Goal: Communication & Community: Answer question/provide support

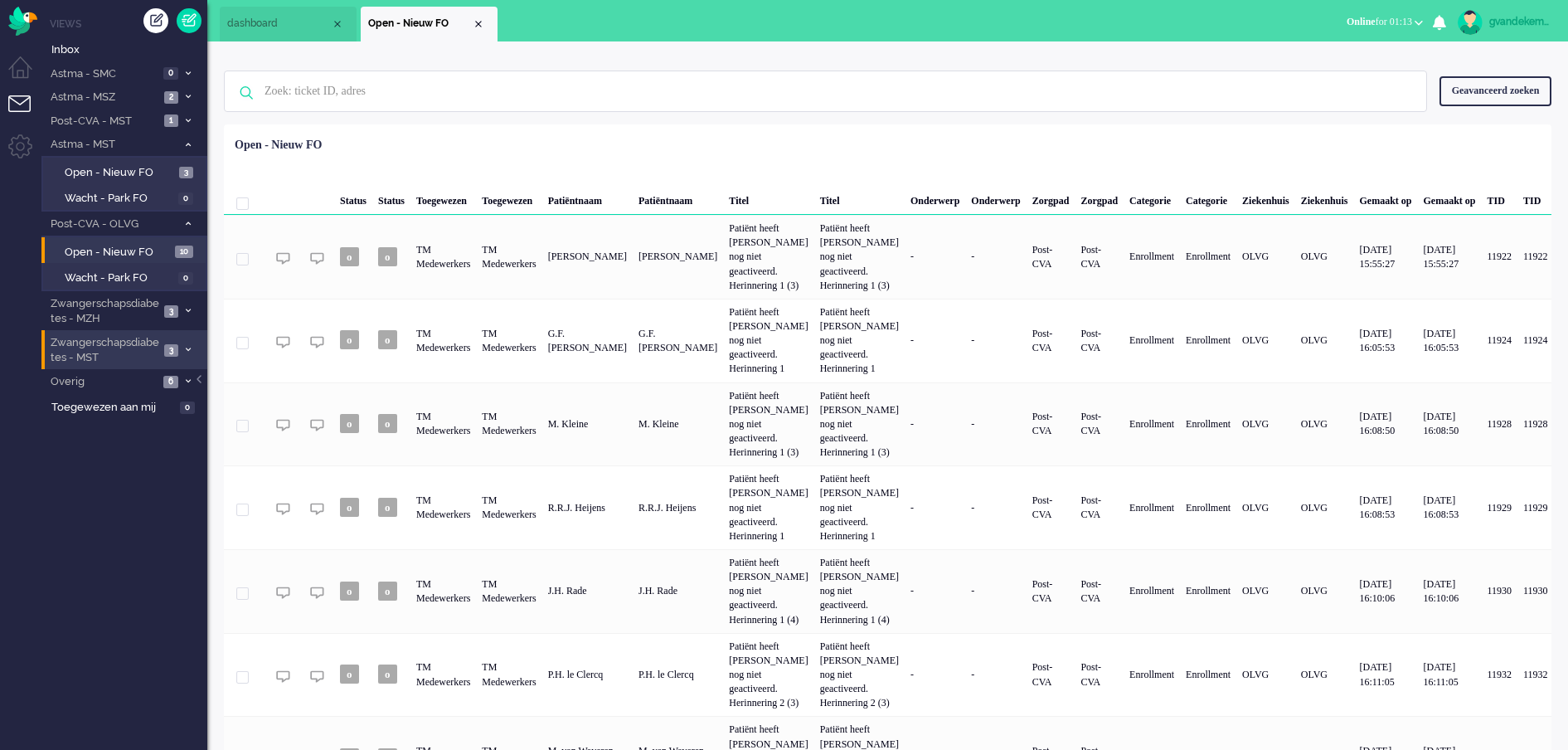
click at [181, 347] on li "Zwangerschapsdiabetes - MST 3" at bounding box center [124, 349] width 166 height 39
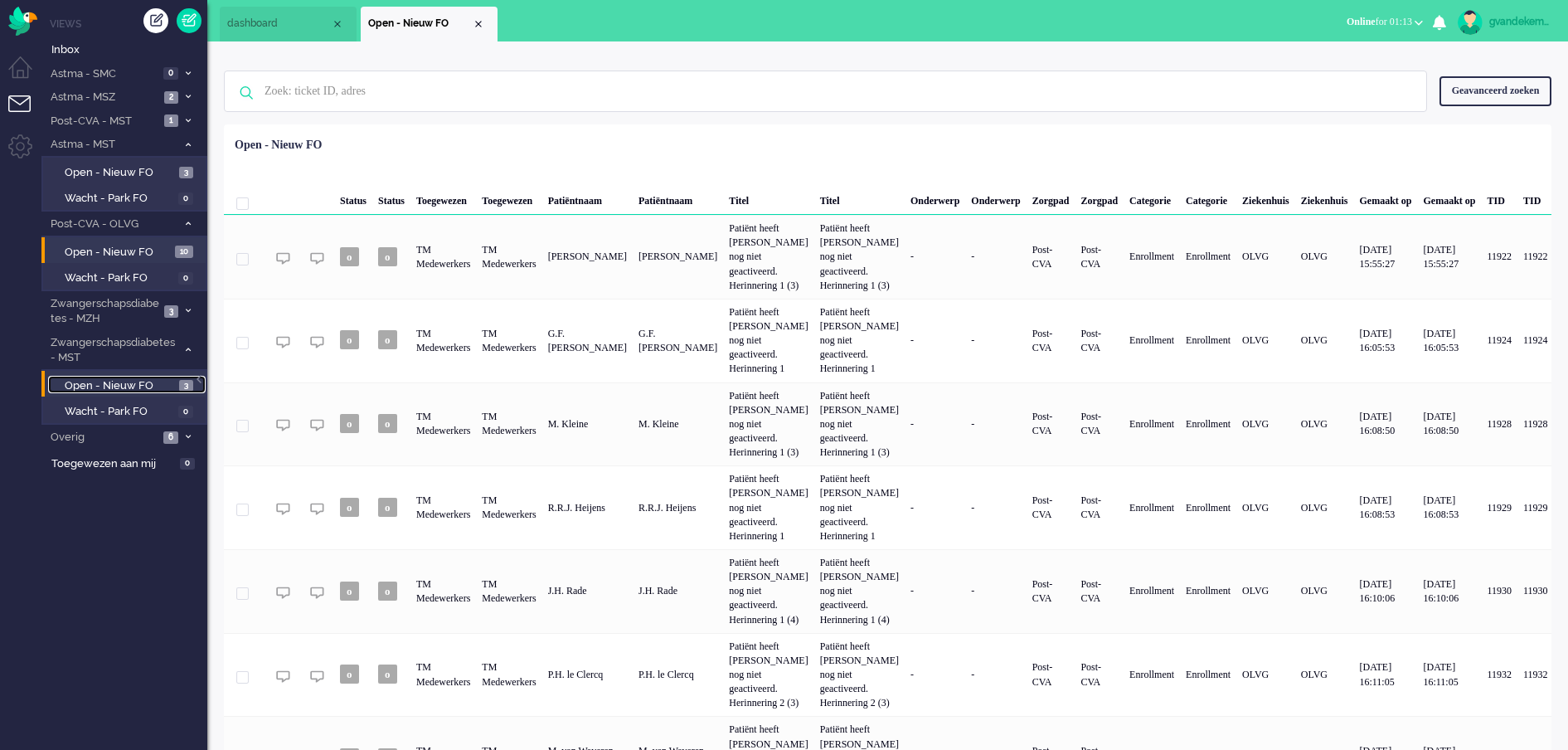
click at [142, 380] on span "Open - Nieuw FO" at bounding box center [119, 386] width 111 height 16
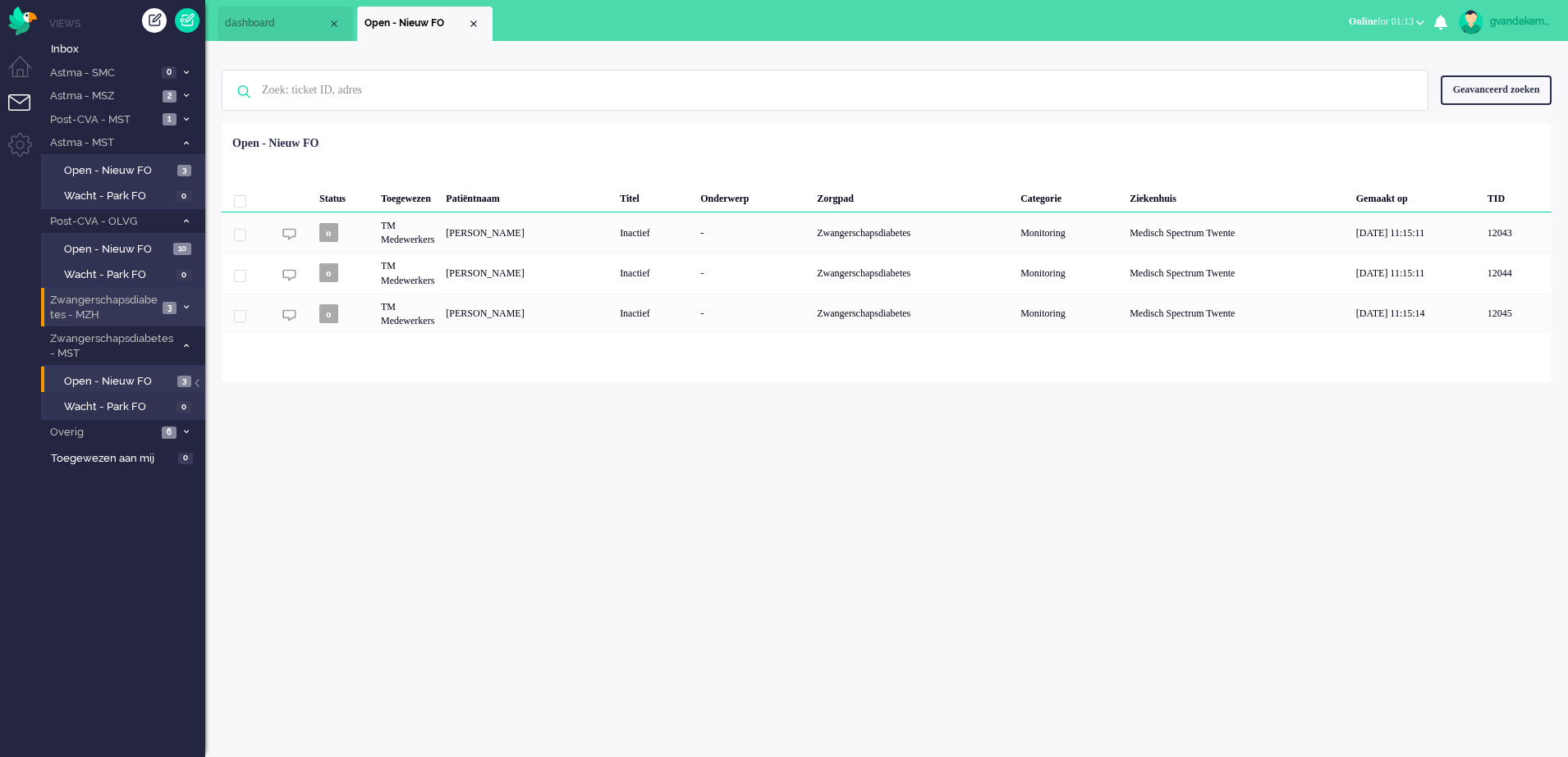
click at [182, 304] on span at bounding box center [185, 308] width 12 height 9
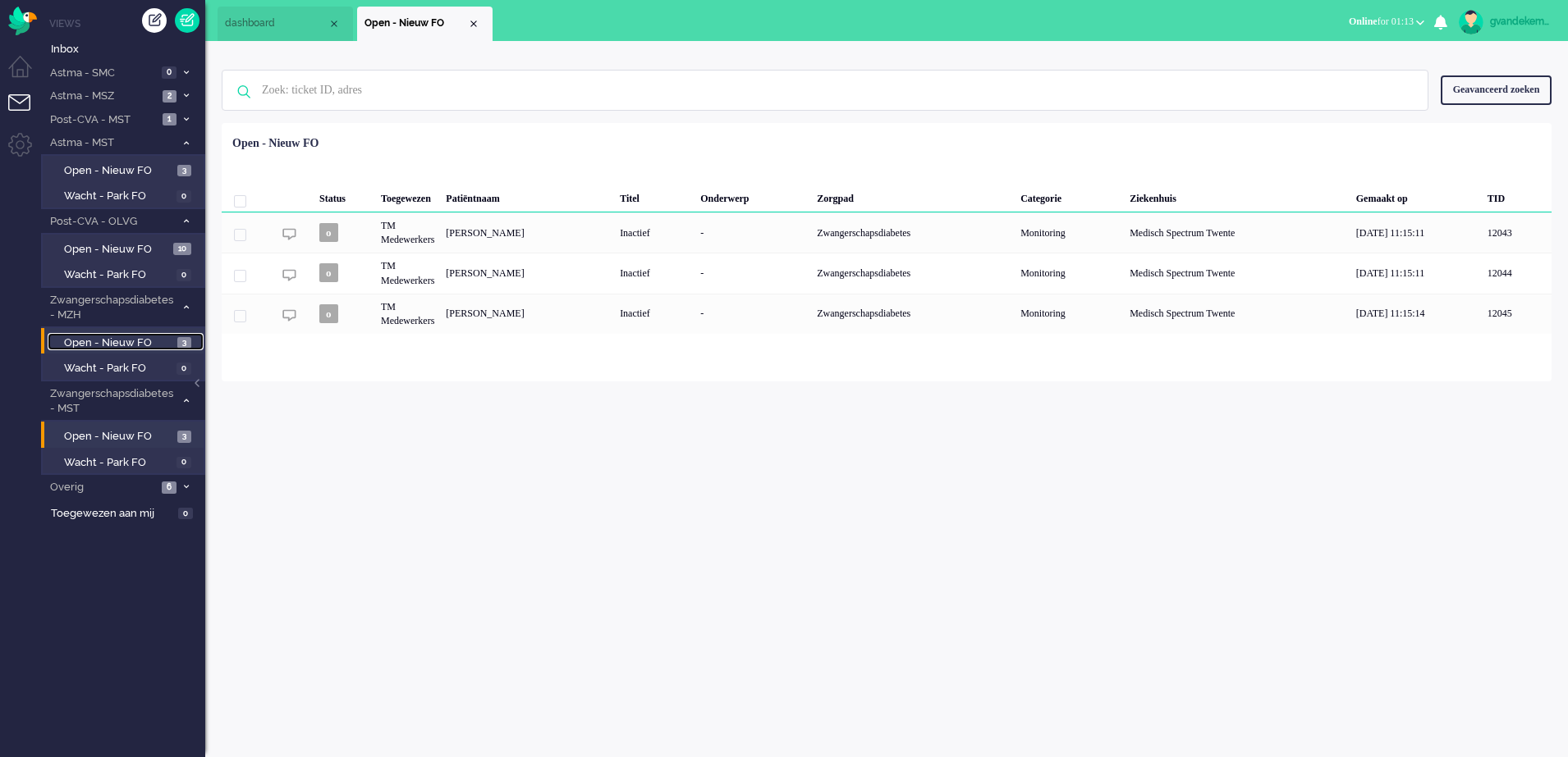
click at [142, 340] on span "Open - Nieuw FO" at bounding box center [118, 343] width 110 height 16
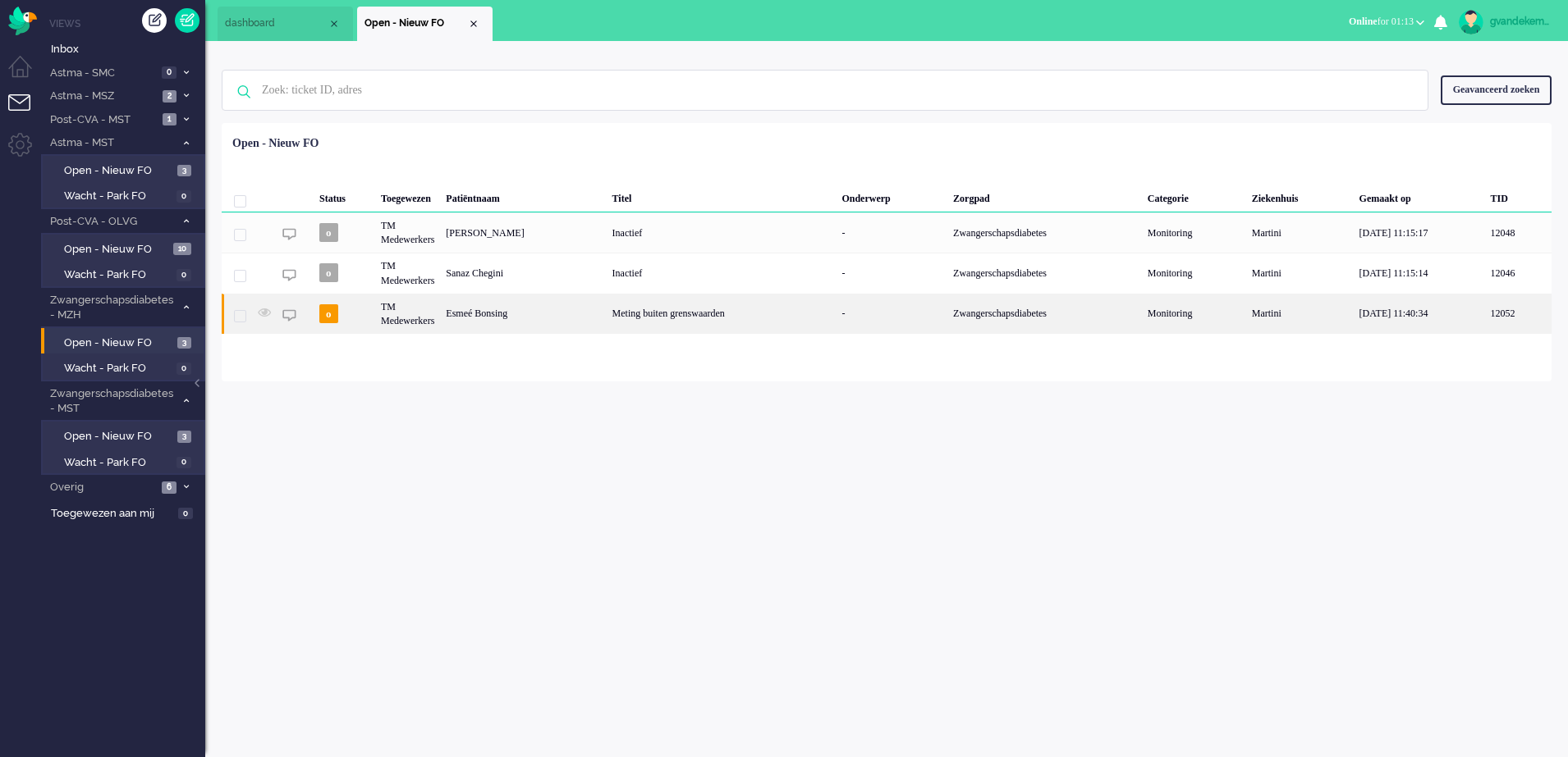
click at [648, 317] on div "Meting buiten grenswaarden" at bounding box center [722, 313] width 230 height 40
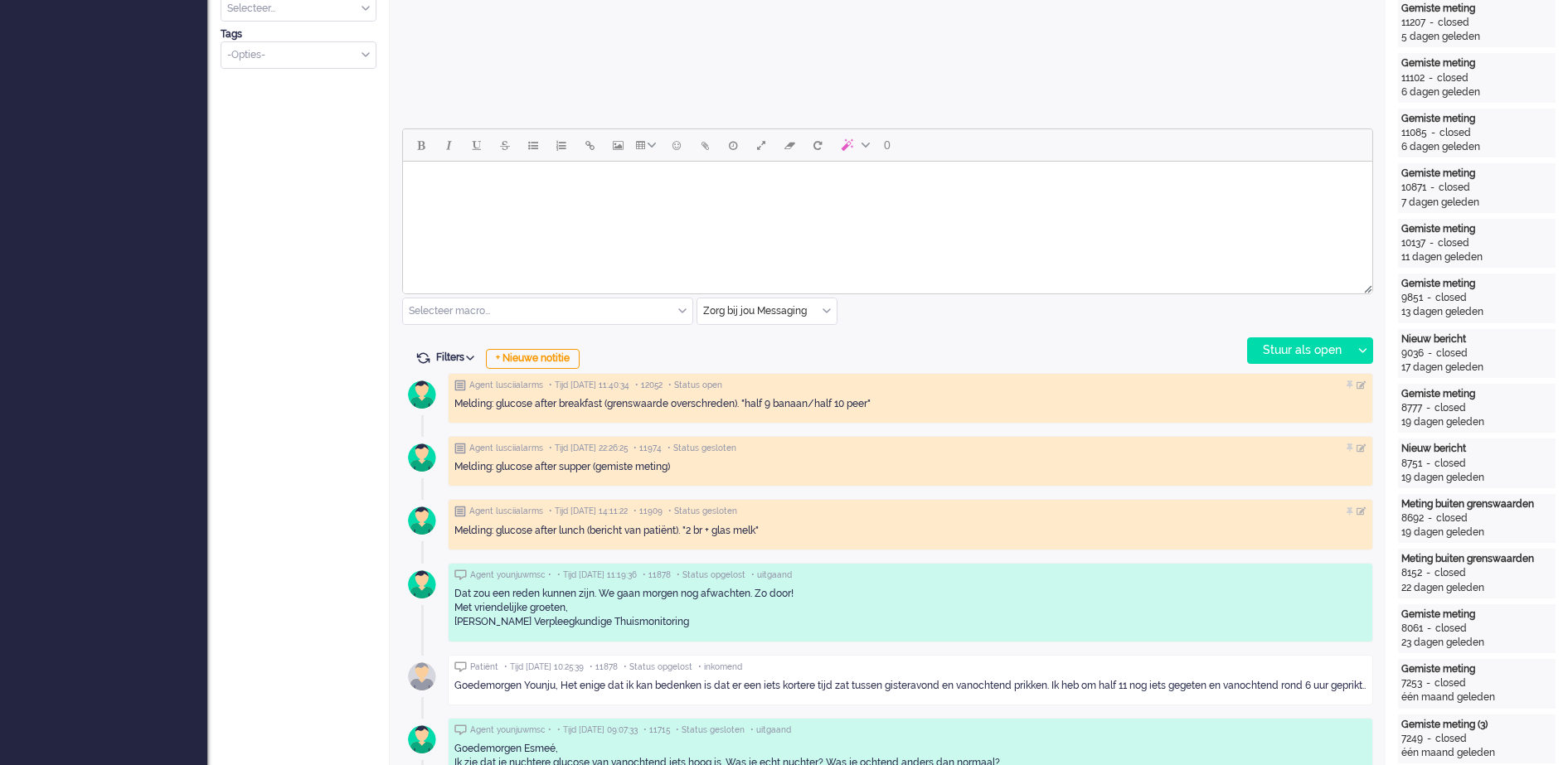
scroll to position [568, 0]
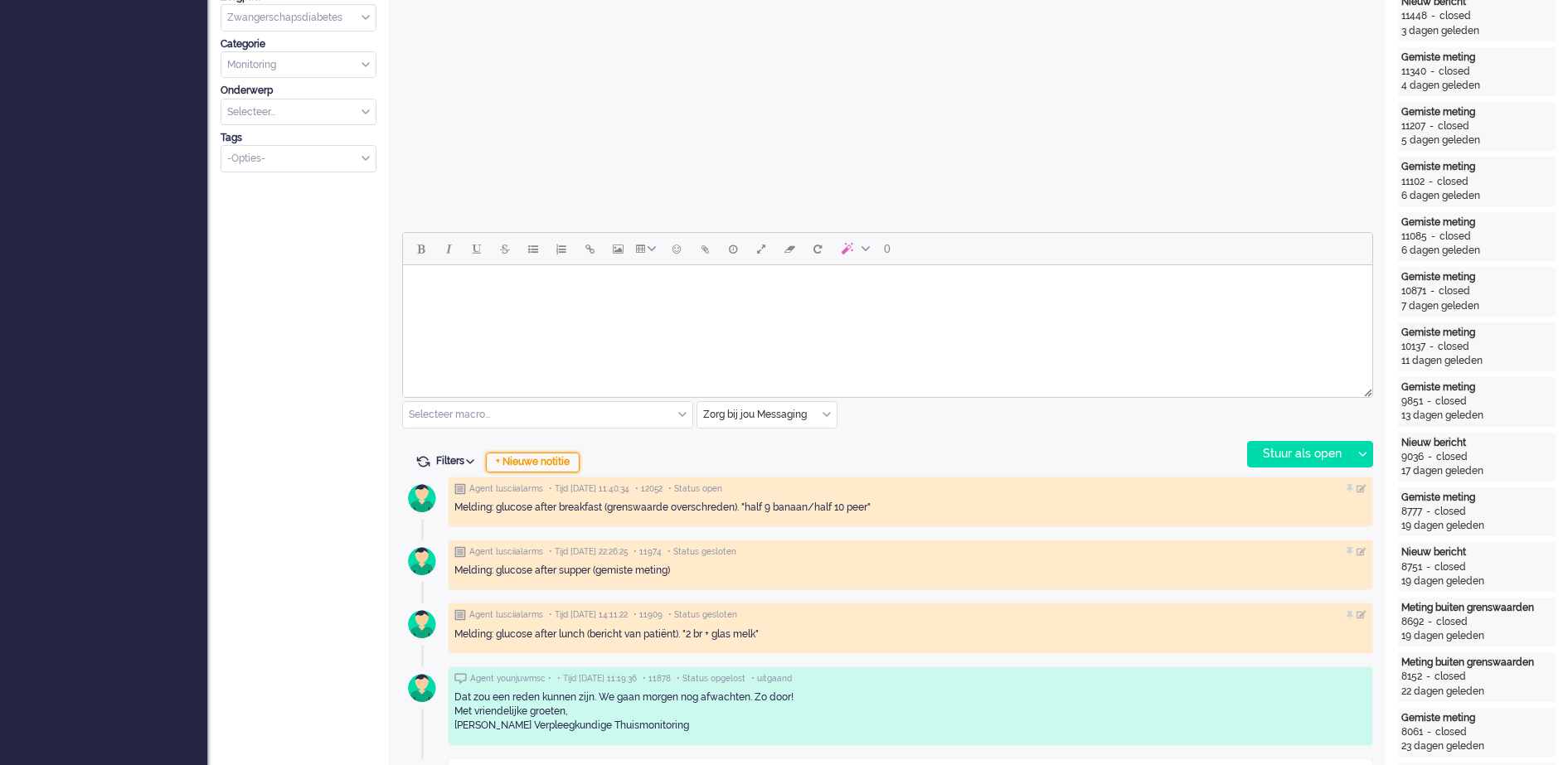
click at [558, 460] on div "+ Nieuwe notitie" at bounding box center [532, 462] width 94 height 20
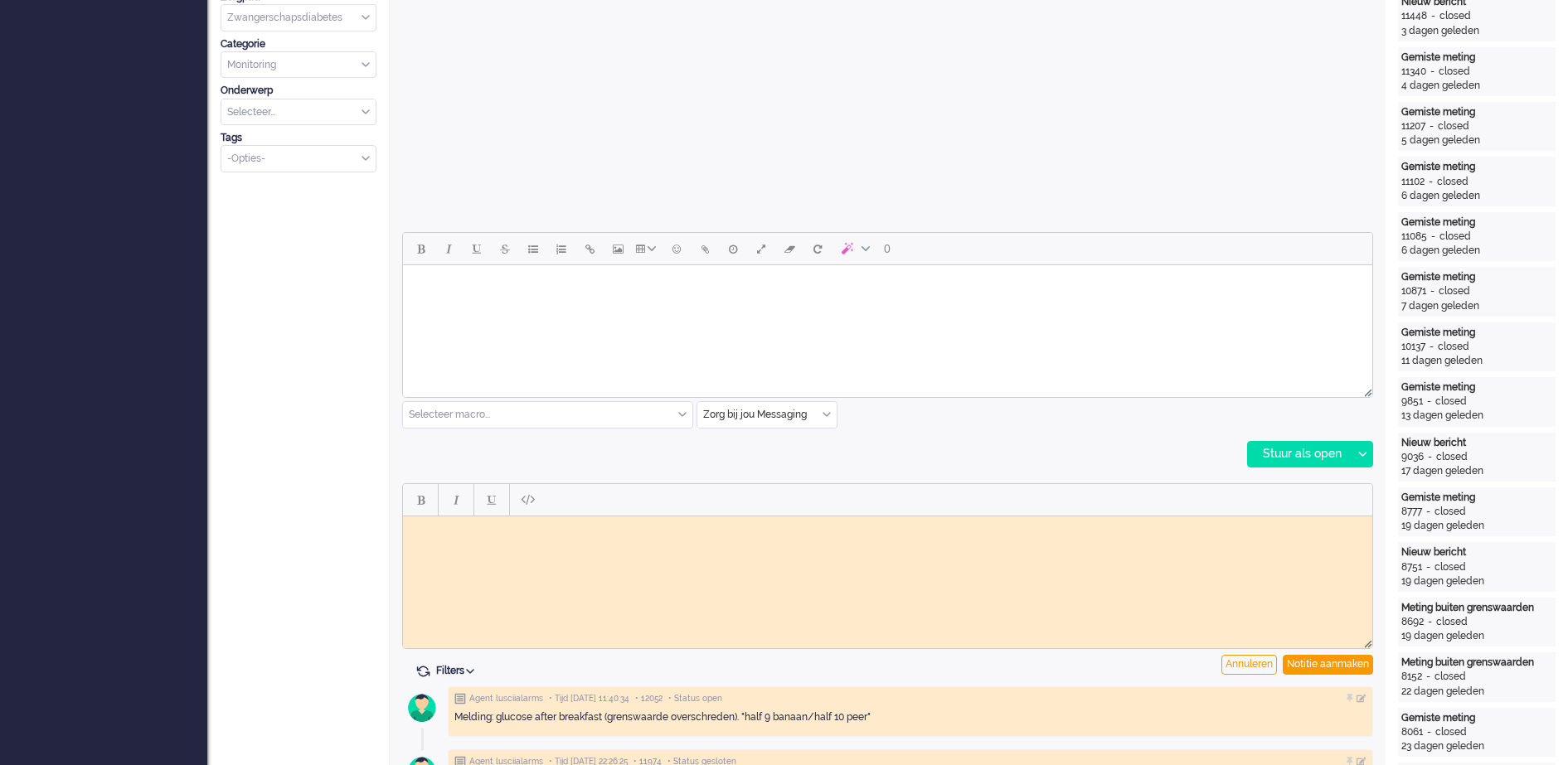
scroll to position [0, 0]
click at [647, 528] on body "Meting buiten grenswaarde binnengekomen in FO, doorgezet naar vpk-box GJ" at bounding box center [887, 534] width 956 height 25
click at [1328, 663] on div "Notitie aanmaken" at bounding box center [1329, 665] width 91 height 20
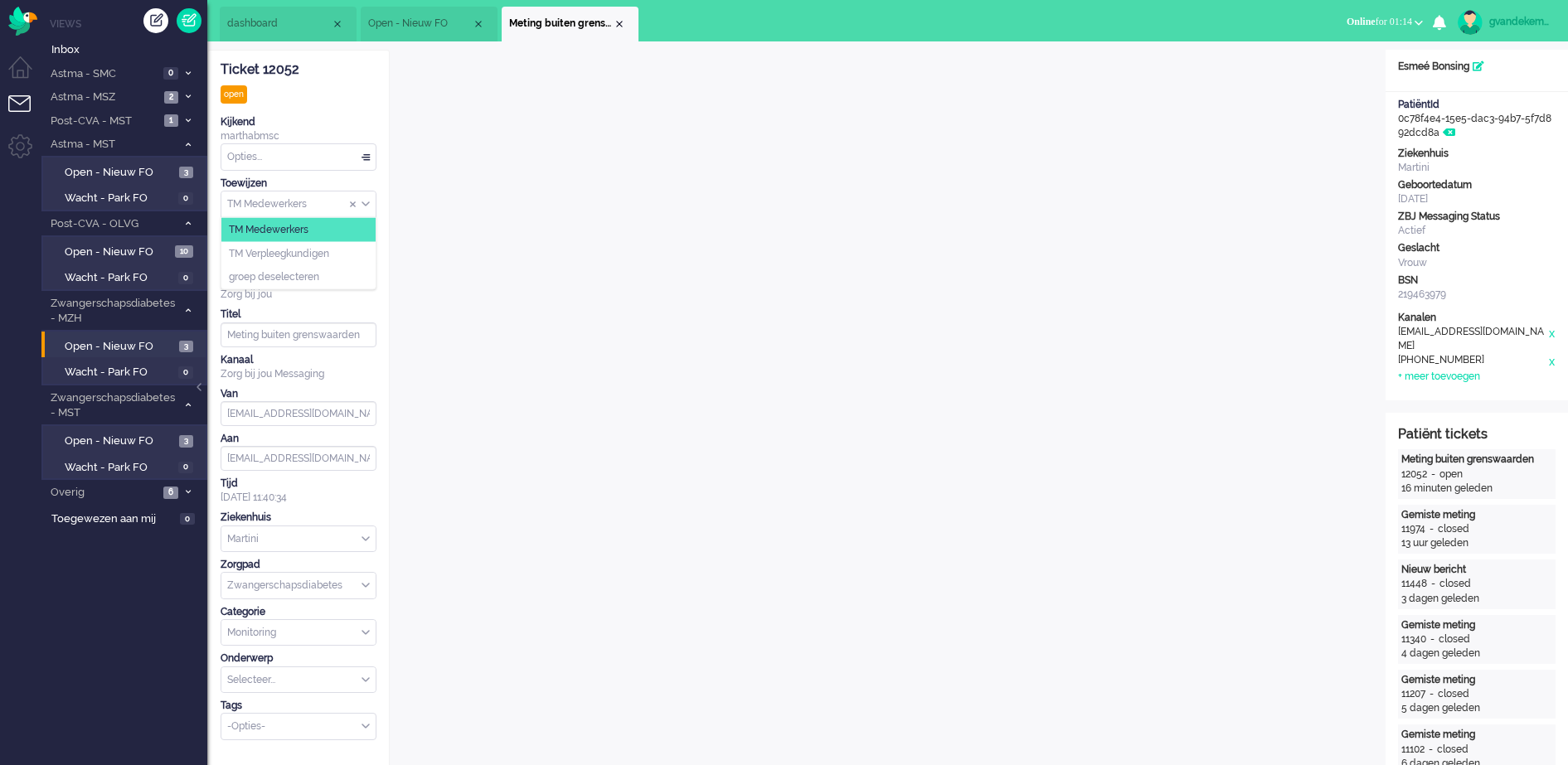
click at [367, 203] on div "TM Medewerkers" at bounding box center [298, 204] width 154 height 26
click at [324, 256] on span "TM Verpleegkundigen" at bounding box center [279, 252] width 100 height 14
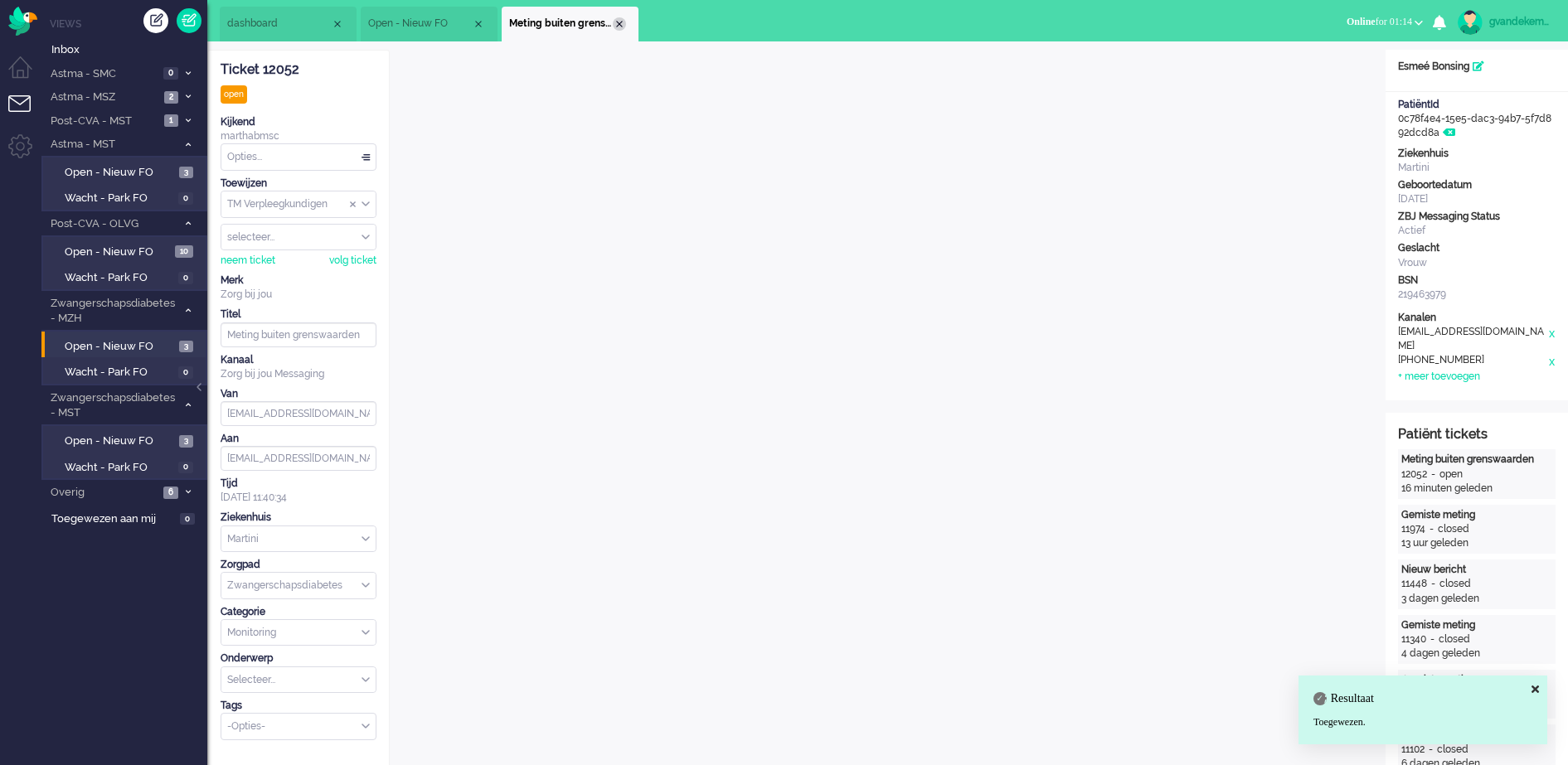
click at [618, 24] on div "Close tab" at bounding box center [619, 24] width 13 height 13
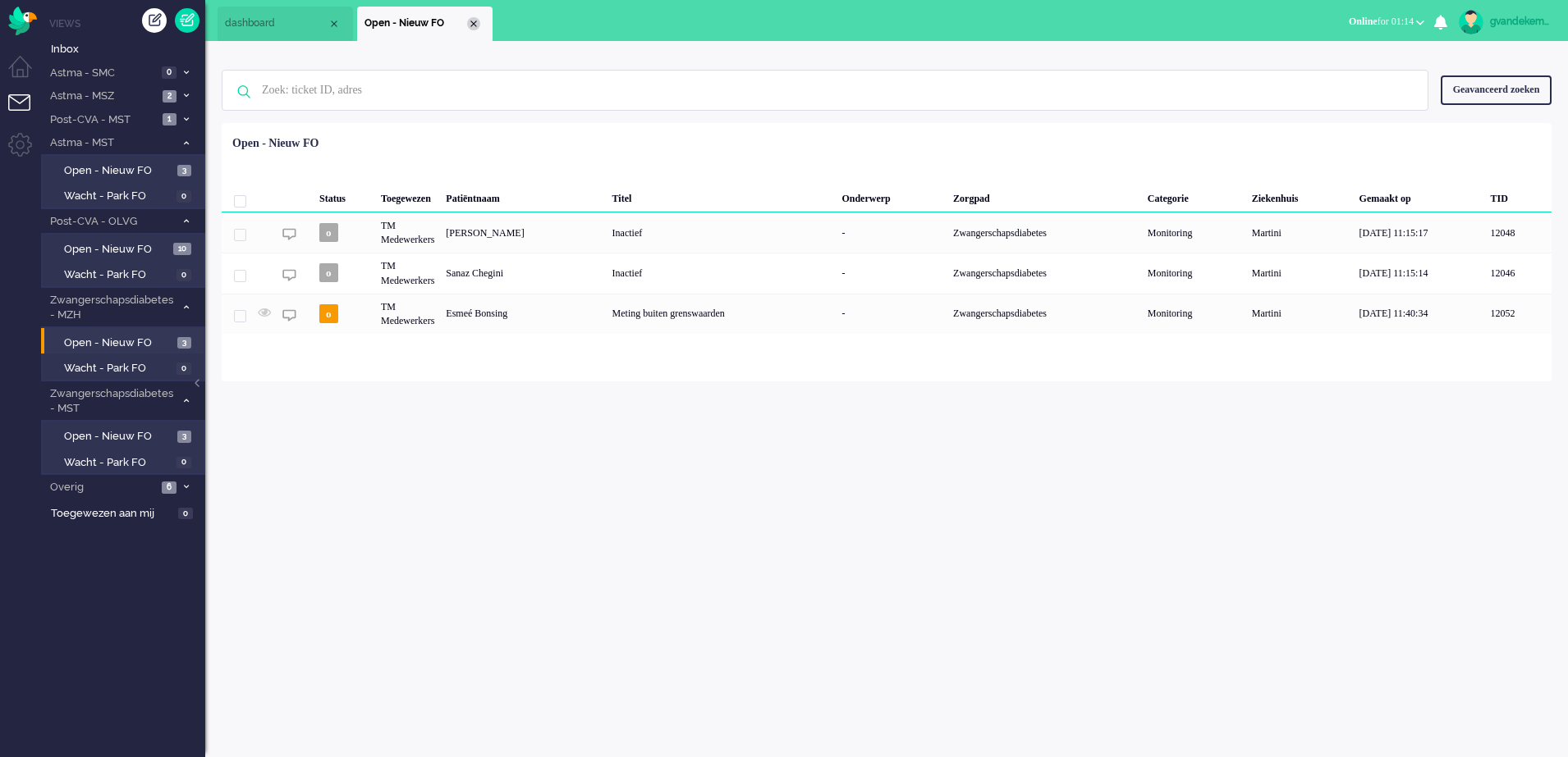
click at [469, 22] on div "Close tab" at bounding box center [474, 23] width 13 height 13
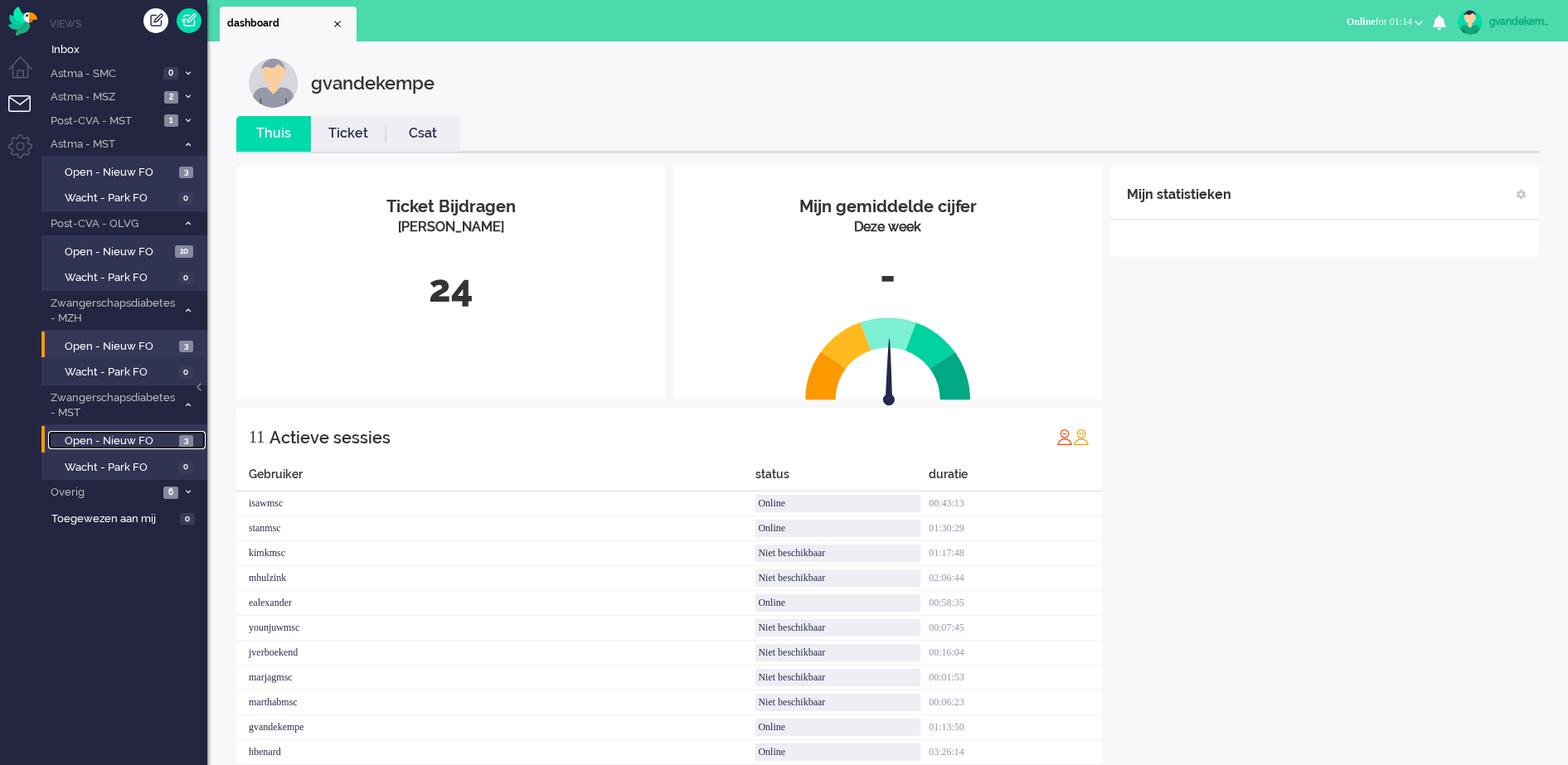
click at [132, 435] on span "Open - Nieuw FO" at bounding box center [119, 442] width 111 height 16
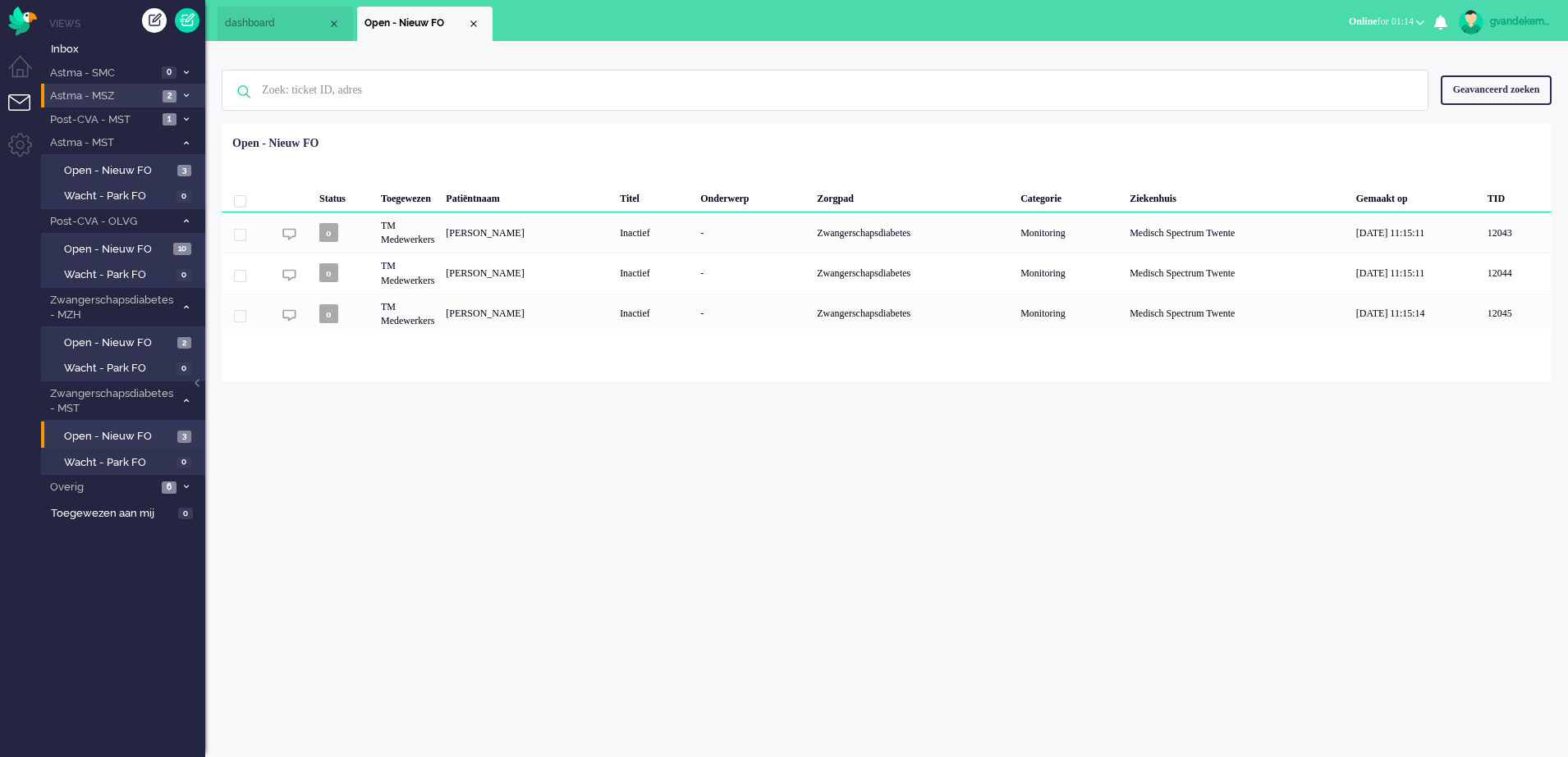
click at [188, 90] on li "Astma - MSZ 2" at bounding box center [123, 95] width 164 height 23
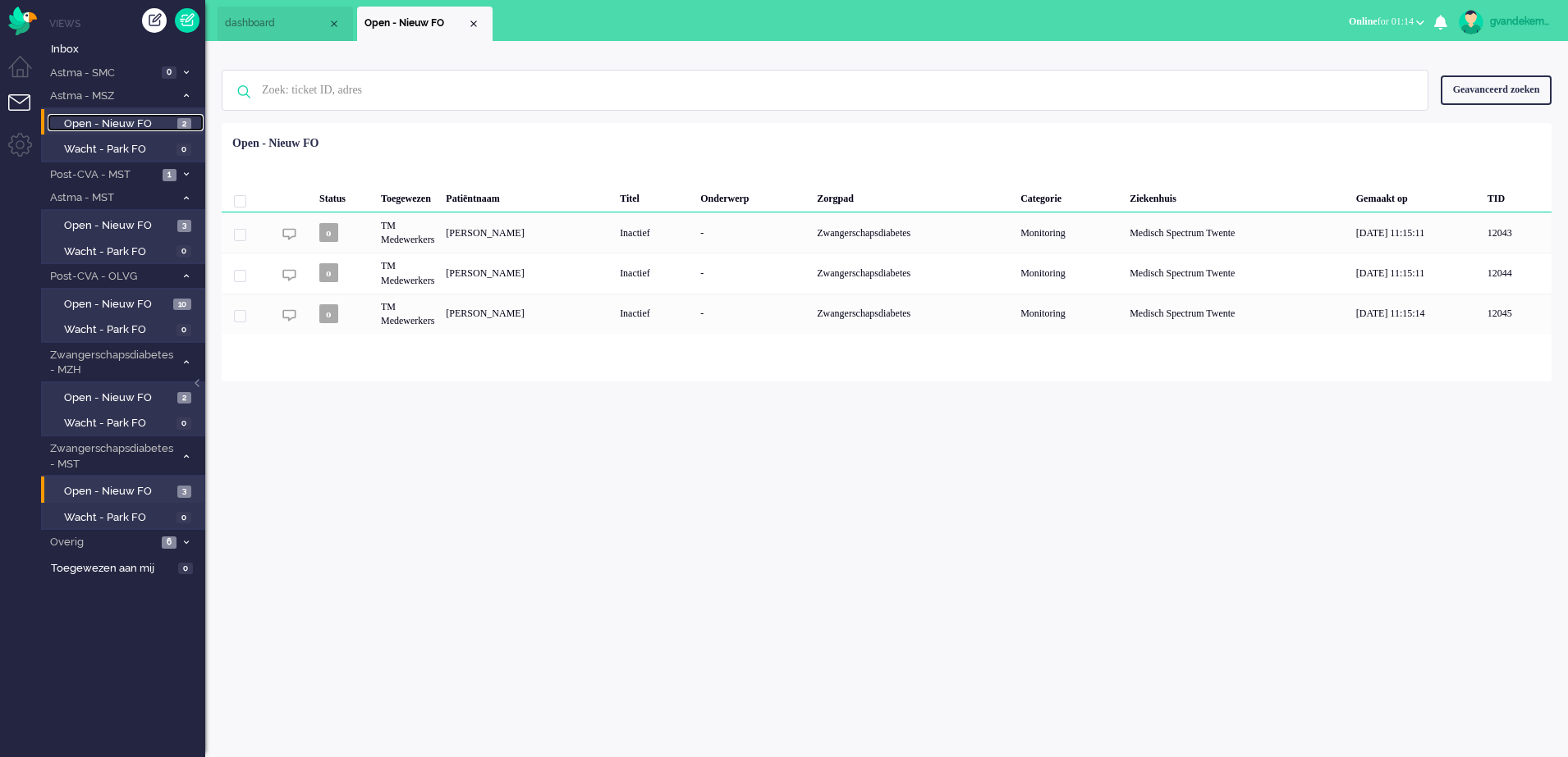
click at [153, 125] on span "Open - Nieuw FO" at bounding box center [118, 124] width 110 height 16
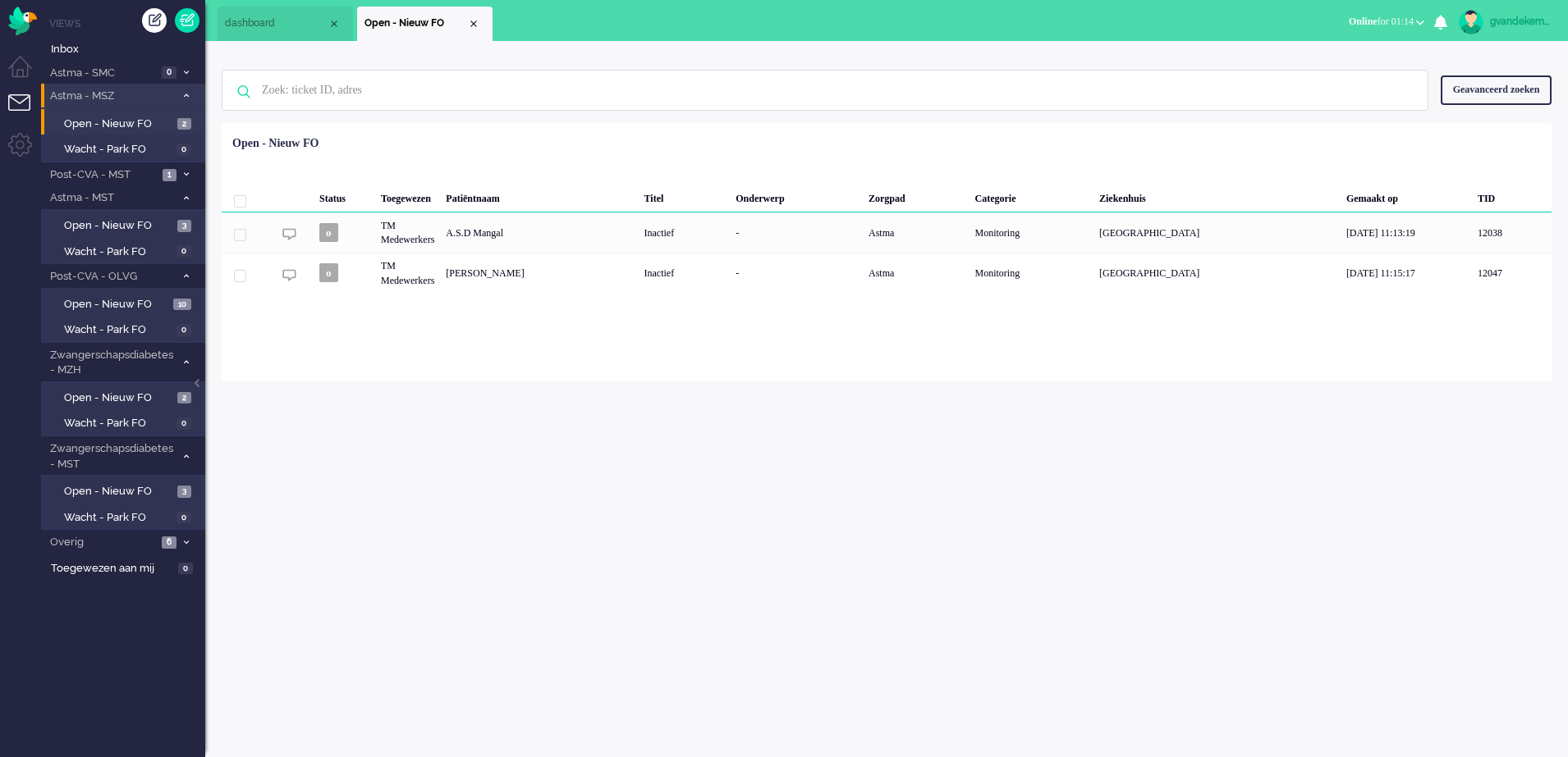
click at [185, 95] on icon at bounding box center [185, 95] width 5 height 6
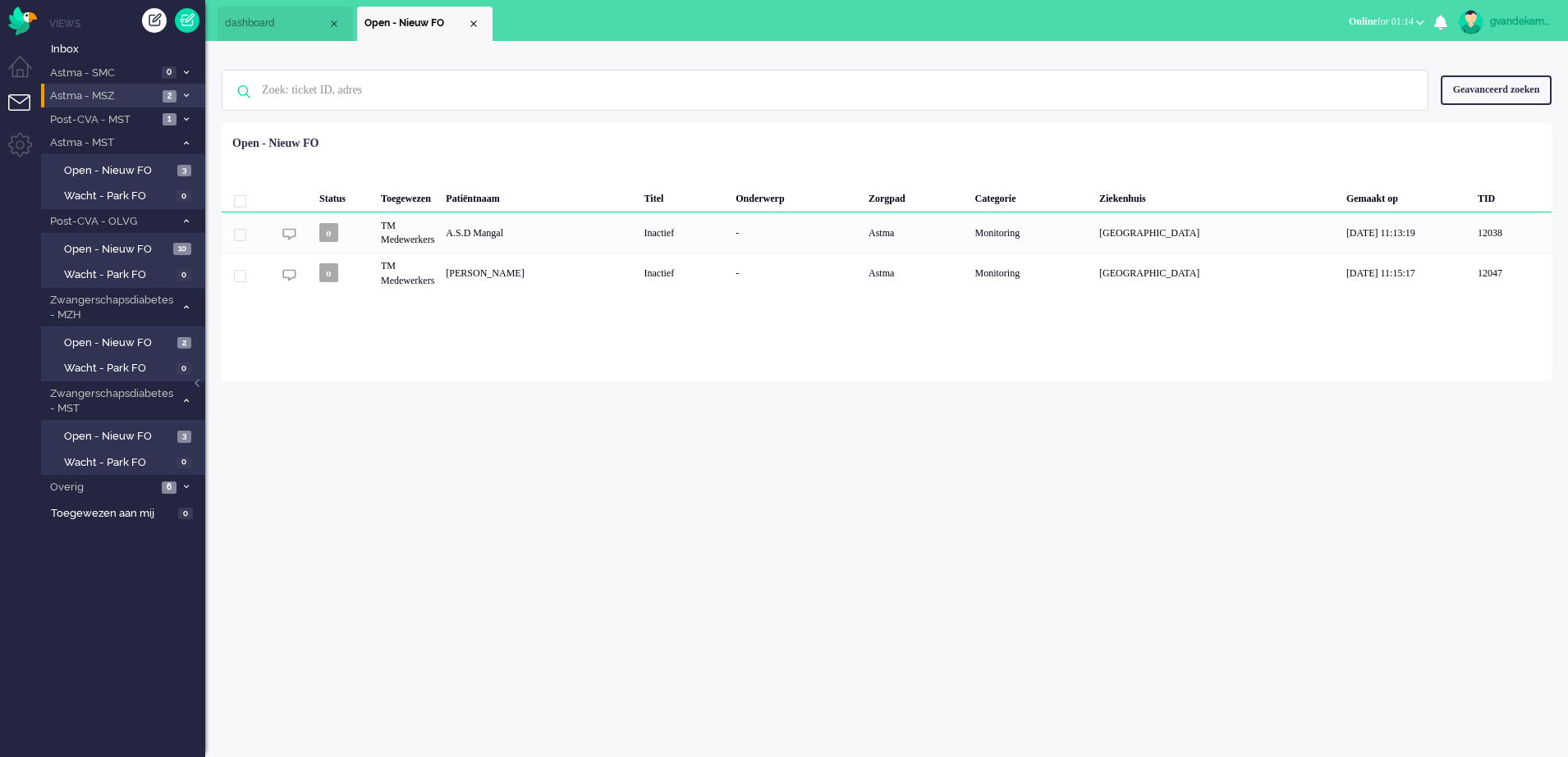
click at [184, 93] on icon at bounding box center [185, 95] width 5 height 6
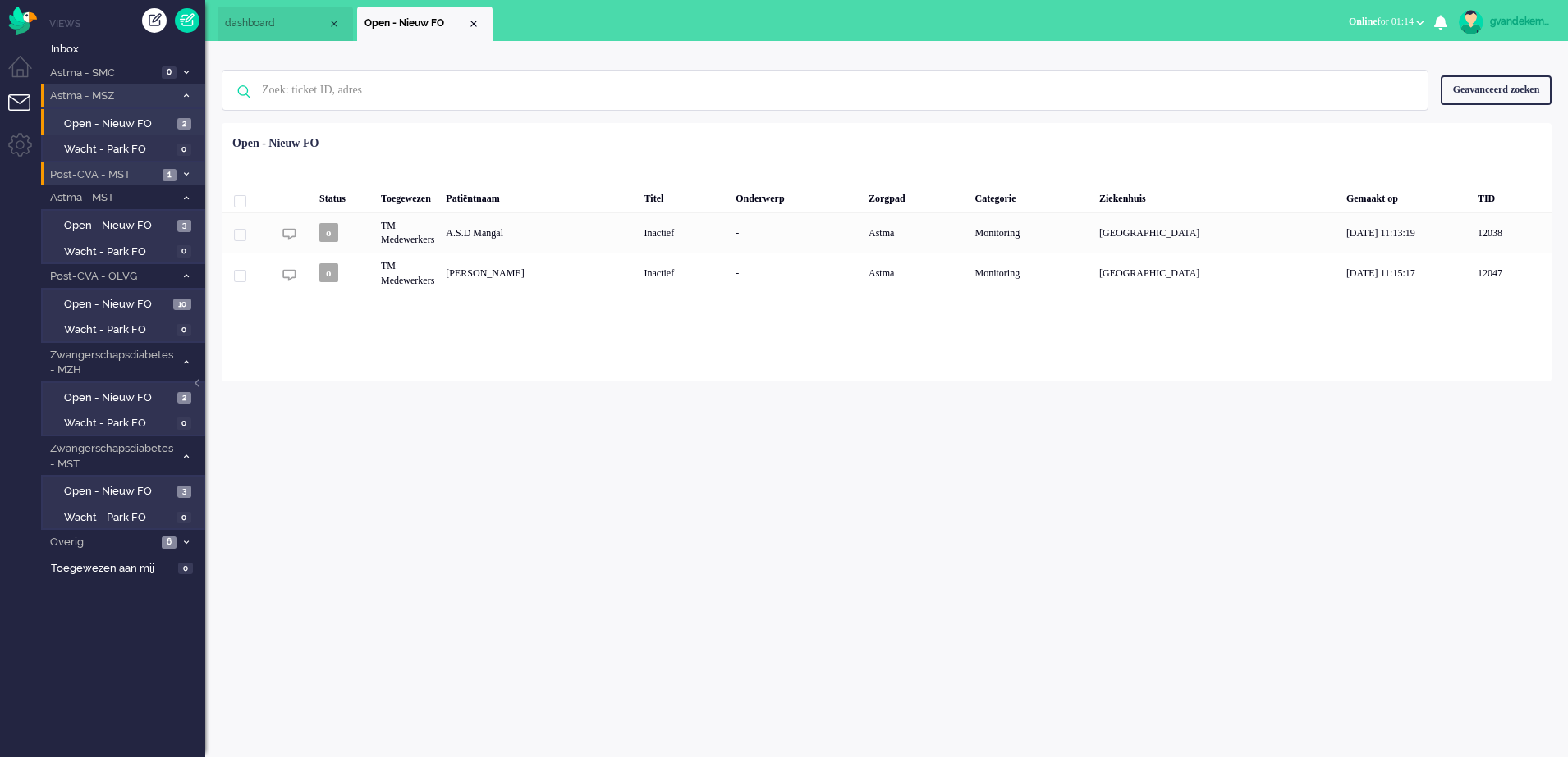
click at [183, 171] on icon at bounding box center [185, 174] width 5 height 6
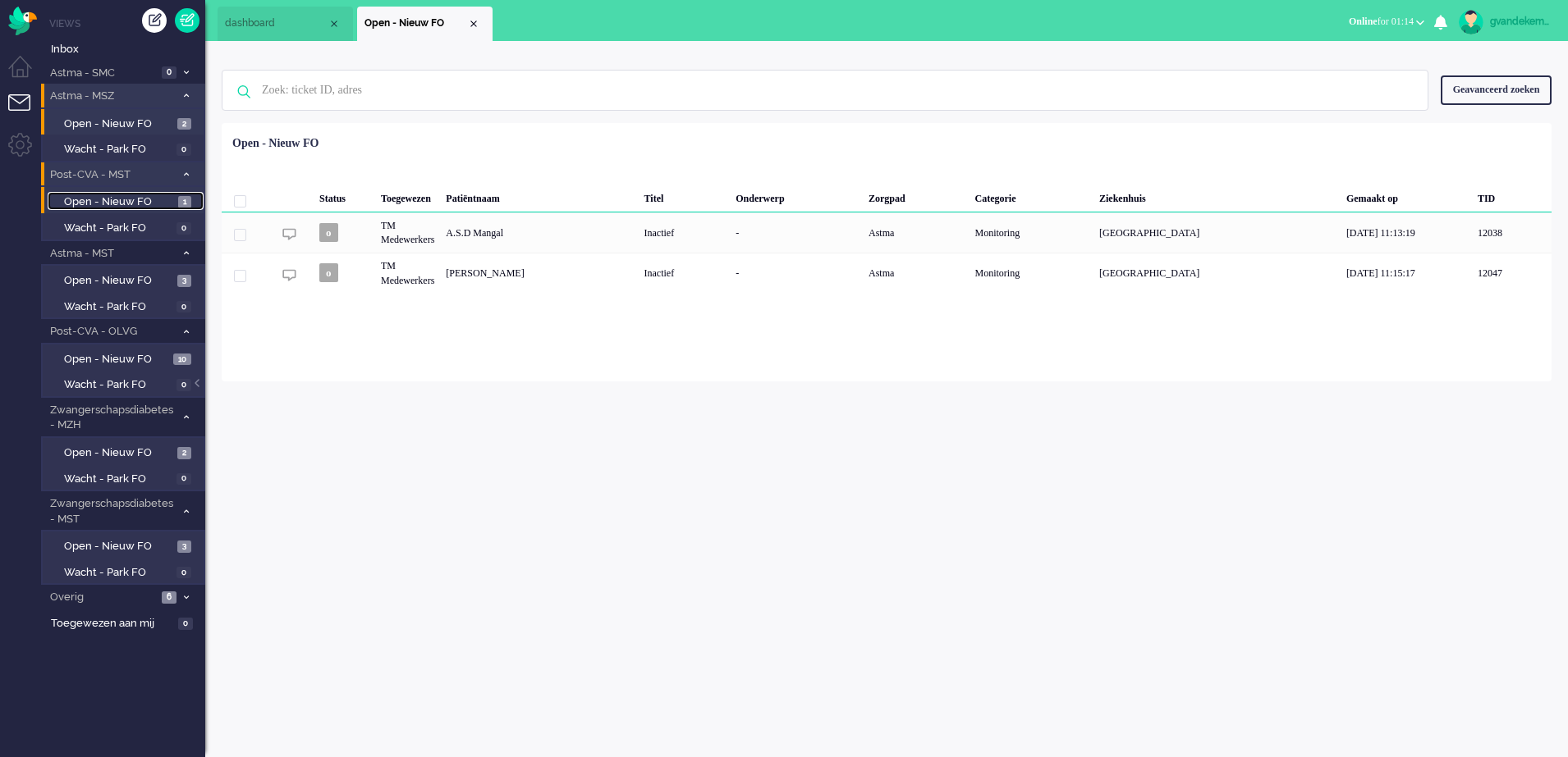
click at [142, 203] on span "Open - Nieuw FO" at bounding box center [119, 202] width 110 height 16
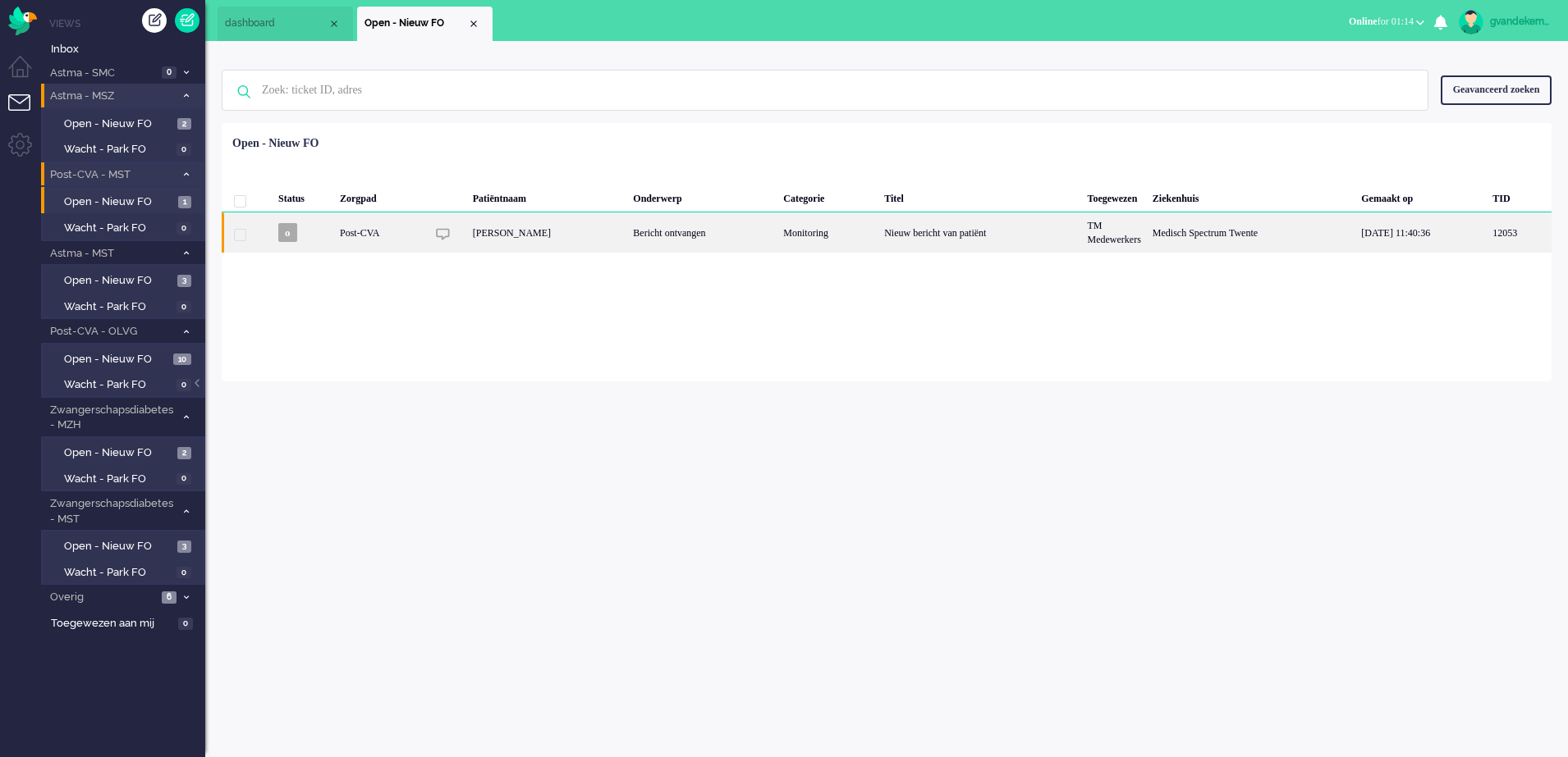
click at [693, 240] on div "Bericht ontvangen" at bounding box center [702, 232] width 150 height 40
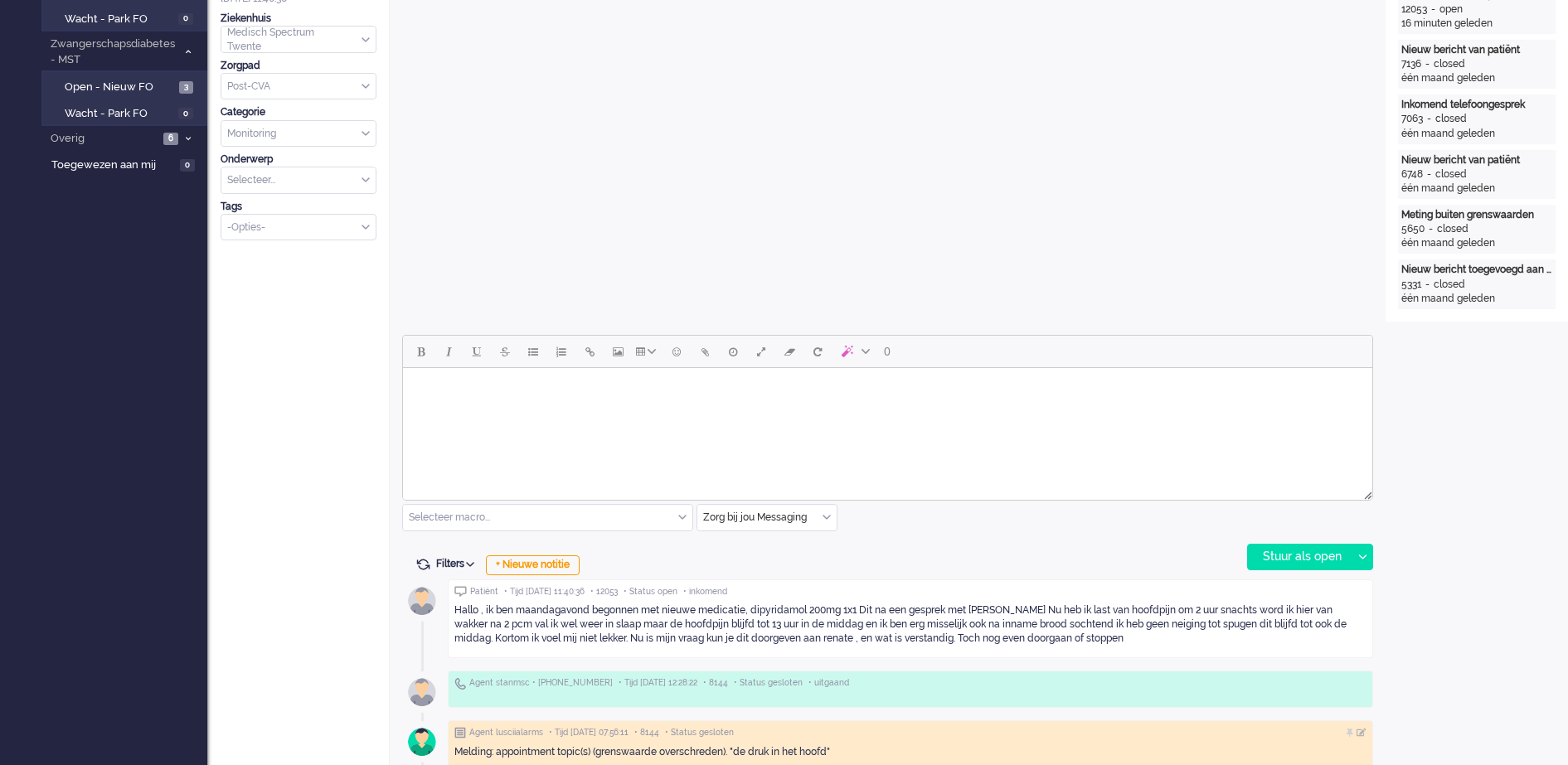
scroll to position [464, 0]
click at [556, 567] on div "+ Nieuwe notitie" at bounding box center [532, 565] width 94 height 20
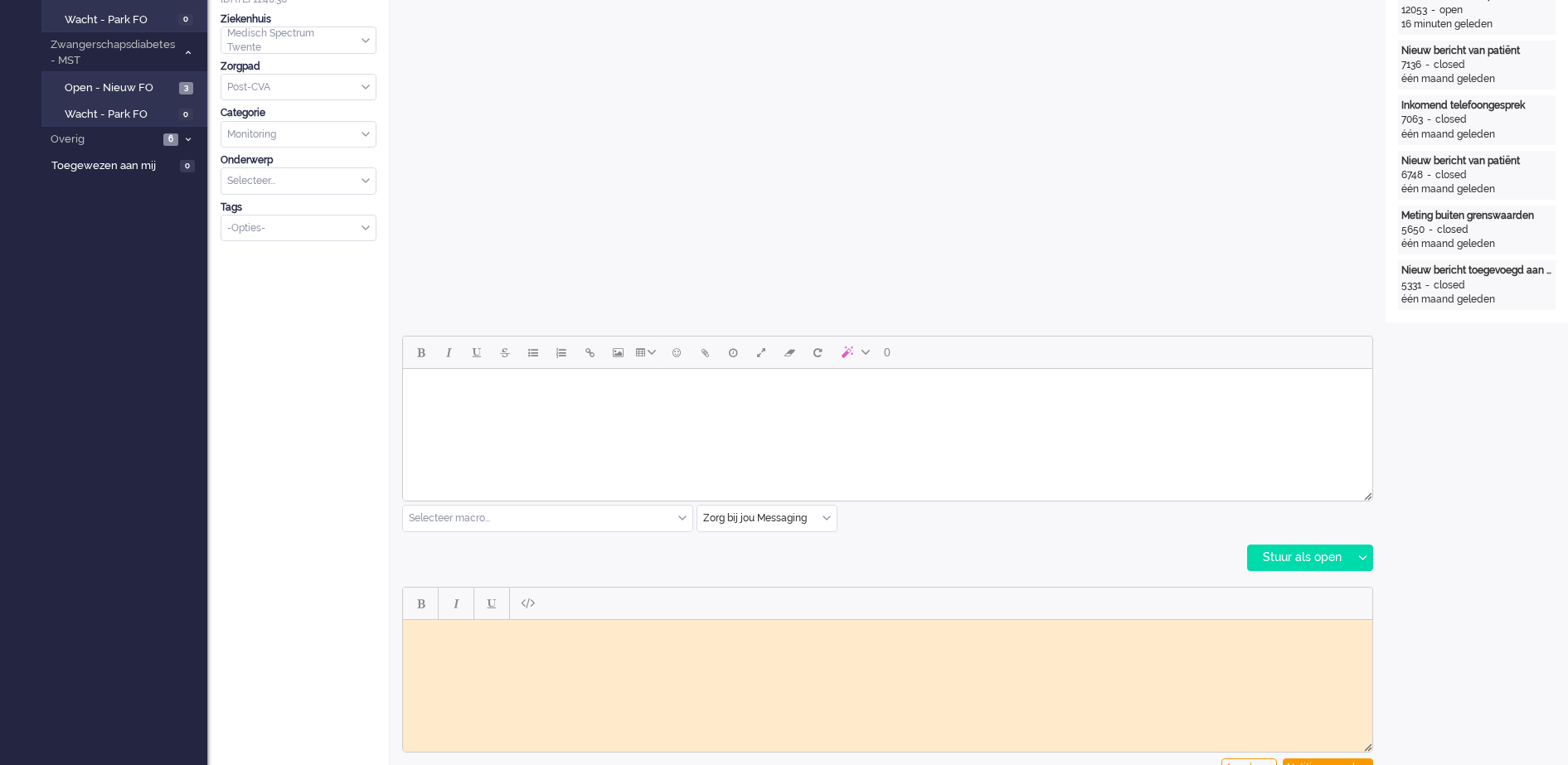
scroll to position [0, 0]
click at [424, 637] on body "Doorgezet naar vpk-box GJ" at bounding box center [887, 638] width 956 height 25
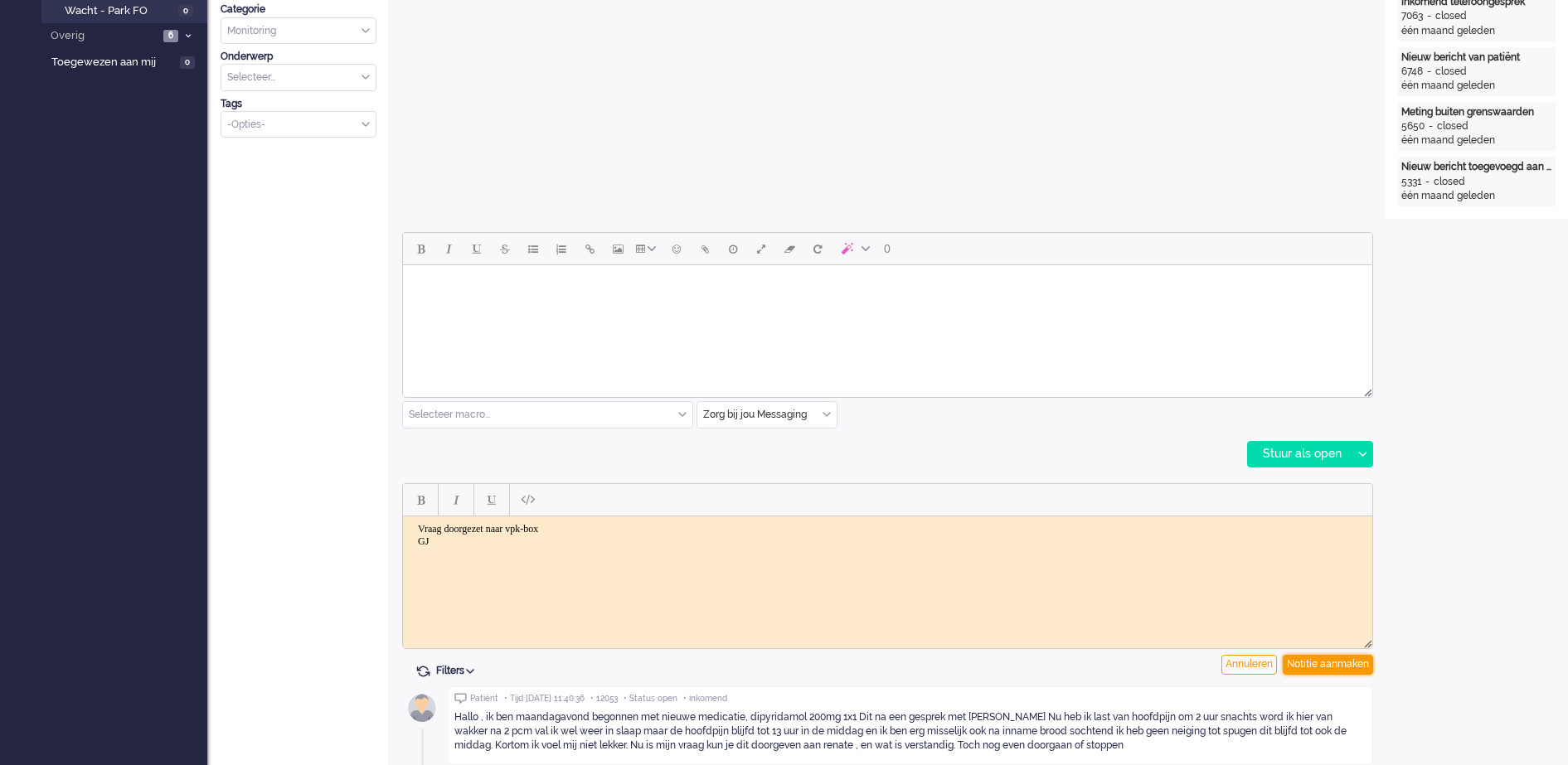
click at [1326, 668] on div "Notitie aanmaken" at bounding box center [1329, 665] width 91 height 20
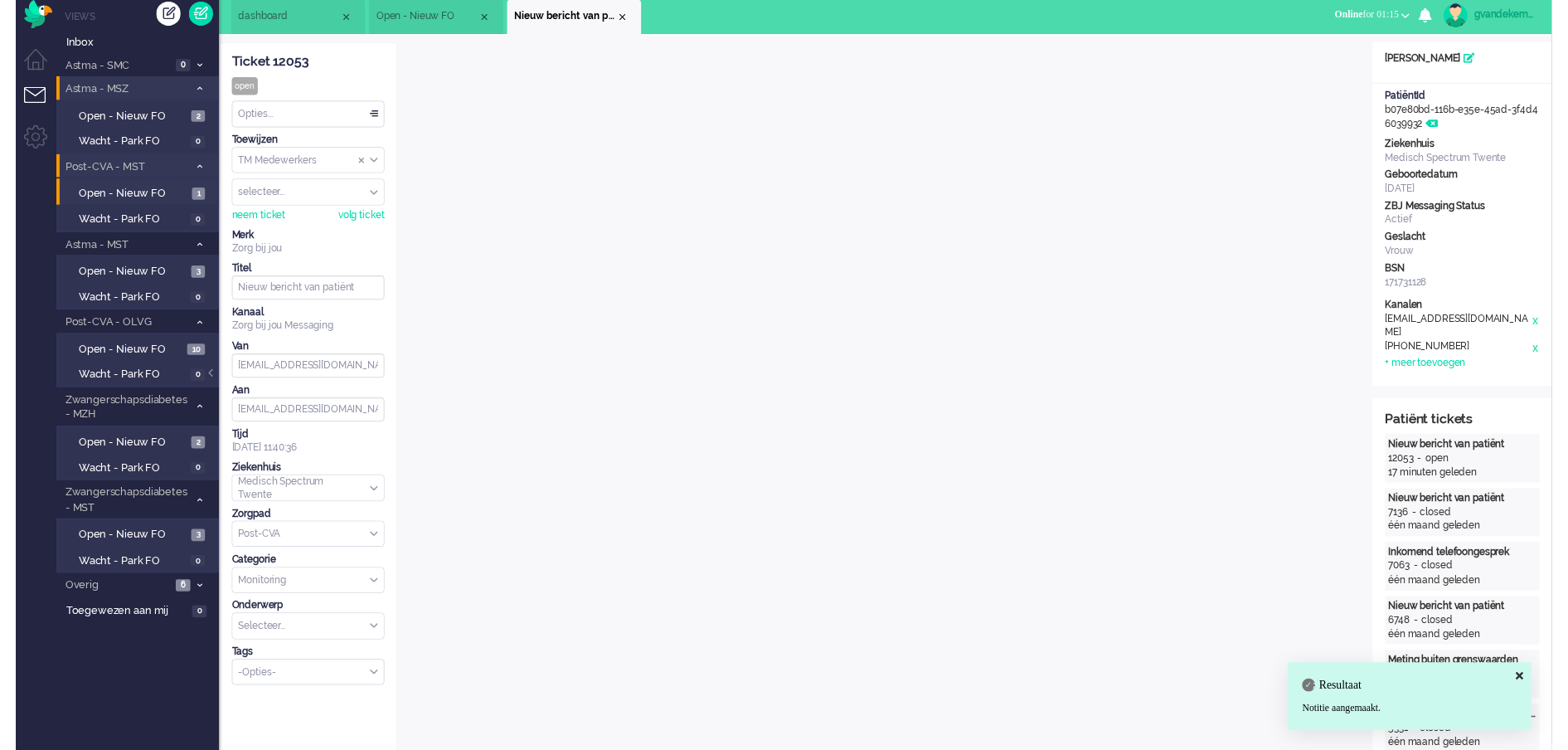
scroll to position [0, 0]
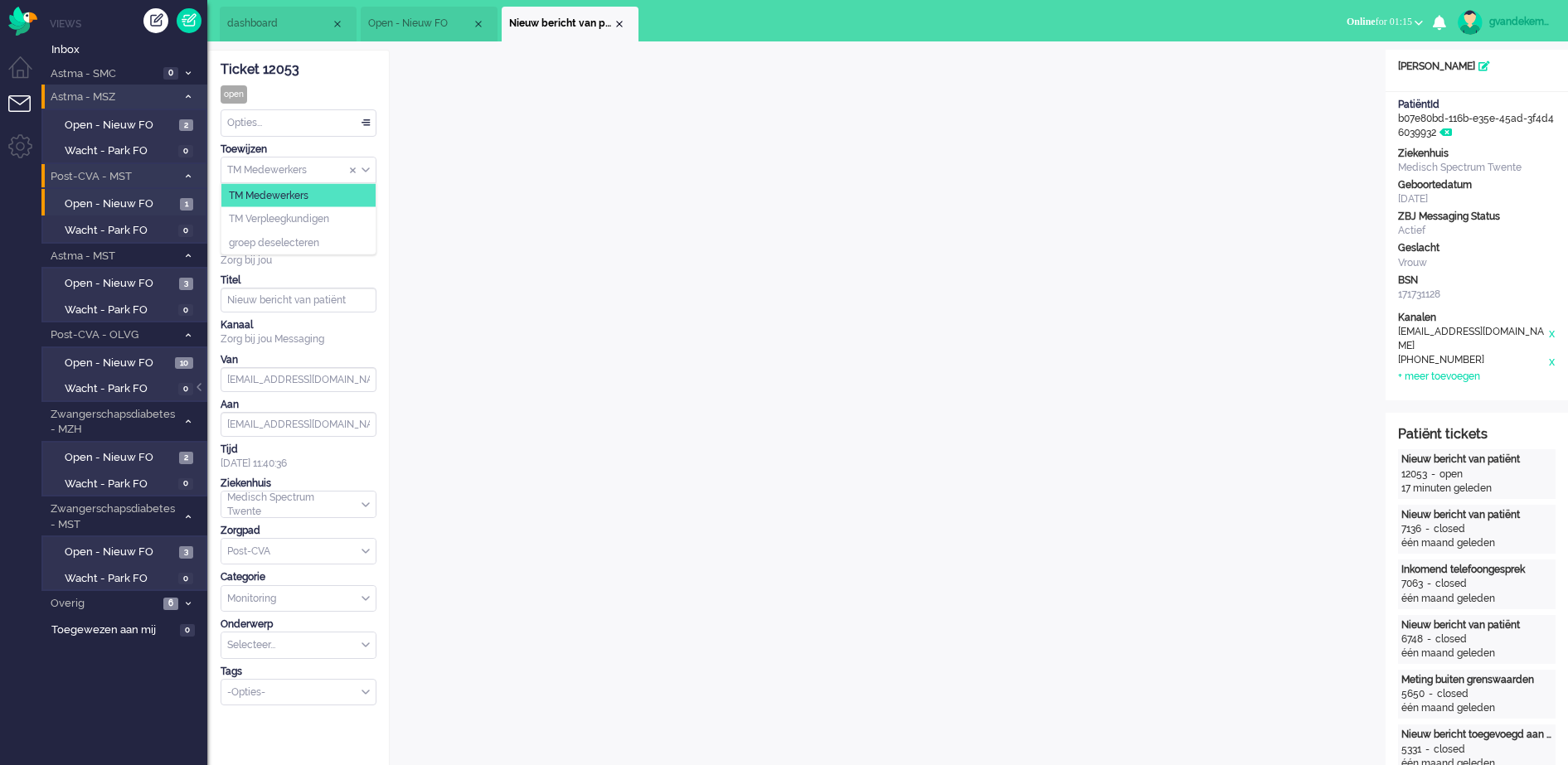
click at [367, 169] on div "TM Medewerkers" at bounding box center [298, 170] width 154 height 26
click at [321, 217] on span "TM Verpleegkundigen" at bounding box center [279, 219] width 100 height 14
click at [620, 23] on div "Close tab" at bounding box center [619, 24] width 13 height 13
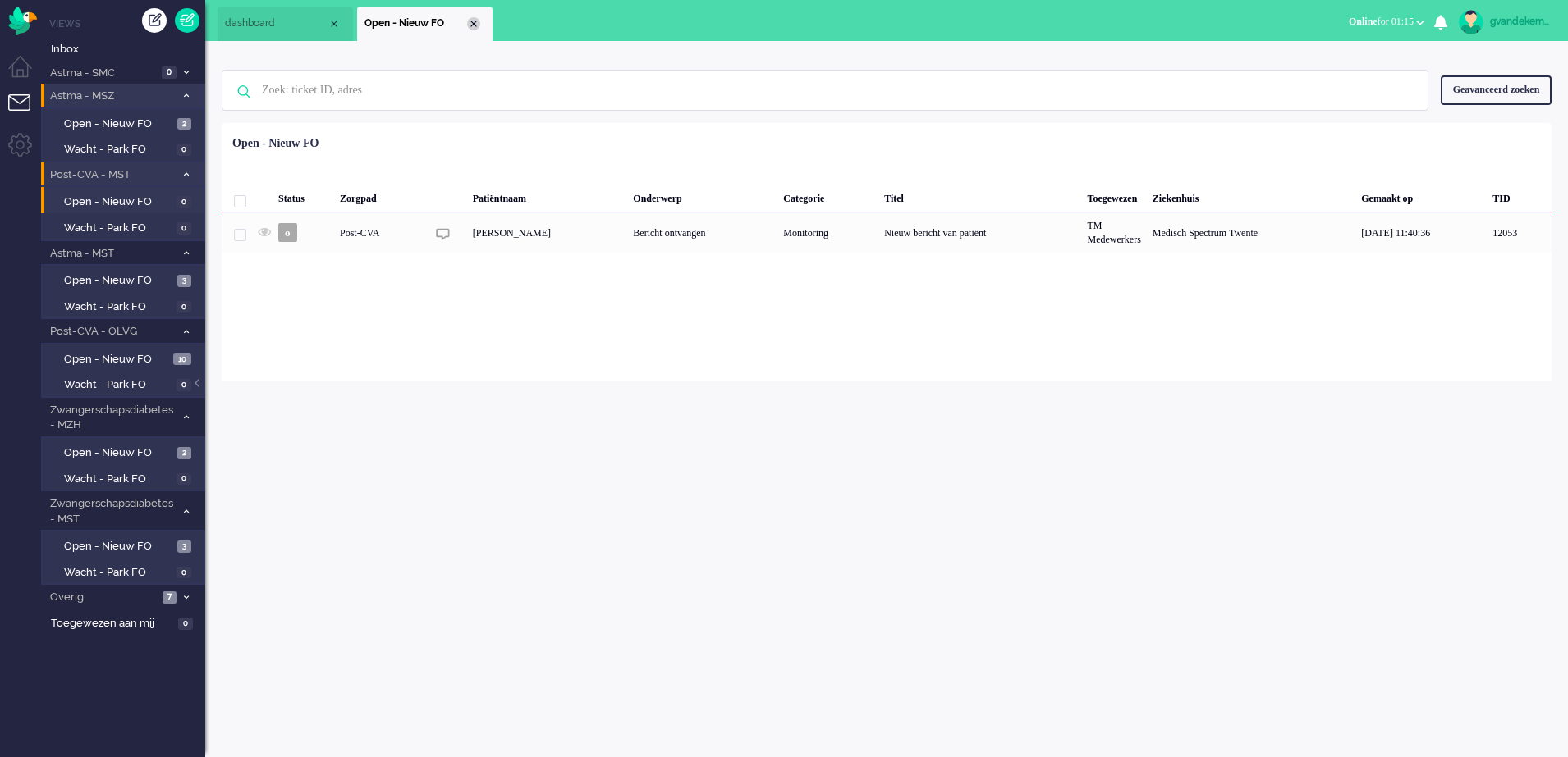
click at [472, 21] on div "Close tab" at bounding box center [474, 23] width 13 height 13
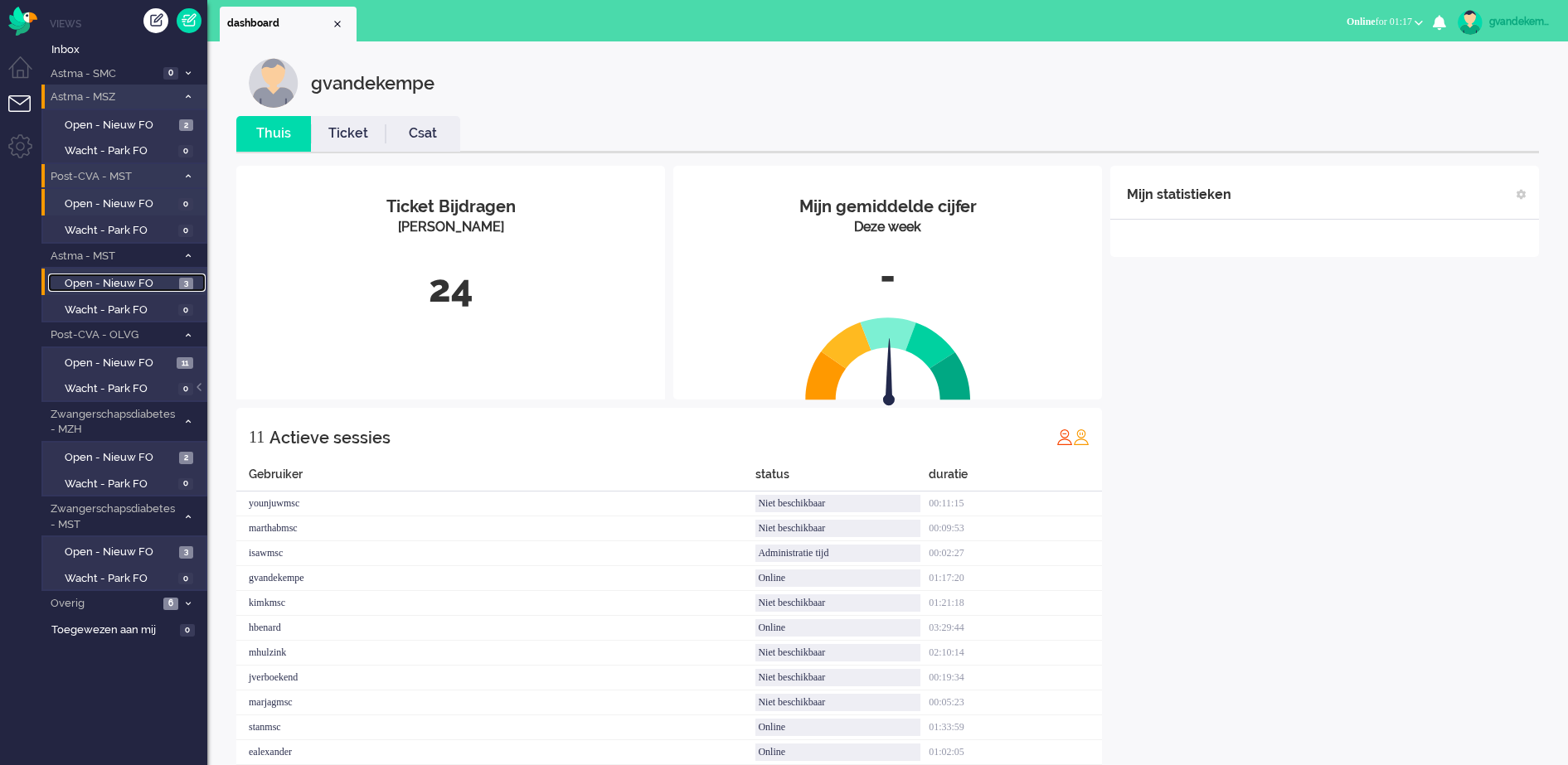
click at [150, 281] on span "Open - Nieuw FO" at bounding box center [119, 284] width 111 height 16
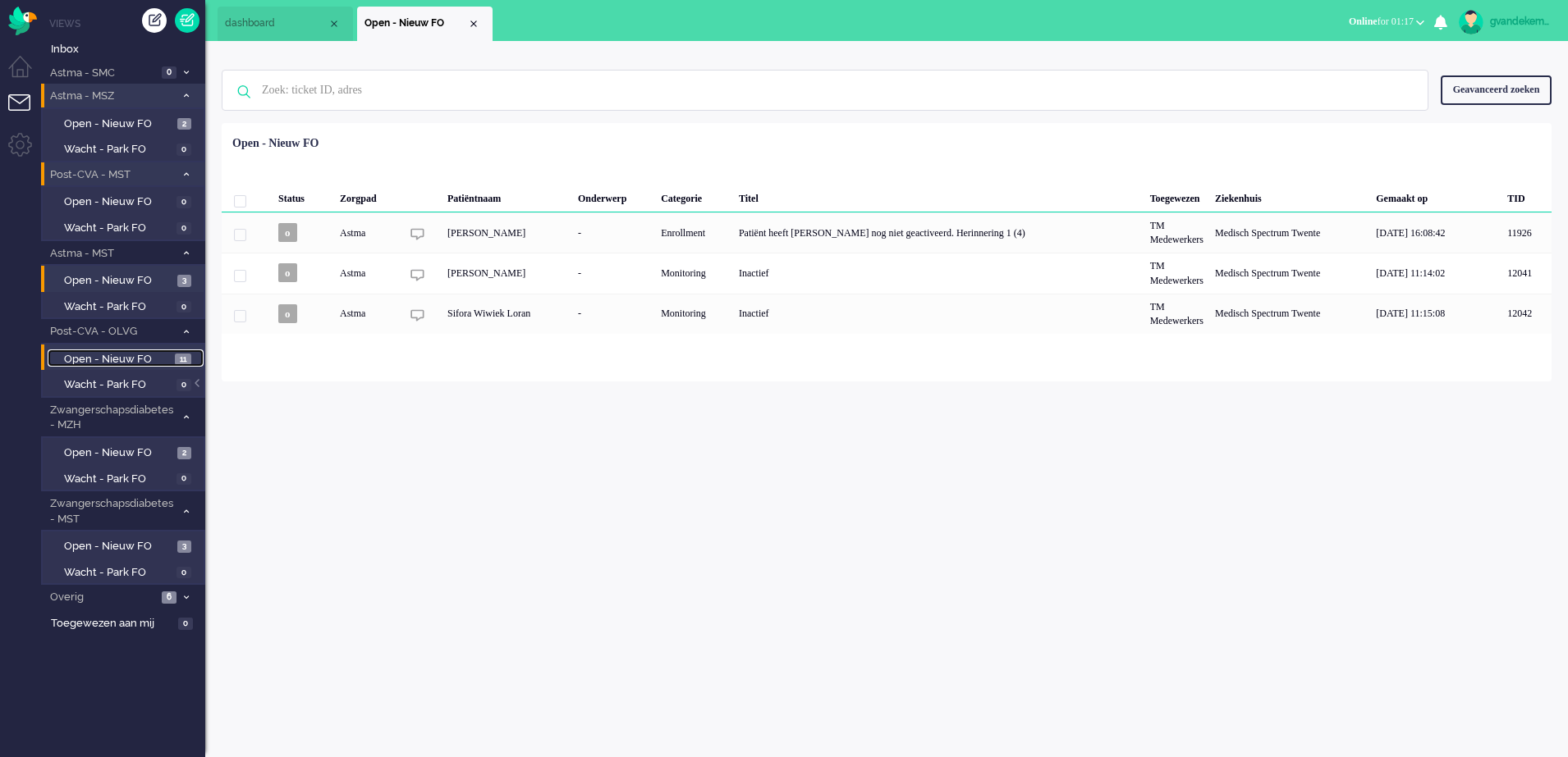
click at [137, 356] on span "Open - Nieuw FO" at bounding box center [117, 359] width 107 height 16
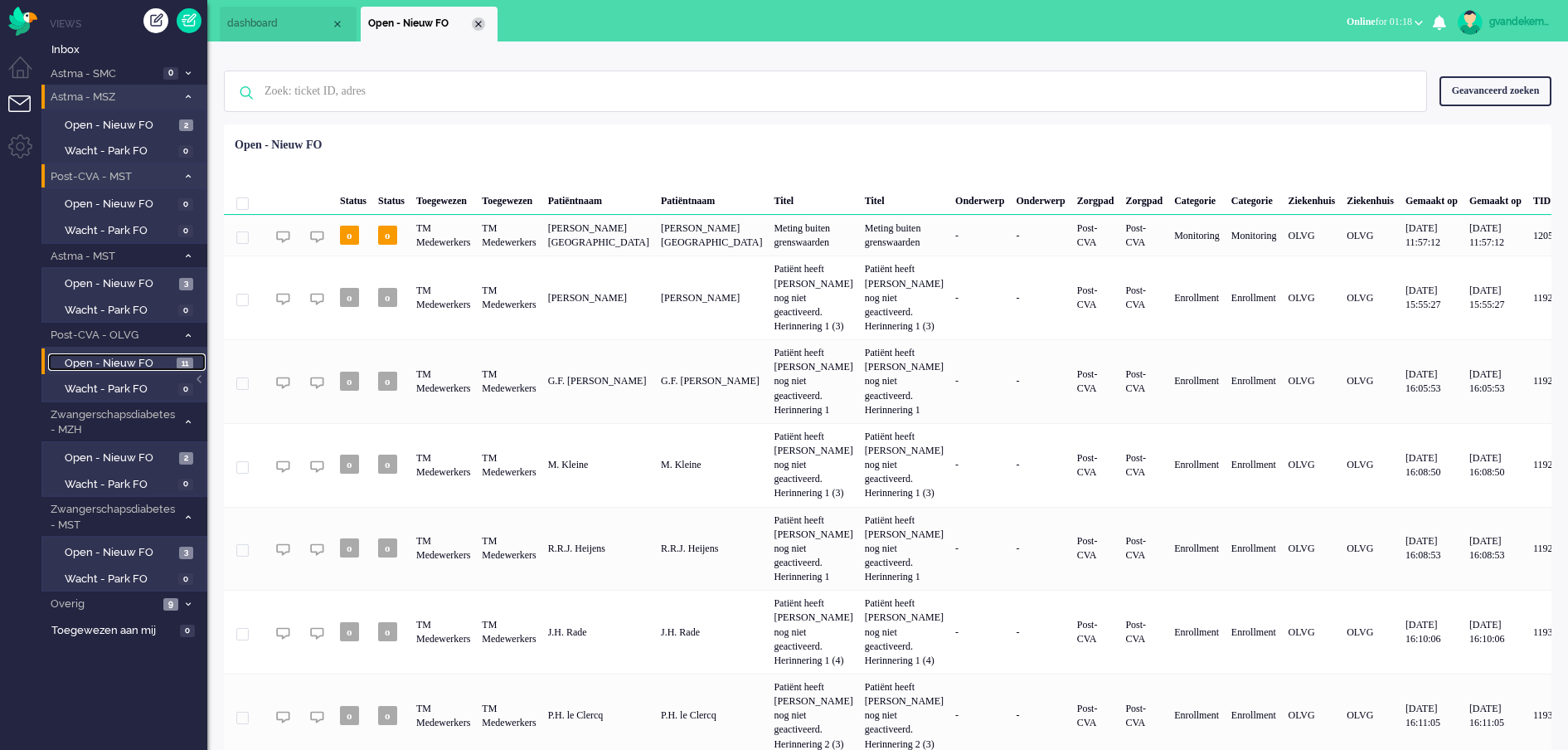
click at [479, 26] on div "Close tab" at bounding box center [479, 24] width 13 height 13
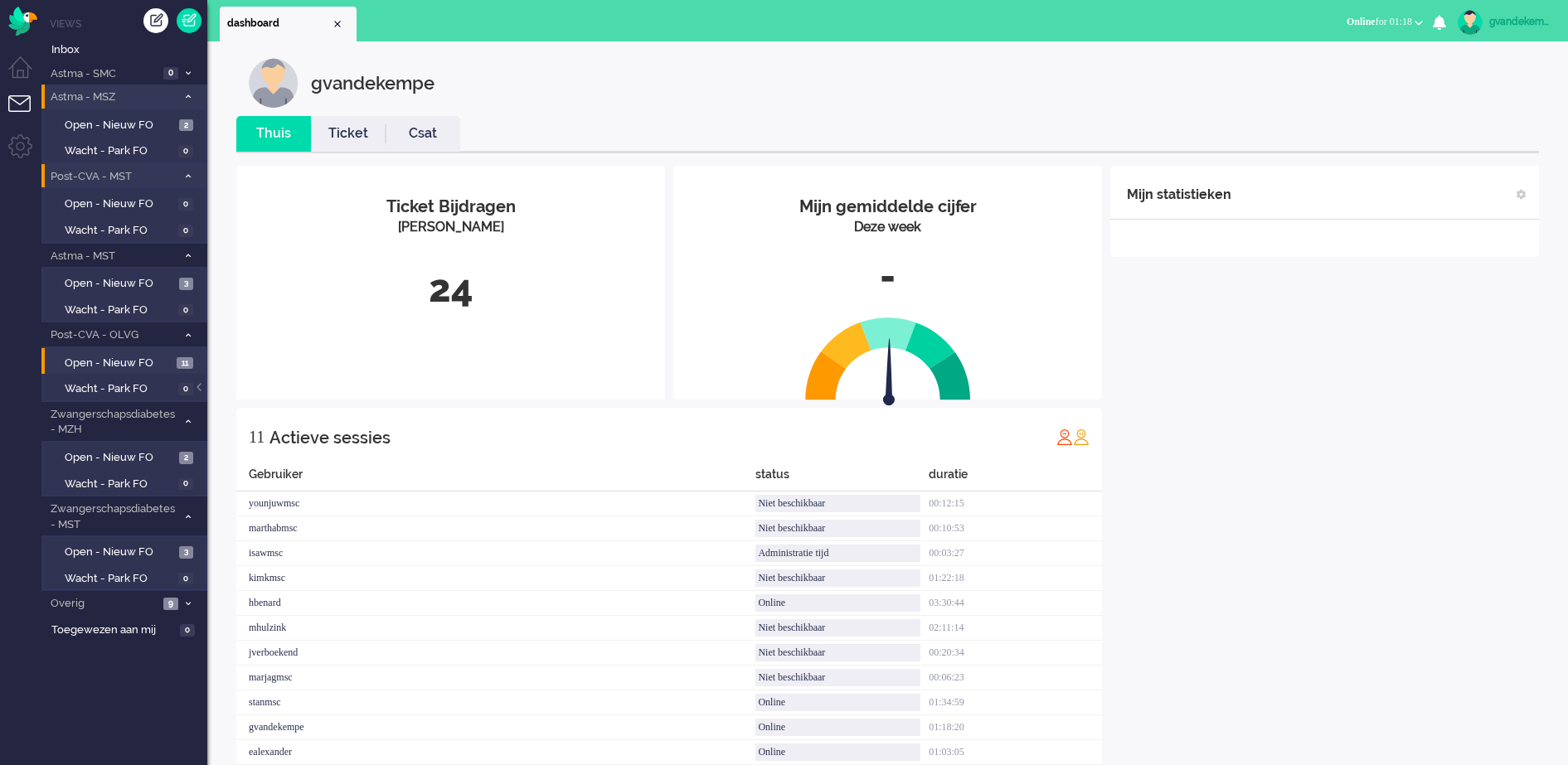
click at [1422, 21] on b "button" at bounding box center [1419, 23] width 9 height 6
click at [1338, 50] on label "Niet beschikbaar" at bounding box center [1354, 56] width 131 height 14
click at [1372, 445] on div "Mijn statistieken + Statistieken toevoegen Bel tijd (gemiddelde dag) Wrapup tij…" at bounding box center [1324, 474] width 428 height 617
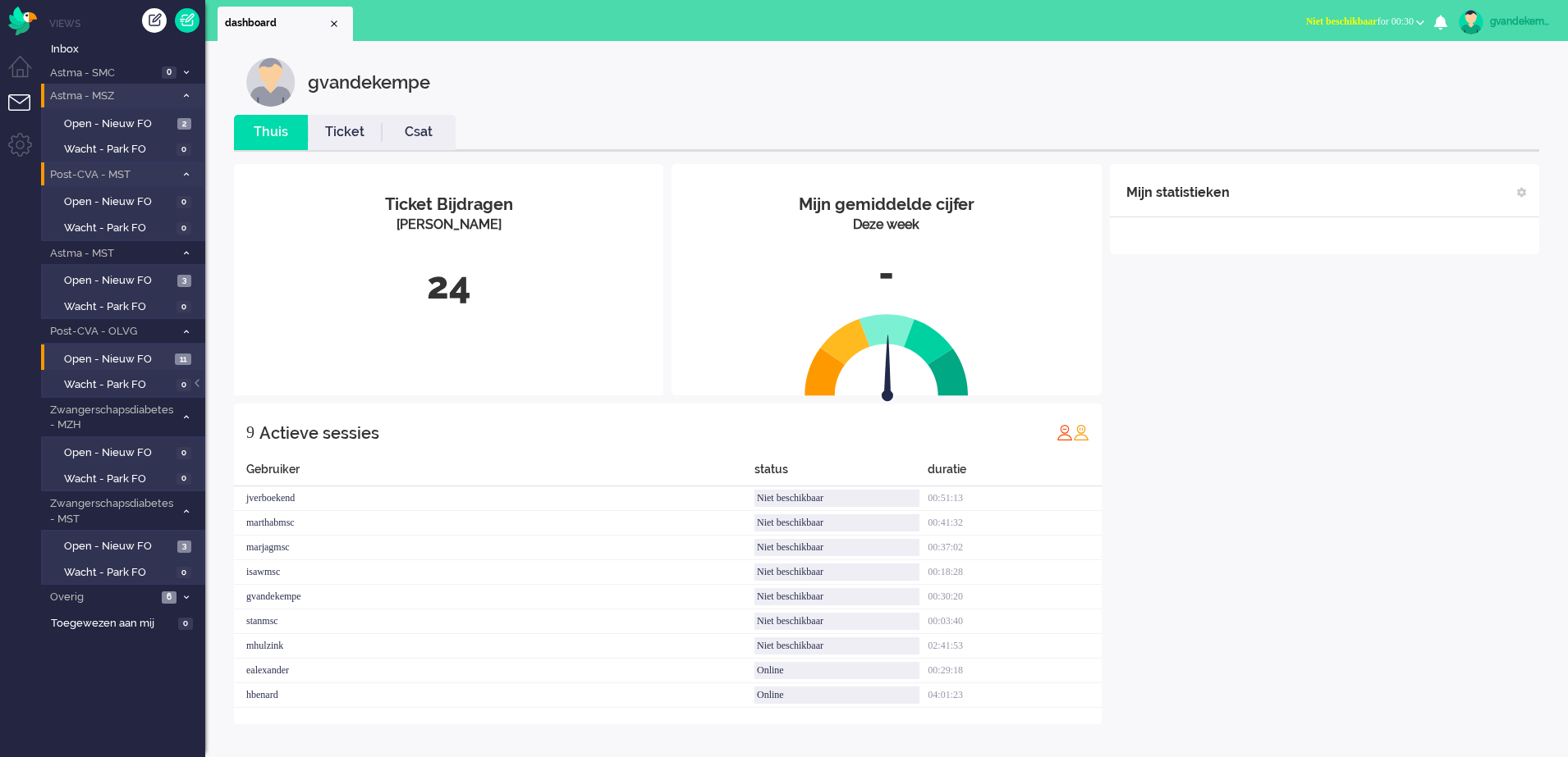
click at [1420, 18] on button "Niet beschikbaar for 00:30" at bounding box center [1365, 22] width 138 height 23
click at [1314, 76] on label "Online" at bounding box center [1356, 73] width 130 height 14
click at [1346, 333] on div "Mijn statistieken + Statistieken toevoegen Bel tijd (gemiddelde dag) Wrapup tij…" at bounding box center [1325, 444] width 430 height 560
click at [1262, 464] on div "Mijn statistieken + Statistieken toevoegen Bel tijd (gemiddelde dag) Wrapup tij…" at bounding box center [1325, 431] width 430 height 536
click at [152, 284] on span "Open - Nieuw FO" at bounding box center [118, 281] width 110 height 16
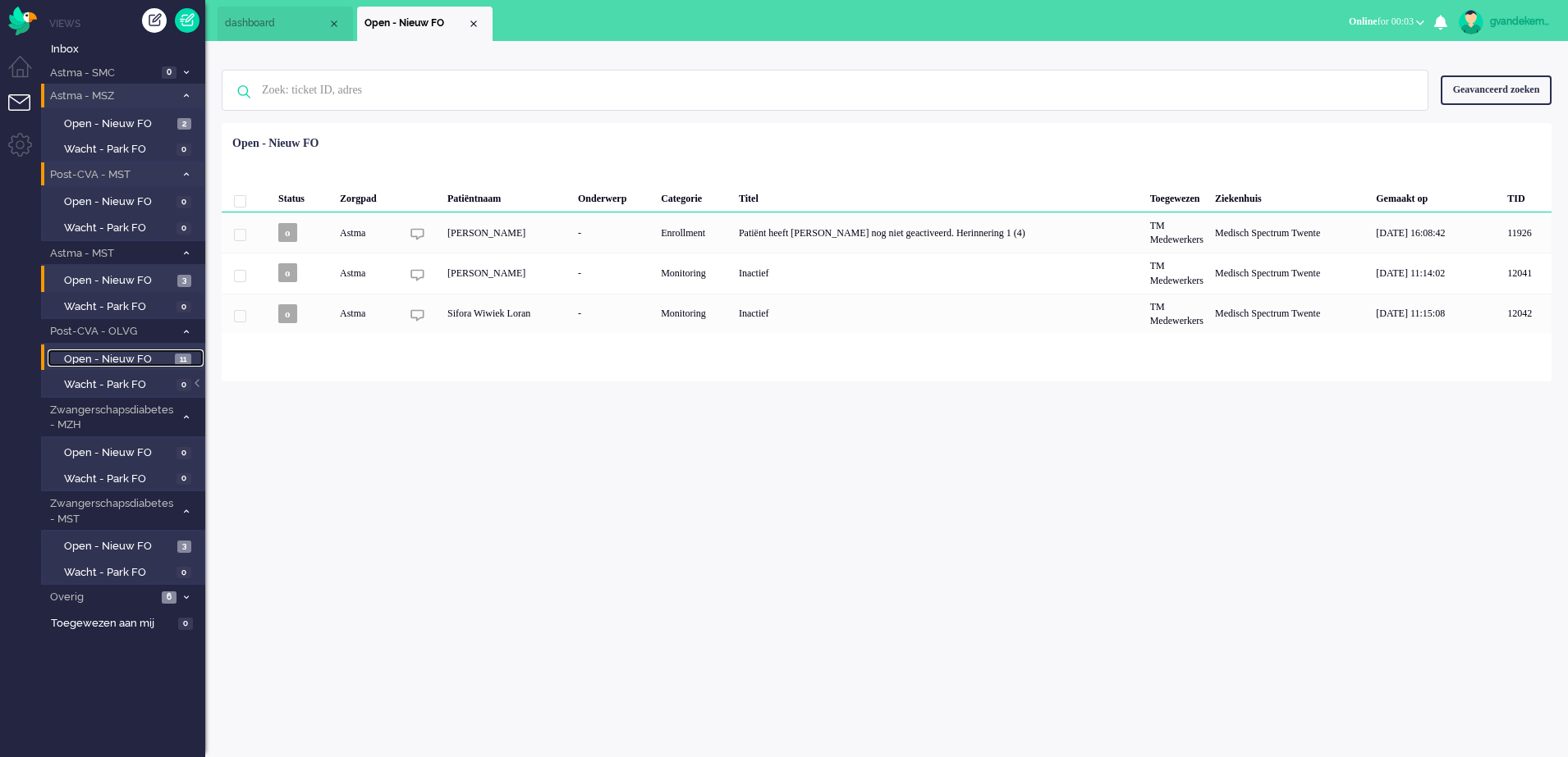
click at [124, 361] on span "Open - Nieuw FO" at bounding box center [117, 359] width 107 height 16
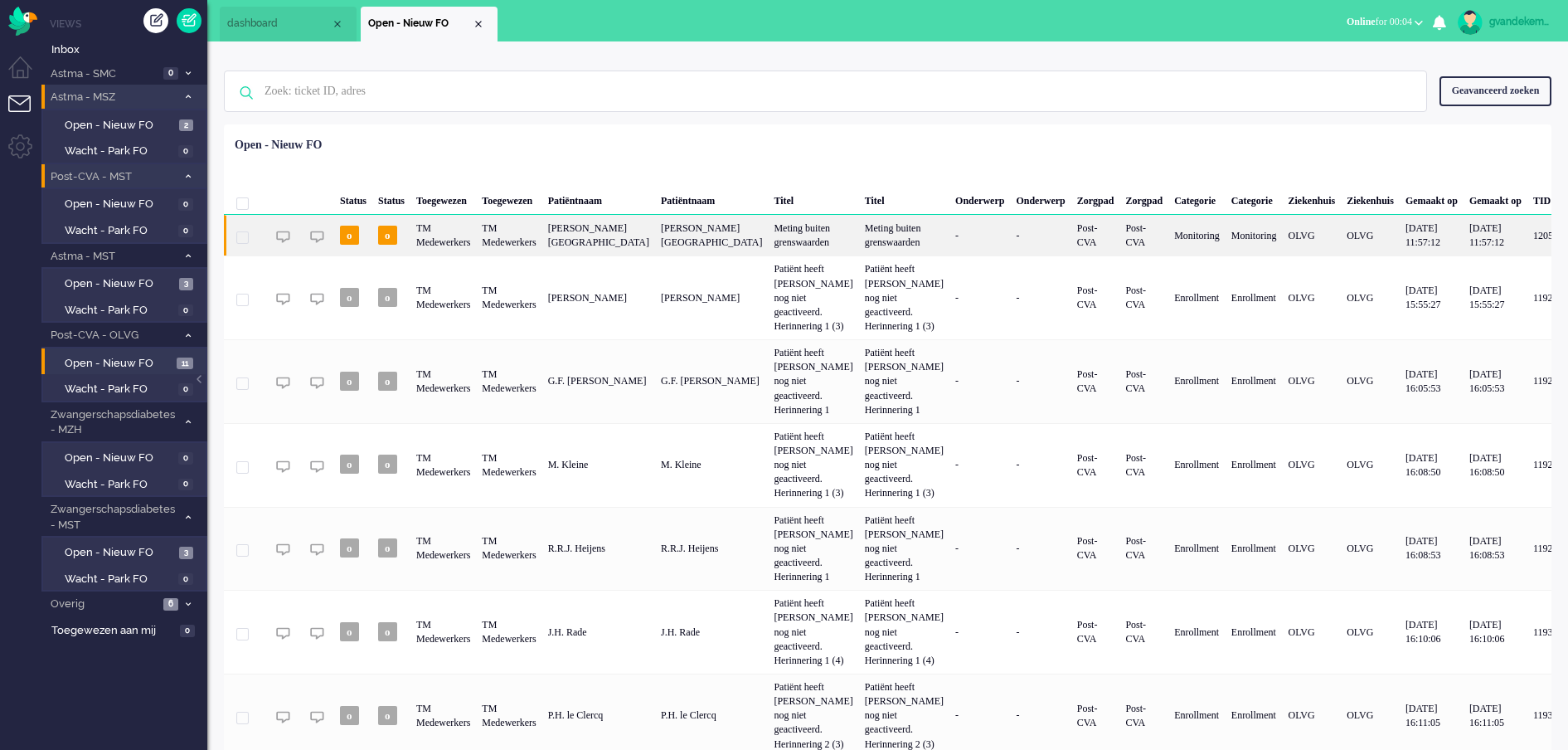
click at [476, 243] on div "TM Medewerkers" at bounding box center [443, 235] width 65 height 41
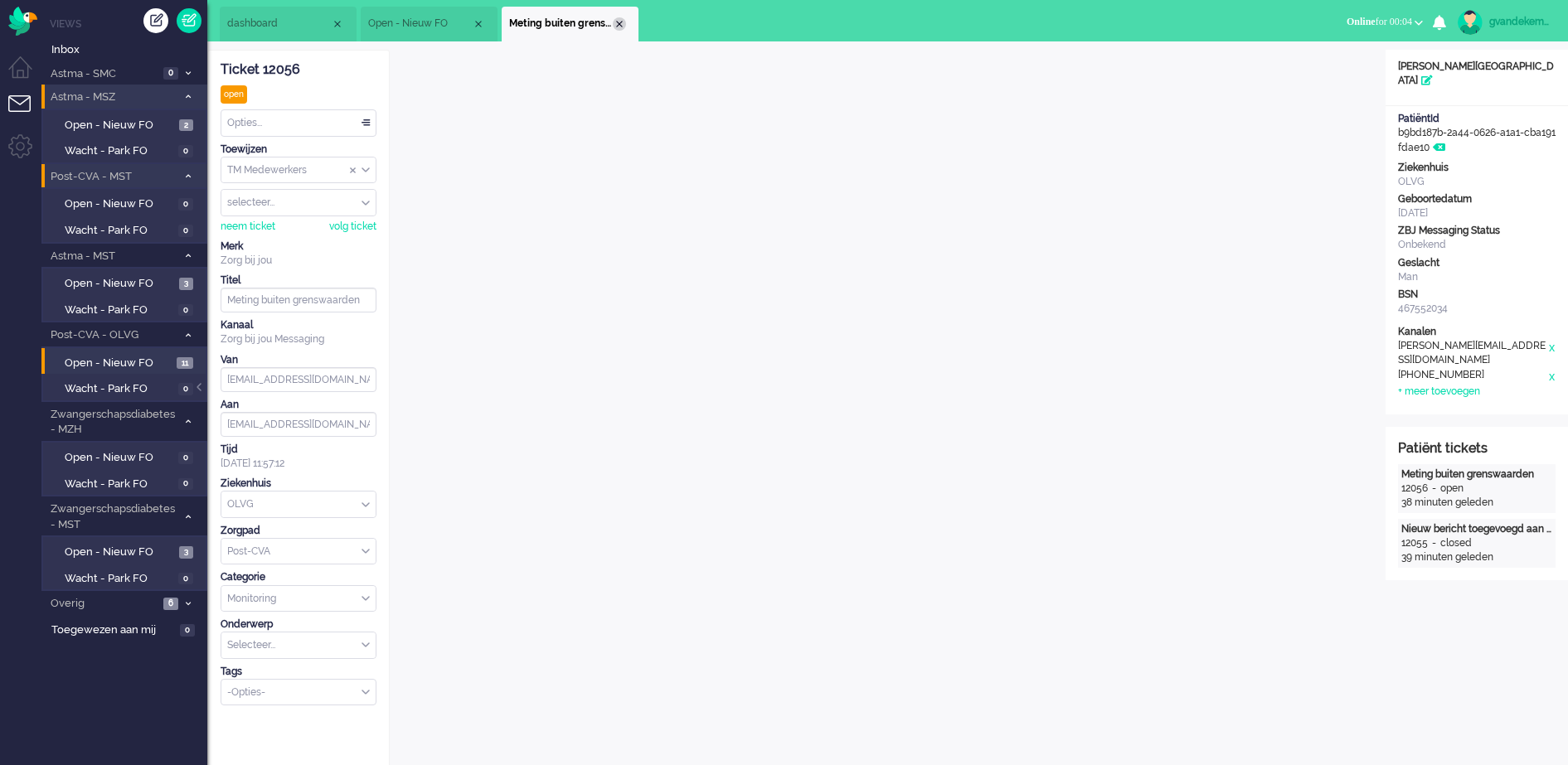
click at [618, 24] on div "Close tab" at bounding box center [619, 24] width 13 height 13
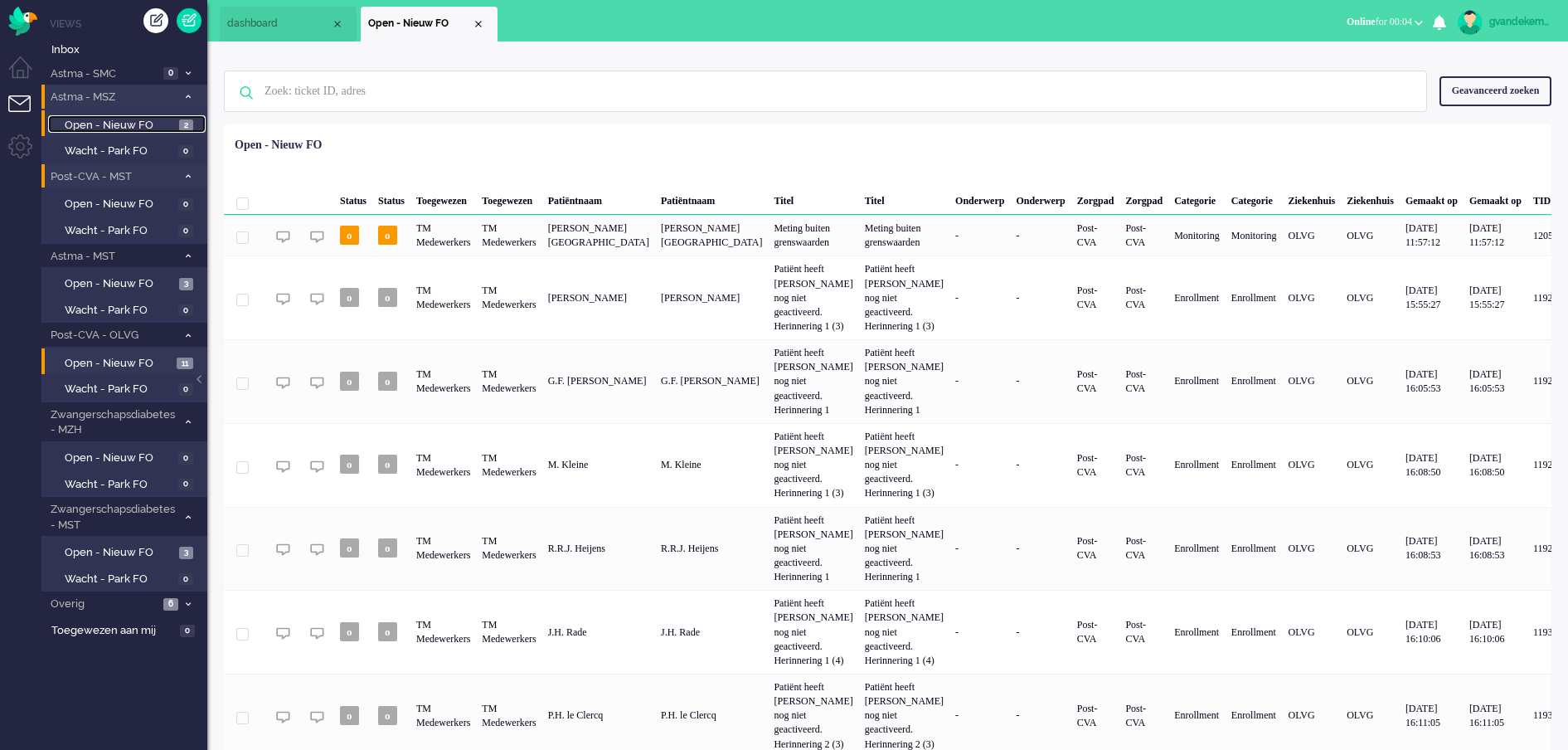
click at [145, 127] on span "Open - Nieuw FO" at bounding box center [119, 126] width 111 height 16
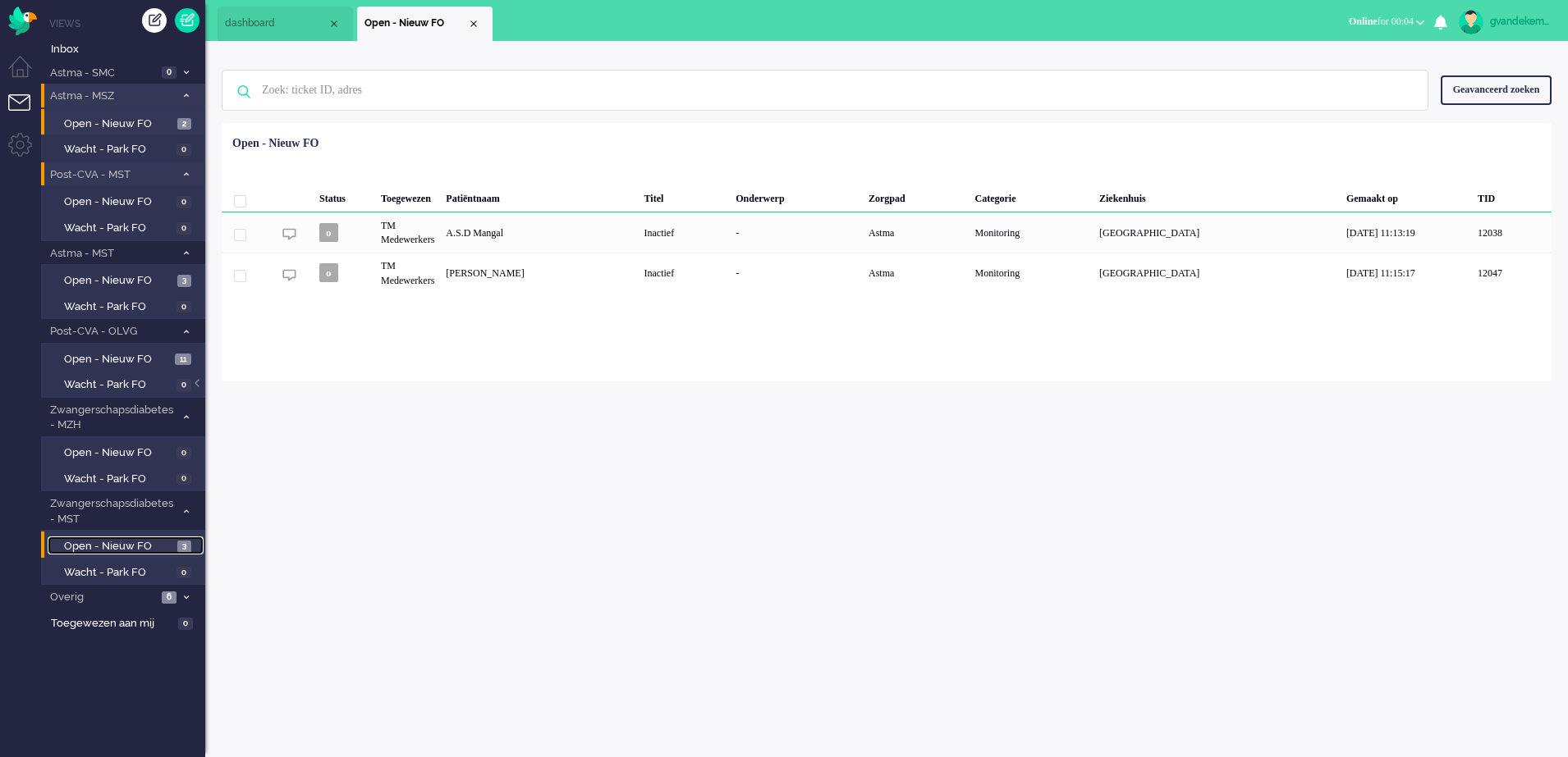
click at [154, 546] on span "Open - Nieuw FO" at bounding box center [118, 546] width 110 height 16
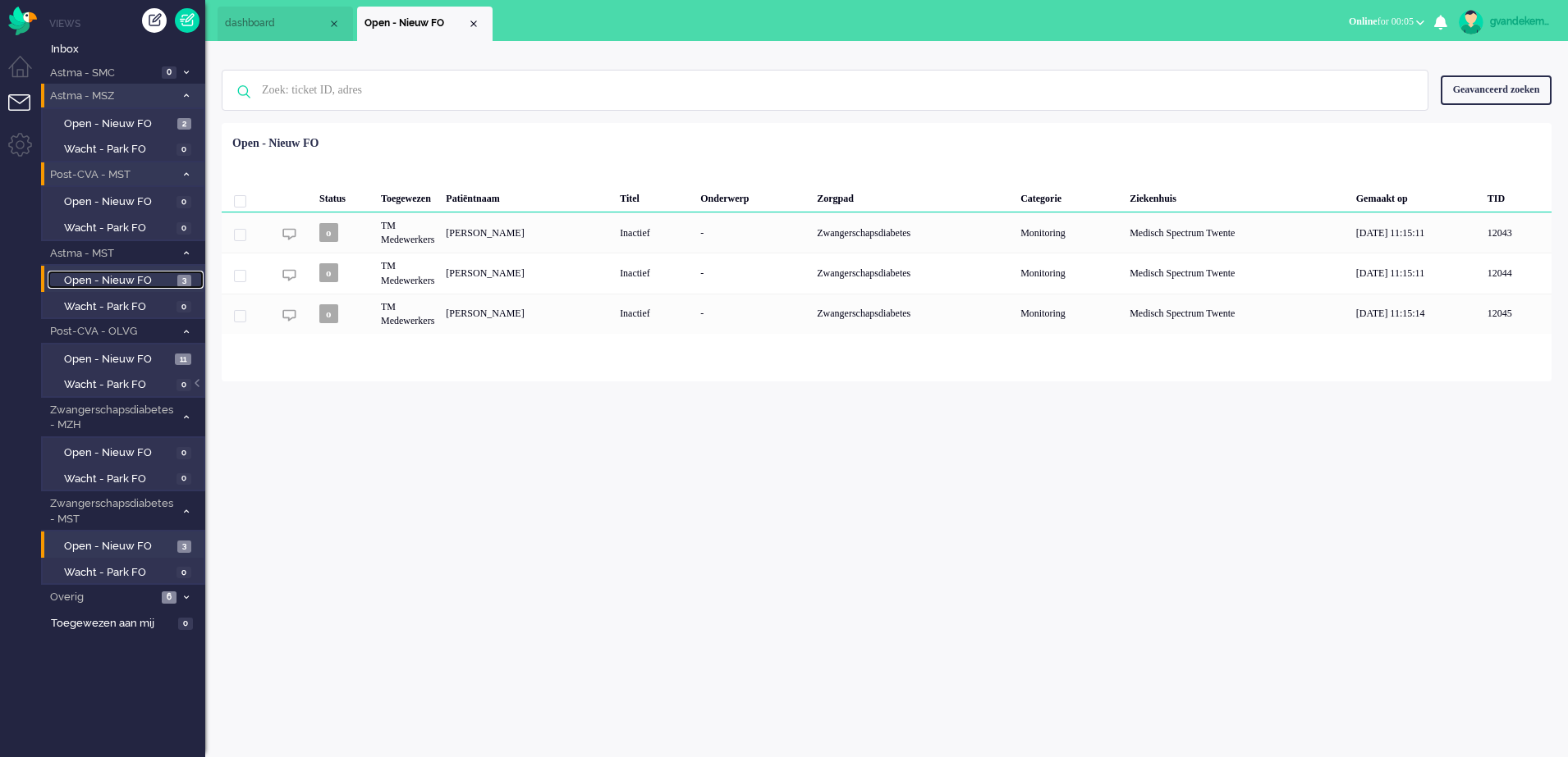
click at [157, 275] on span "Open - Nieuw FO" at bounding box center [118, 281] width 110 height 16
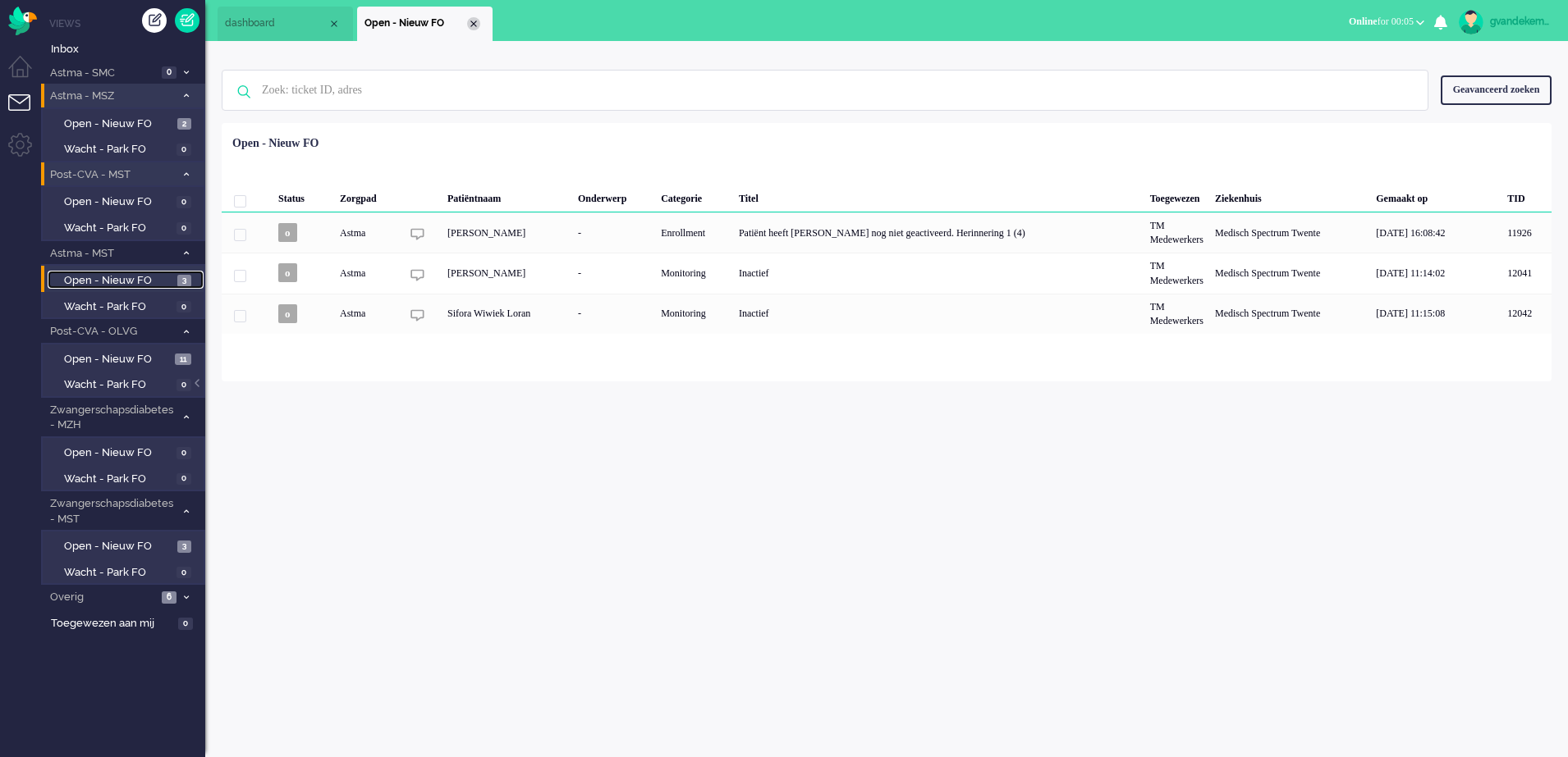
click at [476, 21] on div "Close tab" at bounding box center [474, 23] width 13 height 13
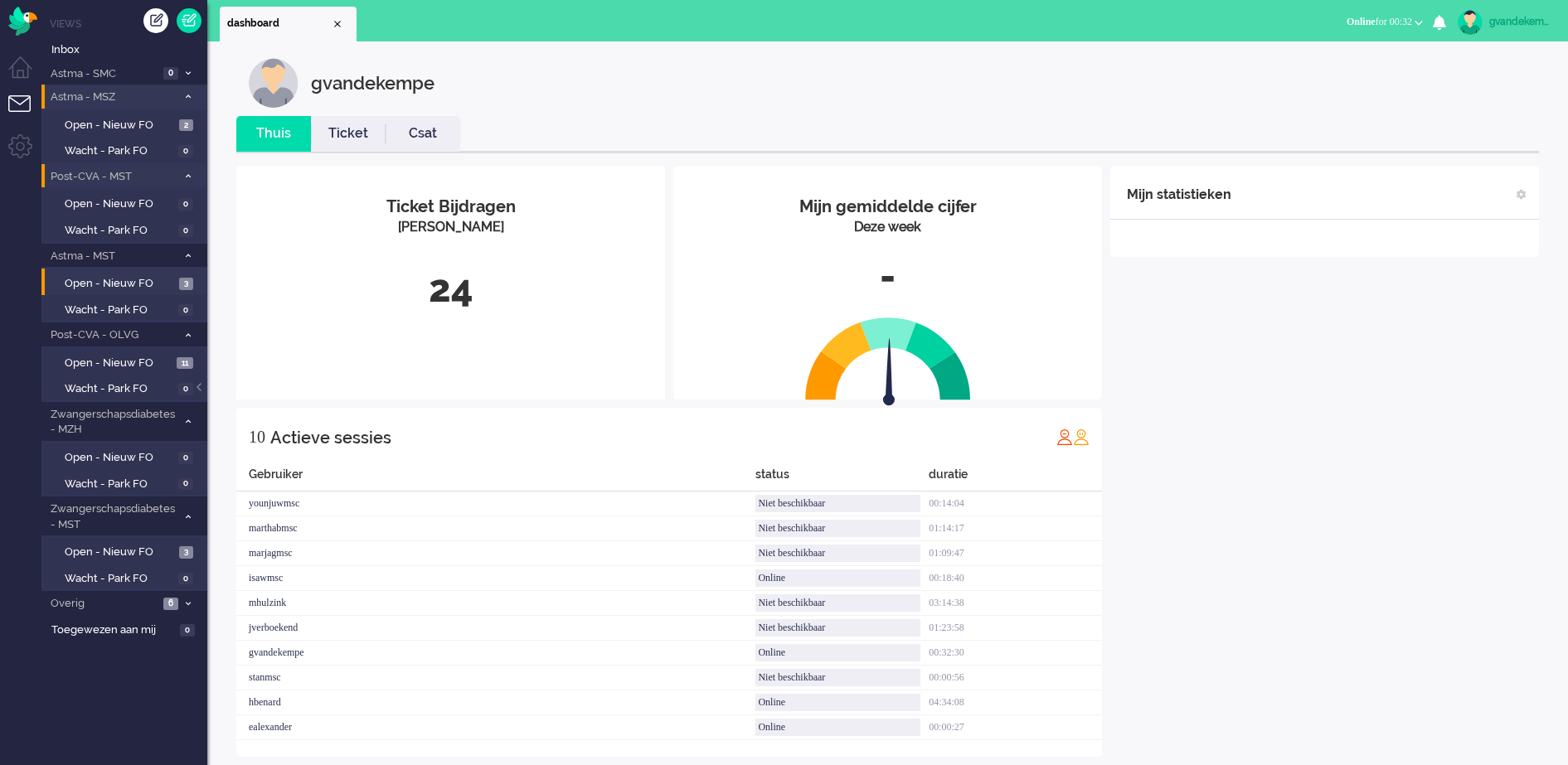
click at [1267, 483] on div "Mijn statistieken + Statistieken toevoegen Bel tijd (gemiddelde dag) Wrapup tij…" at bounding box center [1324, 461] width 428 height 591
drag, startPoint x: 1236, startPoint y: 471, endPoint x: 1216, endPoint y: 629, distance: 159.3
click at [1216, 629] on div "Mijn statistieken + Statistieken toevoegen Bel tijd (gemiddelde dag) Wrapup tij…" at bounding box center [1324, 461] width 428 height 591
click at [152, 556] on span "Open - Nieuw FO" at bounding box center [119, 552] width 111 height 16
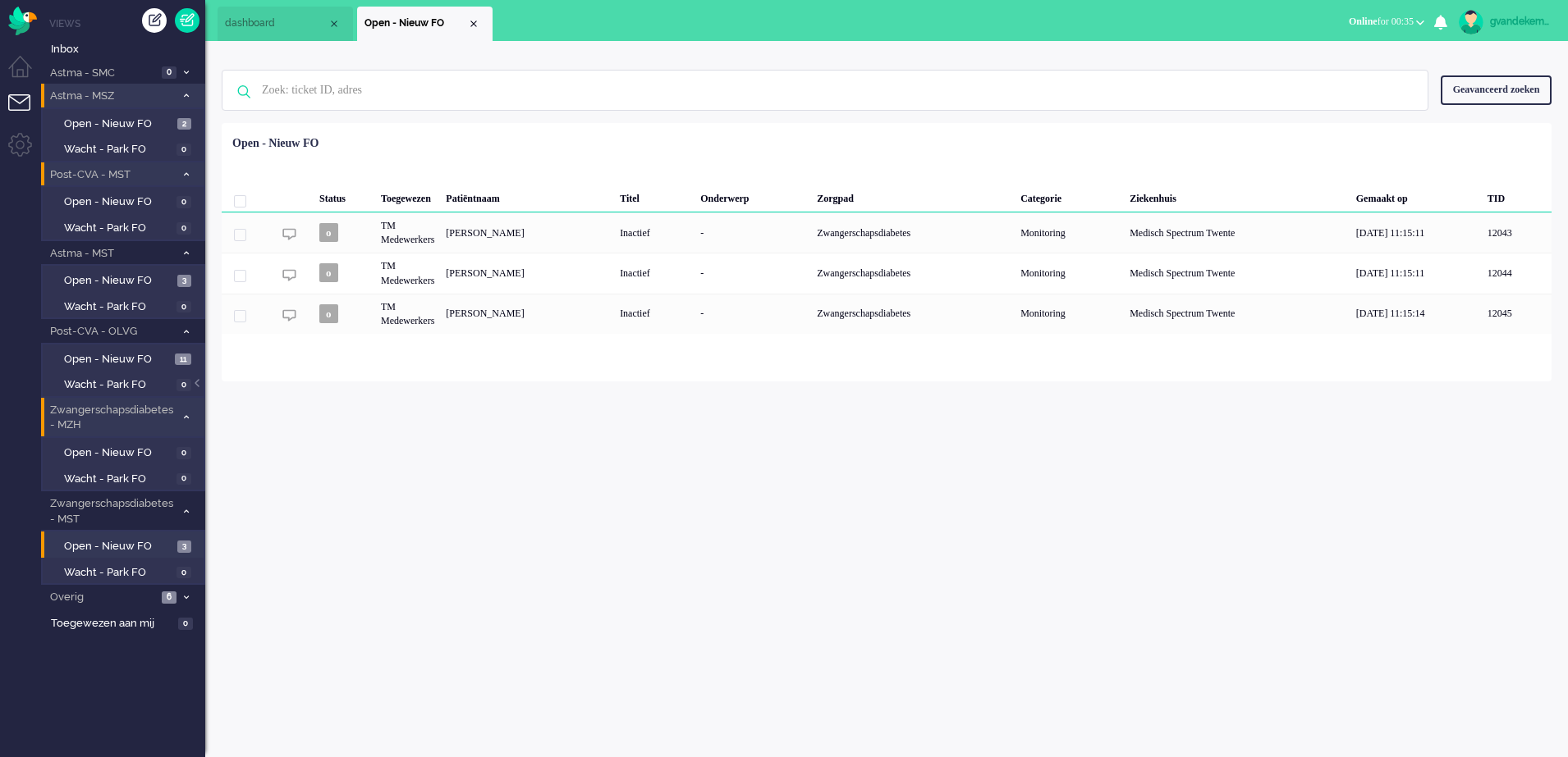
click at [189, 416] on span at bounding box center [185, 418] width 12 height 9
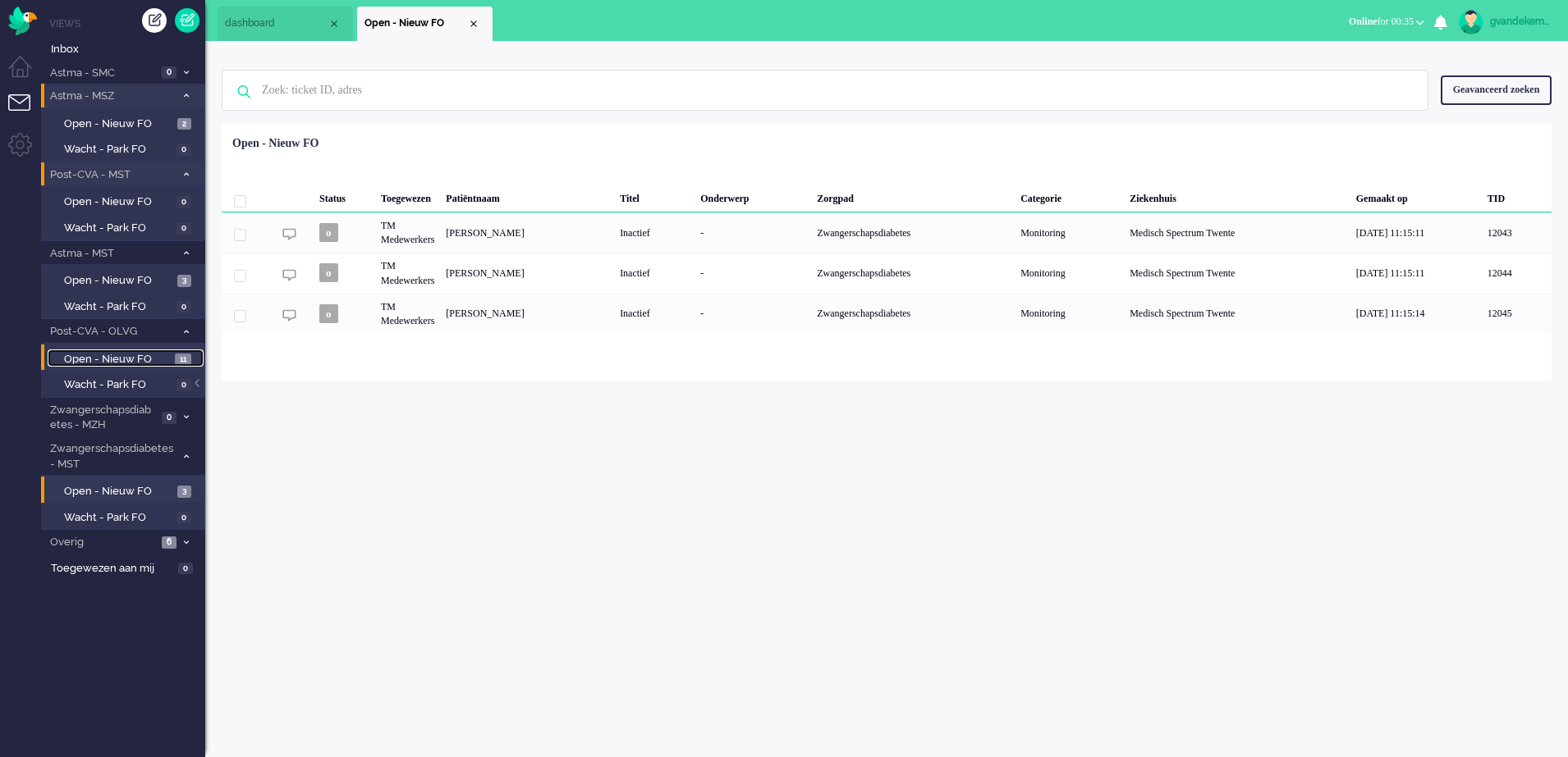
click at [153, 357] on span "Open - Nieuw FO" at bounding box center [117, 359] width 107 height 16
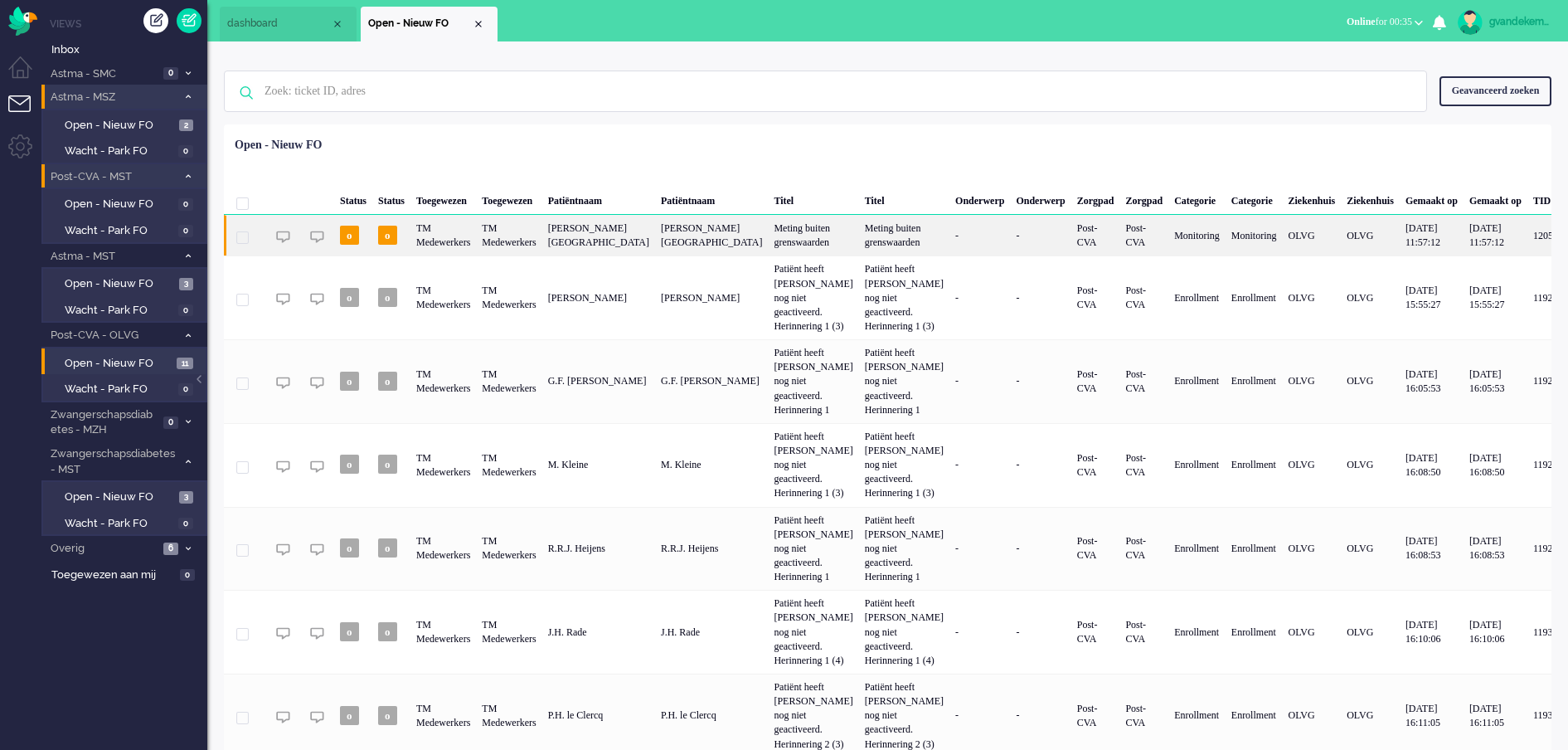
click at [462, 237] on div "TM Medewerkers" at bounding box center [443, 235] width 65 height 41
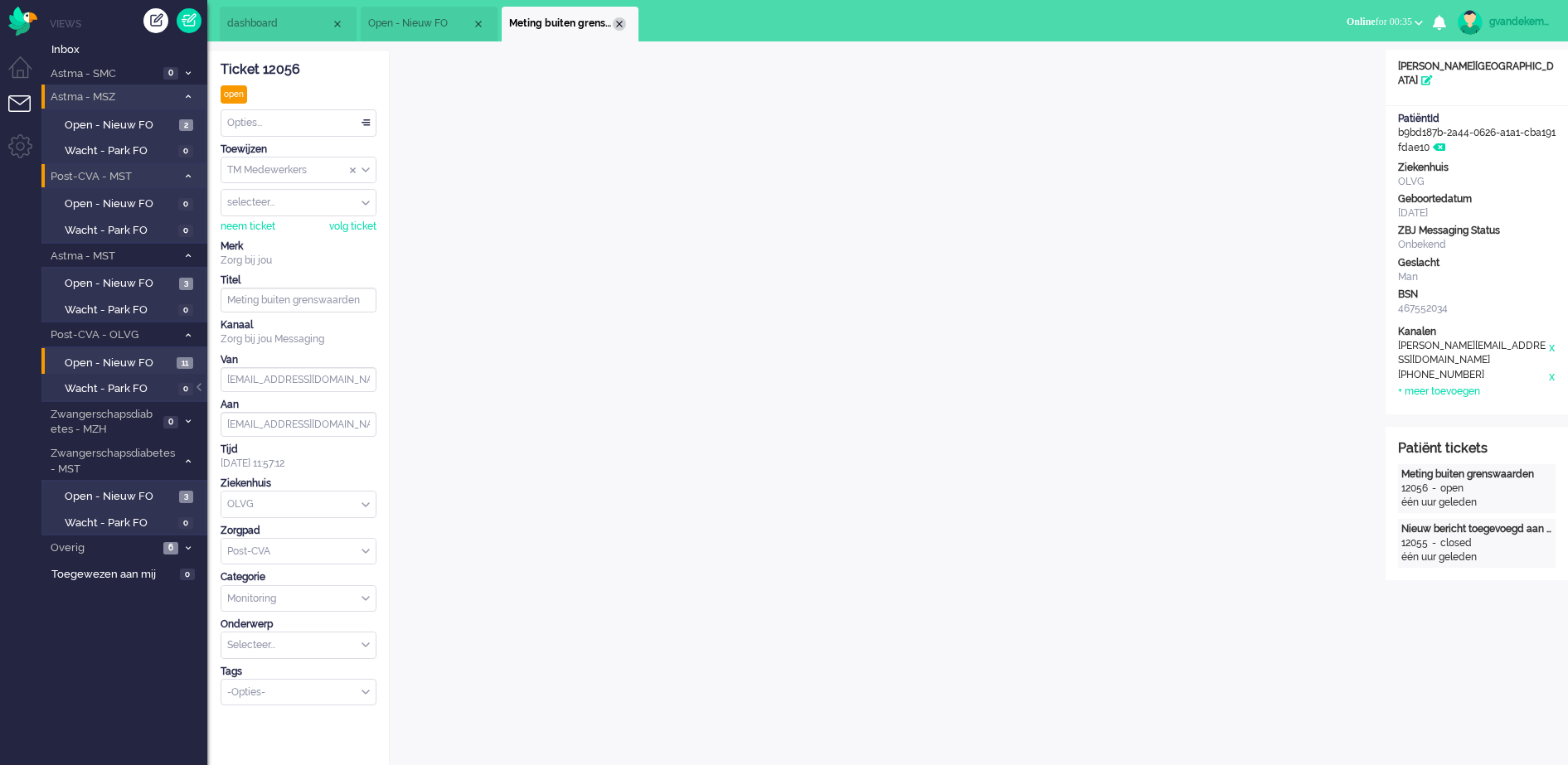
click at [623, 23] on div "Close tab" at bounding box center [619, 24] width 13 height 13
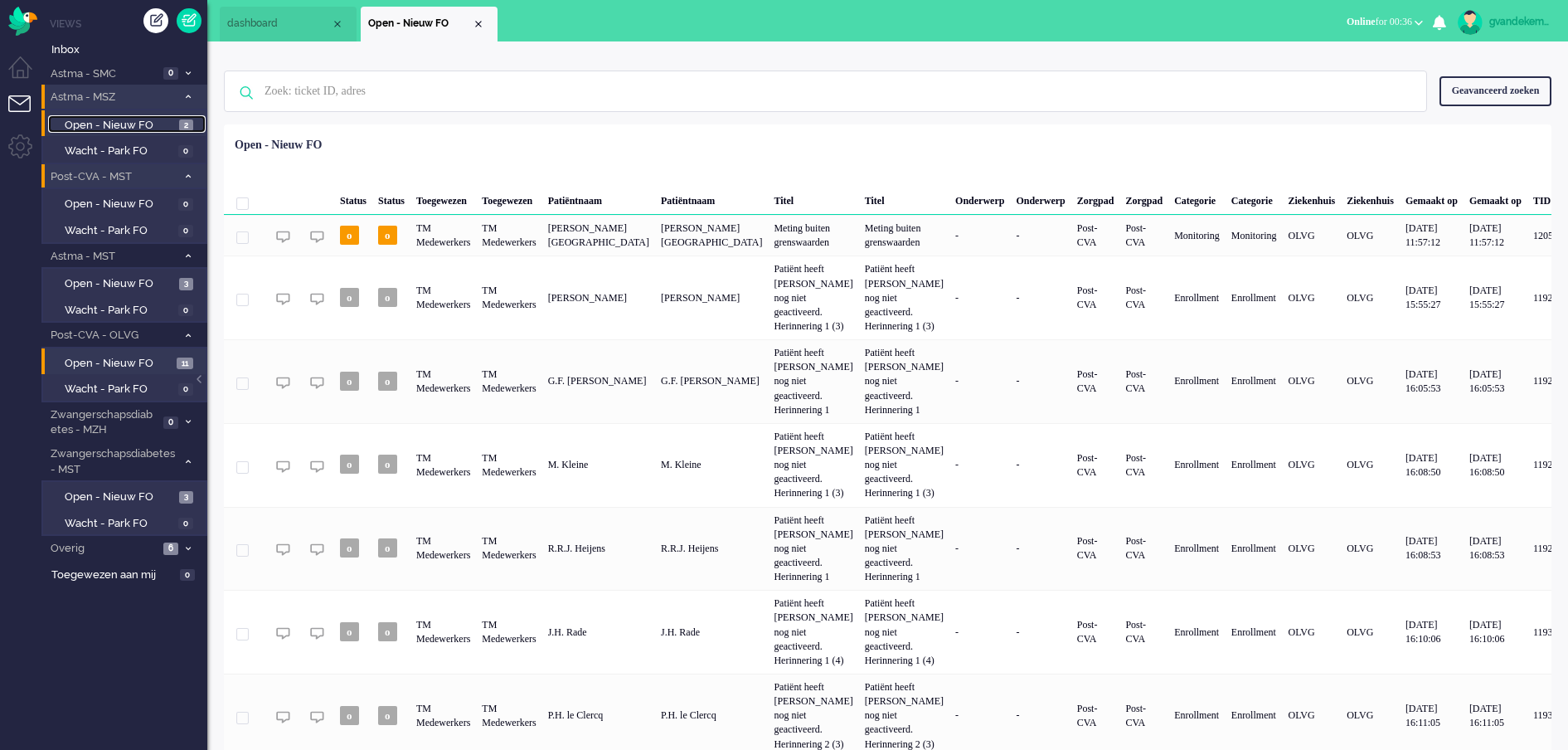
click at [164, 121] on span "Open - Nieuw FO" at bounding box center [119, 126] width 111 height 16
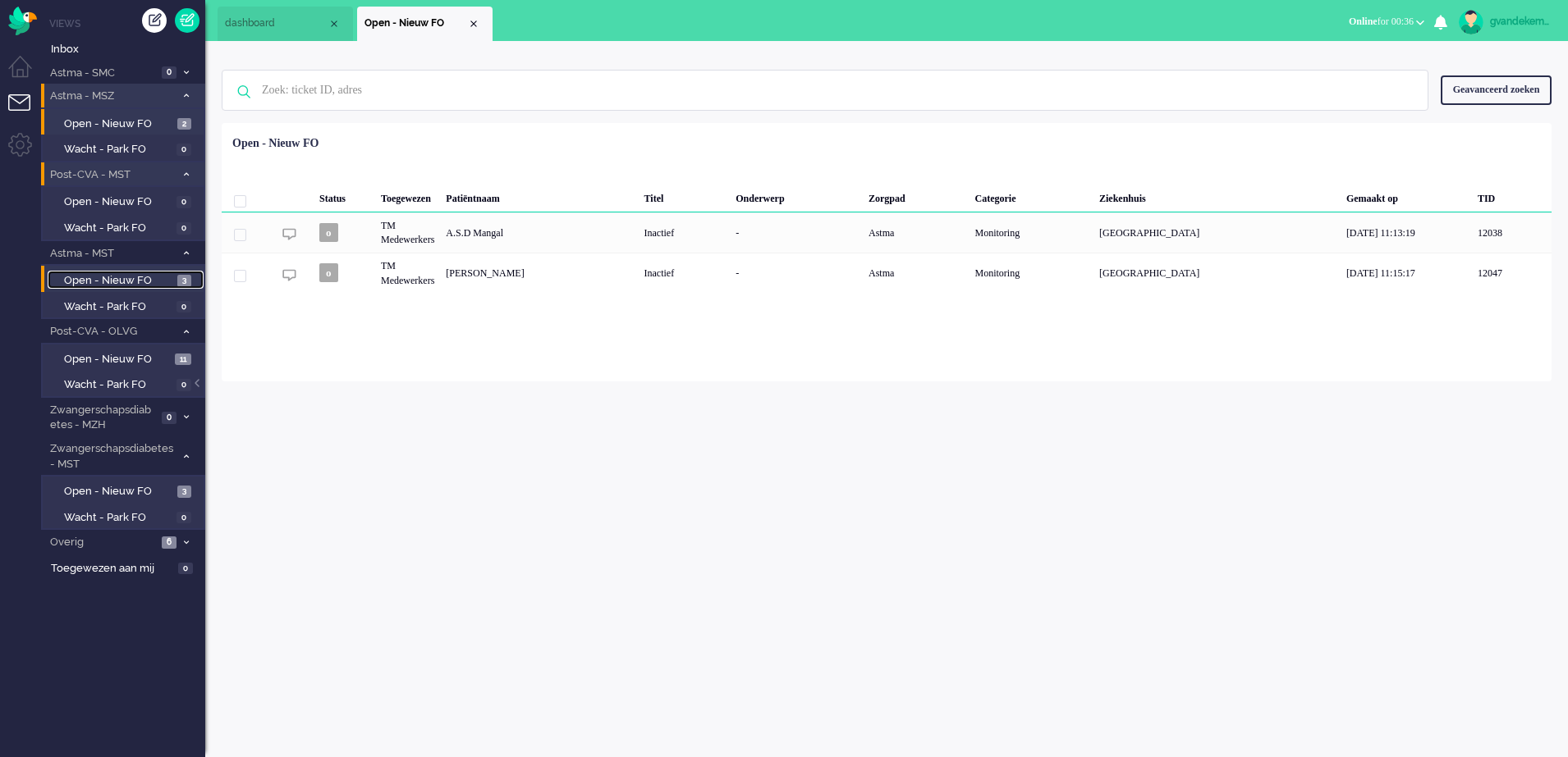
click at [145, 284] on span "Open - Nieuw FO" at bounding box center [118, 281] width 110 height 16
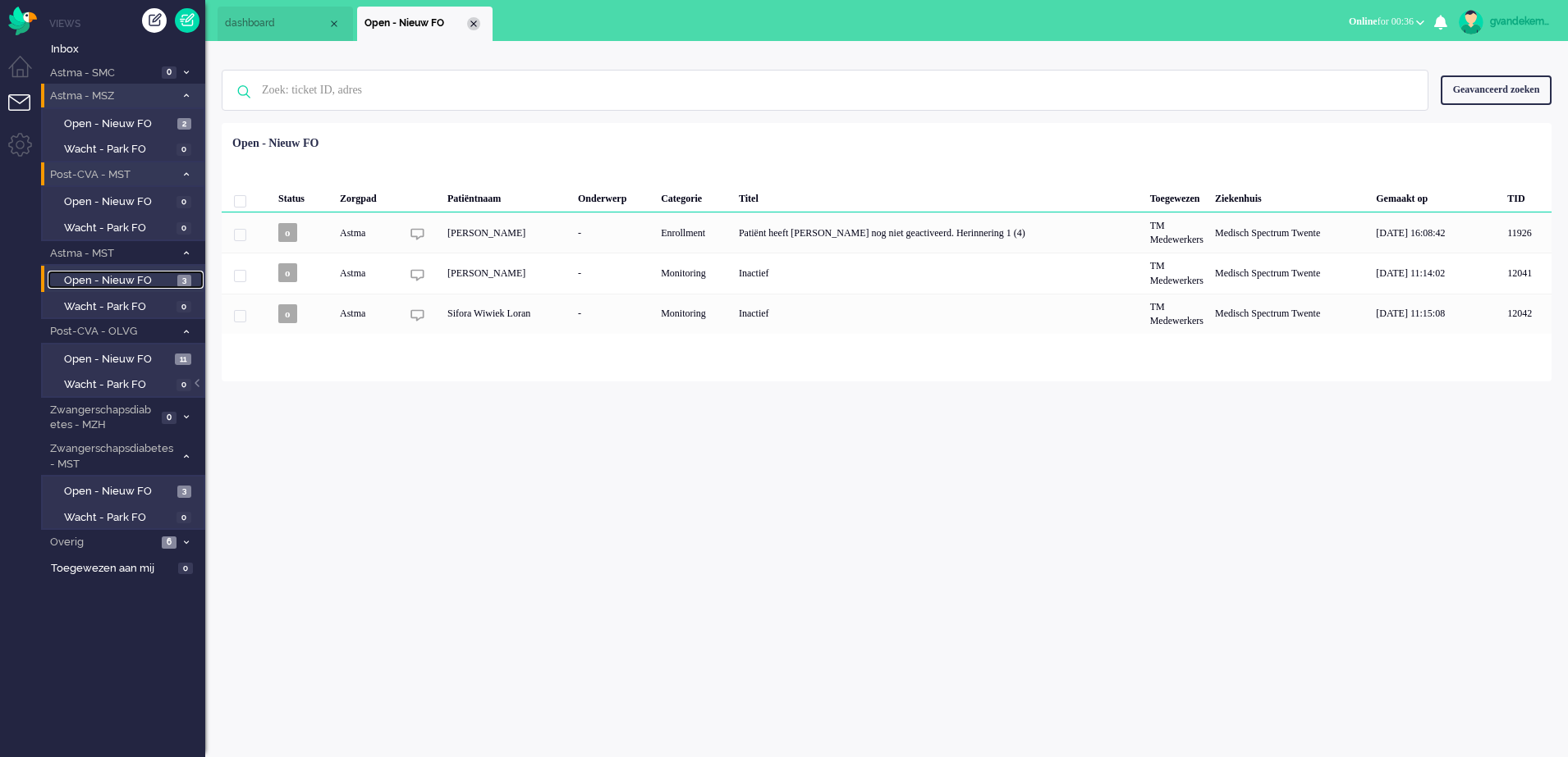
click at [471, 23] on div "Close tab" at bounding box center [474, 23] width 13 height 13
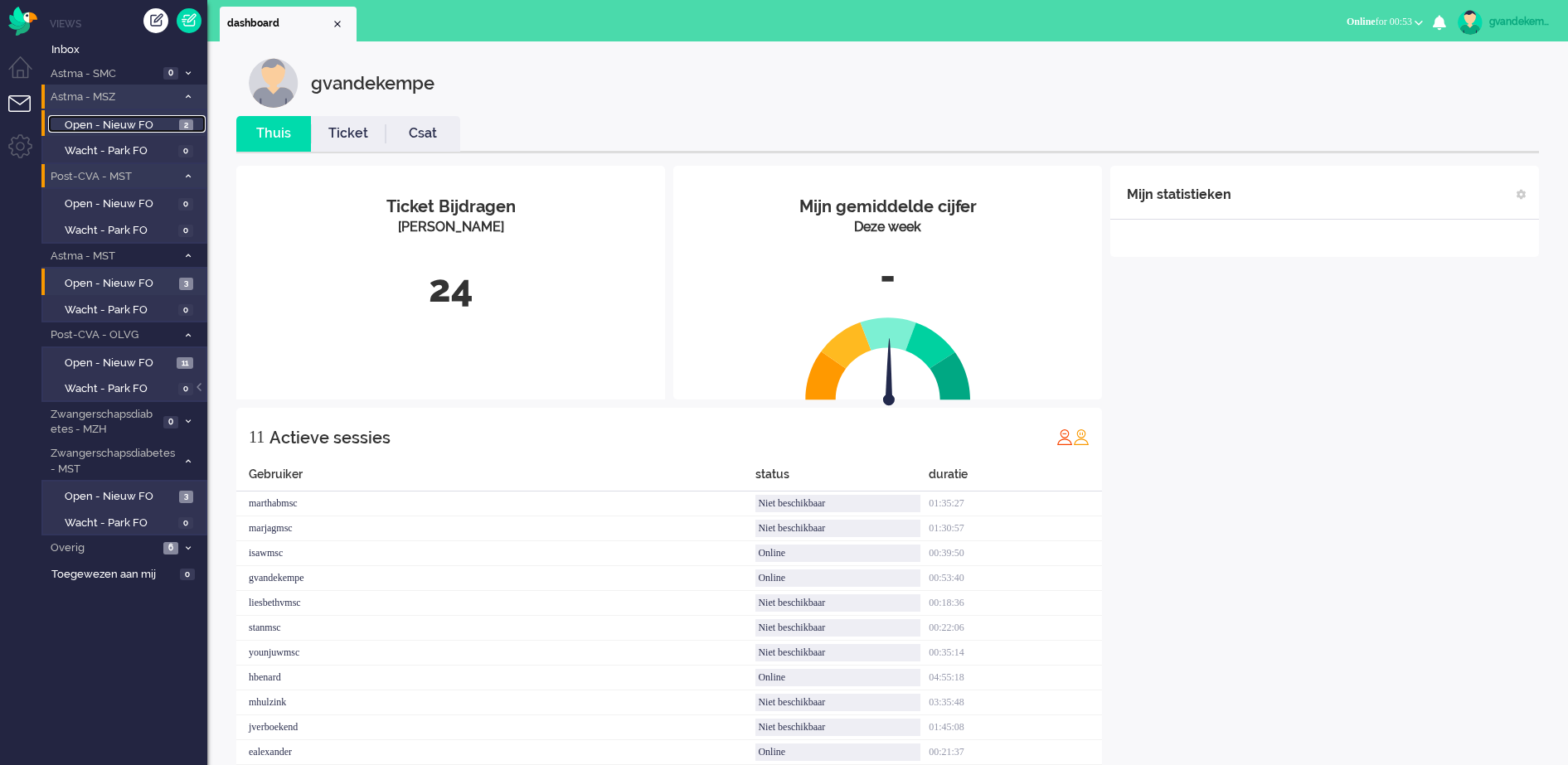
click at [135, 123] on span "Open - Nieuw FO" at bounding box center [119, 126] width 111 height 16
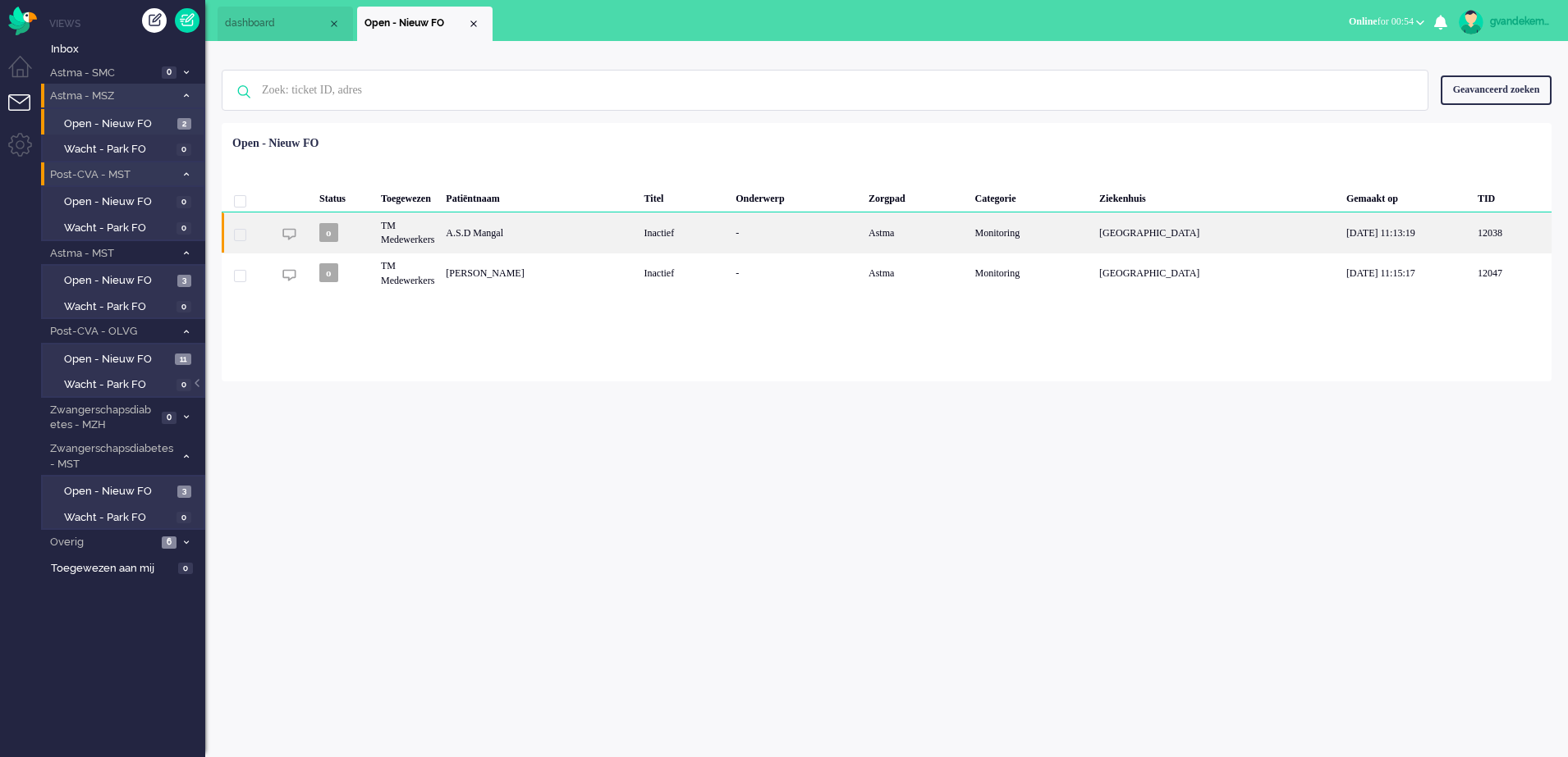
click at [608, 242] on div "A.S.D Mangal" at bounding box center [538, 232] width 198 height 40
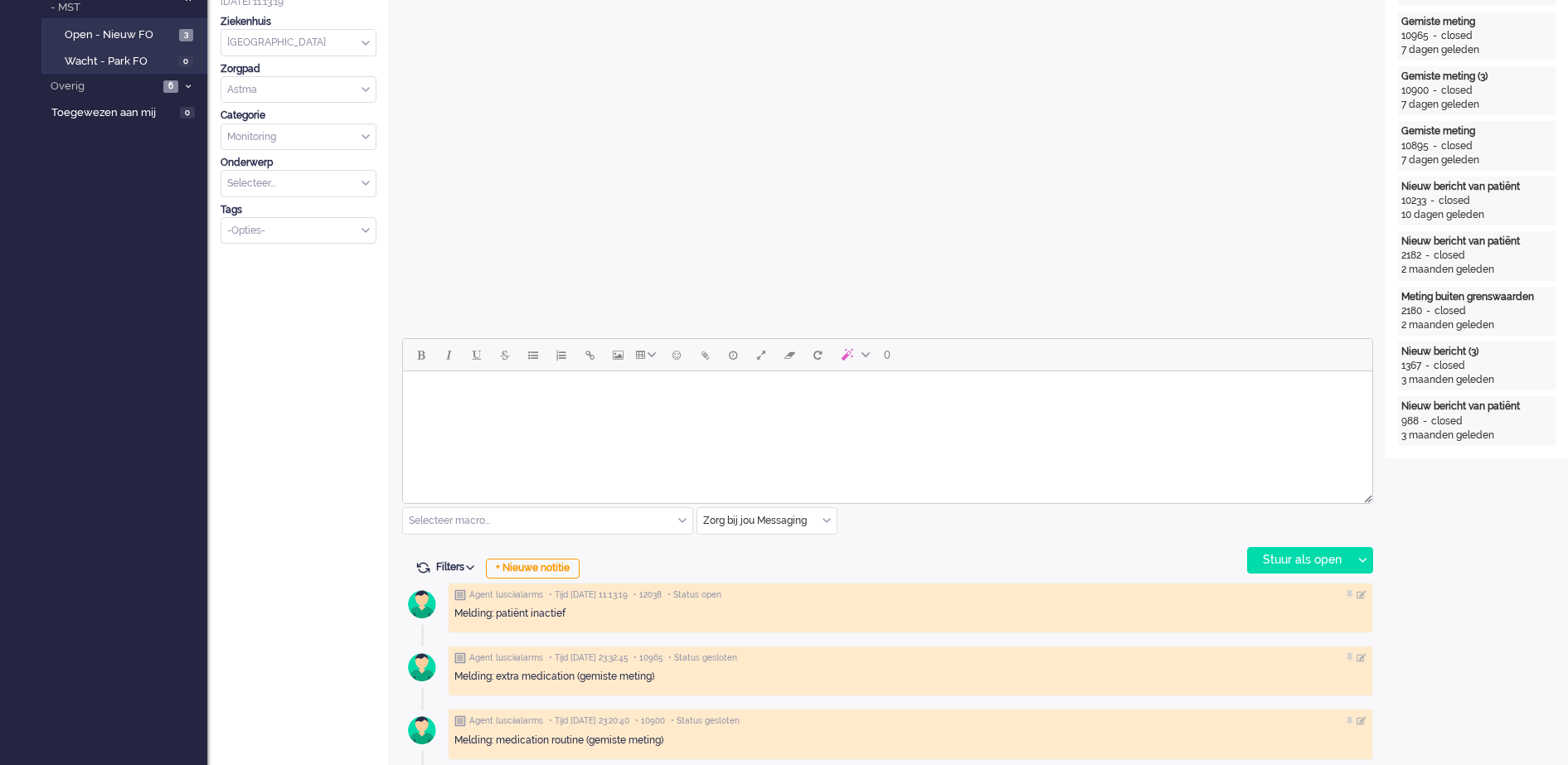
scroll to position [464, 0]
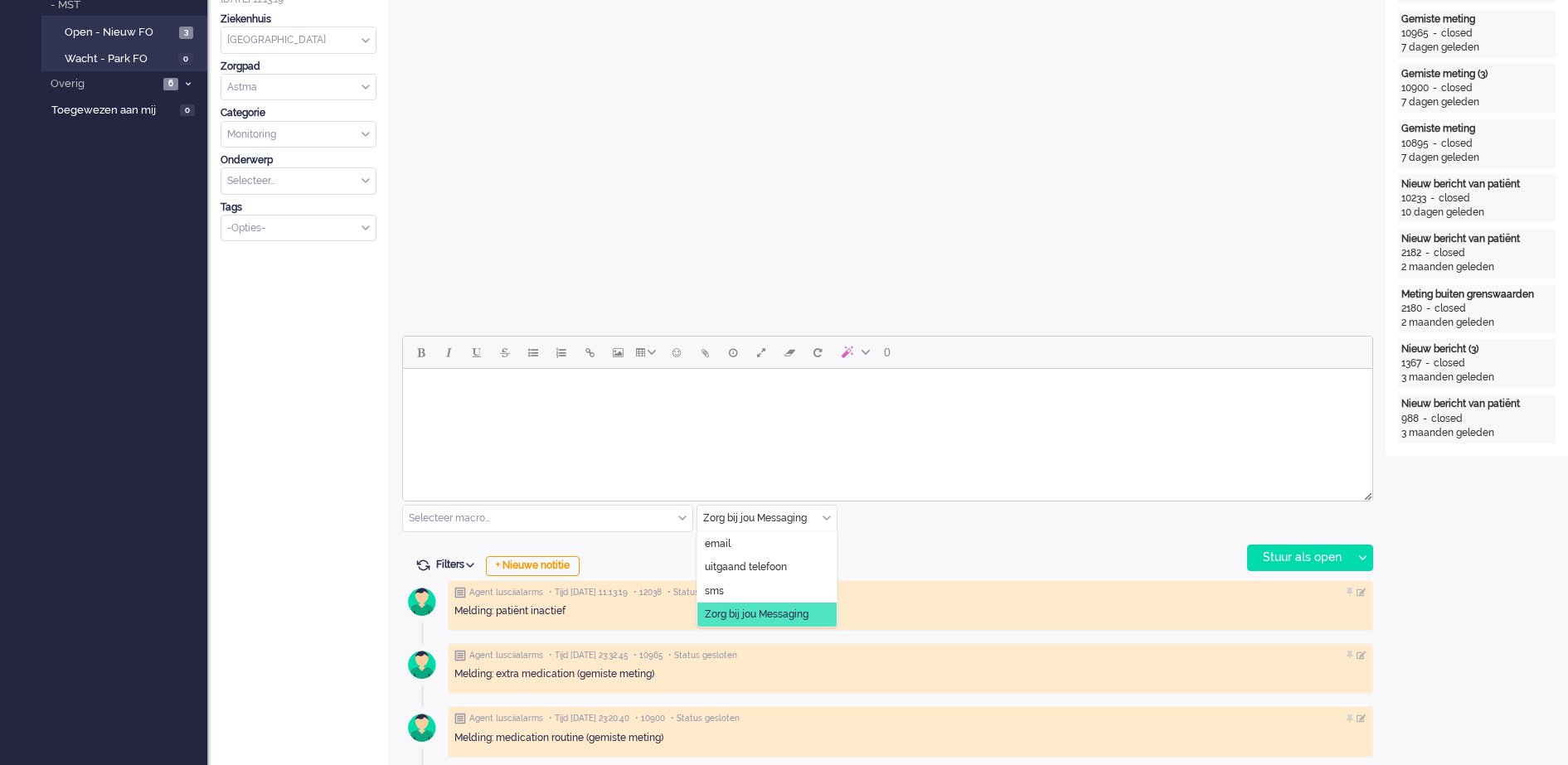
click at [827, 522] on div "Zorg bij jou Messaging" at bounding box center [767, 518] width 139 height 26
click at [765, 570] on span "uitgaand telefoon" at bounding box center [745, 567] width 82 height 14
click at [1316, 562] on div "Stuur als open" at bounding box center [1300, 558] width 104 height 25
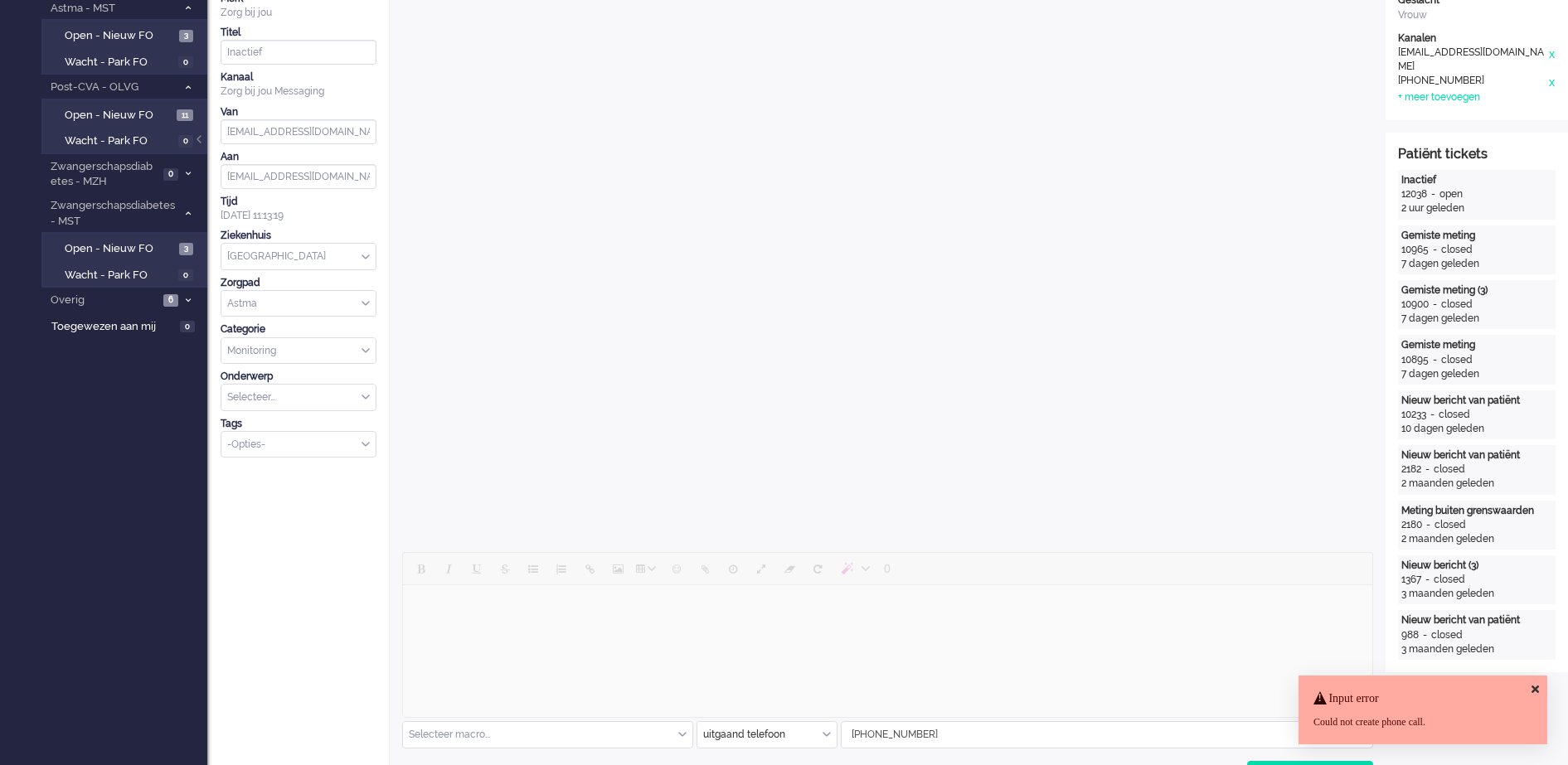
scroll to position [0, 0]
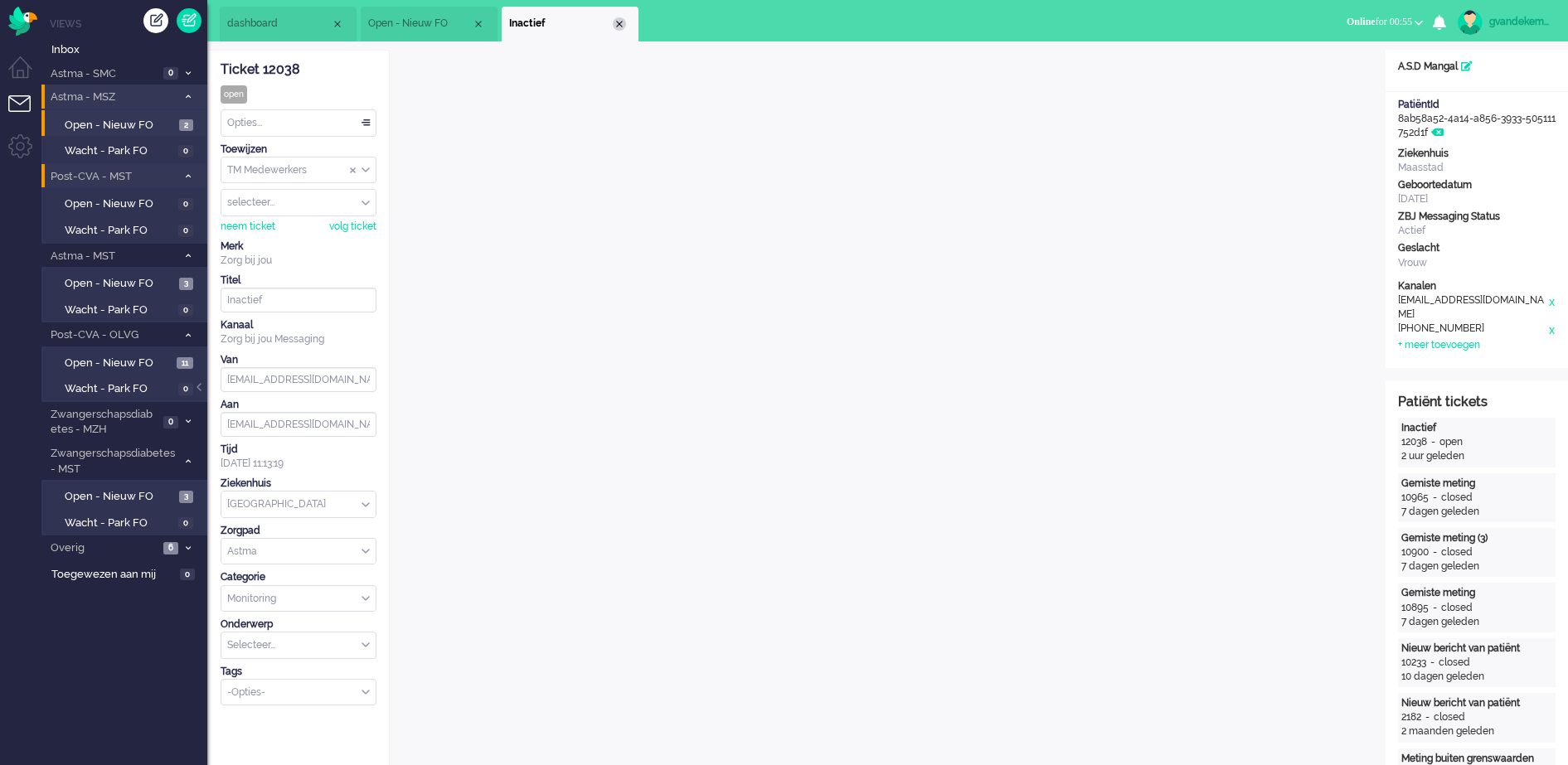
click at [614, 21] on div "Close tab" at bounding box center [619, 24] width 13 height 13
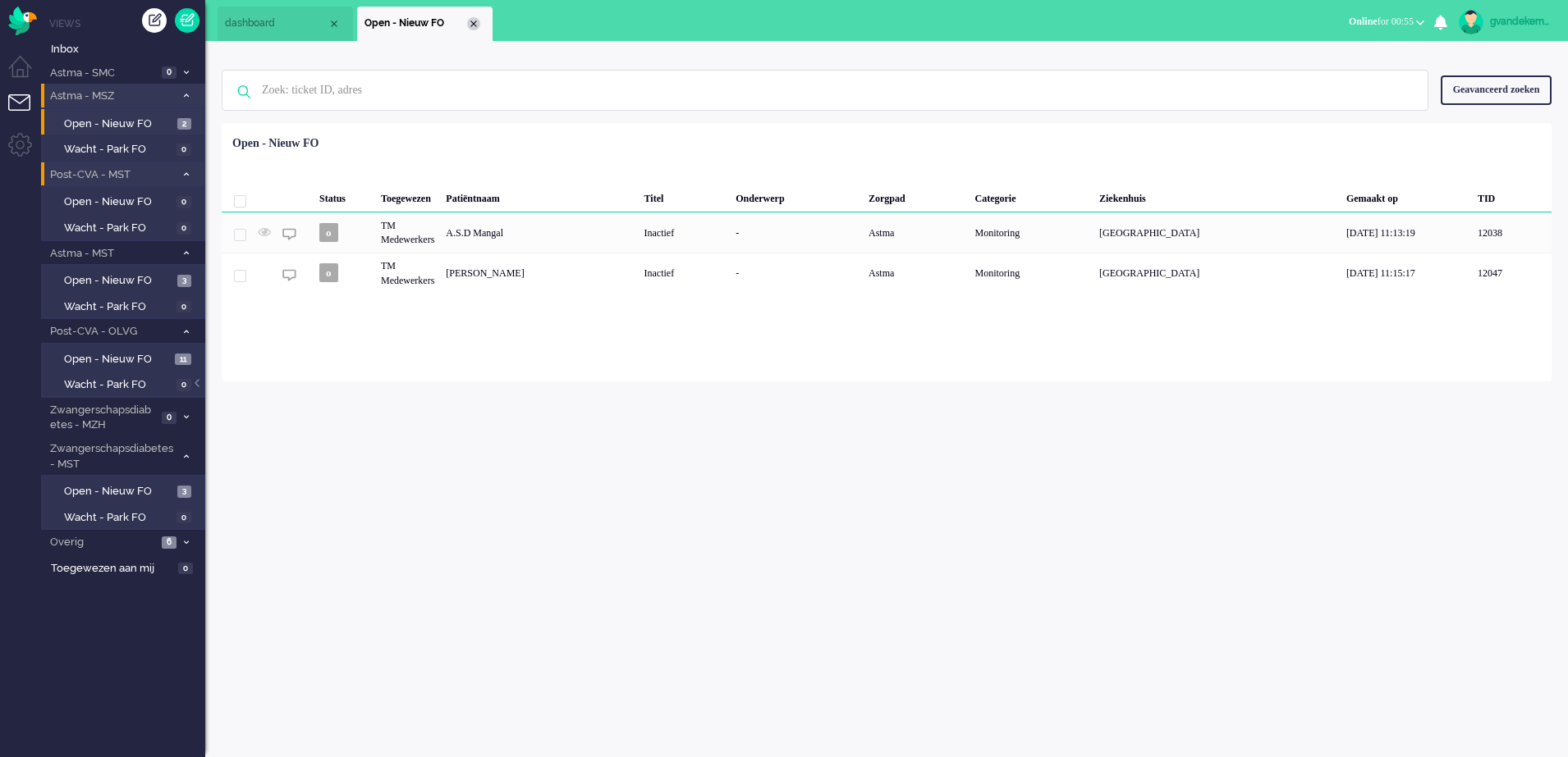
click at [476, 24] on div "Close tab" at bounding box center [474, 23] width 13 height 13
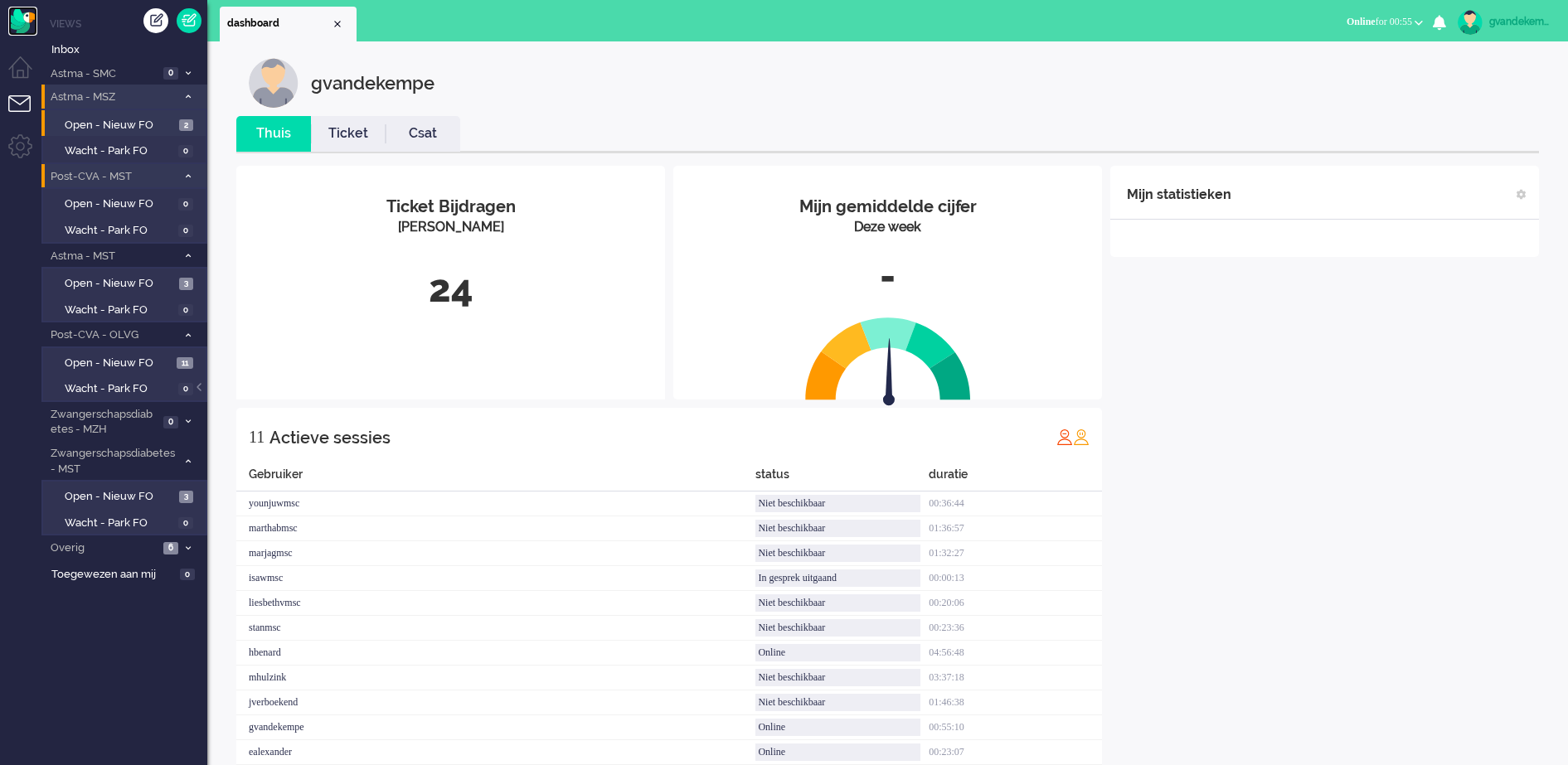
click at [24, 23] on img "Omnidesk" at bounding box center [23, 21] width 29 height 29
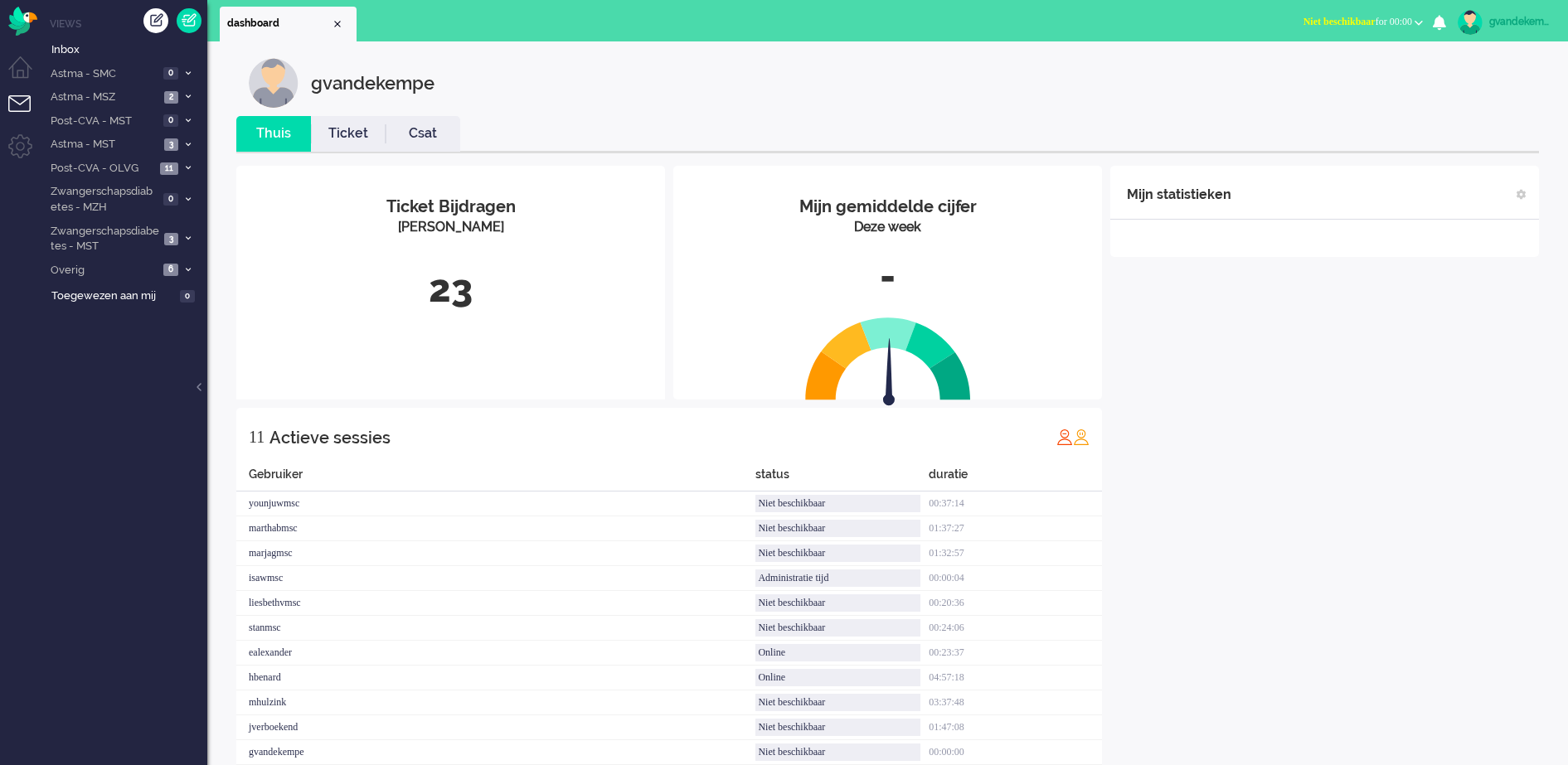
click at [1420, 23] on b "button" at bounding box center [1419, 23] width 9 height 6
click at [1304, 71] on label "Online" at bounding box center [1354, 74] width 131 height 14
click at [98, 92] on span "Astma - MSZ" at bounding box center [104, 97] width 112 height 16
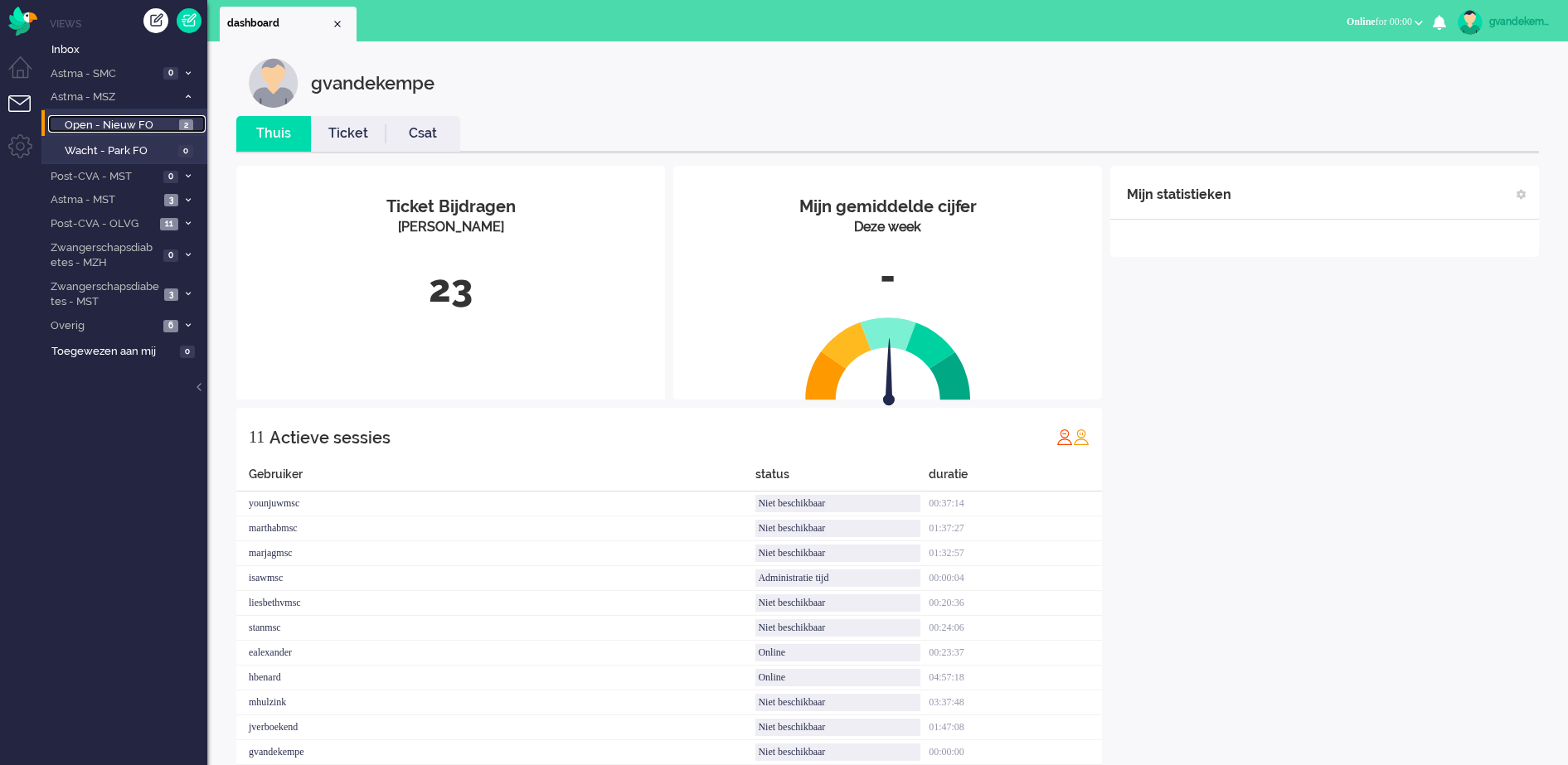
click at [143, 121] on span "Open - Nieuw FO" at bounding box center [119, 126] width 111 height 16
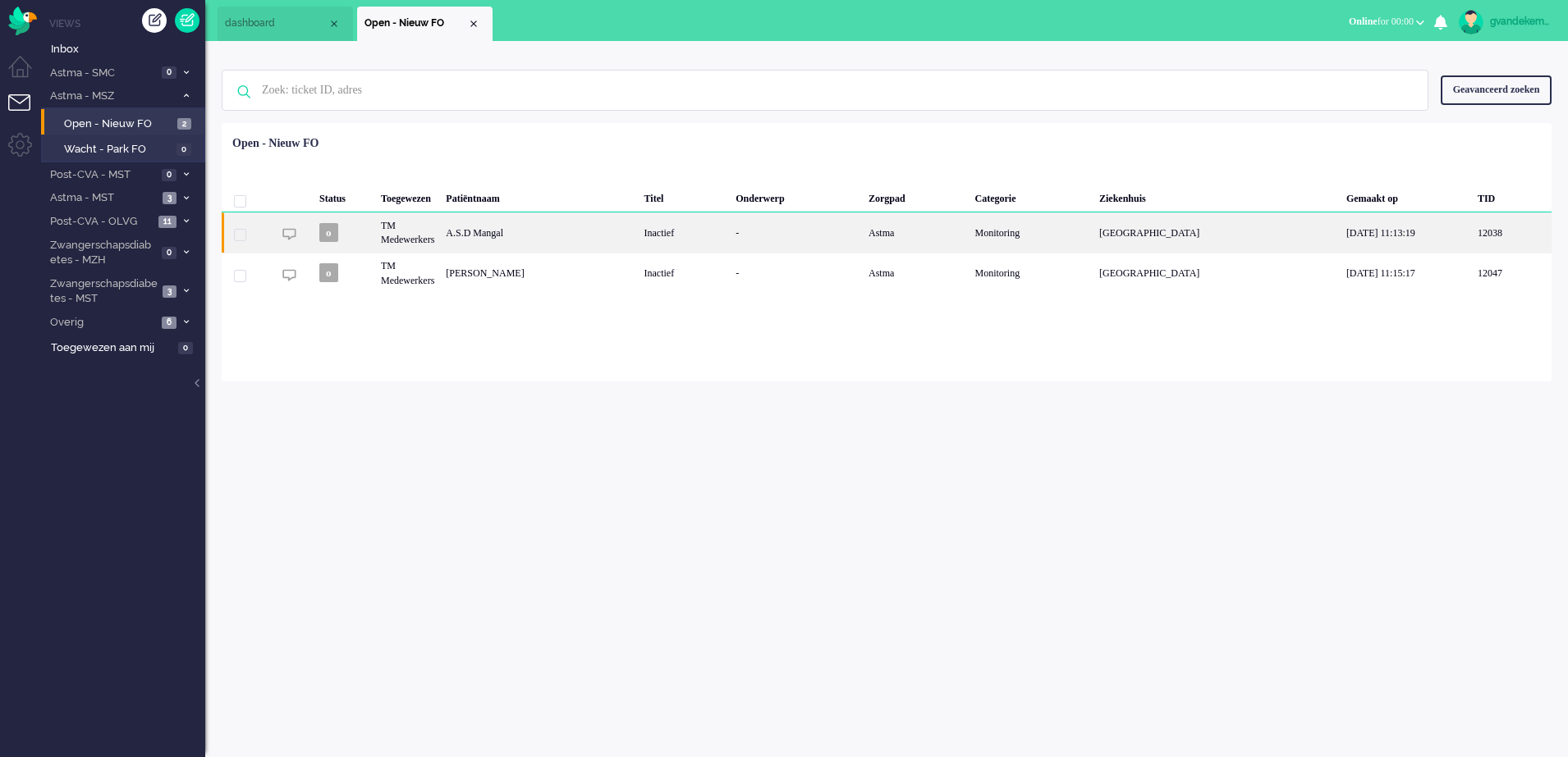
click at [731, 240] on div "Inactief" at bounding box center [684, 232] width 92 height 40
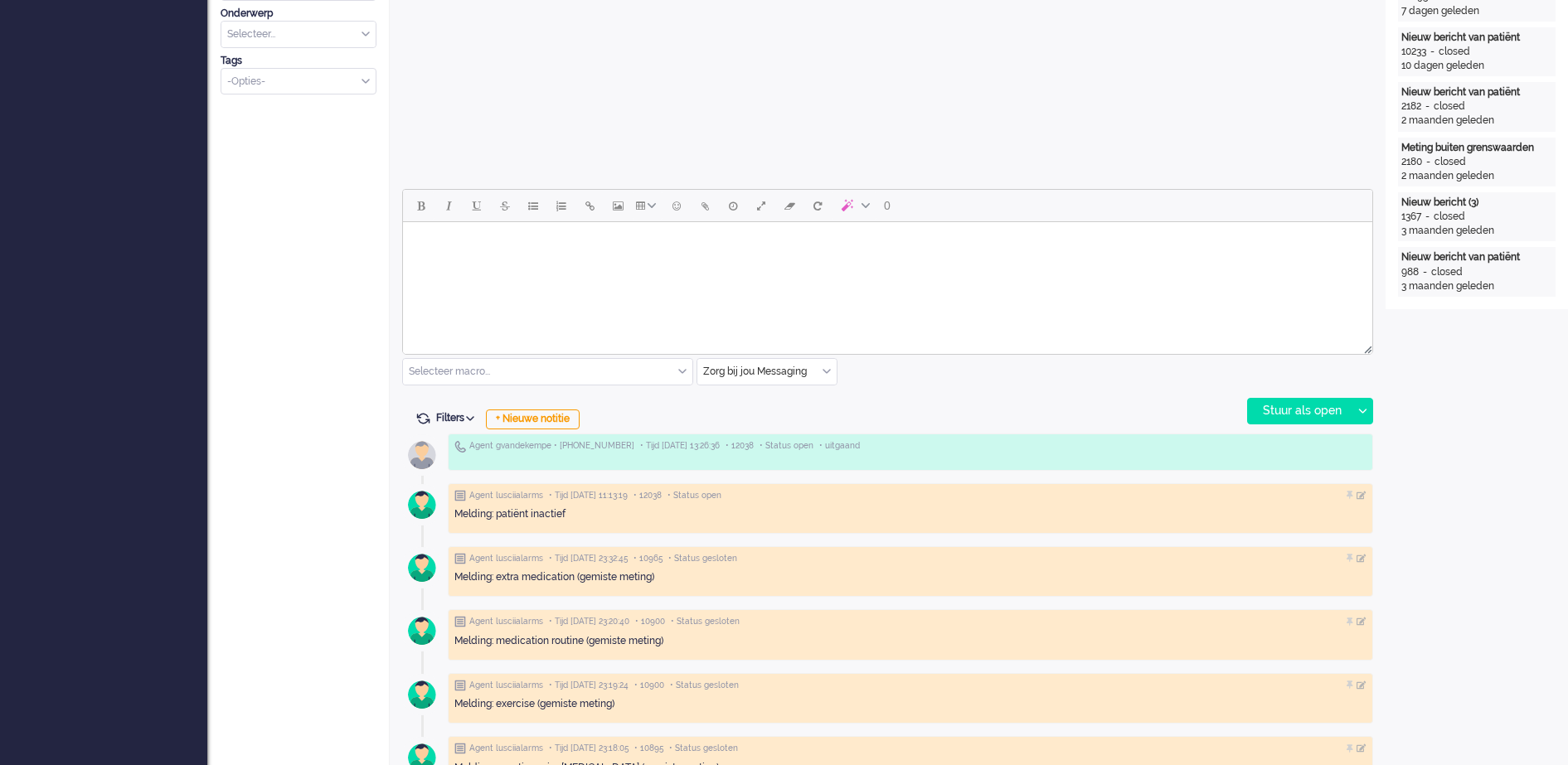
scroll to position [622, 0]
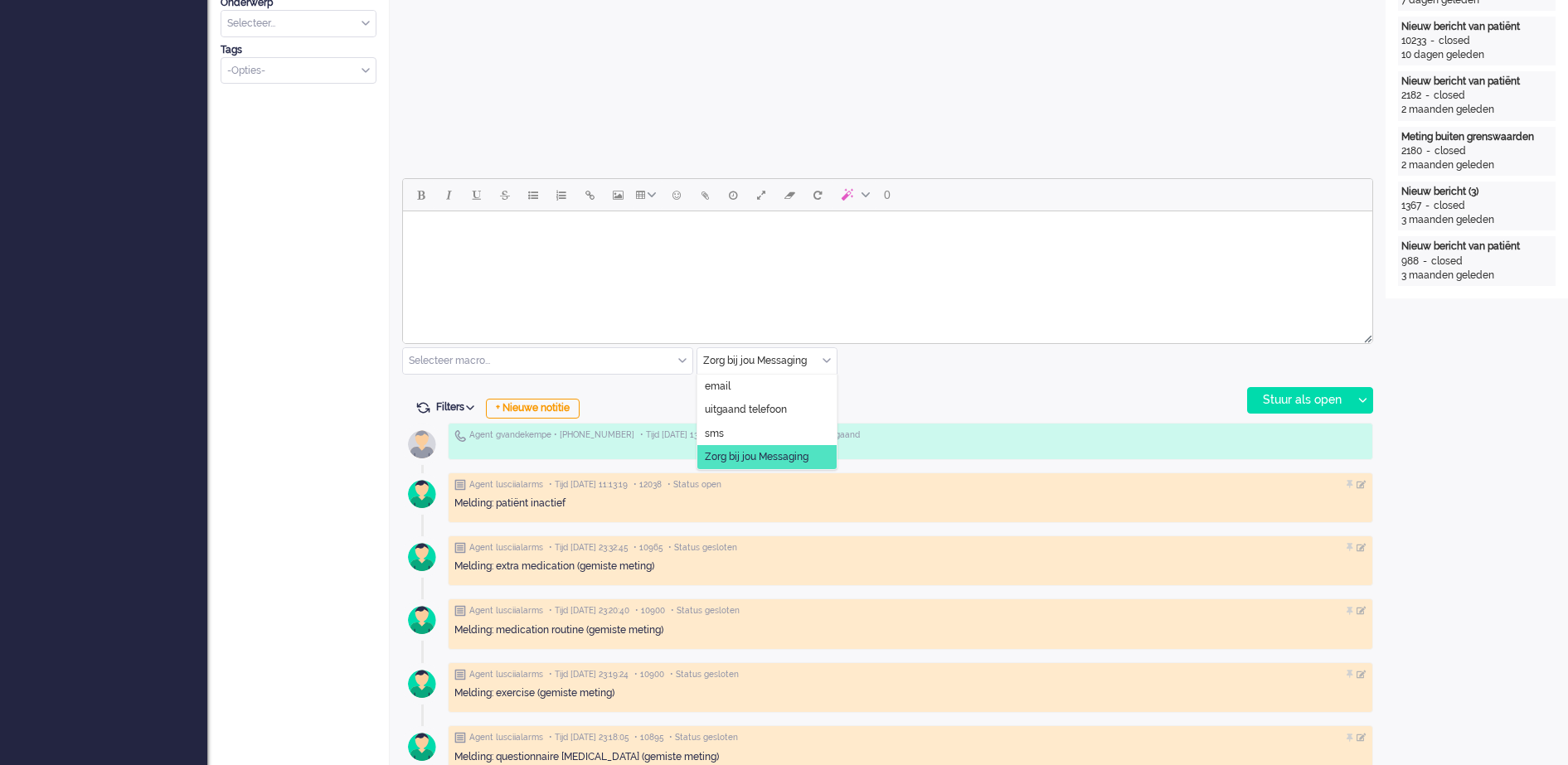
click at [824, 356] on div "Zorg bij jou Messaging" at bounding box center [767, 360] width 139 height 26
click at [777, 409] on span "uitgaand telefoon" at bounding box center [745, 409] width 82 height 14
click at [1287, 401] on div "Stuur als open" at bounding box center [1300, 400] width 104 height 25
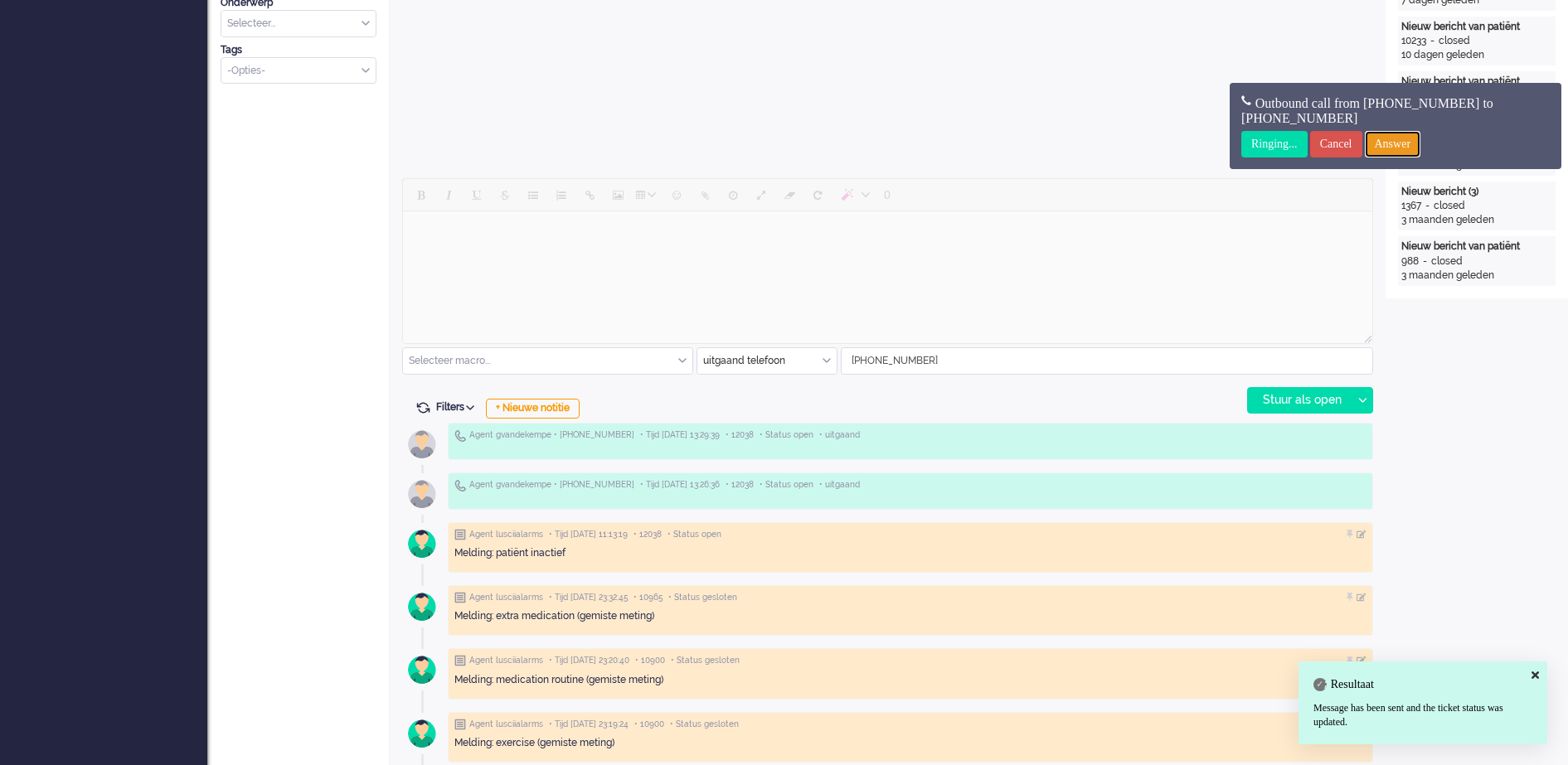
click at [1388, 142] on input "Answer" at bounding box center [1393, 145] width 57 height 26
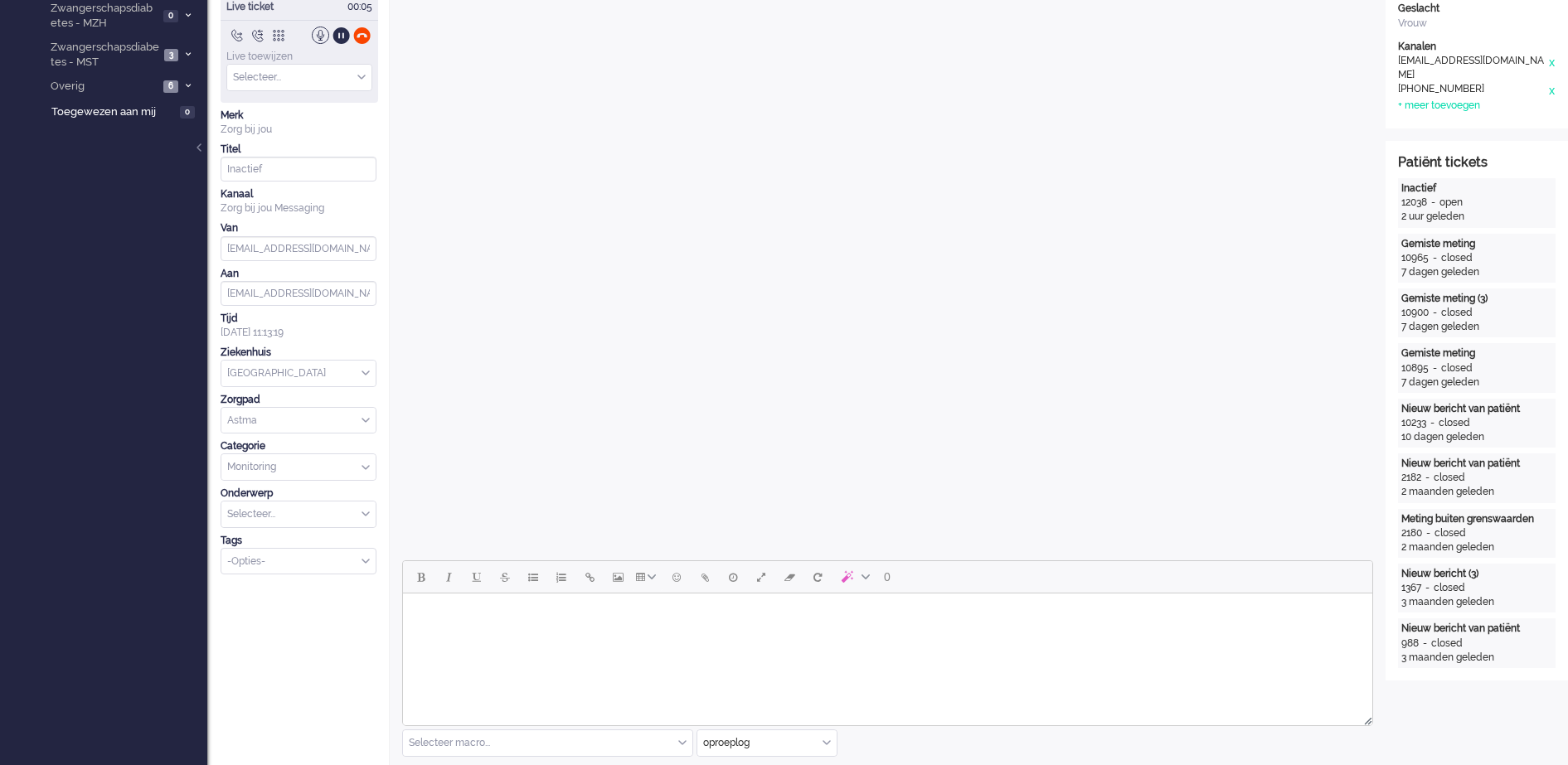
scroll to position [0, 0]
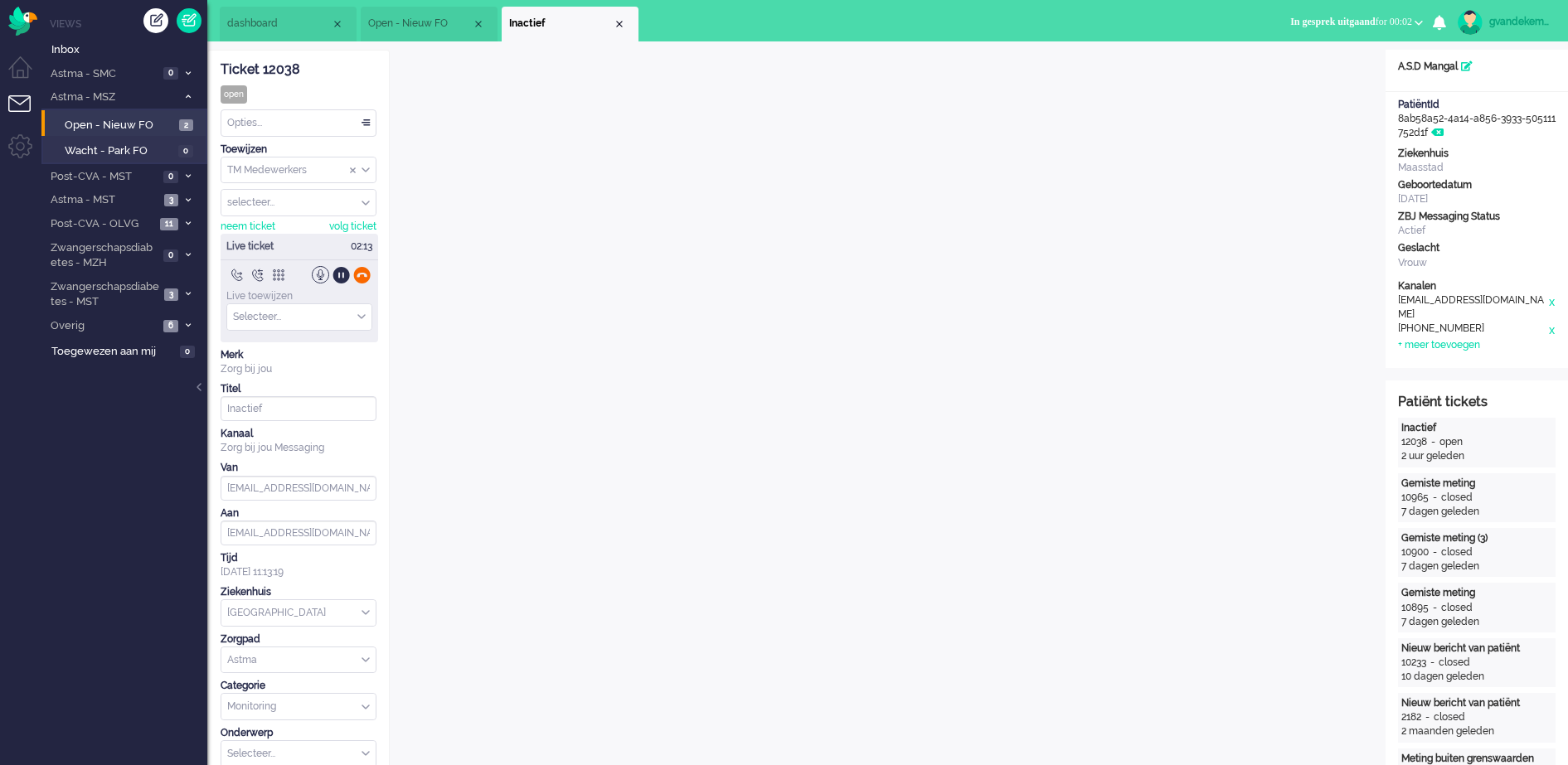
click at [359, 271] on div at bounding box center [362, 275] width 17 height 17
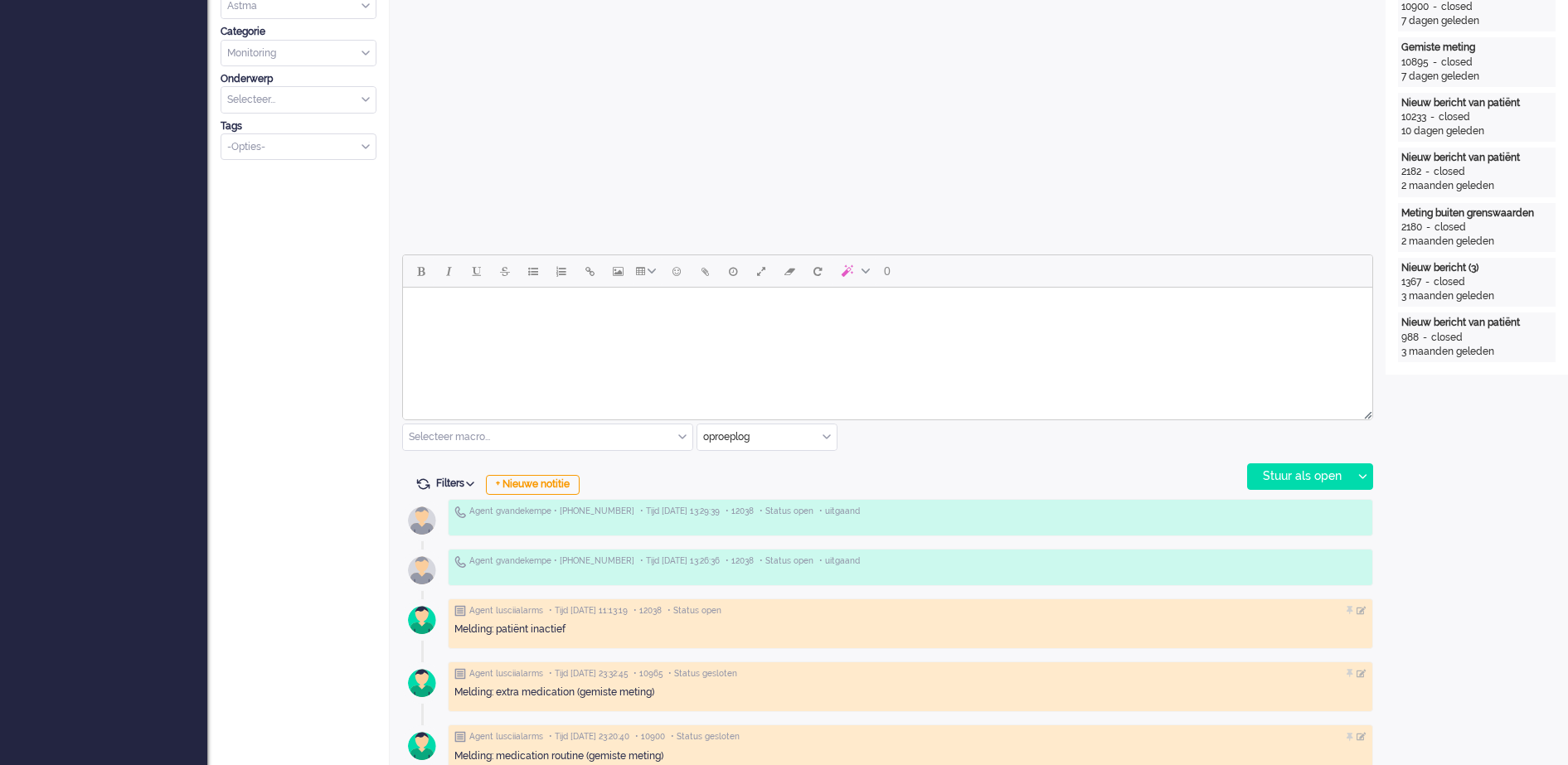
scroll to position [725, 0]
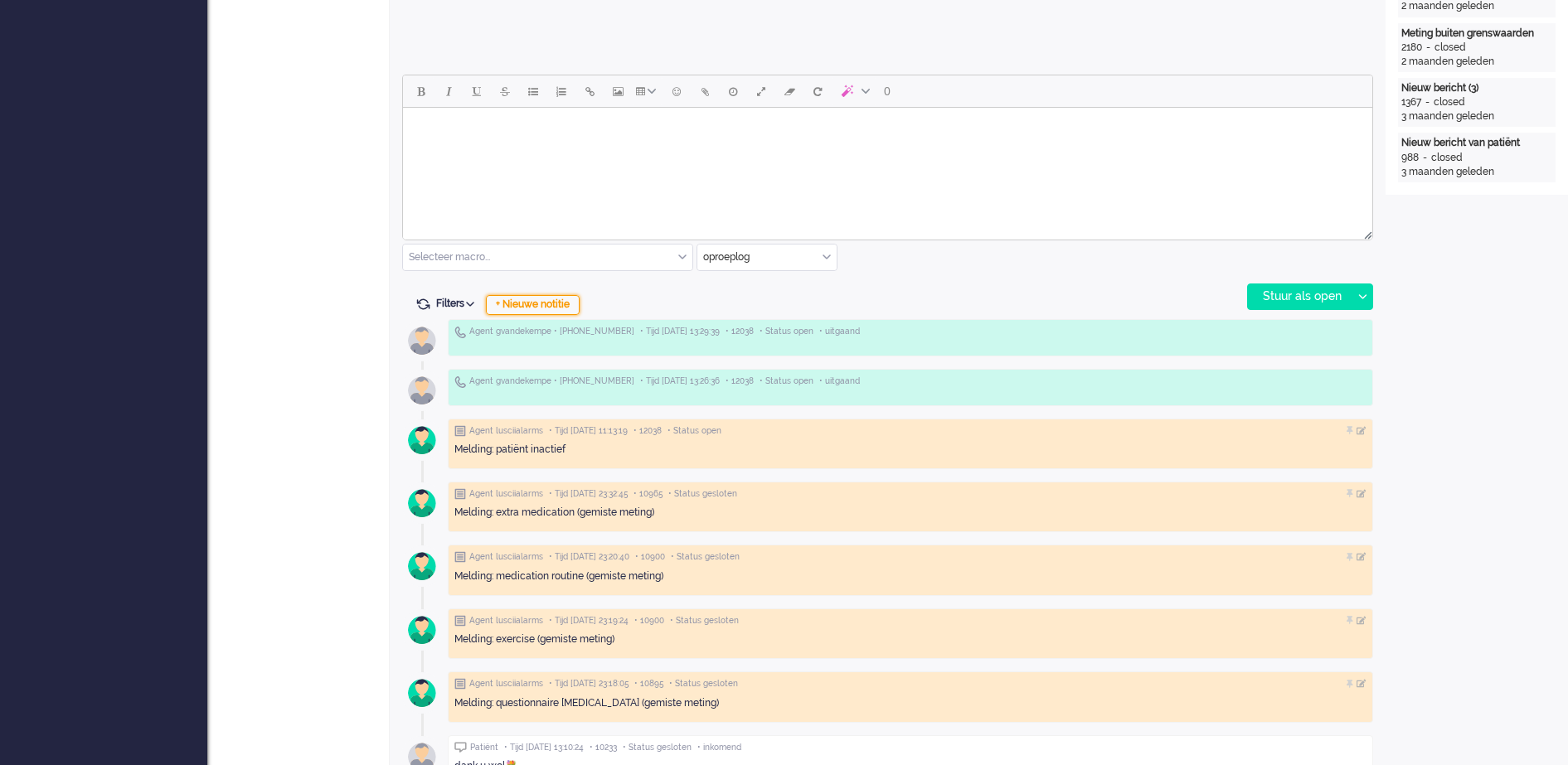
click at [563, 309] on div "+ Nieuwe notitie" at bounding box center [532, 304] width 94 height 20
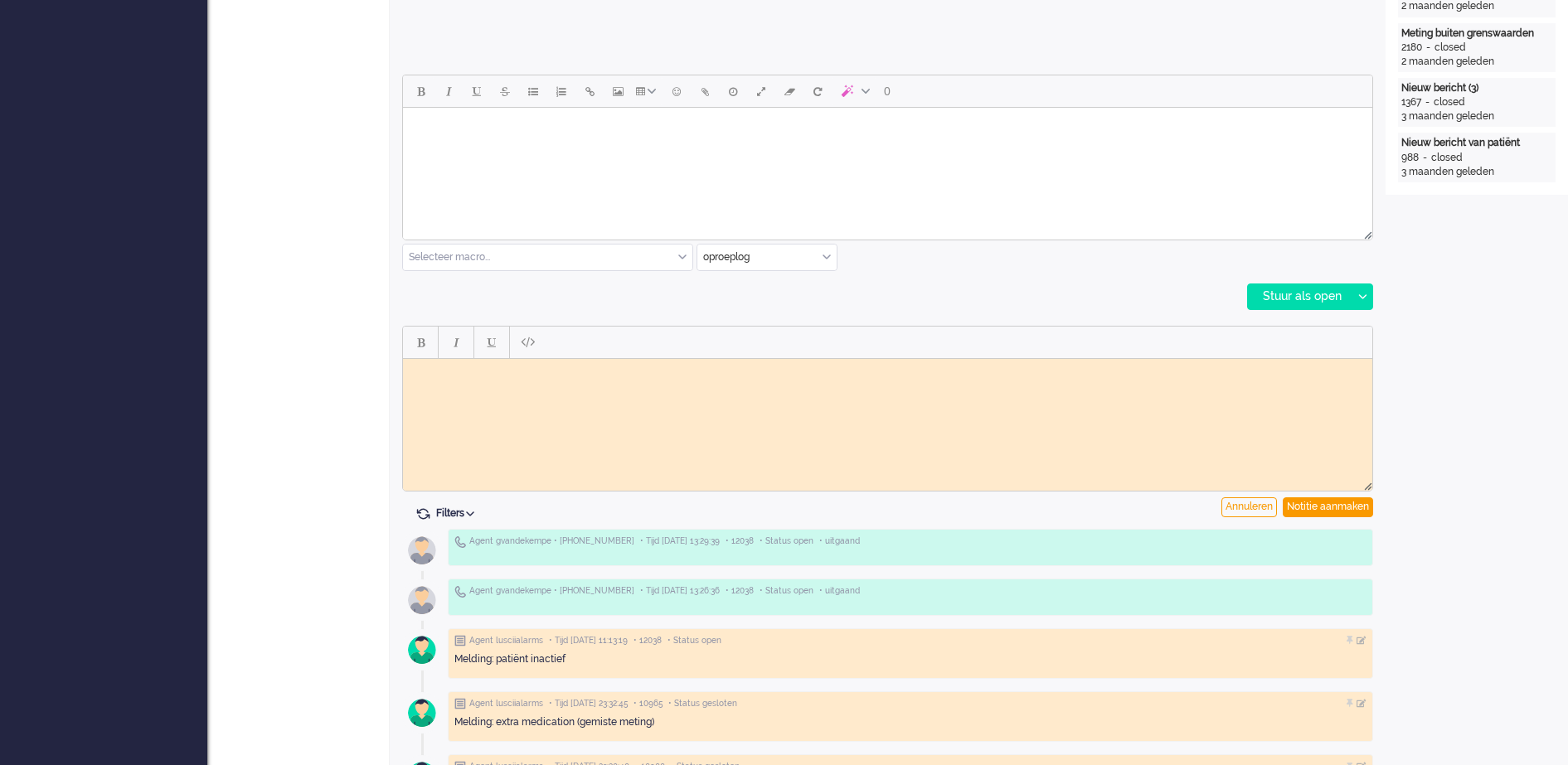
scroll to position [0, 0]
click at [476, 365] on body "Rich Text Area. Press ALT-0 for help." at bounding box center [887, 371] width 956 height 12
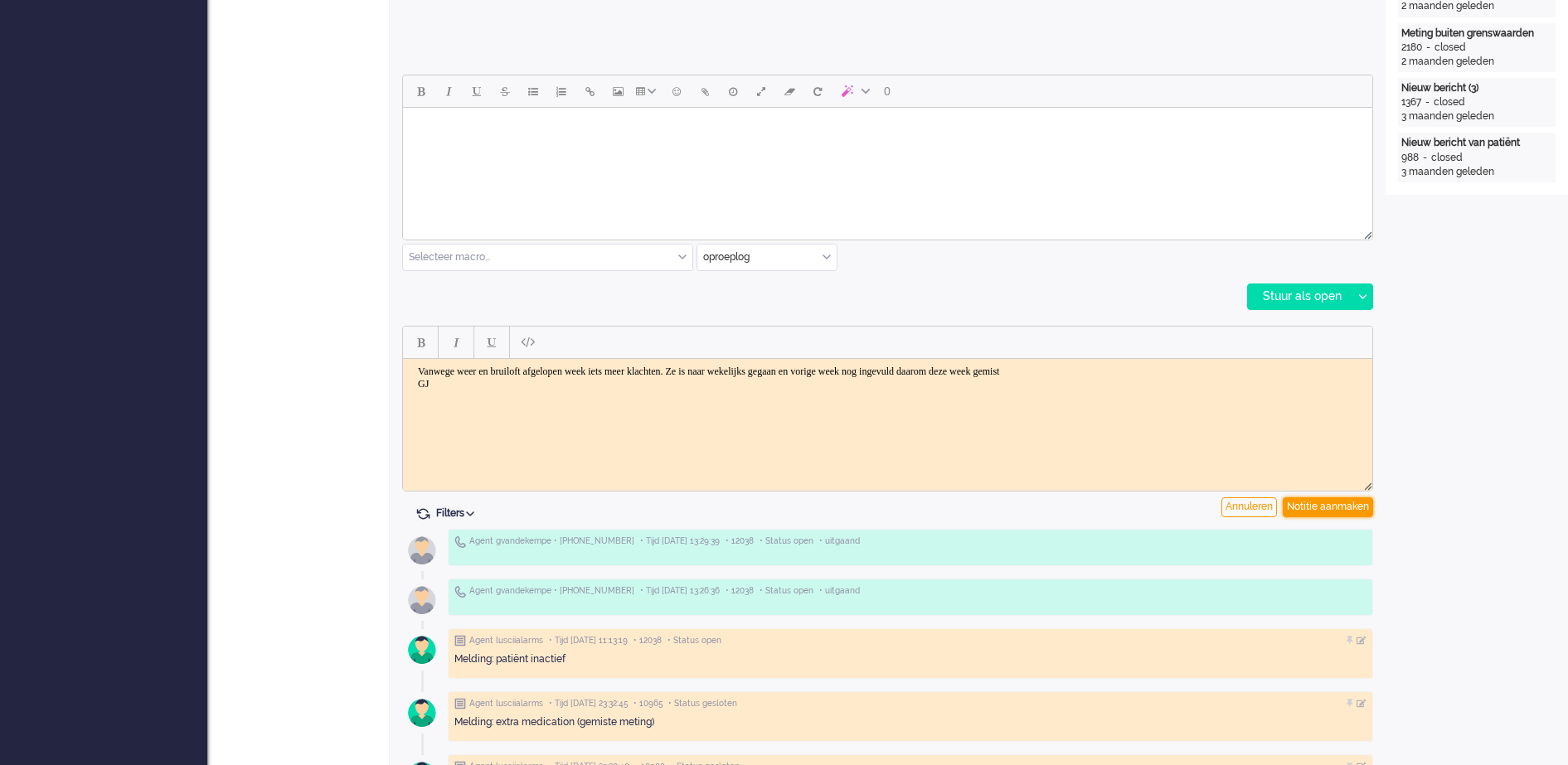
click at [1317, 508] on div "Notitie aanmaken" at bounding box center [1329, 507] width 91 height 20
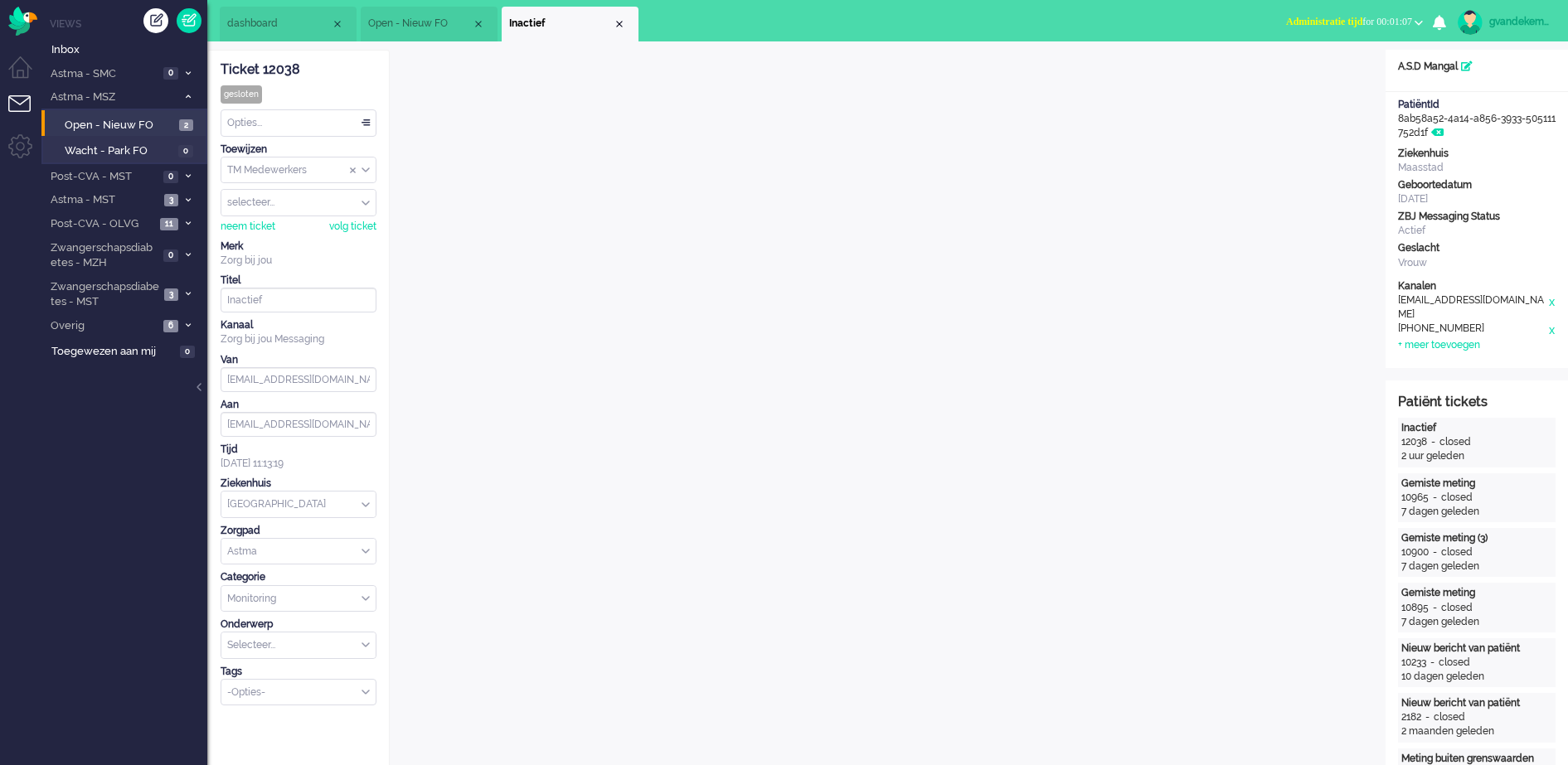
click at [367, 125] on div "Opties..." at bounding box center [298, 123] width 154 height 26
click at [327, 233] on li "Opgelost" at bounding box center [298, 240] width 154 height 24
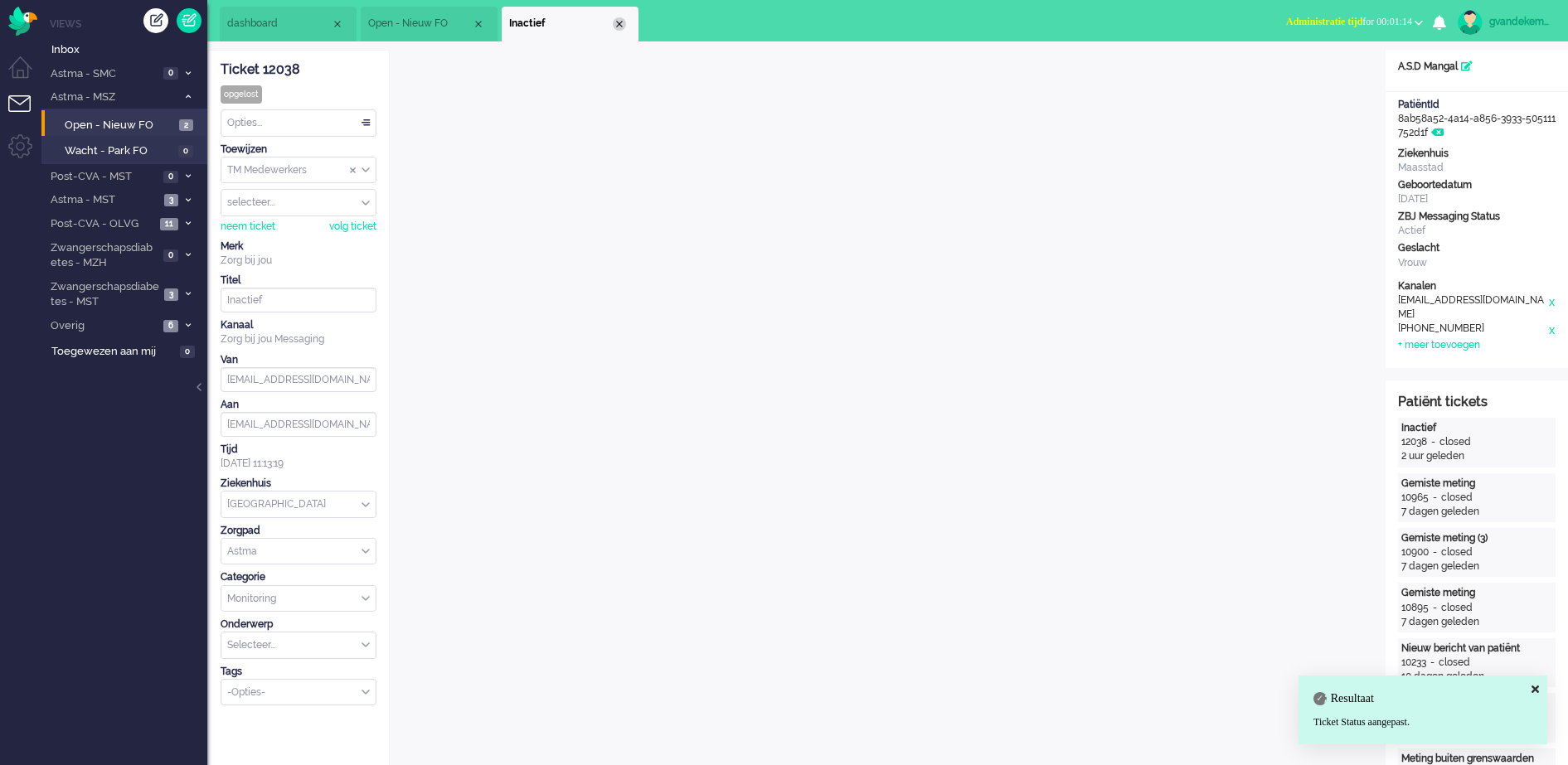
click at [618, 24] on div "Close tab" at bounding box center [619, 24] width 13 height 13
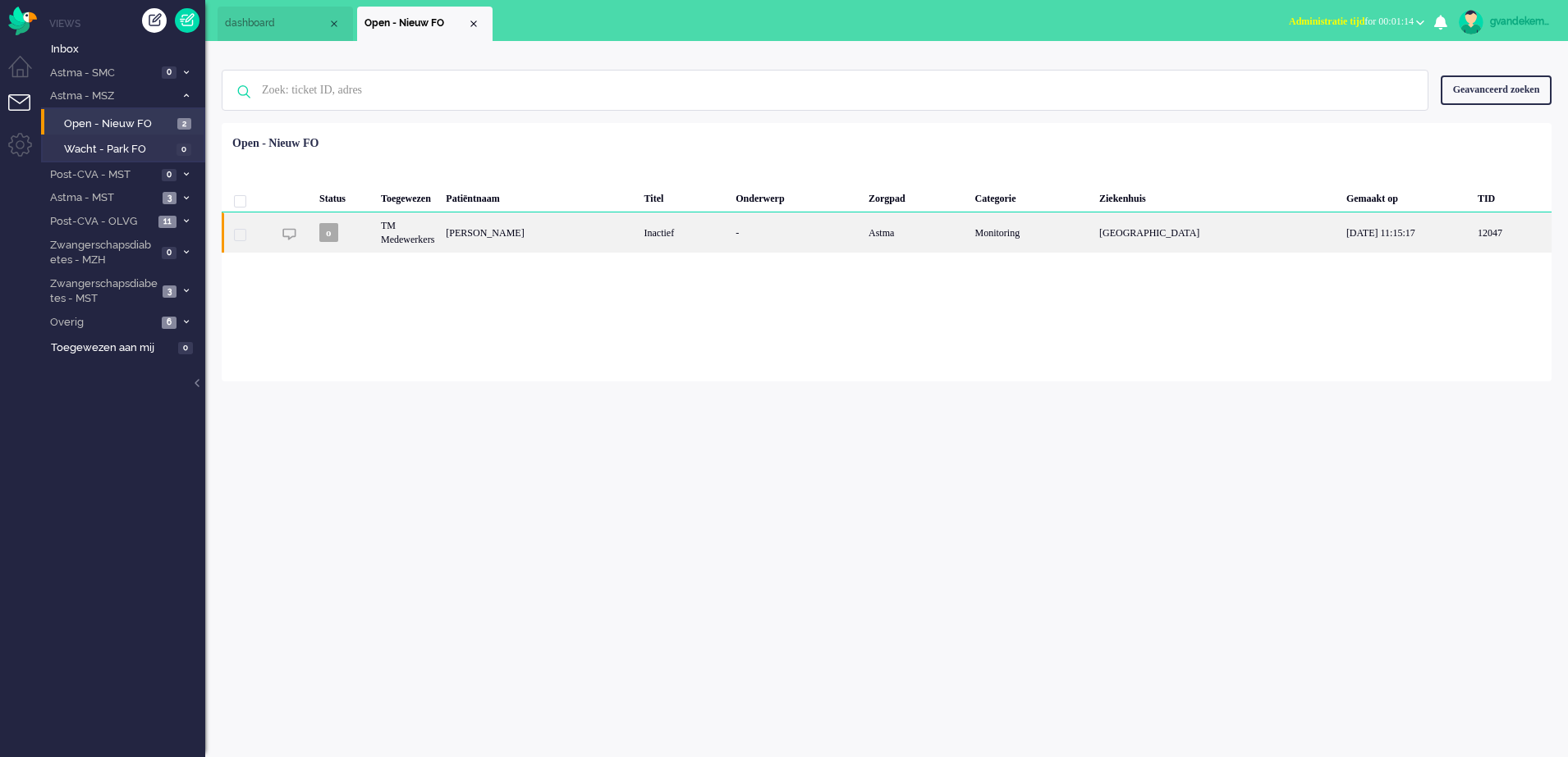
click at [637, 240] on div "Jelisa Touw Ngie Tjouw" at bounding box center [538, 232] width 198 height 40
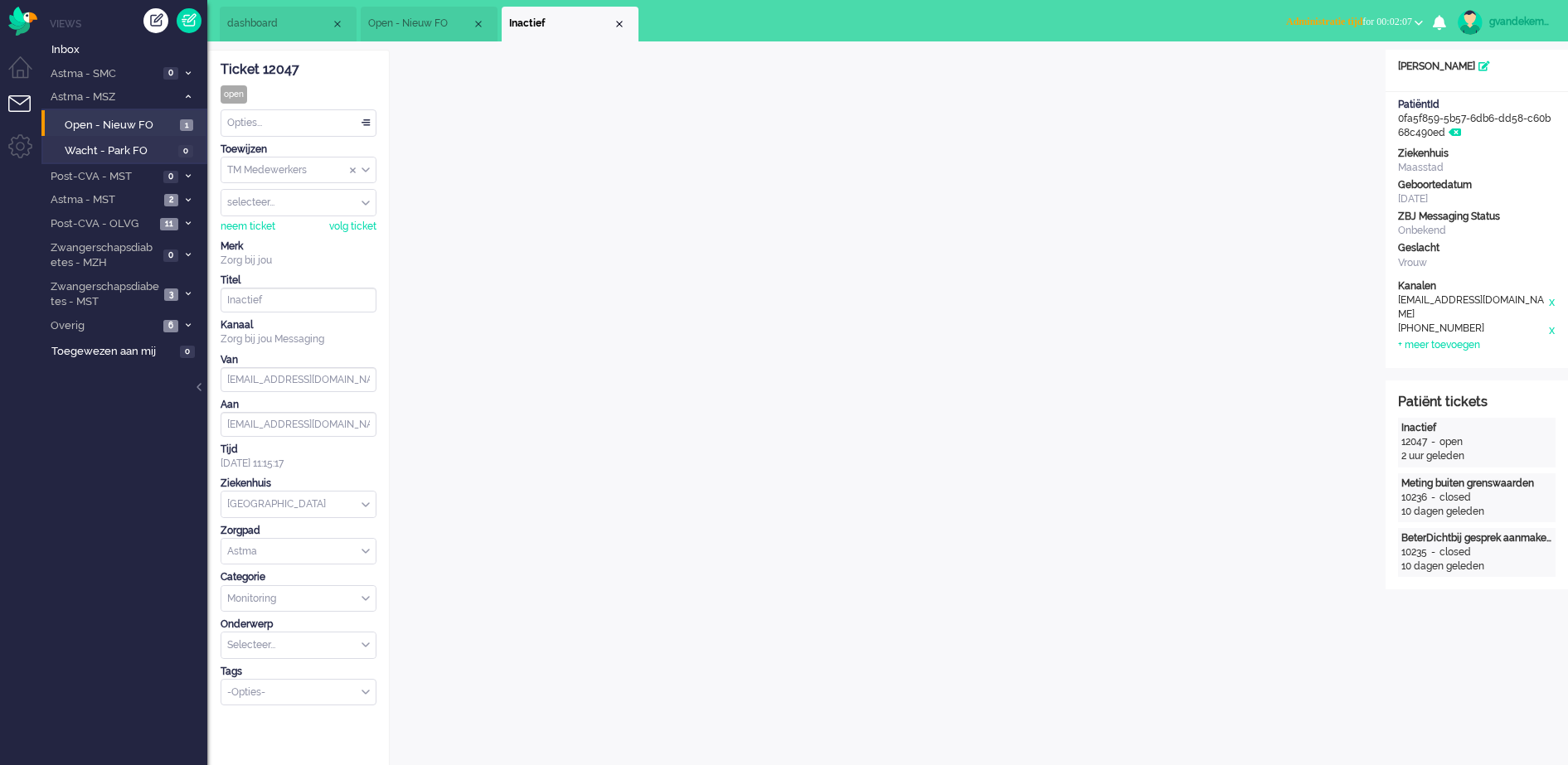
click at [1420, 20] on b "button" at bounding box center [1419, 23] width 9 height 6
click at [1319, 78] on label "Online" at bounding box center [1354, 74] width 131 height 14
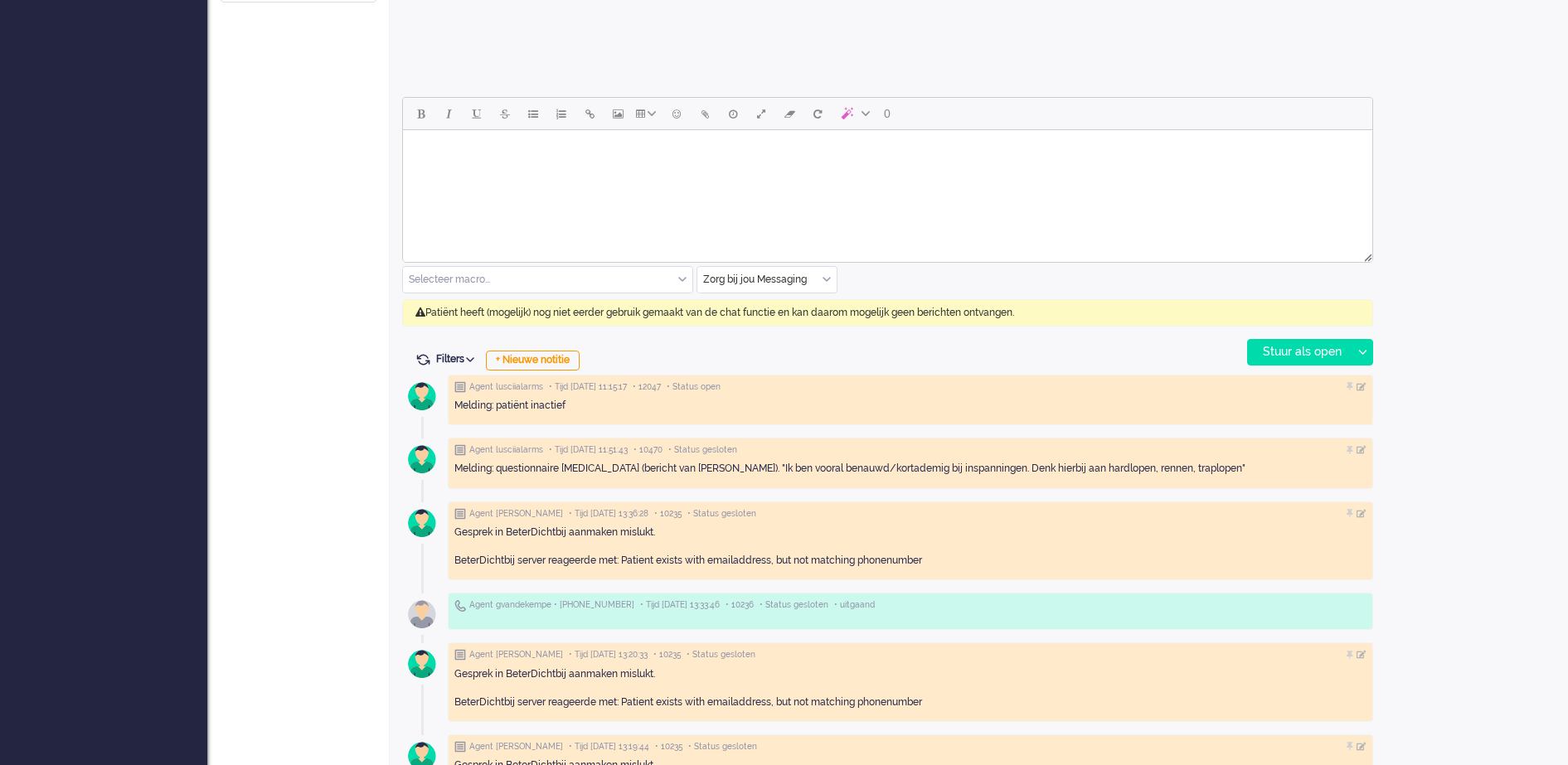
scroll to position [725, 0]
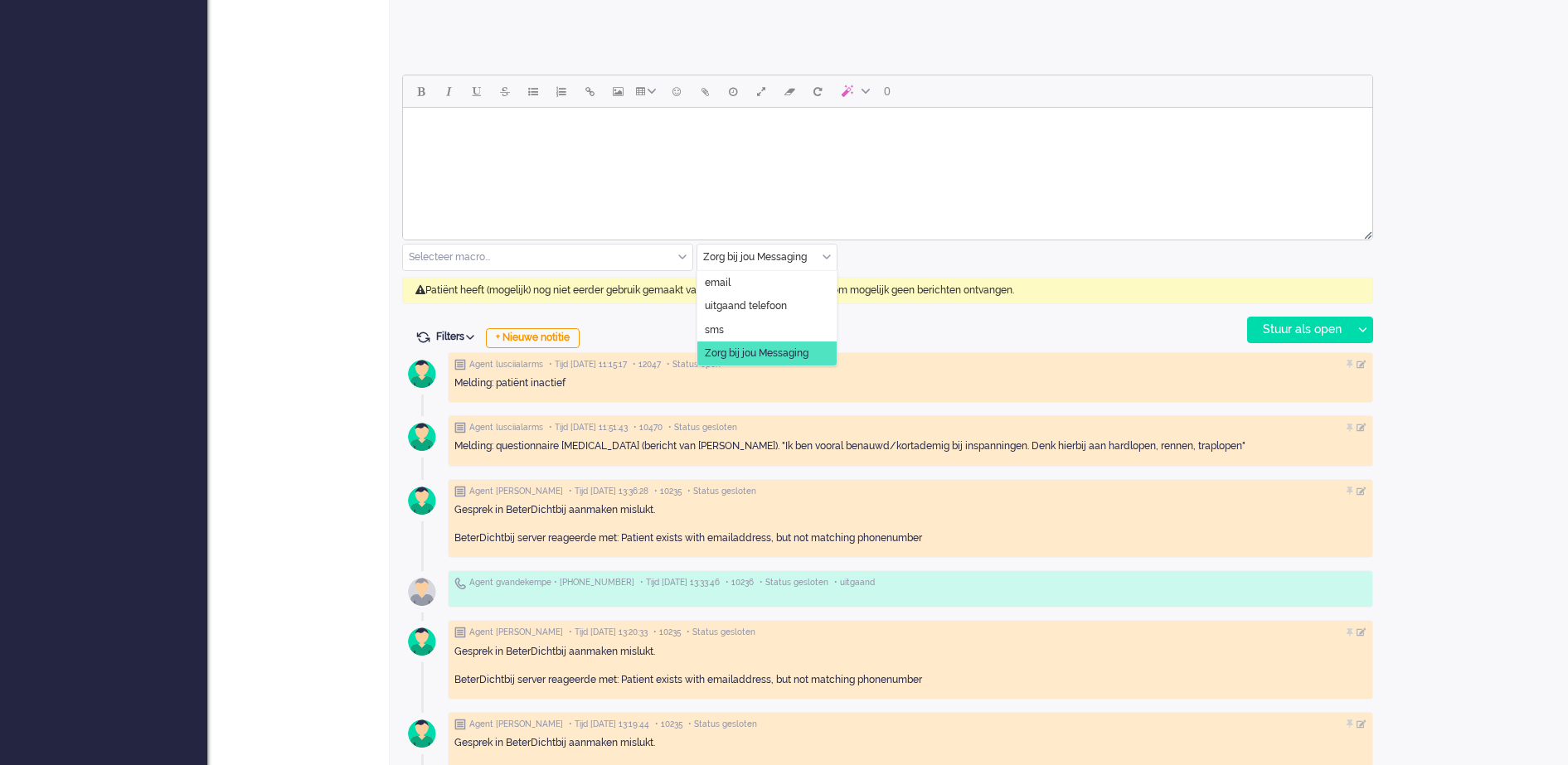
click at [823, 257] on div "Zorg bij jou Messaging" at bounding box center [767, 257] width 139 height 26
click at [793, 306] on li "uitgaand telefoon" at bounding box center [767, 305] width 139 height 24
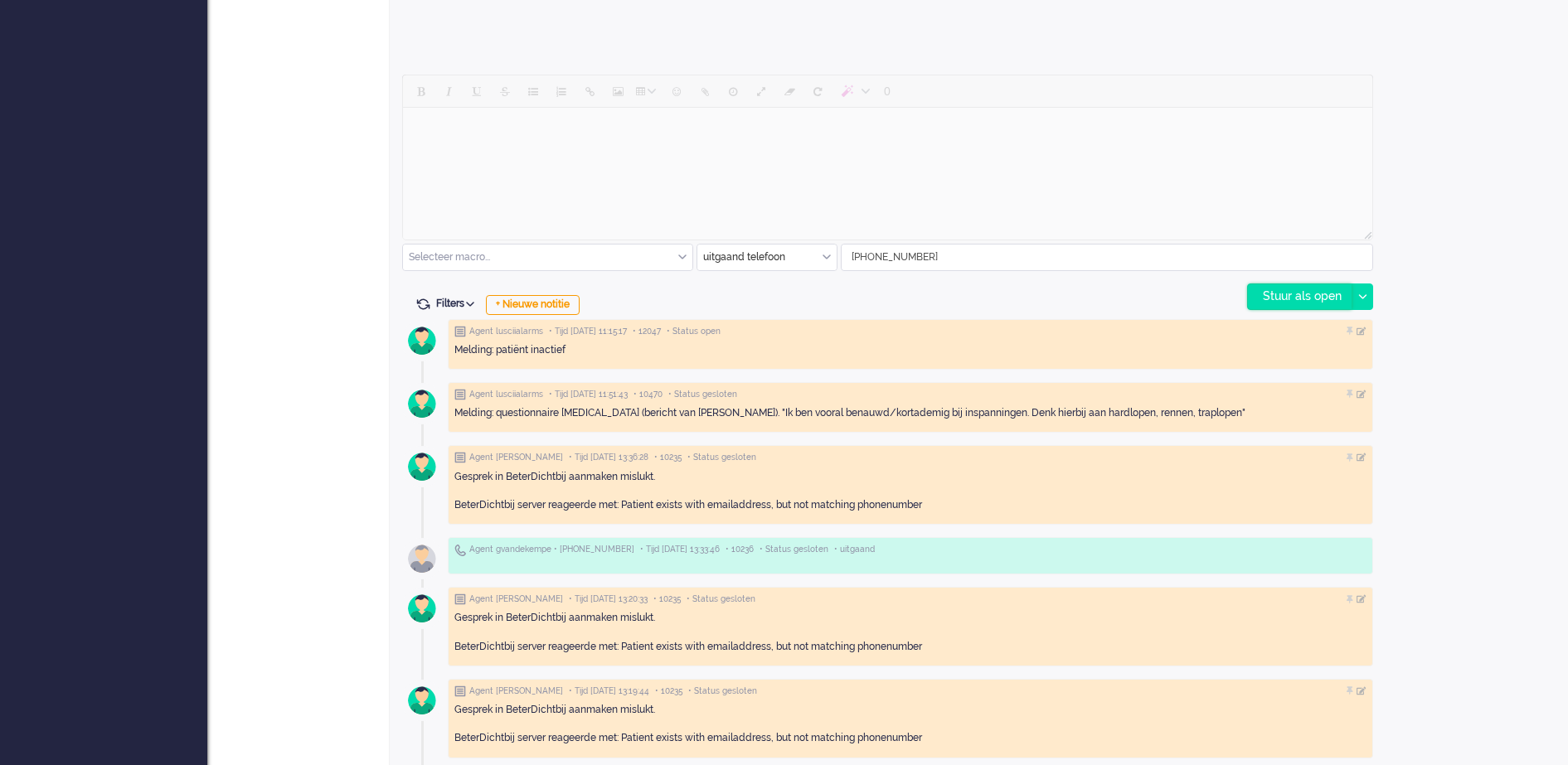
click at [1329, 296] on div "Stuur als open" at bounding box center [1300, 297] width 104 height 25
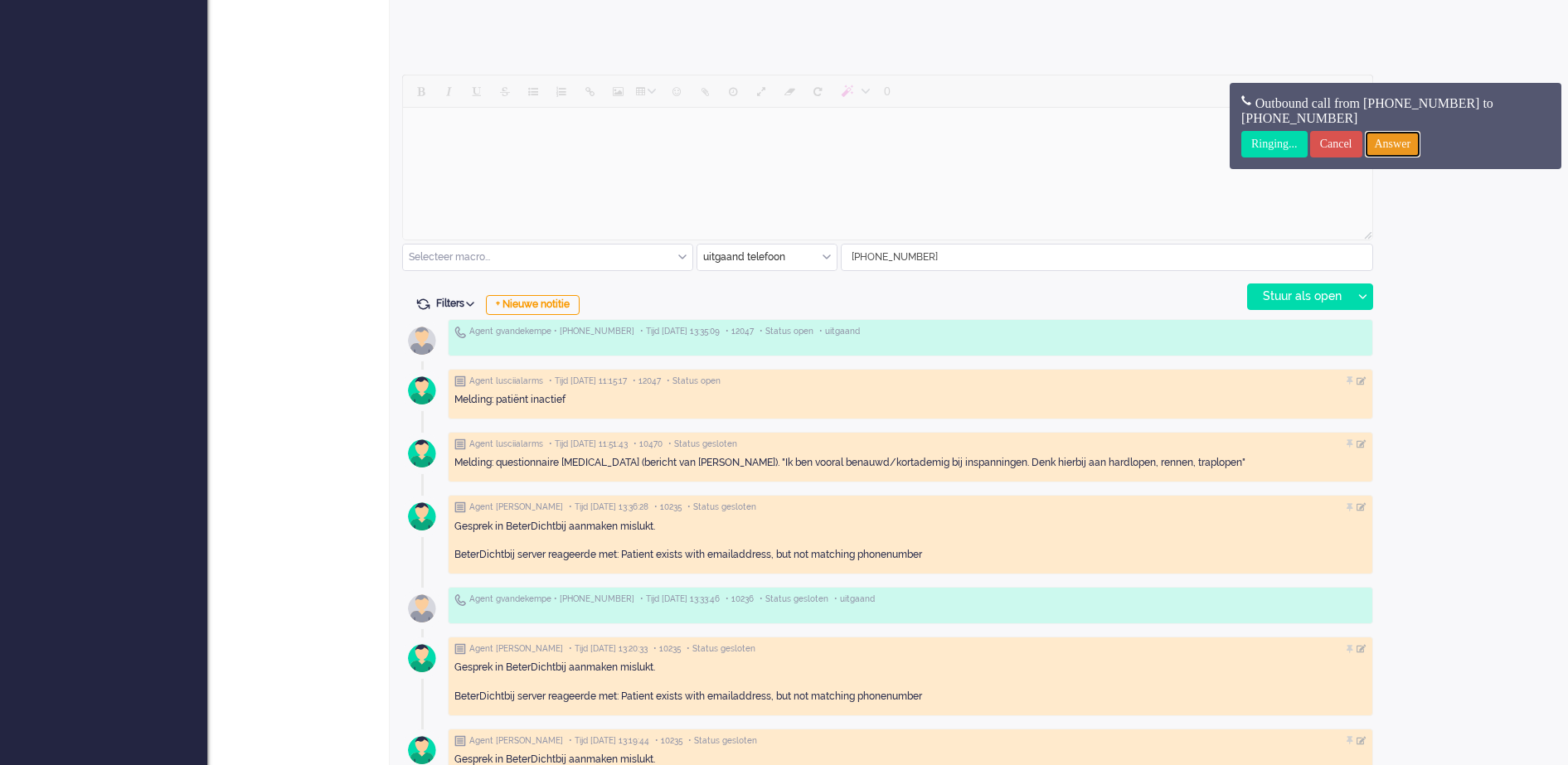
click at [1418, 145] on input "Answer" at bounding box center [1393, 145] width 57 height 26
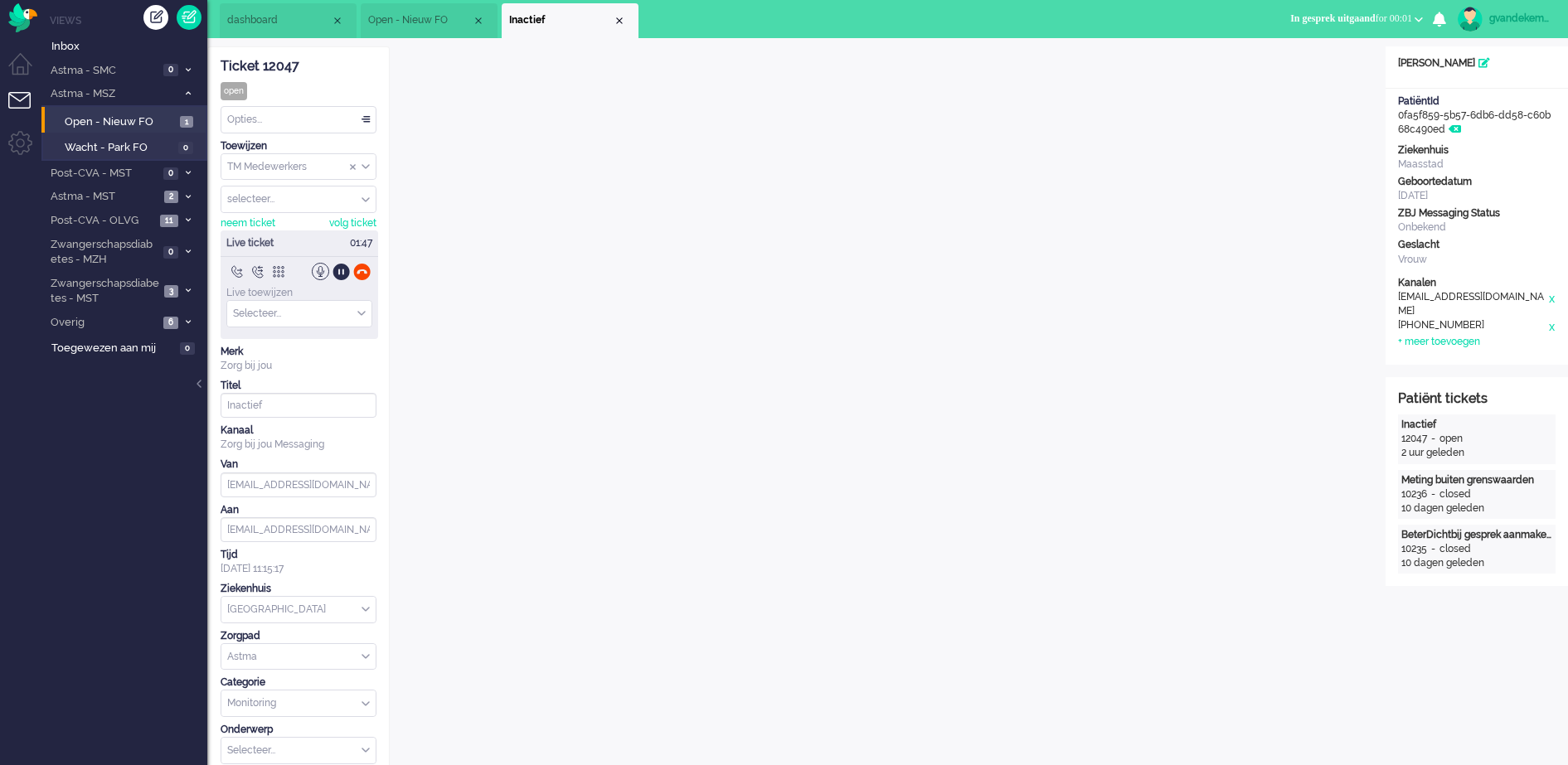
scroll to position [0, 0]
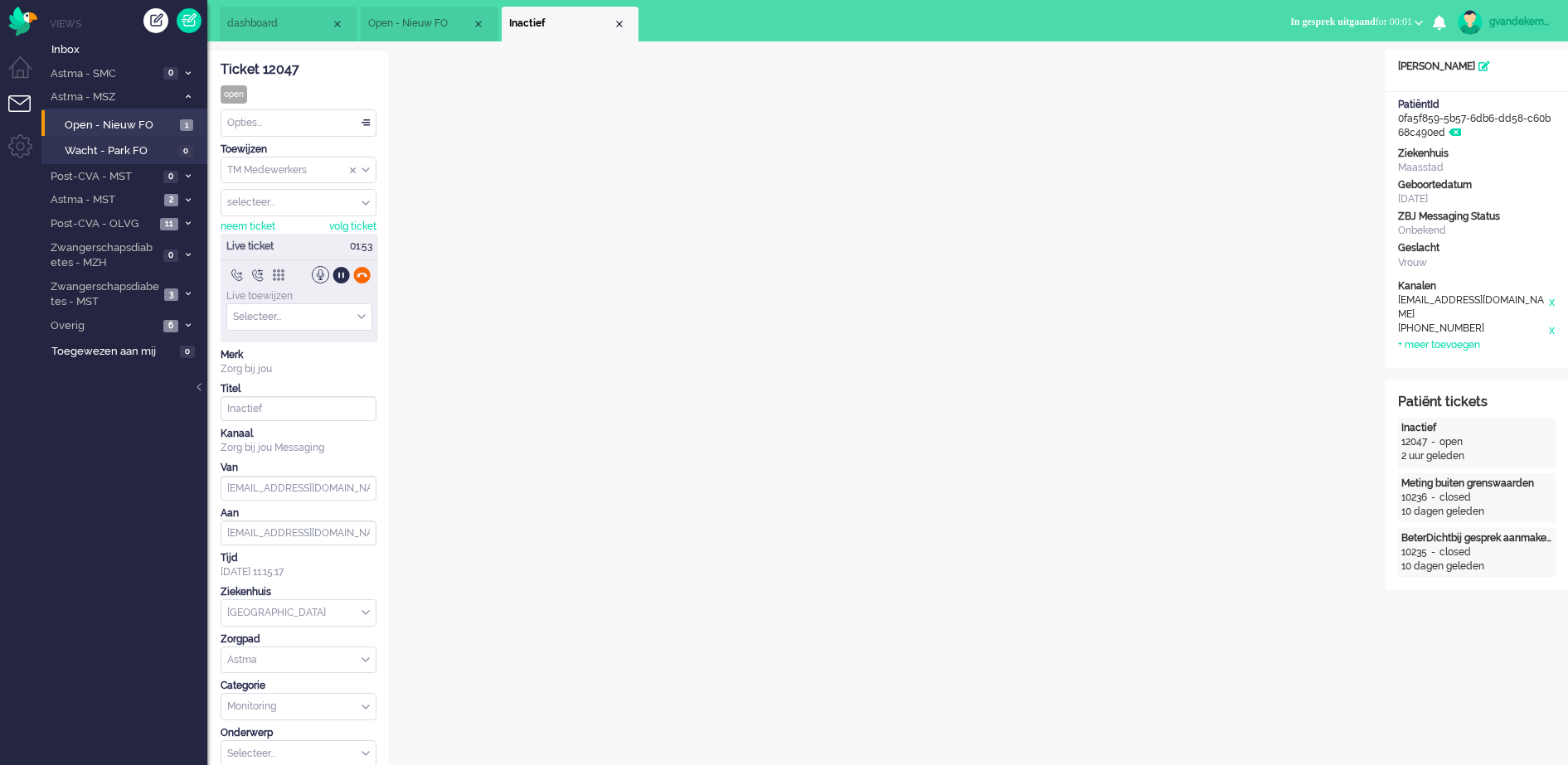
click at [362, 272] on div at bounding box center [362, 275] width 17 height 17
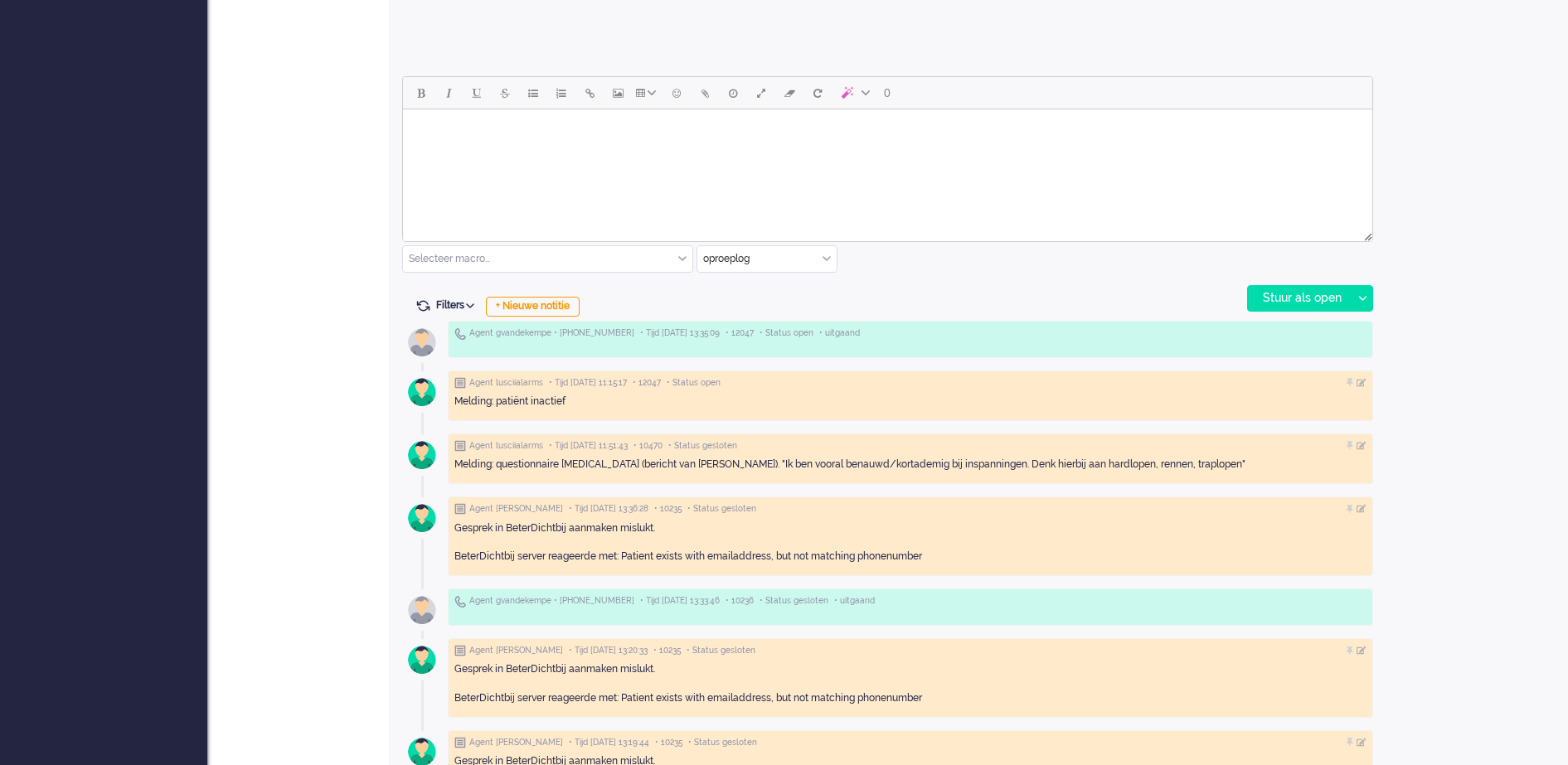
scroll to position [725, 0]
click at [542, 306] on div "+ Nieuwe notitie" at bounding box center [532, 304] width 94 height 20
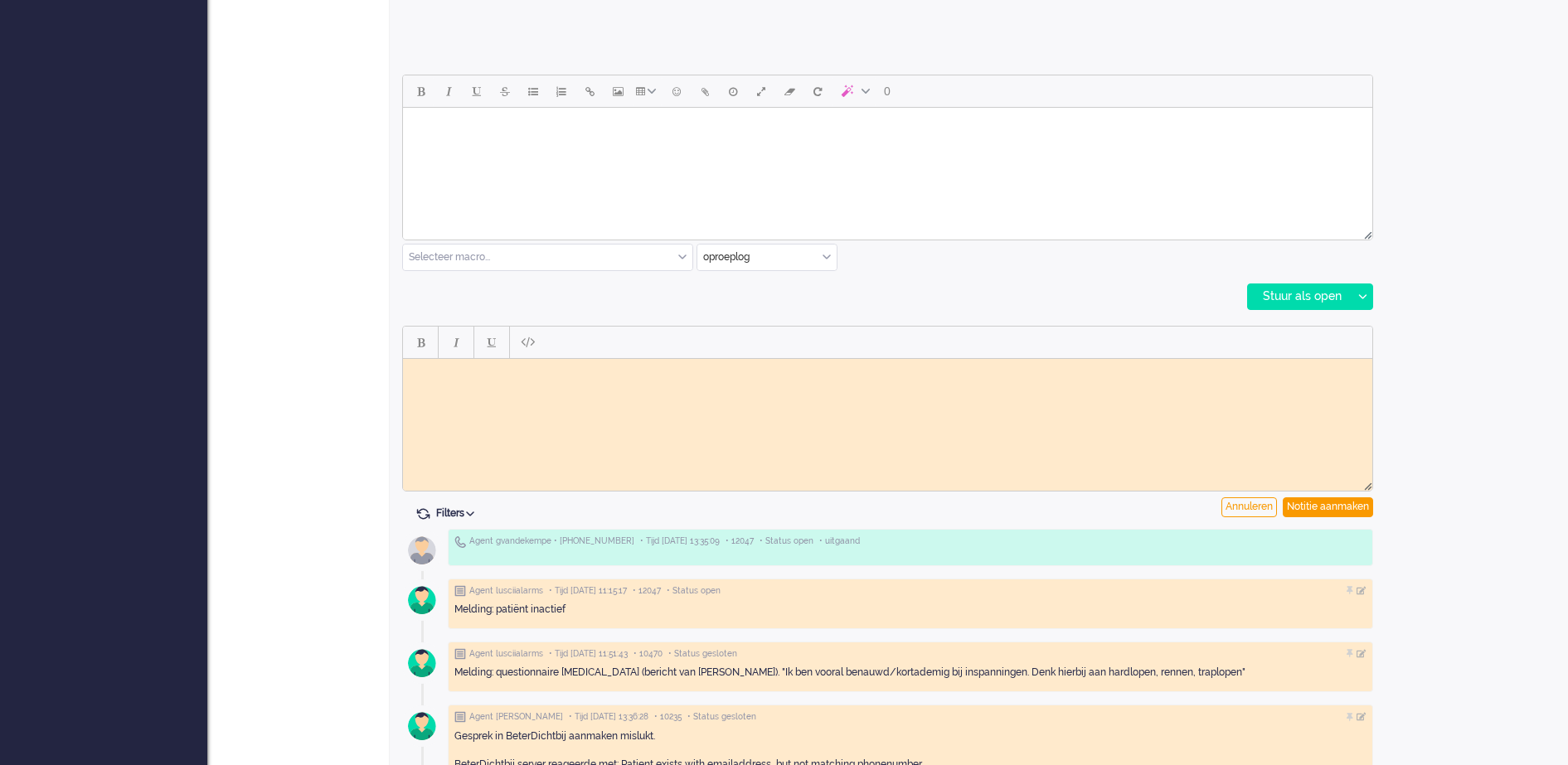
scroll to position [0, 0]
click at [478, 384] on html at bounding box center [887, 371] width 969 height 26
paste body "Rich Text Area. Press ALT-0 for help."
click at [1324, 505] on div "Notitie aanmaken" at bounding box center [1329, 507] width 91 height 20
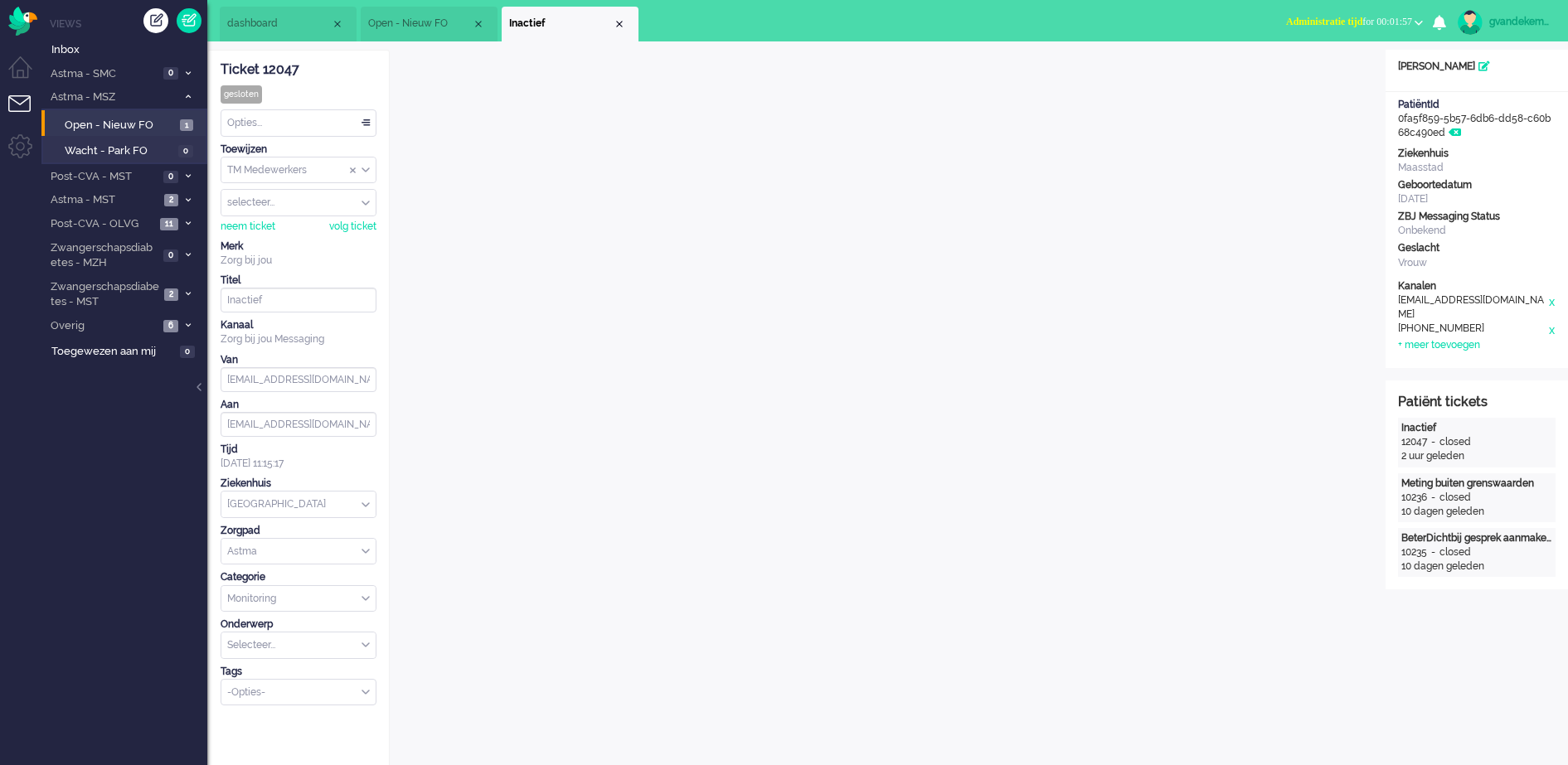
click at [363, 123] on div "Opties..." at bounding box center [298, 123] width 154 height 26
click at [297, 233] on li "Opgelost" at bounding box center [298, 240] width 154 height 24
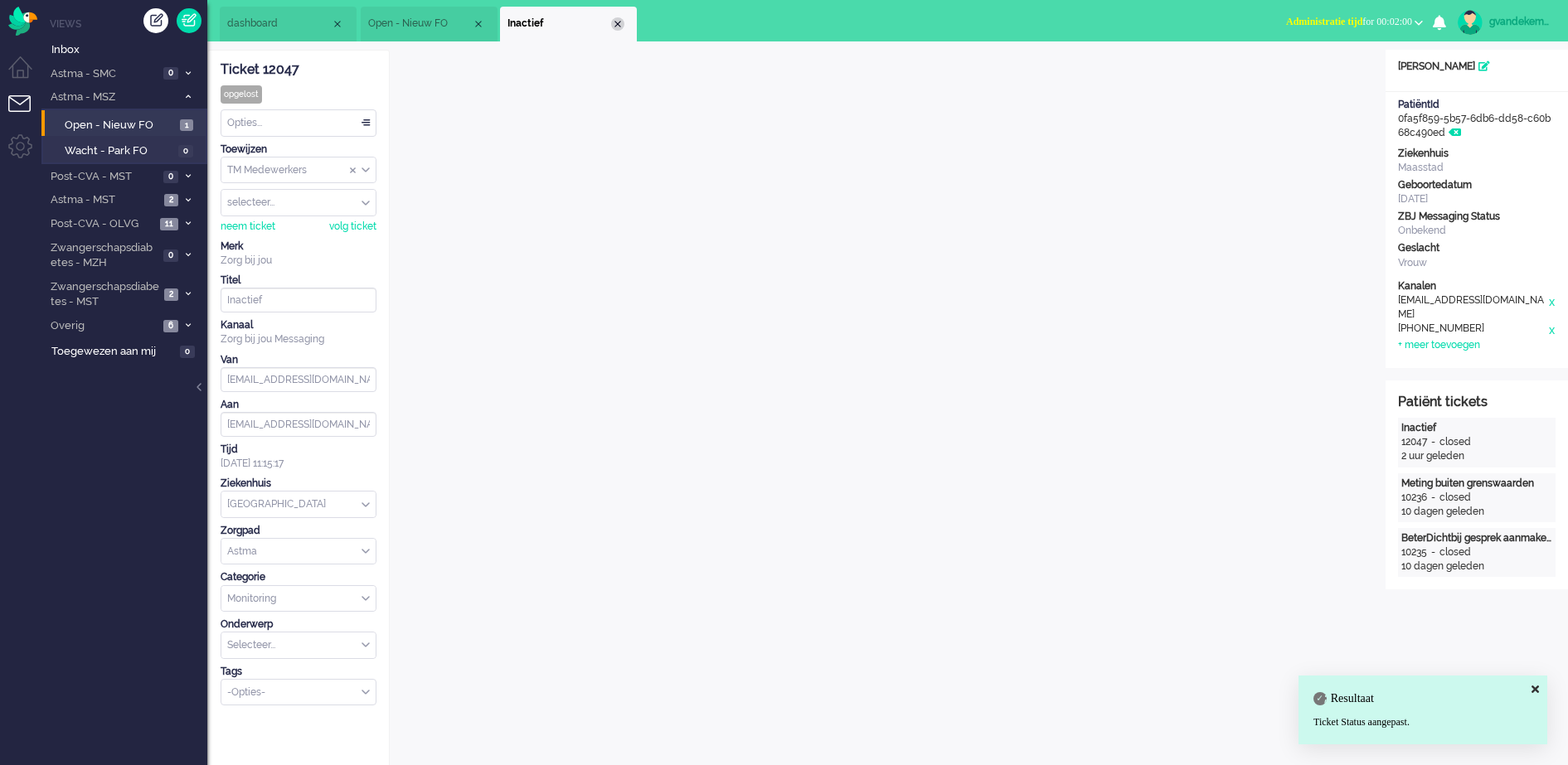
click at [620, 23] on div "Close tab" at bounding box center [618, 24] width 13 height 13
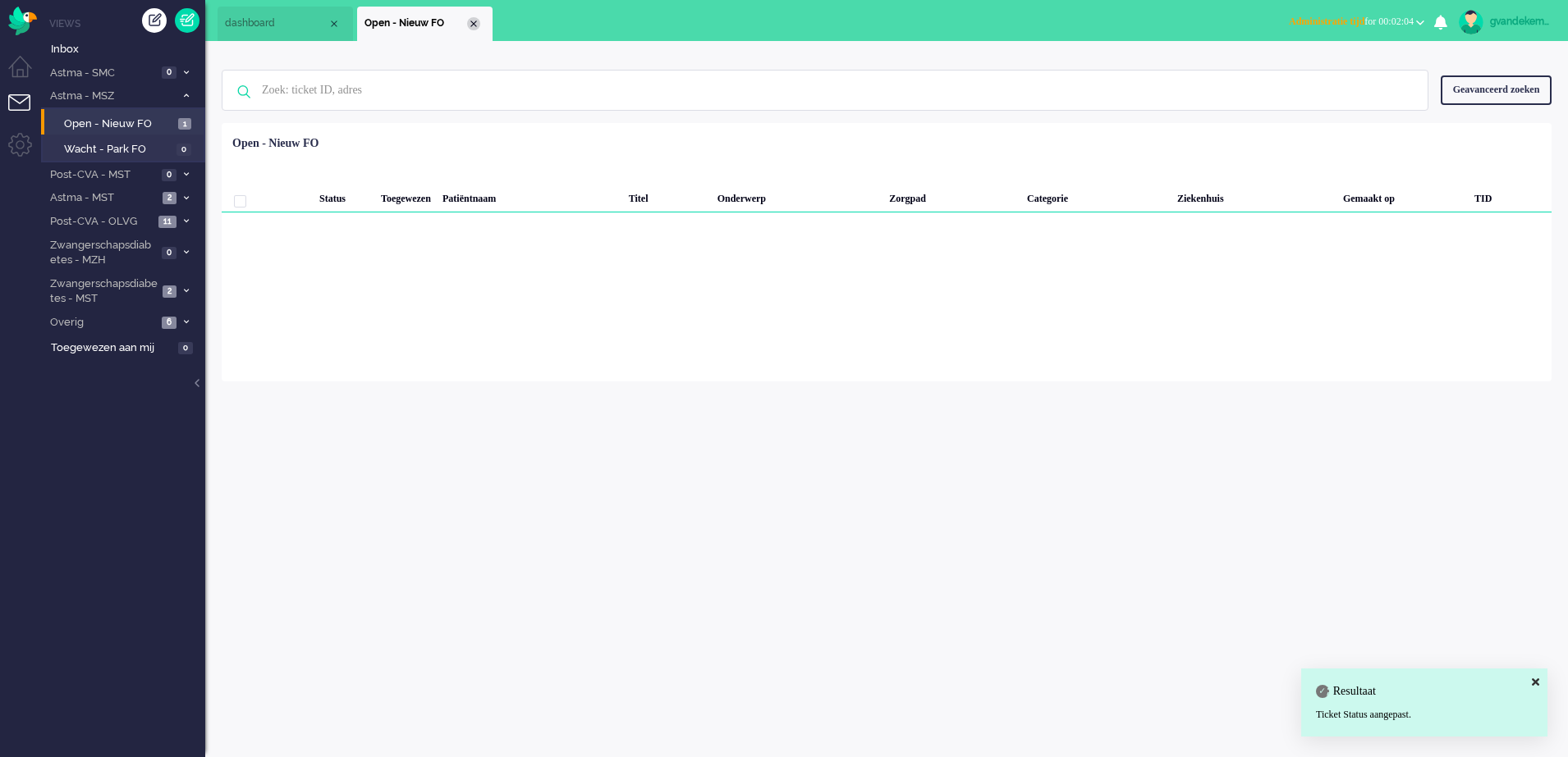
click at [471, 22] on div "Close tab" at bounding box center [474, 23] width 13 height 13
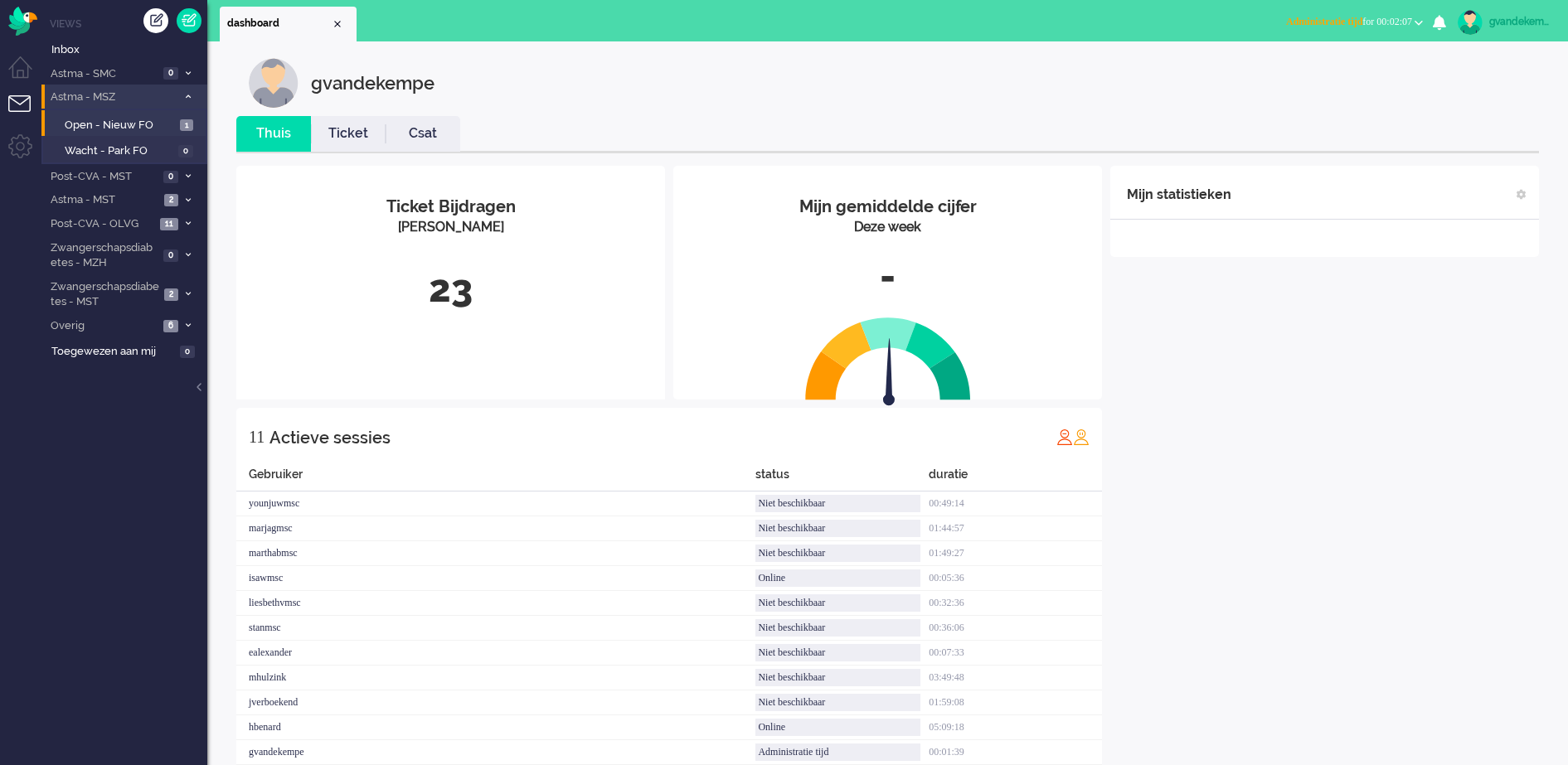
click at [188, 95] on icon at bounding box center [187, 96] width 5 height 6
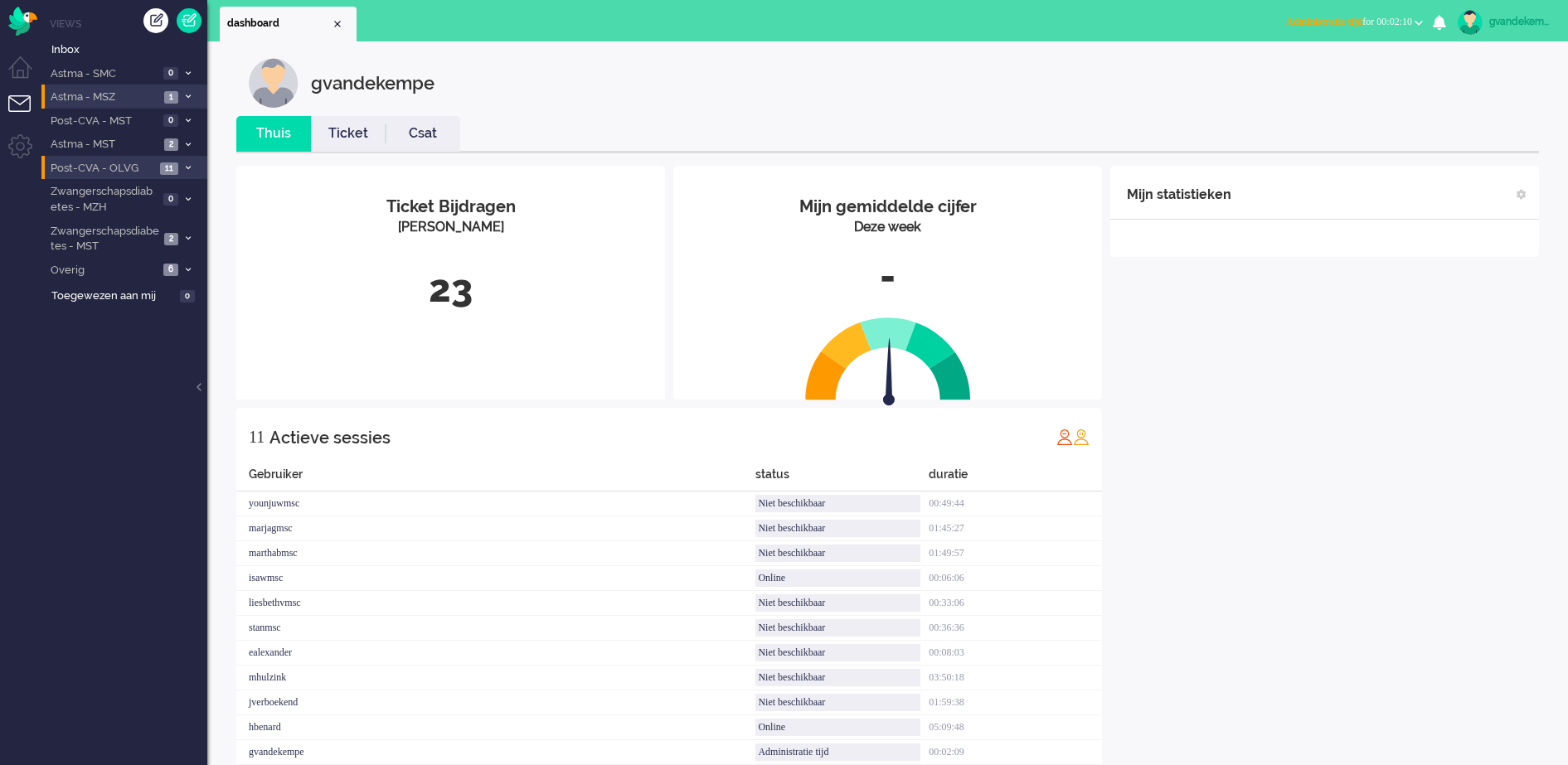
click at [185, 167] on icon at bounding box center [187, 168] width 5 height 6
click at [144, 192] on span "Open - Nieuw FO" at bounding box center [118, 196] width 108 height 16
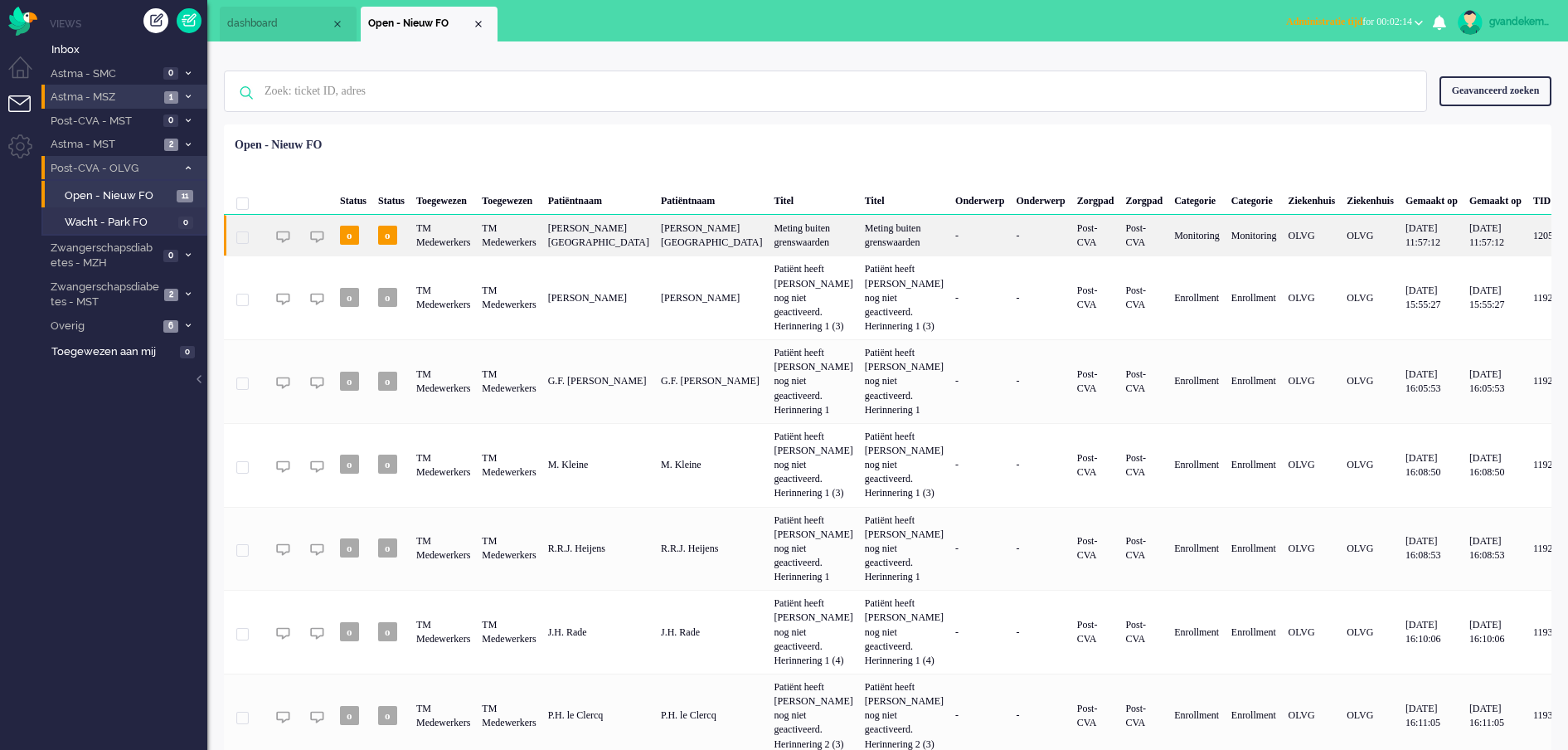
click at [809, 234] on div "Meting buiten grenswaarden" at bounding box center [813, 235] width 91 height 41
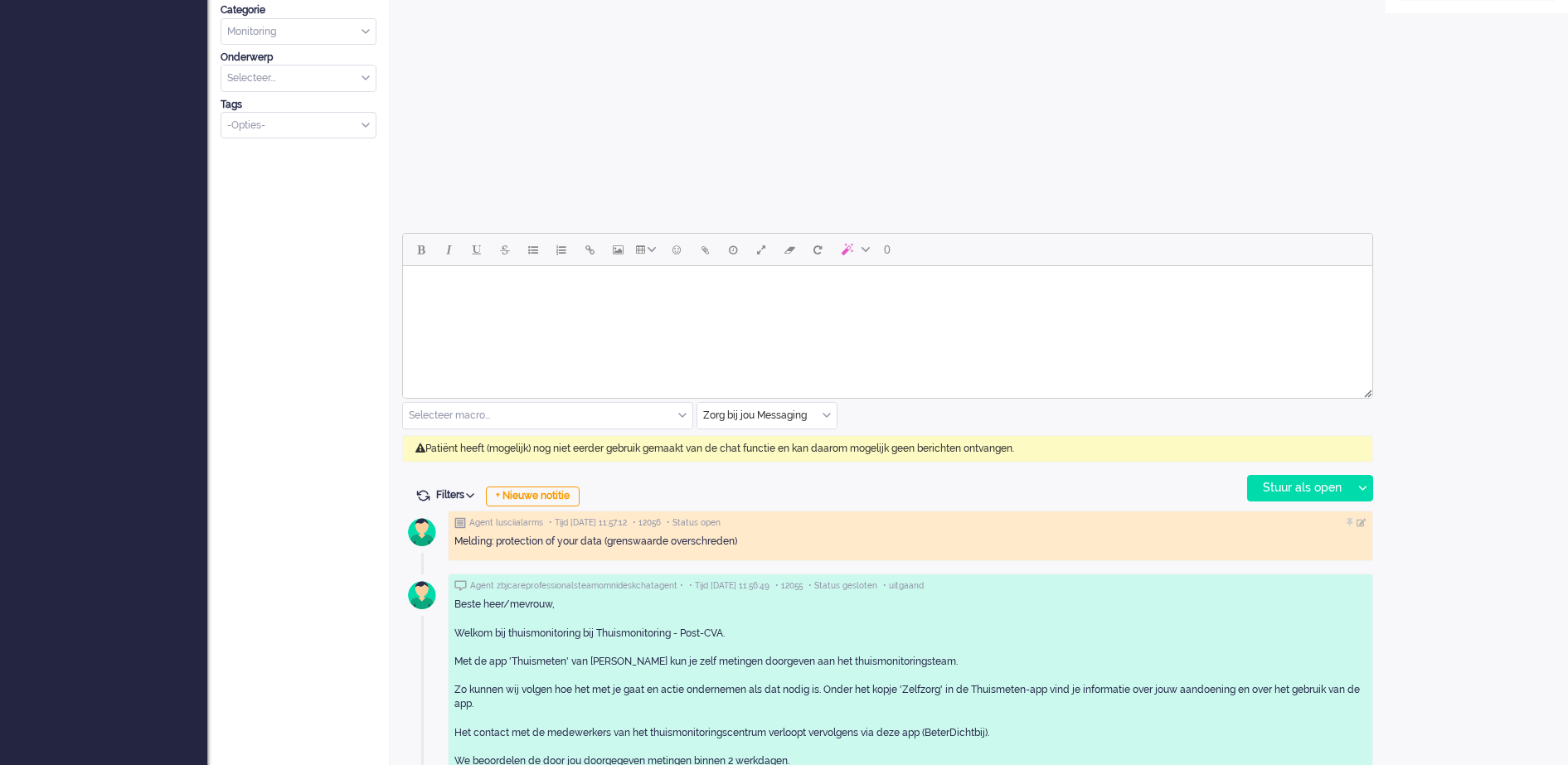
scroll to position [568, 0]
click at [825, 413] on div "Zorg bij jou Messaging" at bounding box center [767, 414] width 139 height 26
click at [775, 459] on span "uitgaand telefoon" at bounding box center [745, 463] width 82 height 14
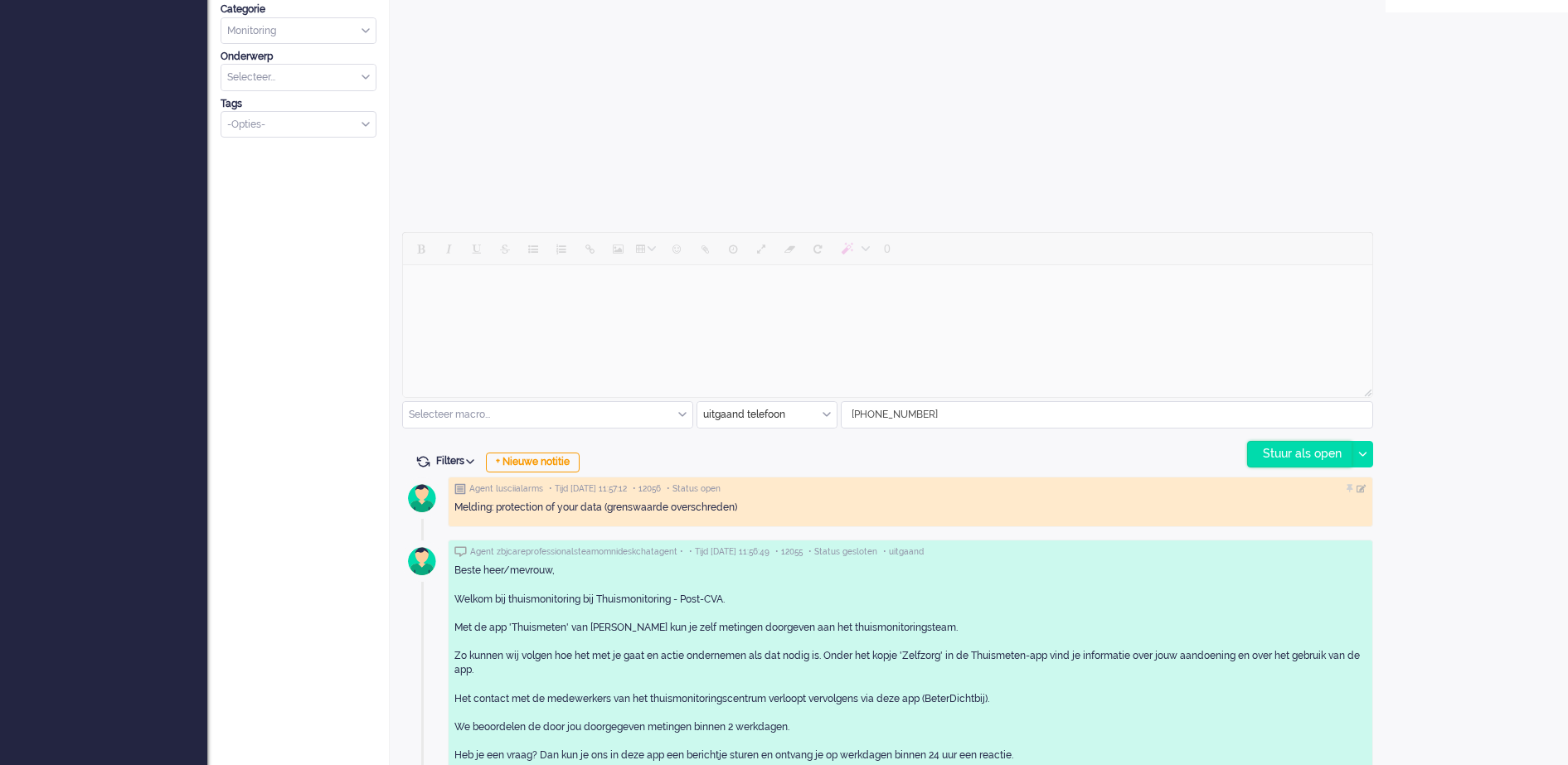
click at [1321, 454] on div "Stuur als open" at bounding box center [1300, 454] width 104 height 25
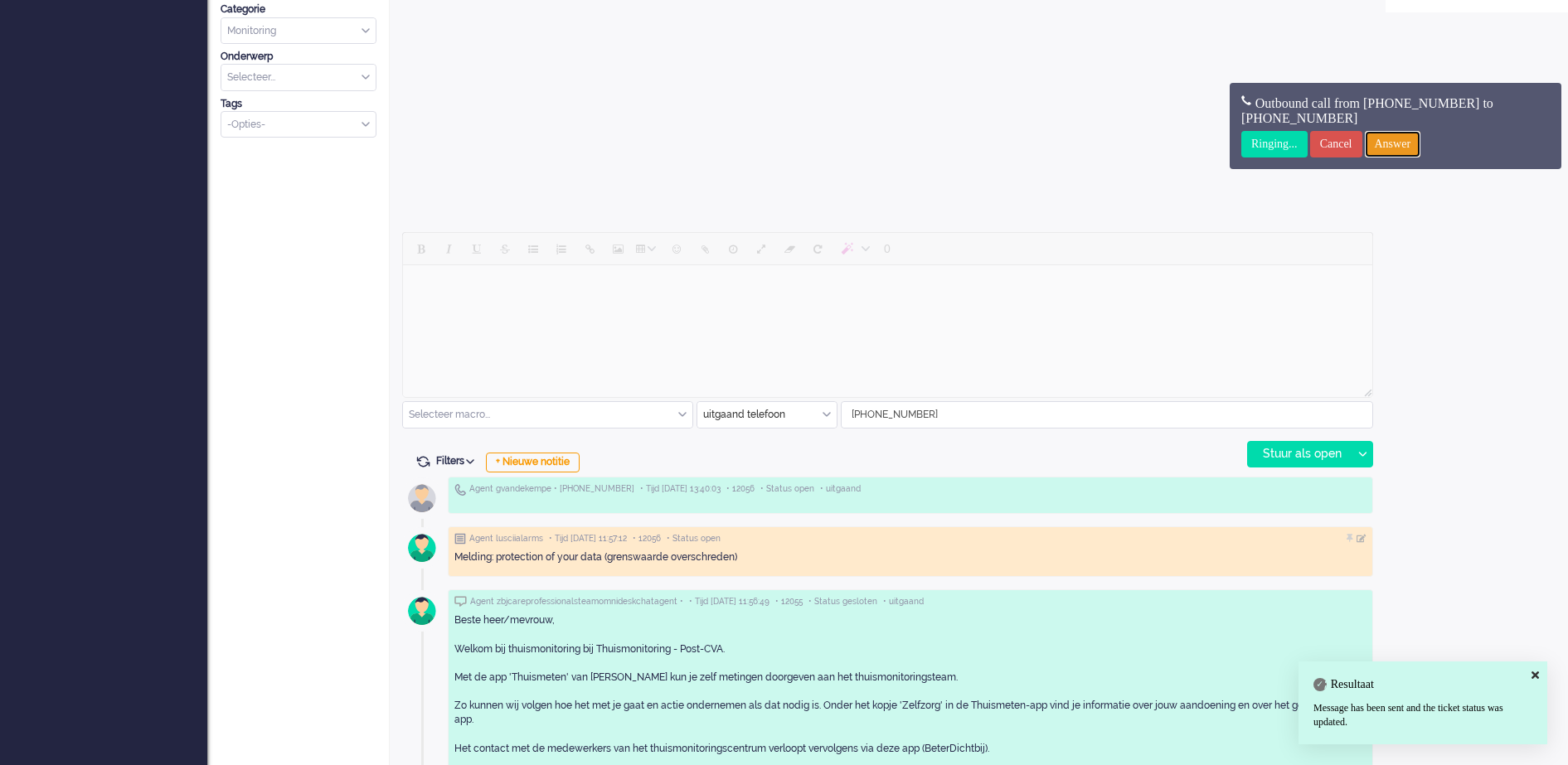
click at [1396, 141] on input "Answer" at bounding box center [1393, 145] width 57 height 26
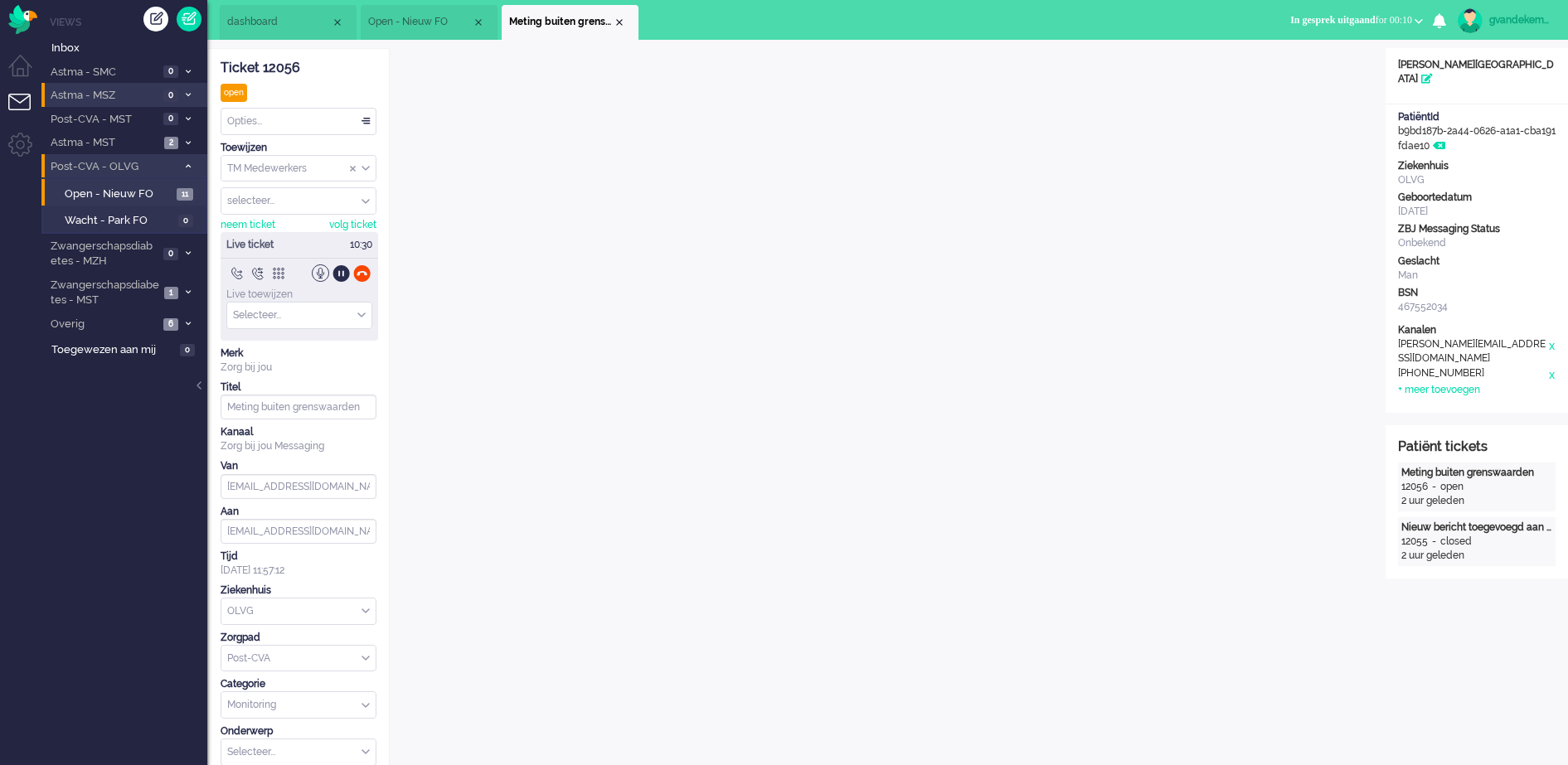
scroll to position [0, 0]
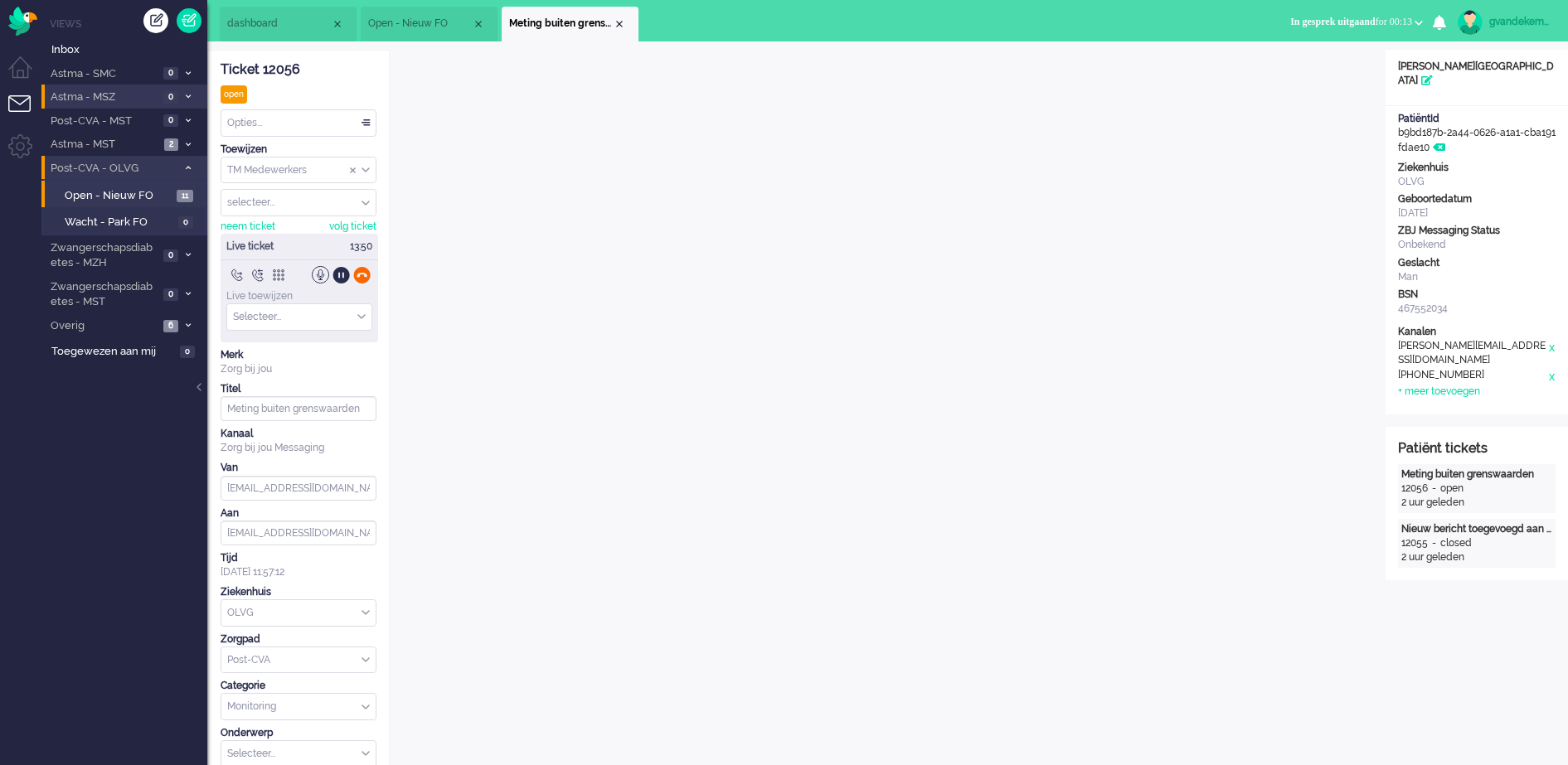
click at [358, 272] on div at bounding box center [362, 275] width 17 height 17
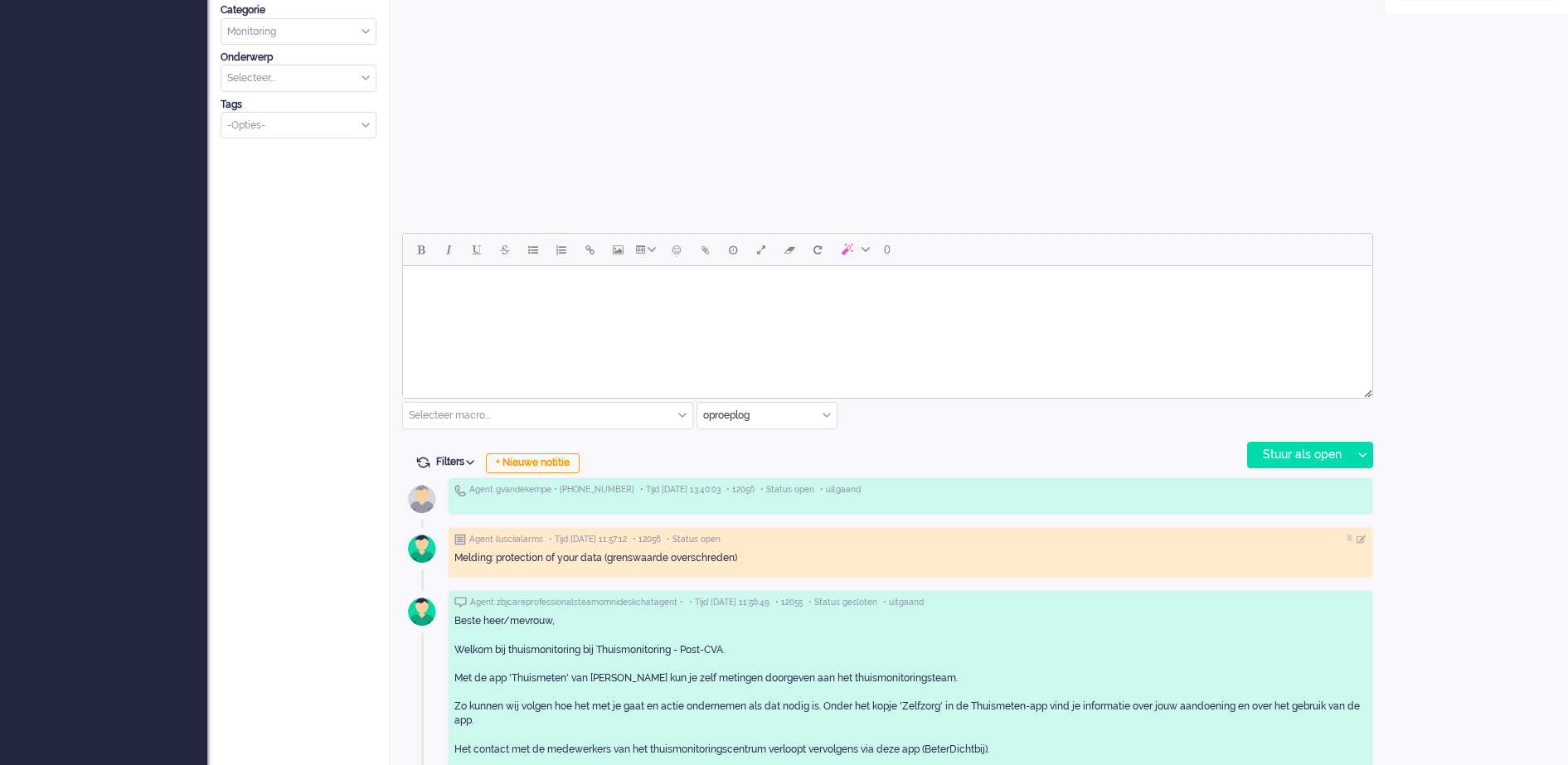
scroll to position [622, 0]
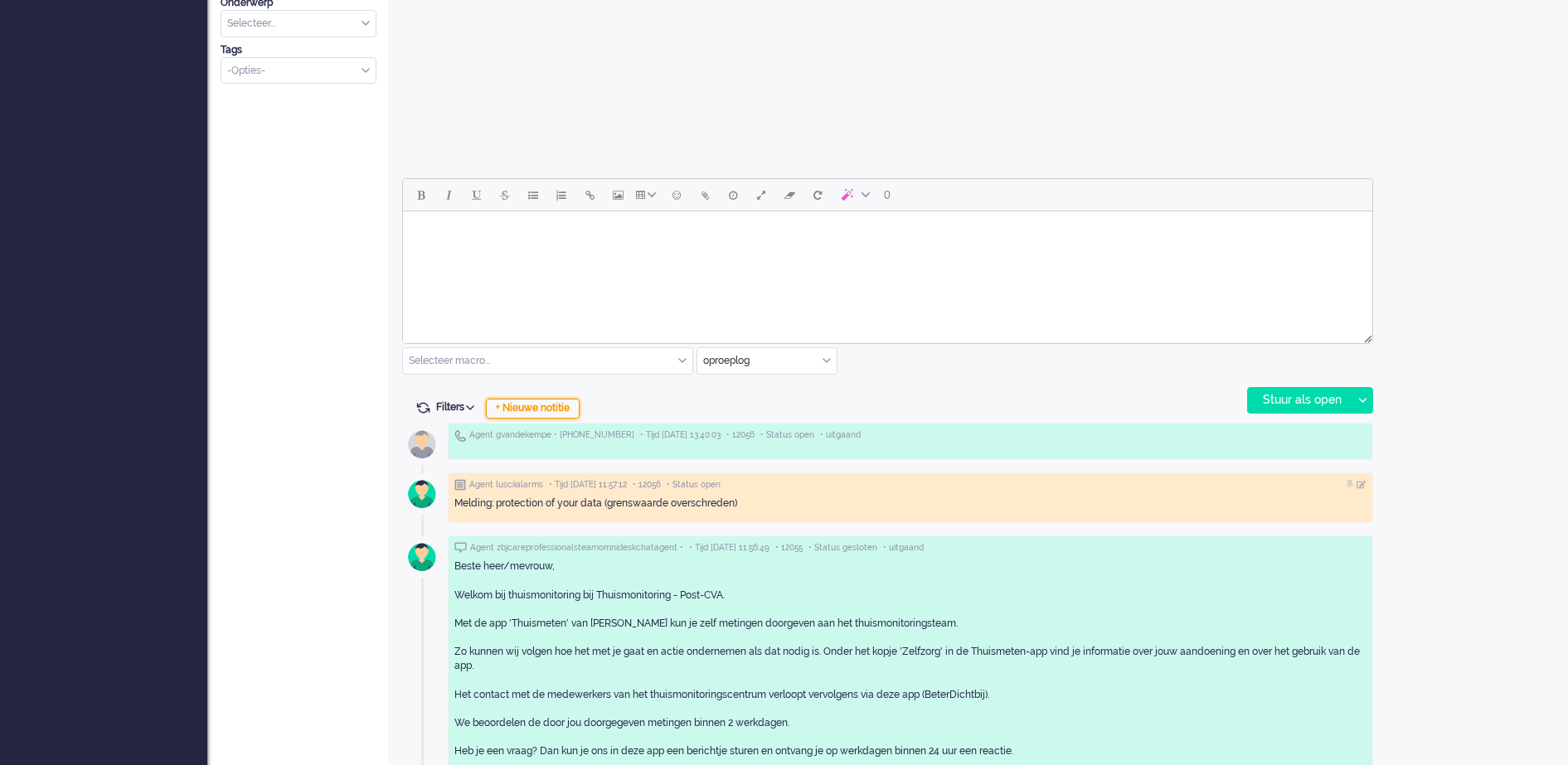
click at [559, 412] on div "+ Nieuwe notitie" at bounding box center [532, 409] width 94 height 20
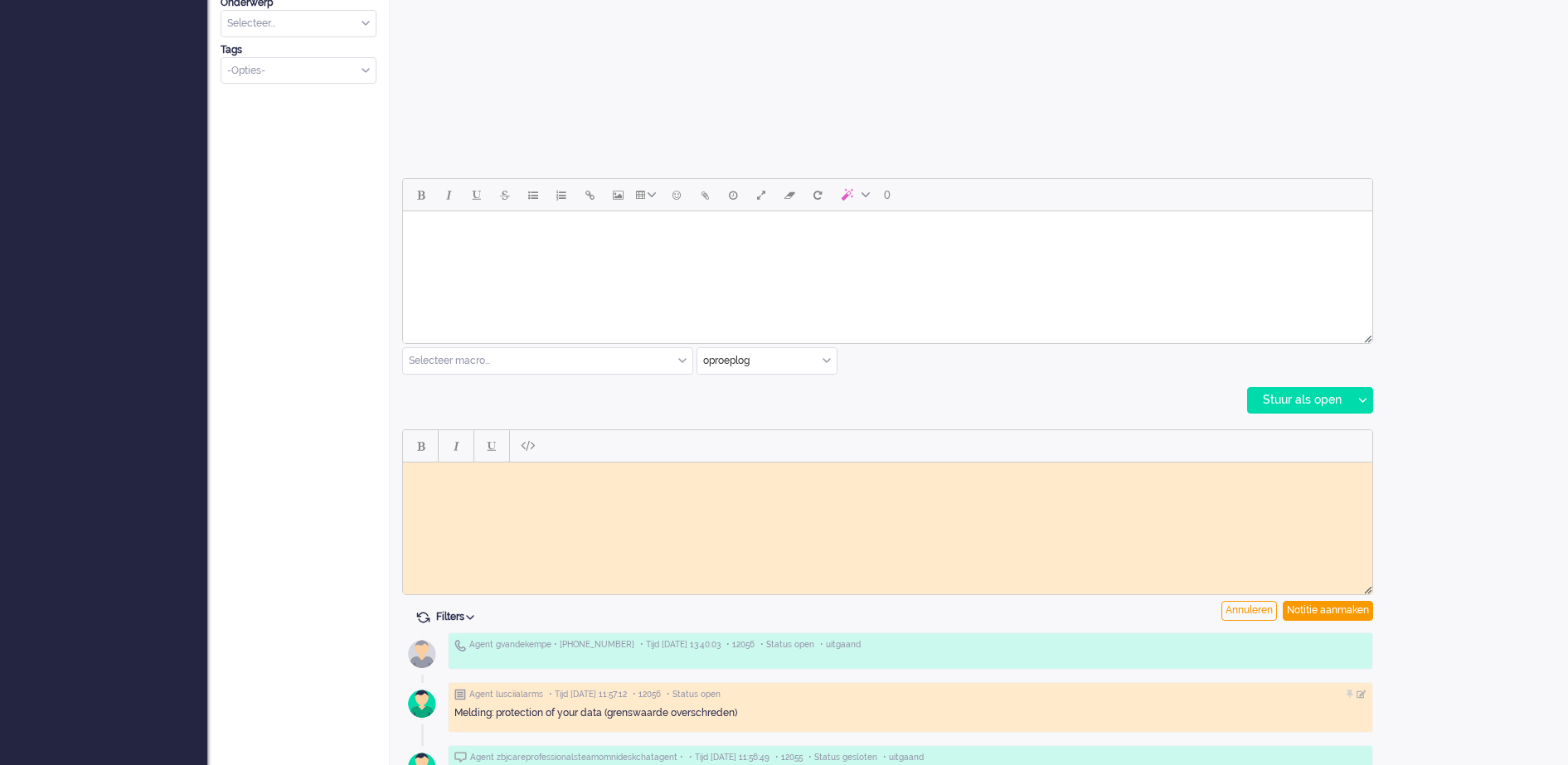
scroll to position [0, 0]
click at [549, 470] on body "Rich Text Area. Press ALT-0 for help." at bounding box center [887, 474] width 956 height 12
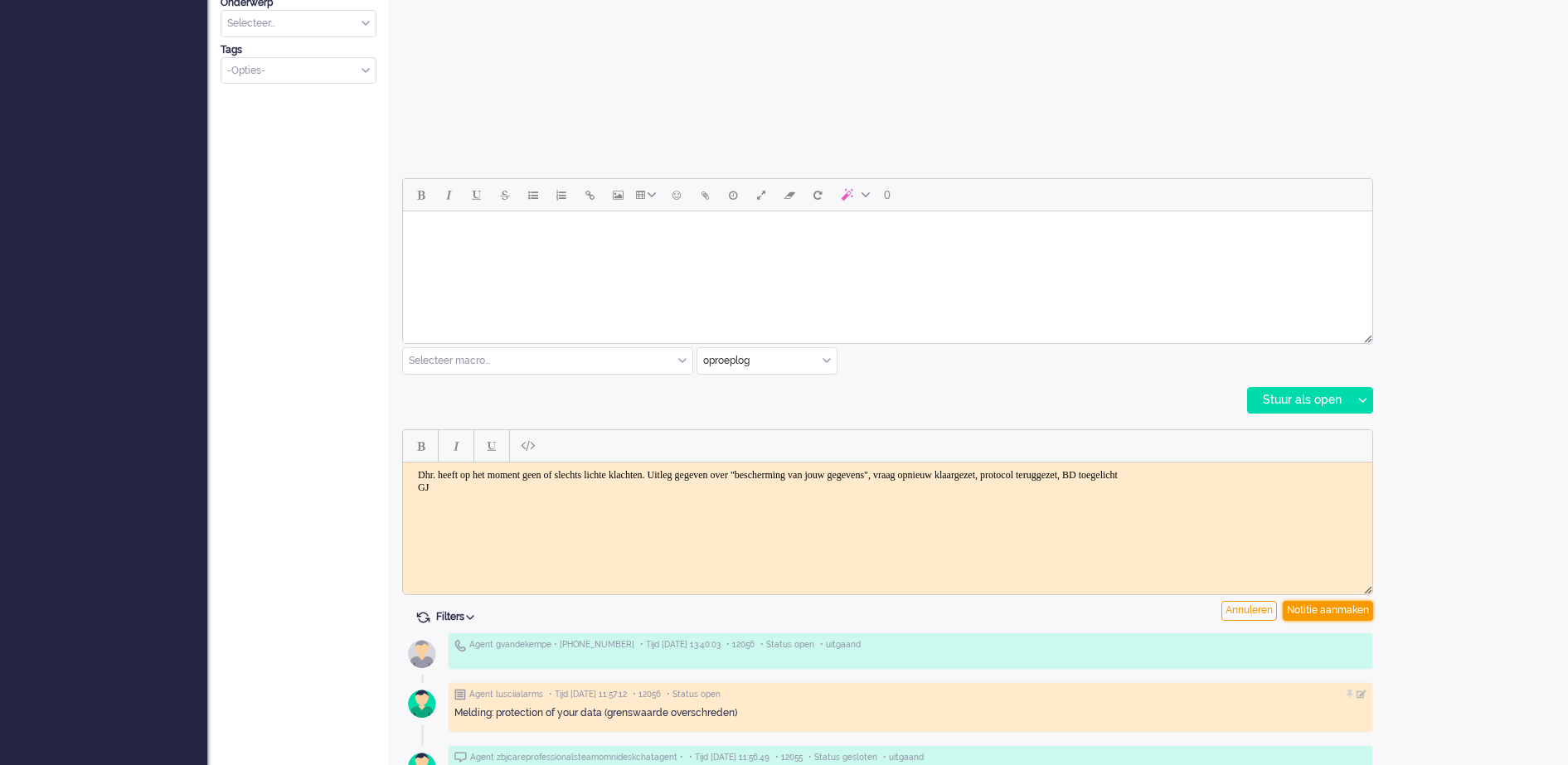
click at [1322, 609] on div "Notitie aanmaken" at bounding box center [1329, 611] width 91 height 20
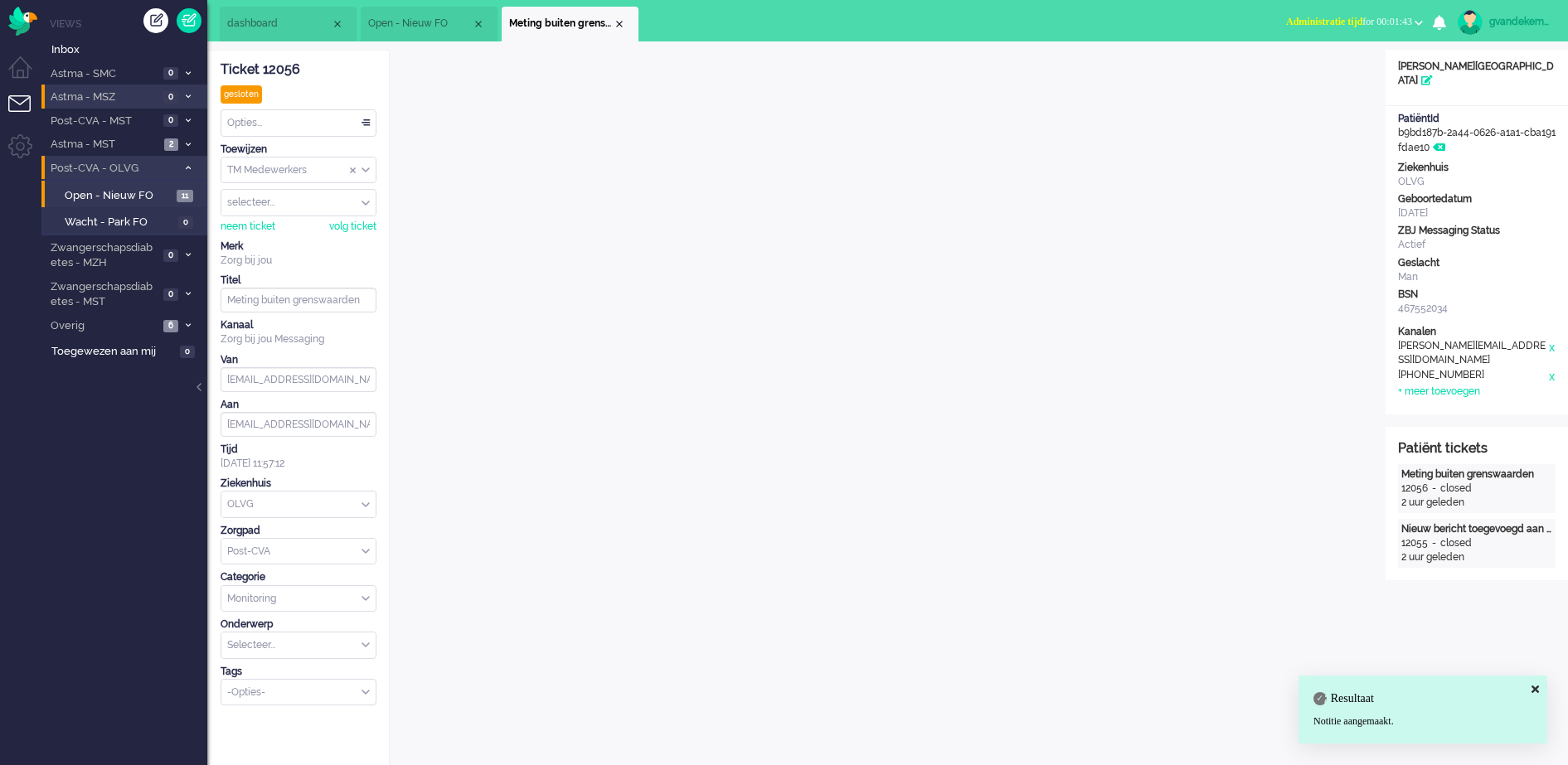
click at [368, 118] on div "Opties..." at bounding box center [298, 123] width 154 height 26
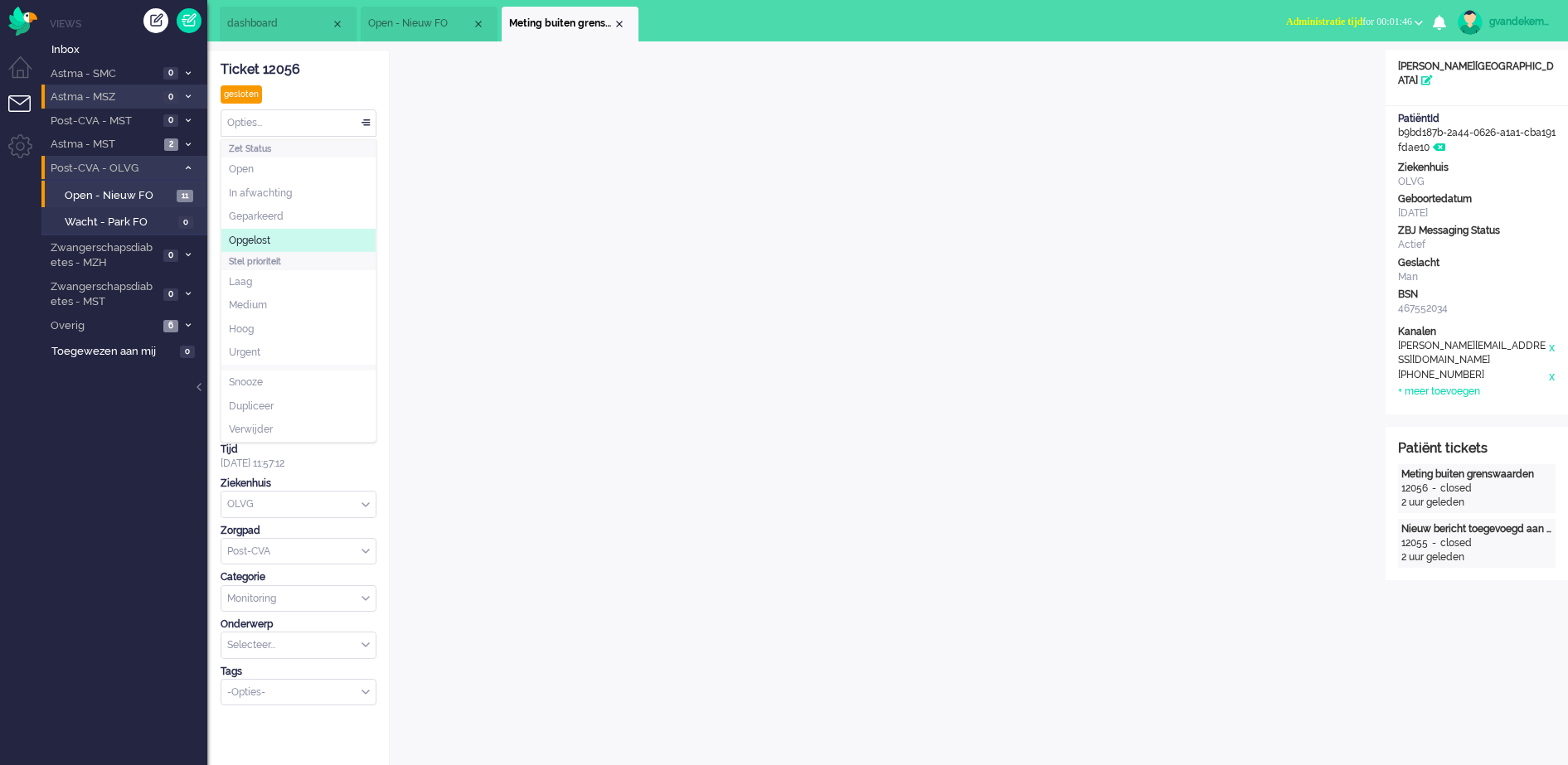
click at [256, 234] on span "Opgelost" at bounding box center [250, 240] width 42 height 14
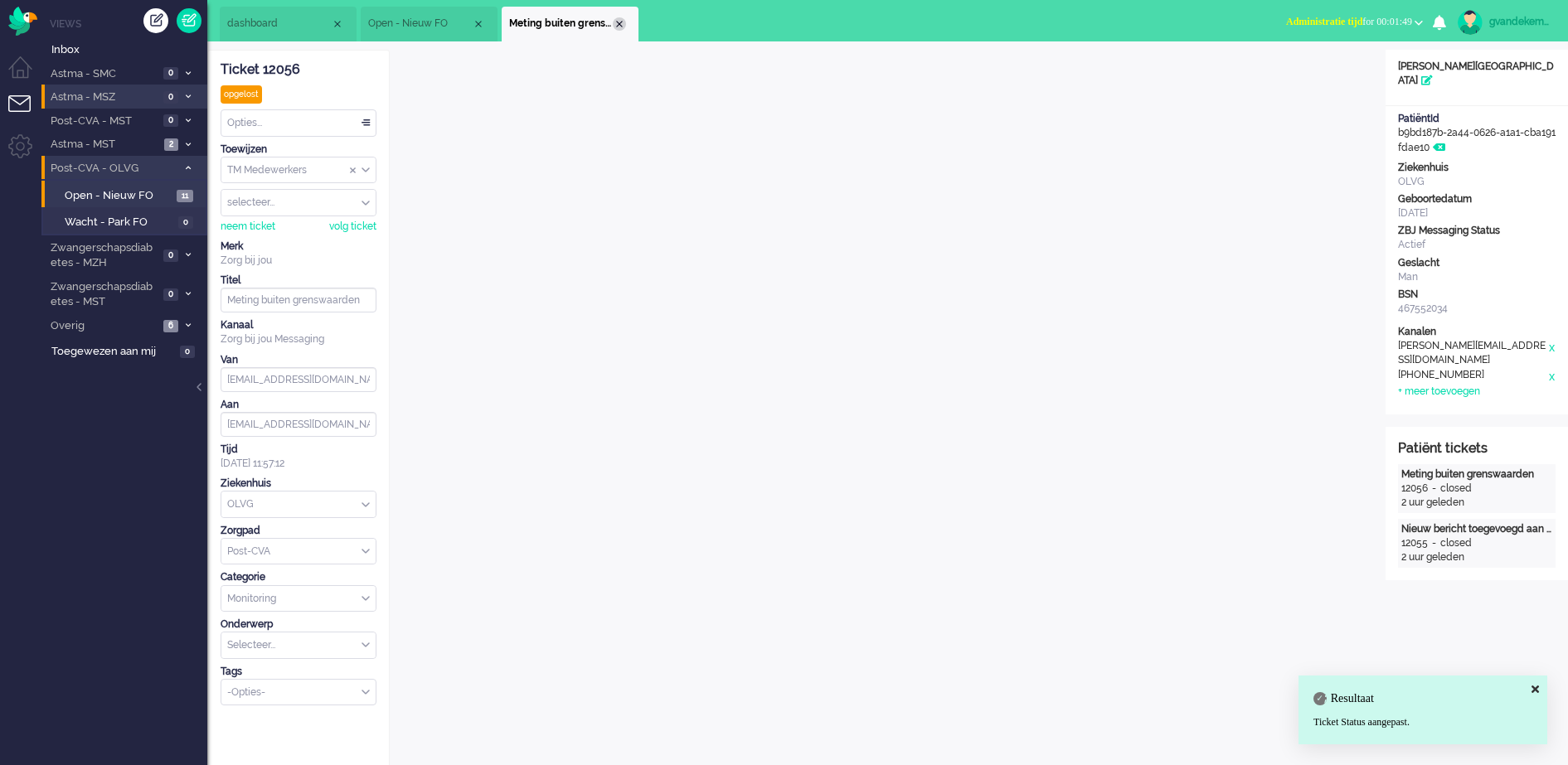
click at [616, 22] on div "Close tab" at bounding box center [619, 24] width 13 height 13
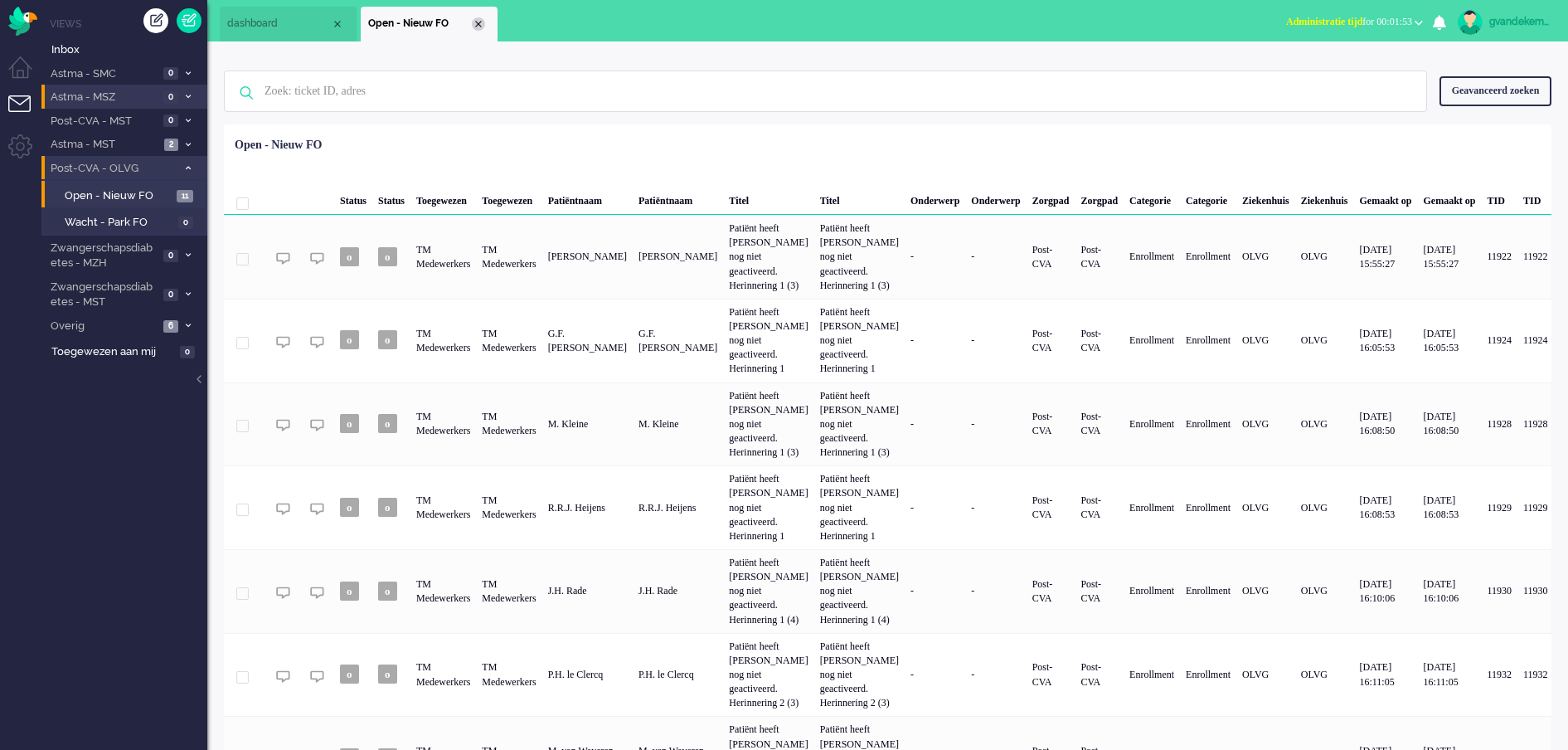
click at [481, 24] on div "Close tab" at bounding box center [479, 24] width 13 height 13
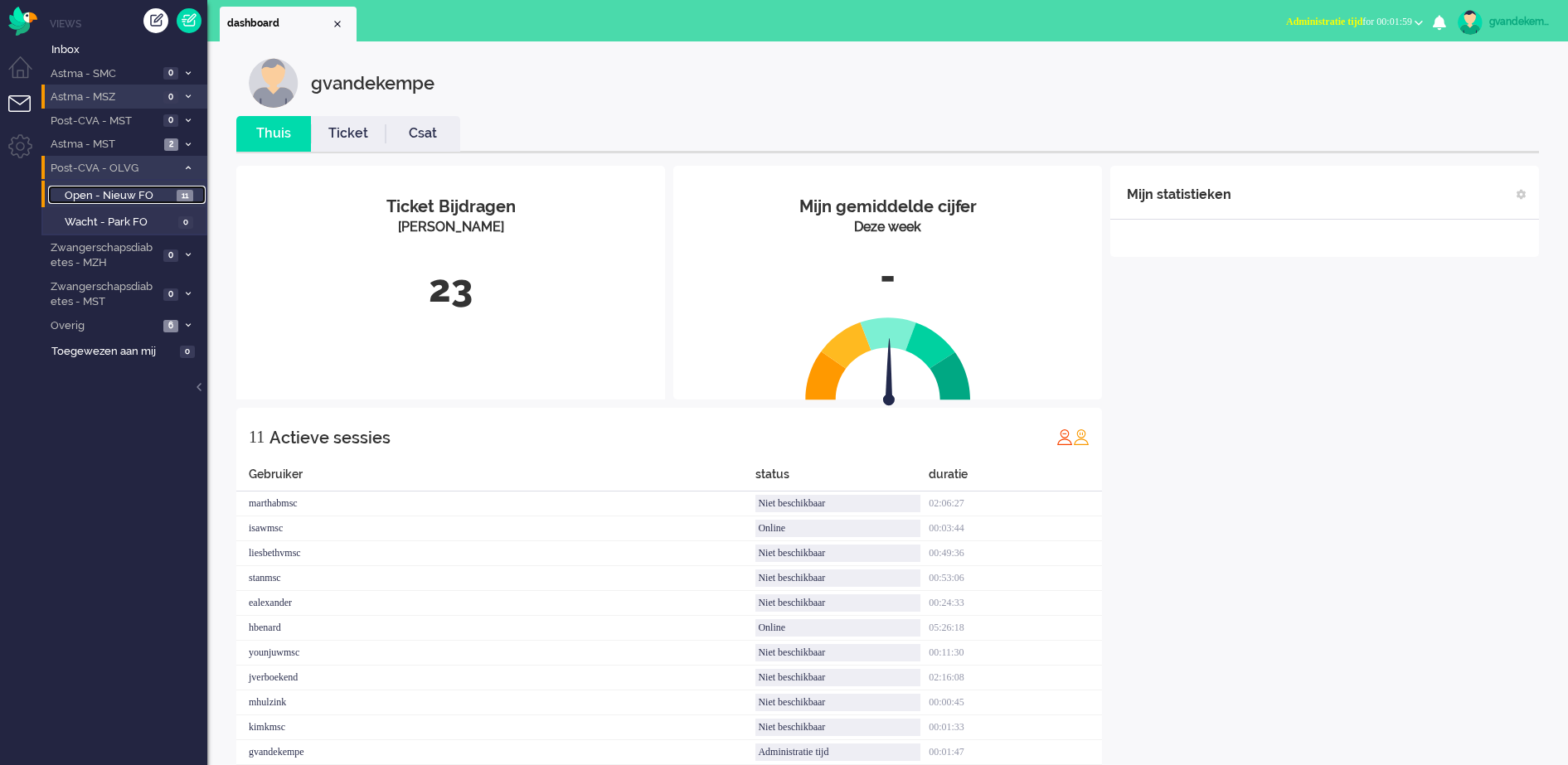
click at [178, 196] on span "11" at bounding box center [185, 196] width 17 height 12
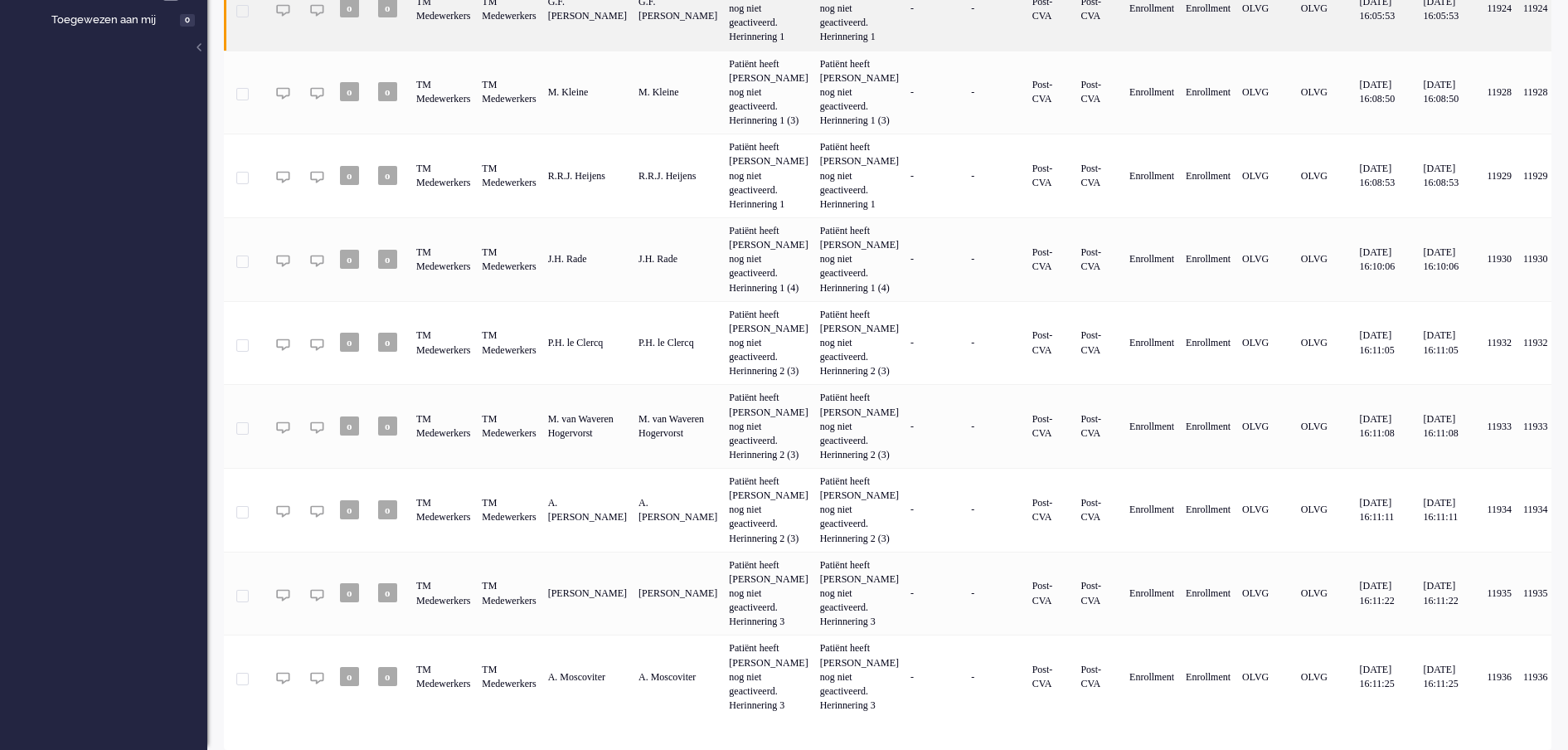
scroll to position [492, 0]
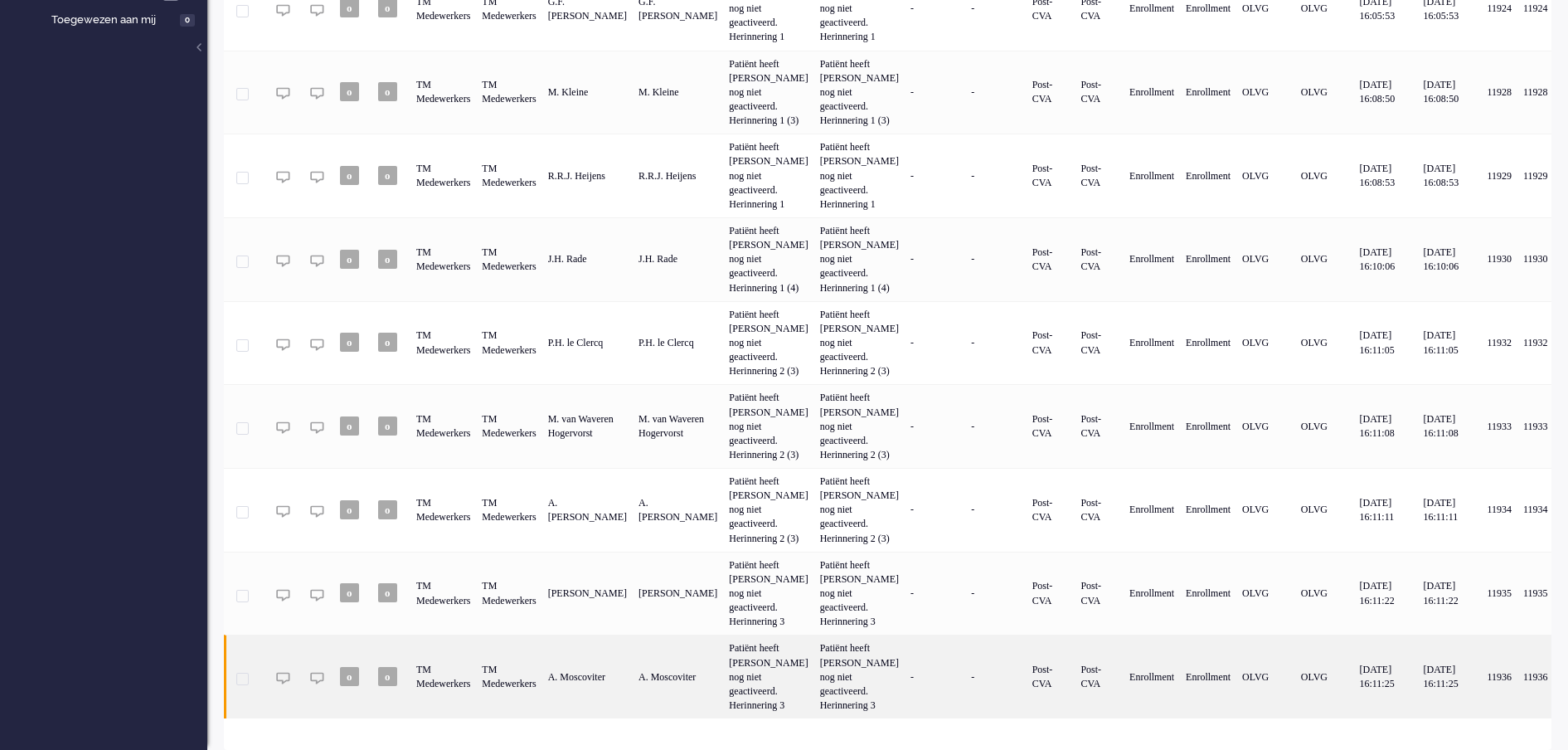
click at [873, 657] on div "Patiënt heeft [PERSON_NAME] nog niet geactiveerd. Herinnering 3" at bounding box center [860, 676] width 91 height 84
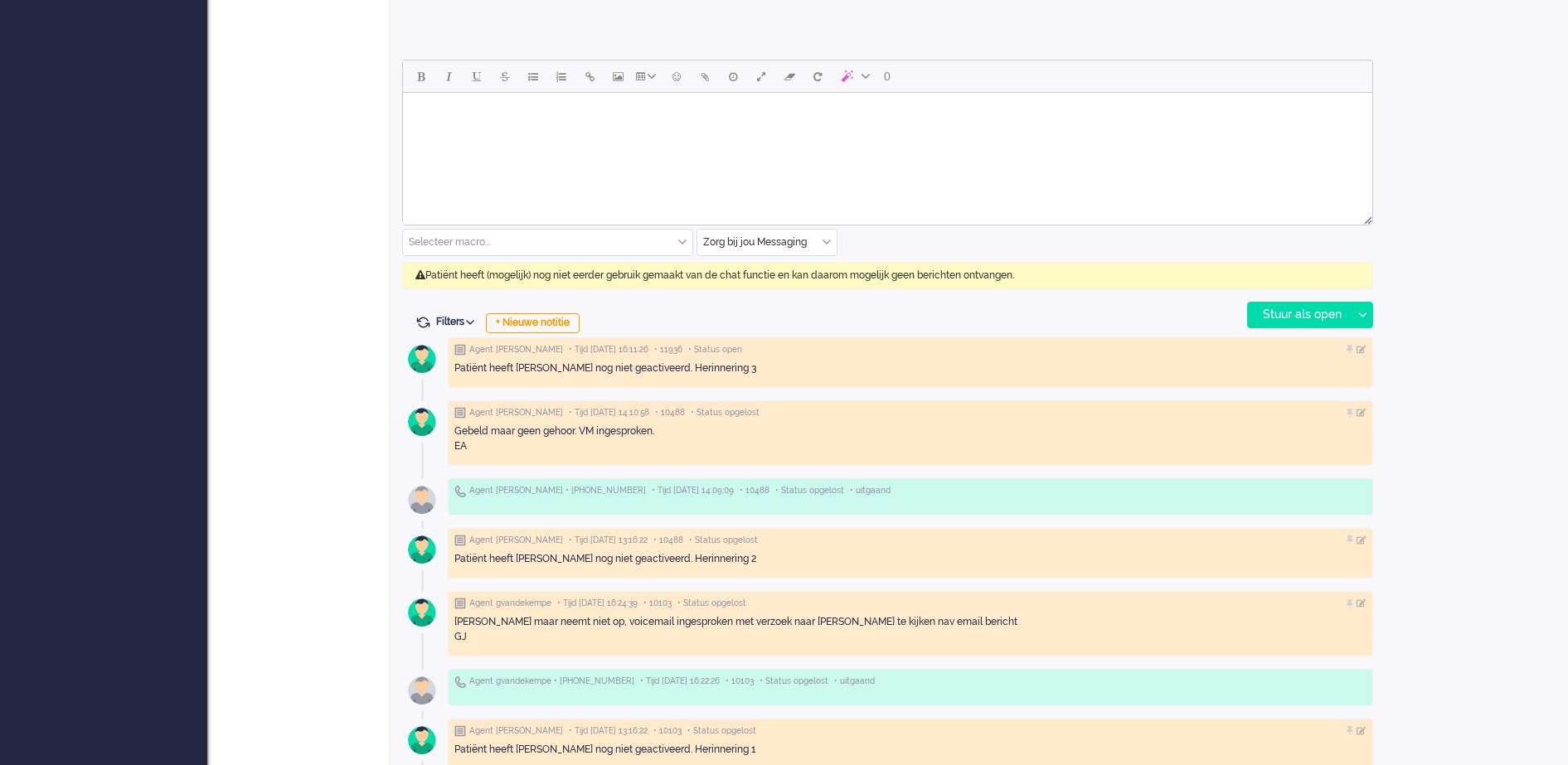
scroll to position [757, 0]
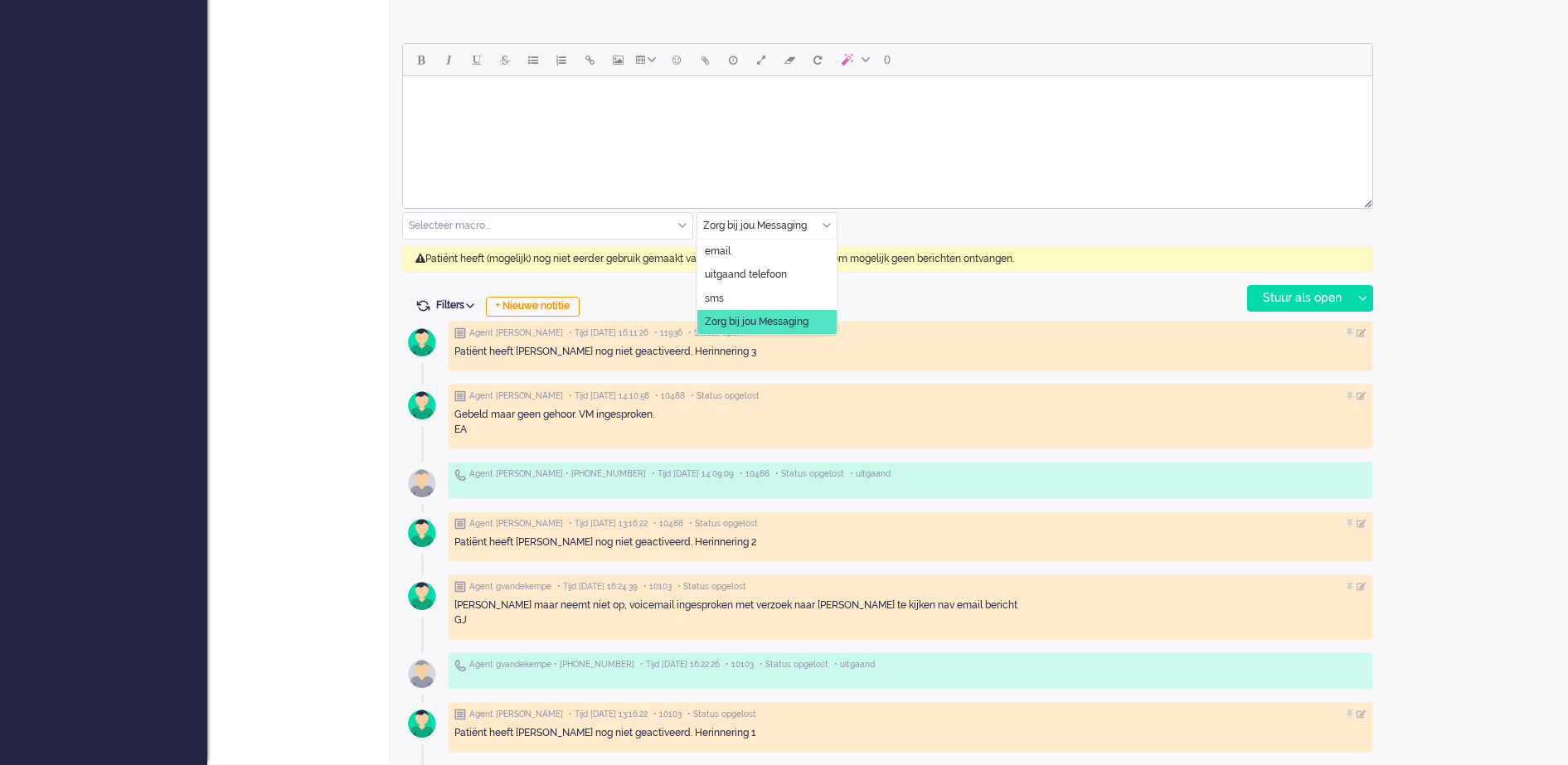
click at [834, 235] on input "text" at bounding box center [767, 225] width 139 height 26
click at [792, 273] on li "uitgaand telefoon" at bounding box center [767, 274] width 139 height 24
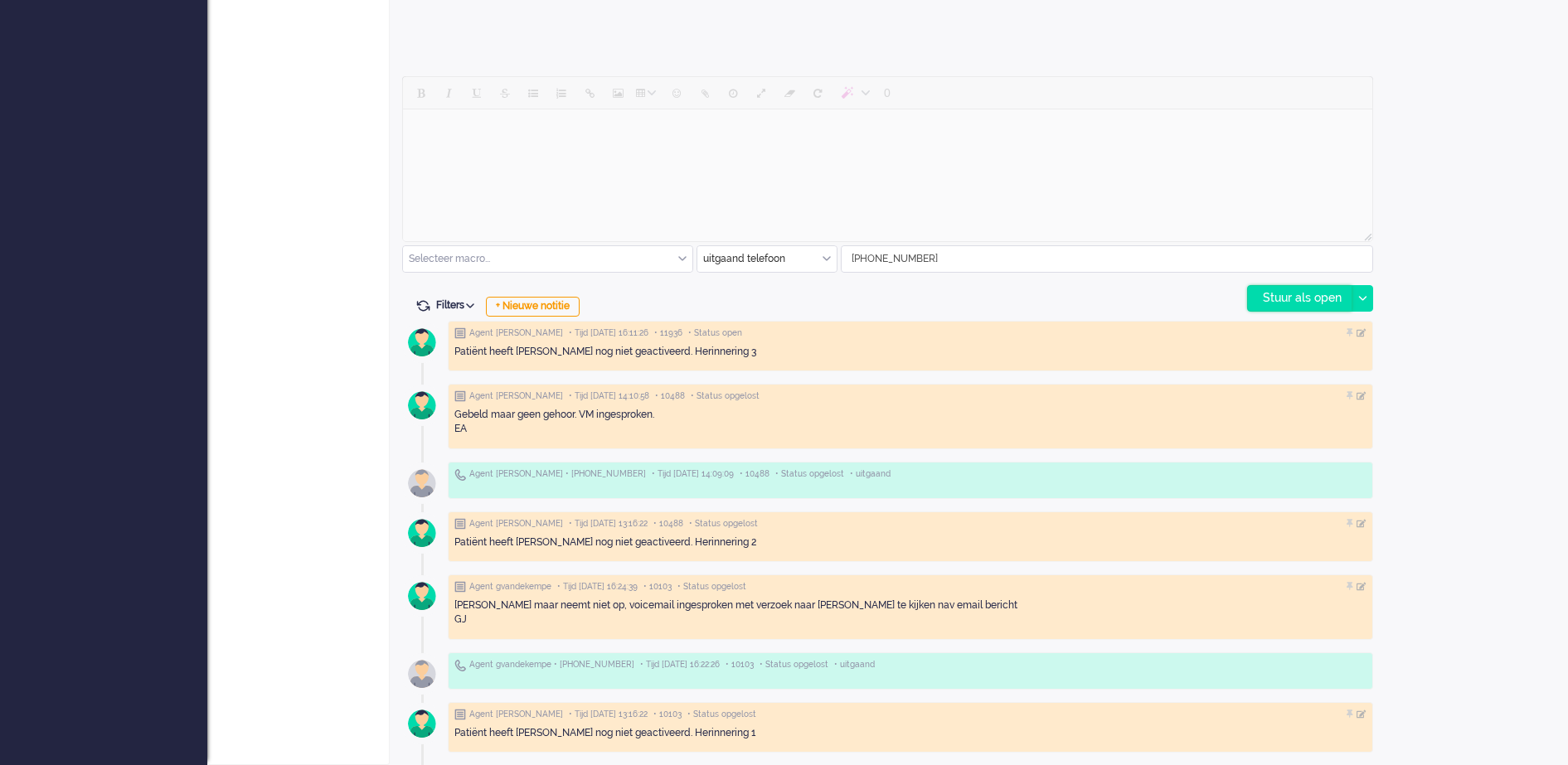
click at [1289, 296] on div "Stuur als open" at bounding box center [1300, 299] width 104 height 25
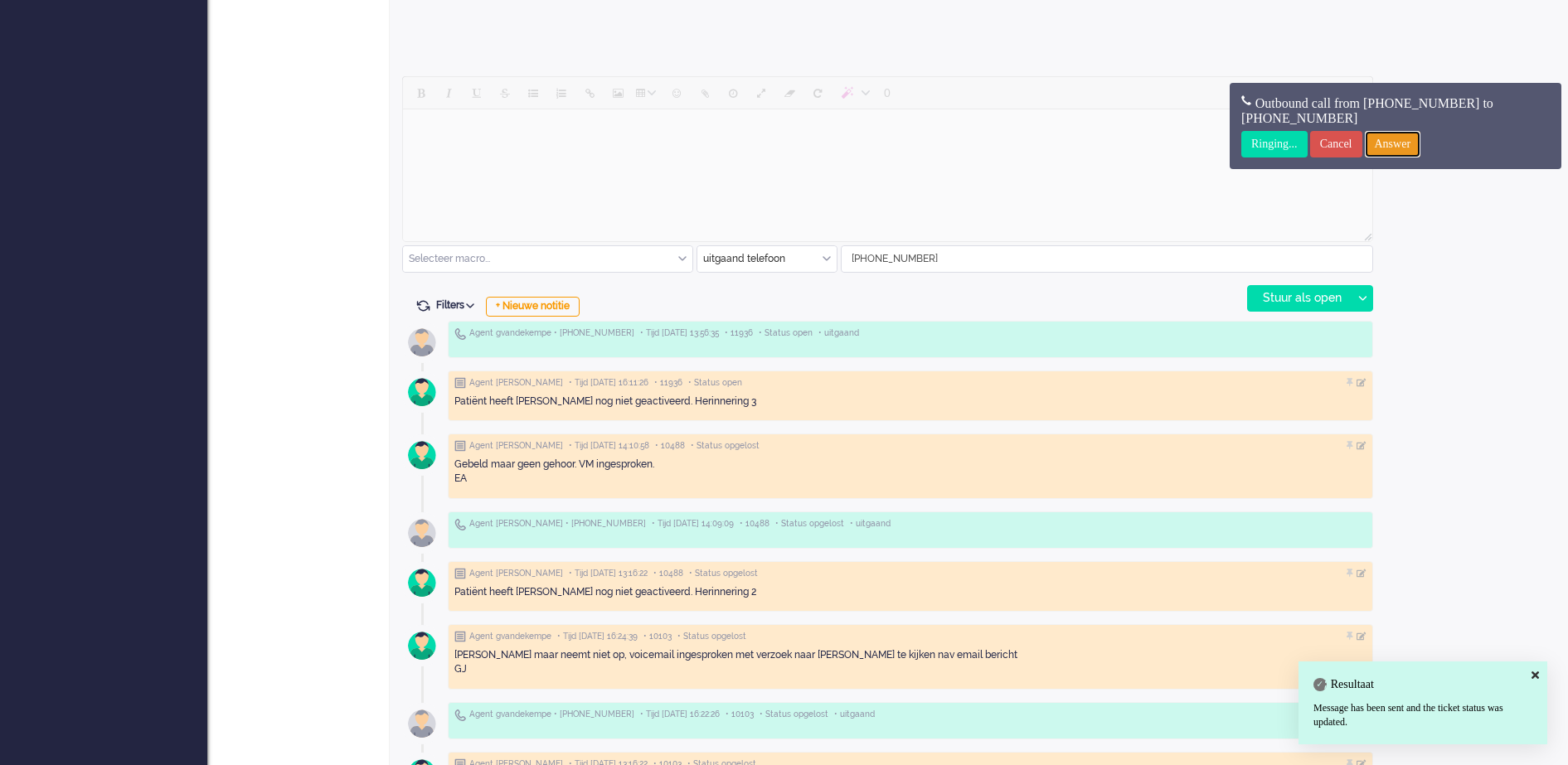
click at [1421, 143] on input "Answer" at bounding box center [1393, 145] width 57 height 26
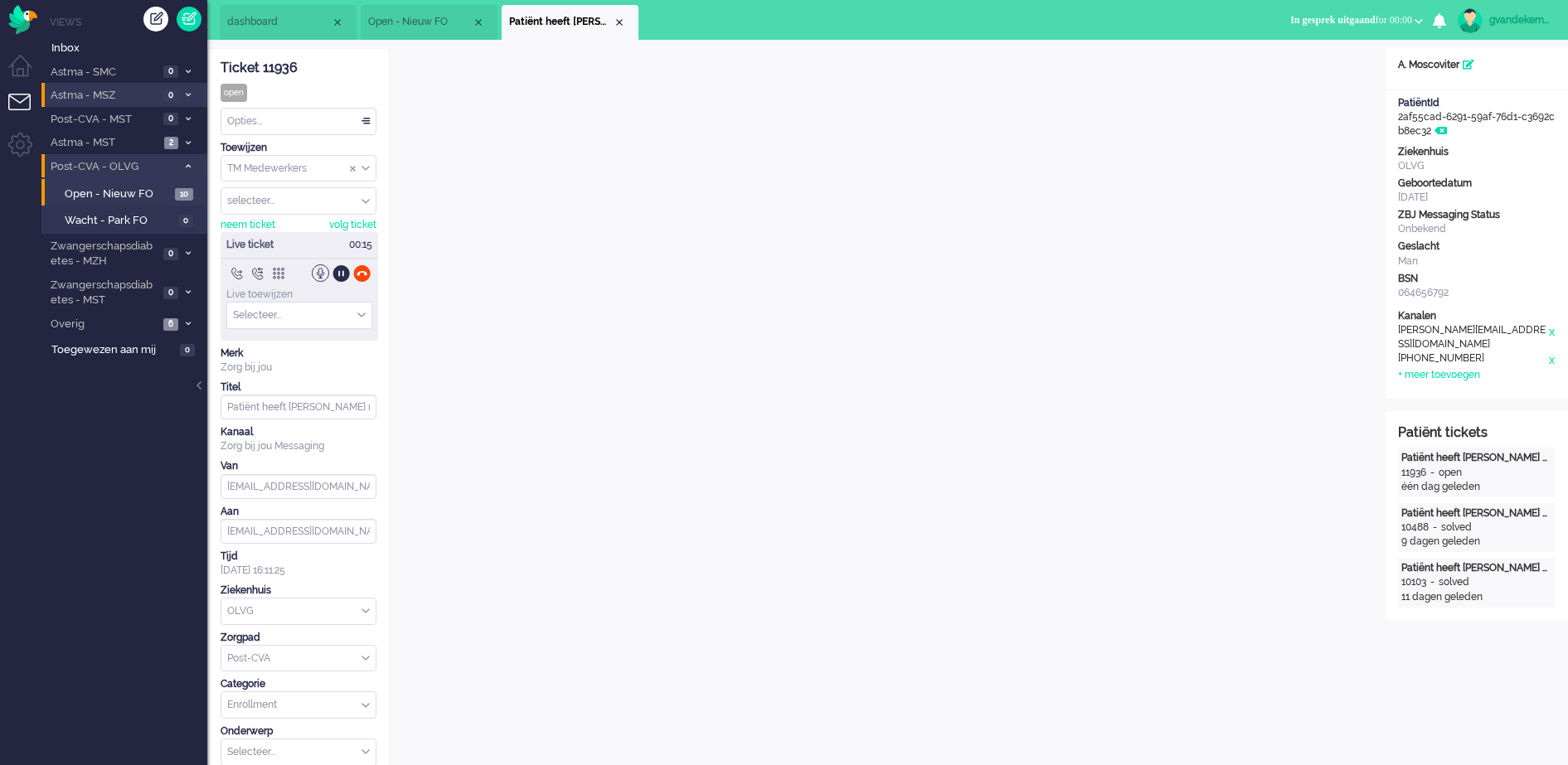
scroll to position [0, 0]
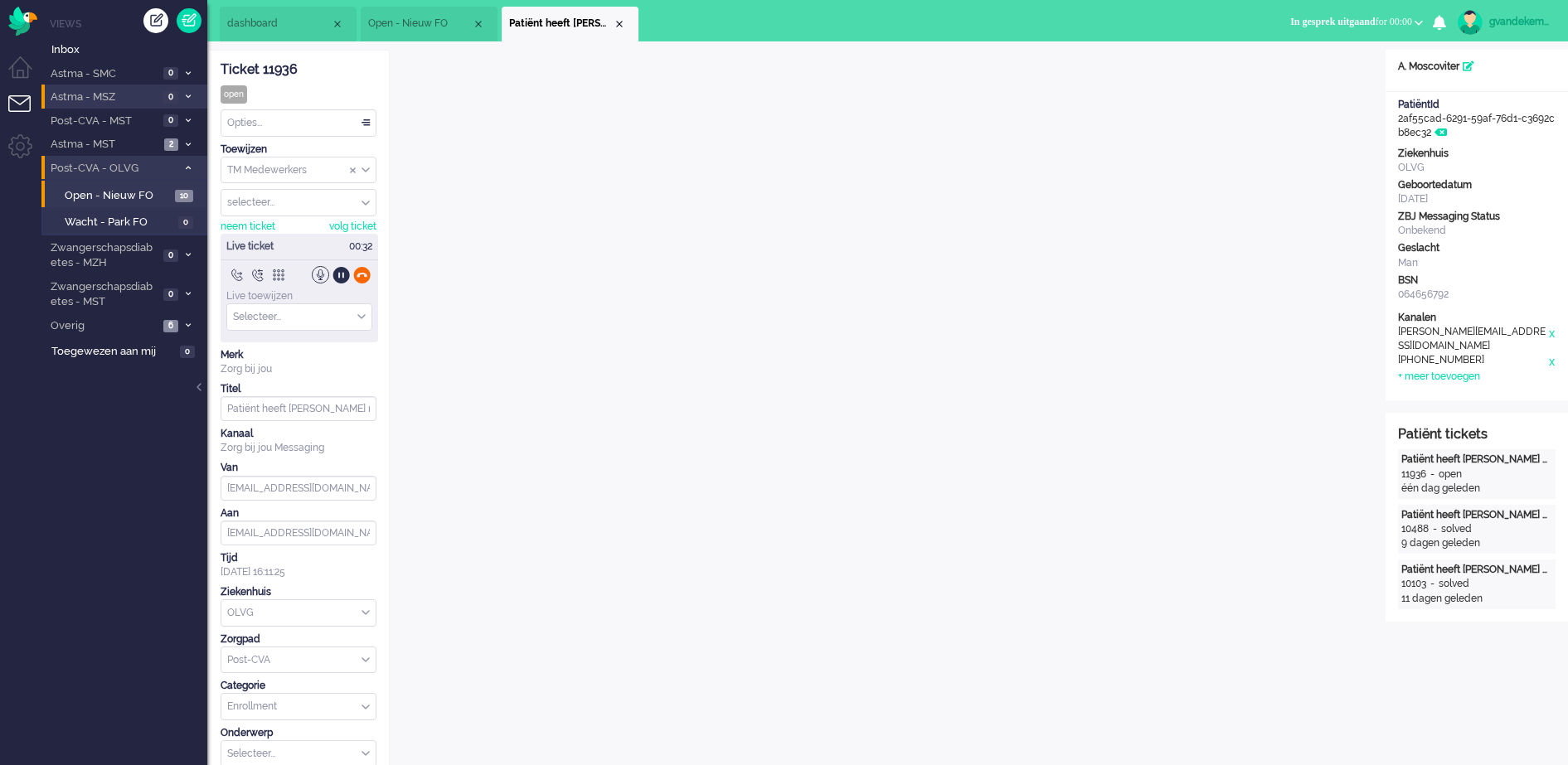
click at [360, 276] on div at bounding box center [362, 275] width 17 height 17
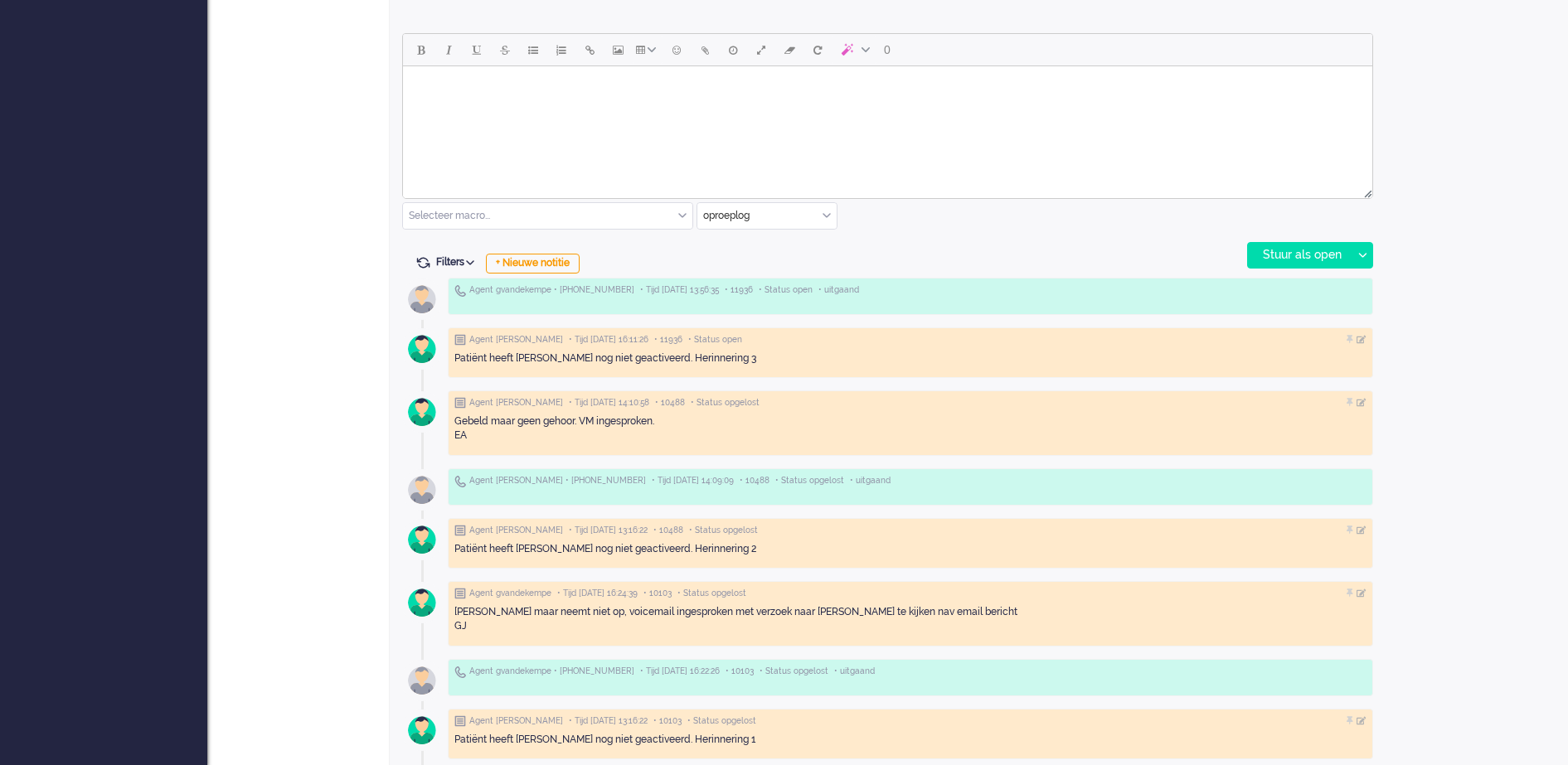
scroll to position [774, 0]
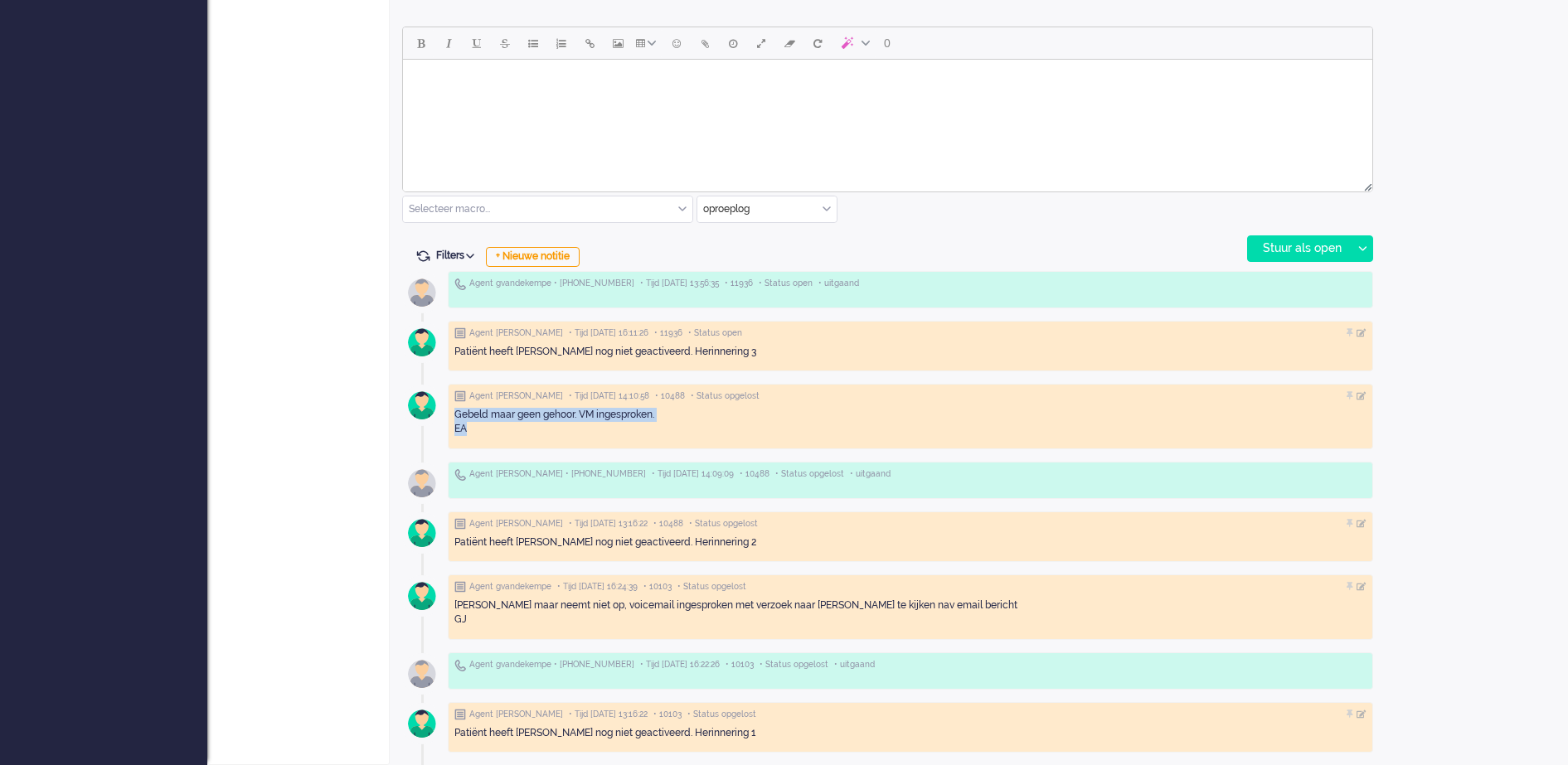
drag, startPoint x: 466, startPoint y: 426, endPoint x: 451, endPoint y: 415, distance: 18.6
click at [451, 415] on div "Agent ealexander • Tijd 09/09/2025 14:10:58 • 10488 • Status opgelost Gebeld ma…" at bounding box center [911, 416] width 926 height 65
copy div "Gebeld maar geen gehoor. VM ingesproken. EA"
click at [1502, 433] on div "Open custom software Patiëntnaam A. Moscoviter PatiëntId 2af55cad-6291-59af-76d…" at bounding box center [1476, 20] width 183 height 1489
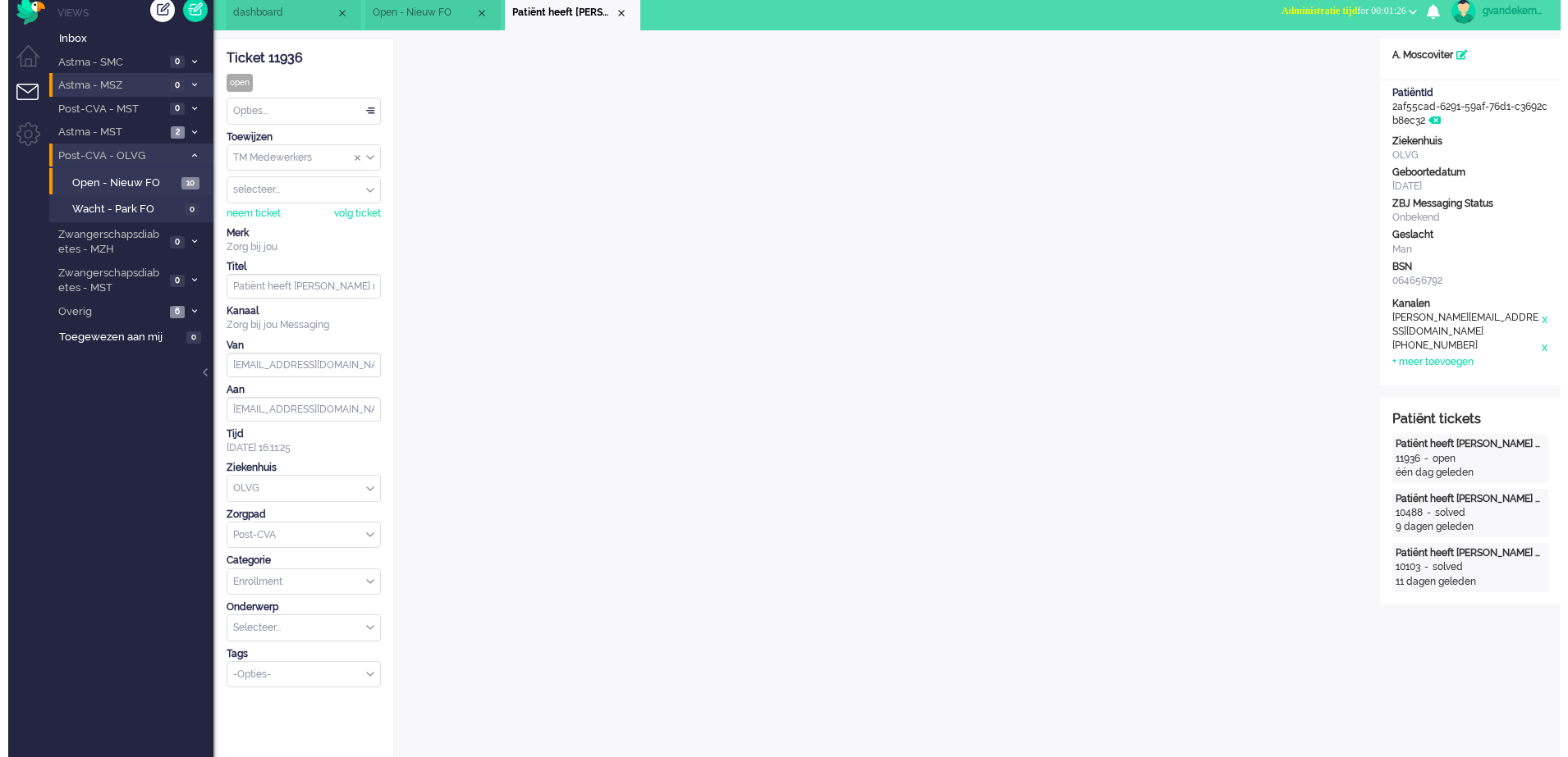
scroll to position [0, 0]
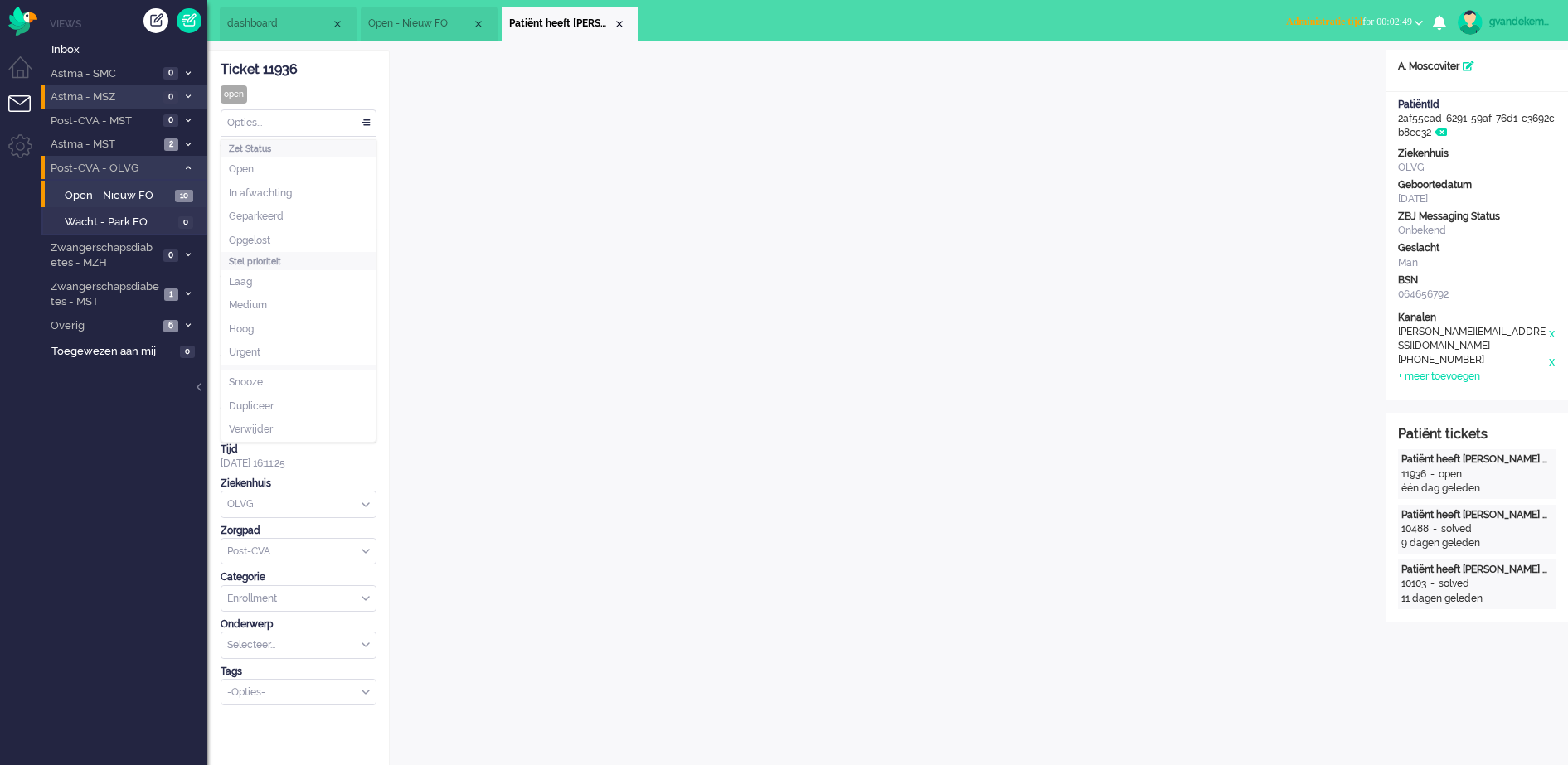
click at [366, 124] on div "Opties..." at bounding box center [298, 123] width 154 height 26
click at [252, 237] on span "Opgelost" at bounding box center [250, 240] width 42 height 14
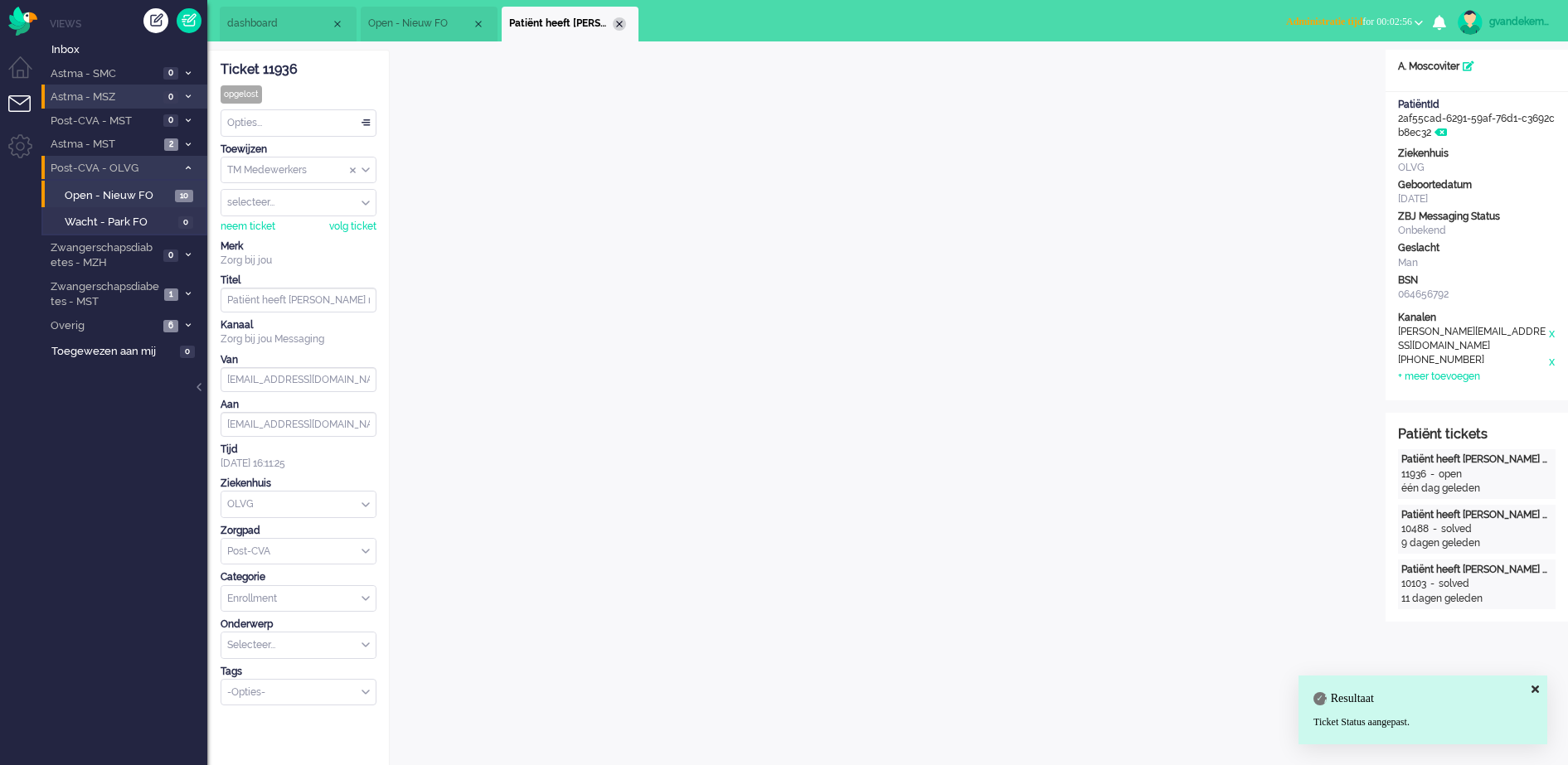
click at [618, 19] on div "Close tab" at bounding box center [619, 24] width 13 height 13
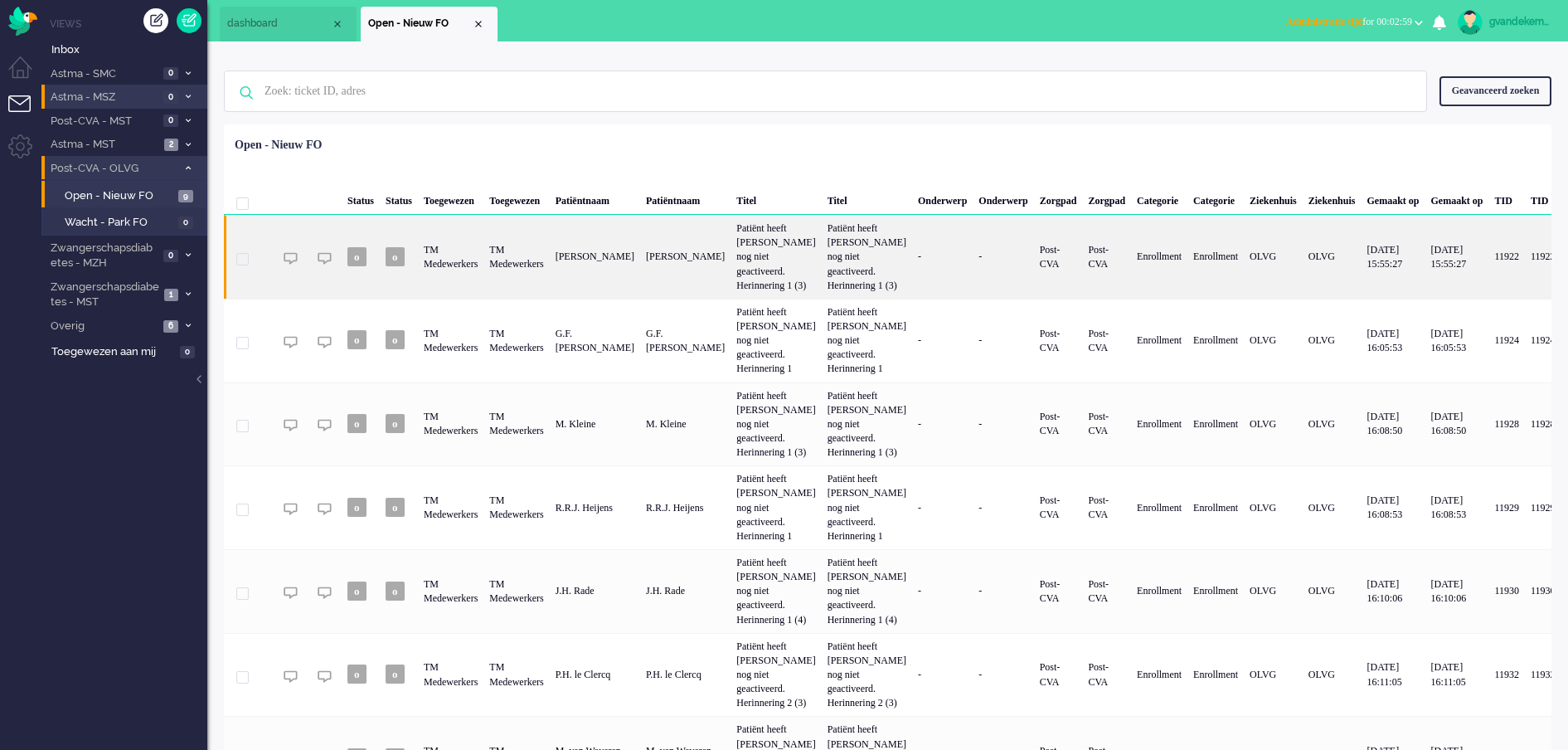
click at [529, 262] on div "TM Medewerkers" at bounding box center [515, 256] width 65 height 84
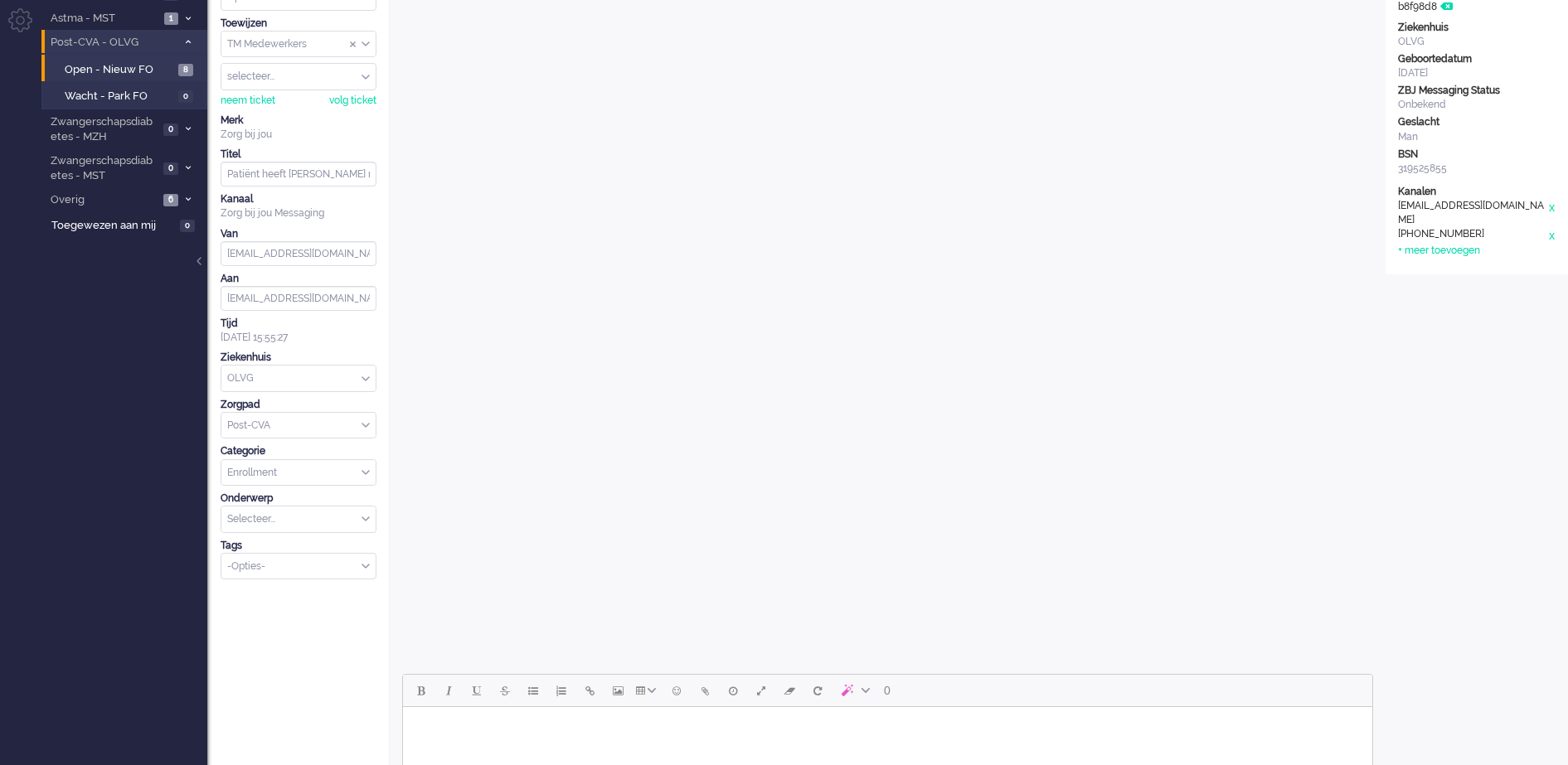
scroll to position [440, 0]
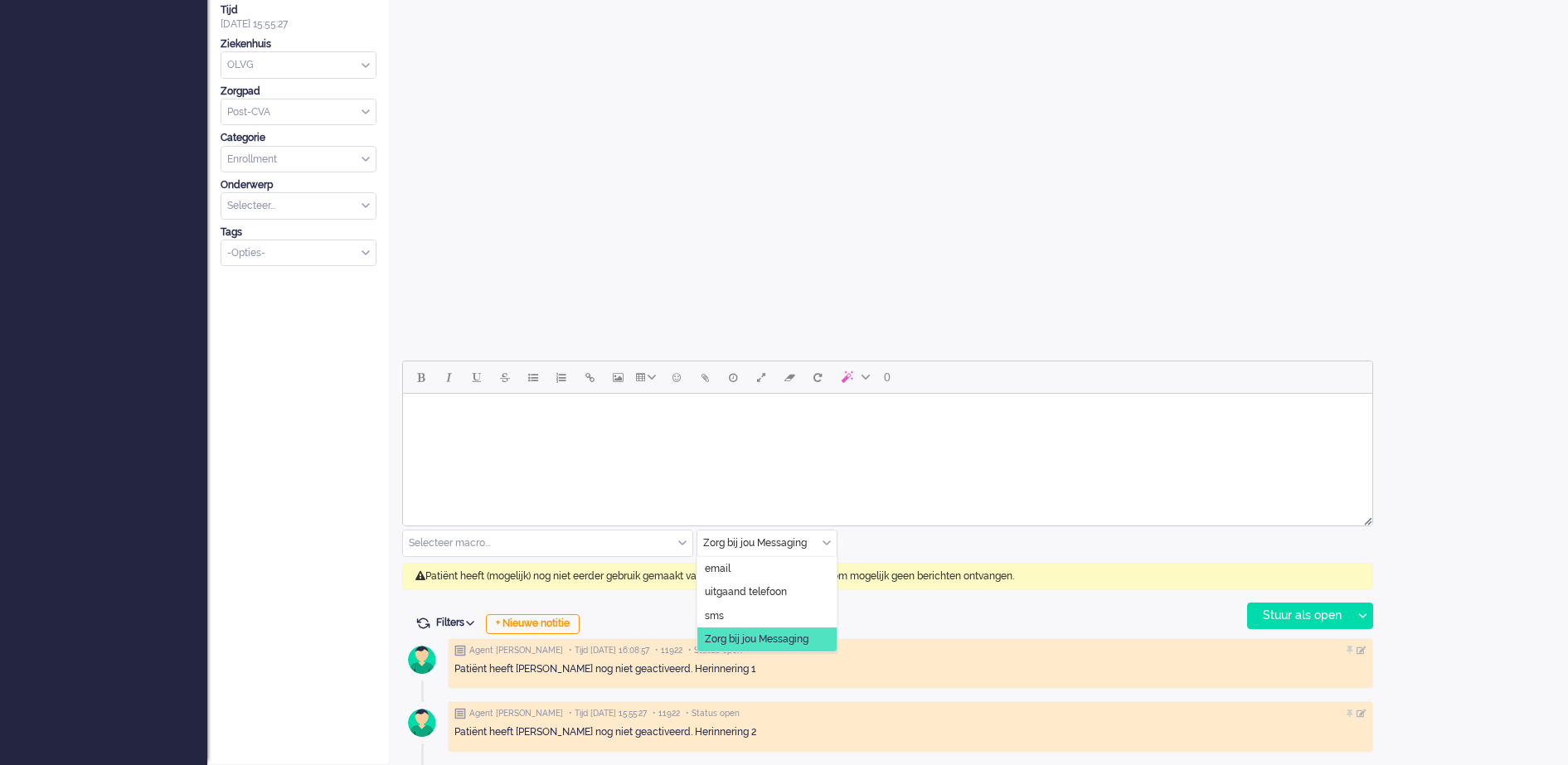
click at [828, 543] on div "Zorg bij jou Messaging" at bounding box center [767, 543] width 139 height 26
click at [785, 583] on li "uitgaand telefoon" at bounding box center [767, 592] width 139 height 24
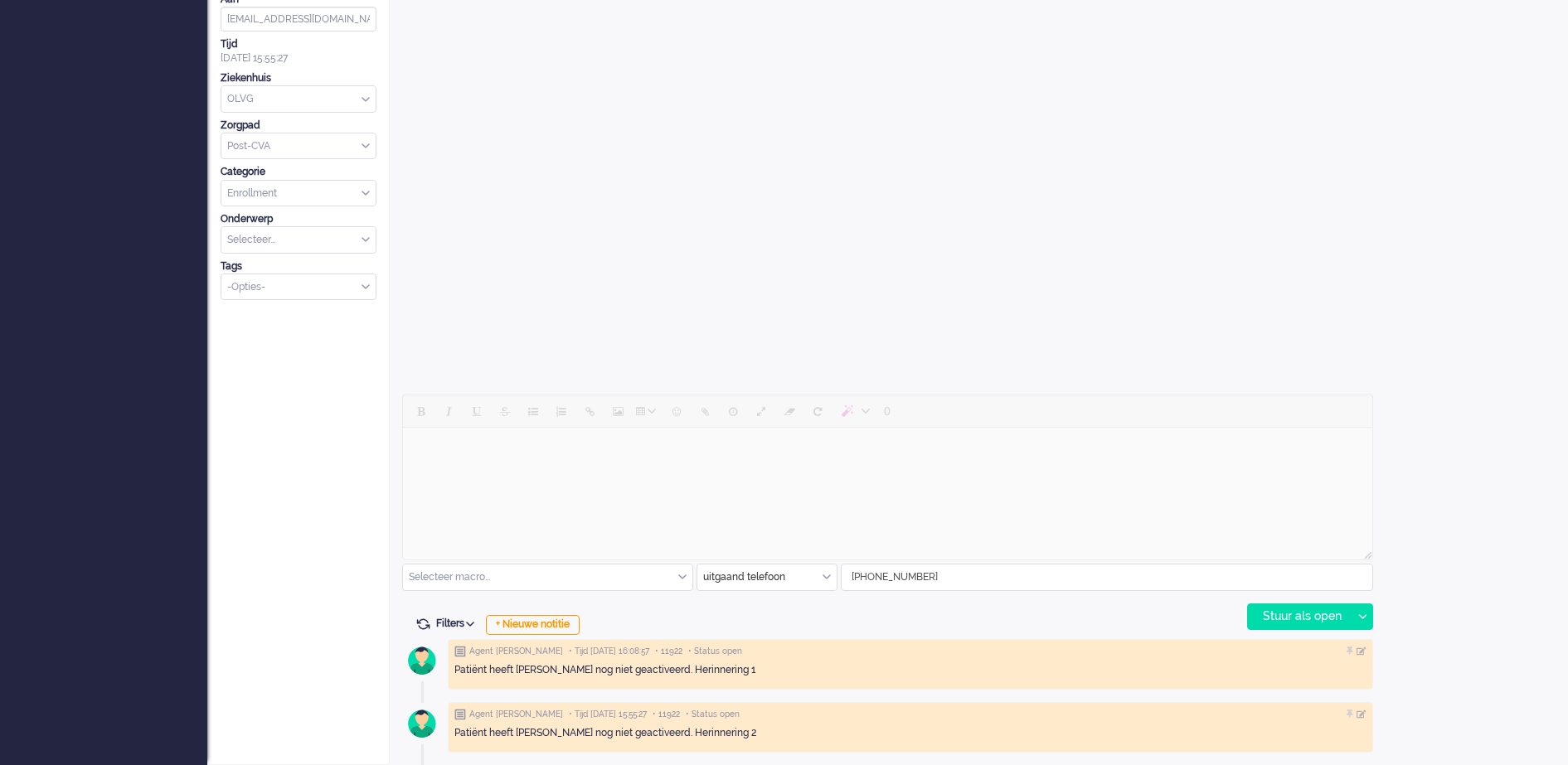
scroll to position [406, 0]
click at [1304, 617] on div "Stuur als open" at bounding box center [1300, 617] width 104 height 25
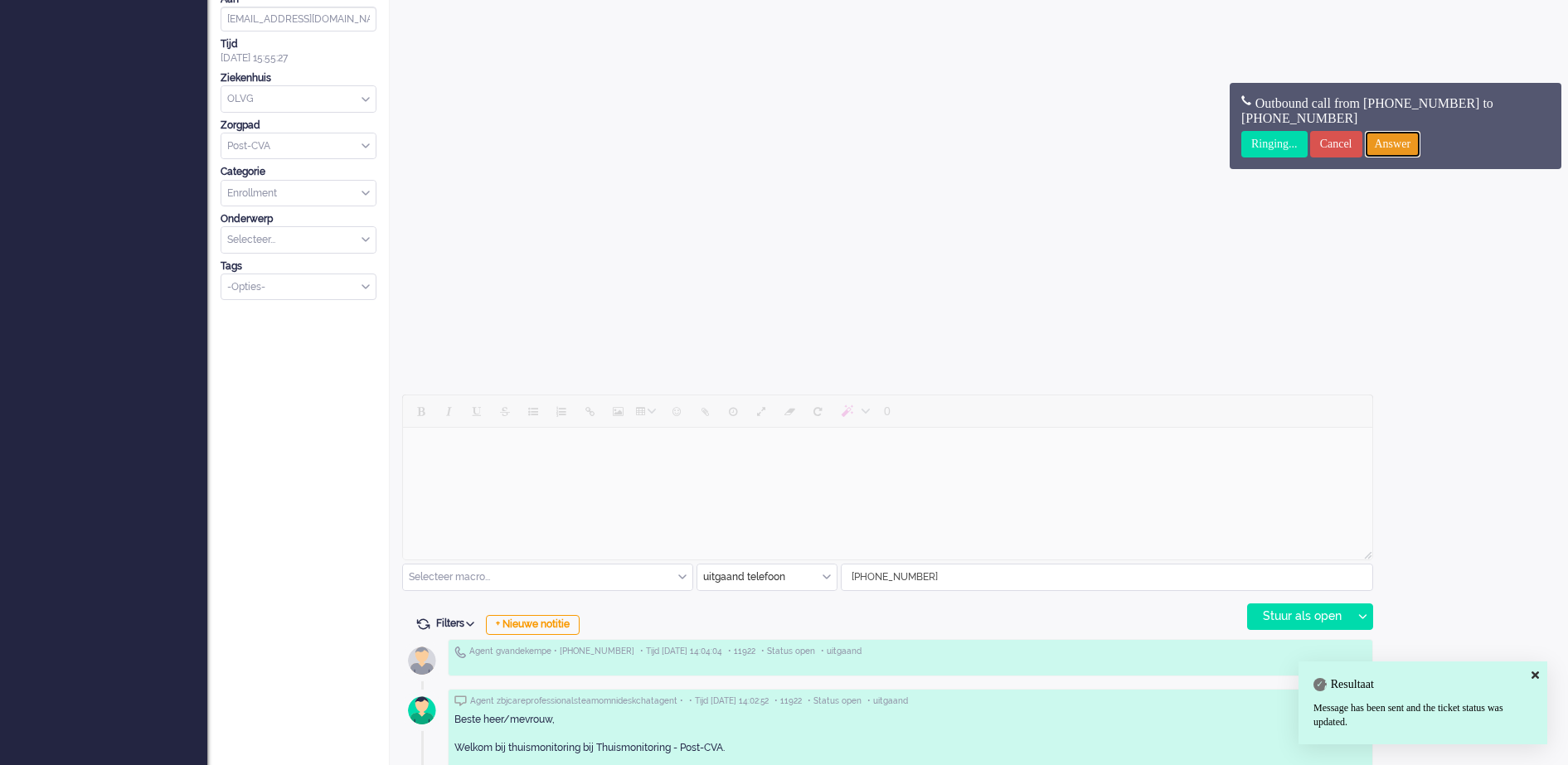
click at [1407, 146] on input "Answer" at bounding box center [1393, 145] width 57 height 26
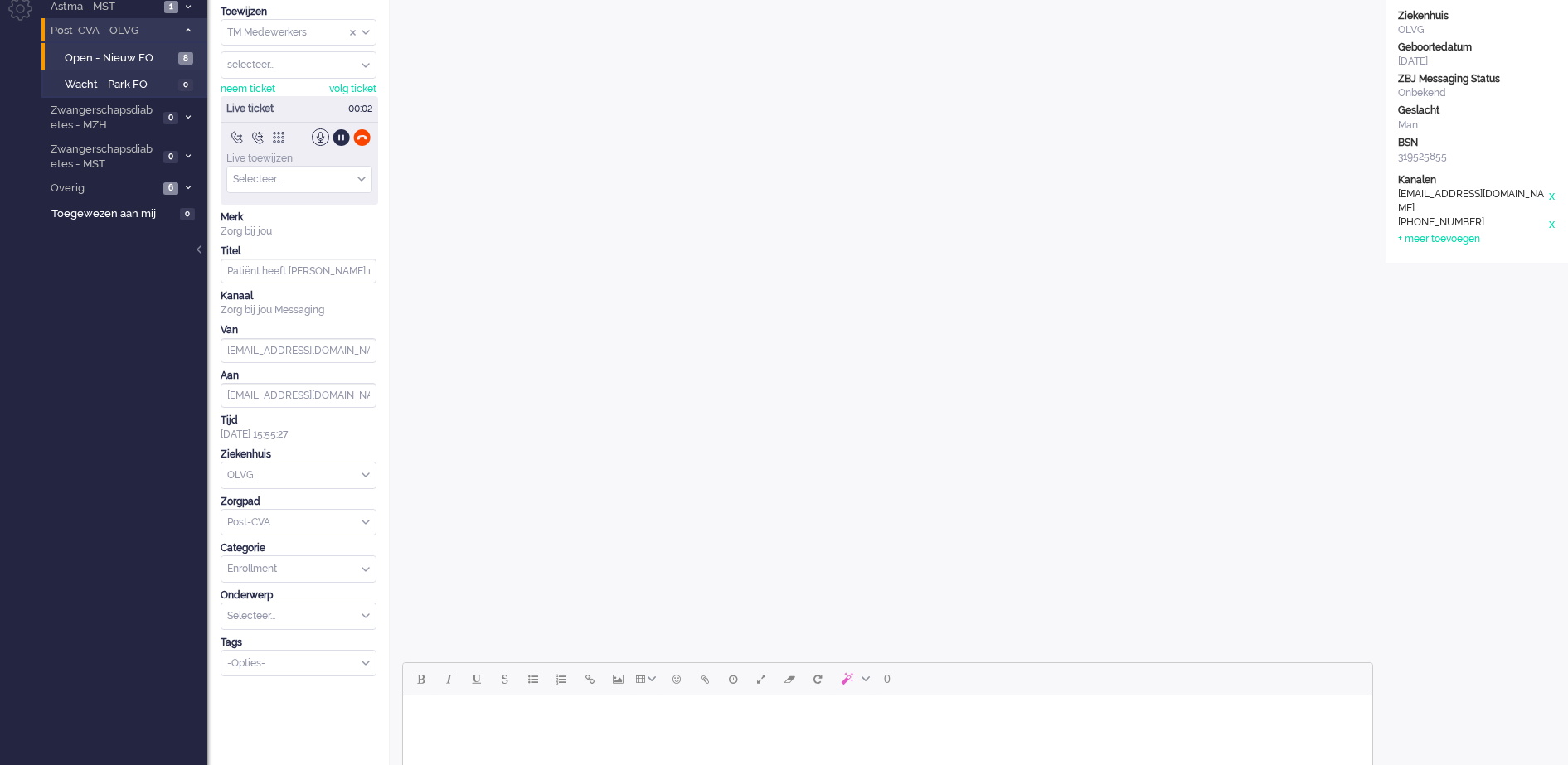
scroll to position [0, 0]
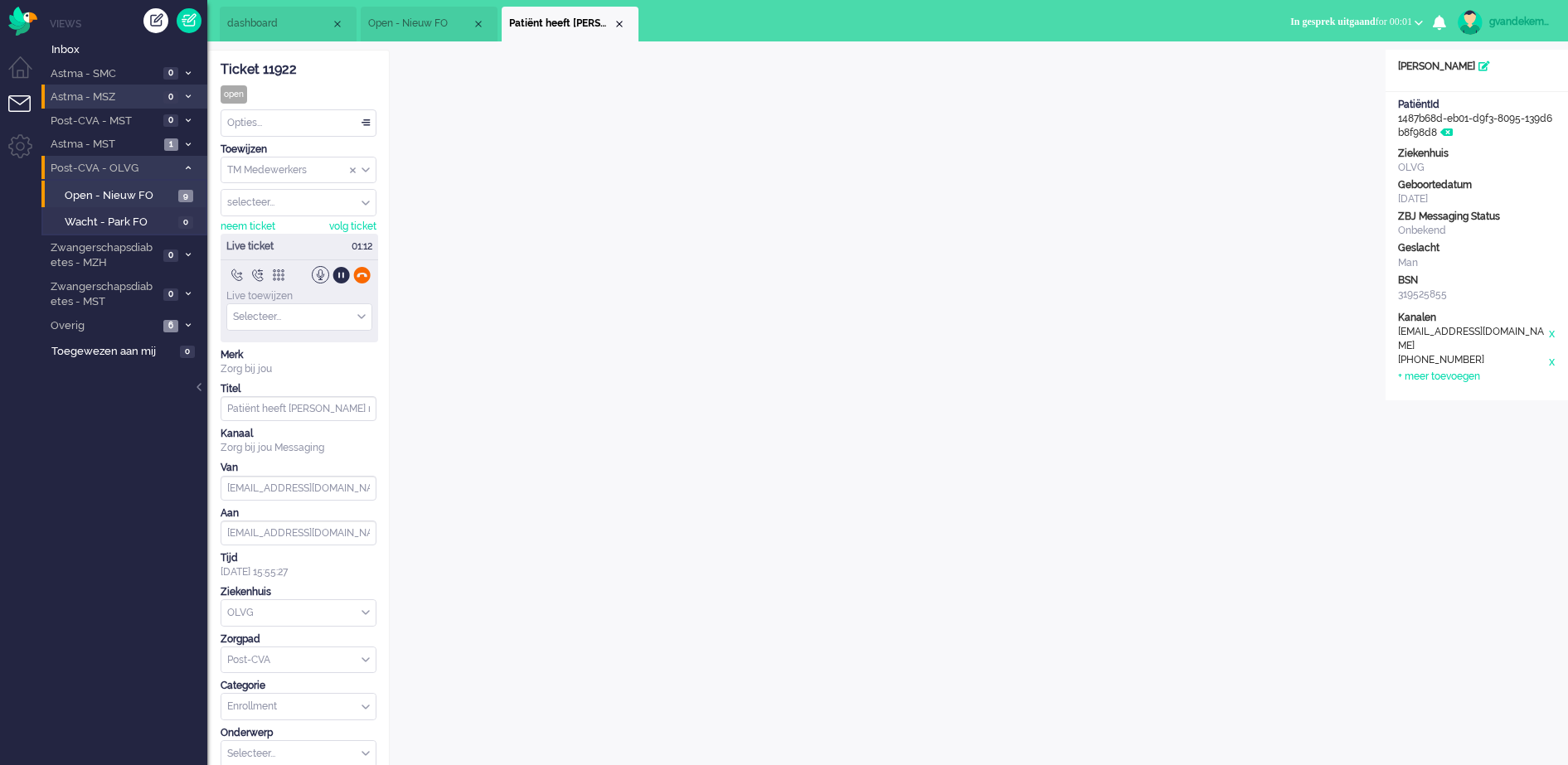
click at [365, 273] on div at bounding box center [362, 275] width 17 height 17
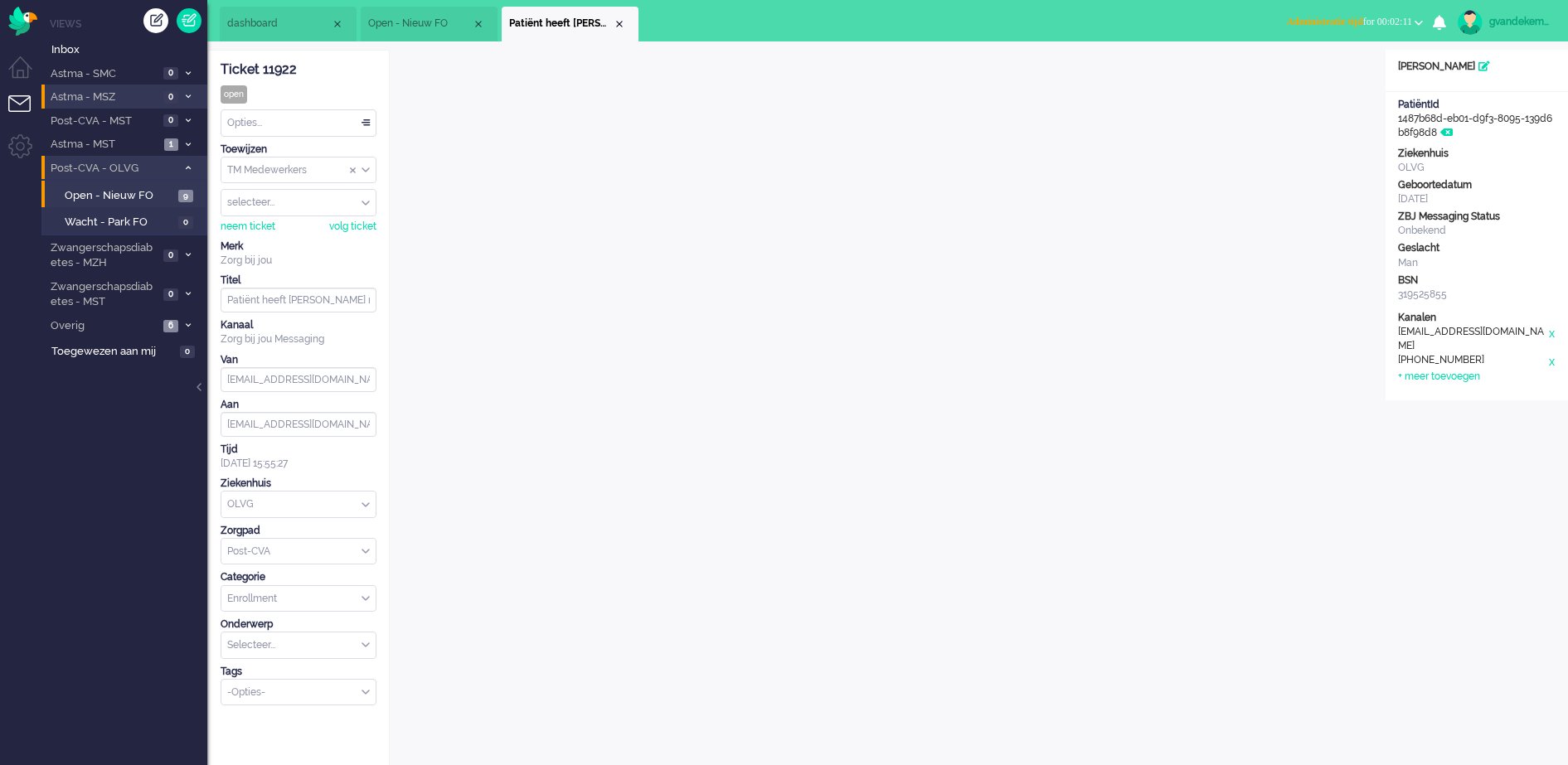
click at [1420, 21] on b "button" at bounding box center [1419, 23] width 9 height 6
click at [1299, 71] on label "Online" at bounding box center [1354, 74] width 131 height 14
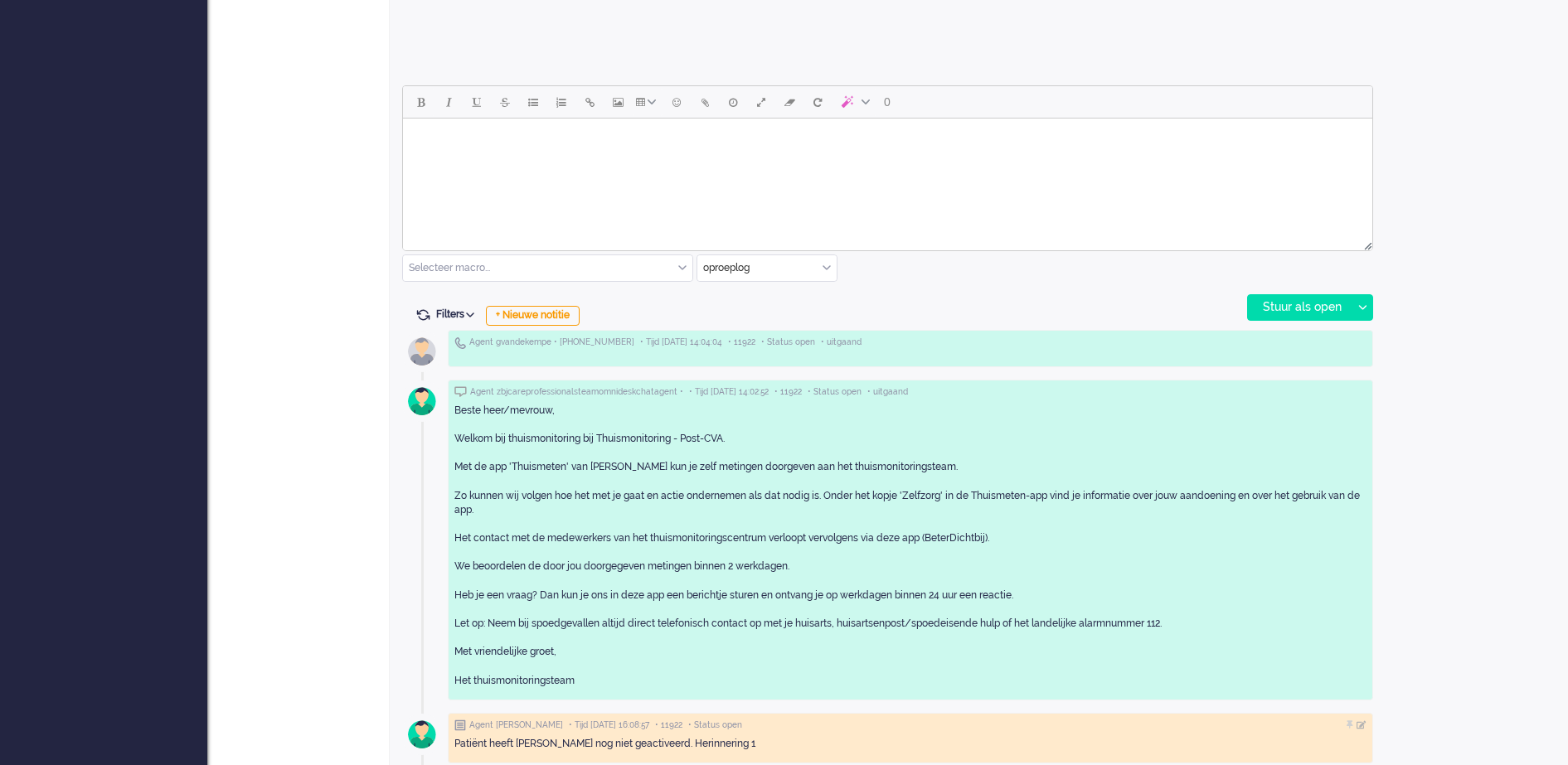
scroll to position [725, 0]
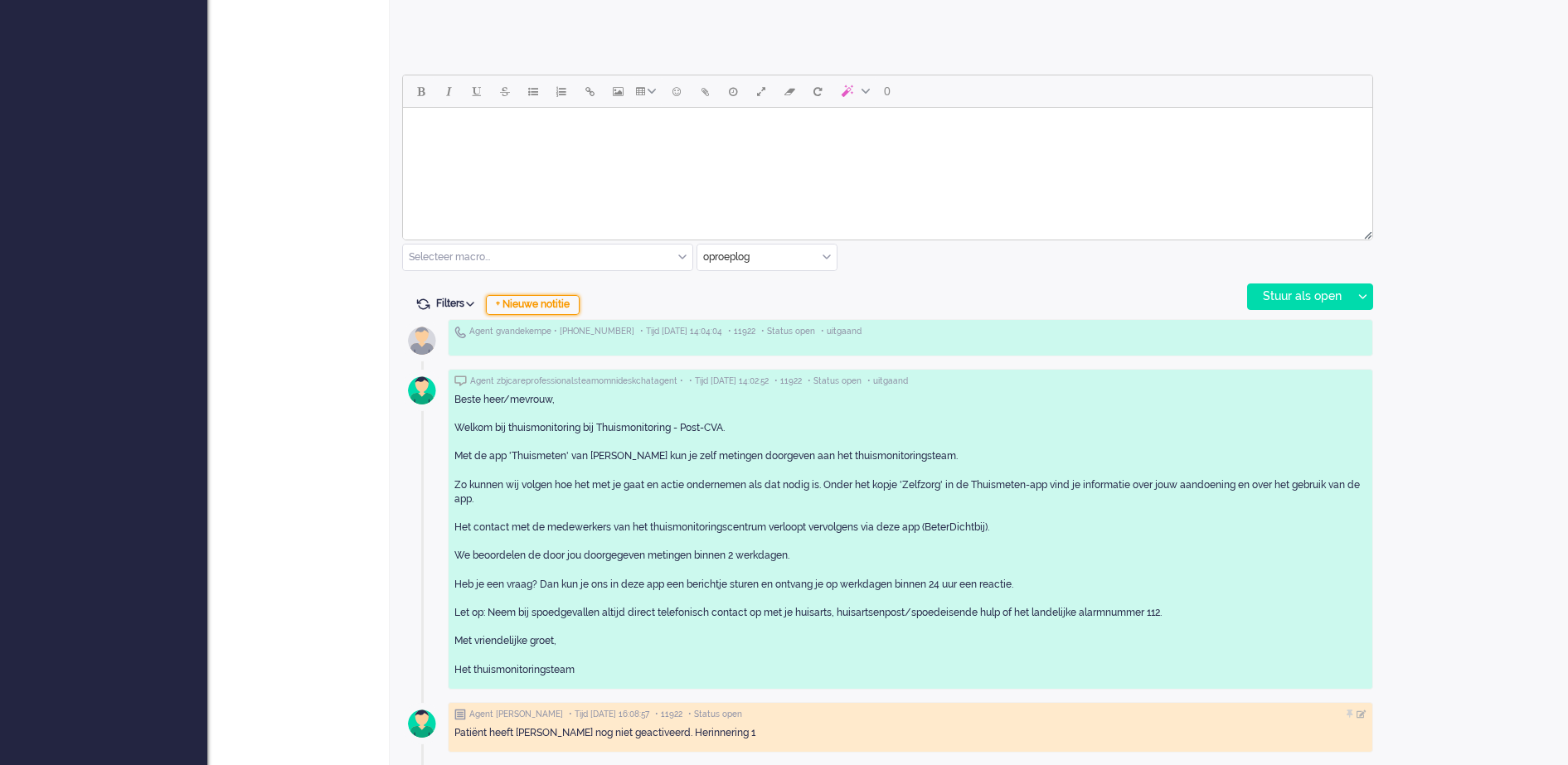
click at [563, 306] on div "+ Nieuwe notitie" at bounding box center [532, 304] width 94 height 20
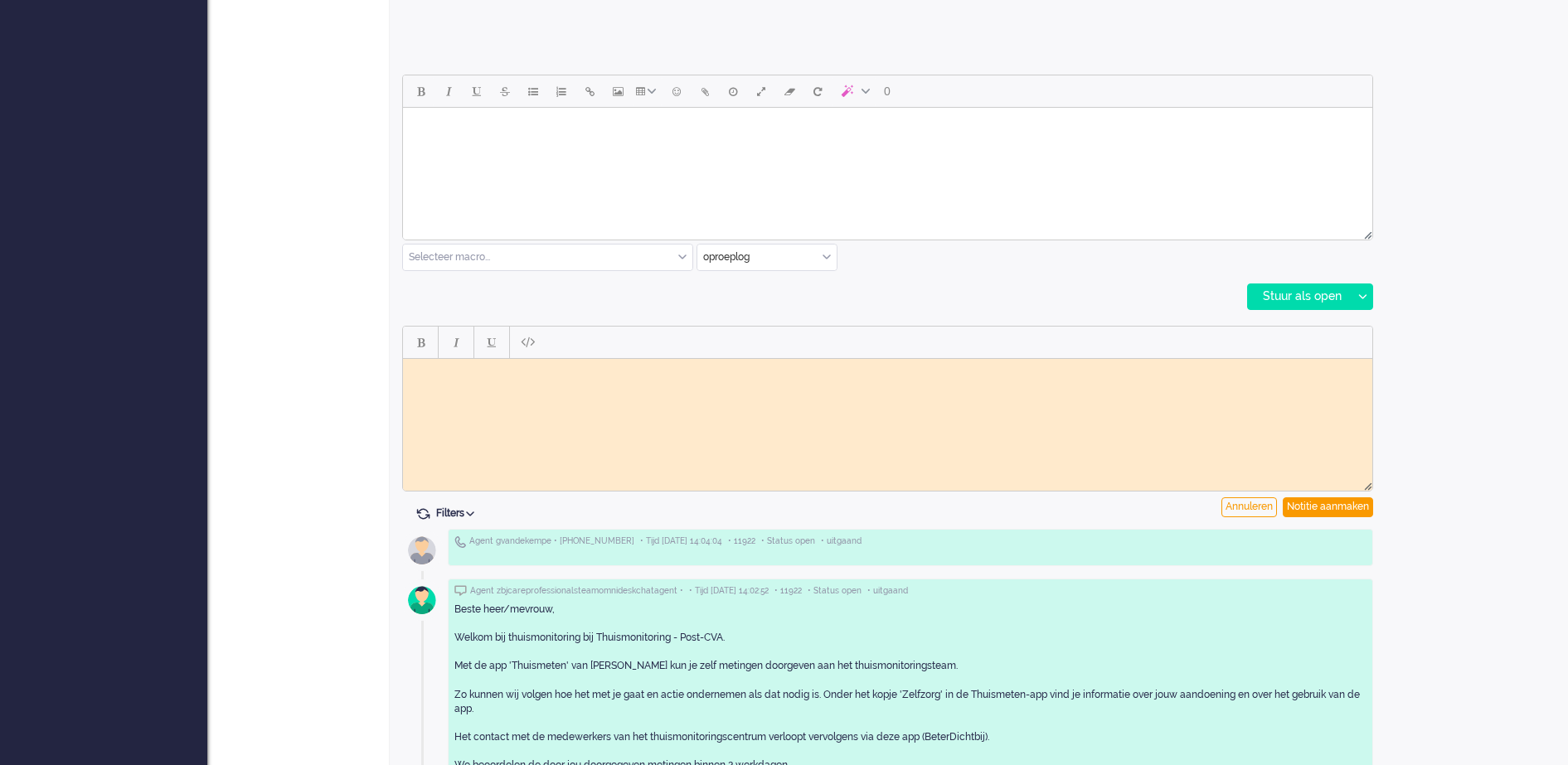
scroll to position [0, 0]
click at [469, 384] on html at bounding box center [887, 371] width 969 height 26
click at [1310, 508] on div "Notitie aanmaken" at bounding box center [1329, 507] width 91 height 20
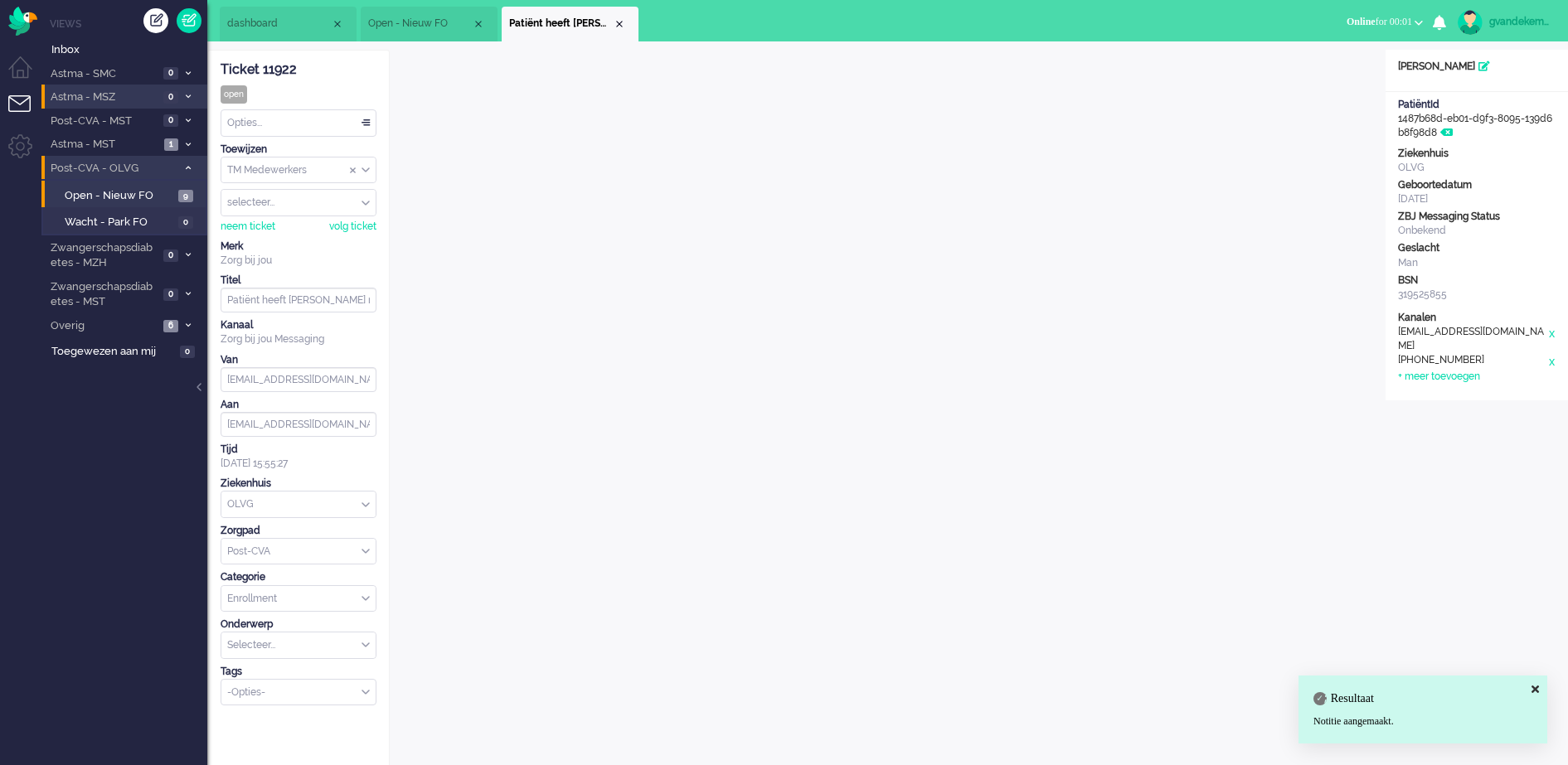
click at [368, 120] on div "Opties..." at bounding box center [298, 123] width 154 height 26
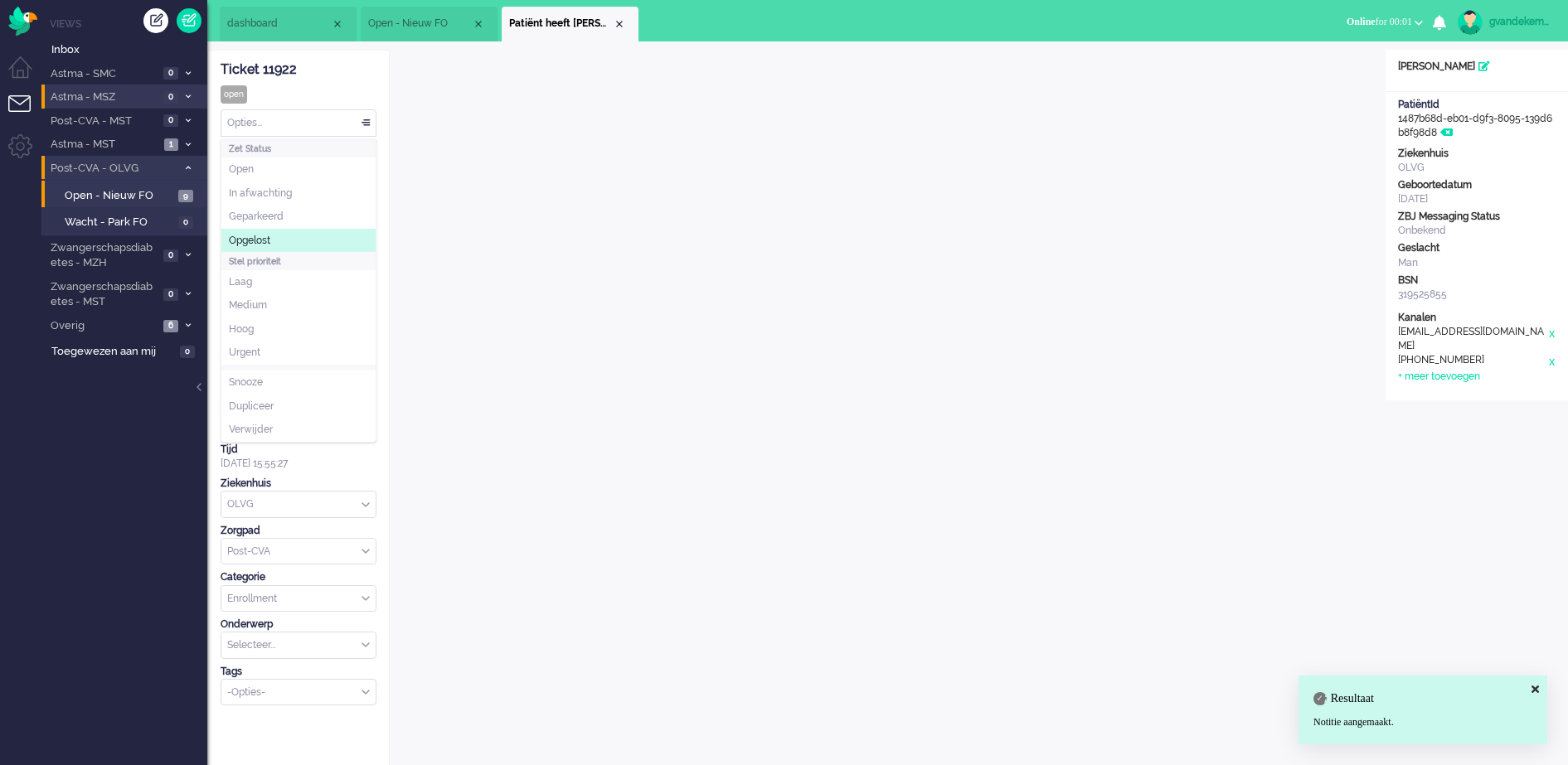
click at [286, 234] on li "Opgelost" at bounding box center [298, 240] width 154 height 24
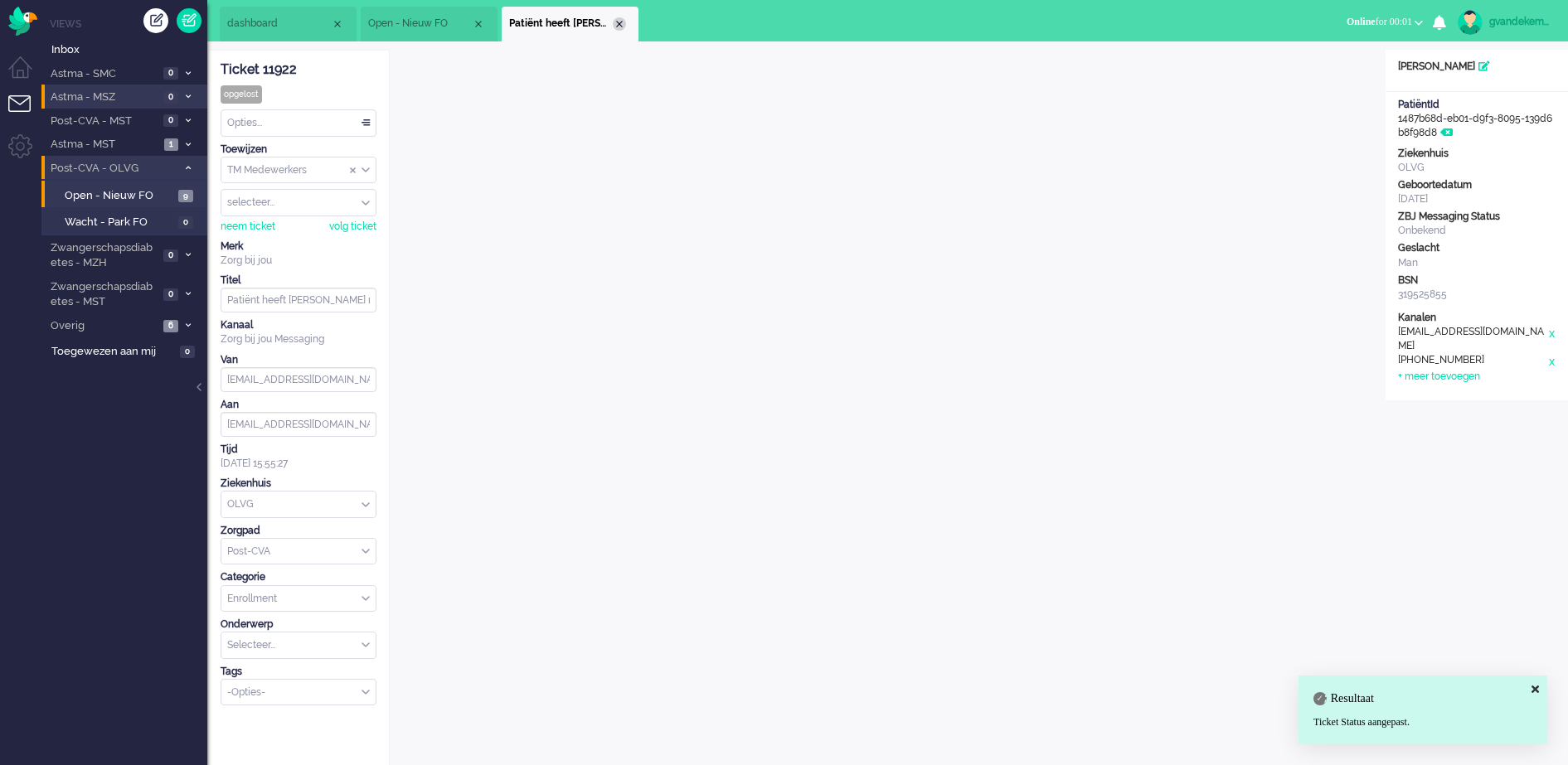
click at [619, 22] on div "Close tab" at bounding box center [619, 24] width 13 height 13
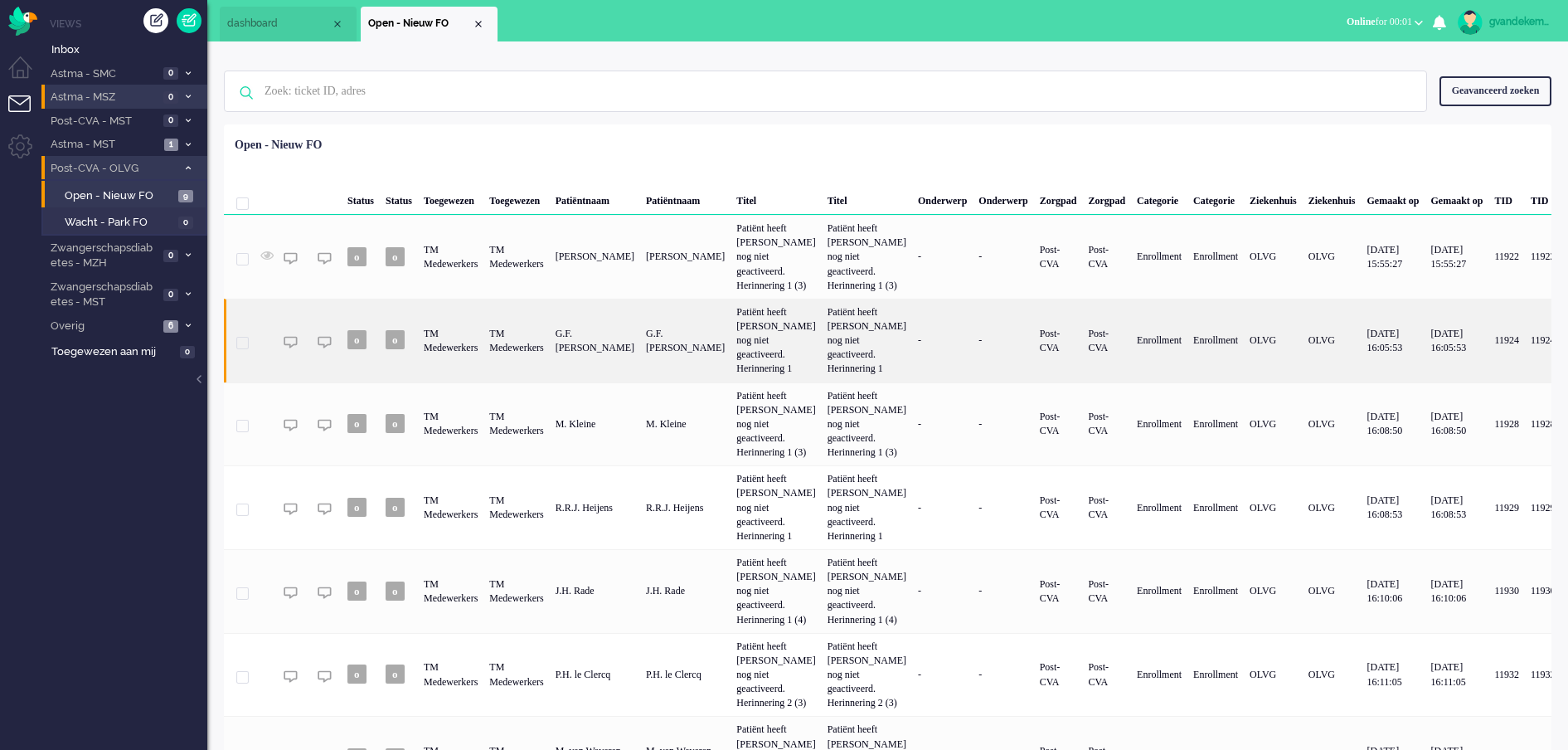
click at [812, 360] on div "Patiënt heeft [PERSON_NAME] nog niet geactiveerd. Herinnering 1" at bounding box center [776, 340] width 91 height 84
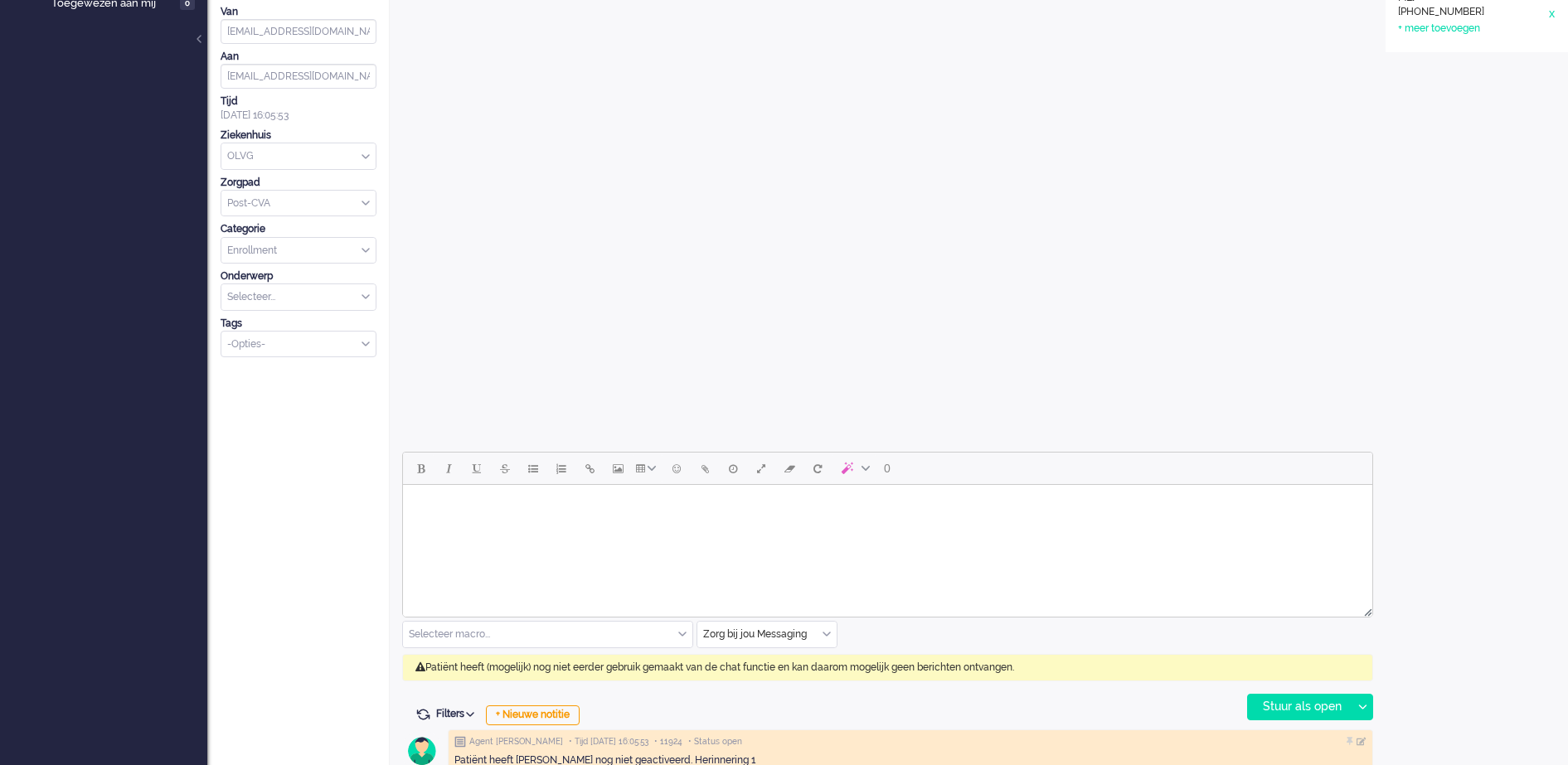
scroll to position [375, 0]
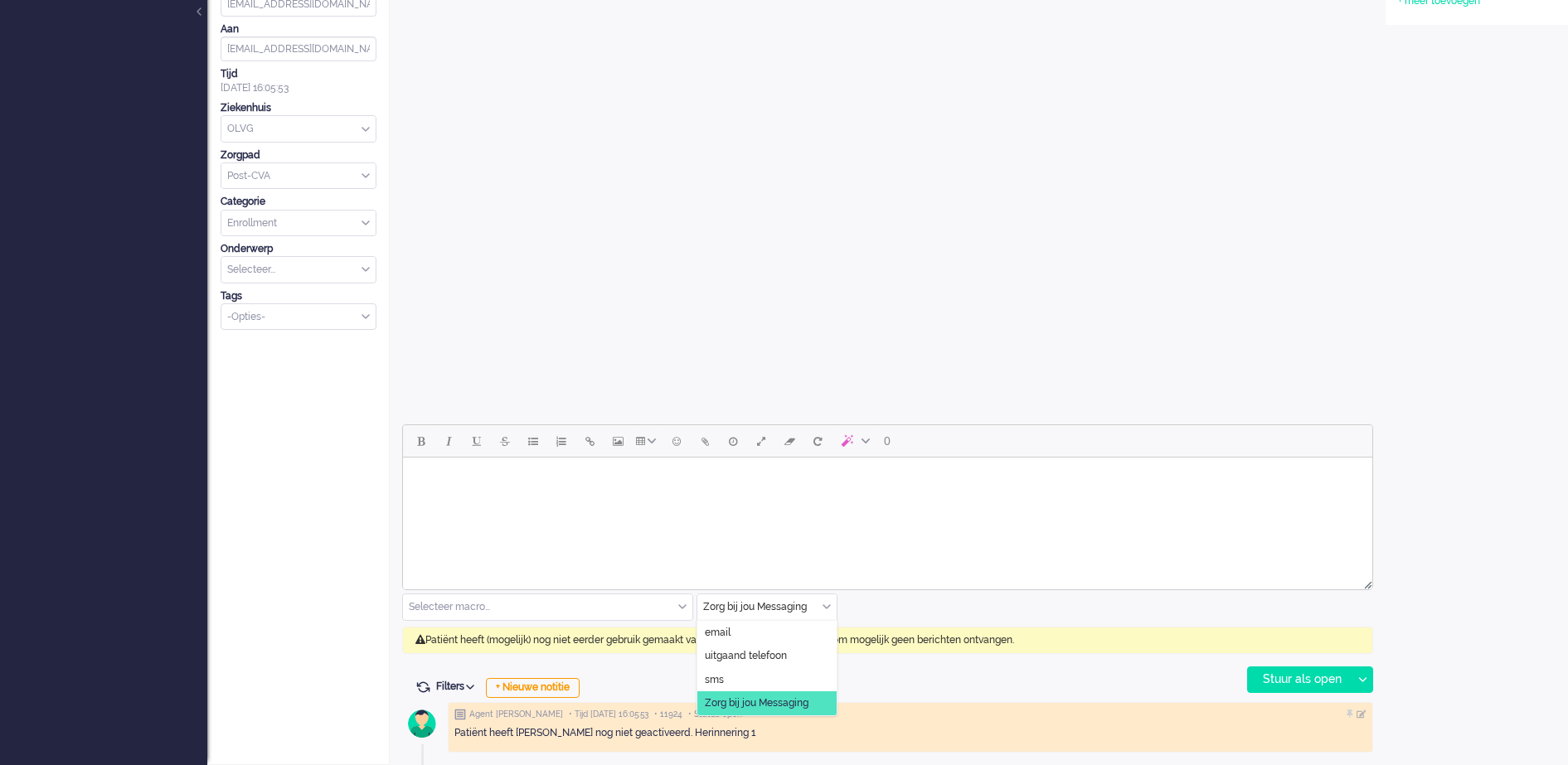
click at [825, 605] on div "Zorg bij jou Messaging" at bounding box center [767, 607] width 139 height 26
click at [772, 657] on span "uitgaand telefoon" at bounding box center [745, 656] width 82 height 14
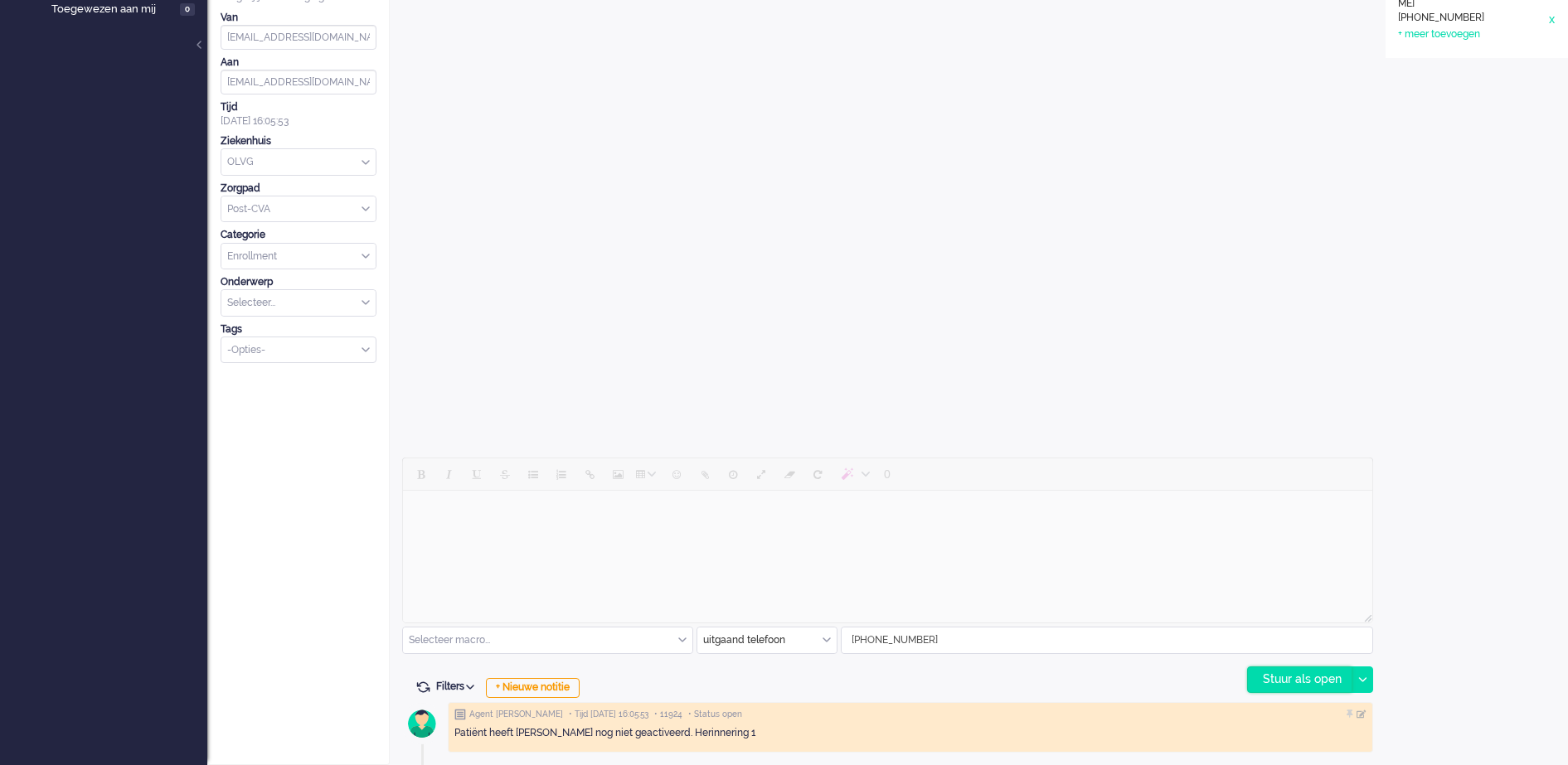
click at [1284, 682] on div "Stuur als open" at bounding box center [1300, 680] width 104 height 25
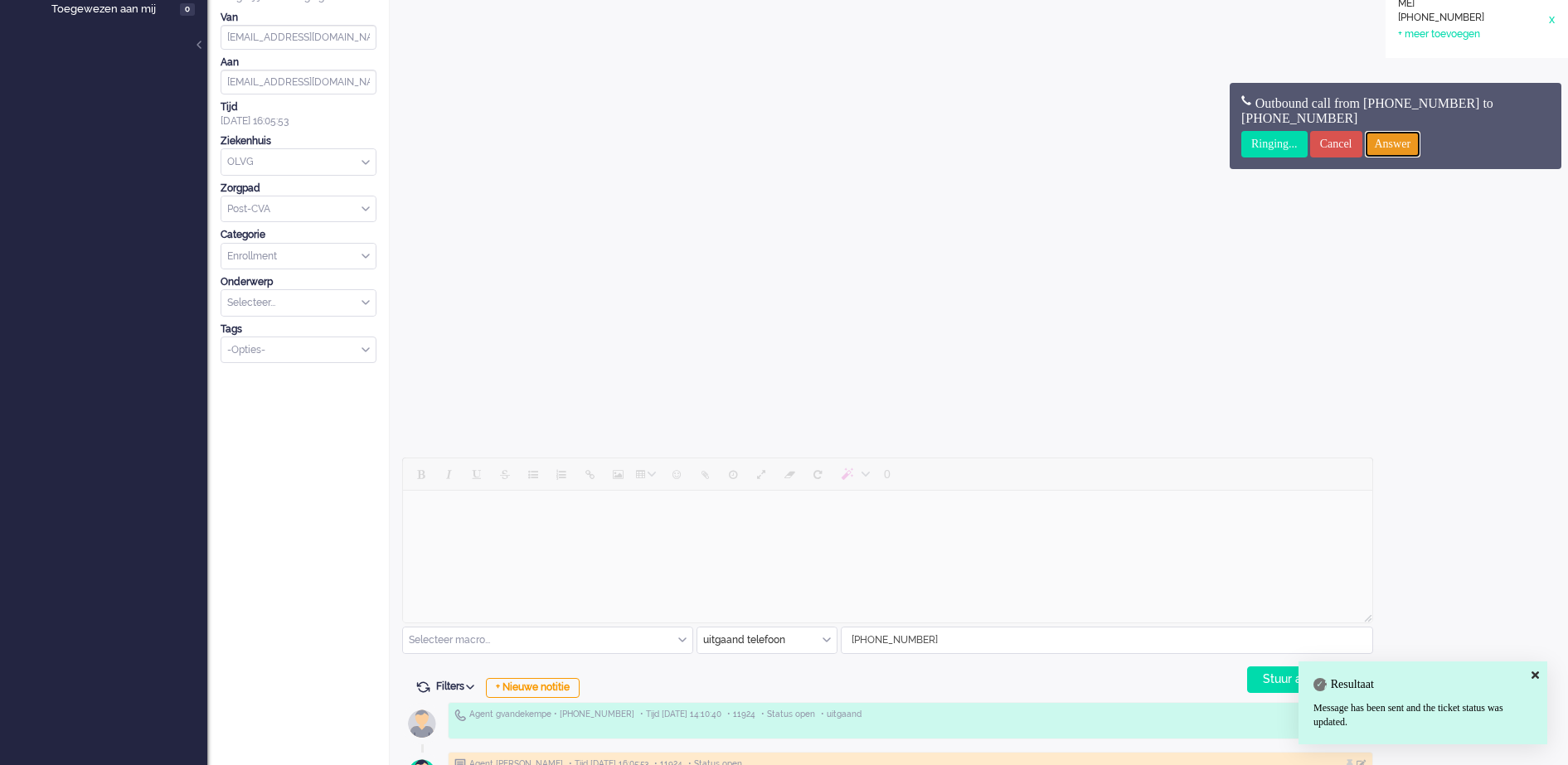
click at [1421, 142] on input "Answer" at bounding box center [1393, 145] width 57 height 26
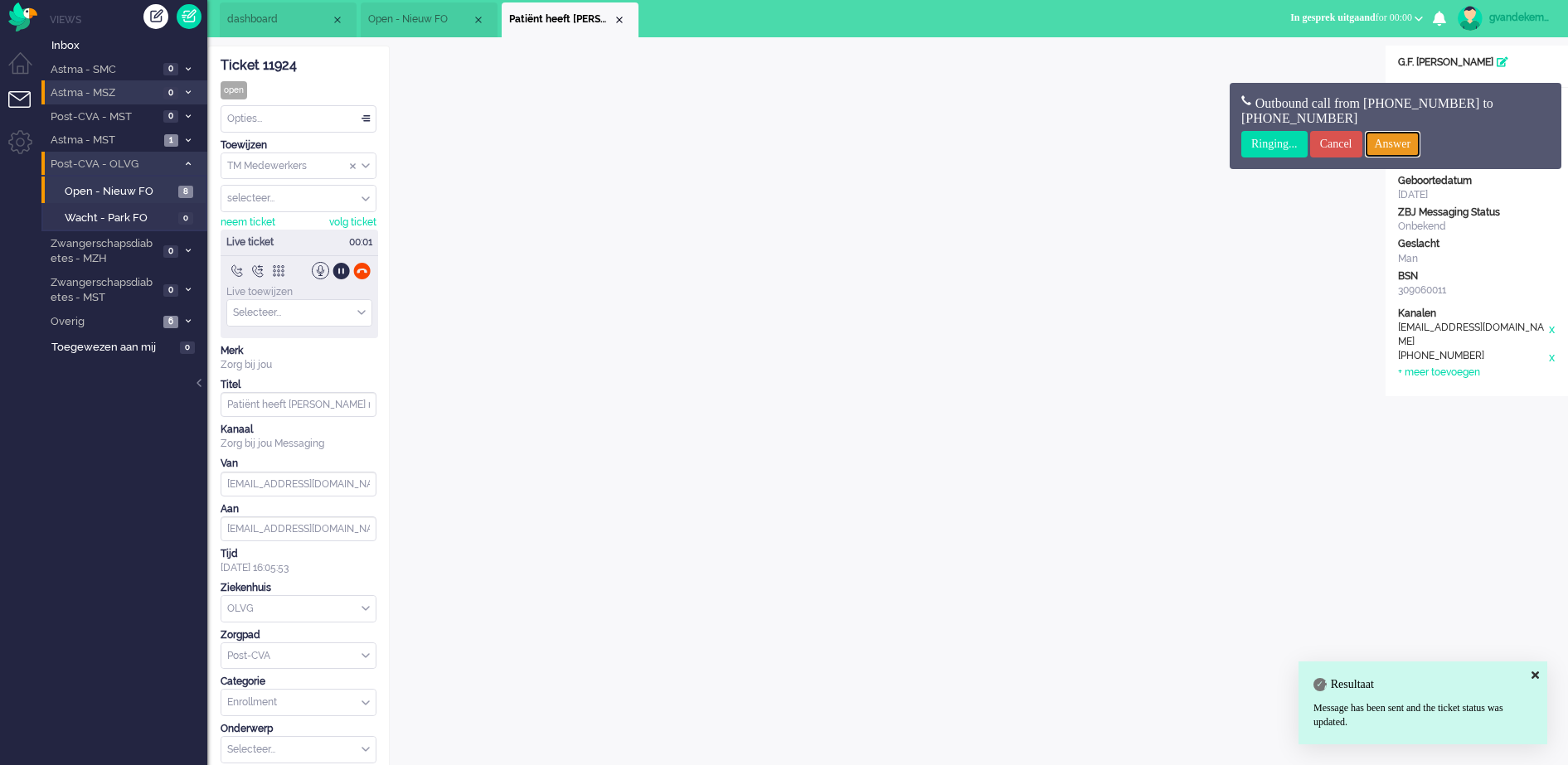
scroll to position [0, 0]
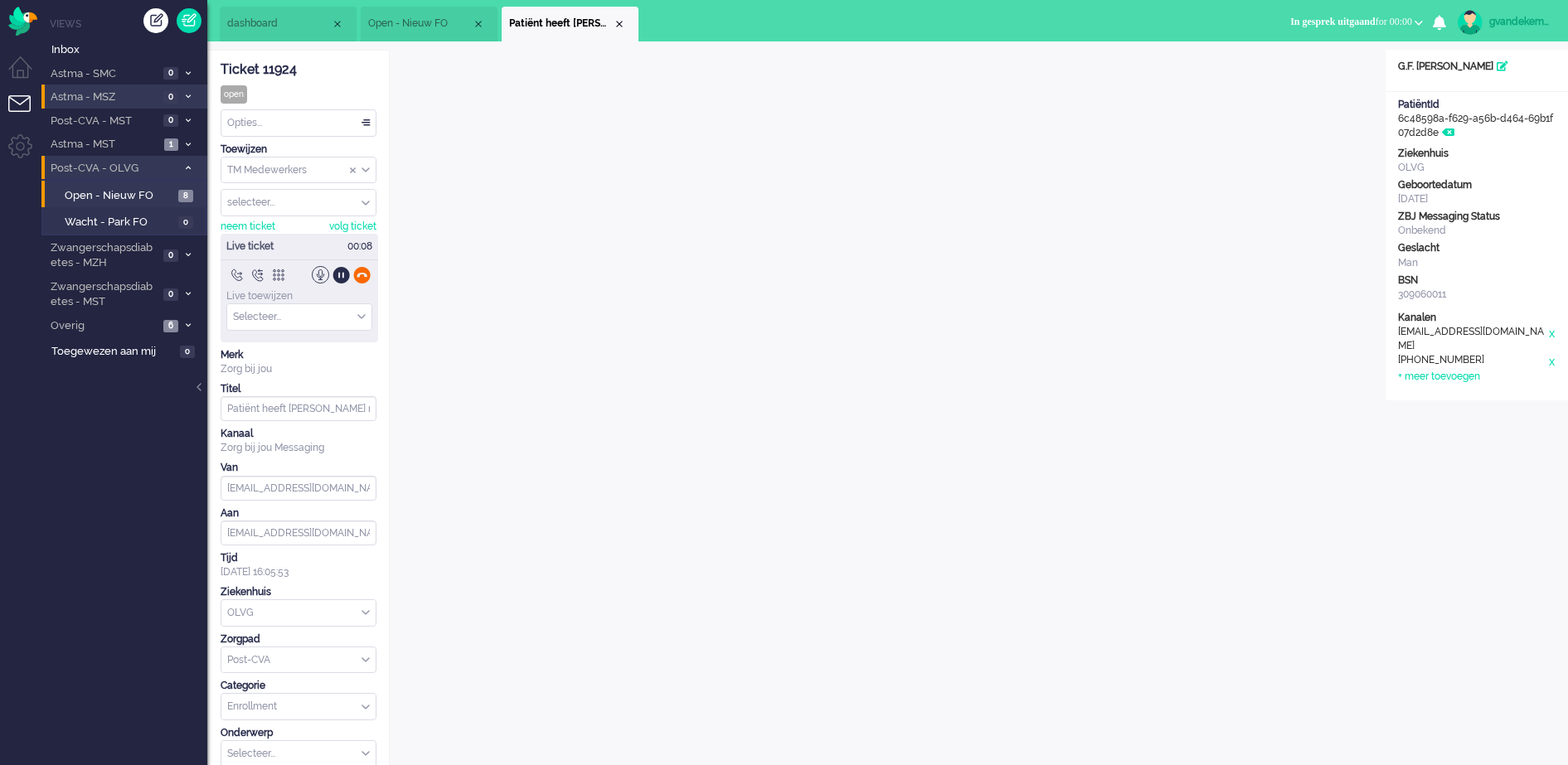
click at [363, 273] on div at bounding box center [362, 275] width 17 height 17
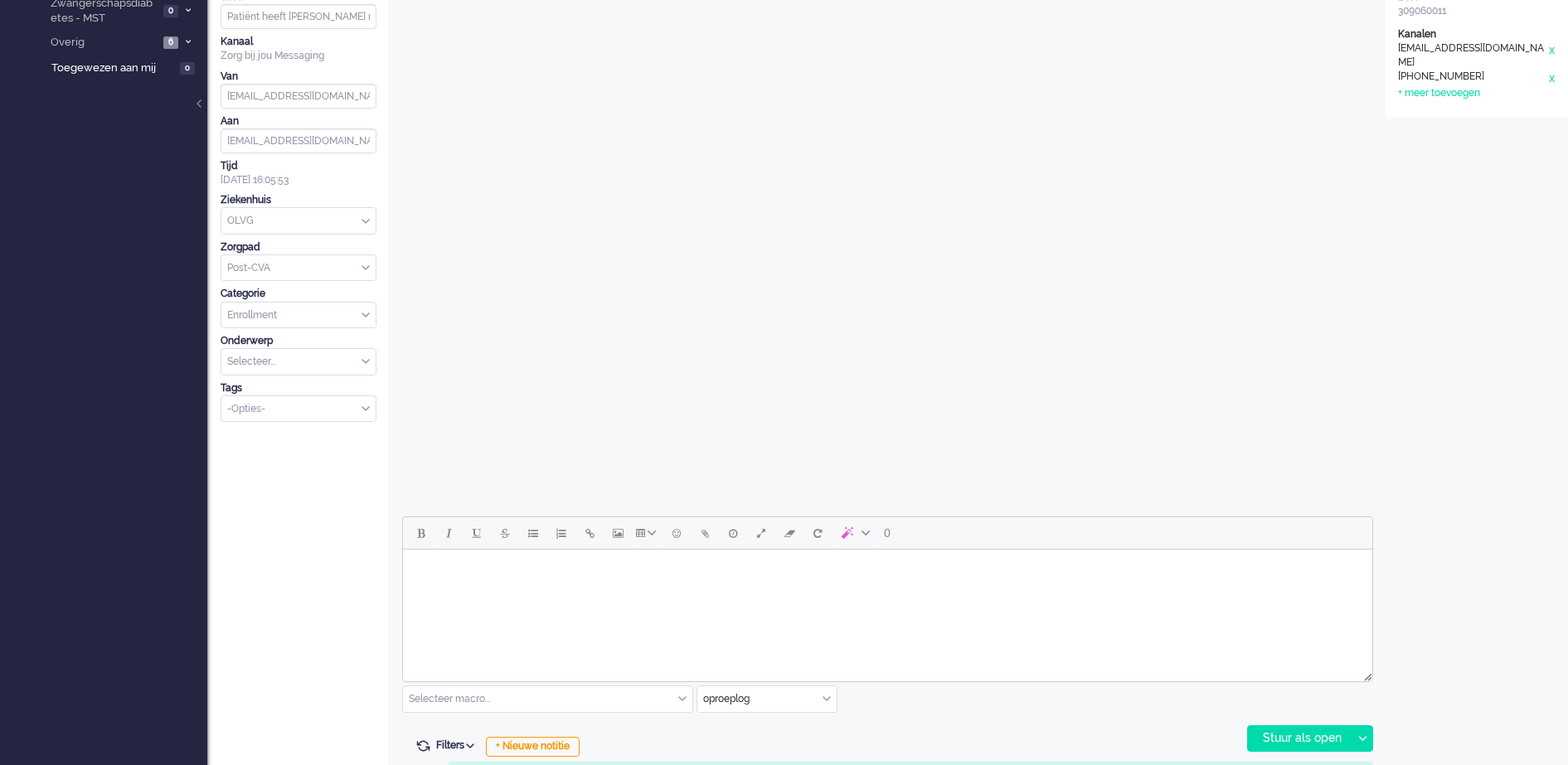
scroll to position [392, 0]
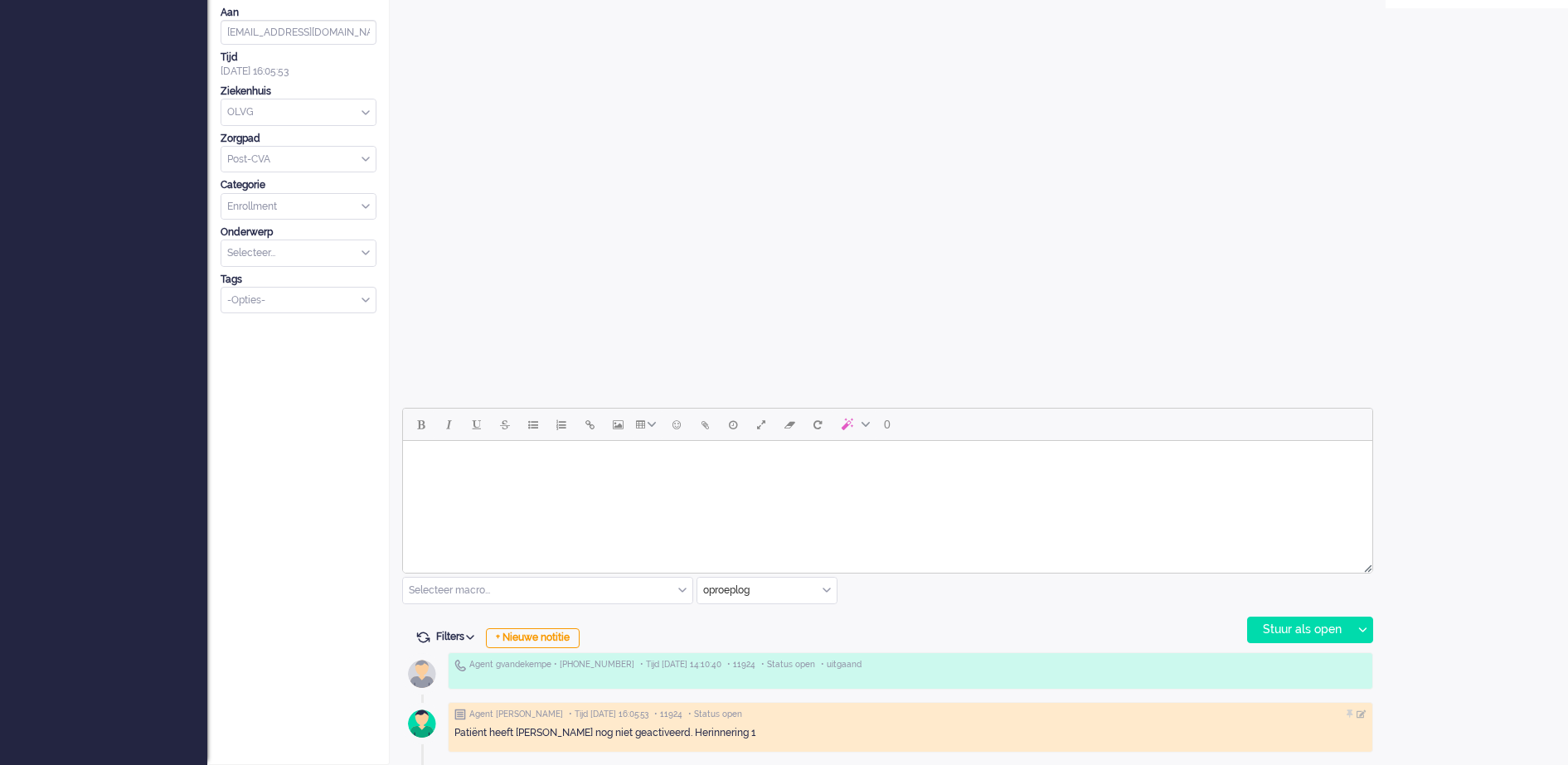
click at [831, 590] on div "oproeplog" at bounding box center [767, 590] width 139 height 26
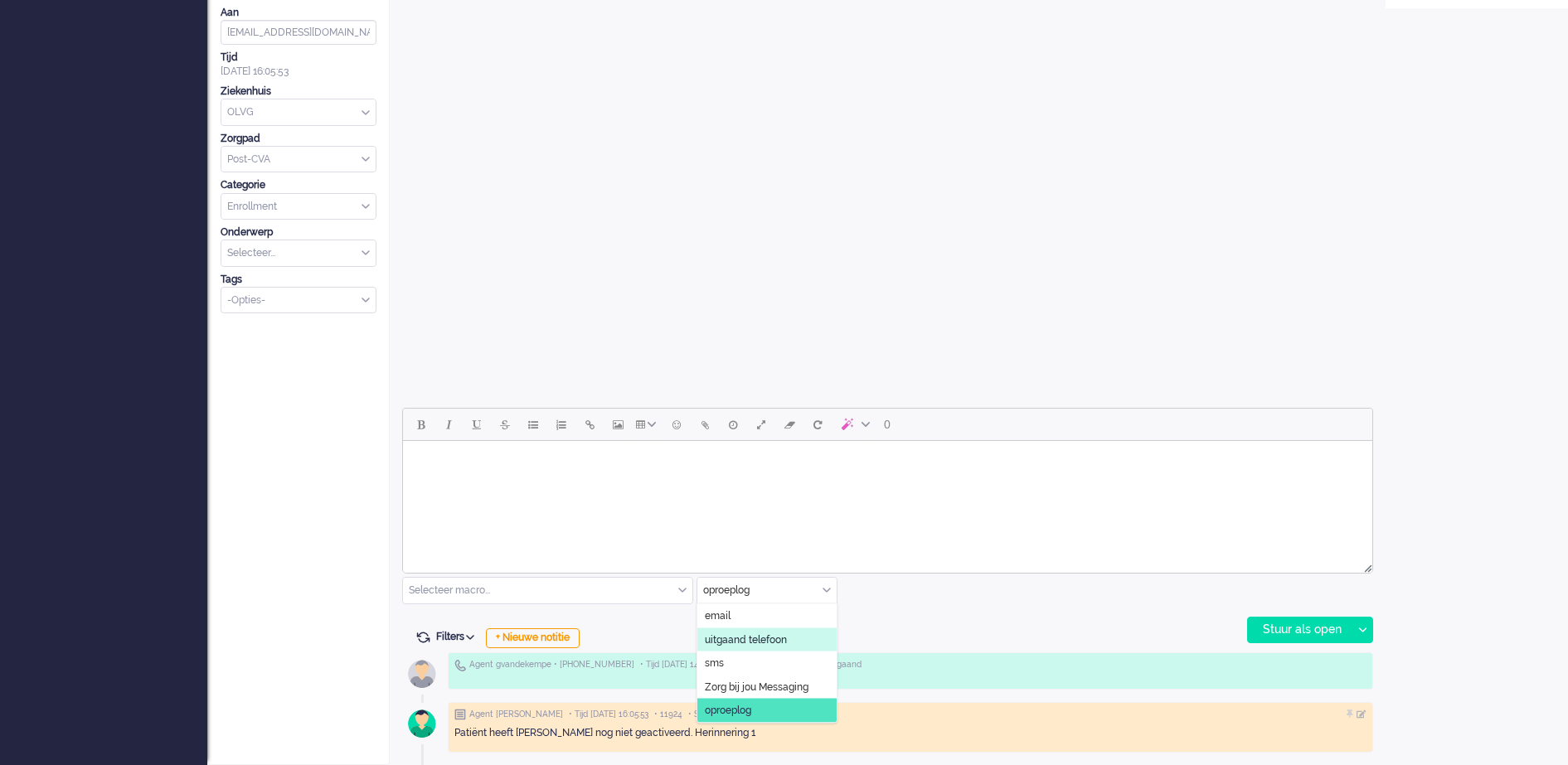
click at [765, 638] on span "uitgaand telefoon" at bounding box center [745, 639] width 82 height 14
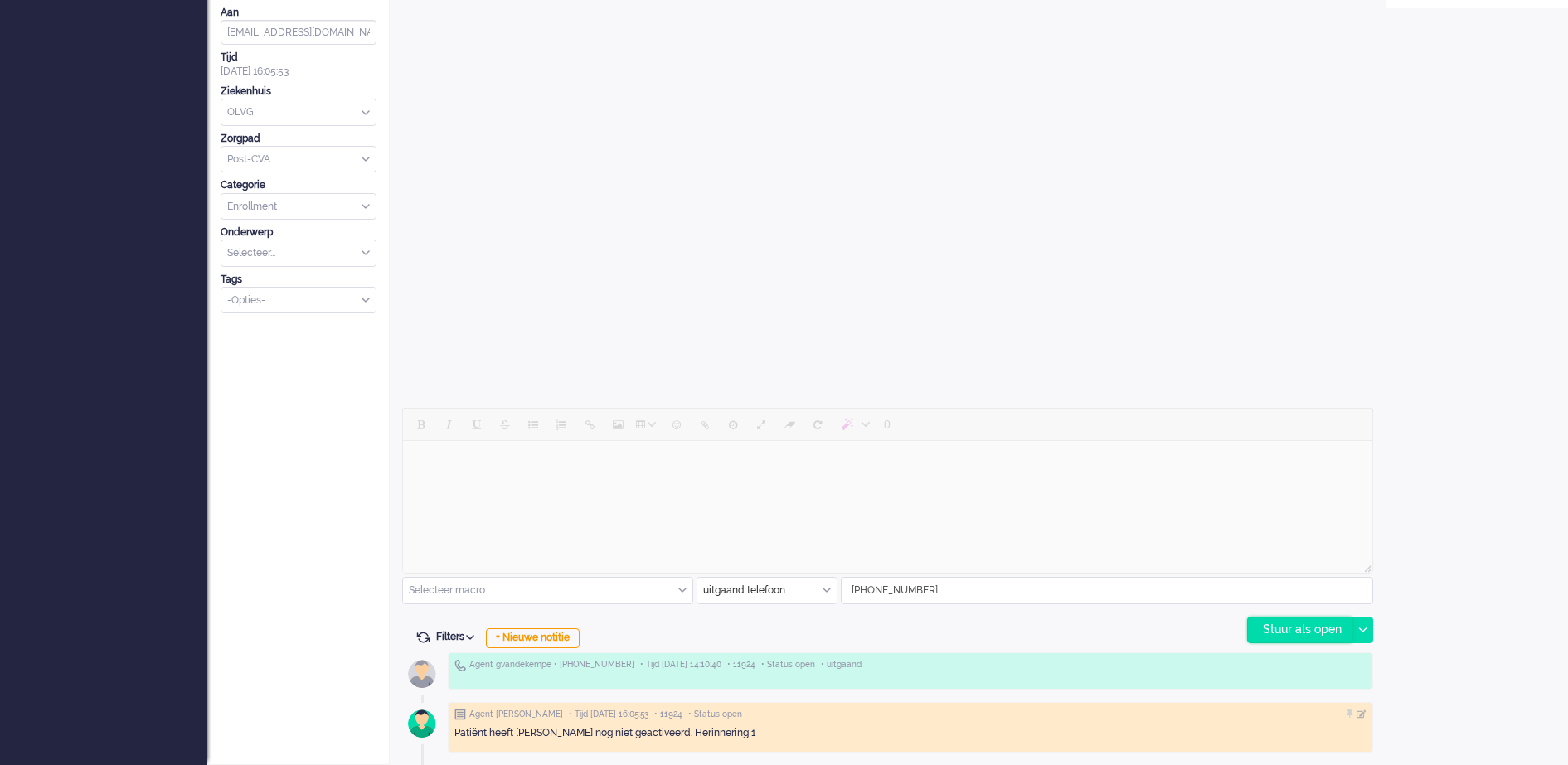
click at [1297, 624] on div "Stuur als open" at bounding box center [1300, 630] width 104 height 25
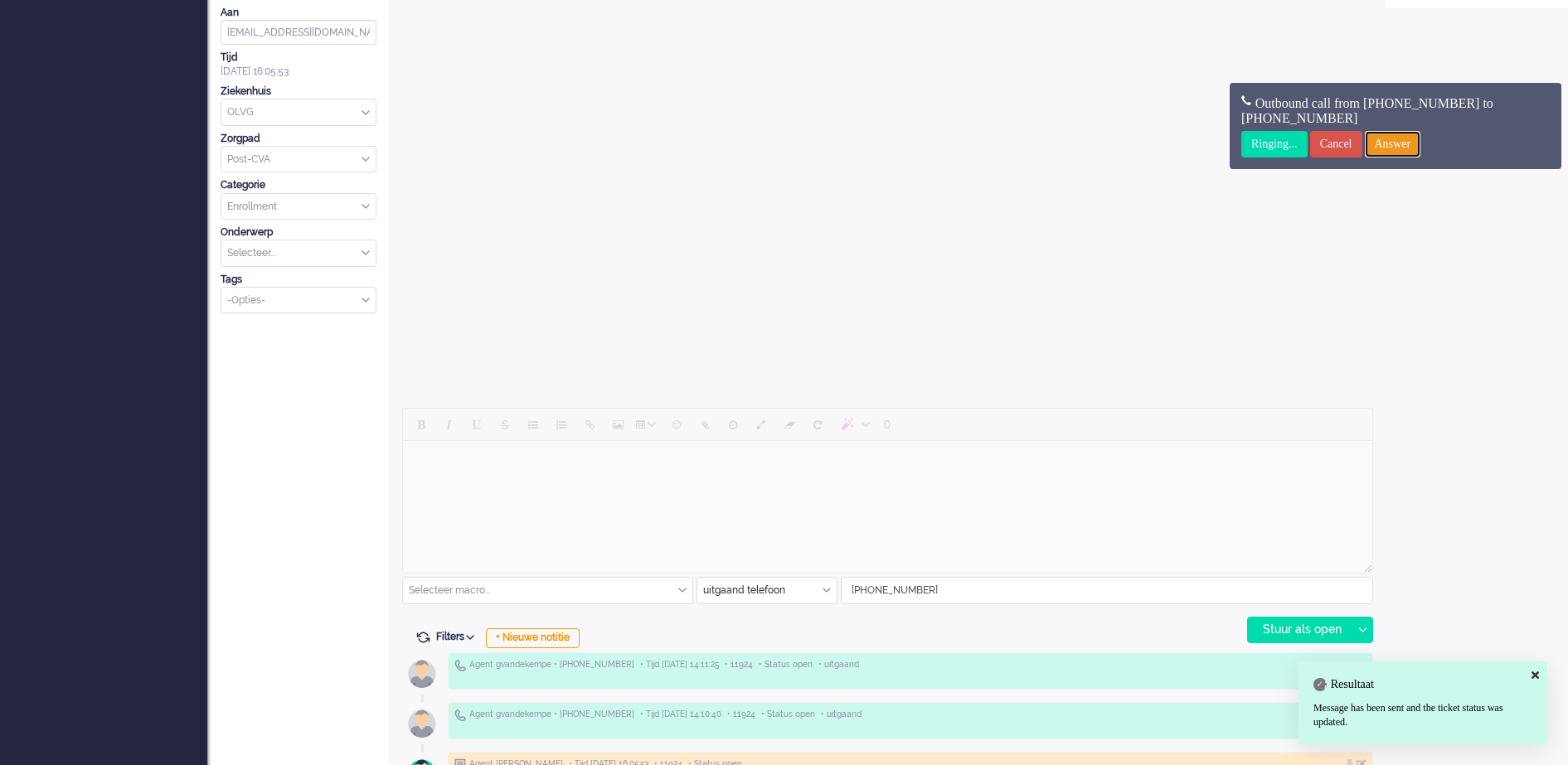
click at [1416, 140] on input "Answer" at bounding box center [1393, 145] width 57 height 26
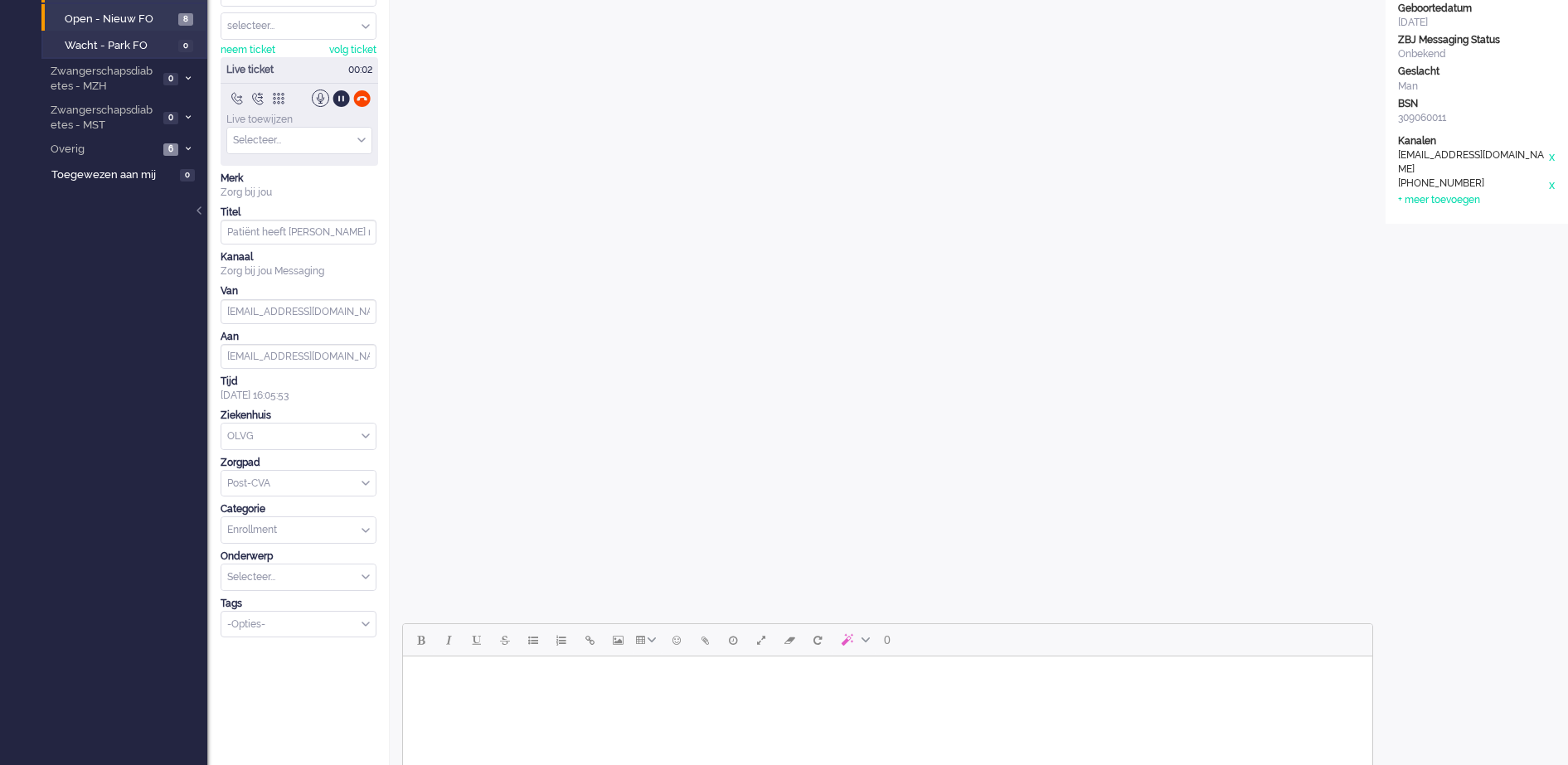
scroll to position [0, 0]
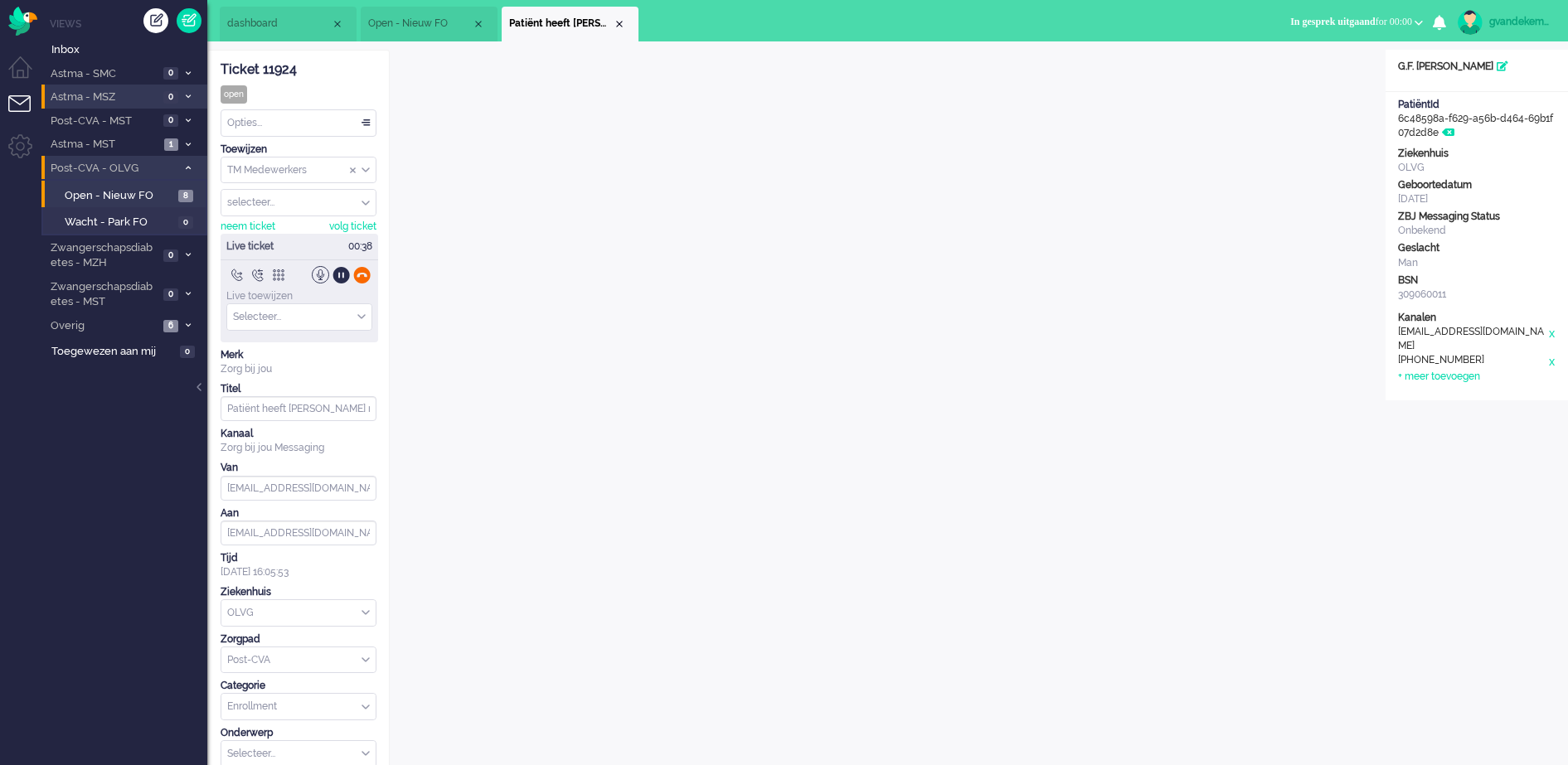
click at [361, 274] on div at bounding box center [362, 275] width 17 height 17
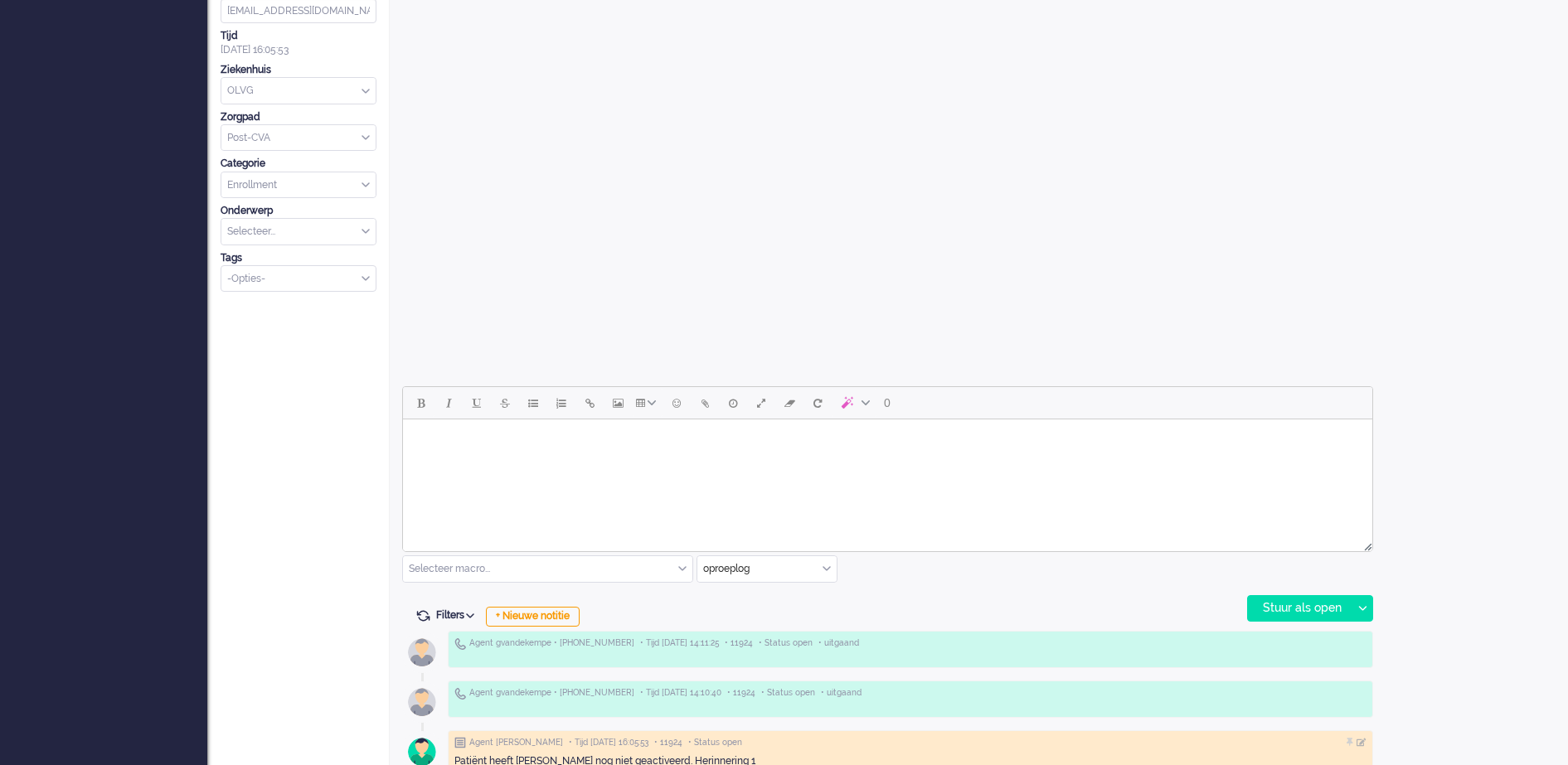
scroll to position [442, 0]
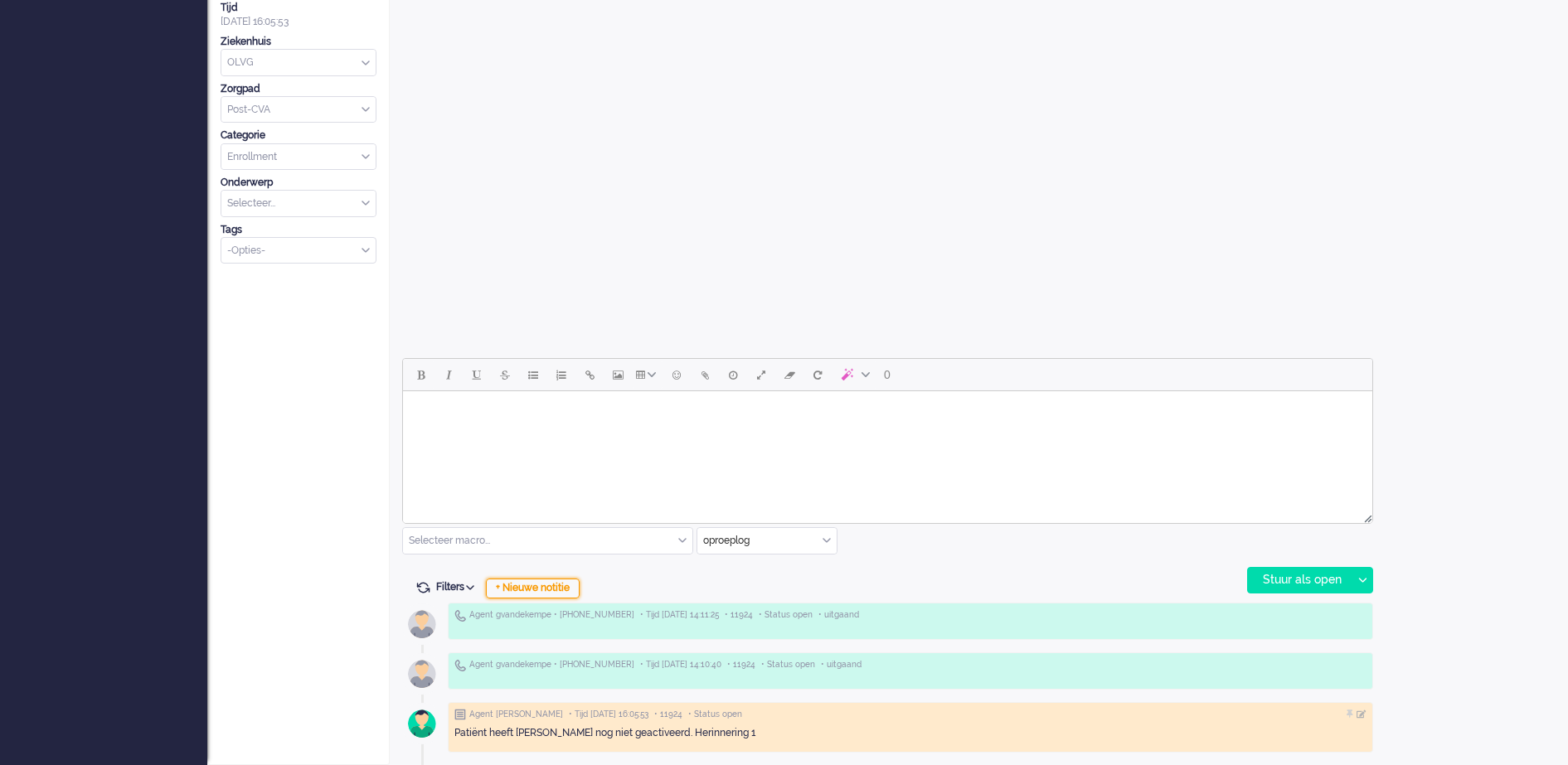
click at [568, 584] on div "+ Nieuwe notitie" at bounding box center [532, 588] width 94 height 20
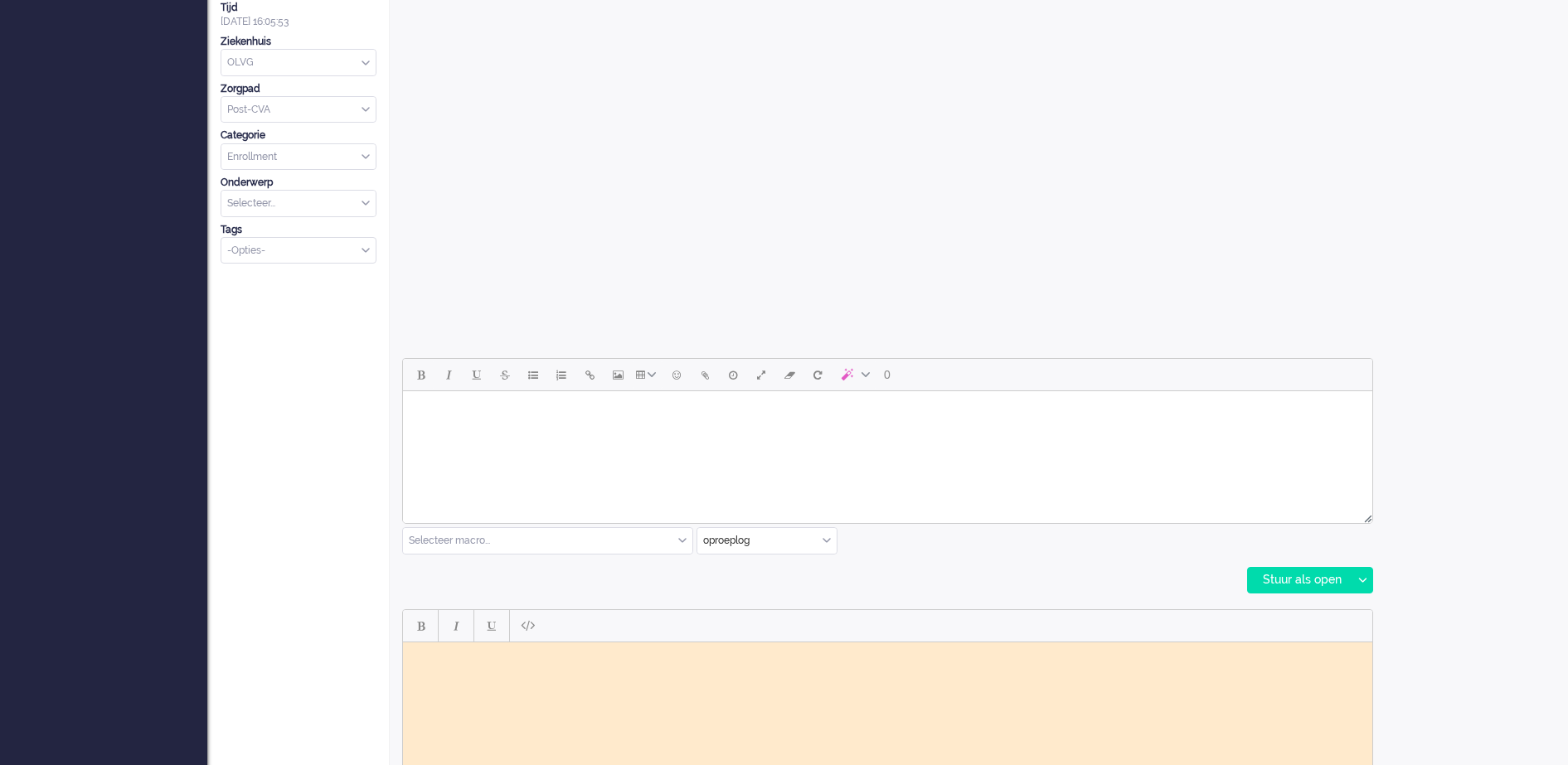
scroll to position [0, 0]
click at [458, 657] on body "Rich Text Area. Press ALT-0 for help." at bounding box center [887, 654] width 956 height 12
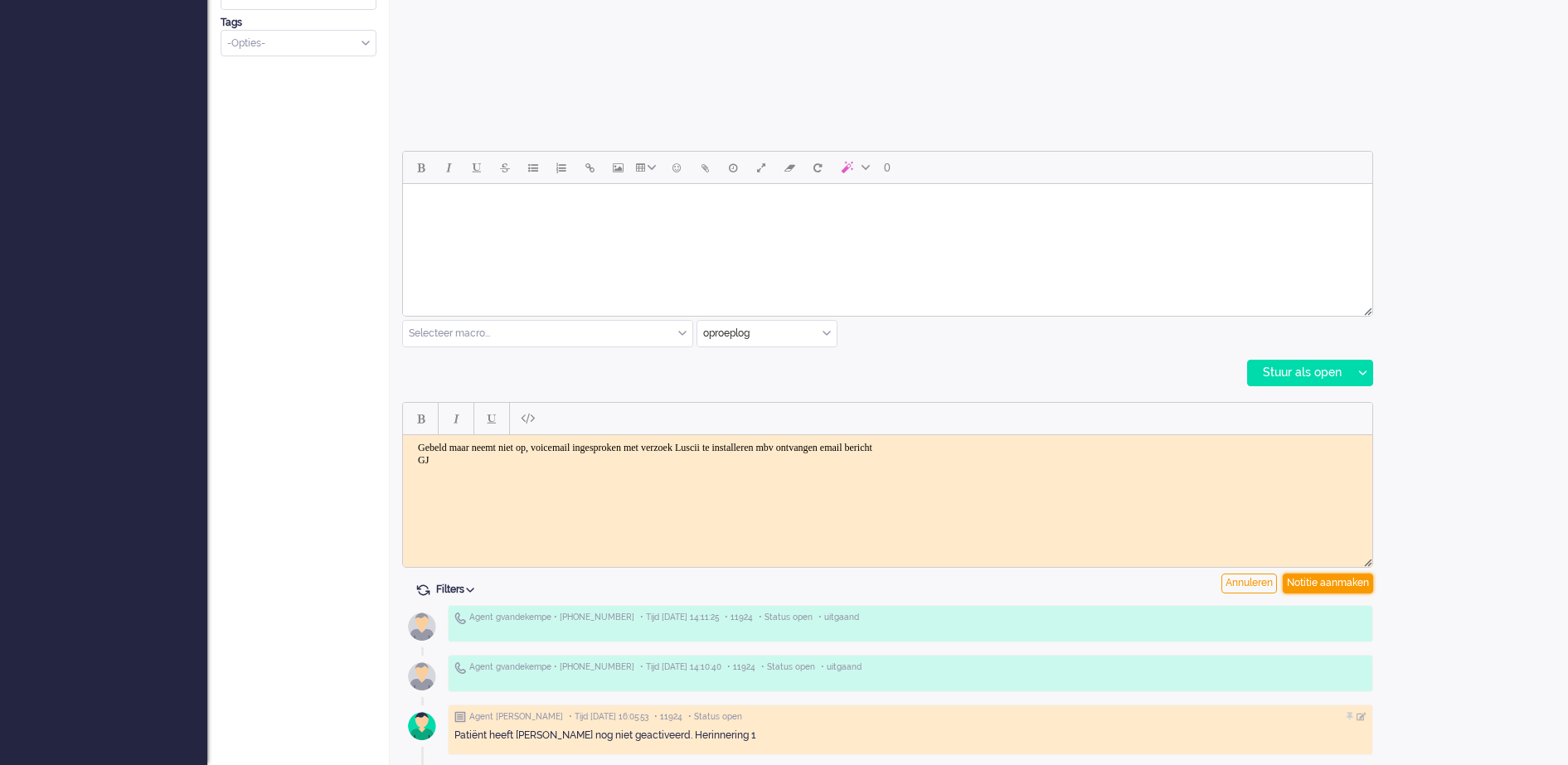
click at [1325, 579] on div "Notitie aanmaken" at bounding box center [1329, 583] width 91 height 20
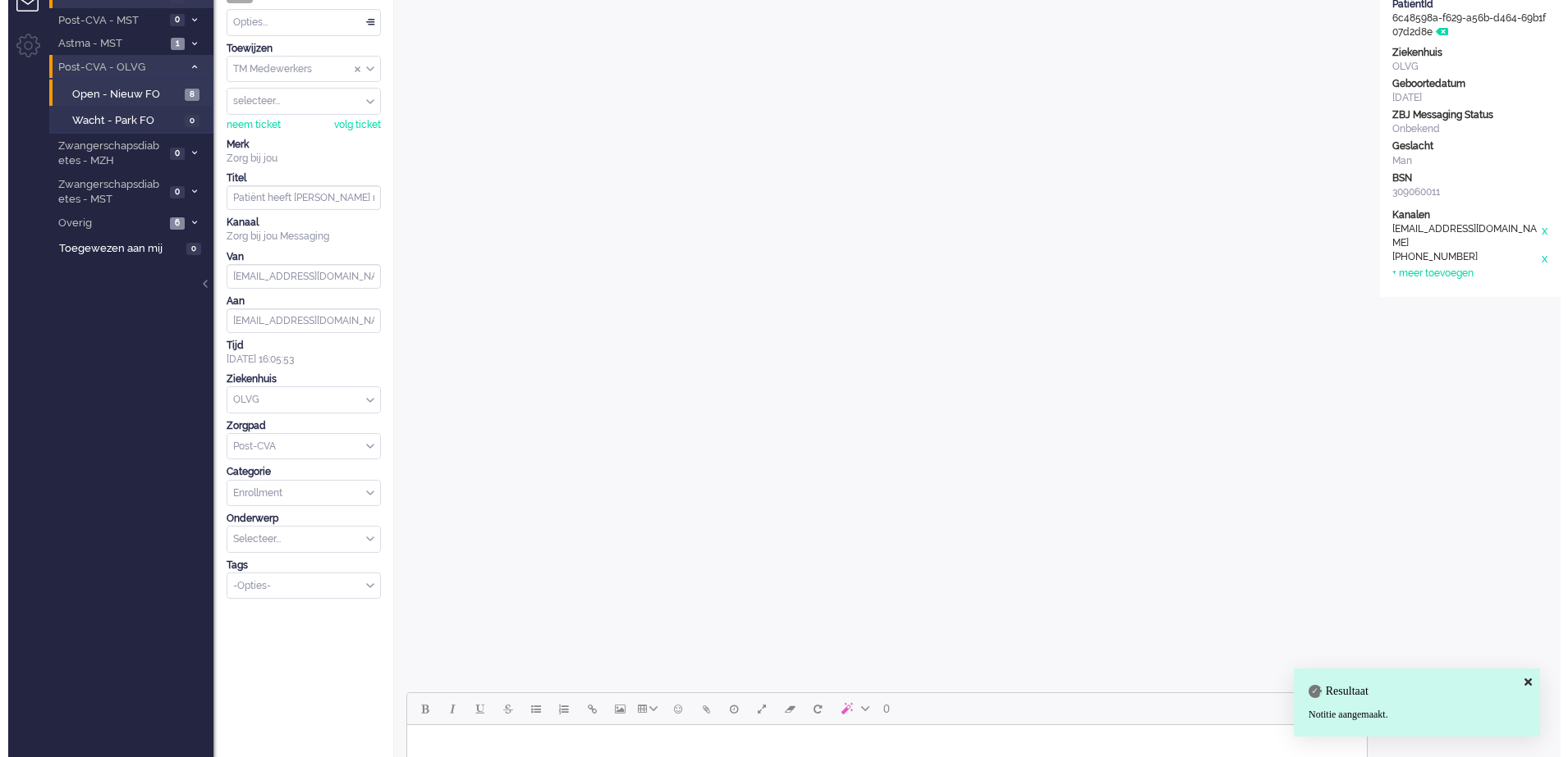
scroll to position [0, 0]
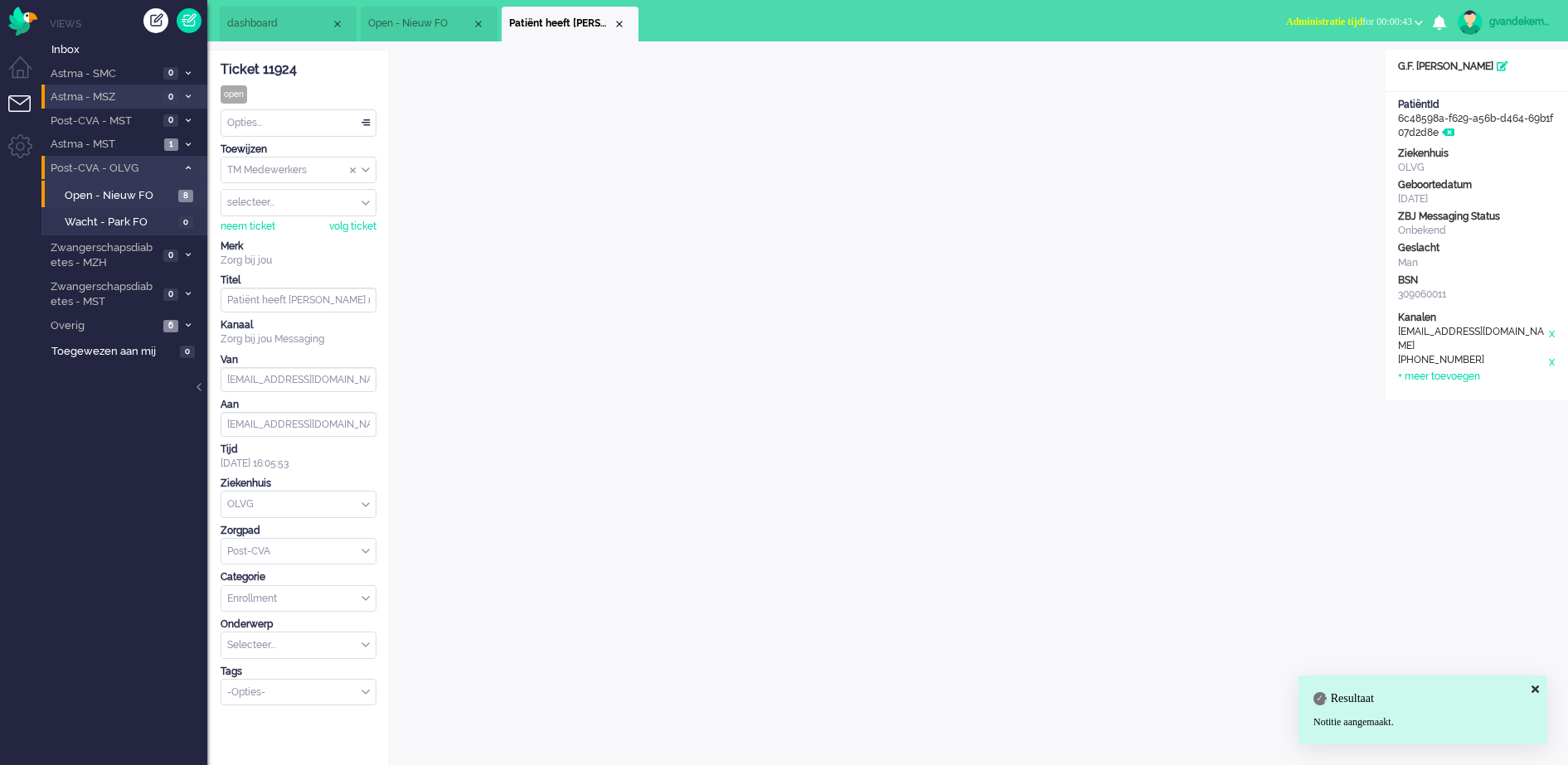
click at [364, 123] on div "Opties..." at bounding box center [298, 123] width 154 height 26
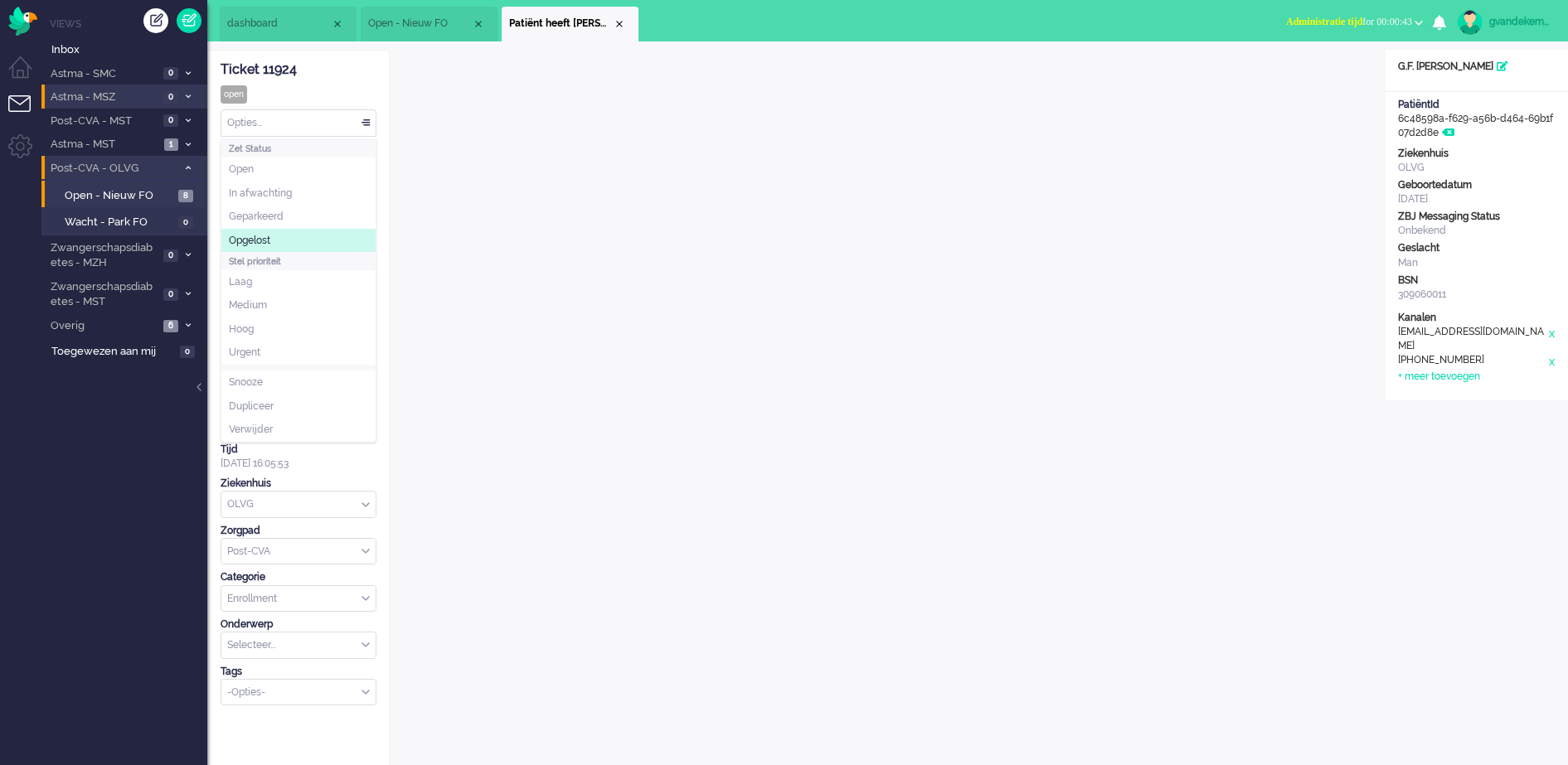
click at [316, 231] on li "Opgelost" at bounding box center [298, 240] width 154 height 24
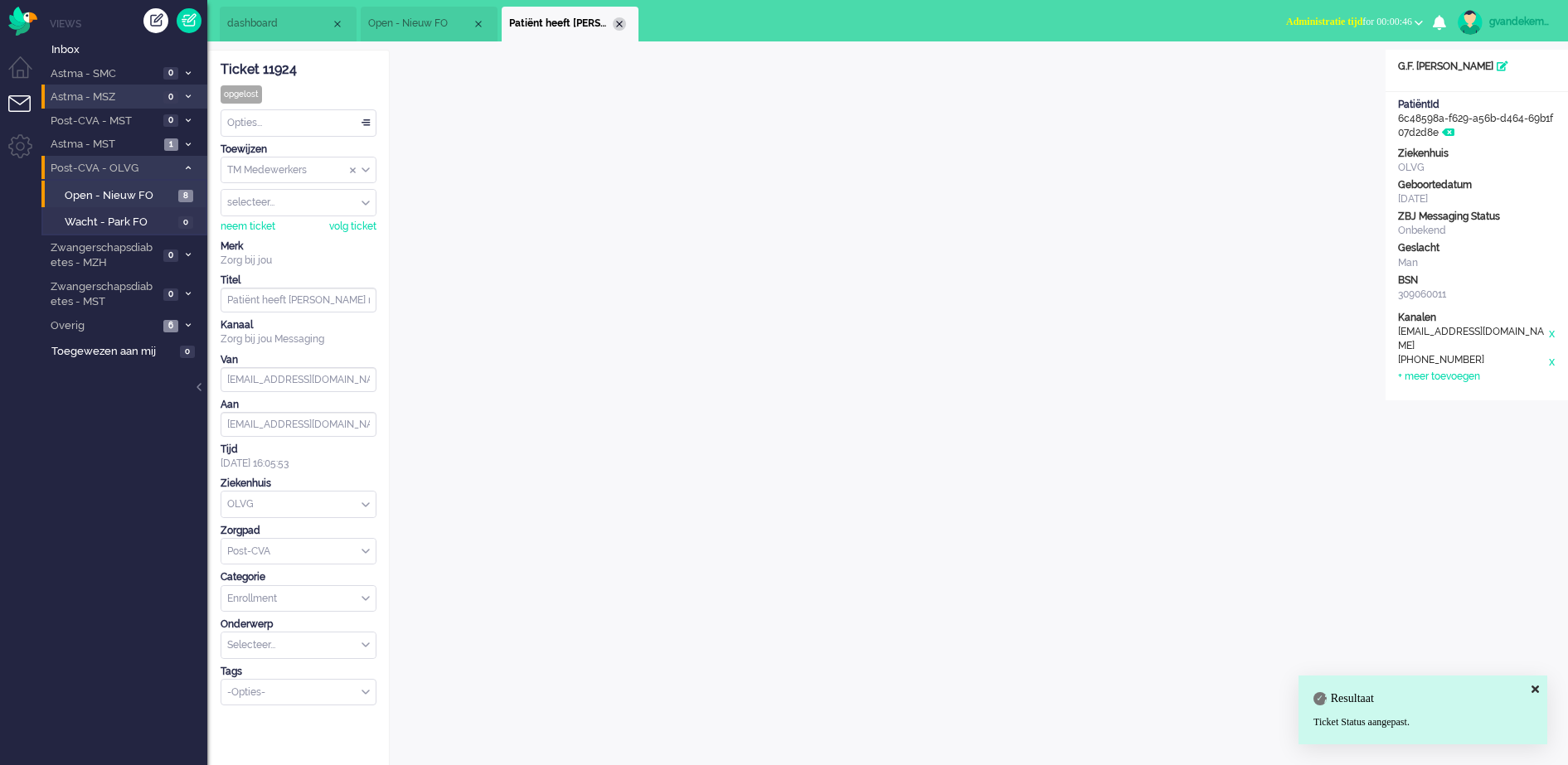
click at [618, 19] on div "Close tab" at bounding box center [619, 24] width 13 height 13
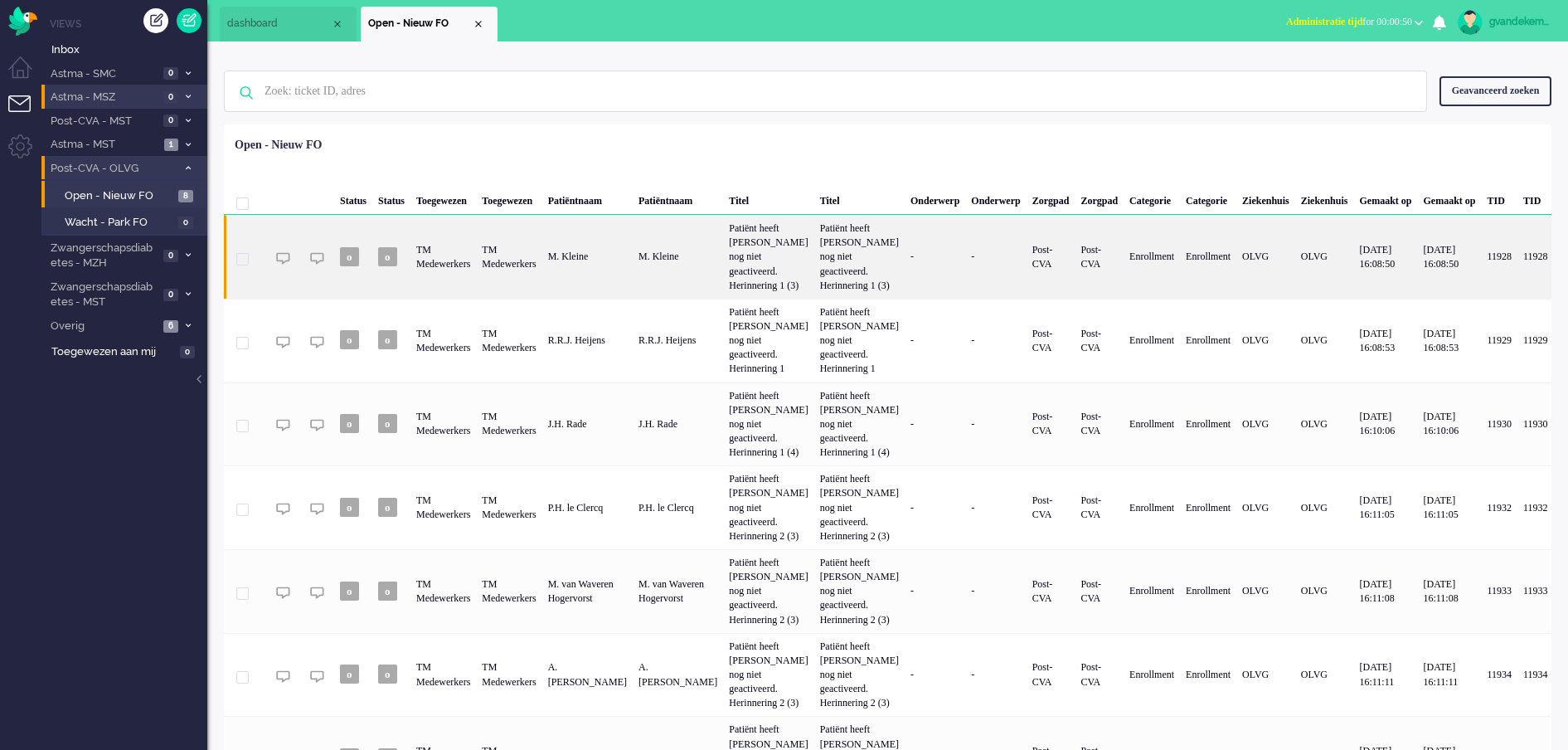
click at [801, 246] on div "Patiënt heeft [PERSON_NAME] nog niet geactiveerd. Herinnering 1 (3)" at bounding box center [769, 256] width 91 height 84
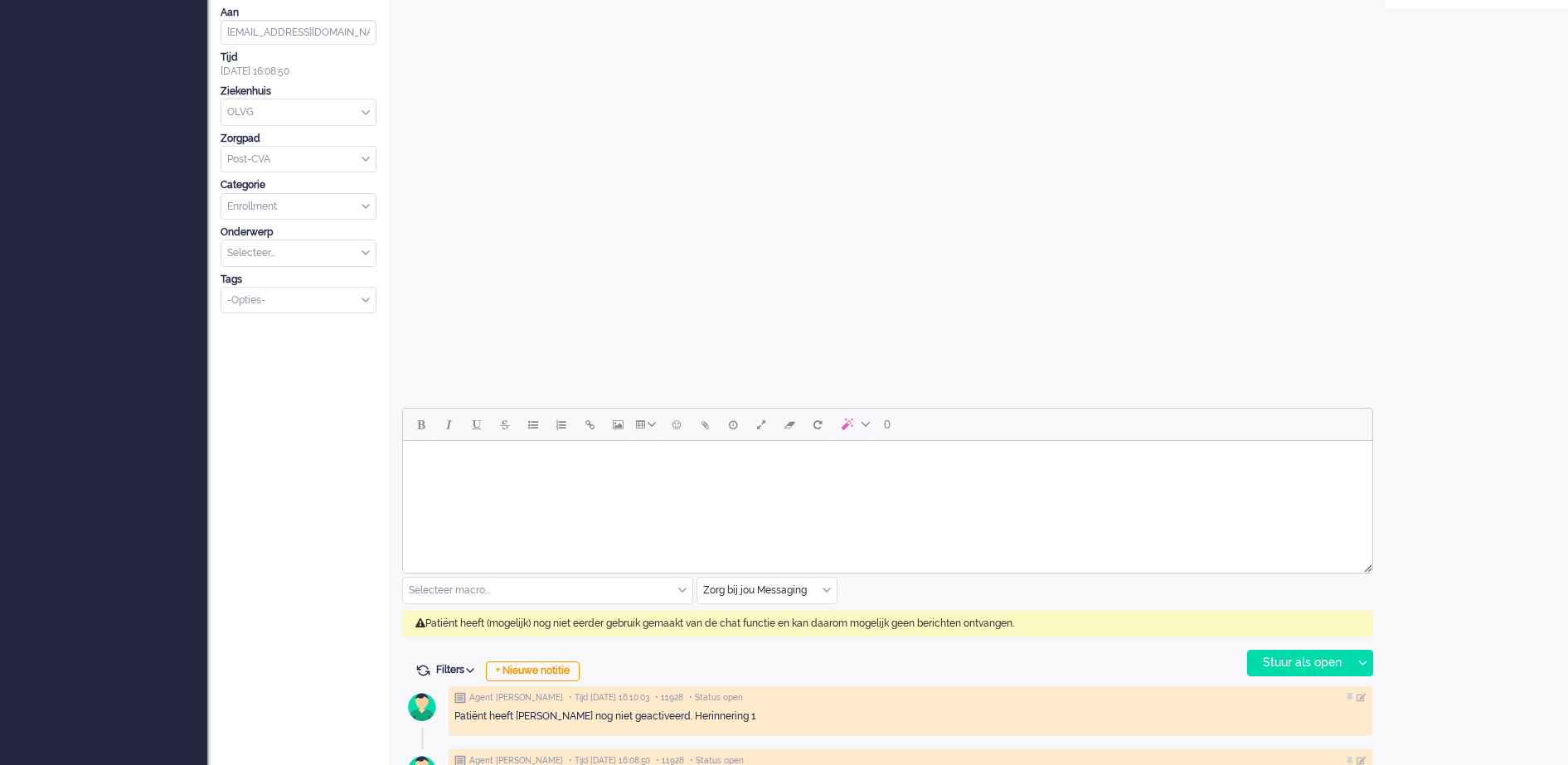
scroll to position [440, 0]
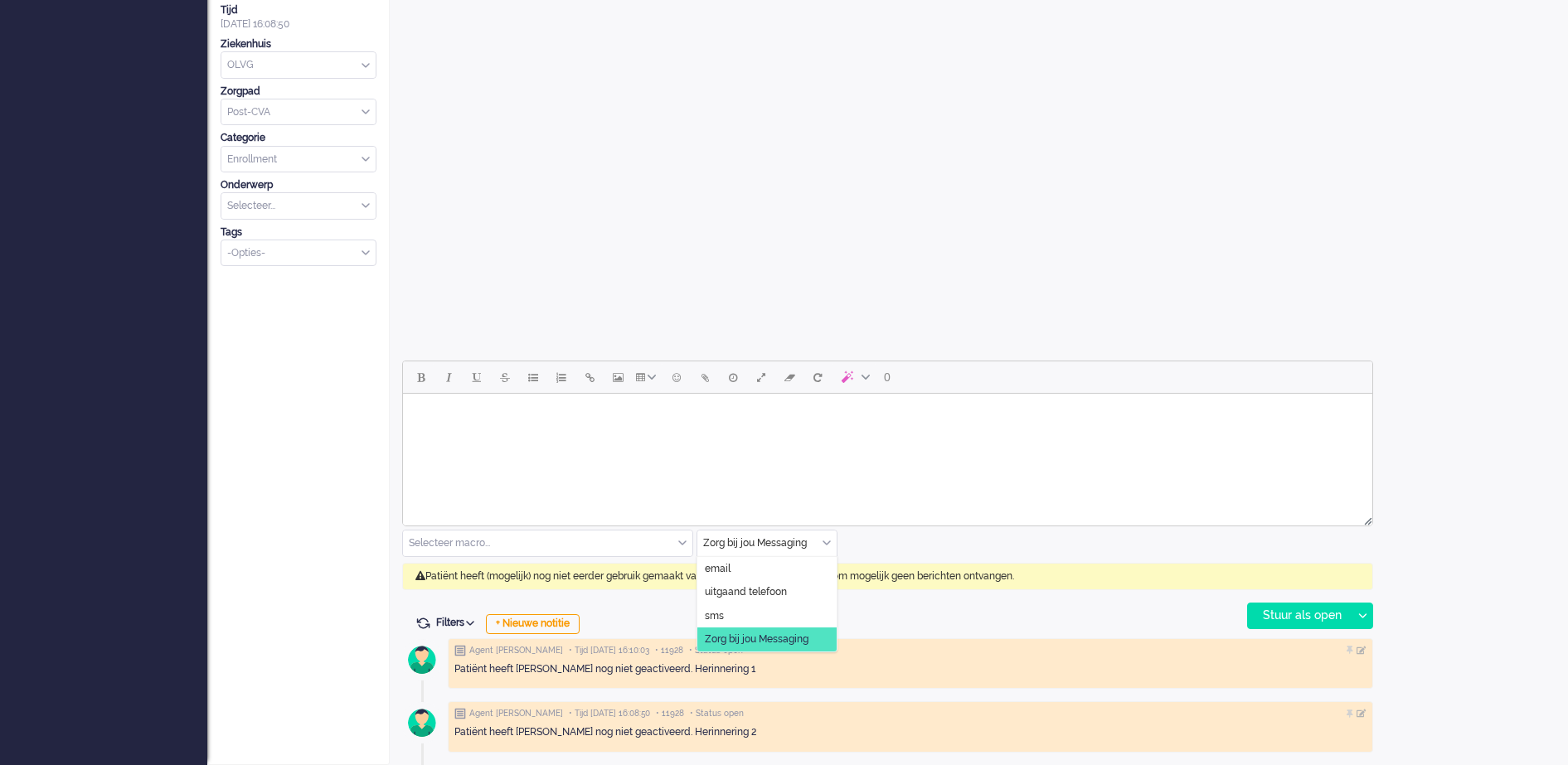
click at [827, 541] on div "Zorg bij jou Messaging" at bounding box center [767, 543] width 139 height 26
click at [779, 591] on span "uitgaand telefoon" at bounding box center [745, 592] width 82 height 14
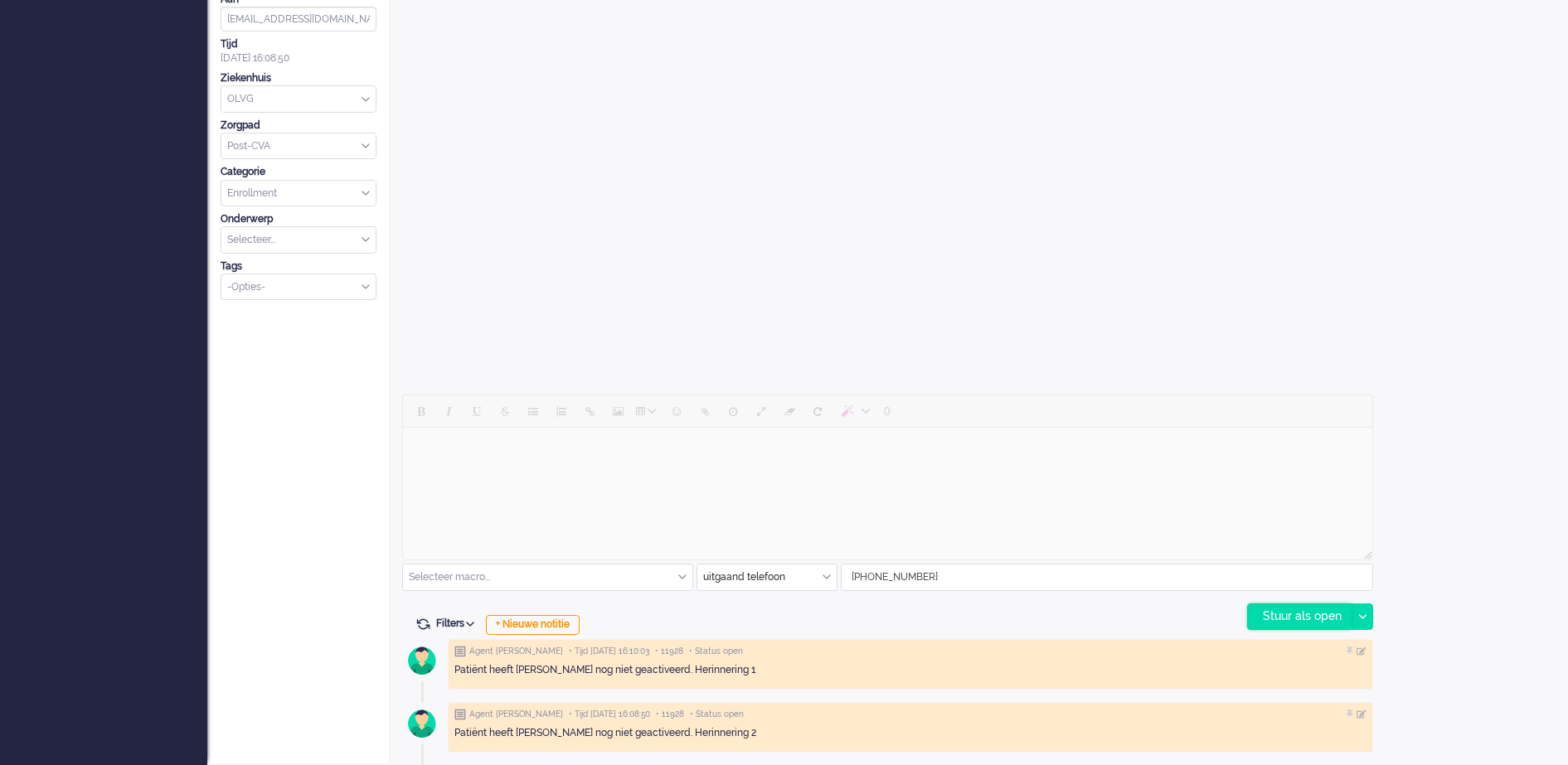
click at [1321, 617] on div "Stuur als open" at bounding box center [1300, 617] width 104 height 25
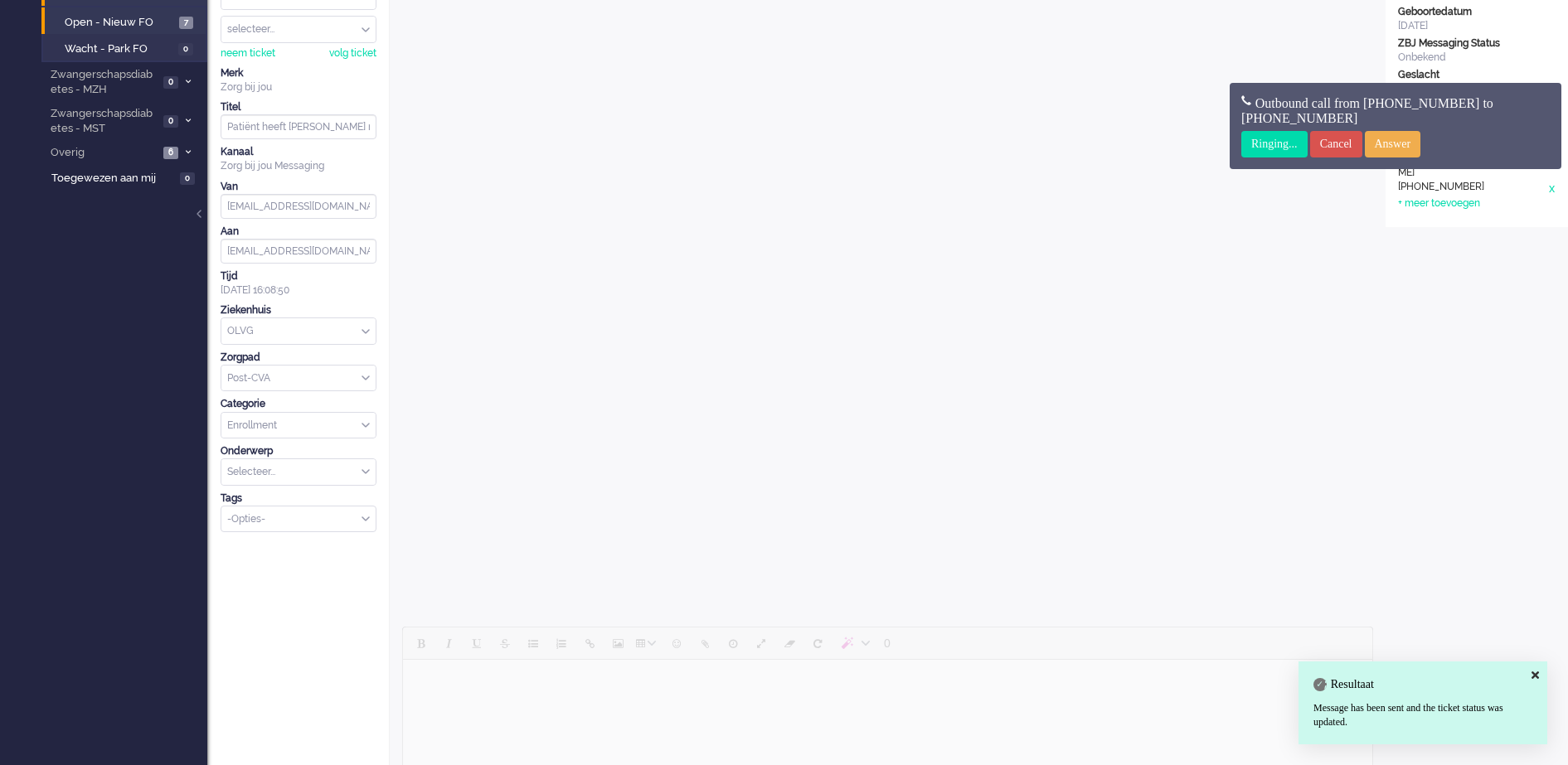
scroll to position [0, 0]
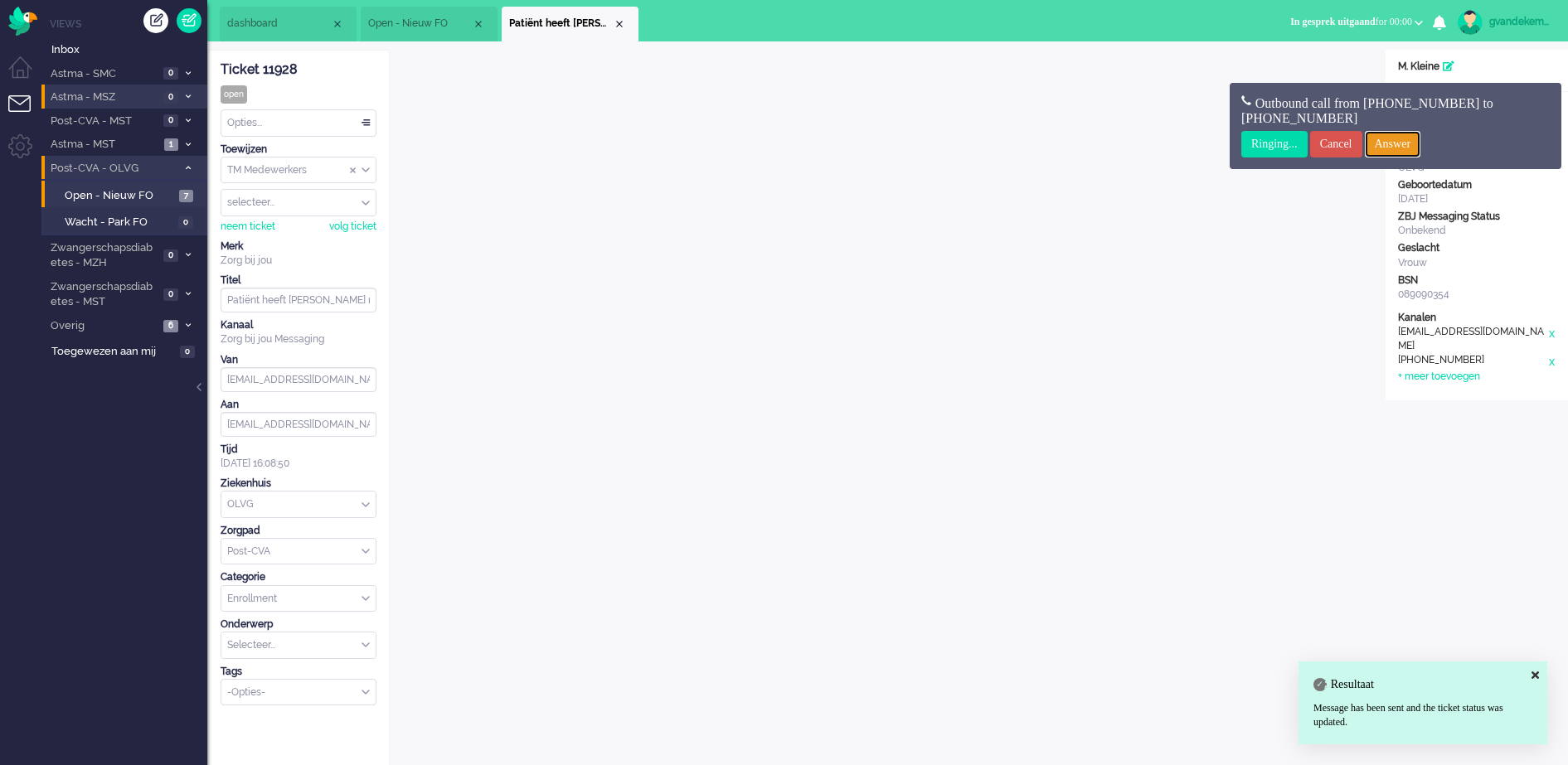
click at [1415, 143] on input "Answer" at bounding box center [1393, 145] width 57 height 26
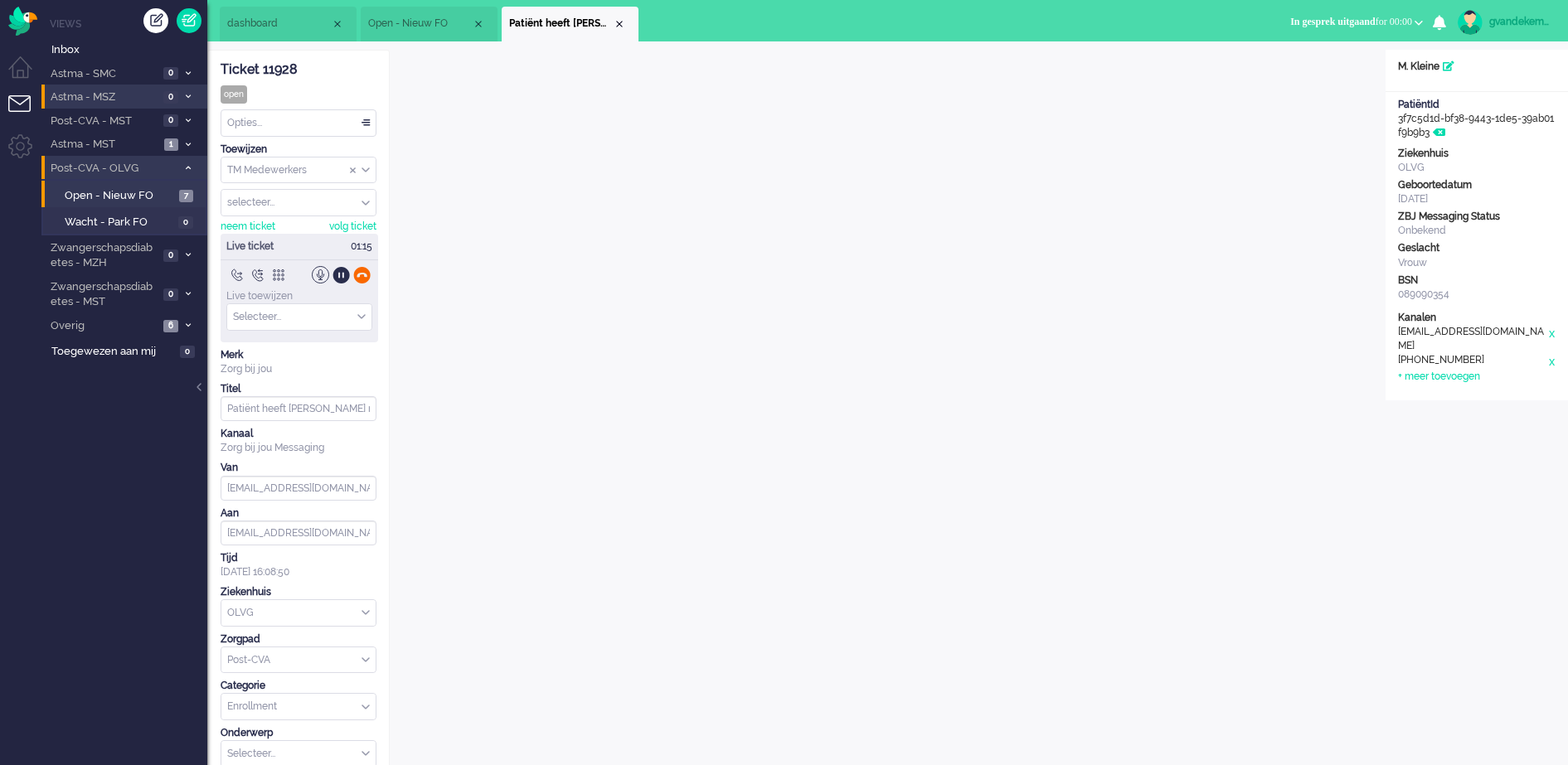
click at [360, 273] on div at bounding box center [362, 275] width 17 height 17
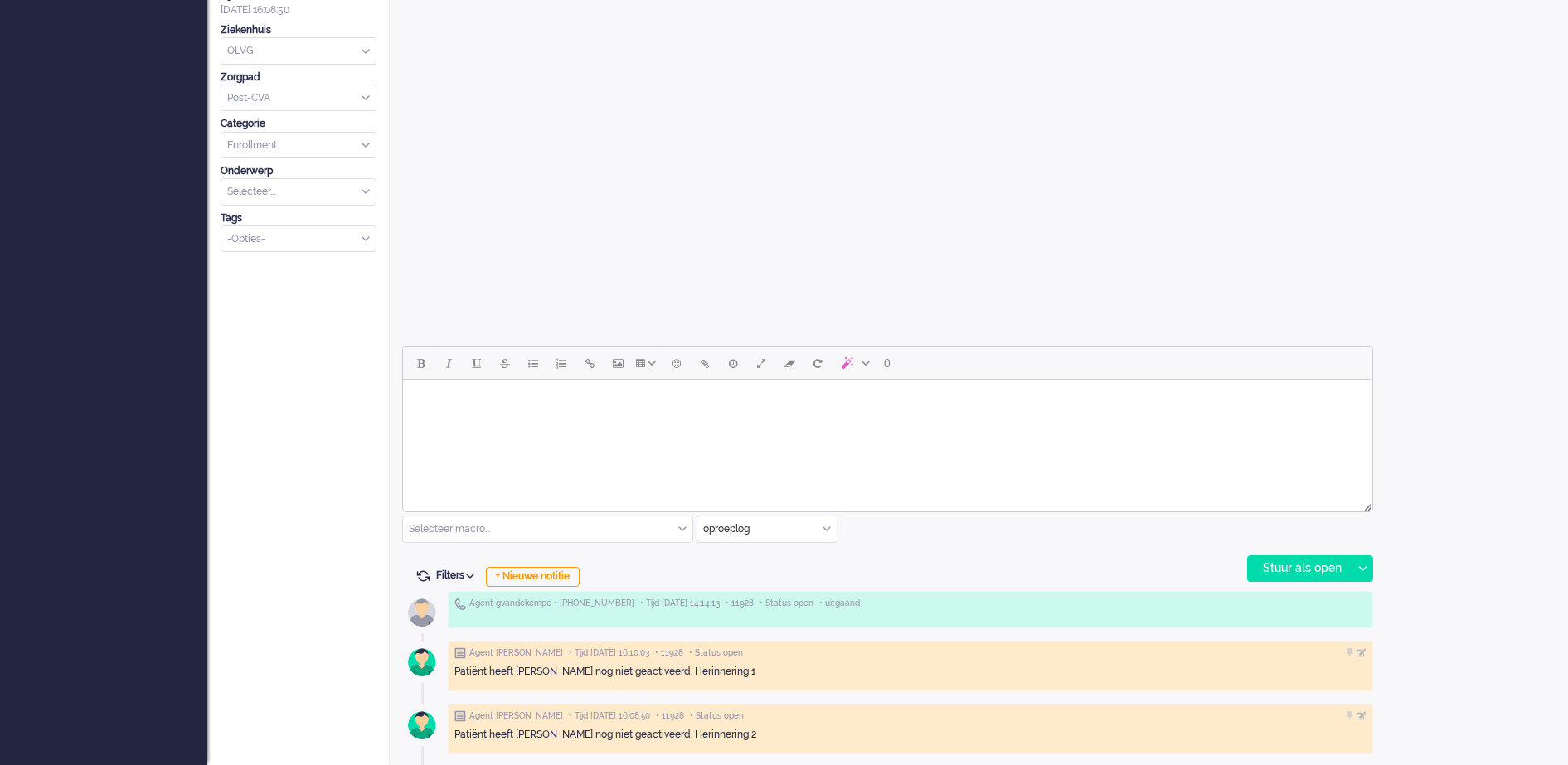
scroll to position [455, 0]
click at [551, 574] on div "+ Nieuwe notitie" at bounding box center [532, 575] width 94 height 20
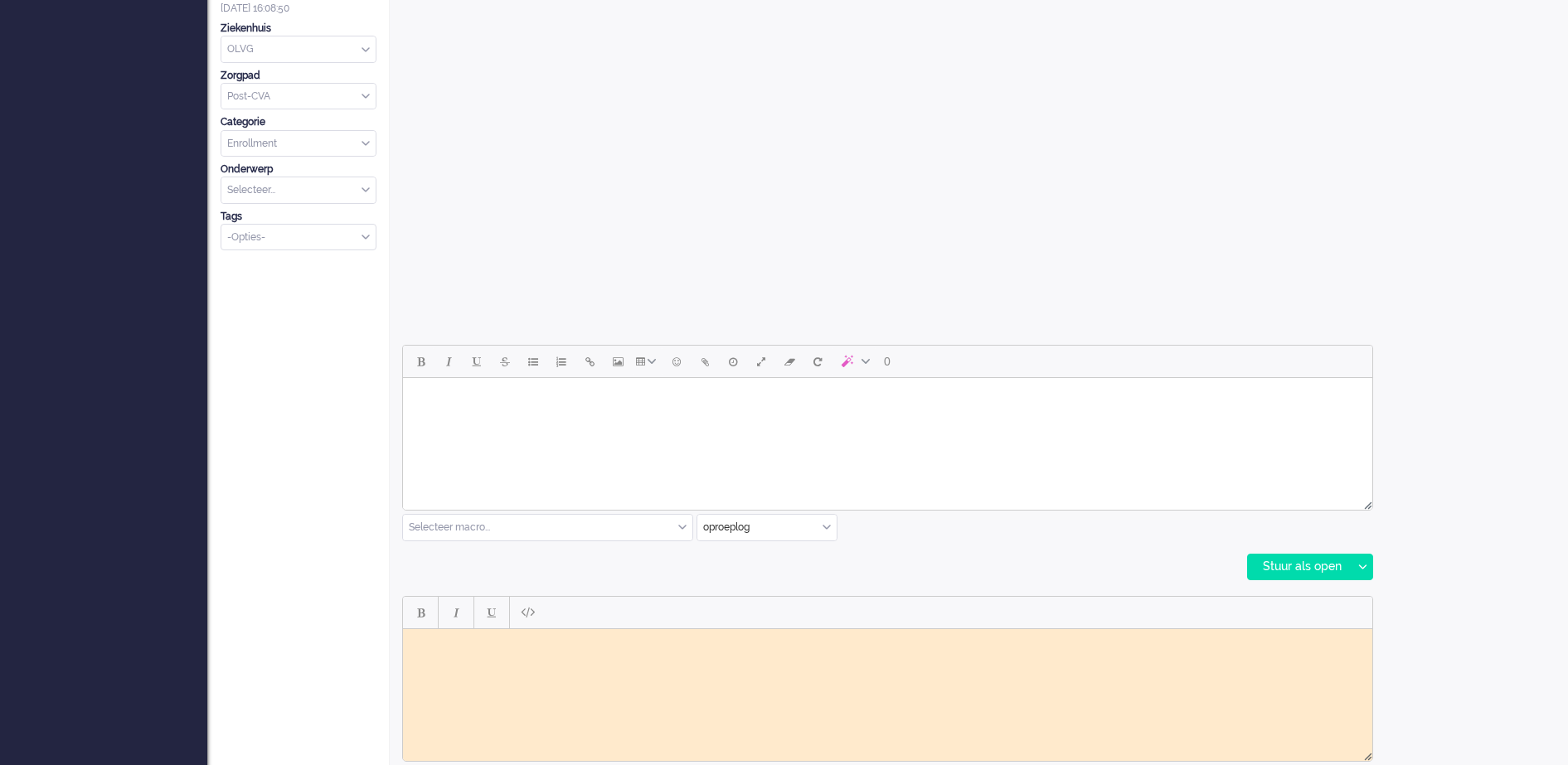
scroll to position [0, 0]
click at [511, 654] on html at bounding box center [887, 641] width 969 height 26
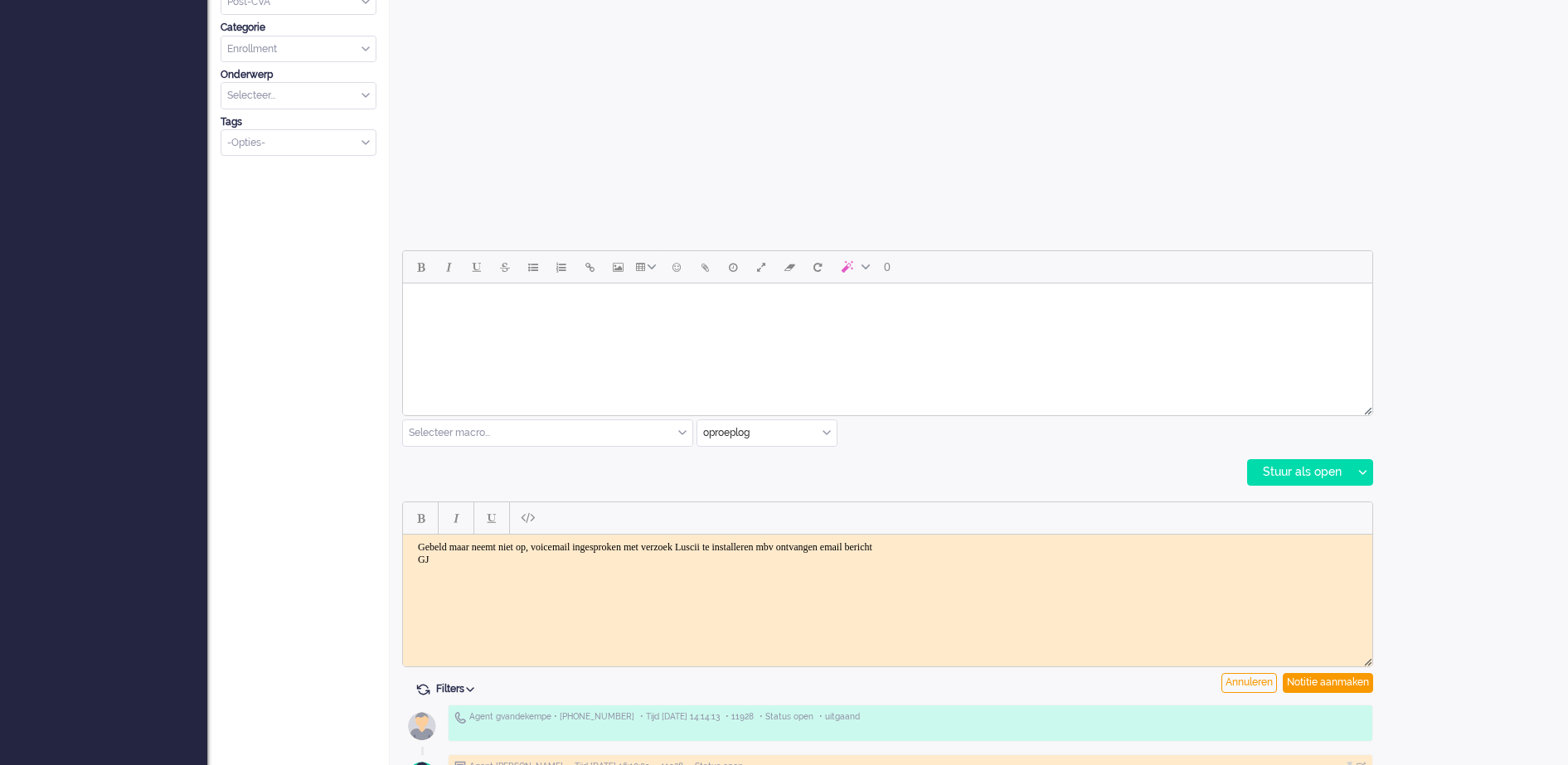
scroll to position [663, 0]
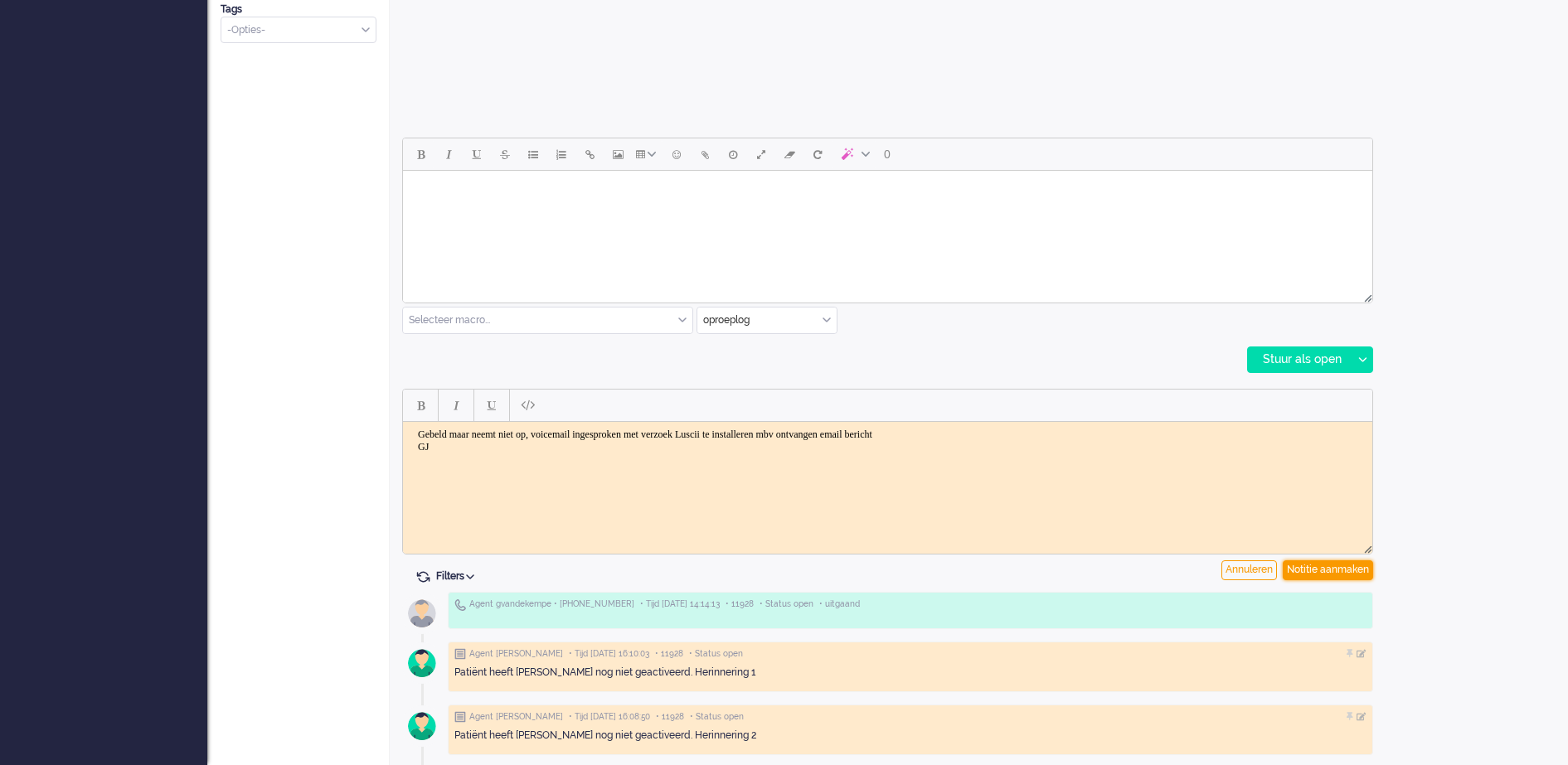
click at [1340, 565] on div "Notitie aanmaken" at bounding box center [1329, 570] width 91 height 20
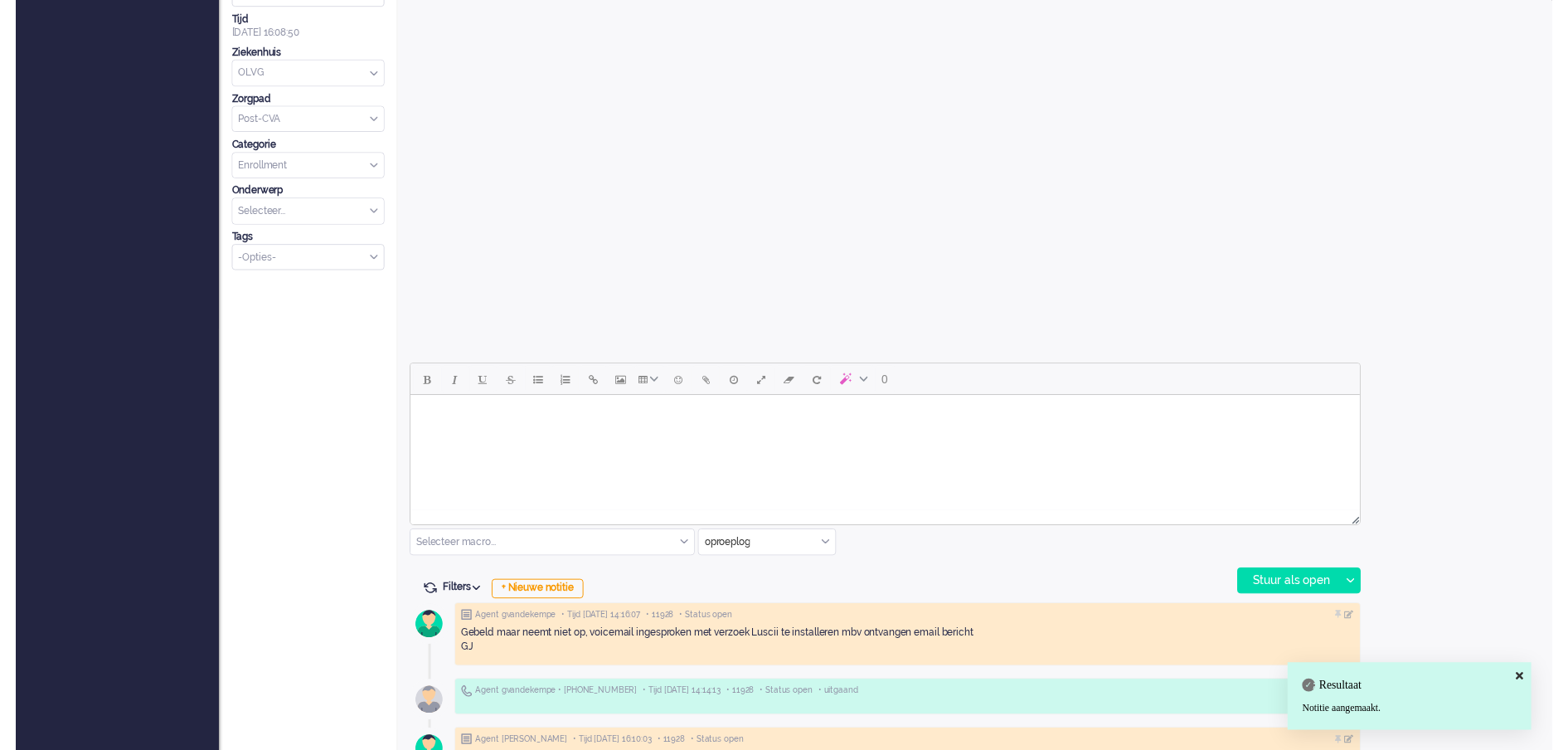
scroll to position [0, 0]
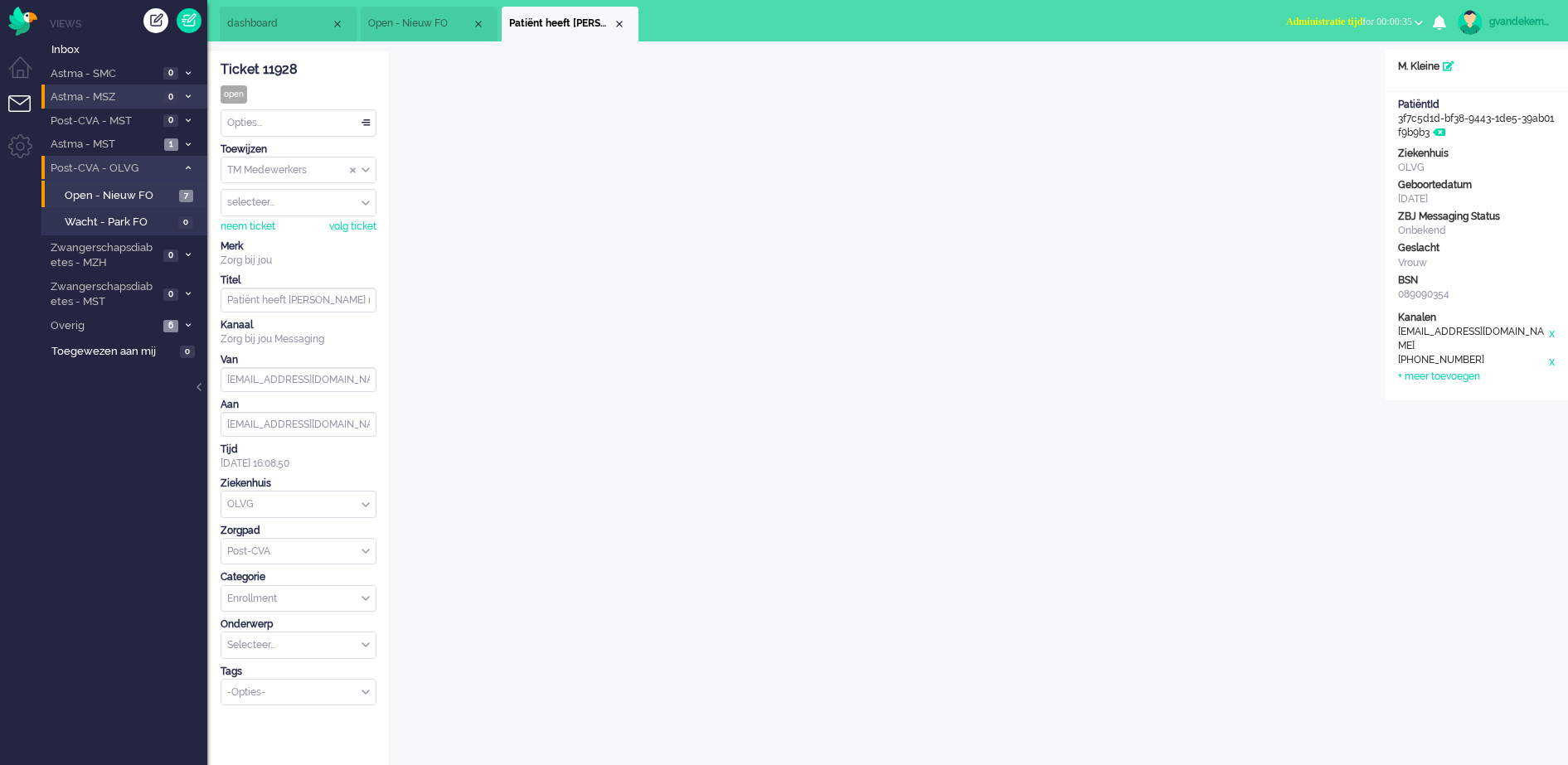
click at [364, 119] on div "Opties..." at bounding box center [298, 123] width 154 height 26
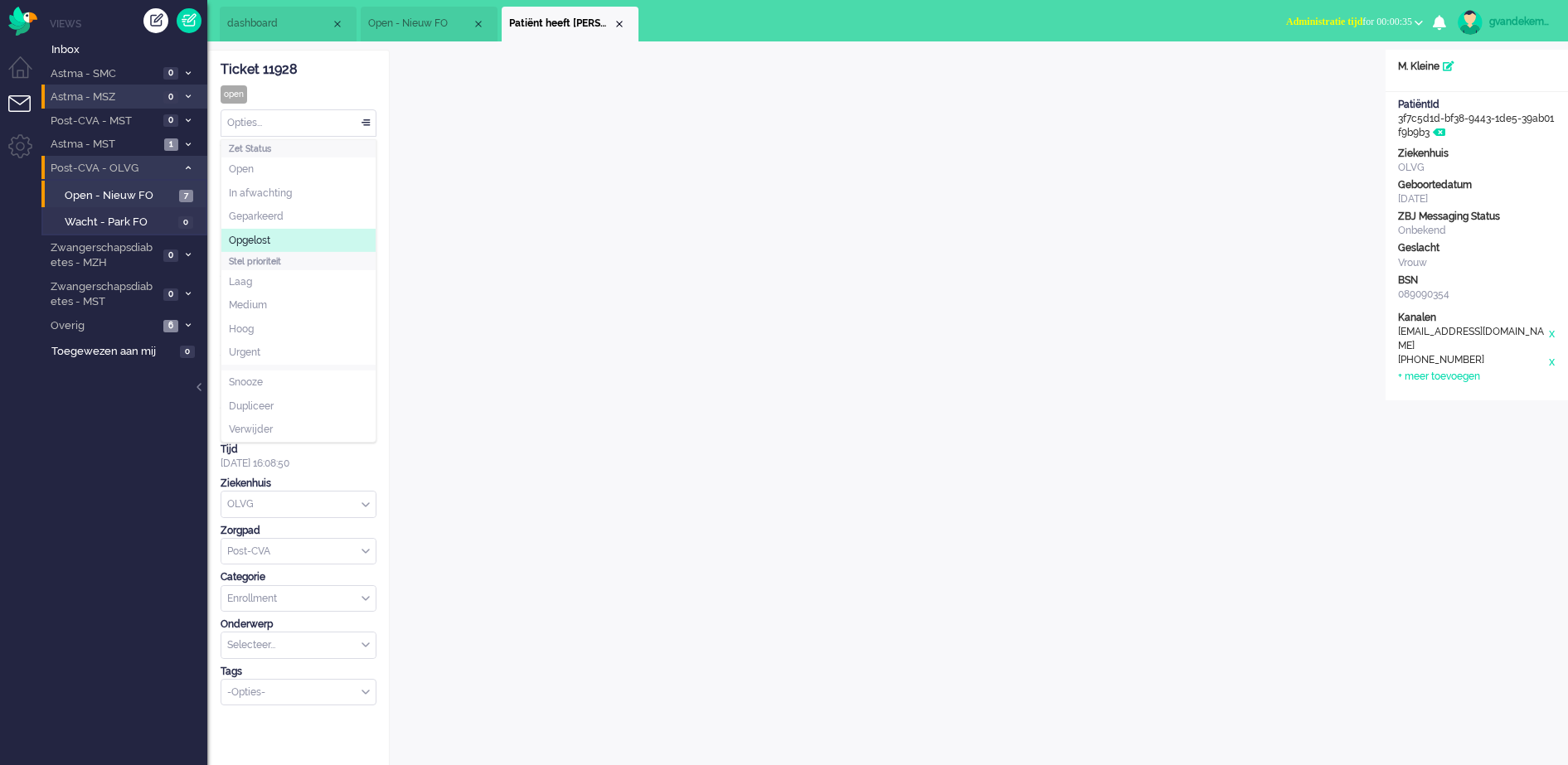
click at [270, 234] on span "Opgelost" at bounding box center [250, 240] width 42 height 14
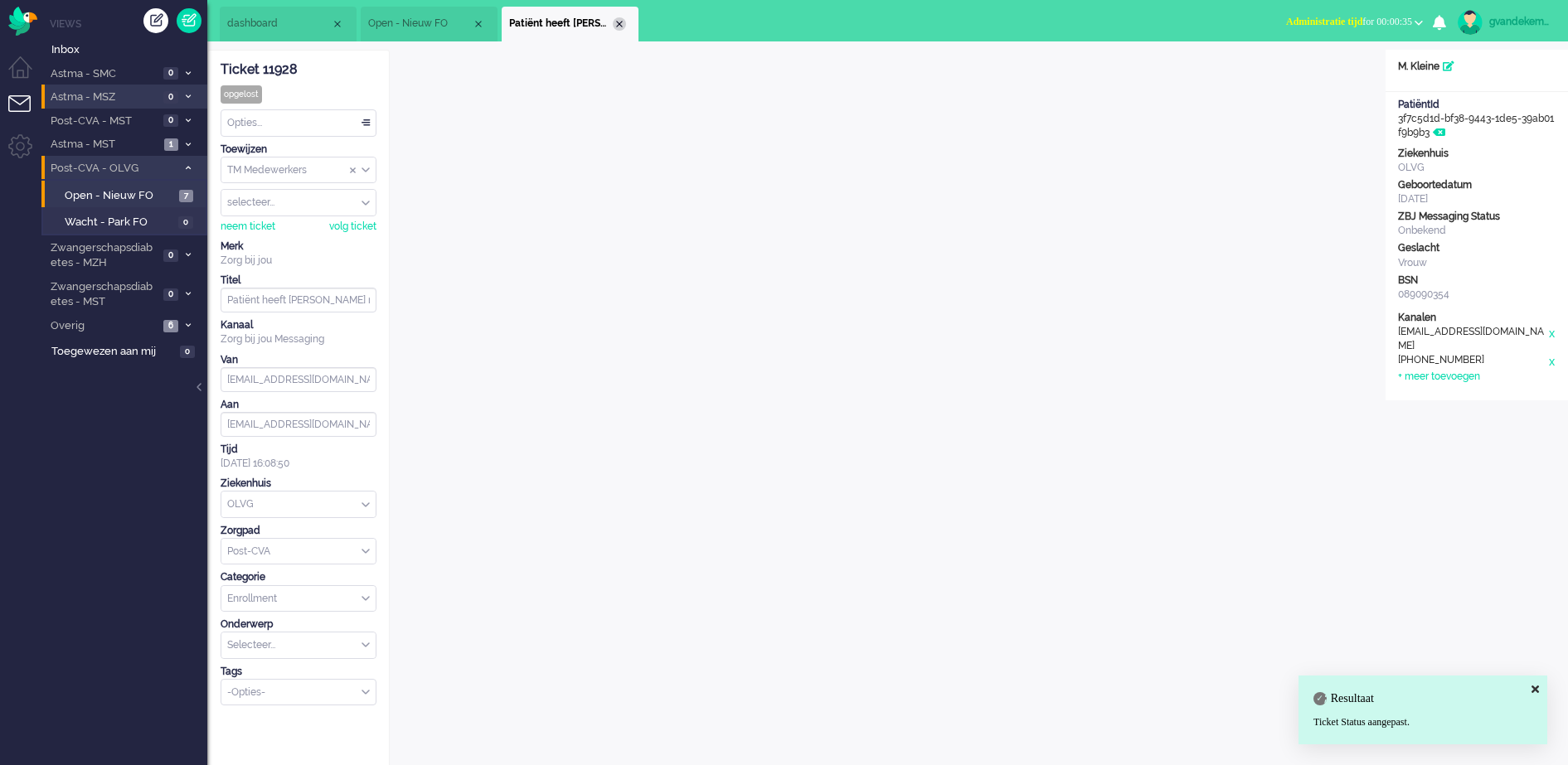
click at [620, 21] on div "Close tab" at bounding box center [619, 24] width 13 height 13
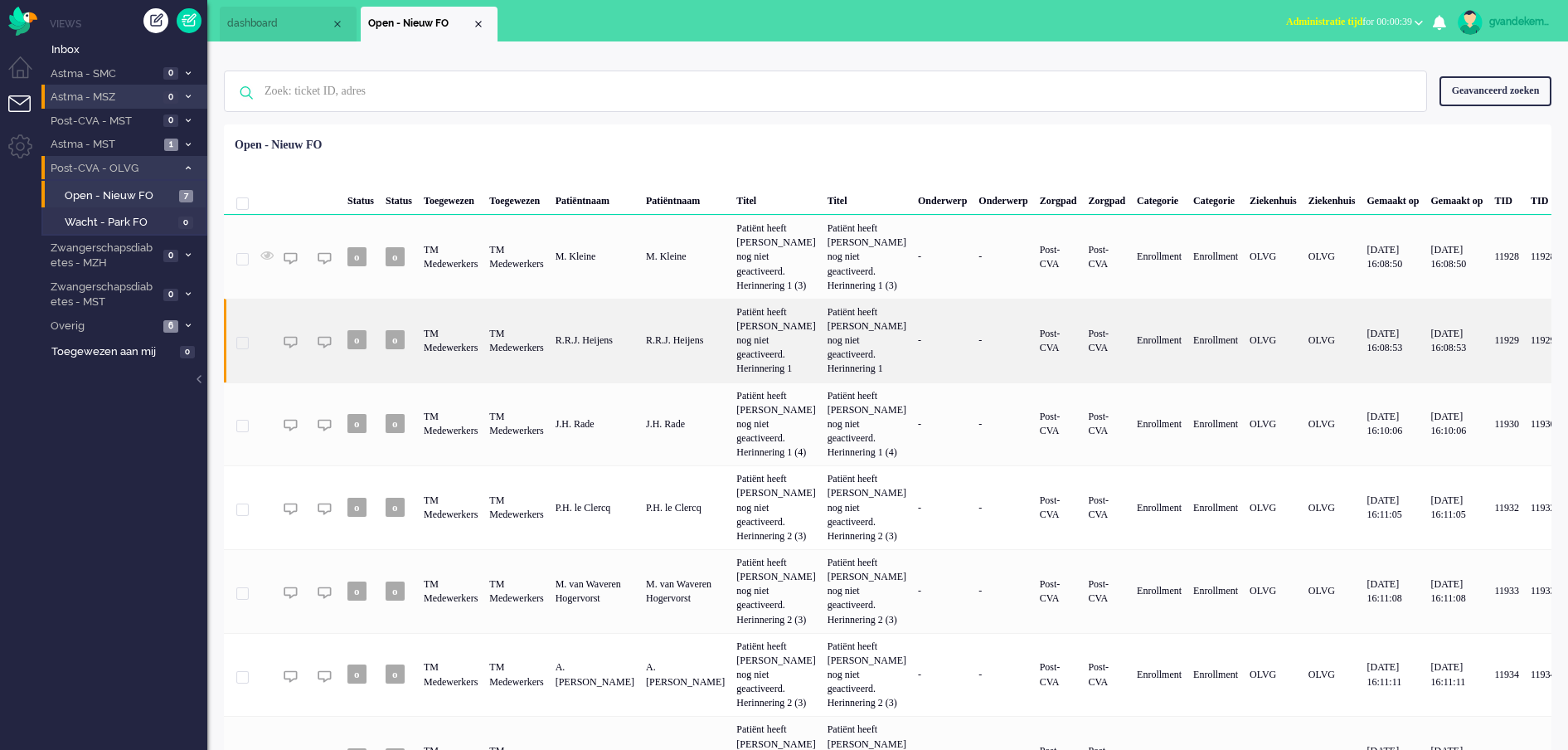
click at [731, 375] on div "R.R.J. Heijens" at bounding box center [686, 340] width 91 height 84
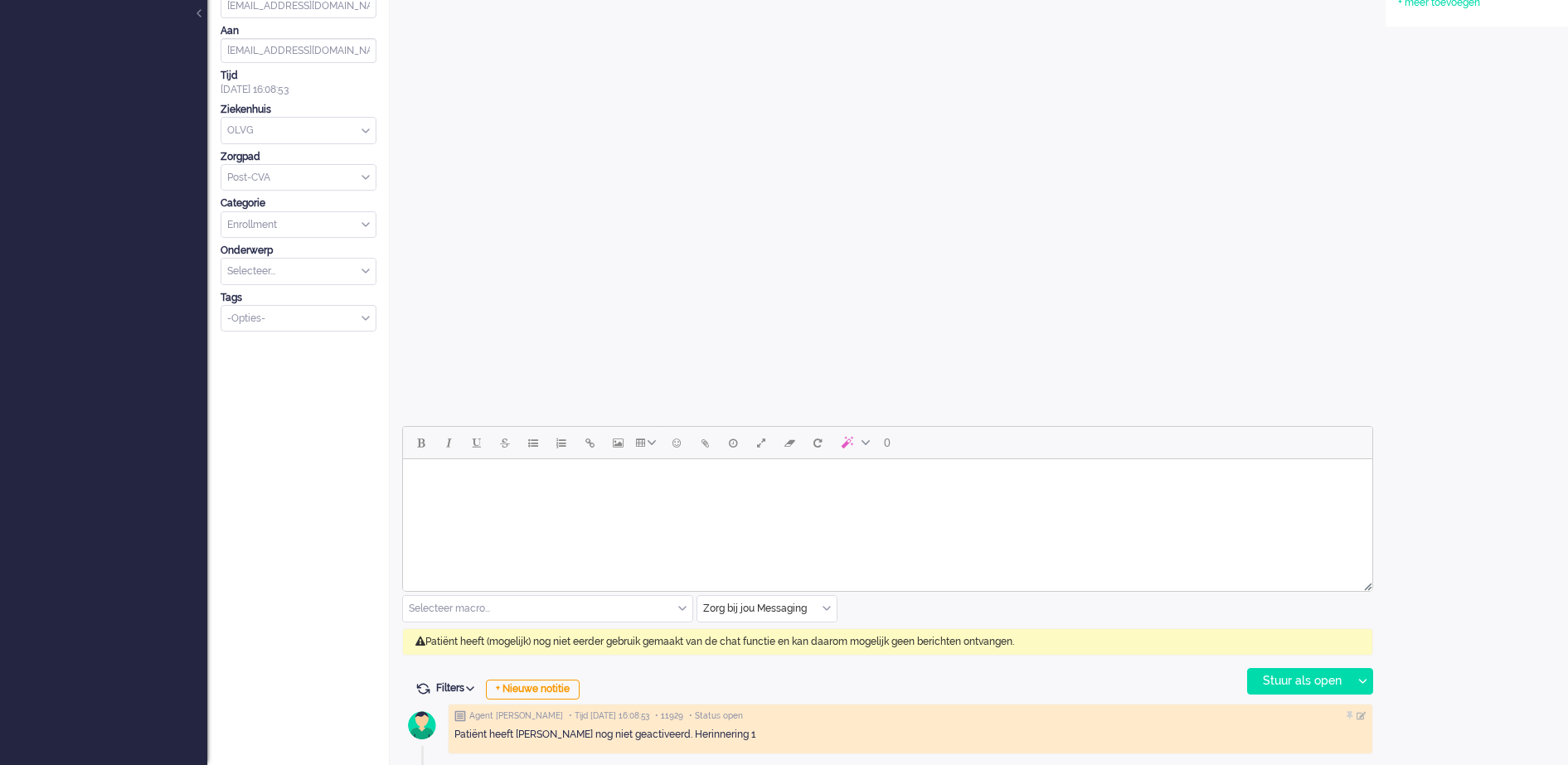
scroll to position [375, 0]
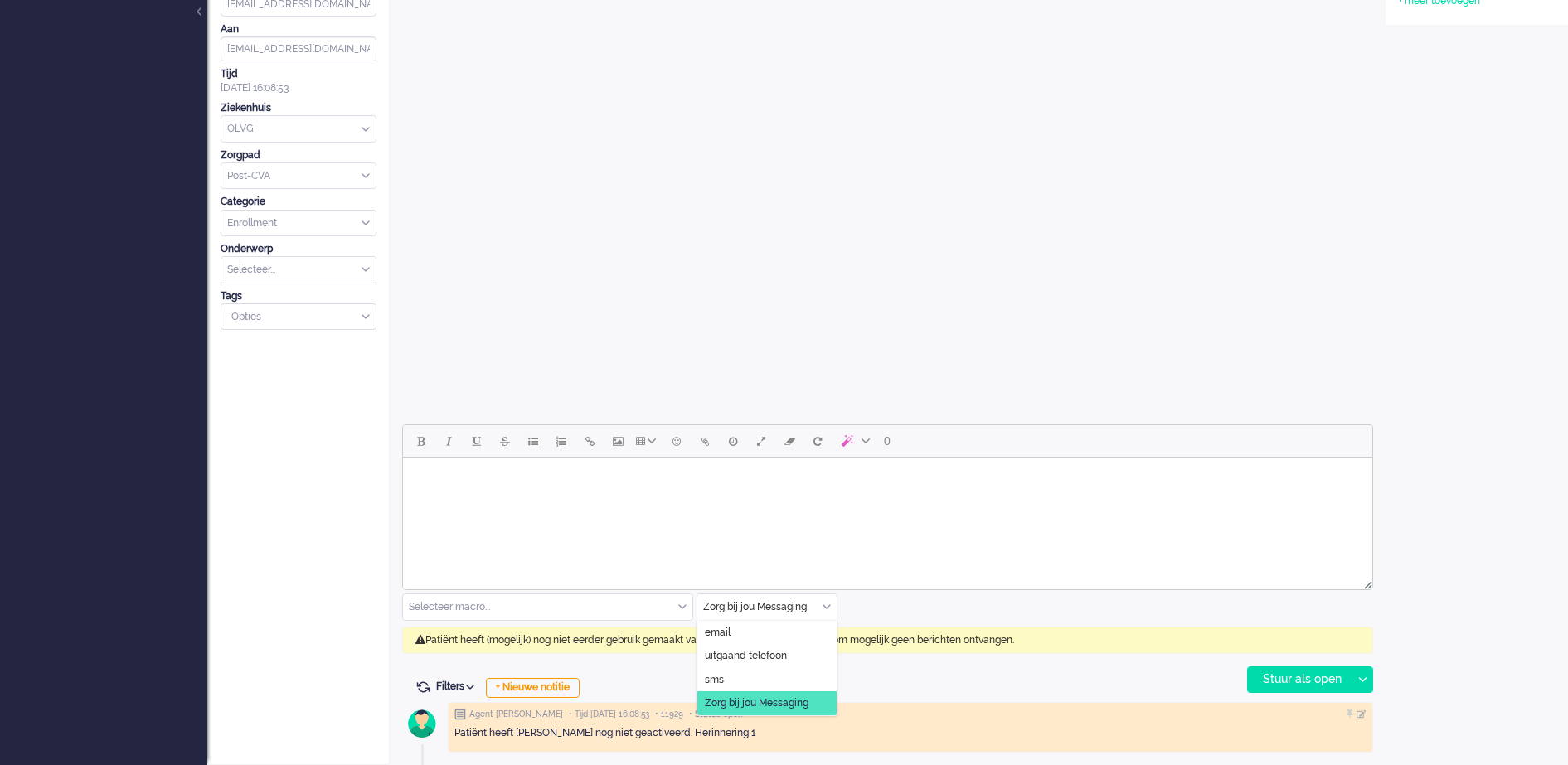
click at [827, 604] on div "Zorg bij jou Messaging" at bounding box center [767, 607] width 139 height 26
click at [778, 652] on span "uitgaand telefoon" at bounding box center [745, 656] width 82 height 14
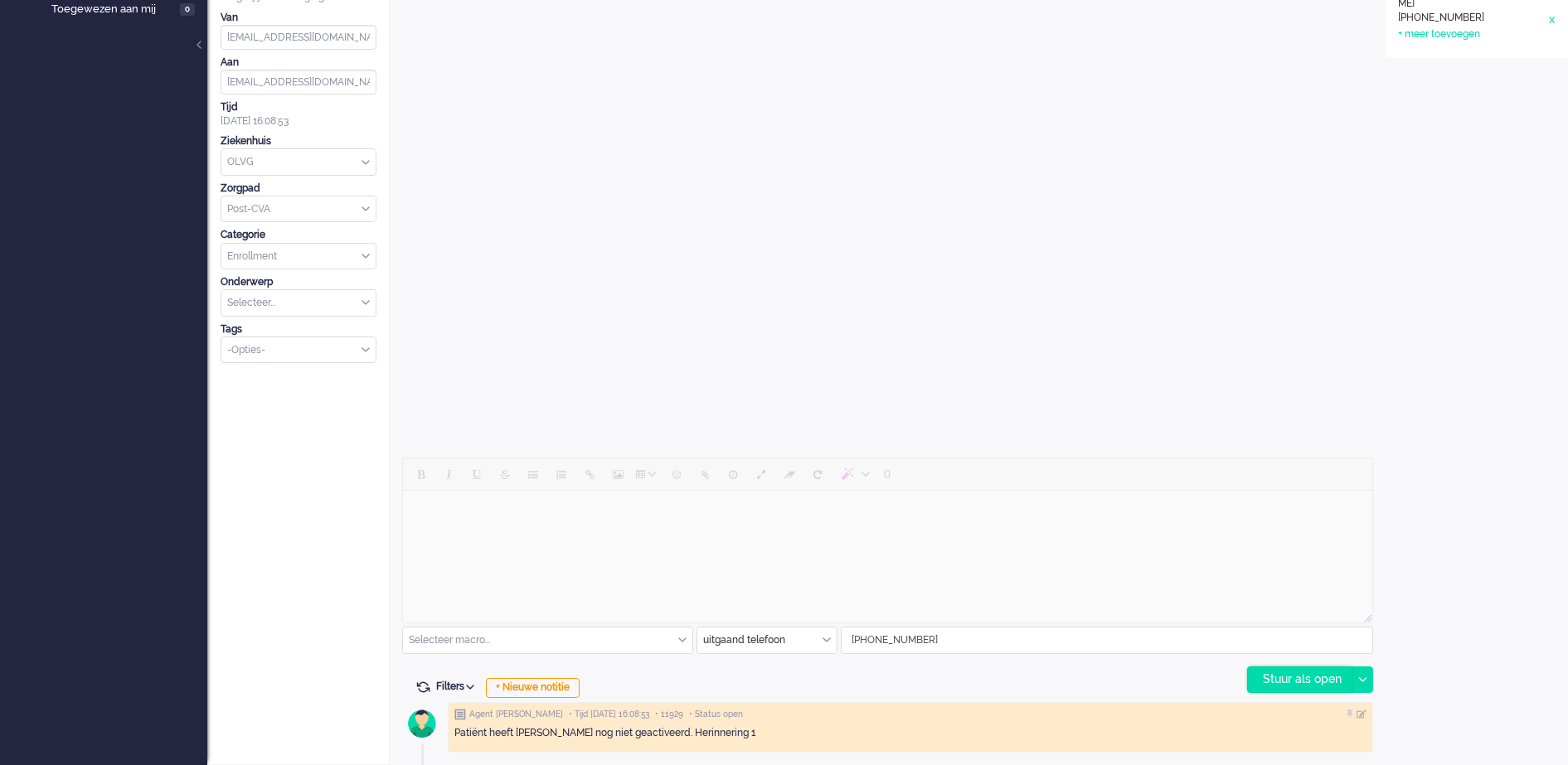
click at [1279, 675] on div "Stuur als open" at bounding box center [1300, 680] width 104 height 25
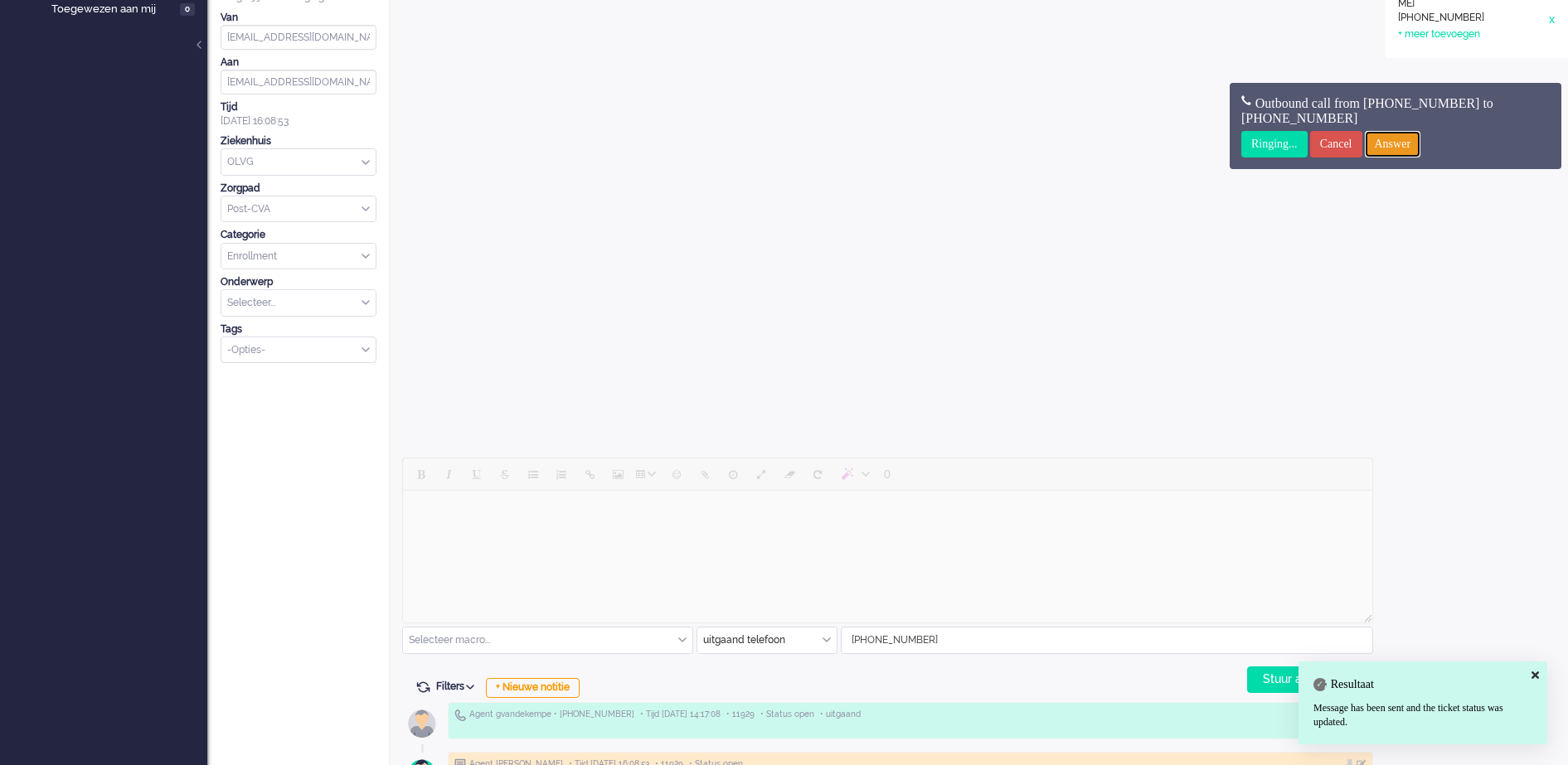
click at [1405, 143] on input "Answer" at bounding box center [1393, 145] width 57 height 26
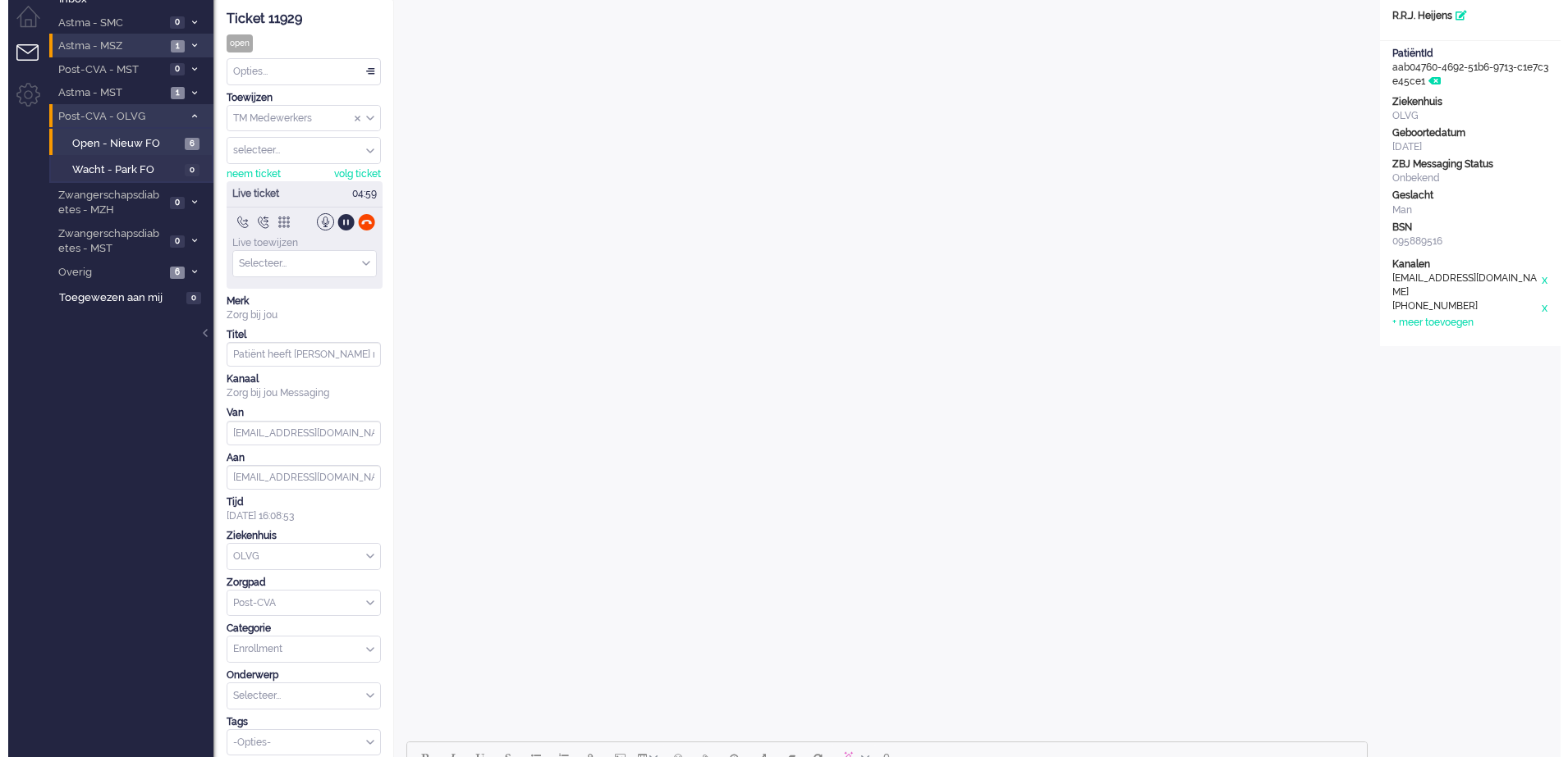
scroll to position [0, 0]
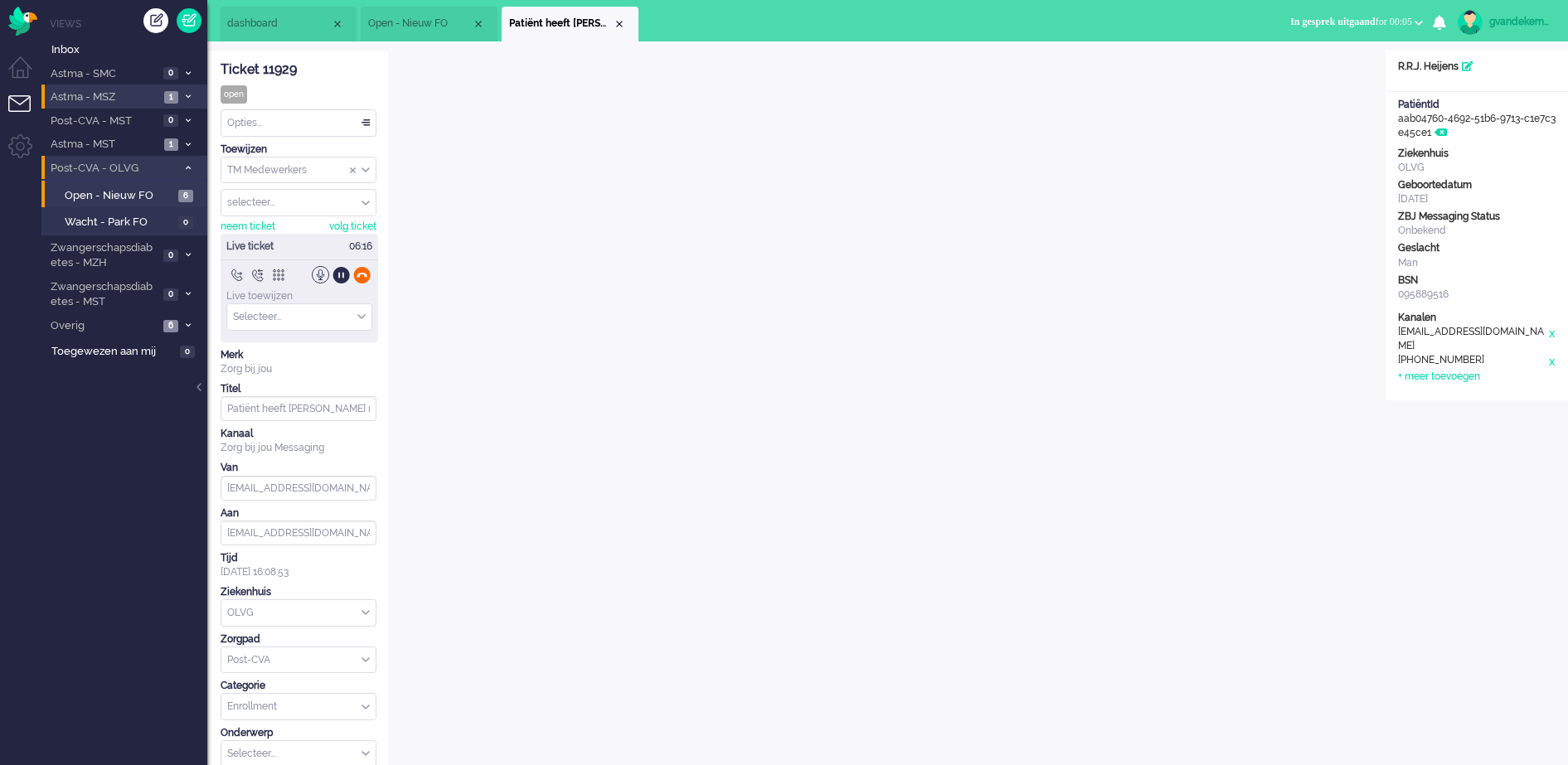
click at [363, 275] on div at bounding box center [362, 275] width 17 height 17
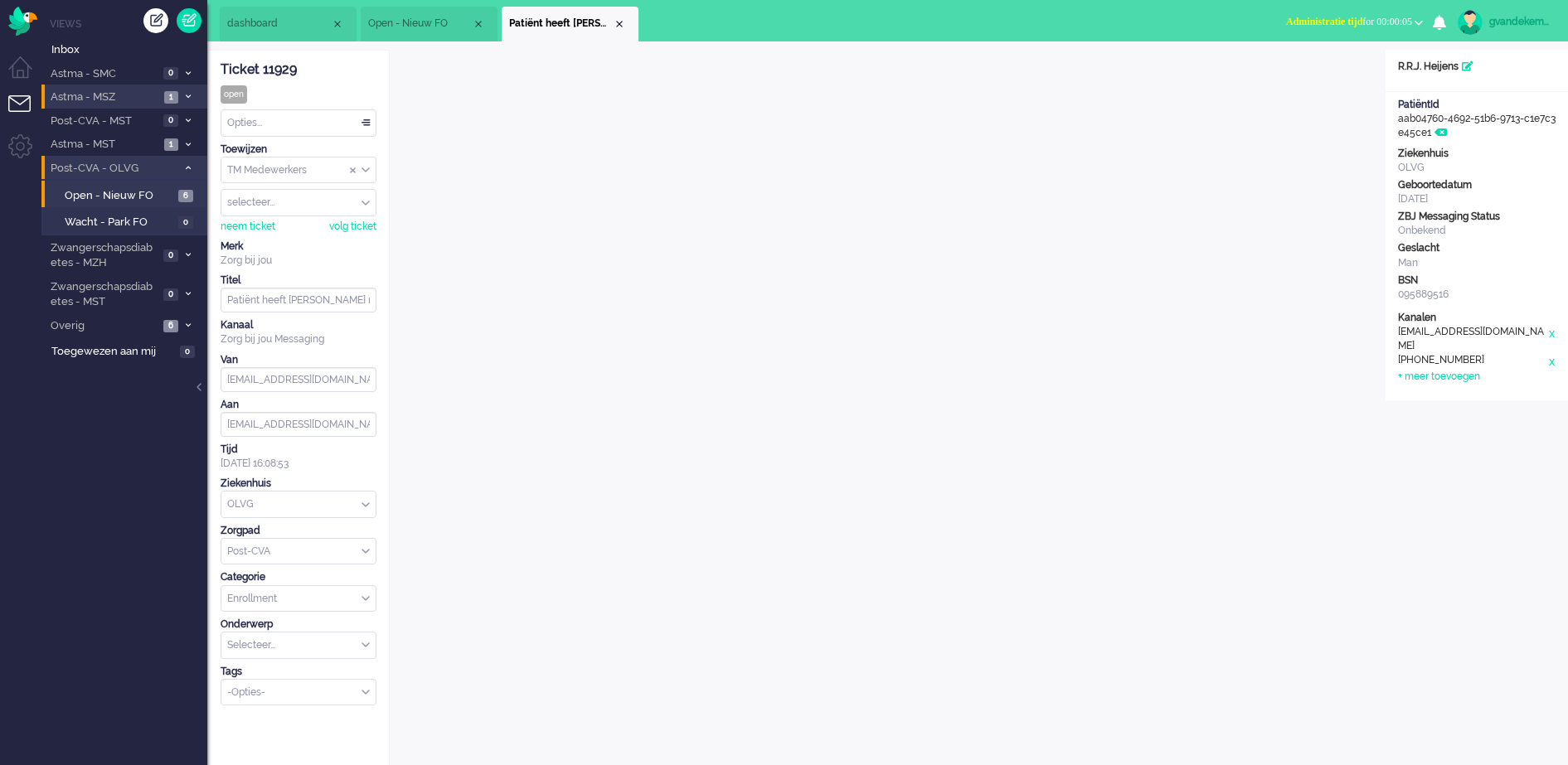
click at [1420, 18] on button "Administratie tijd for 00:00:05" at bounding box center [1355, 22] width 157 height 24
click at [1305, 70] on label "Online" at bounding box center [1354, 74] width 131 height 14
click at [367, 124] on div "Opties..." at bounding box center [298, 123] width 154 height 26
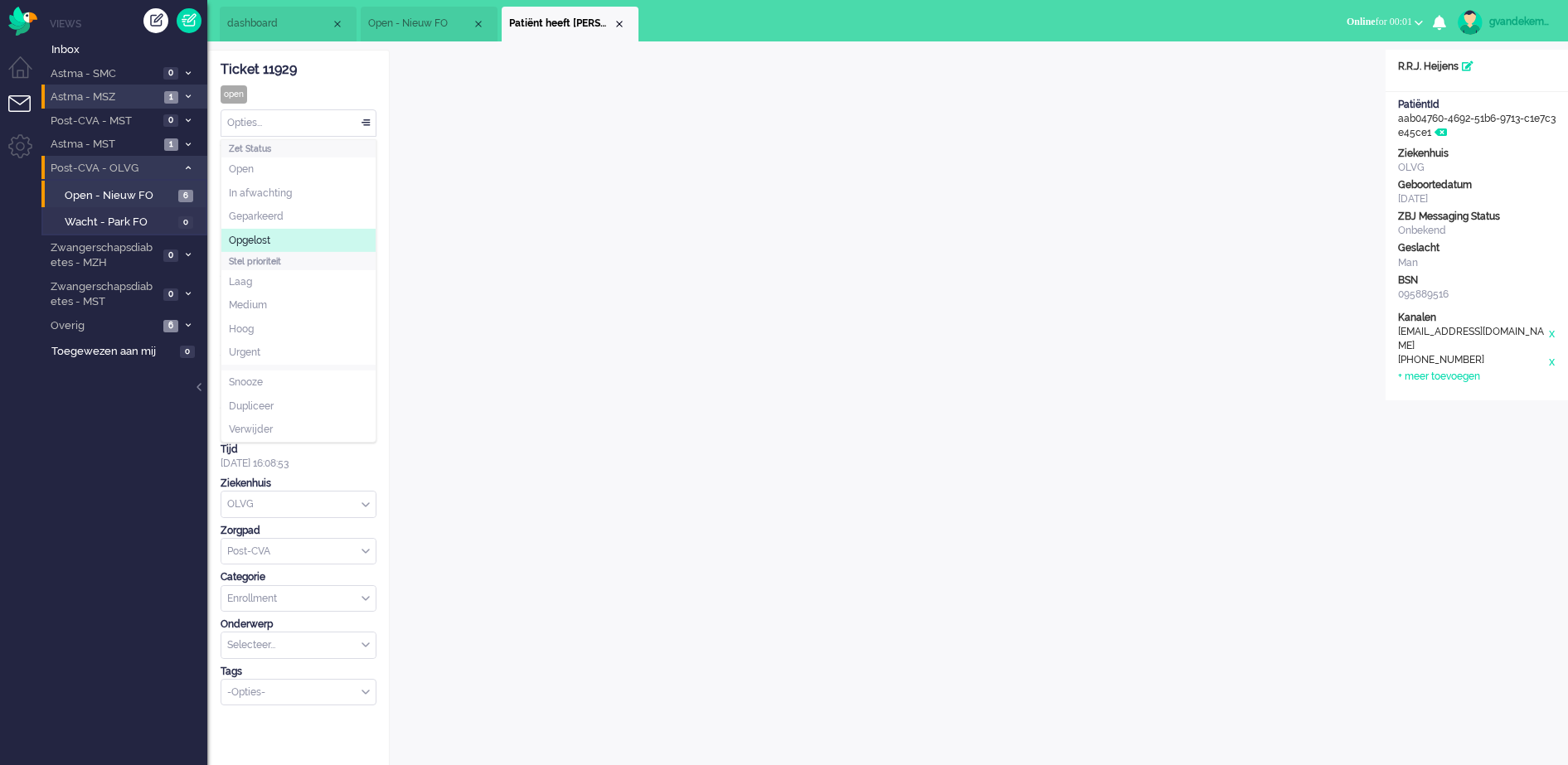
click at [276, 234] on li "Opgelost" at bounding box center [298, 240] width 154 height 24
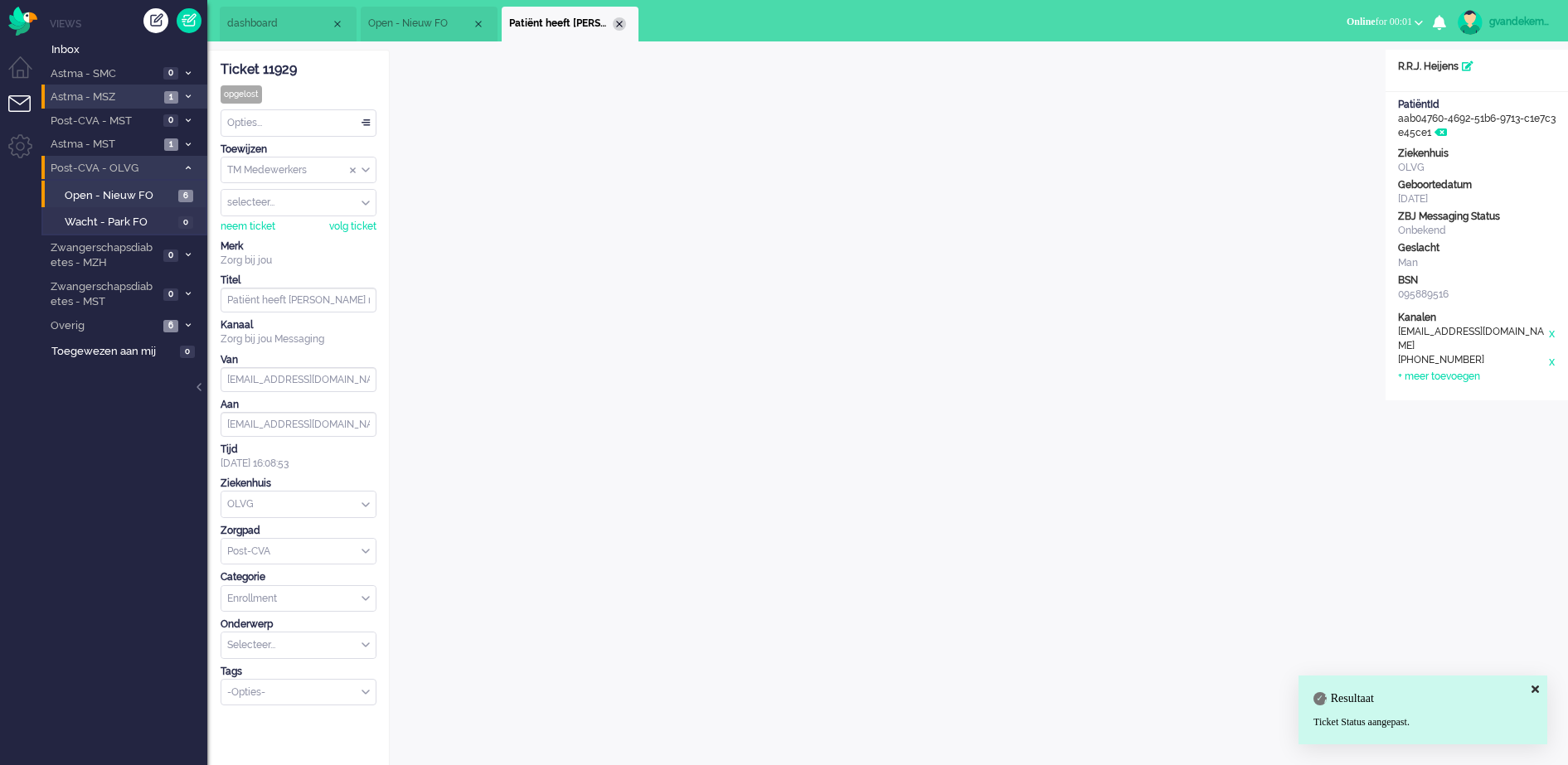
click at [617, 18] on div "Close tab" at bounding box center [619, 24] width 13 height 13
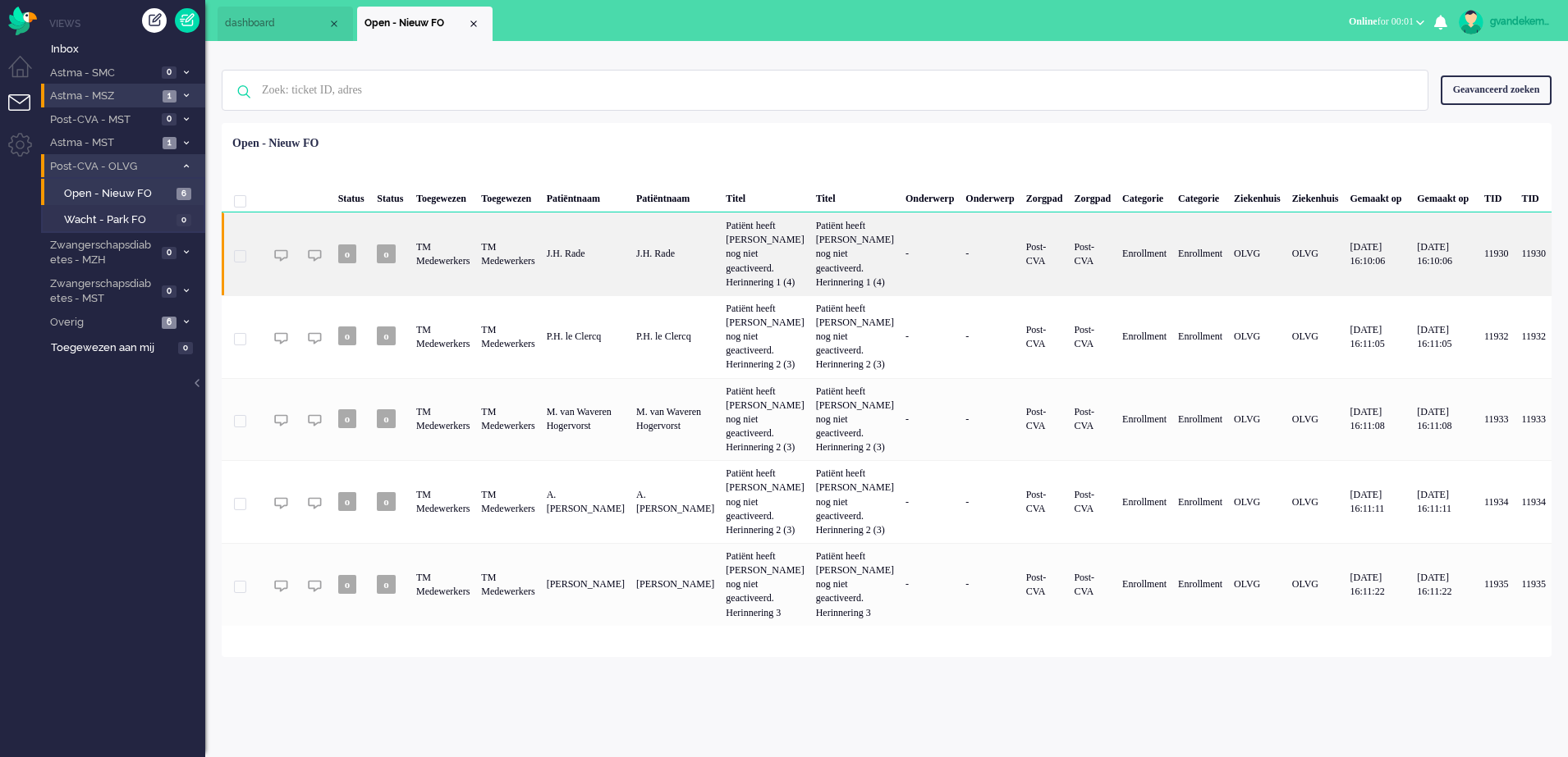
click at [631, 289] on div "J.H. Rade" at bounding box center [586, 254] width 90 height 83
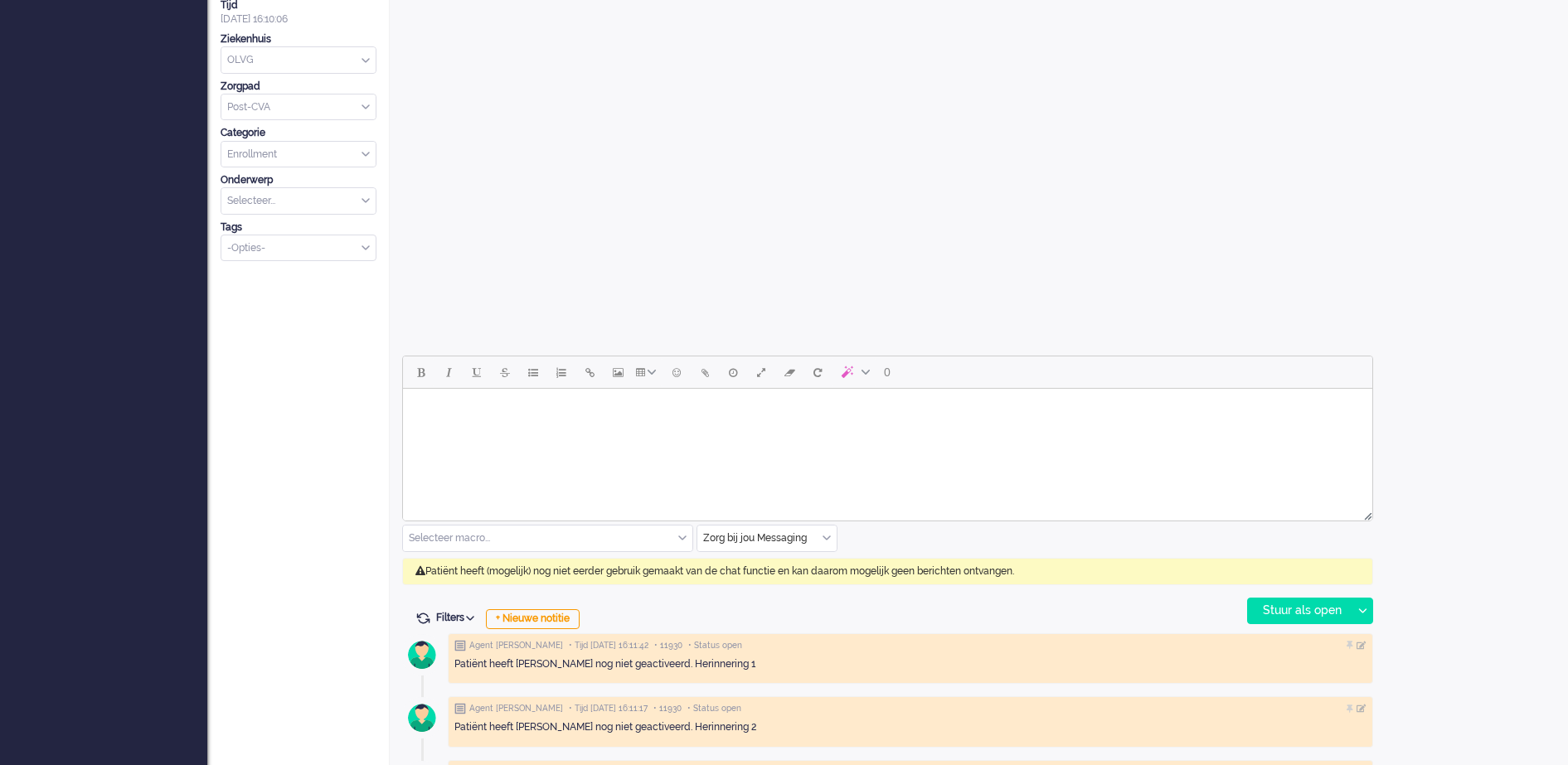
scroll to position [502, 0]
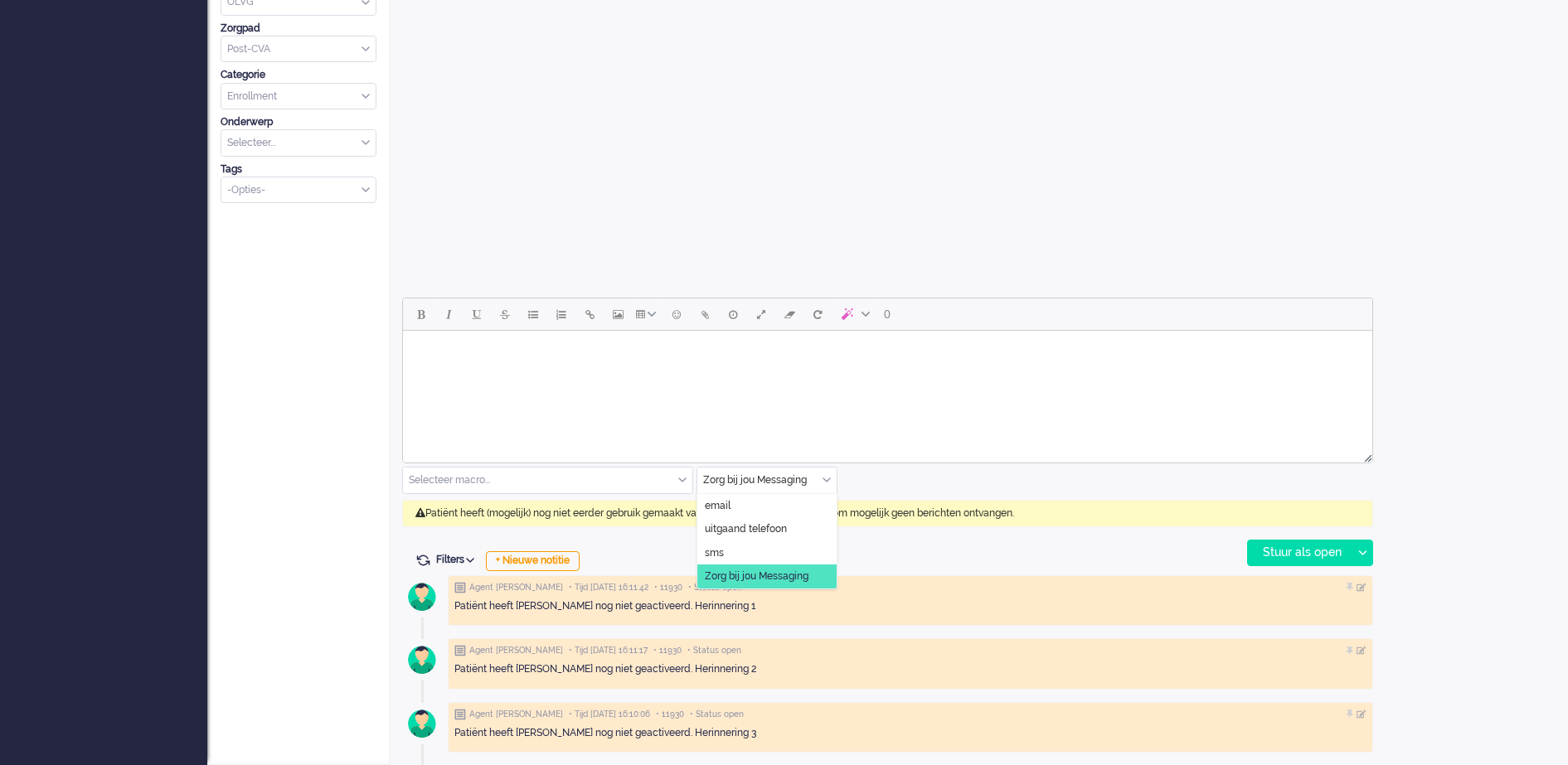
click at [828, 482] on div "Zorg bij jou Messaging" at bounding box center [767, 480] width 139 height 26
click at [758, 525] on span "uitgaand telefoon" at bounding box center [745, 529] width 82 height 14
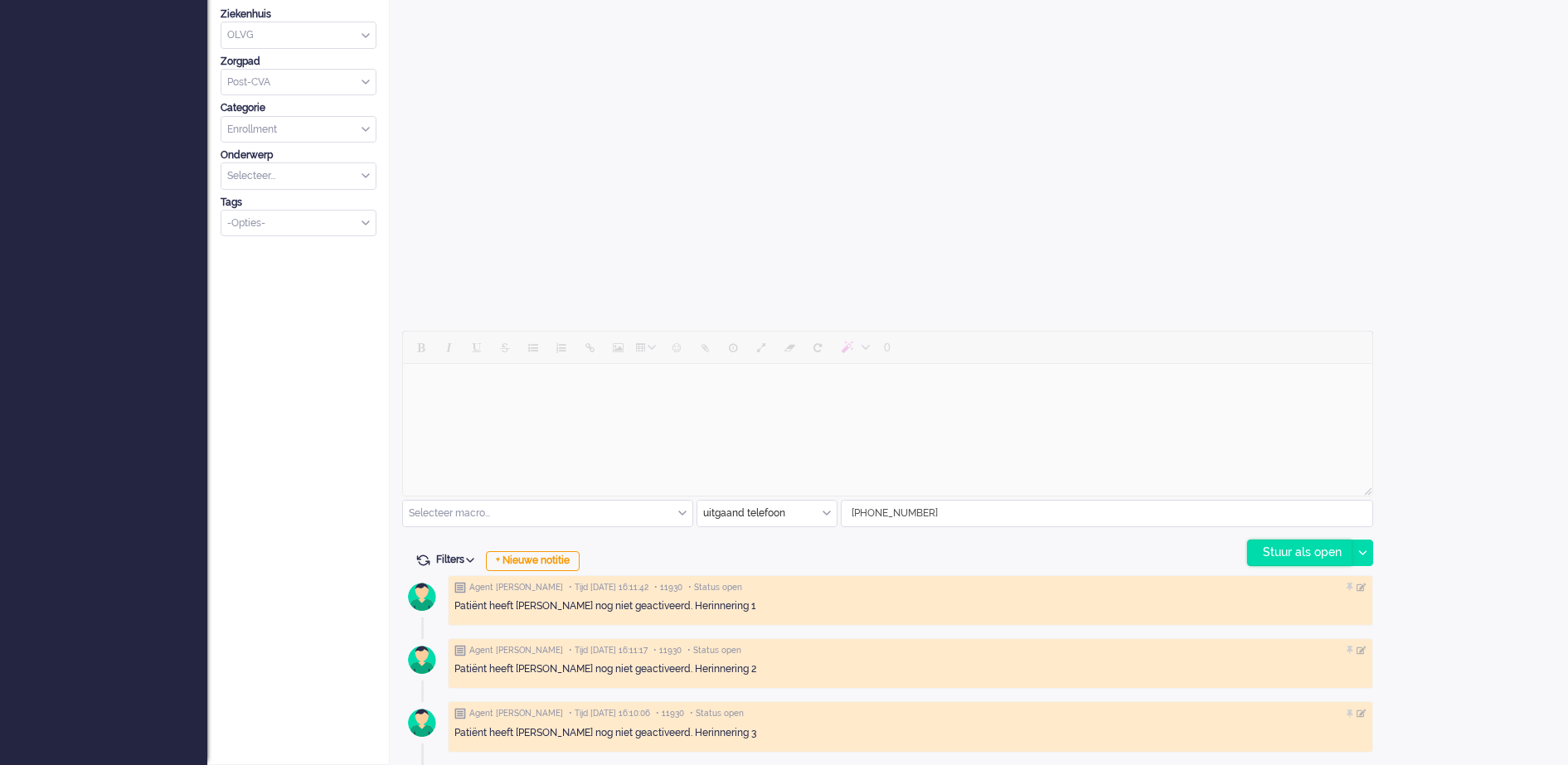
click at [1298, 552] on div "Stuur als open" at bounding box center [1300, 553] width 104 height 25
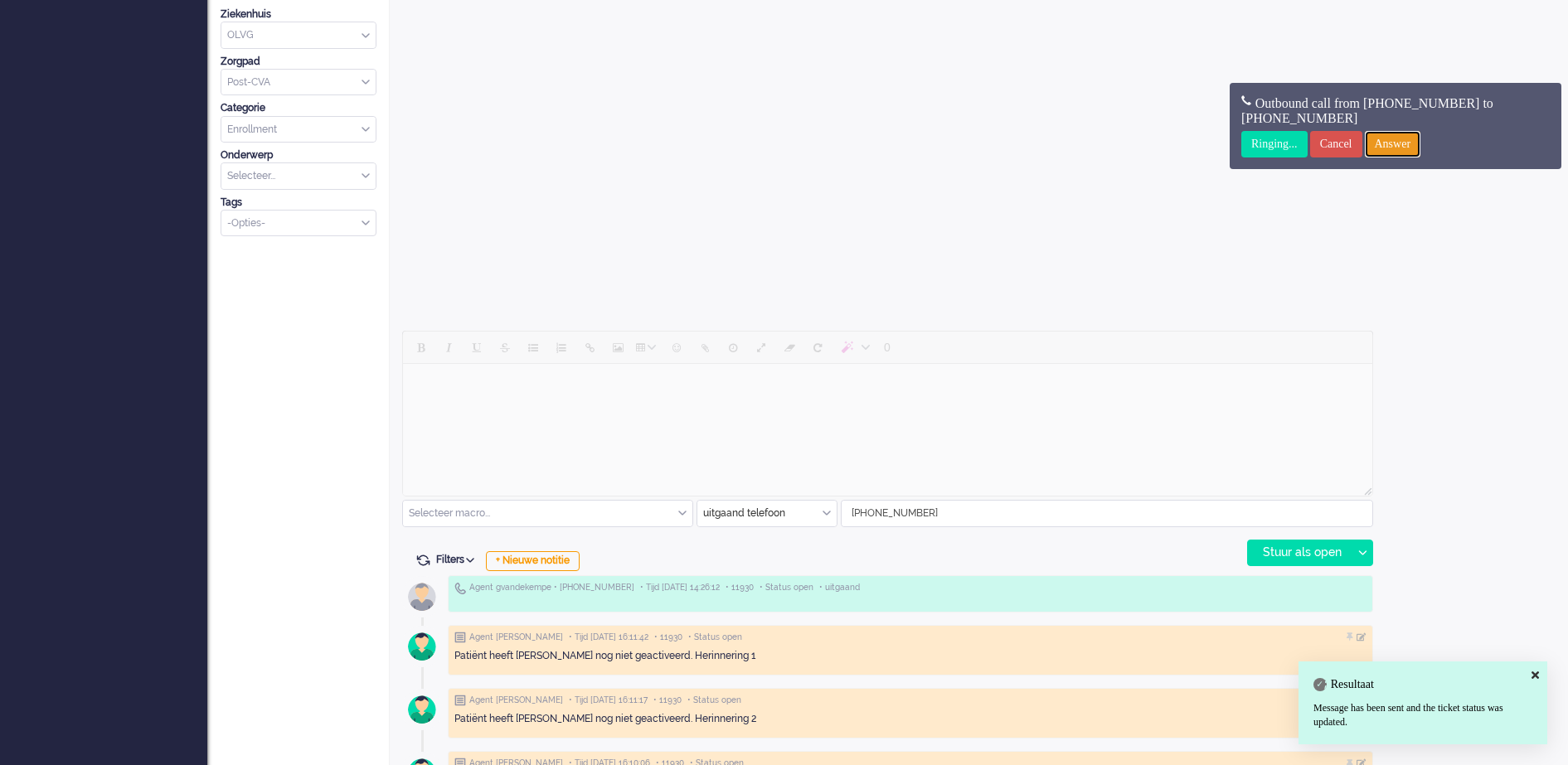
click at [1416, 145] on input "Answer" at bounding box center [1393, 145] width 57 height 26
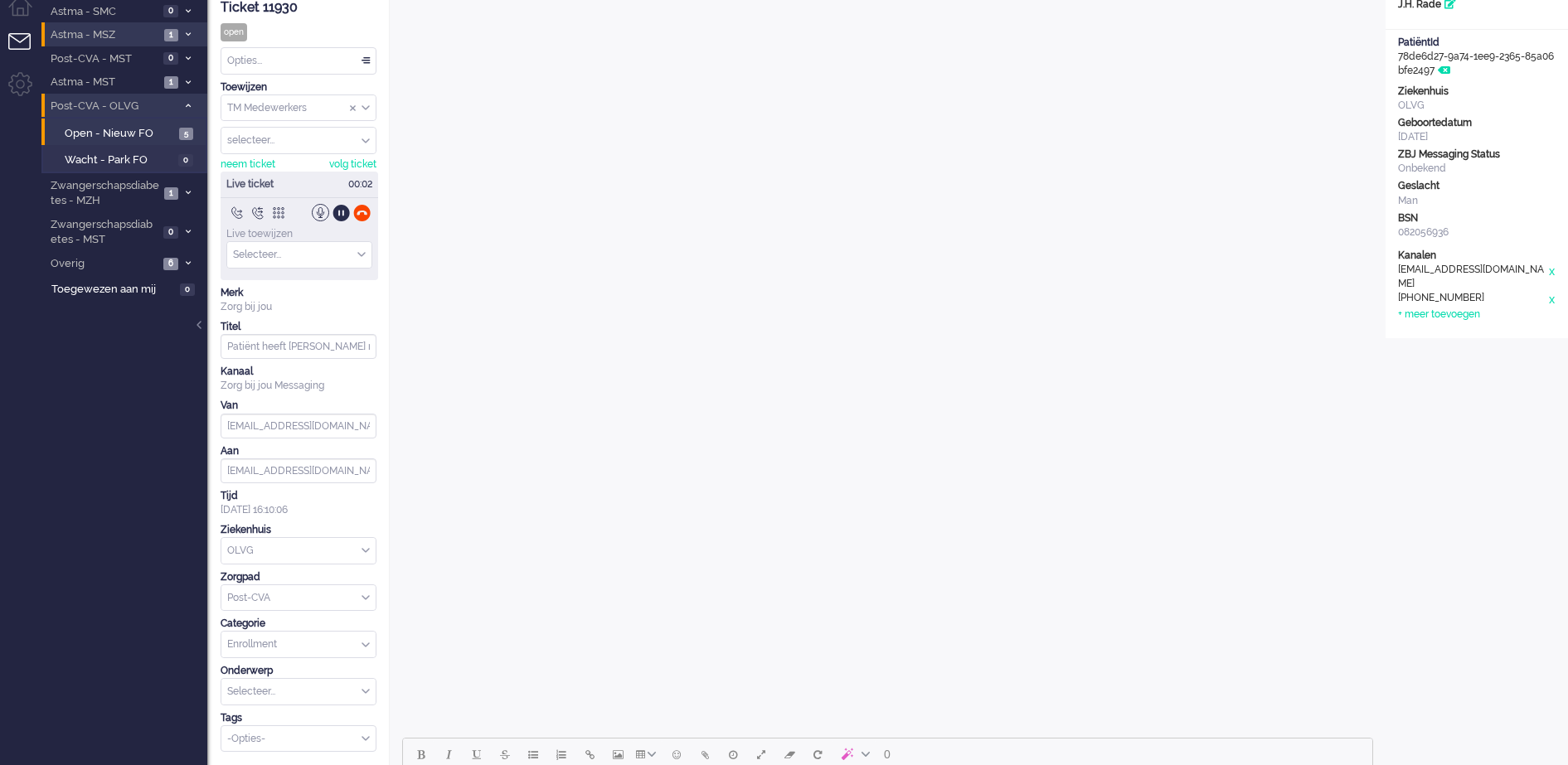
scroll to position [0, 0]
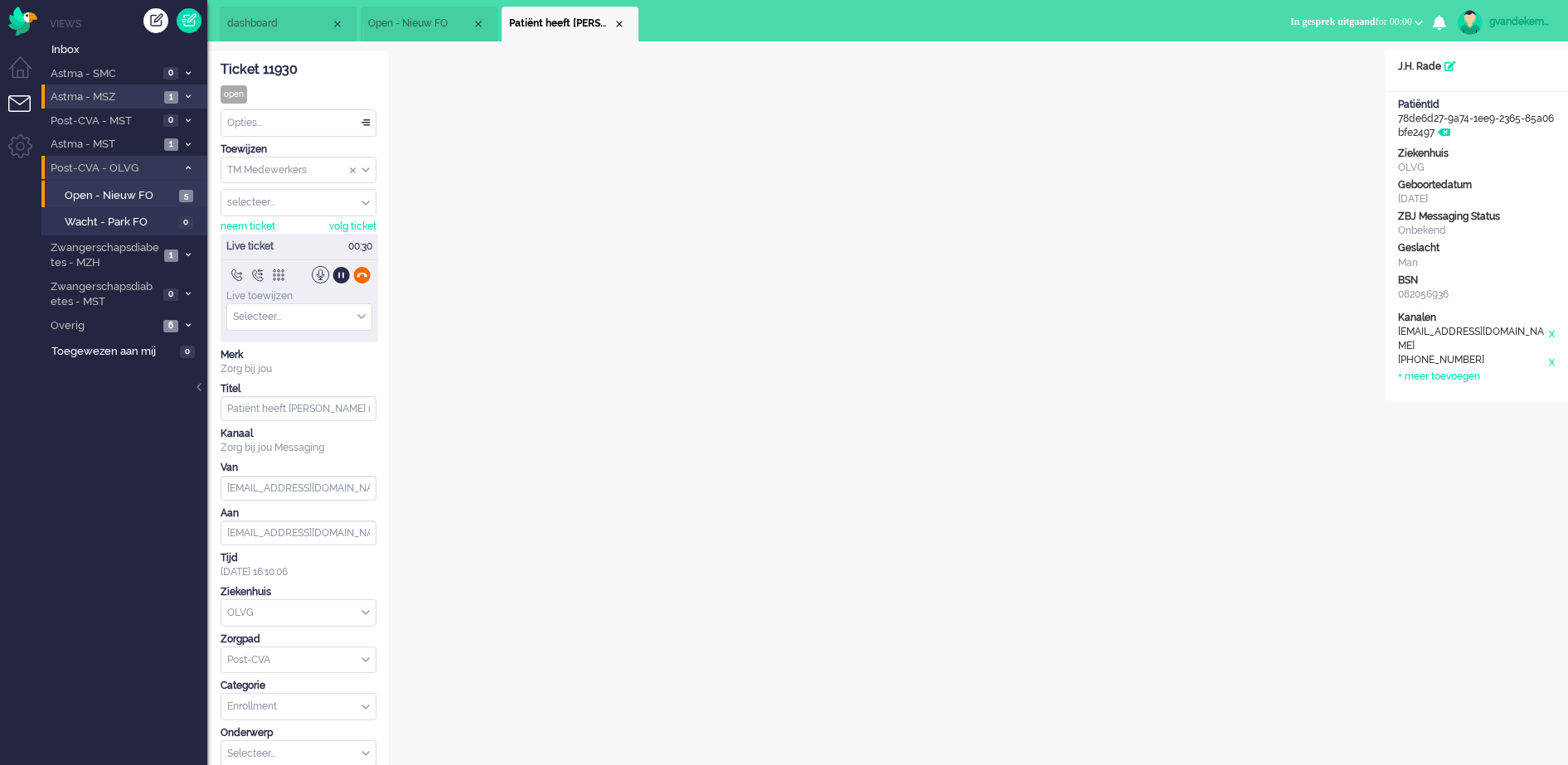
click at [359, 272] on div at bounding box center [362, 275] width 17 height 17
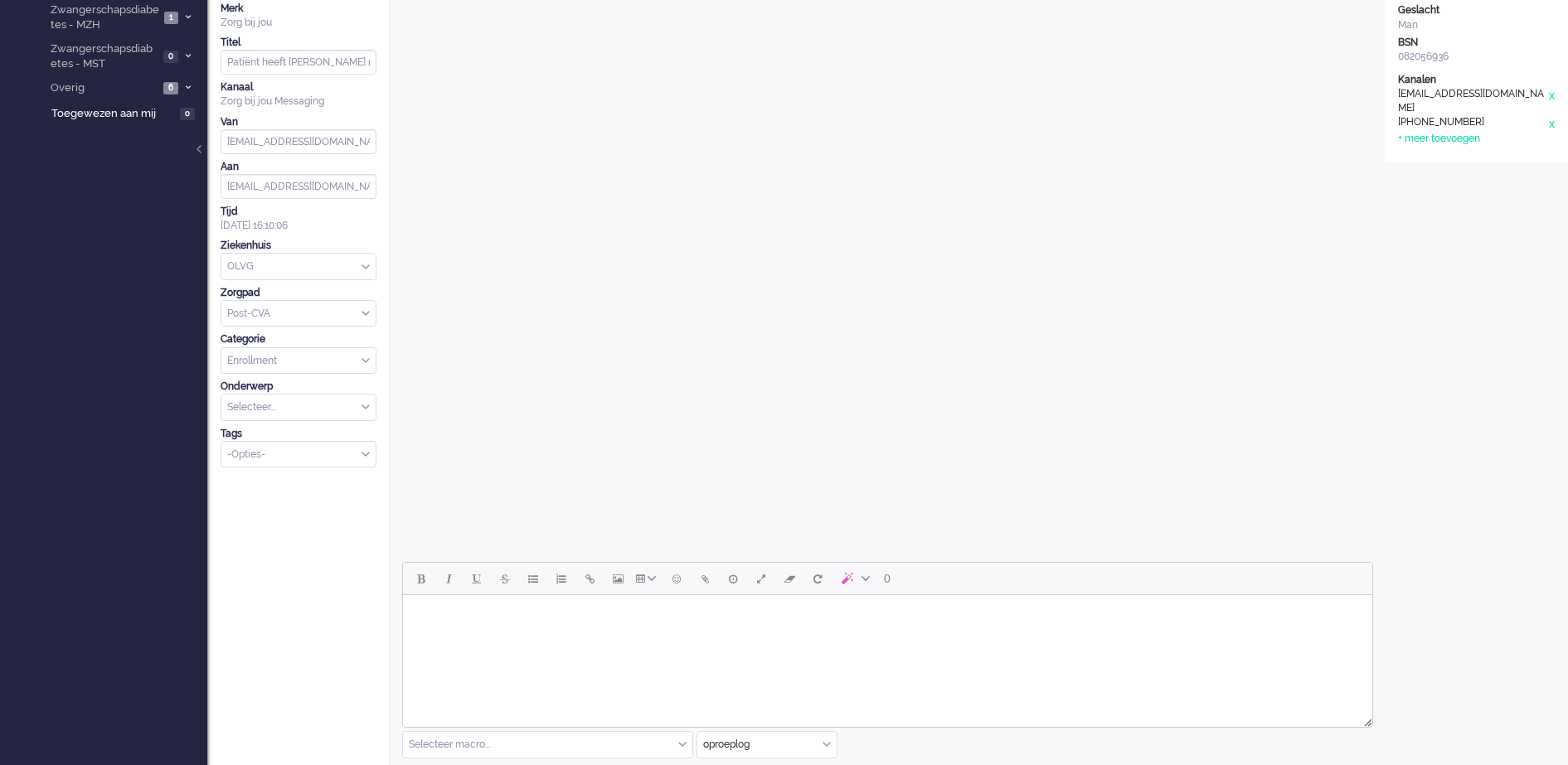
scroll to position [518, 0]
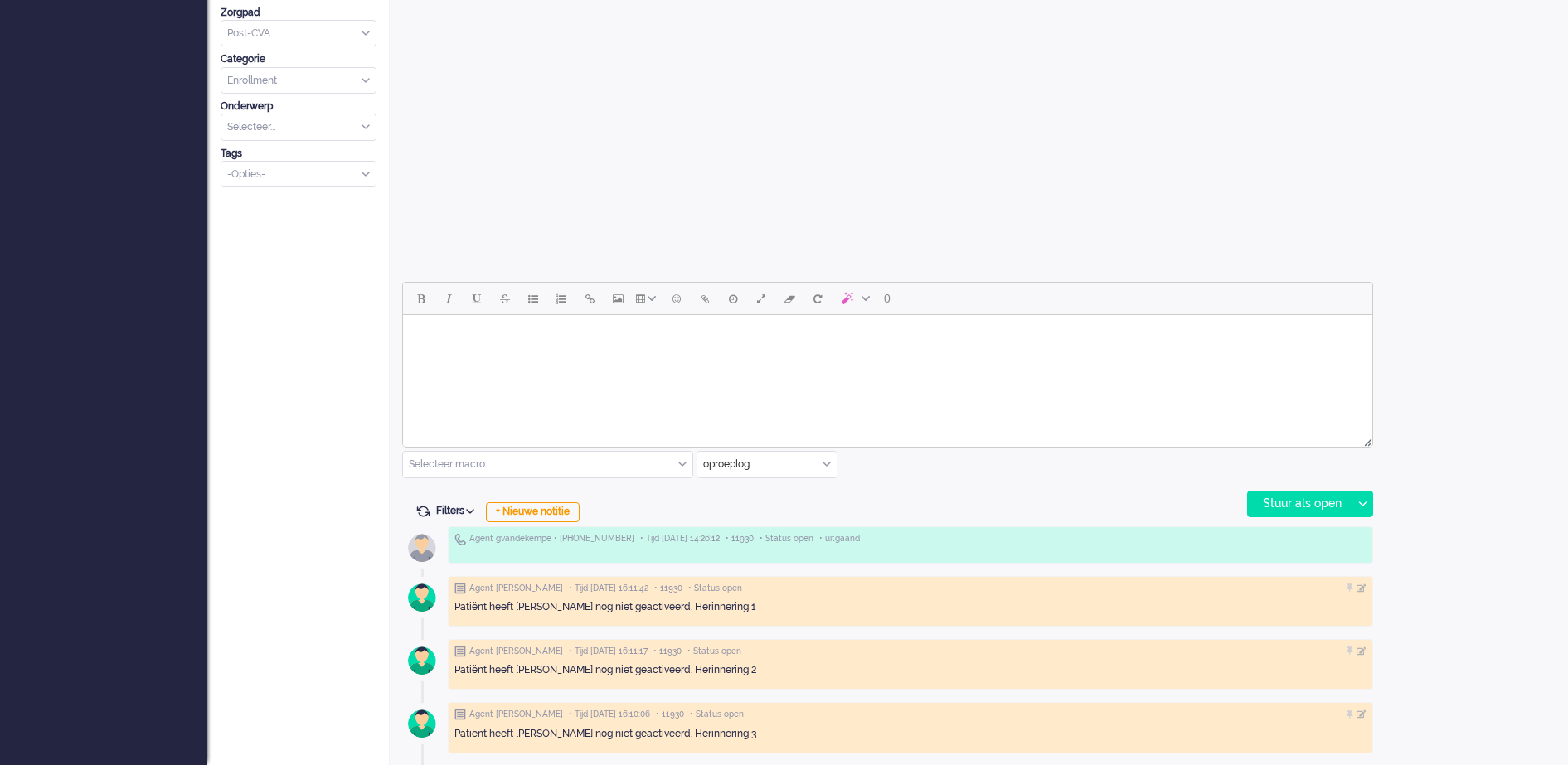
click at [698, 542] on span "• Tijd 18/09/2025 14:26:12" at bounding box center [680, 539] width 79 height 11
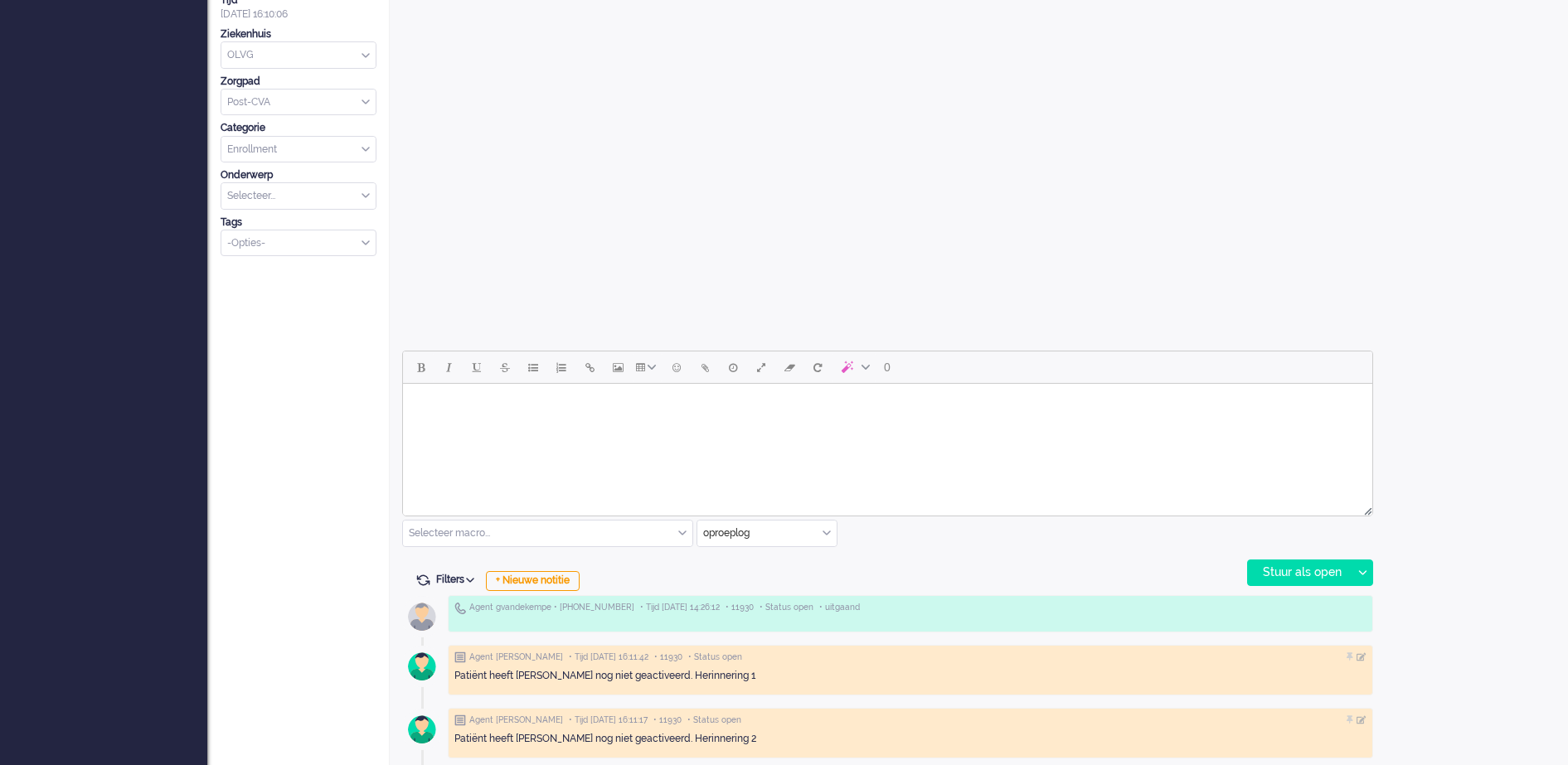
scroll to position [519, 0]
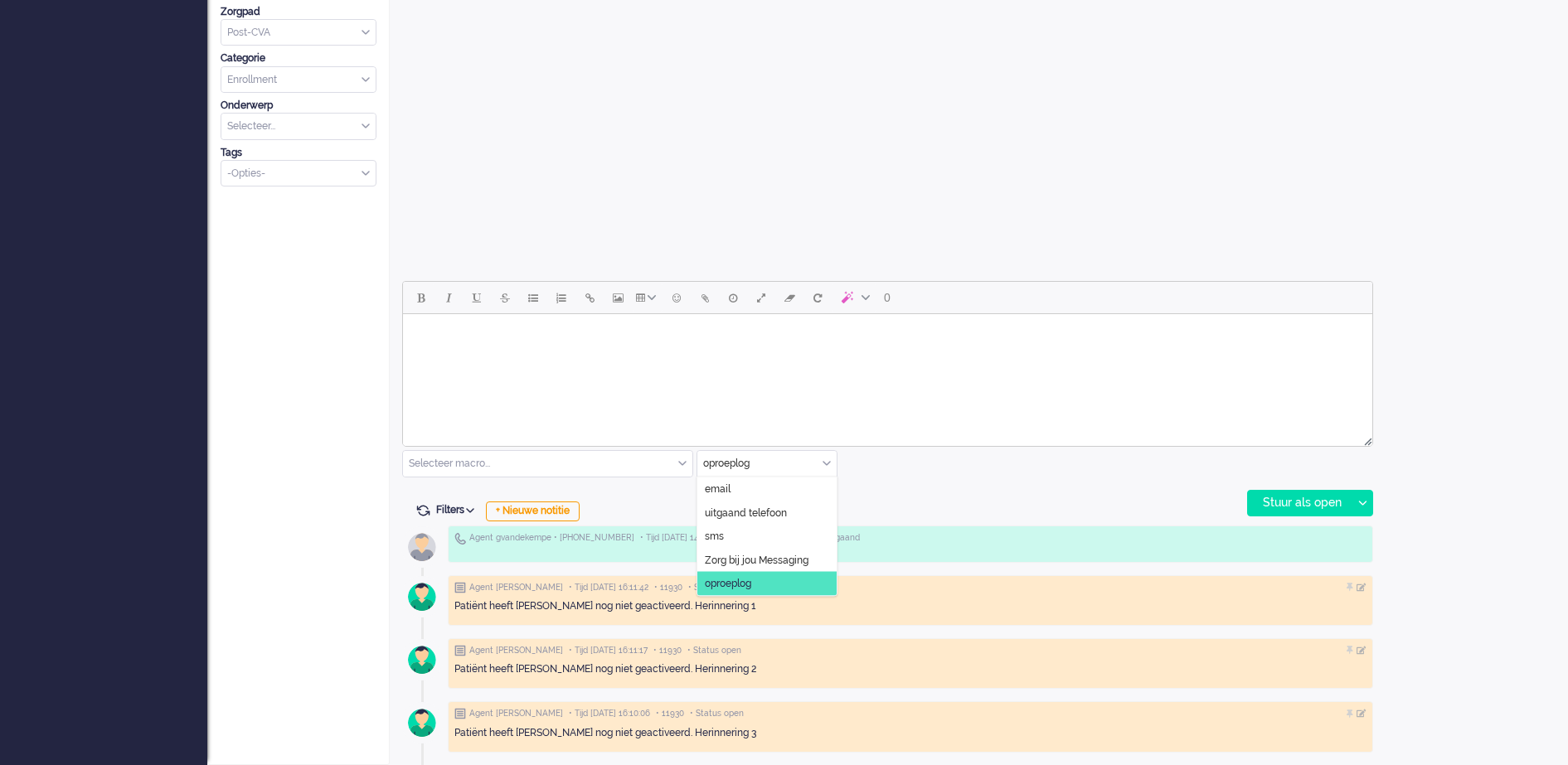
click at [826, 462] on div "oproeplog" at bounding box center [767, 463] width 139 height 26
click at [747, 509] on span "uitgaand telefoon" at bounding box center [745, 513] width 82 height 14
click at [1300, 501] on div "Stuur als open" at bounding box center [1300, 503] width 104 height 25
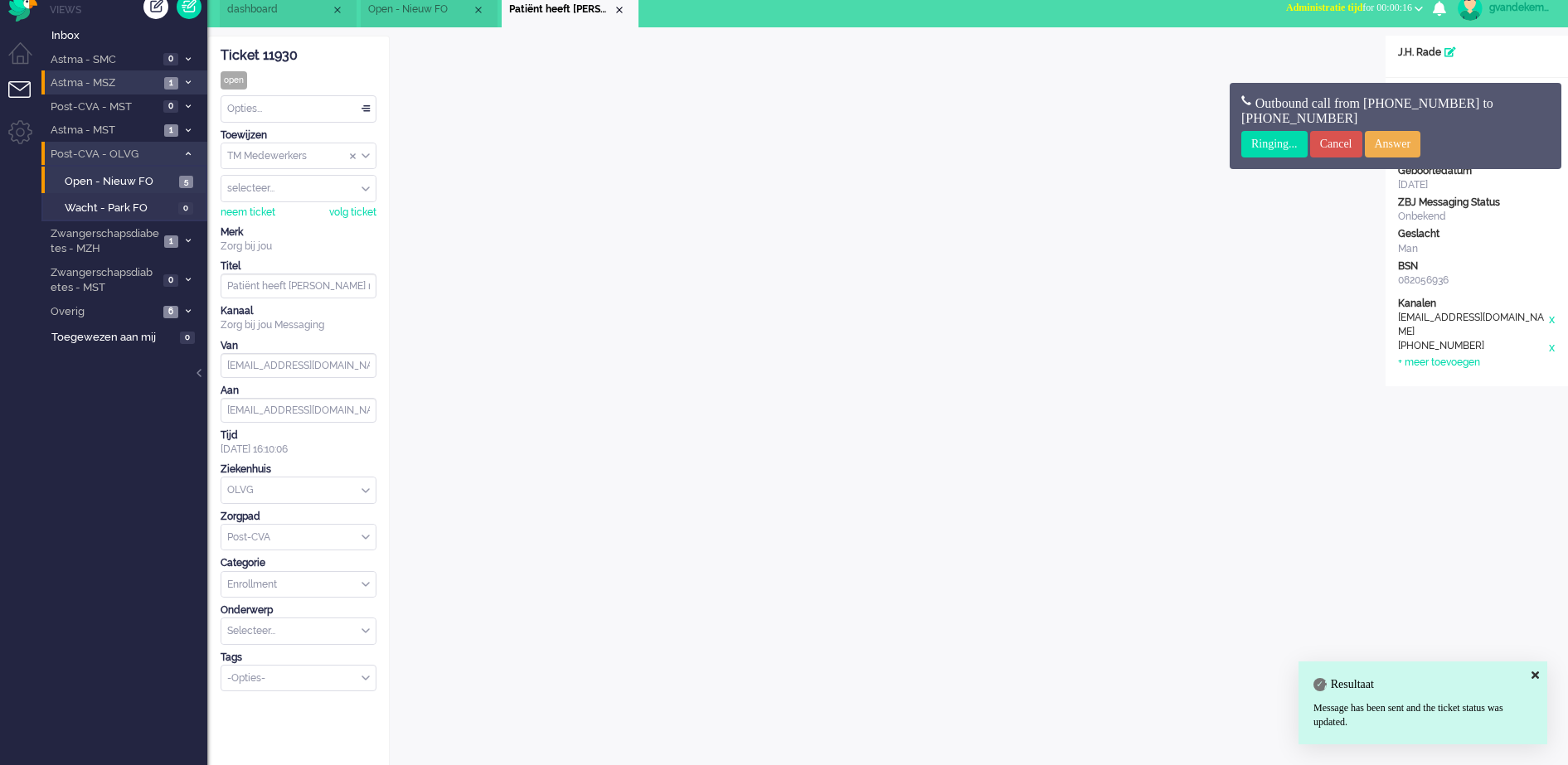
scroll to position [0, 0]
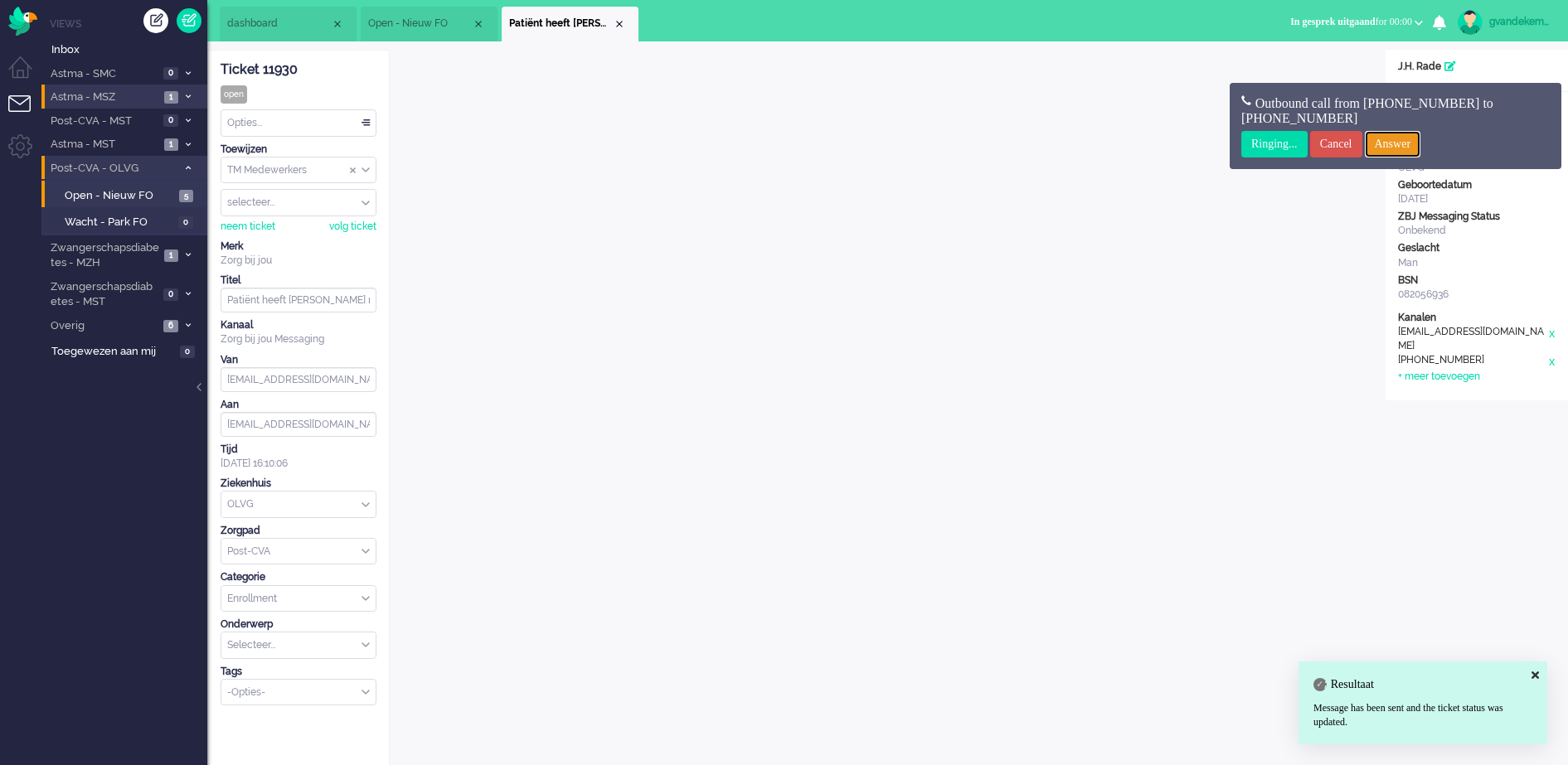
click at [1412, 142] on input "Answer" at bounding box center [1393, 145] width 57 height 26
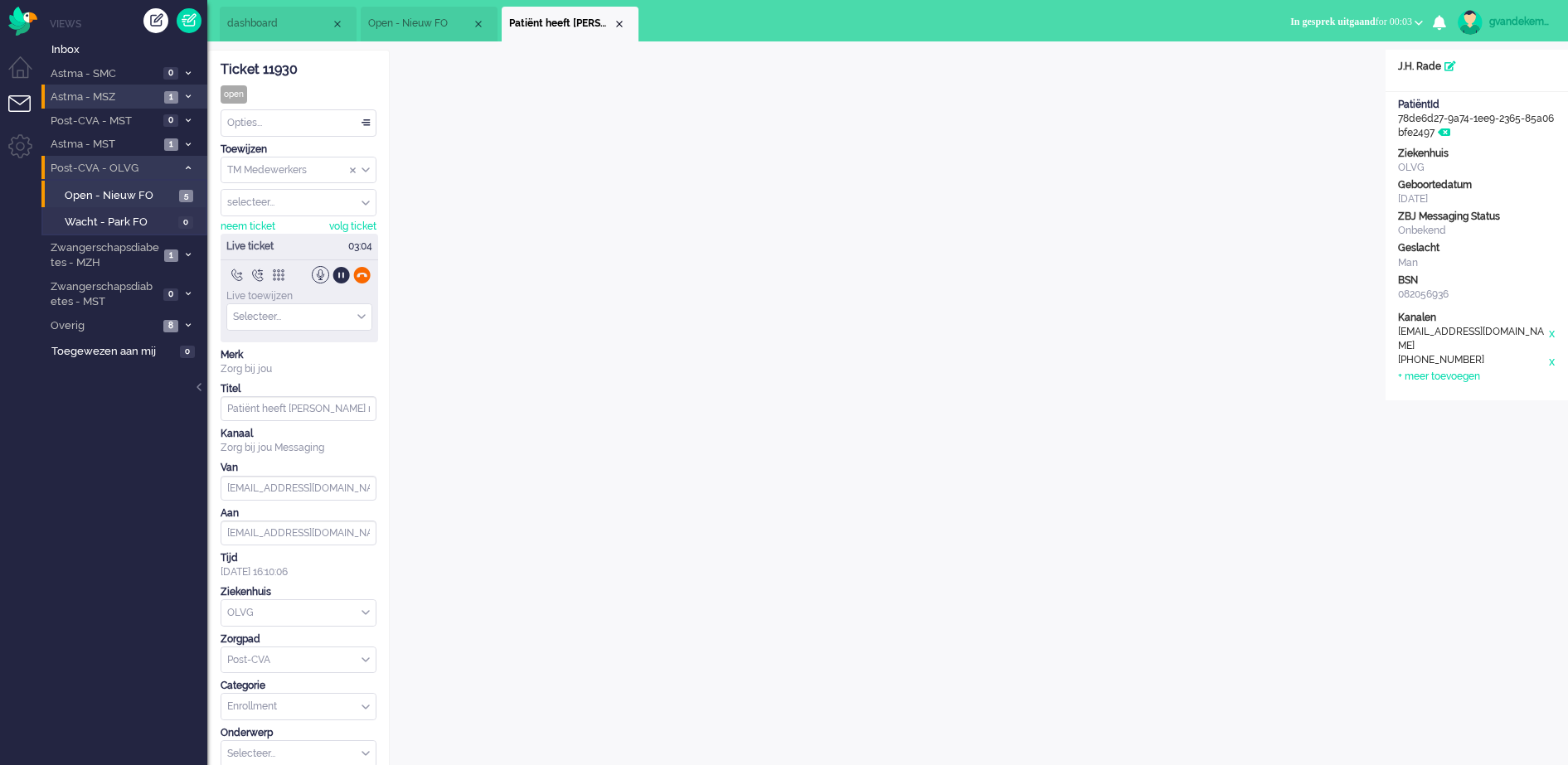
click at [363, 272] on div at bounding box center [362, 275] width 17 height 17
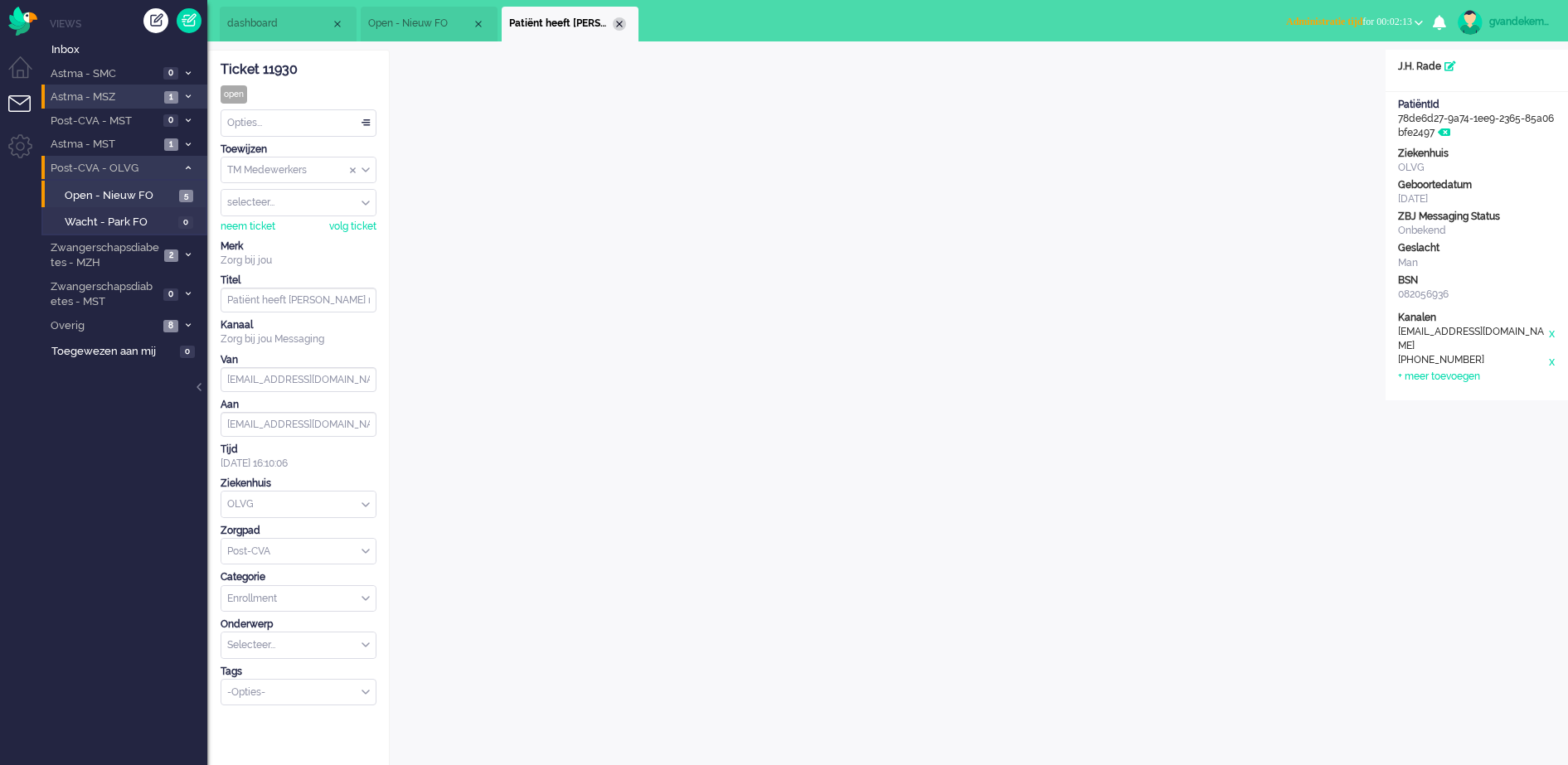
click at [618, 25] on div "Close tab" at bounding box center [619, 24] width 13 height 13
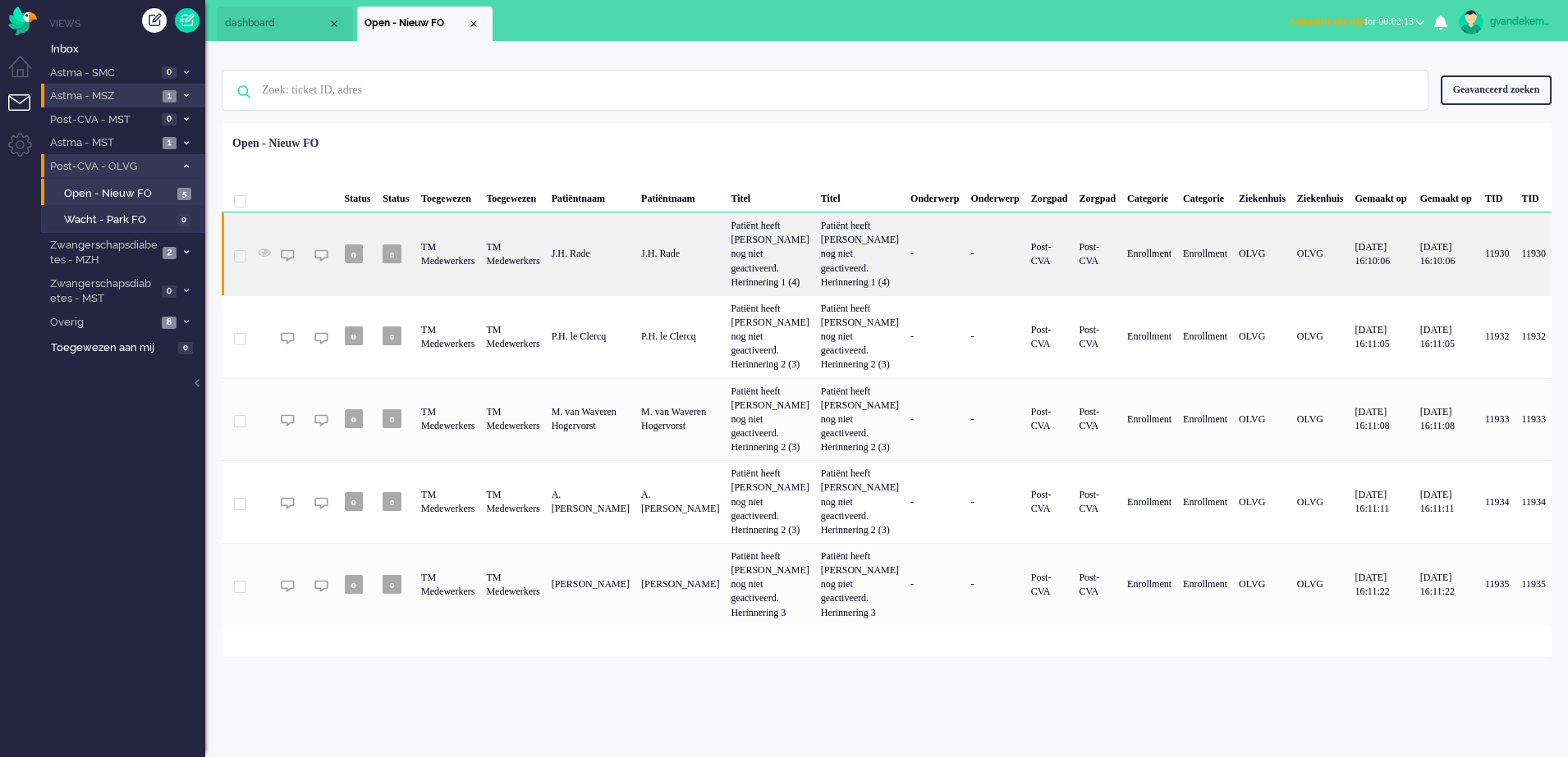
click at [545, 251] on div "TM Medewerkers" at bounding box center [512, 254] width 65 height 83
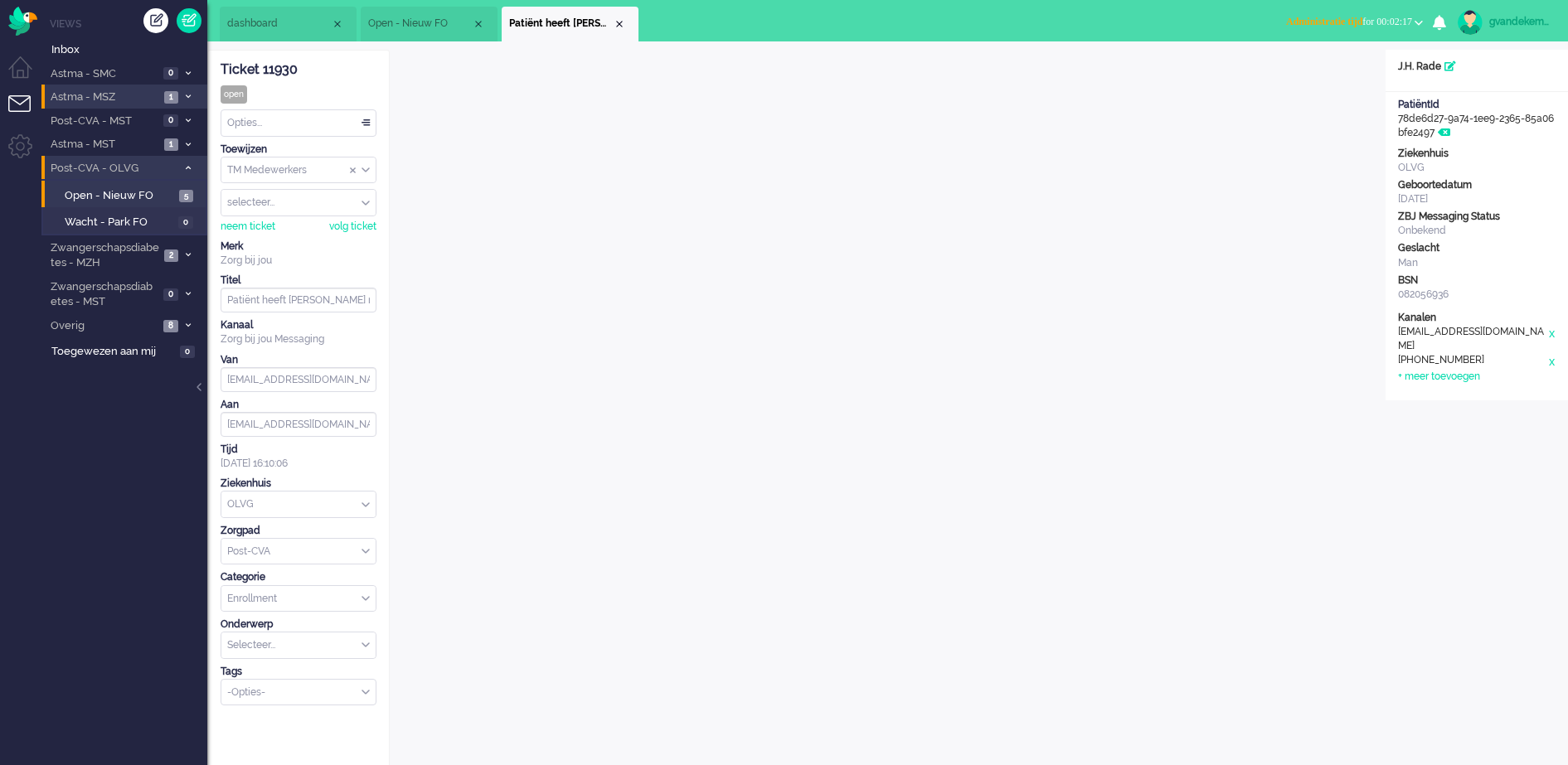
scroll to position [30, 0]
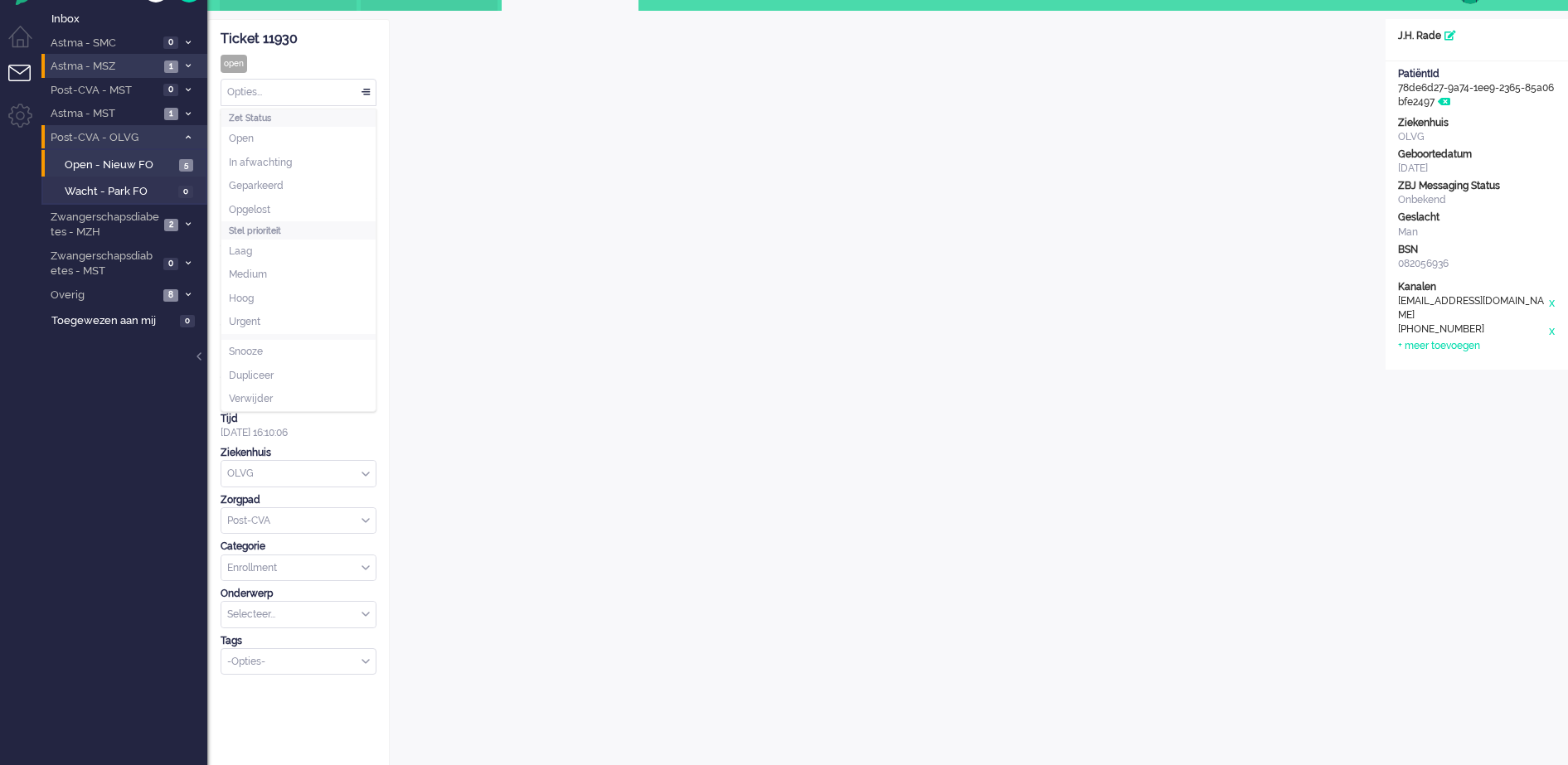
click at [370, 94] on div "Opties..." at bounding box center [298, 92] width 154 height 26
click at [263, 200] on li "Opgelost" at bounding box center [298, 210] width 154 height 24
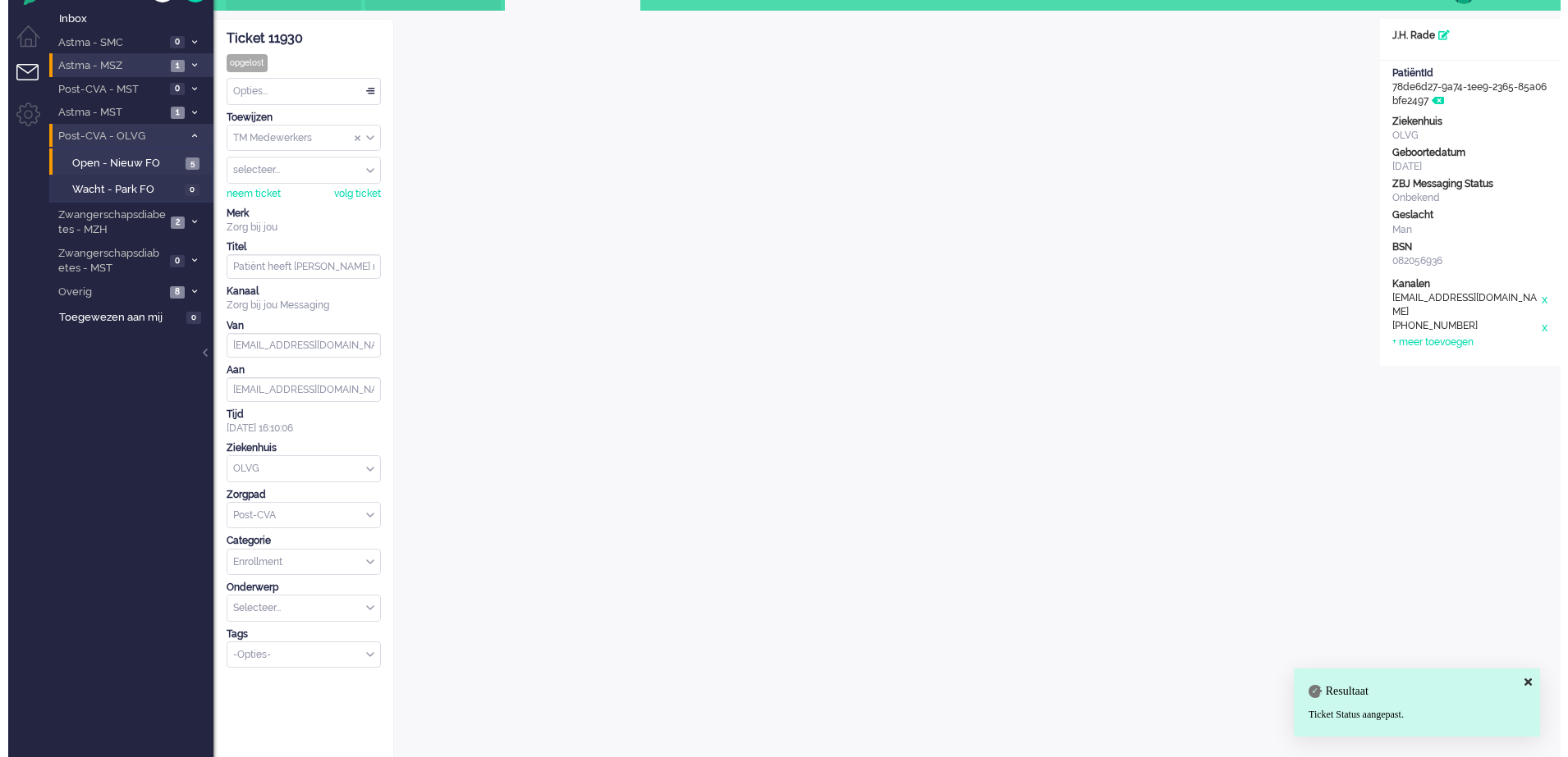
scroll to position [0, 0]
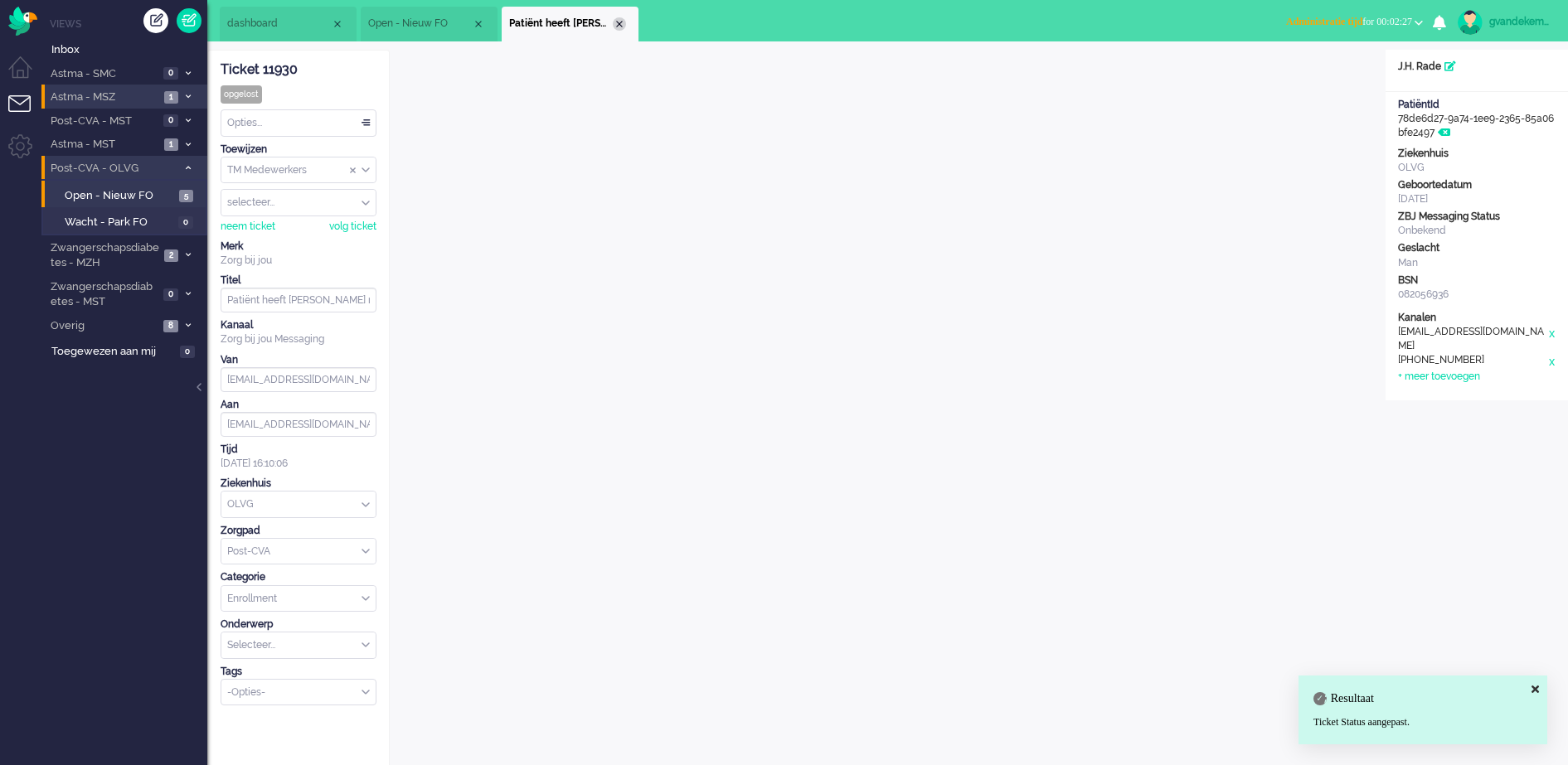
click at [617, 21] on div "Close tab" at bounding box center [619, 24] width 13 height 13
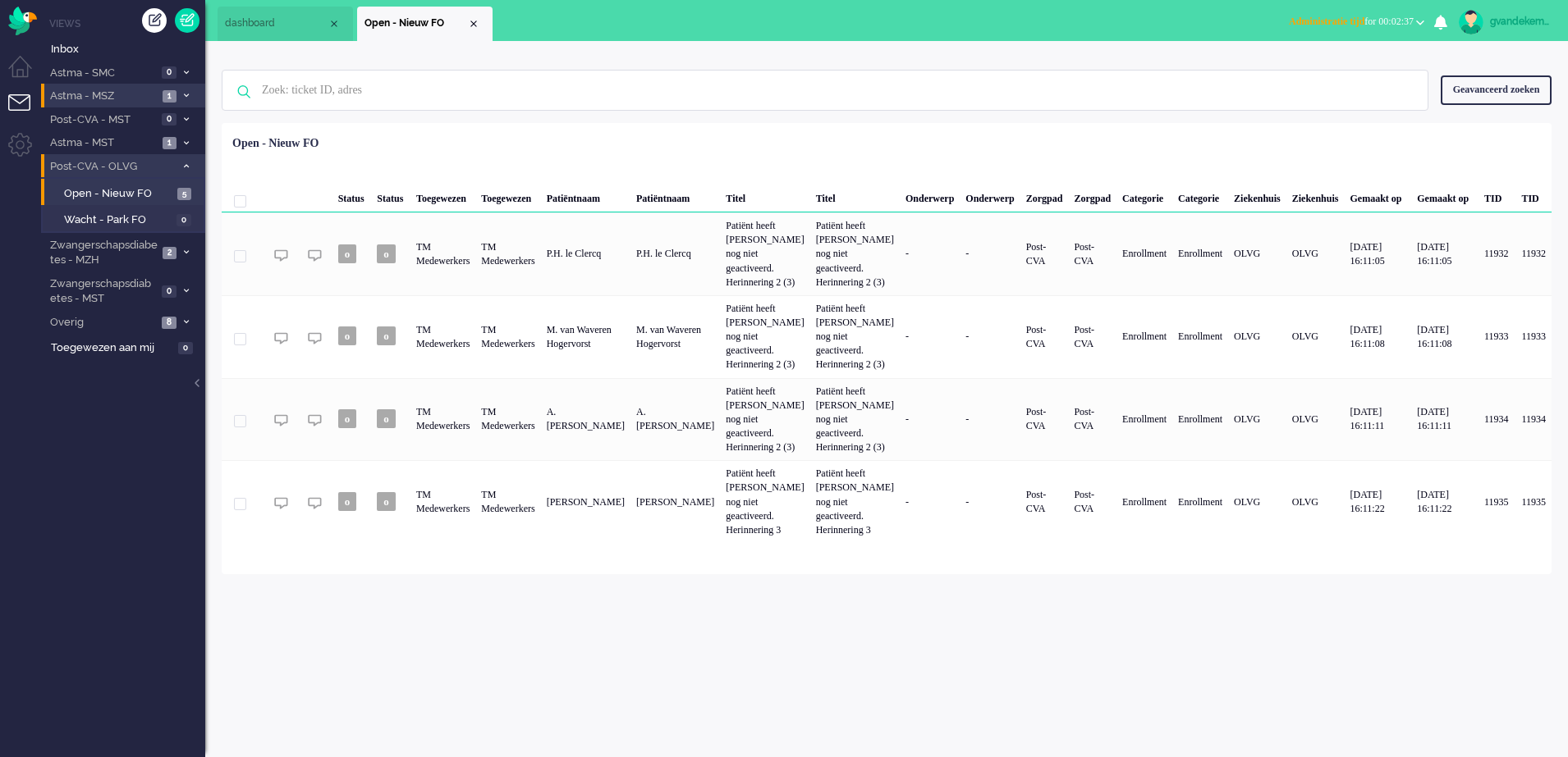
click at [184, 89] on li "Astma - MSZ 1" at bounding box center [123, 95] width 164 height 23
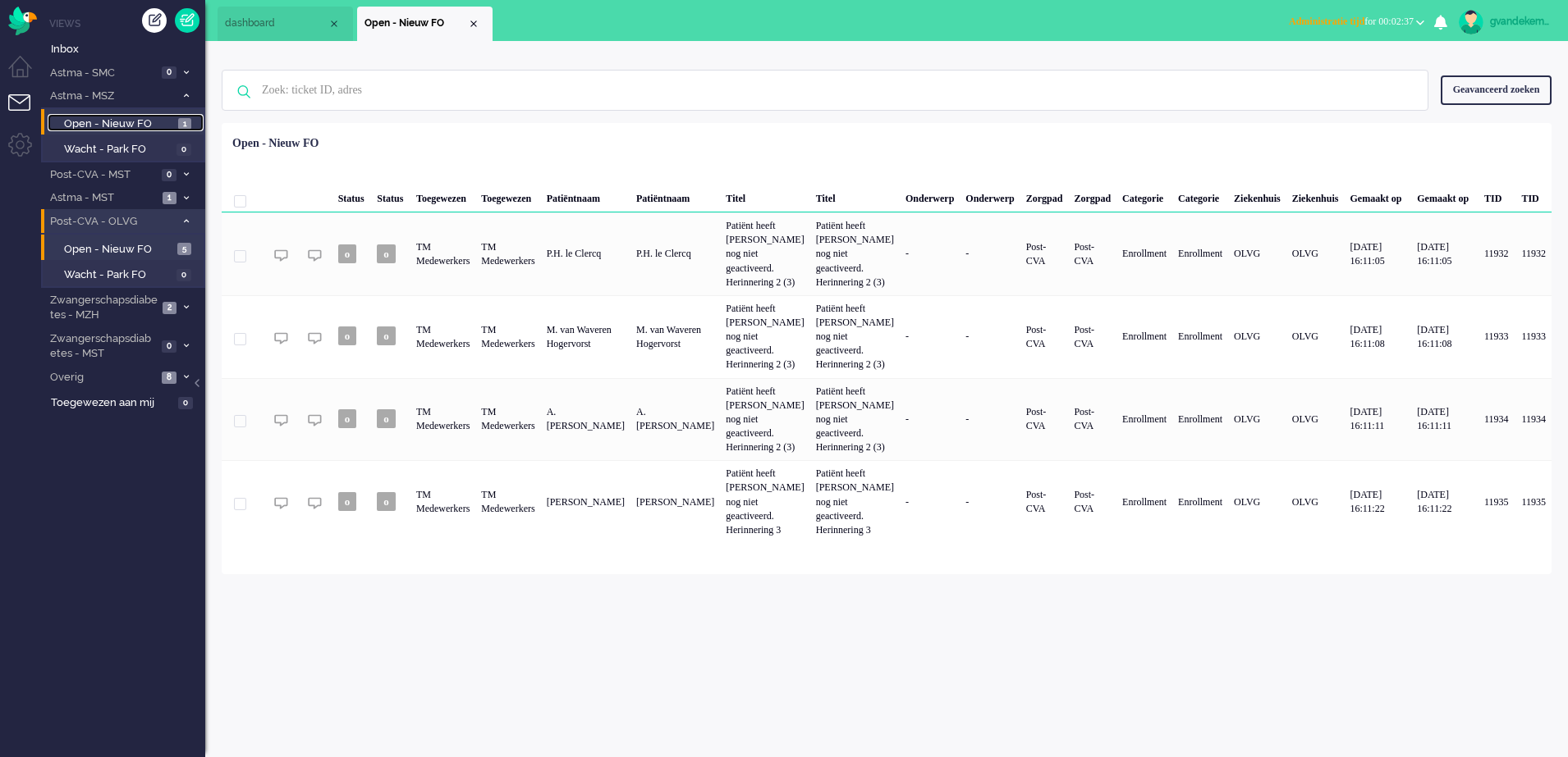
click at [178, 118] on span "1" at bounding box center [184, 124] width 13 height 12
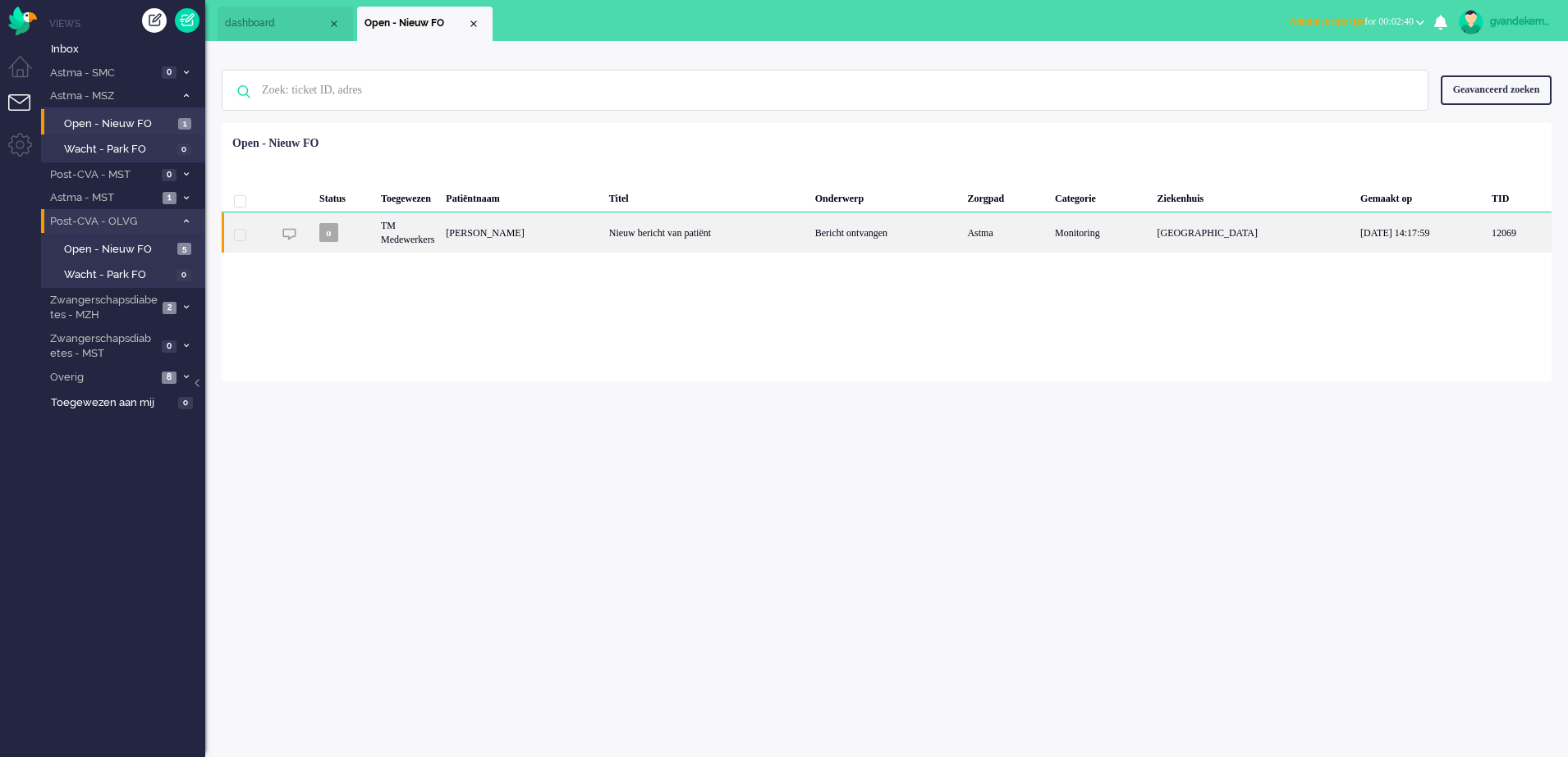
click at [616, 230] on div "Nieuw bericht van patiënt" at bounding box center [707, 232] width 206 height 40
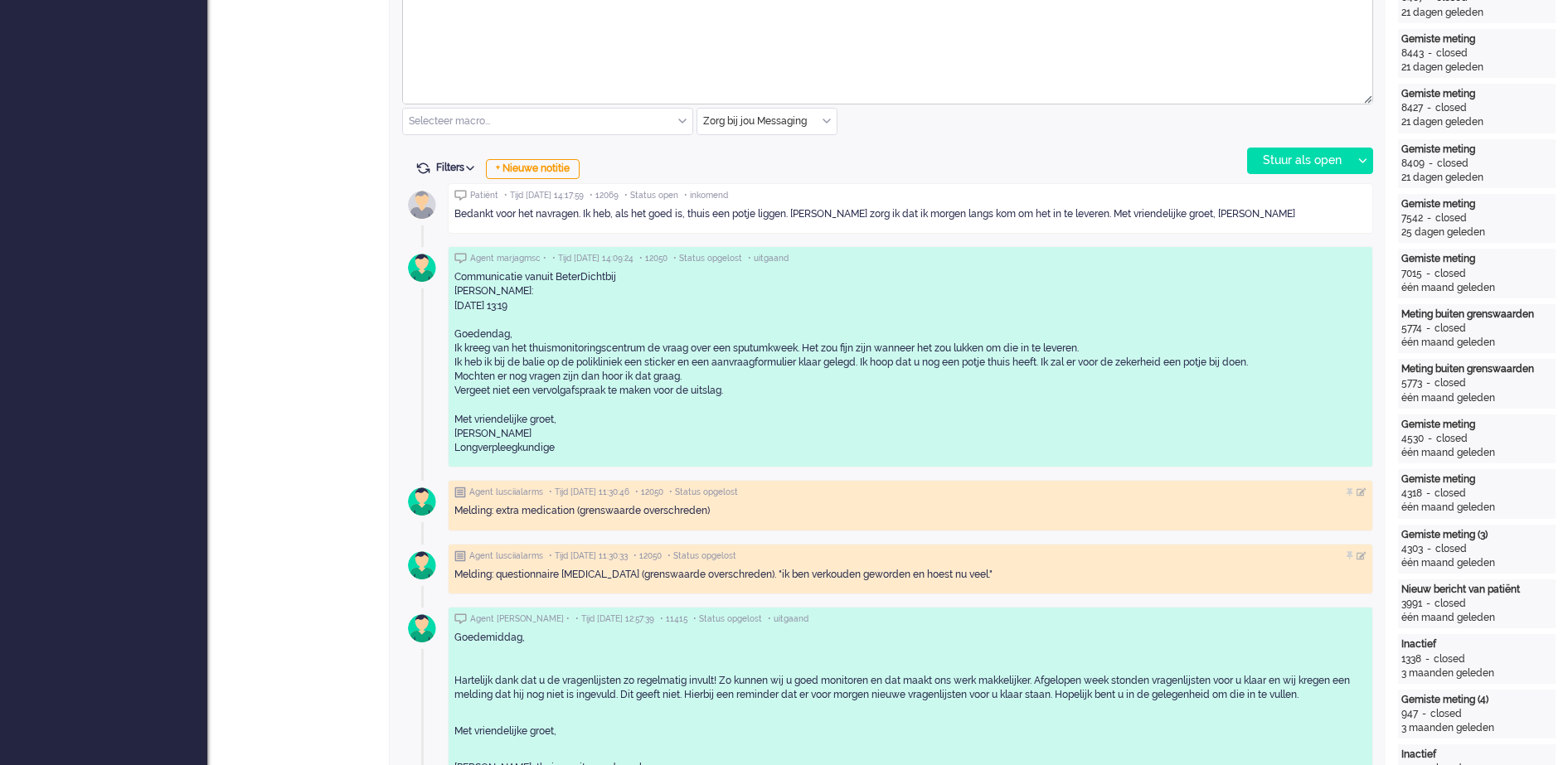
scroll to position [879, 0]
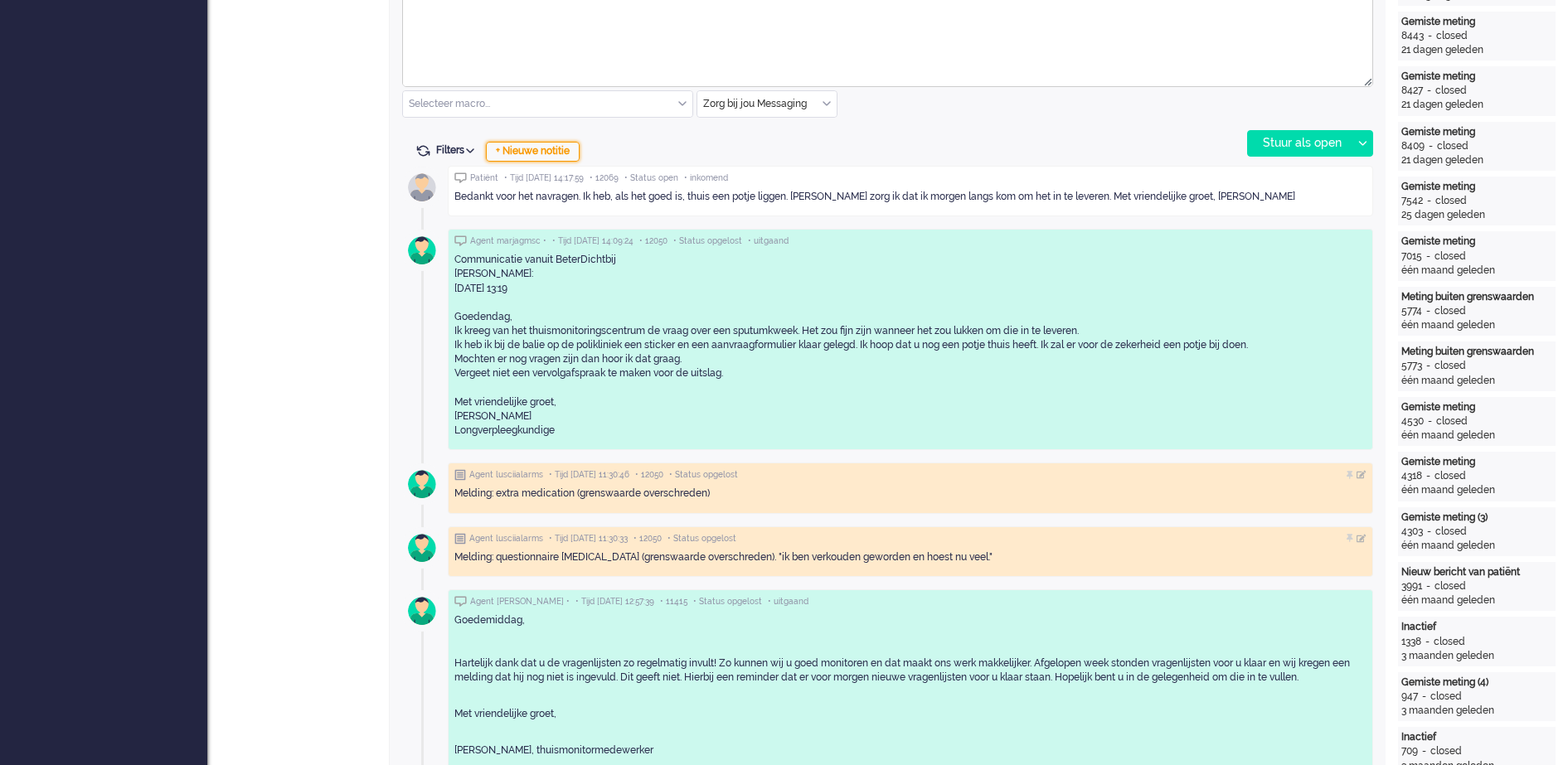
click at [543, 149] on div "+ Nieuwe notitie" at bounding box center [532, 151] width 94 height 20
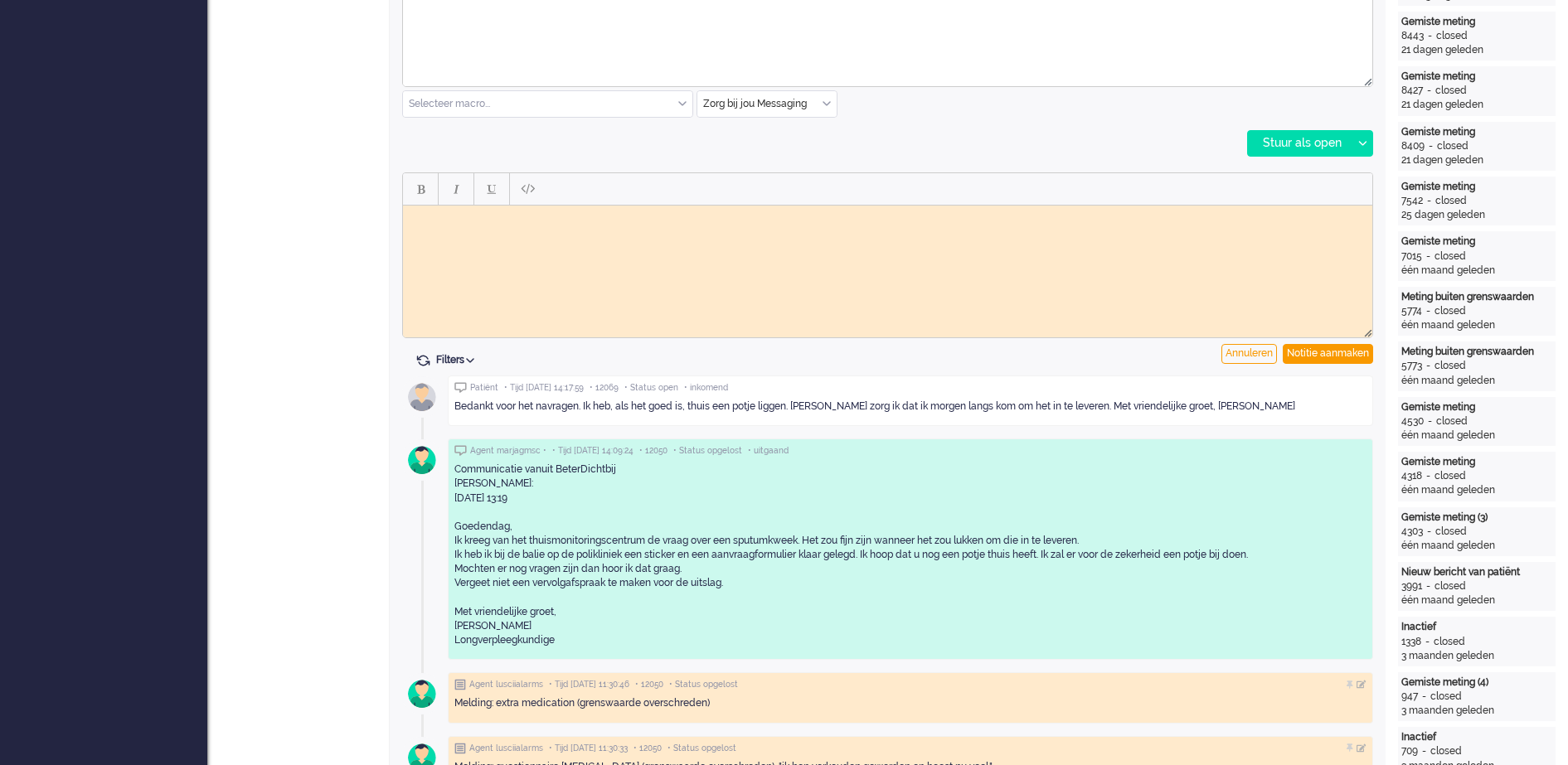
scroll to position [0, 0]
click at [541, 222] on body "Rich Text Area. Press ALT-0 for help." at bounding box center [887, 217] width 956 height 12
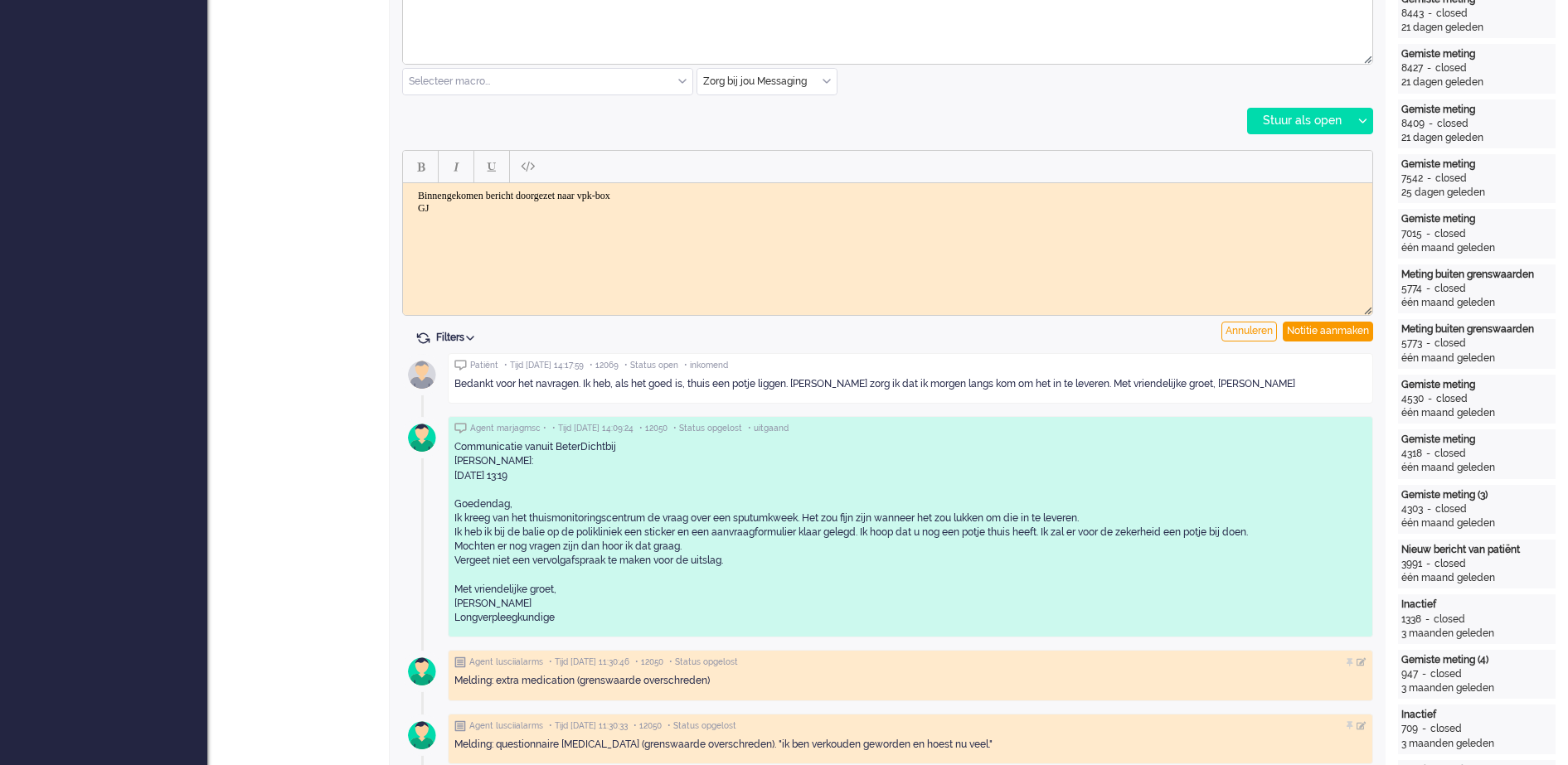
scroll to position [1036, 0]
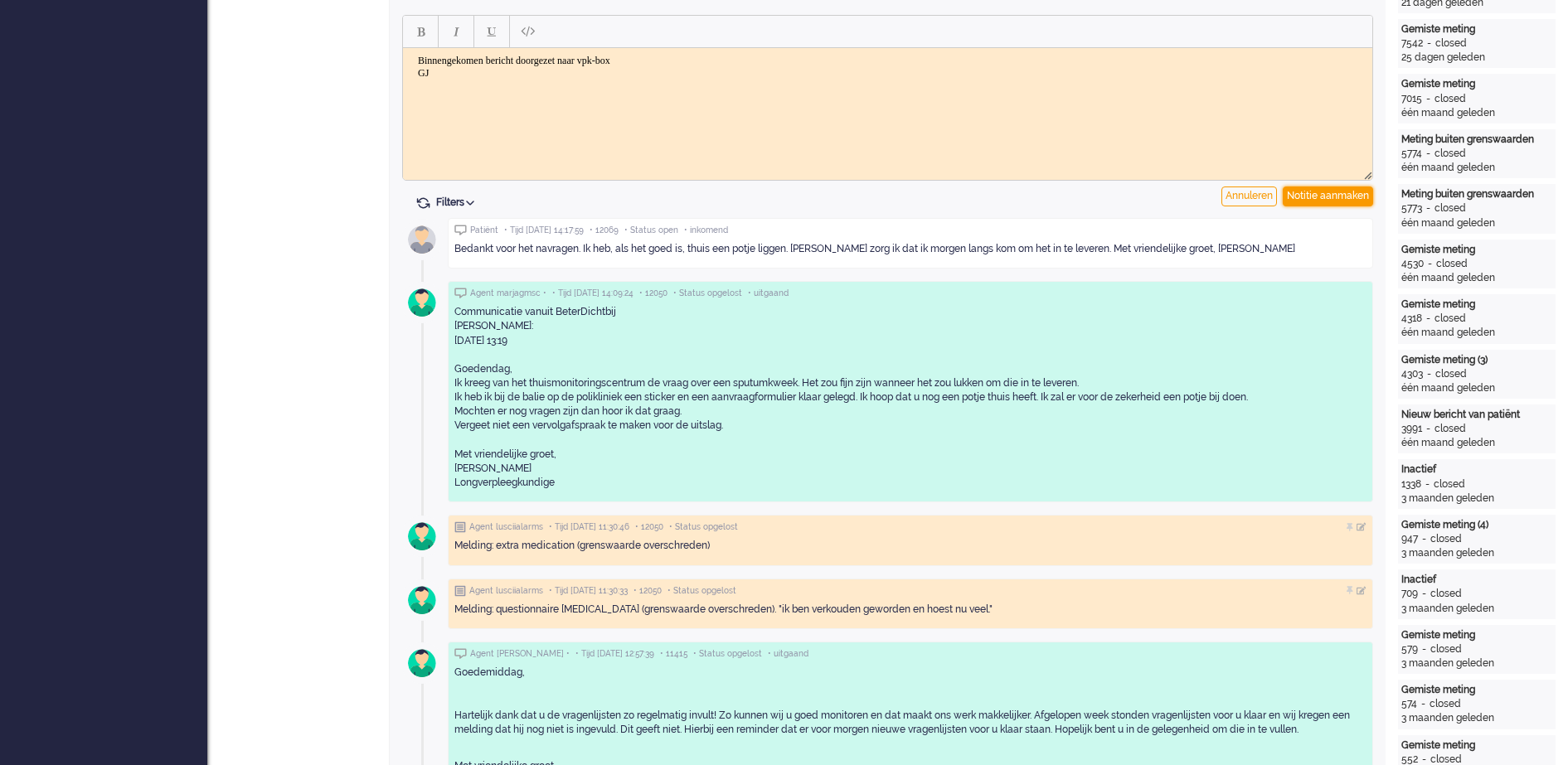
click at [1298, 192] on div "Notitie aanmaken" at bounding box center [1329, 196] width 91 height 20
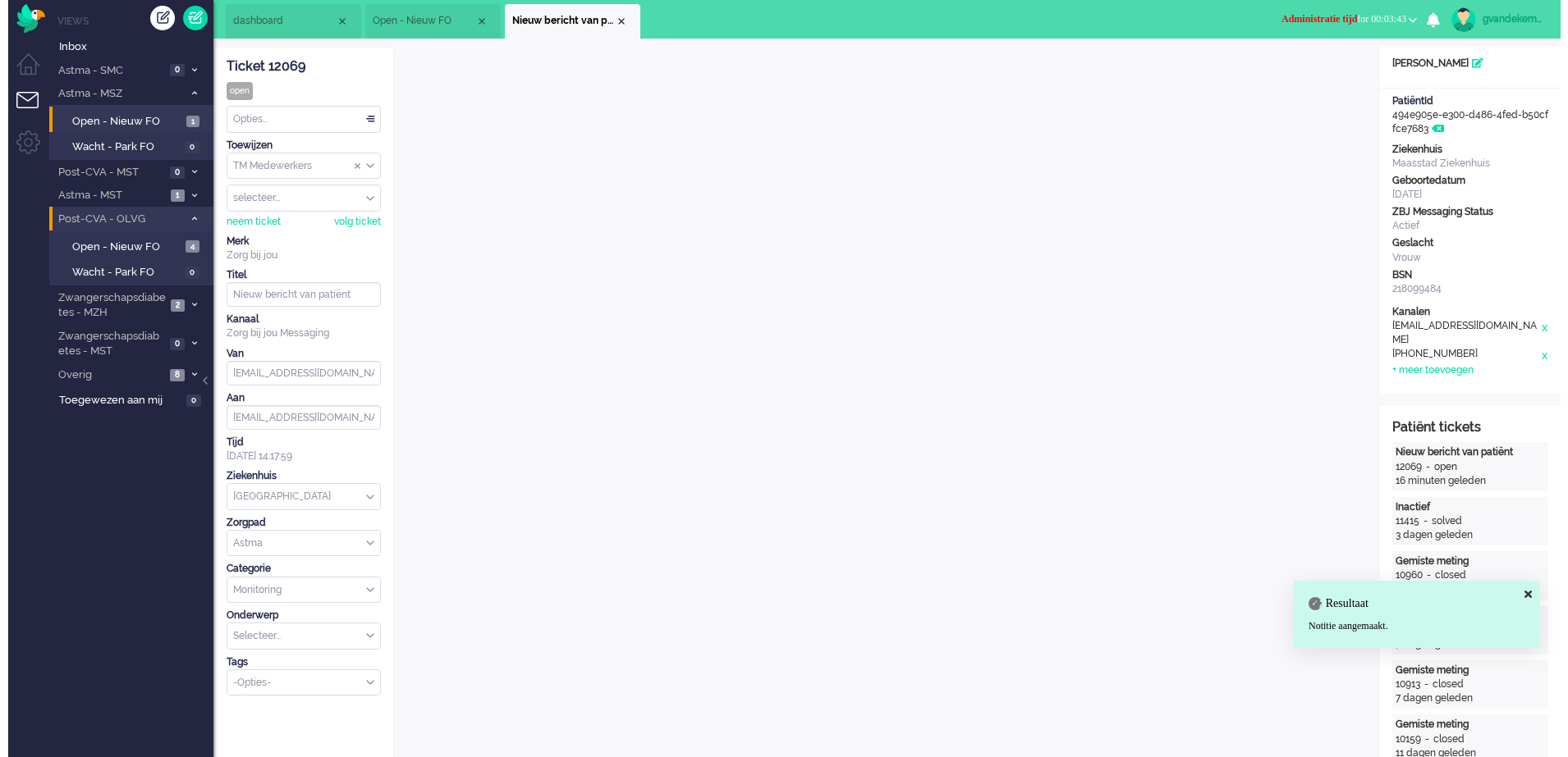
scroll to position [0, 0]
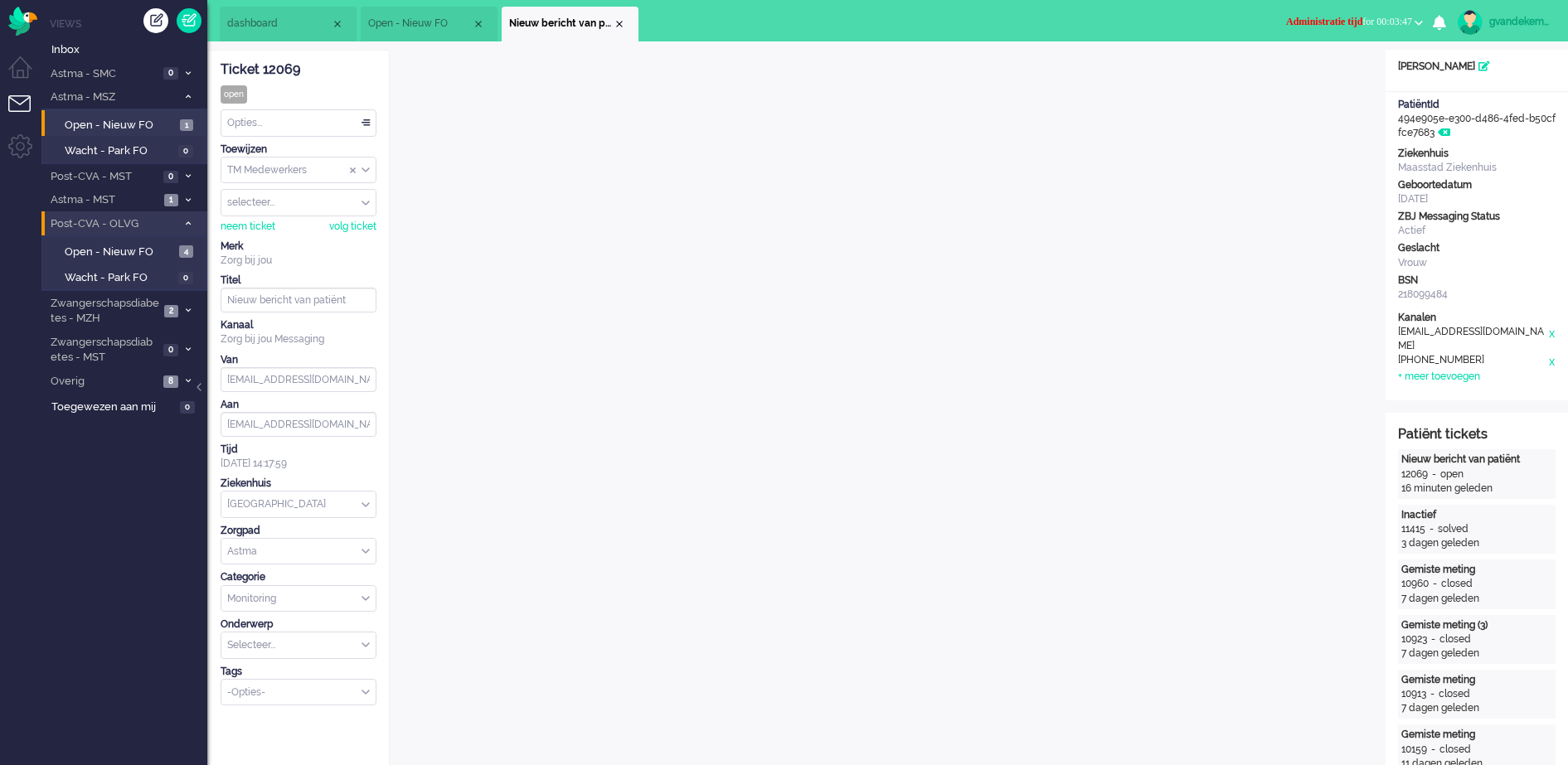
click at [363, 166] on div "TM Medewerkers" at bounding box center [298, 170] width 154 height 26
click at [321, 217] on span "TM Verpleegkundigen" at bounding box center [279, 219] width 100 height 14
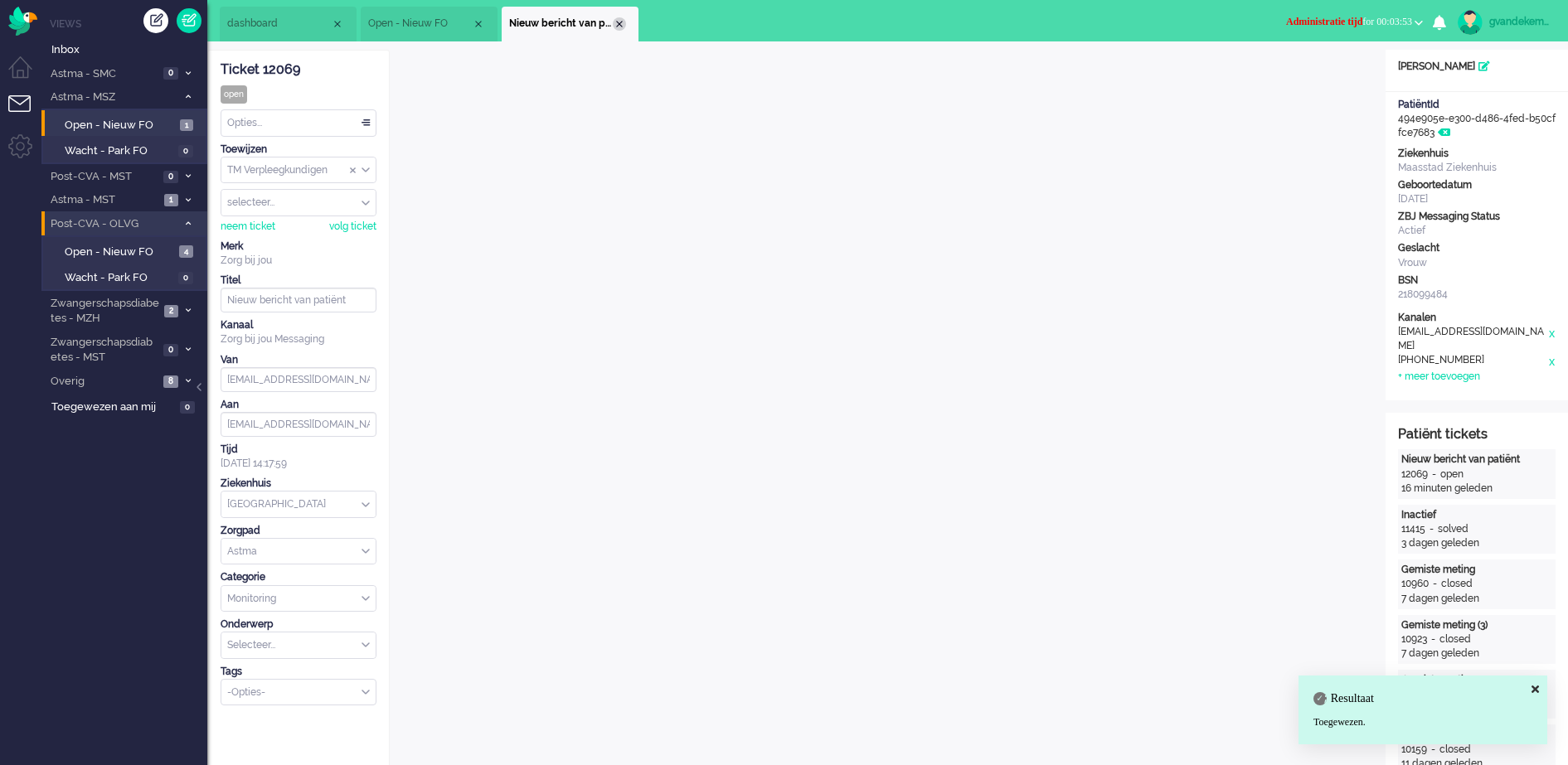
click at [617, 20] on div "Close tab" at bounding box center [619, 24] width 13 height 13
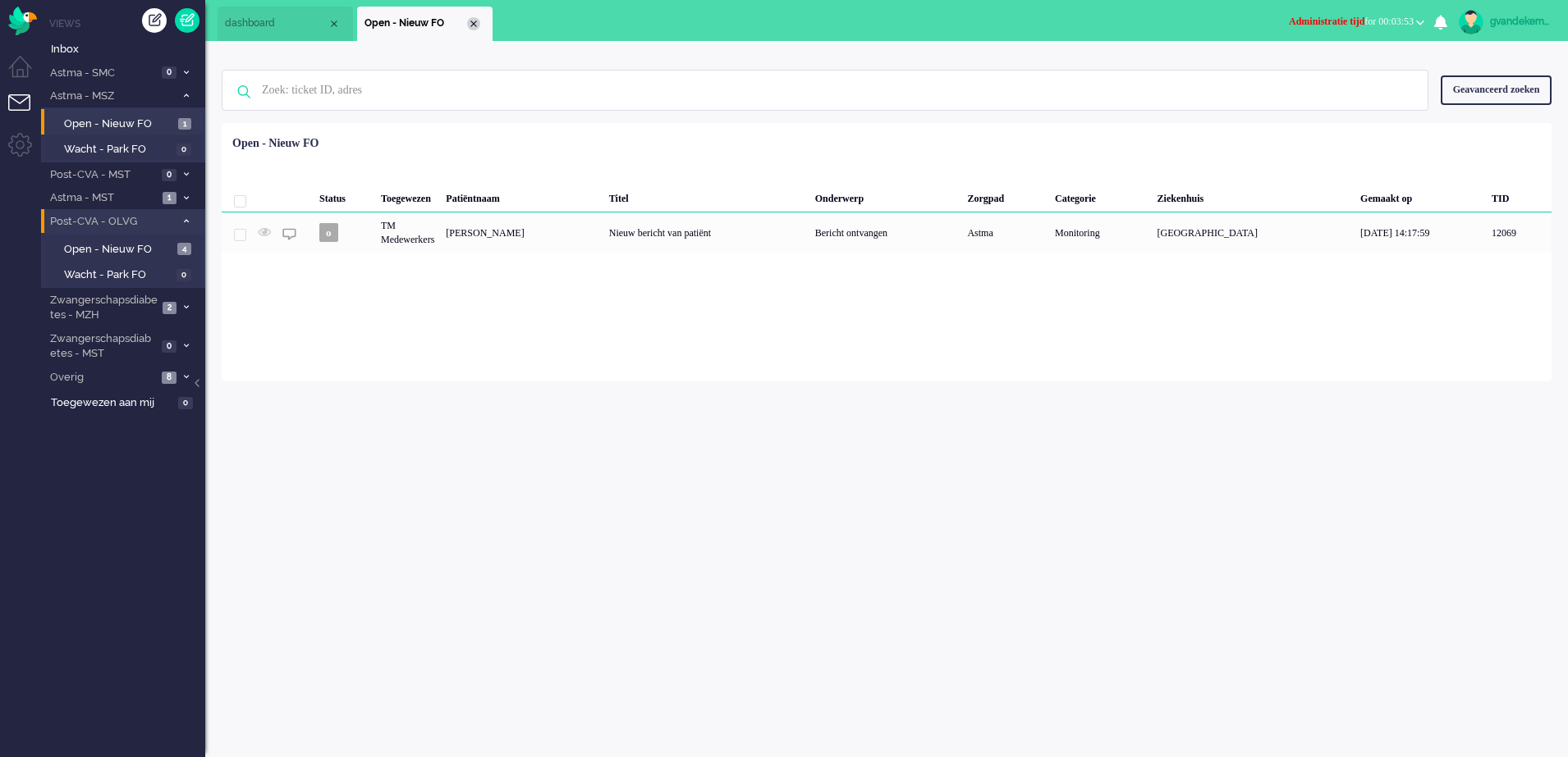
click at [477, 22] on div "Close tab" at bounding box center [474, 23] width 13 height 13
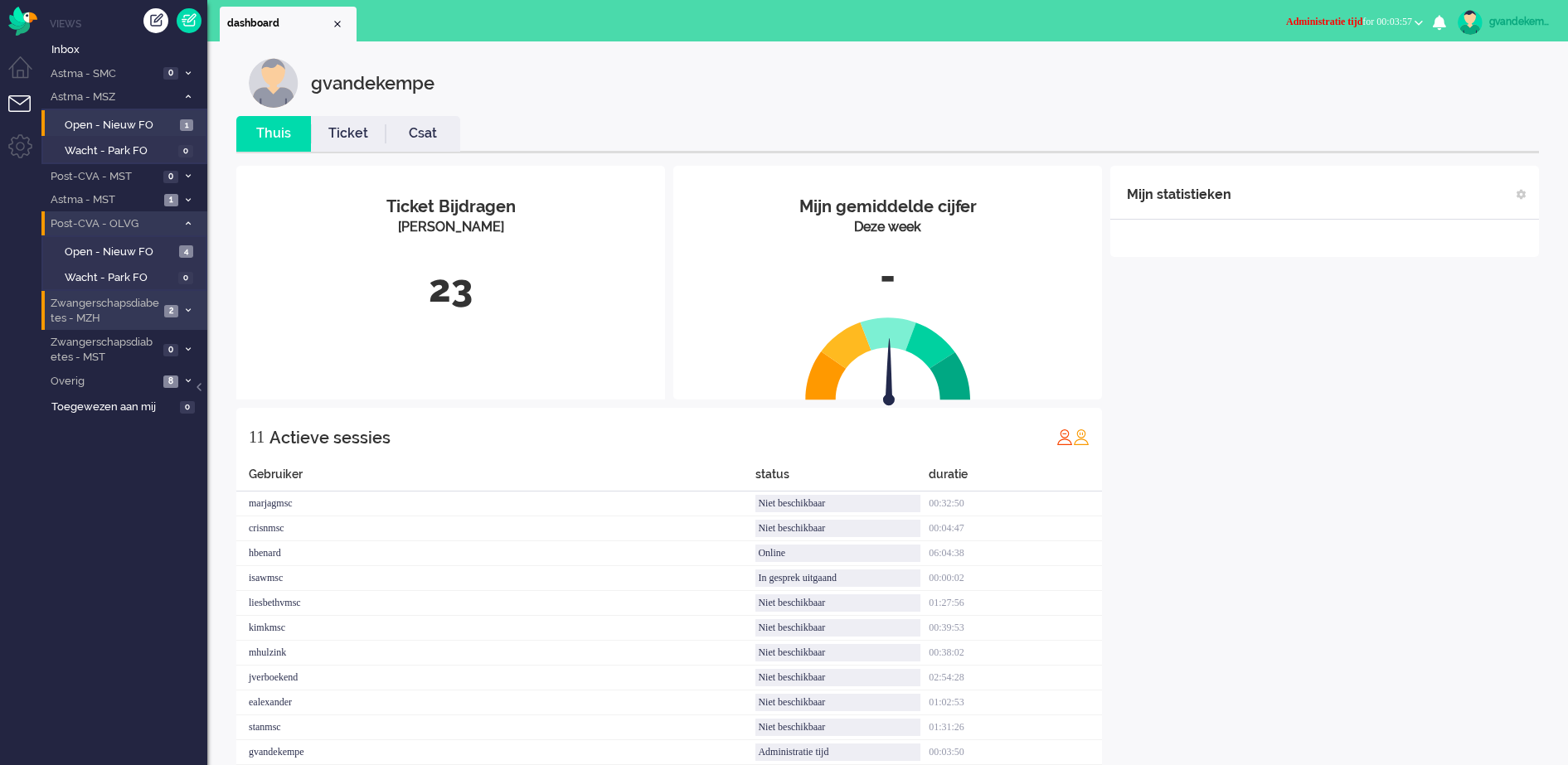
click at [187, 311] on icon at bounding box center [187, 310] width 5 height 6
click at [144, 347] on span "Open - Nieuw FO" at bounding box center [119, 347] width 111 height 16
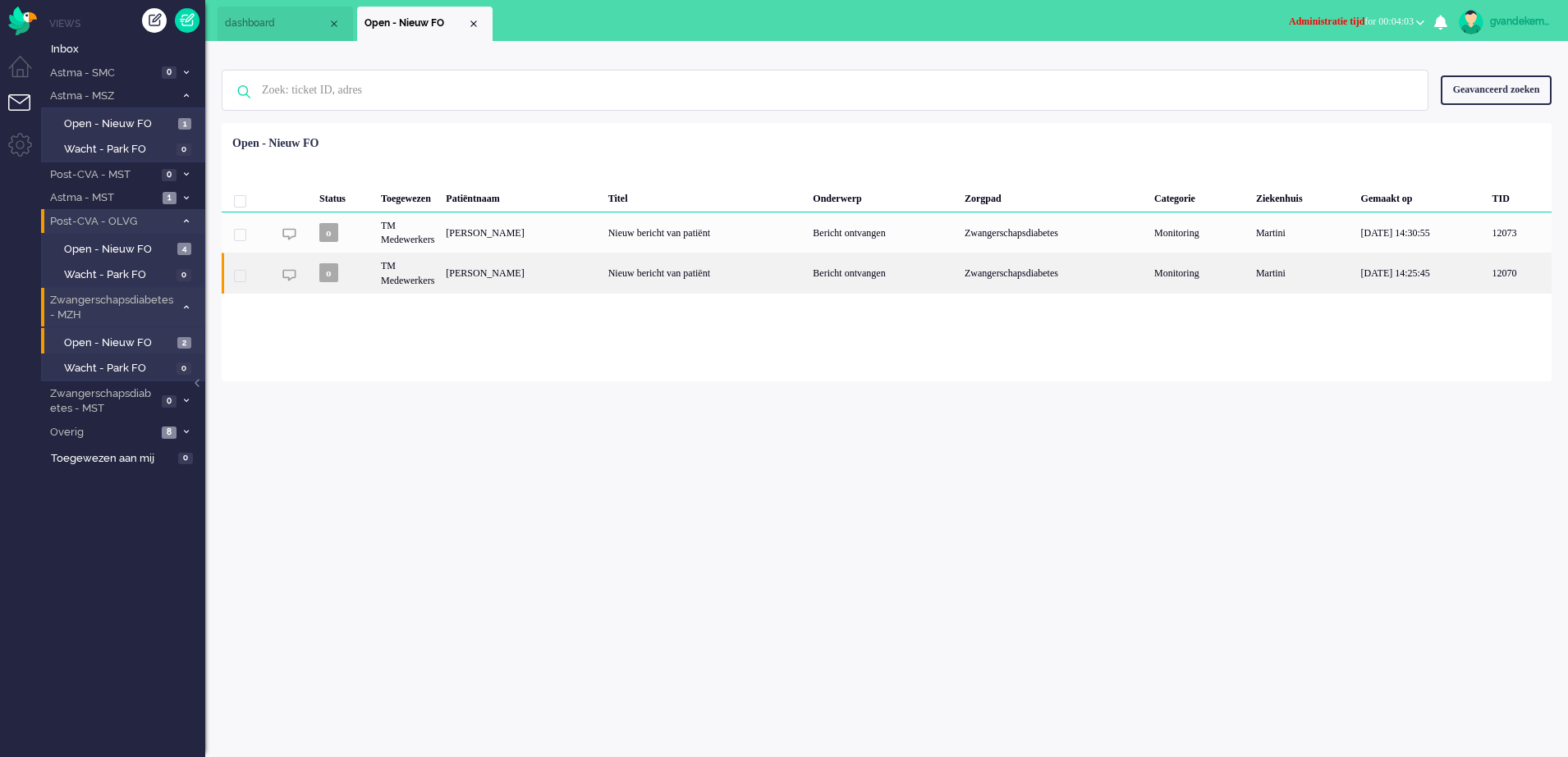
click at [777, 271] on div "Nieuw bericht van patiënt" at bounding box center [705, 272] width 205 height 40
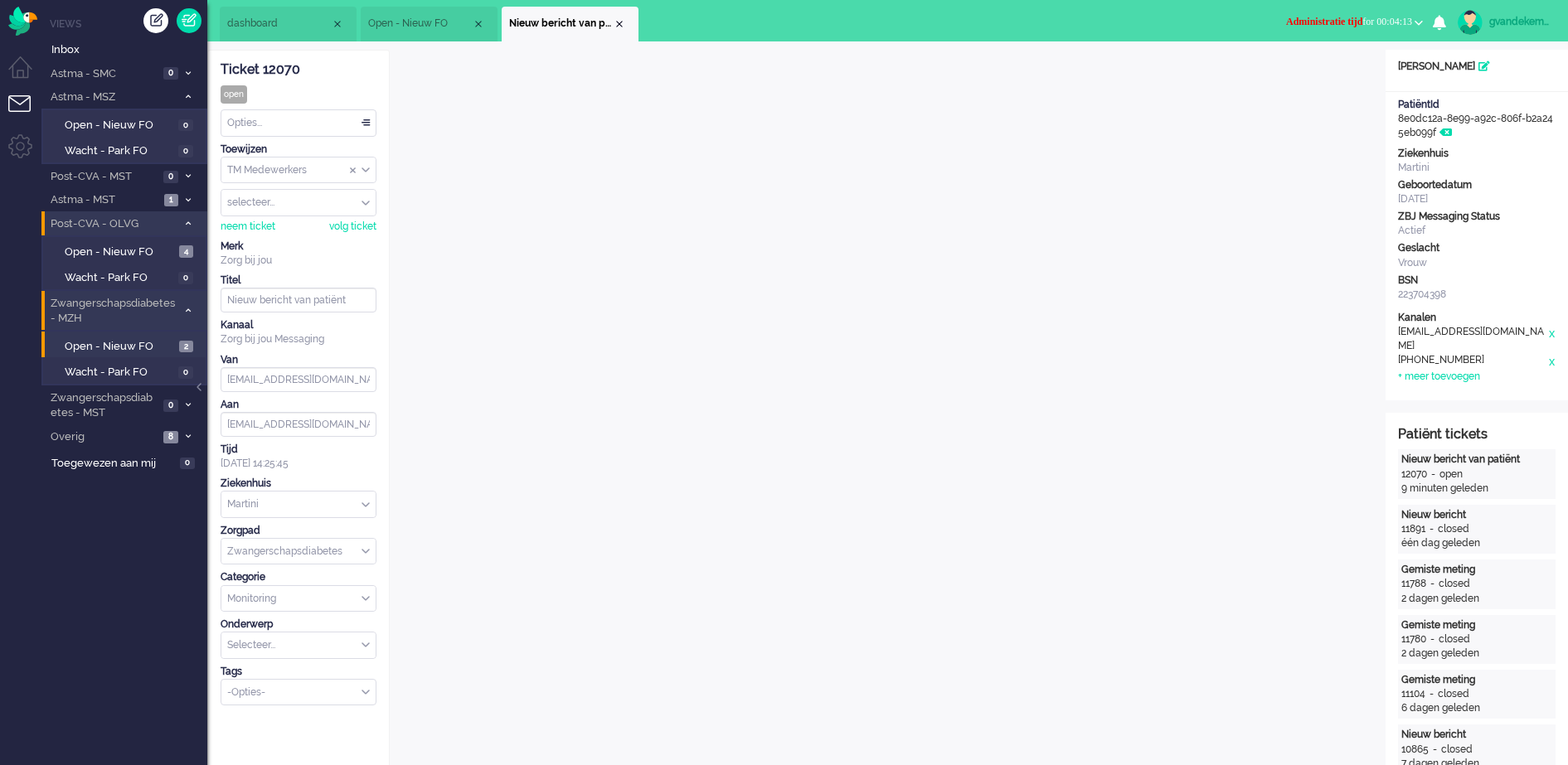
click at [367, 124] on div "Opties..." at bounding box center [298, 123] width 154 height 26
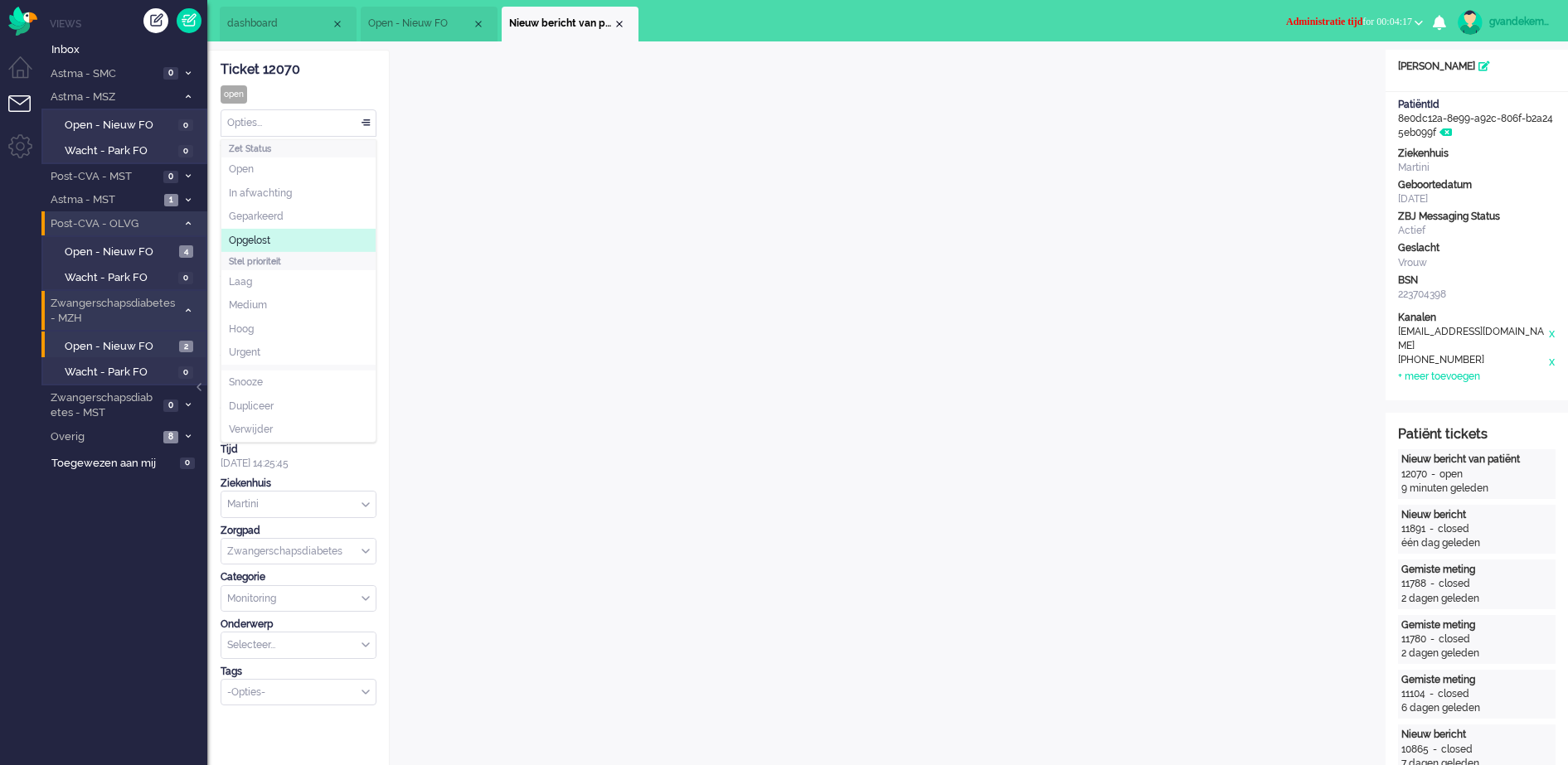
click at [309, 239] on li "Opgelost" at bounding box center [298, 240] width 154 height 24
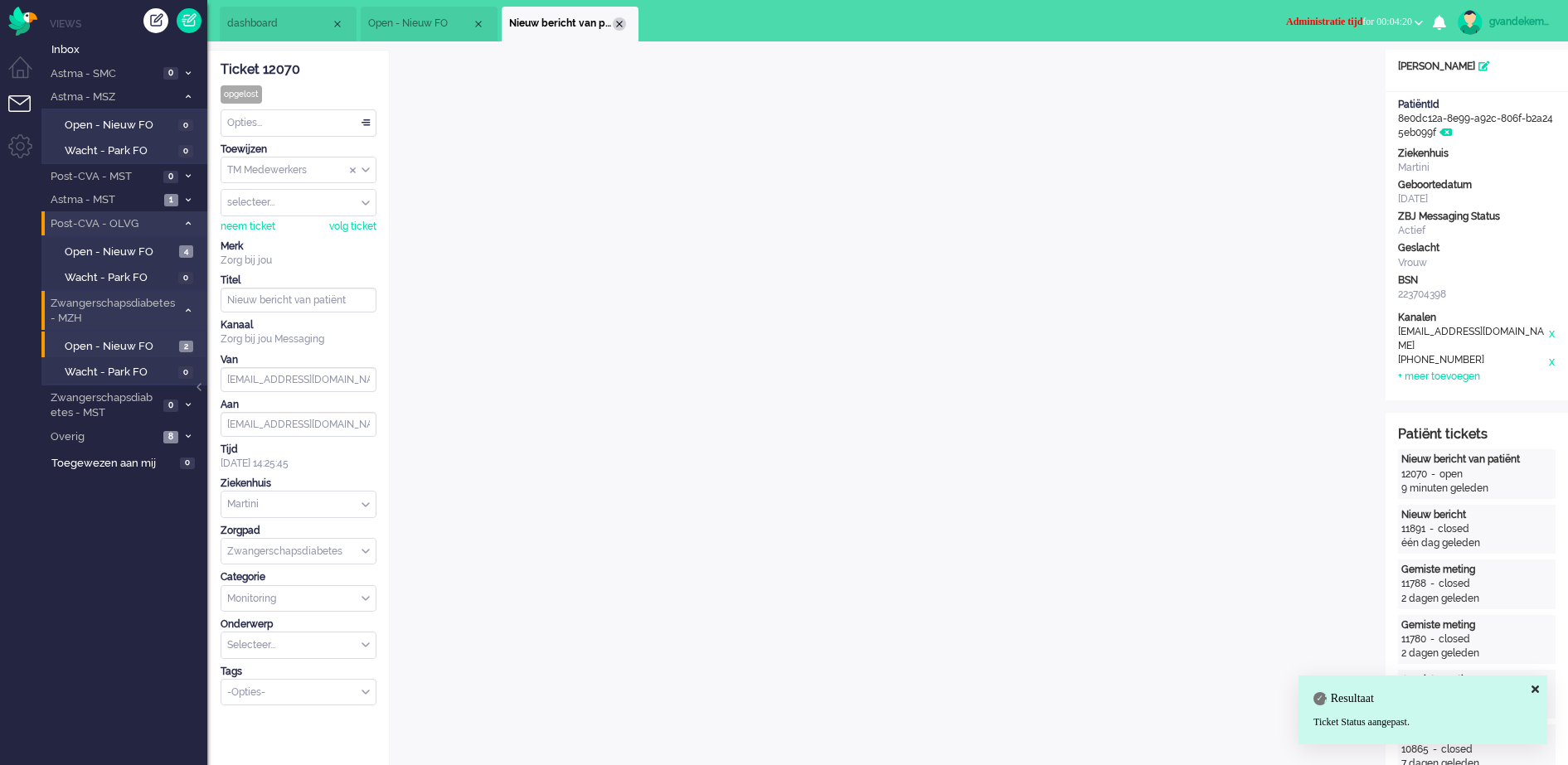
click at [618, 24] on div "Close tab" at bounding box center [619, 24] width 13 height 13
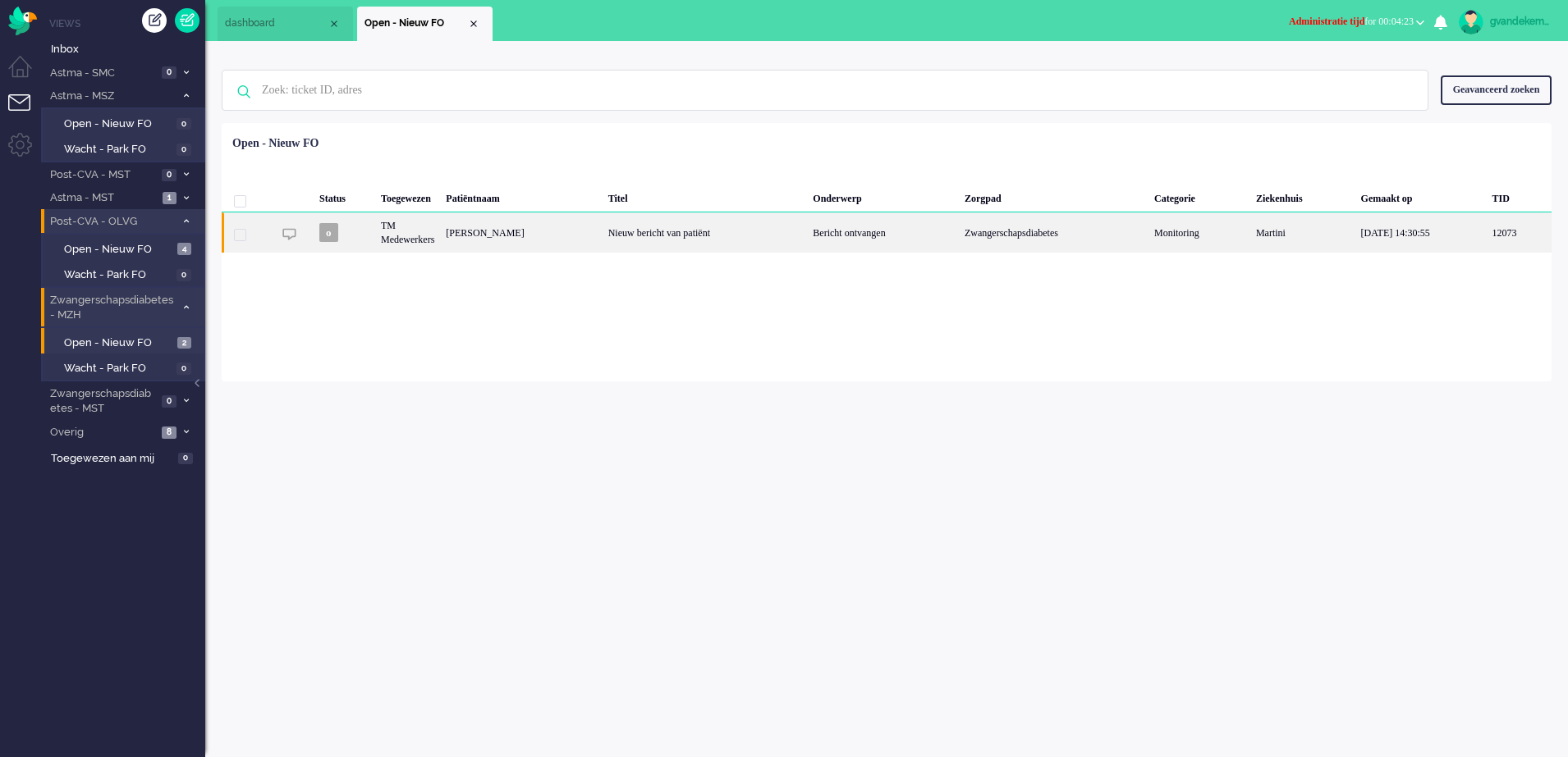
click at [731, 230] on div "Nieuw bericht van patiënt" at bounding box center [705, 232] width 205 height 40
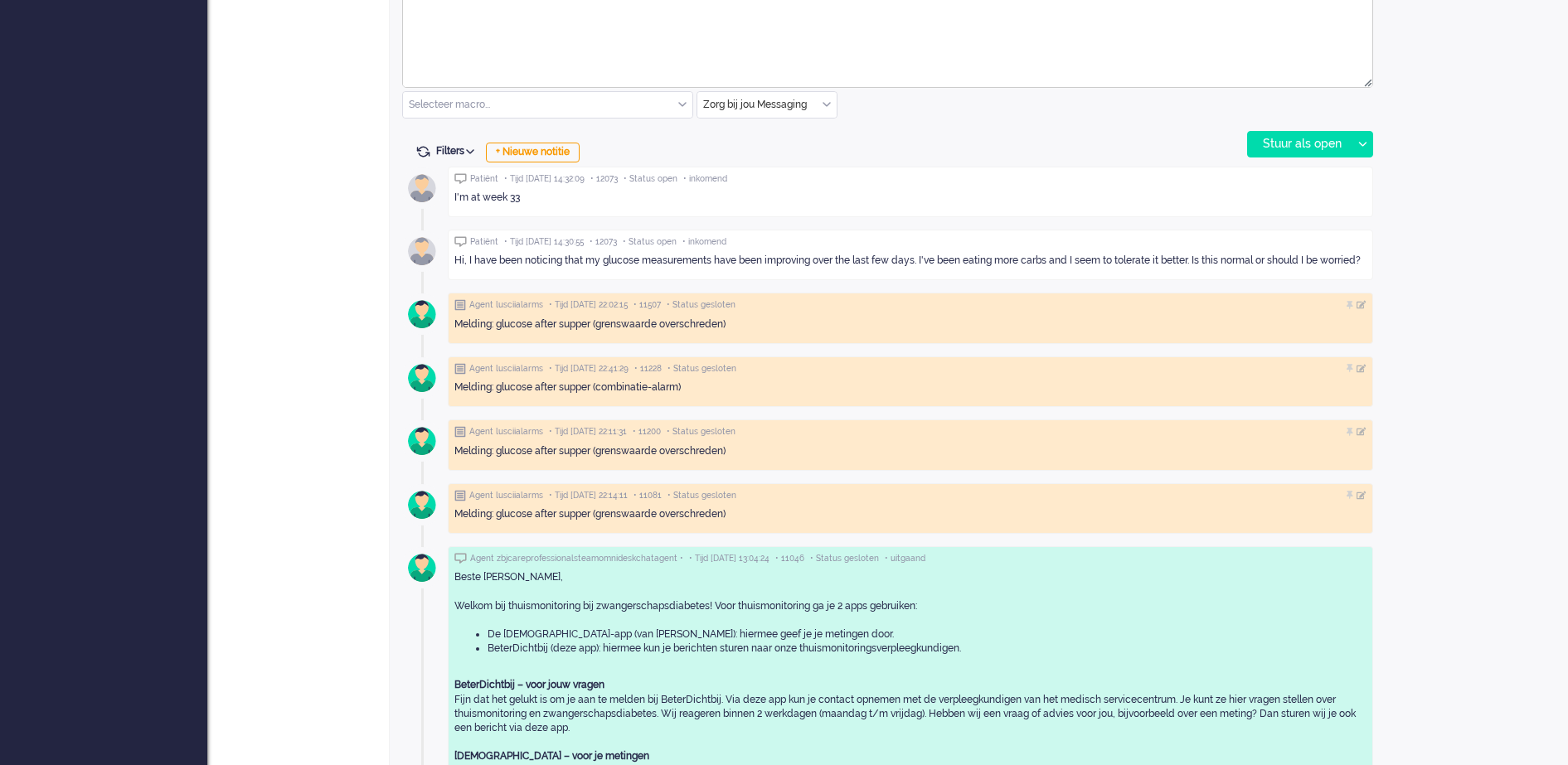
scroll to position [879, 0]
click at [561, 151] on div "+ Nieuwe notitie" at bounding box center [532, 151] width 94 height 20
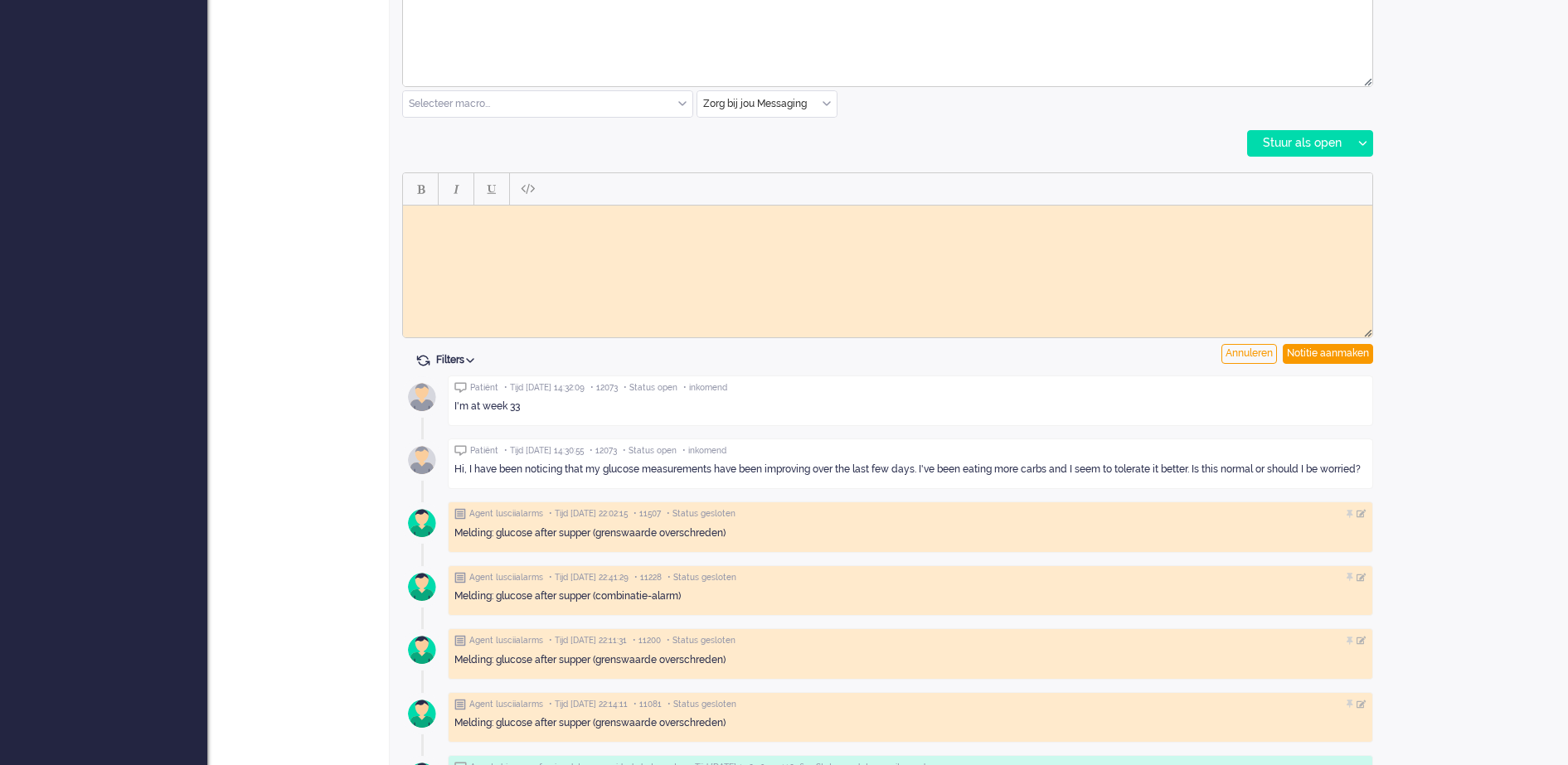
scroll to position [0, 0]
click at [566, 229] on html at bounding box center [887, 217] width 969 height 26
click at [1343, 353] on div "Notitie aanmaken" at bounding box center [1329, 354] width 91 height 20
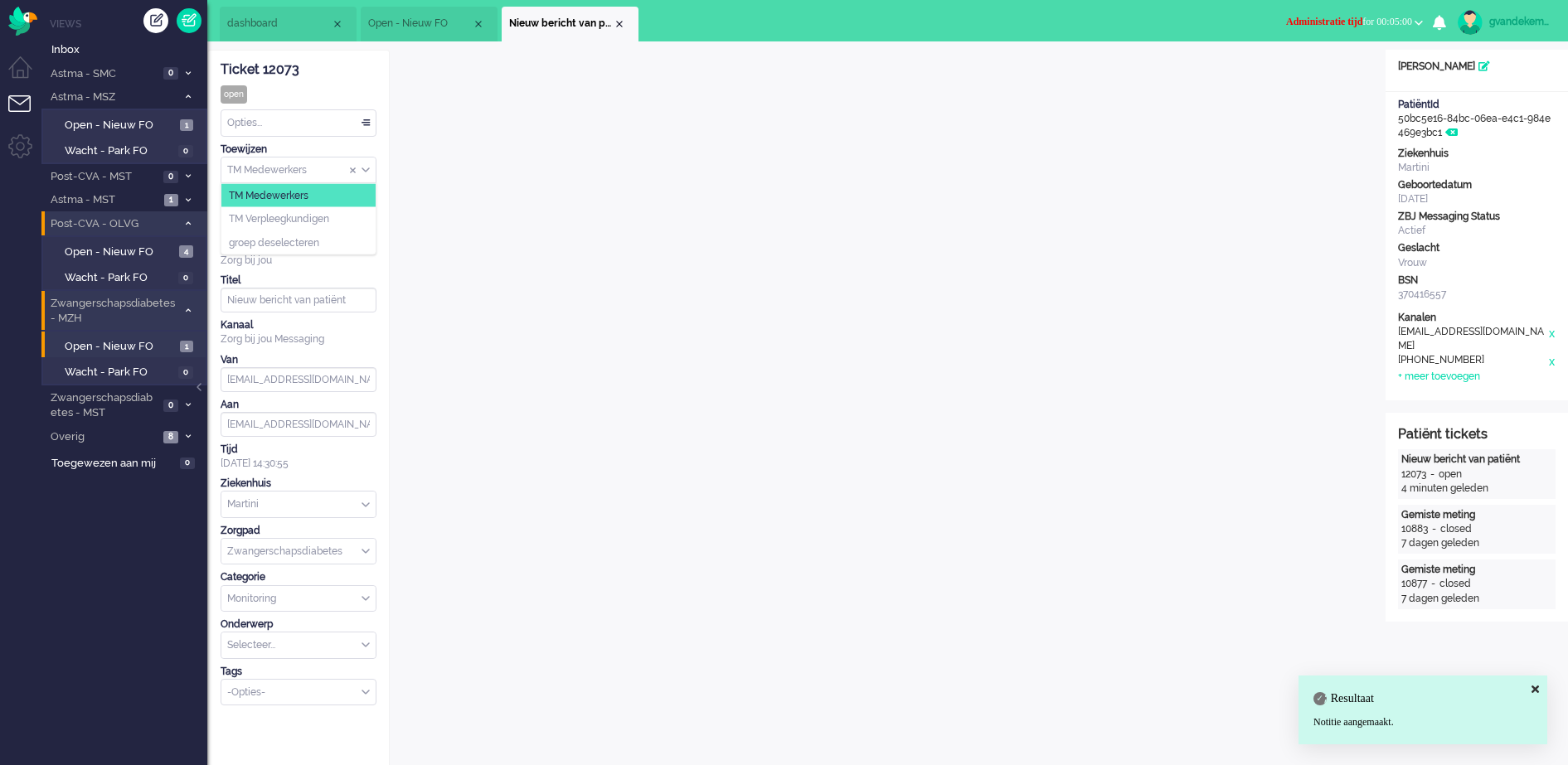
click at [365, 172] on div "TM Medewerkers" at bounding box center [298, 170] width 154 height 26
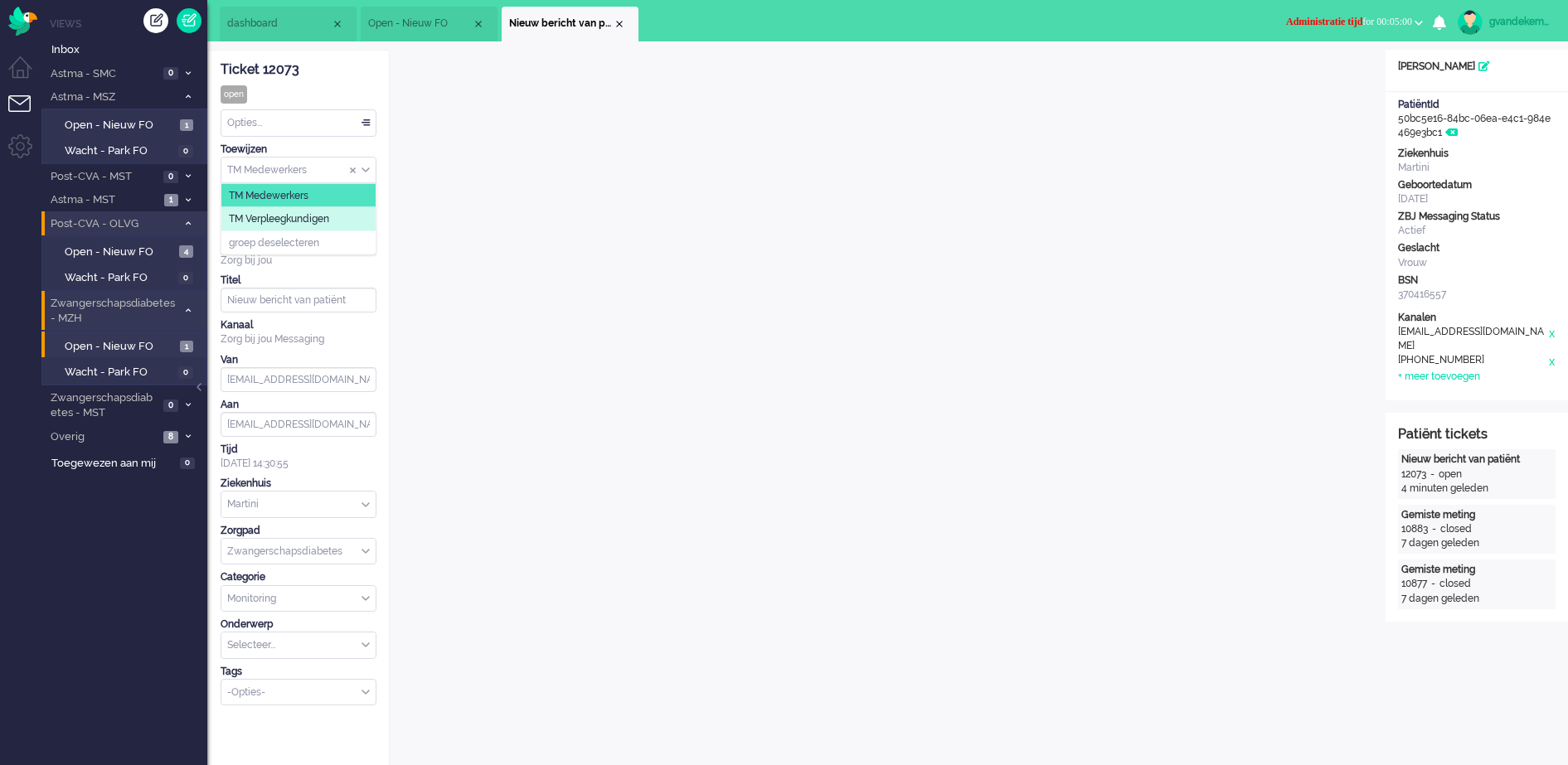
click at [340, 217] on li "TM Verpleegkundigen" at bounding box center [298, 218] width 154 height 24
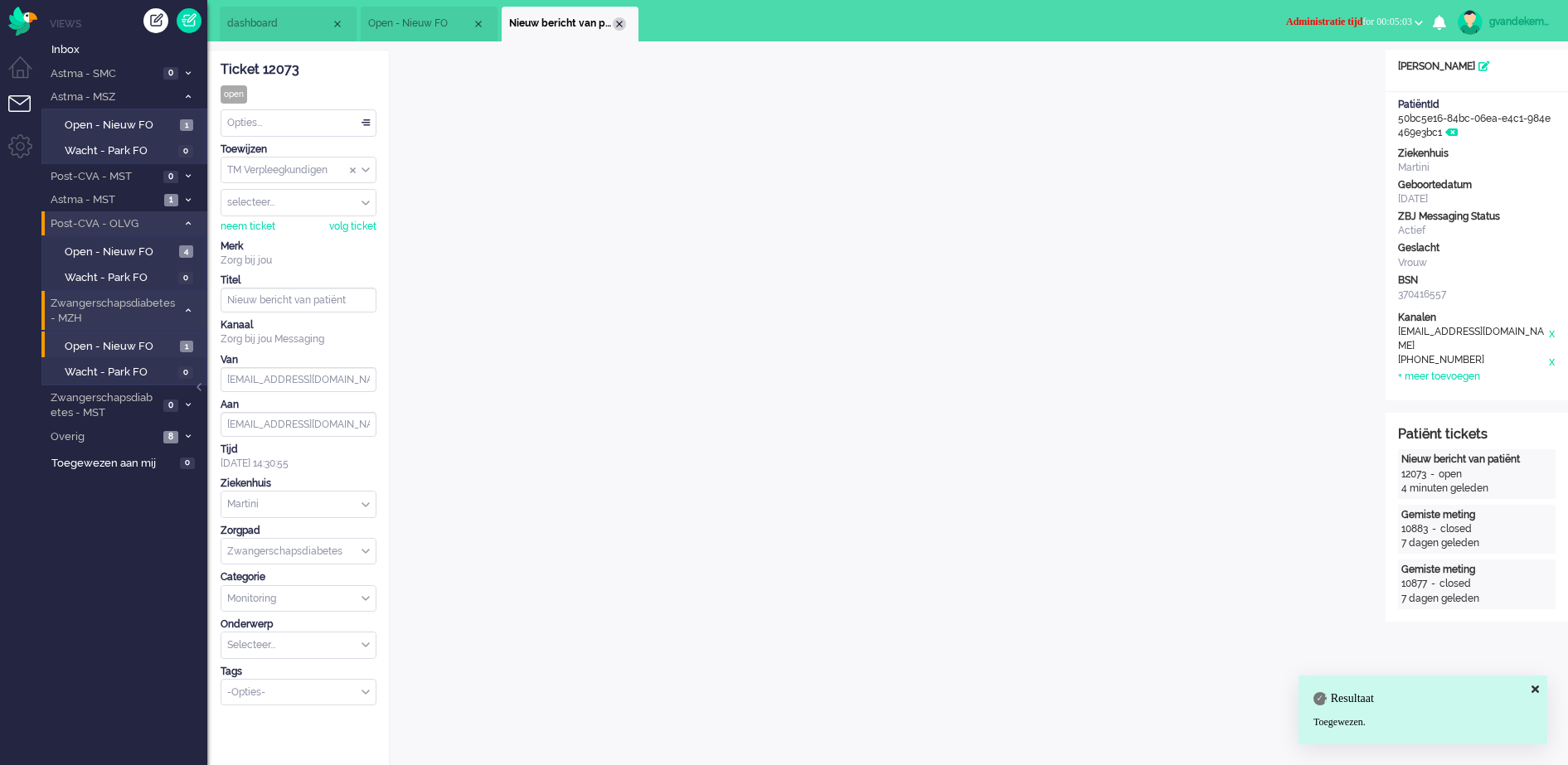
click at [623, 24] on div "Close tab" at bounding box center [619, 24] width 13 height 13
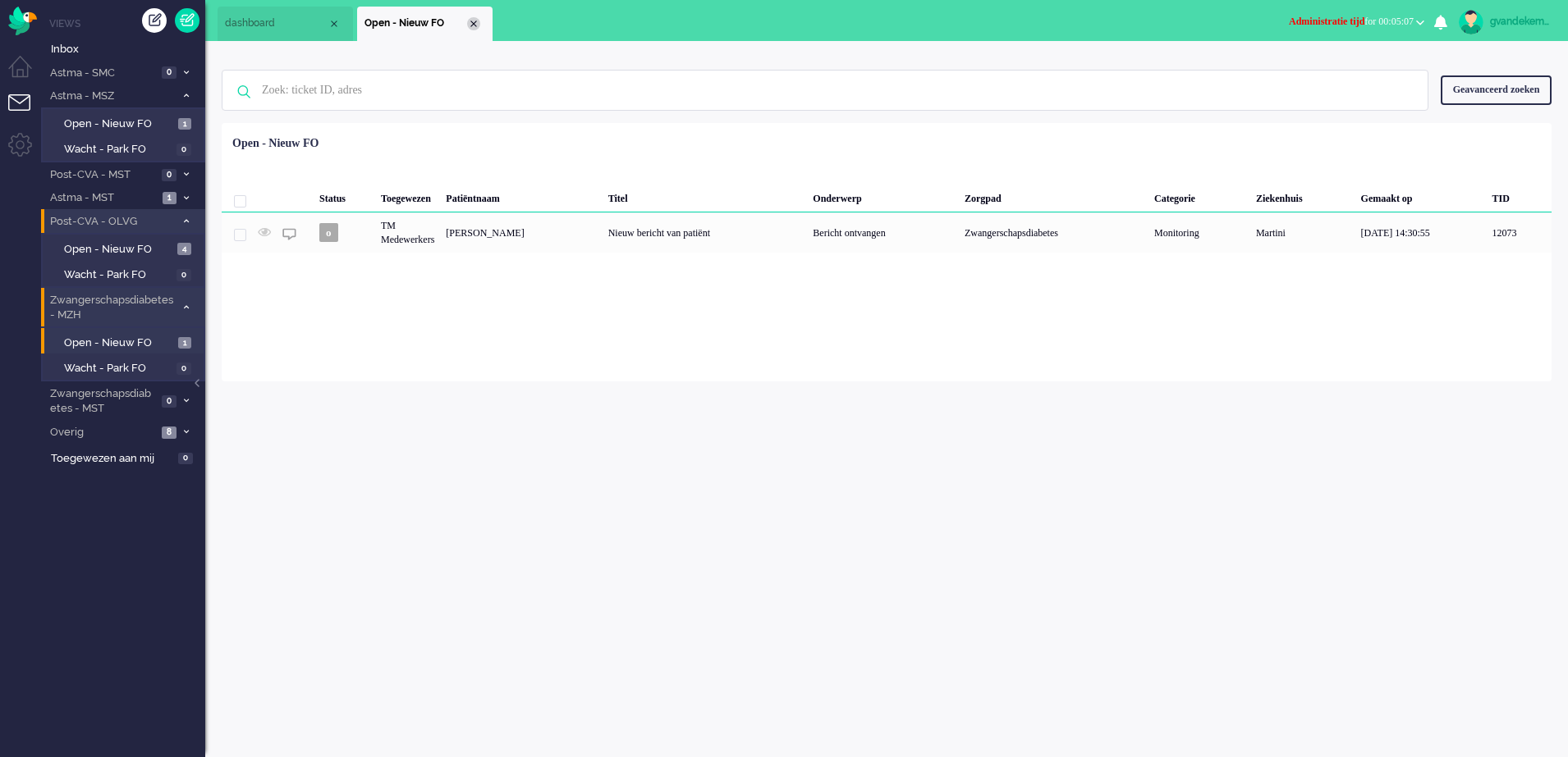
click at [471, 18] on div "Close tab" at bounding box center [474, 23] width 13 height 13
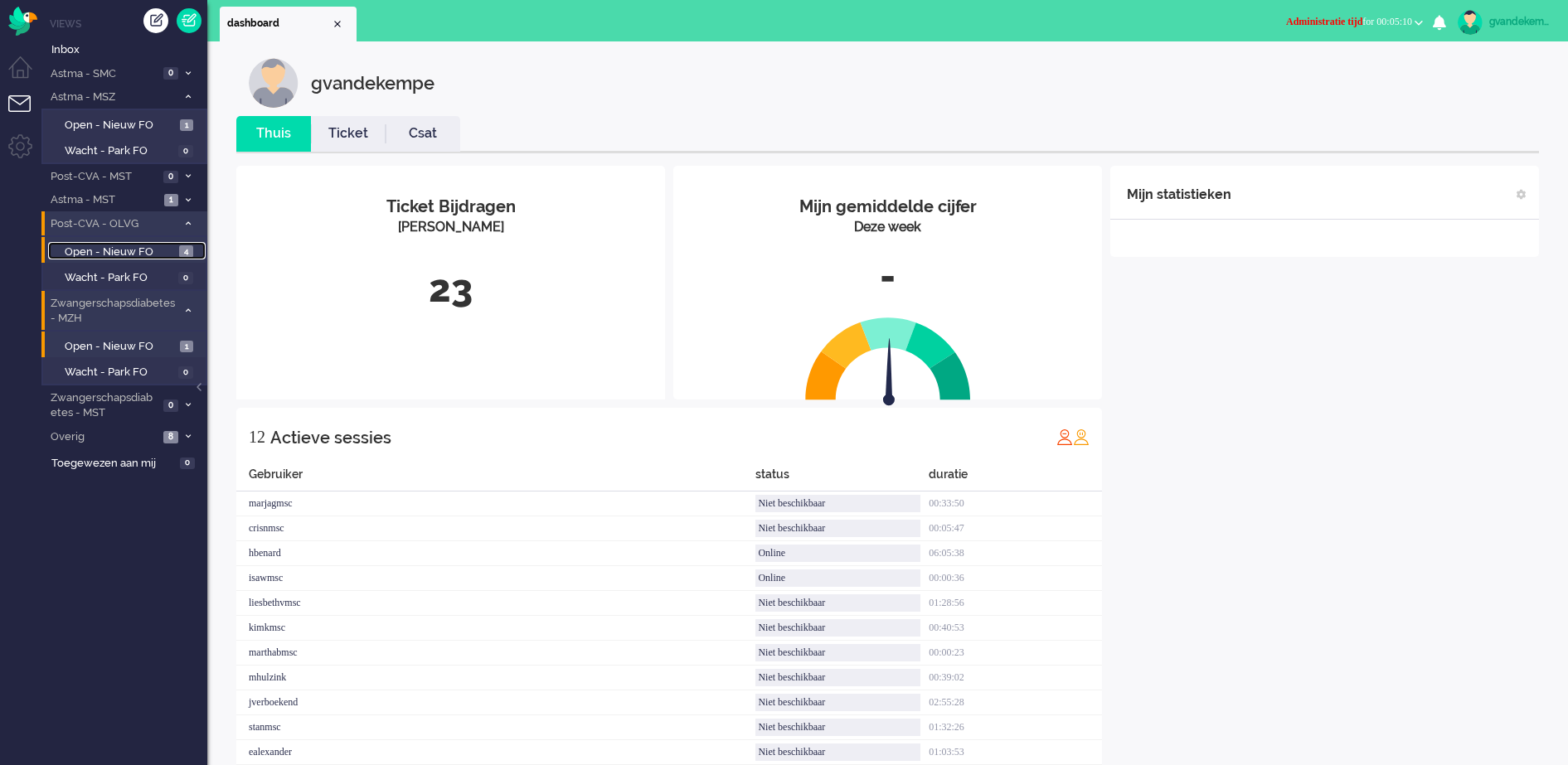
click at [145, 252] on span "Open - Nieuw FO" at bounding box center [119, 252] width 111 height 16
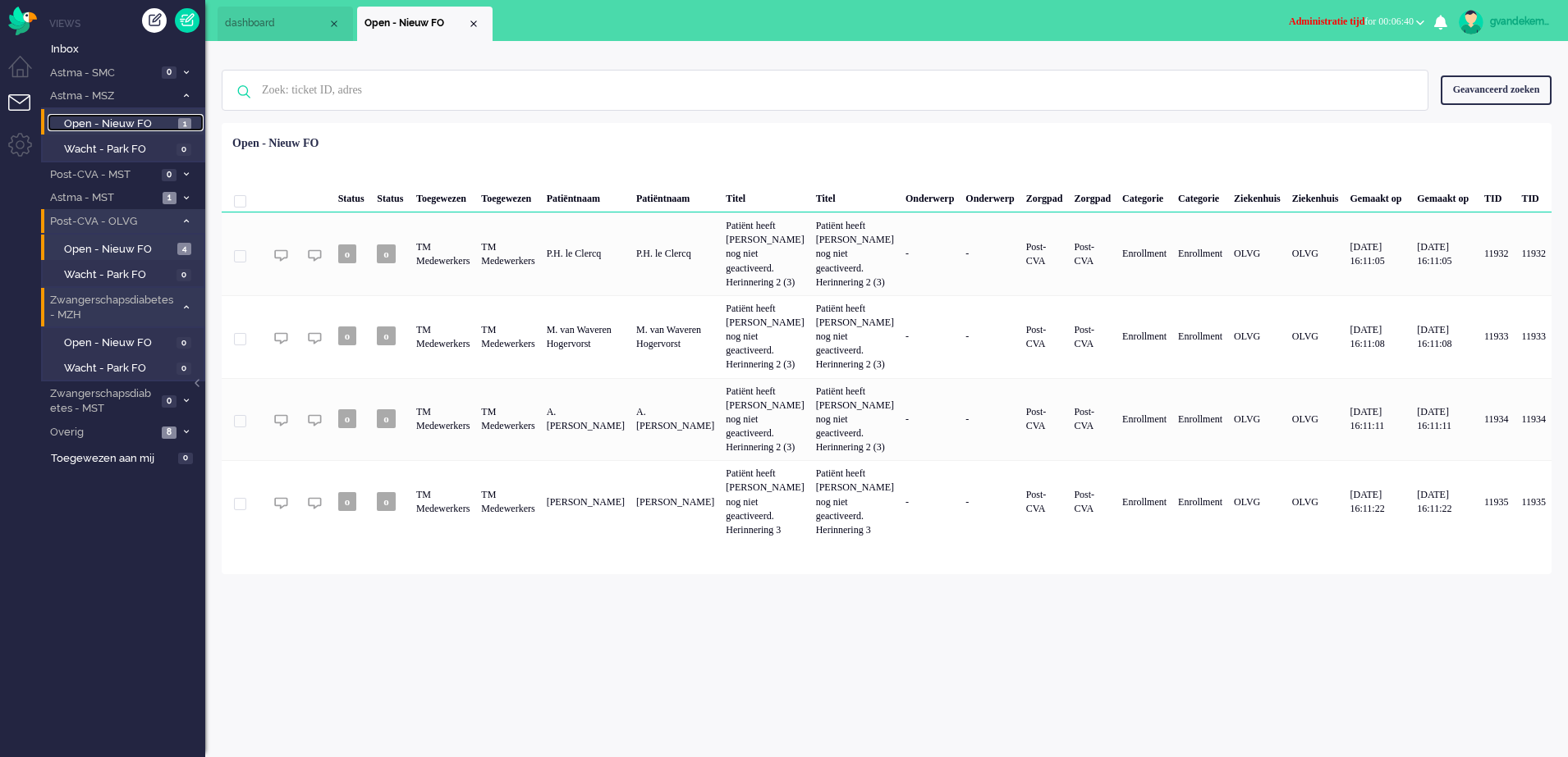
click at [133, 122] on span "Open - Nieuw FO" at bounding box center [119, 124] width 110 height 16
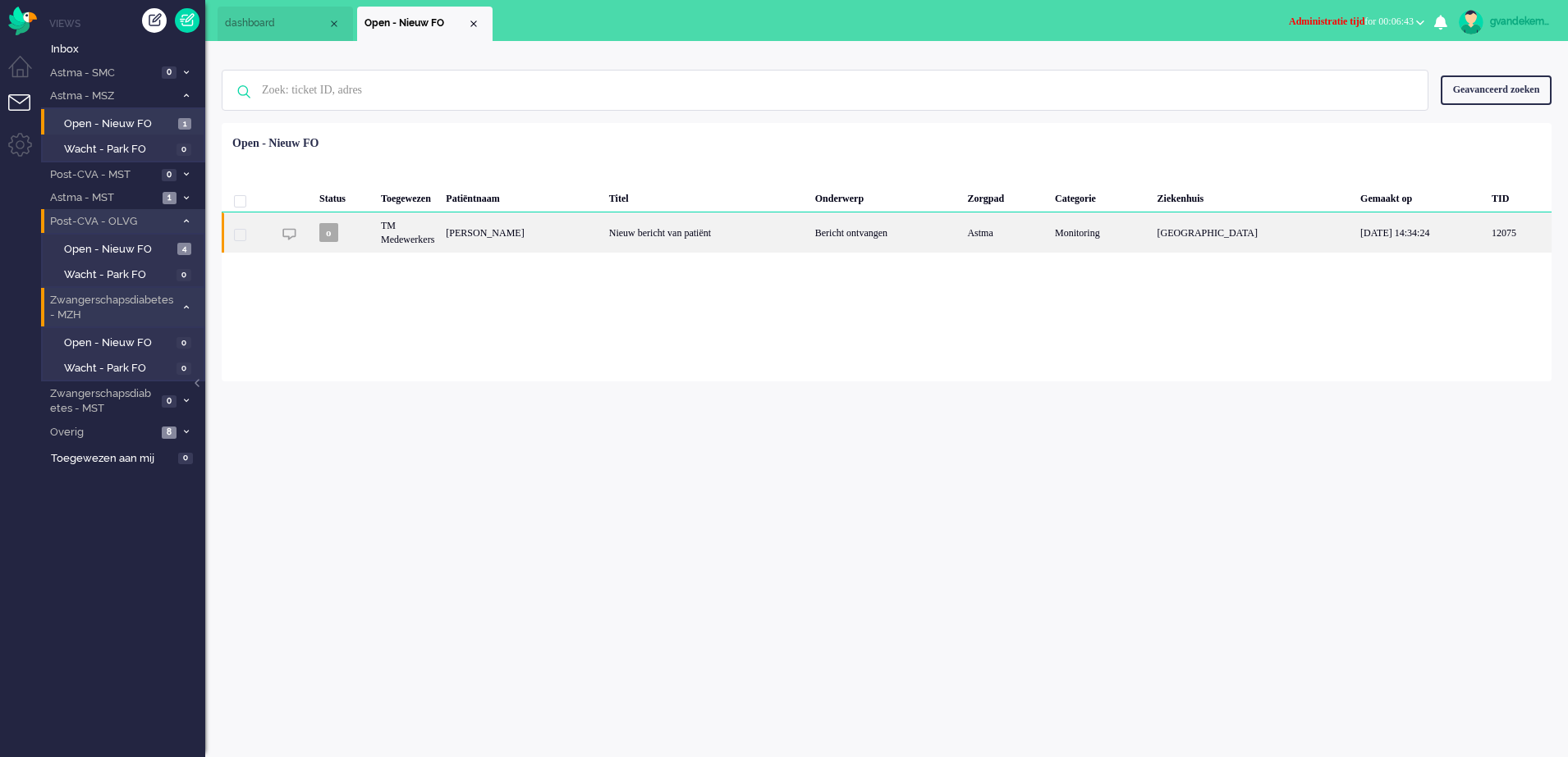
click at [793, 235] on div "Nieuw bericht van patiënt" at bounding box center [707, 232] width 206 height 40
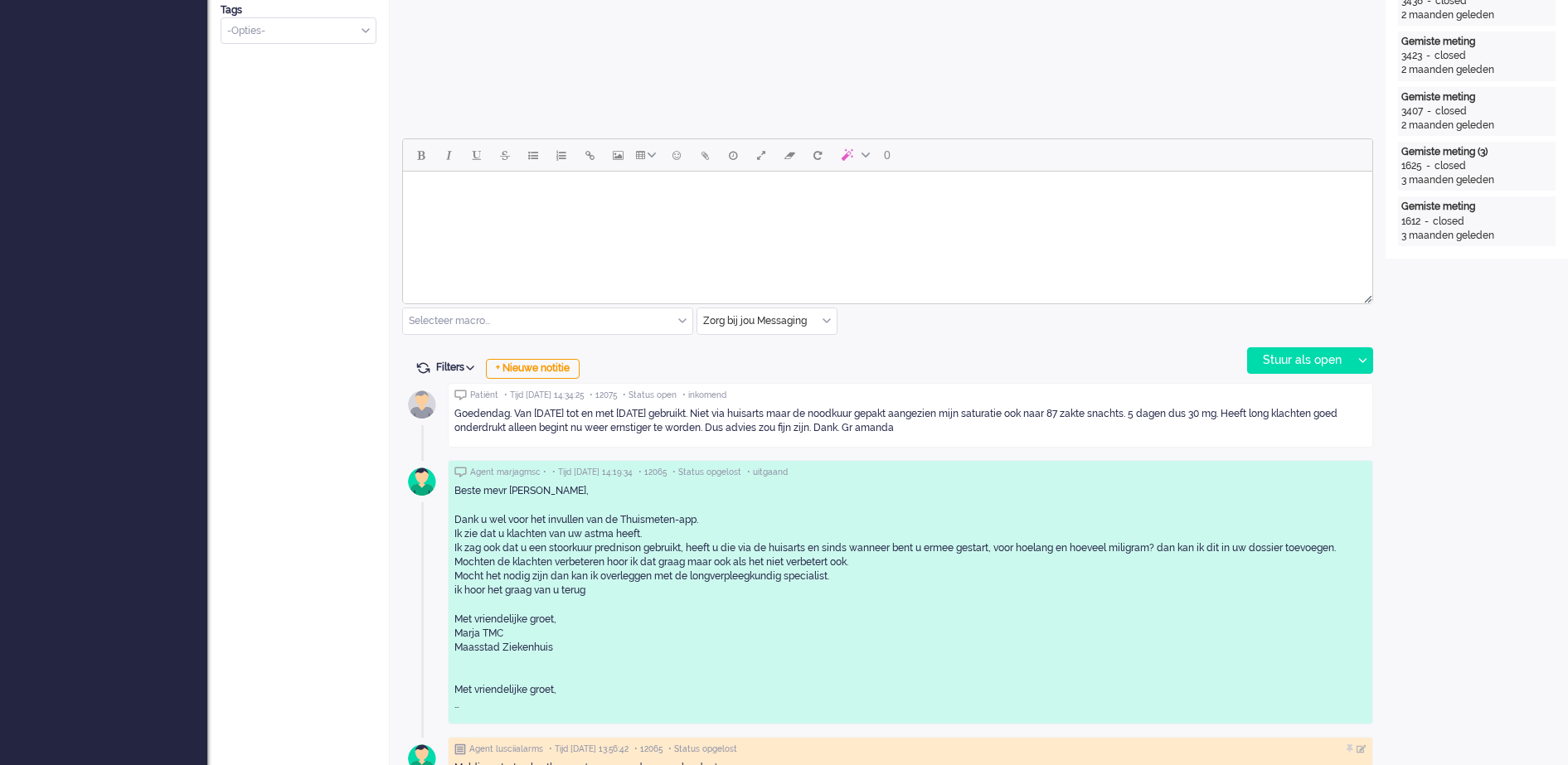
scroll to position [671, 0]
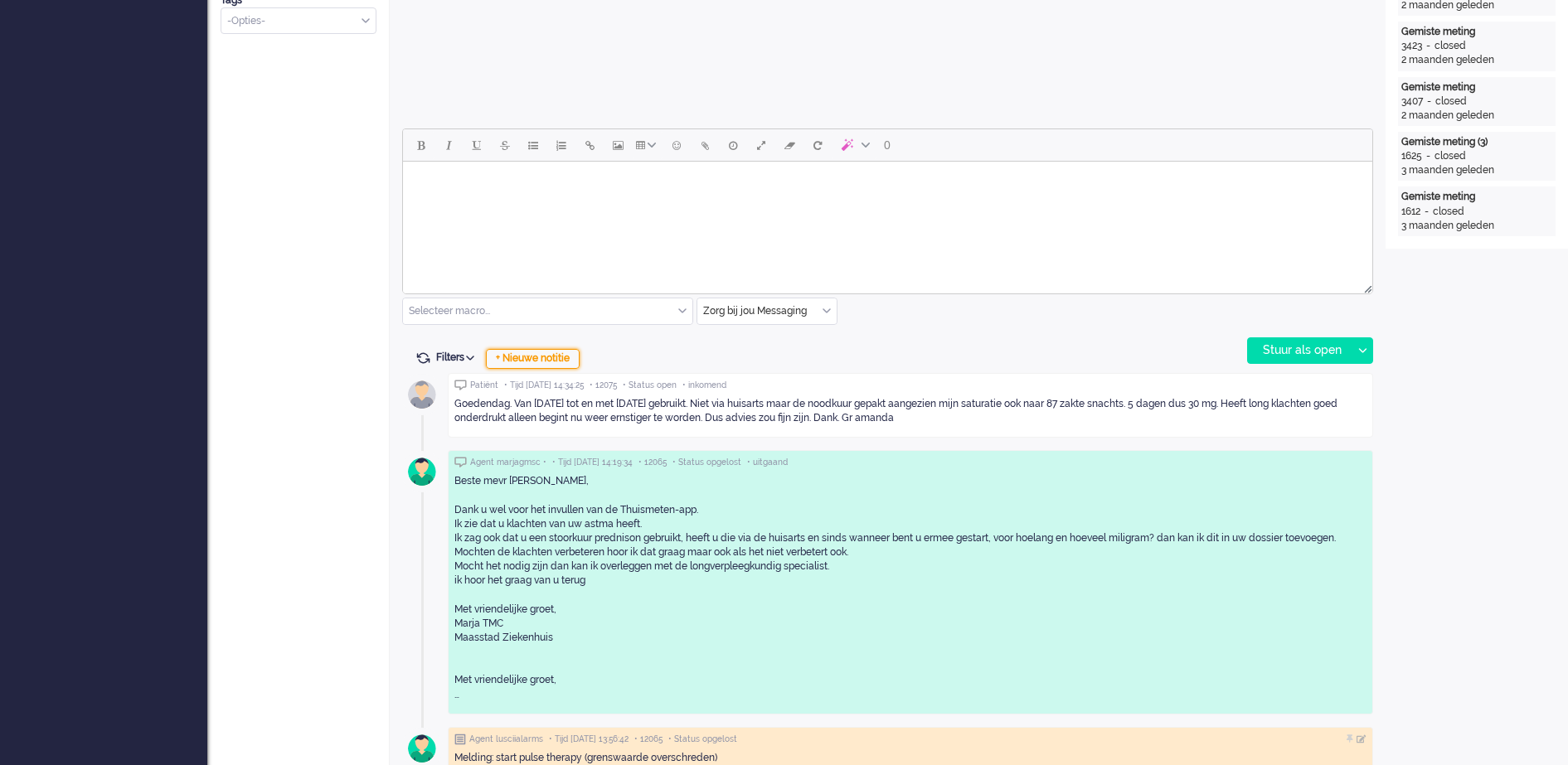
click at [568, 360] on div "+ Nieuwe notitie" at bounding box center [532, 358] width 94 height 20
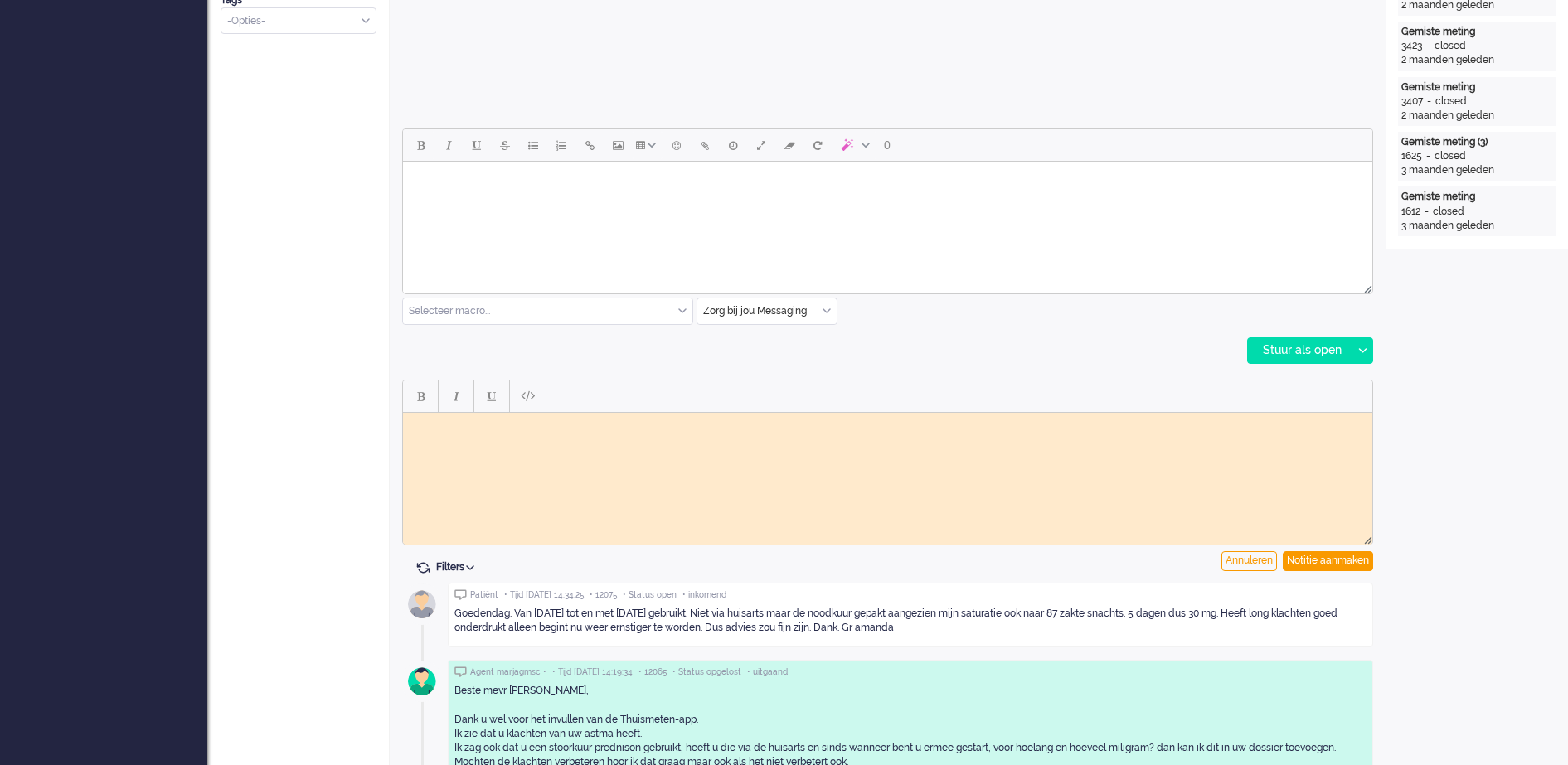
scroll to position [0, 0]
click at [517, 422] on body "Rich Text Area. Press ALT-0 for help." at bounding box center [887, 425] width 956 height 12
click at [480, 419] on body "Vraag doorgzet naar vpk-box GJ" at bounding box center [887, 431] width 956 height 25
click at [1345, 565] on div "Notitie aanmaken" at bounding box center [1329, 561] width 91 height 20
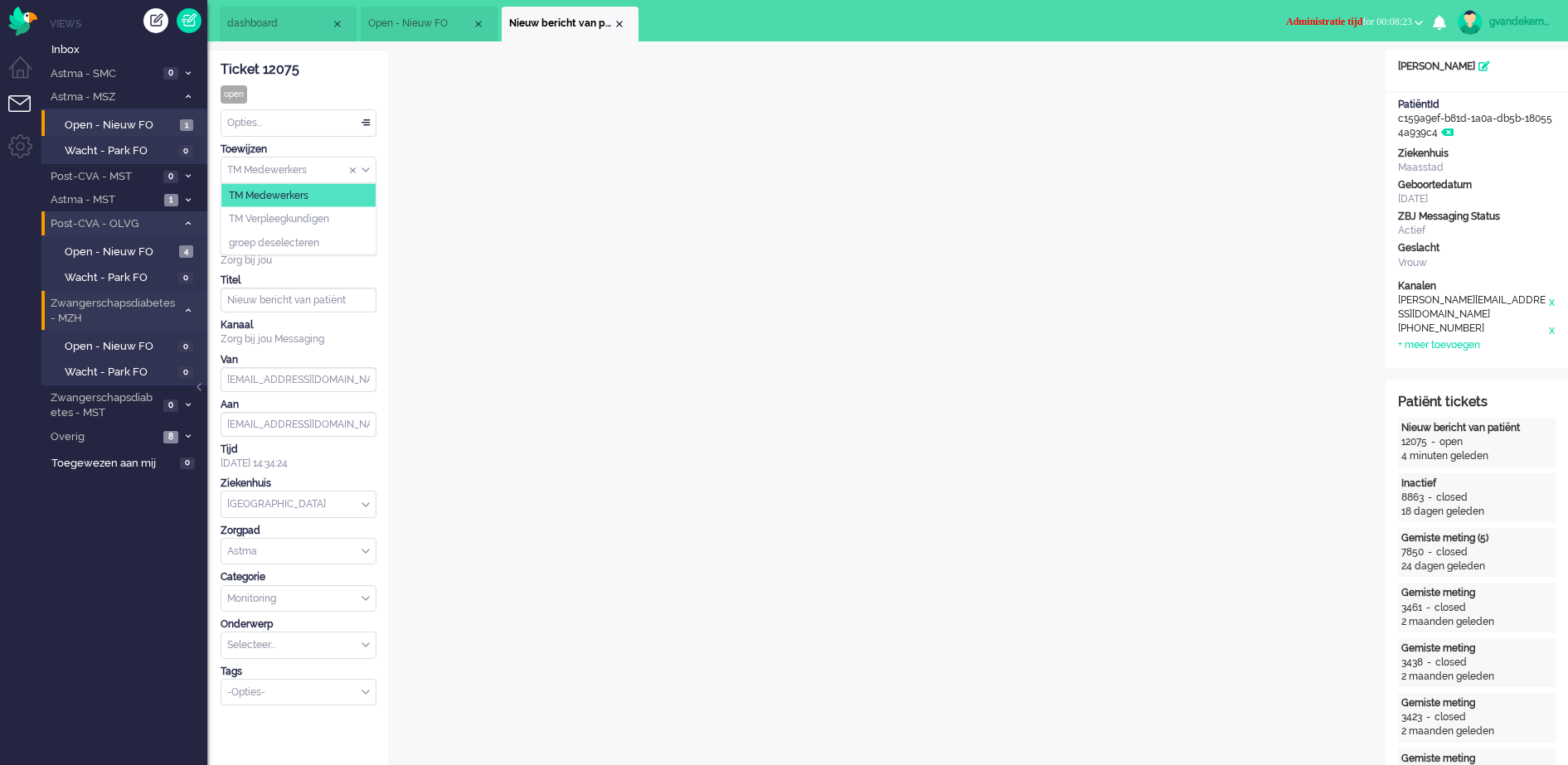
click at [363, 167] on div "TM Medewerkers" at bounding box center [298, 170] width 154 height 26
click at [355, 217] on li "TM Verpleegkundigen" at bounding box center [298, 218] width 154 height 24
click at [618, 20] on div "Close tab" at bounding box center [619, 24] width 13 height 13
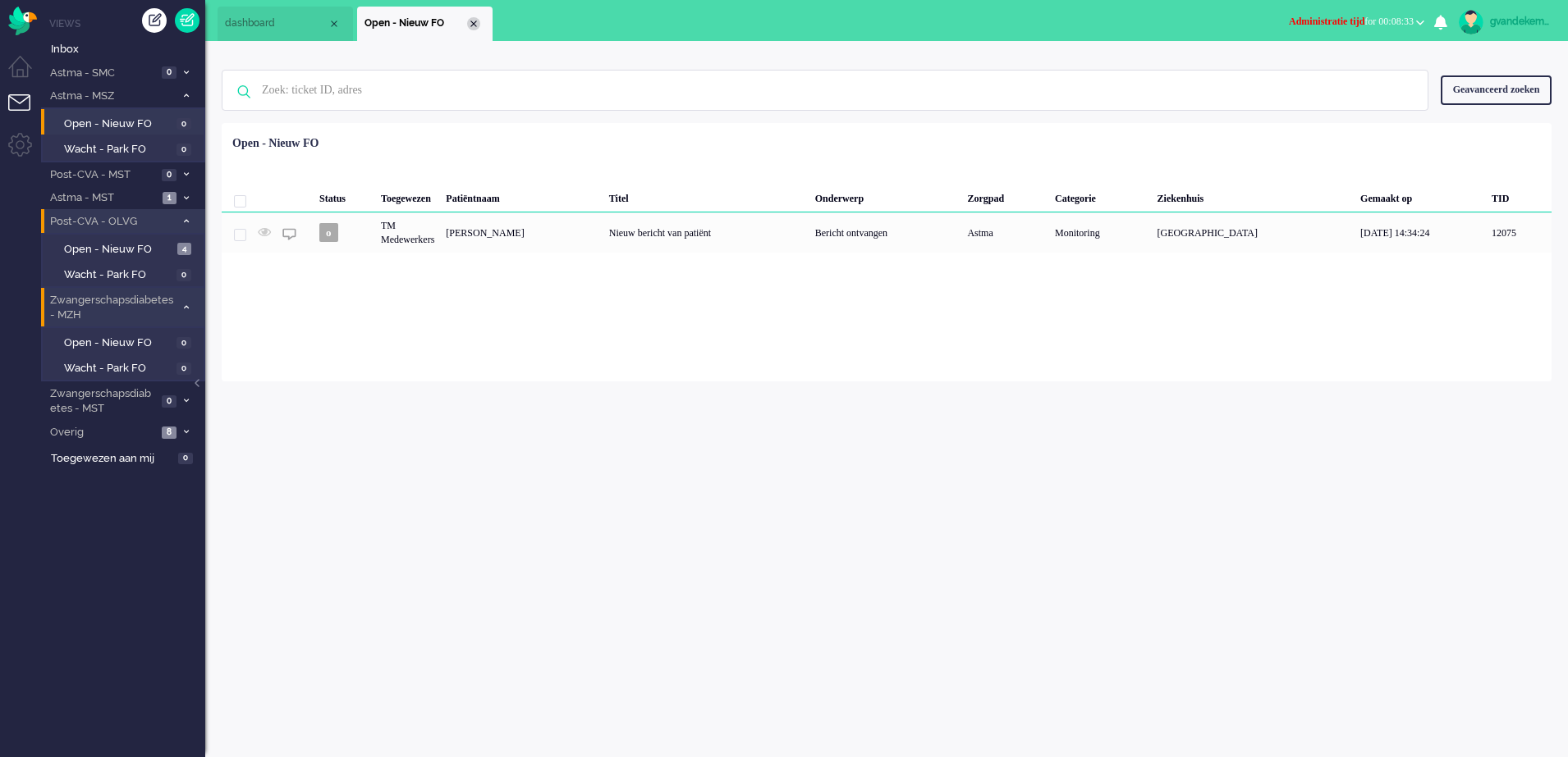
click at [471, 23] on div "Close tab" at bounding box center [474, 23] width 13 height 13
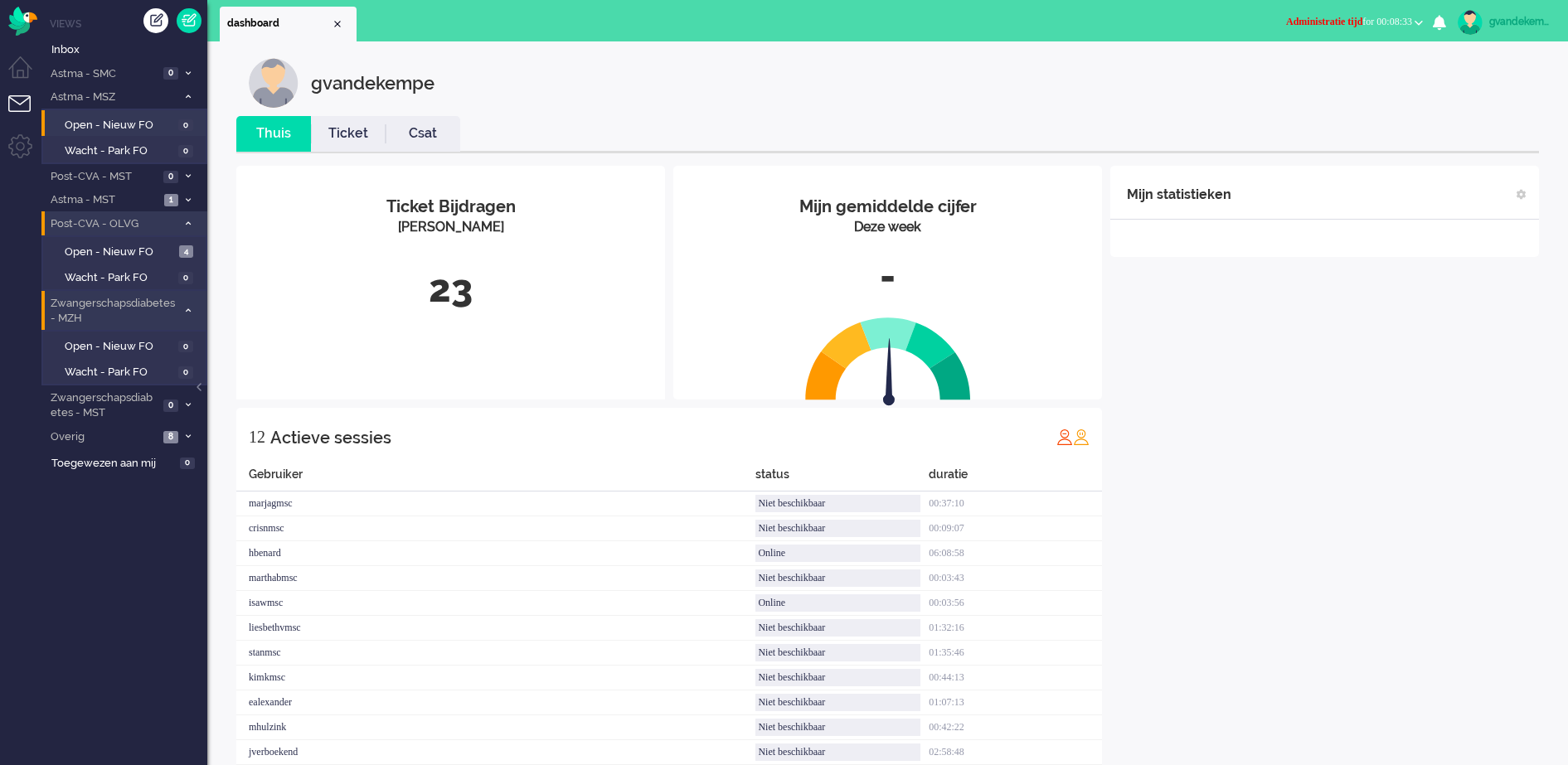
click at [184, 95] on span at bounding box center [187, 97] width 12 height 9
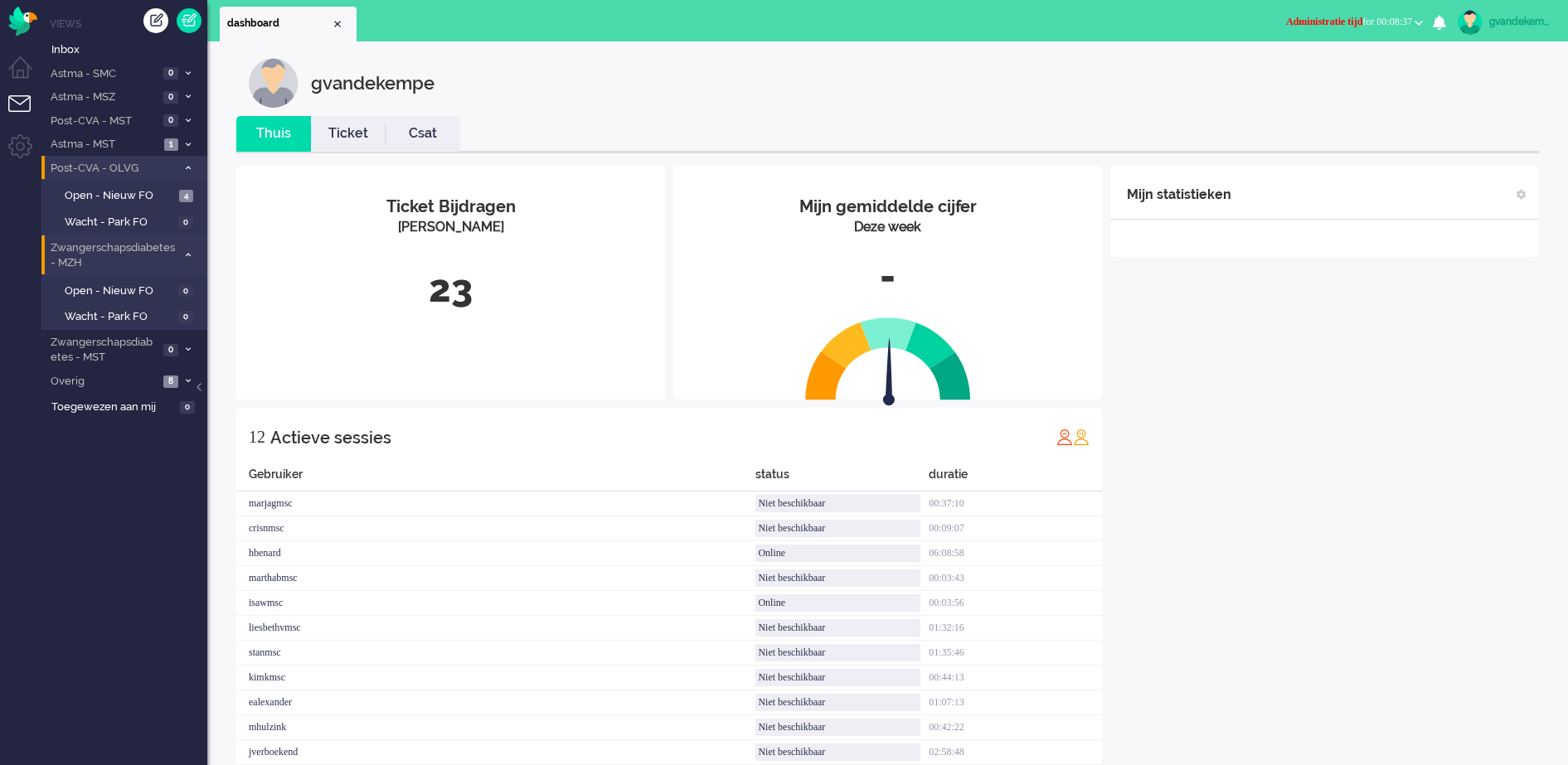
click at [1354, 559] on div "Mijn statistieken + Statistieken toevoegen Bel tijd (gemiddelde dag) Wrapup tij…" at bounding box center [1324, 486] width 428 height 641
click at [125, 195] on span "Open - Nieuw FO" at bounding box center [119, 196] width 111 height 16
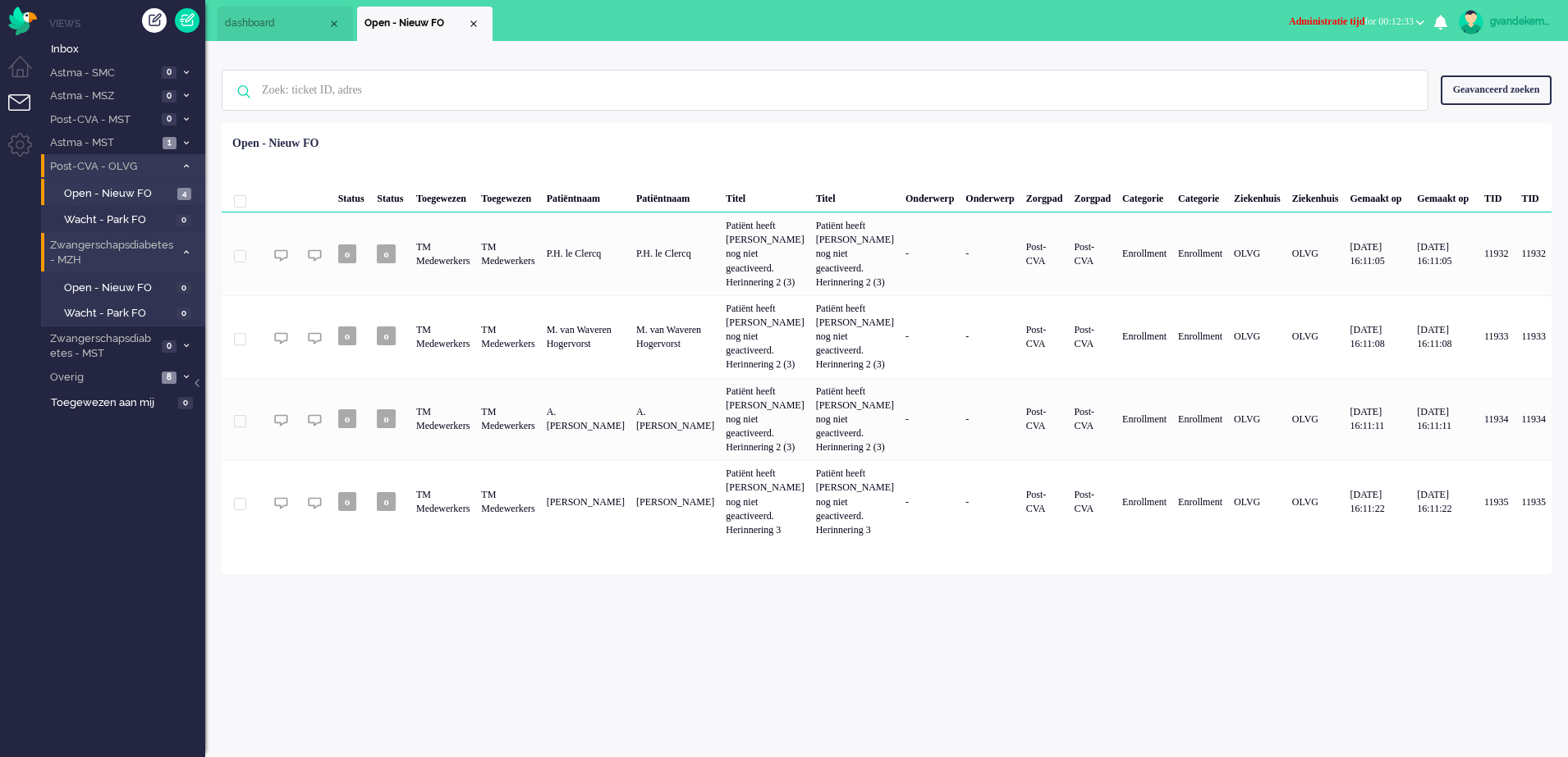
click at [1416, 22] on b "button" at bounding box center [1420, 22] width 8 height 6
click at [1312, 71] on label "Online" at bounding box center [1356, 73] width 130 height 14
click at [471, 23] on div "Close tab" at bounding box center [474, 23] width 13 height 13
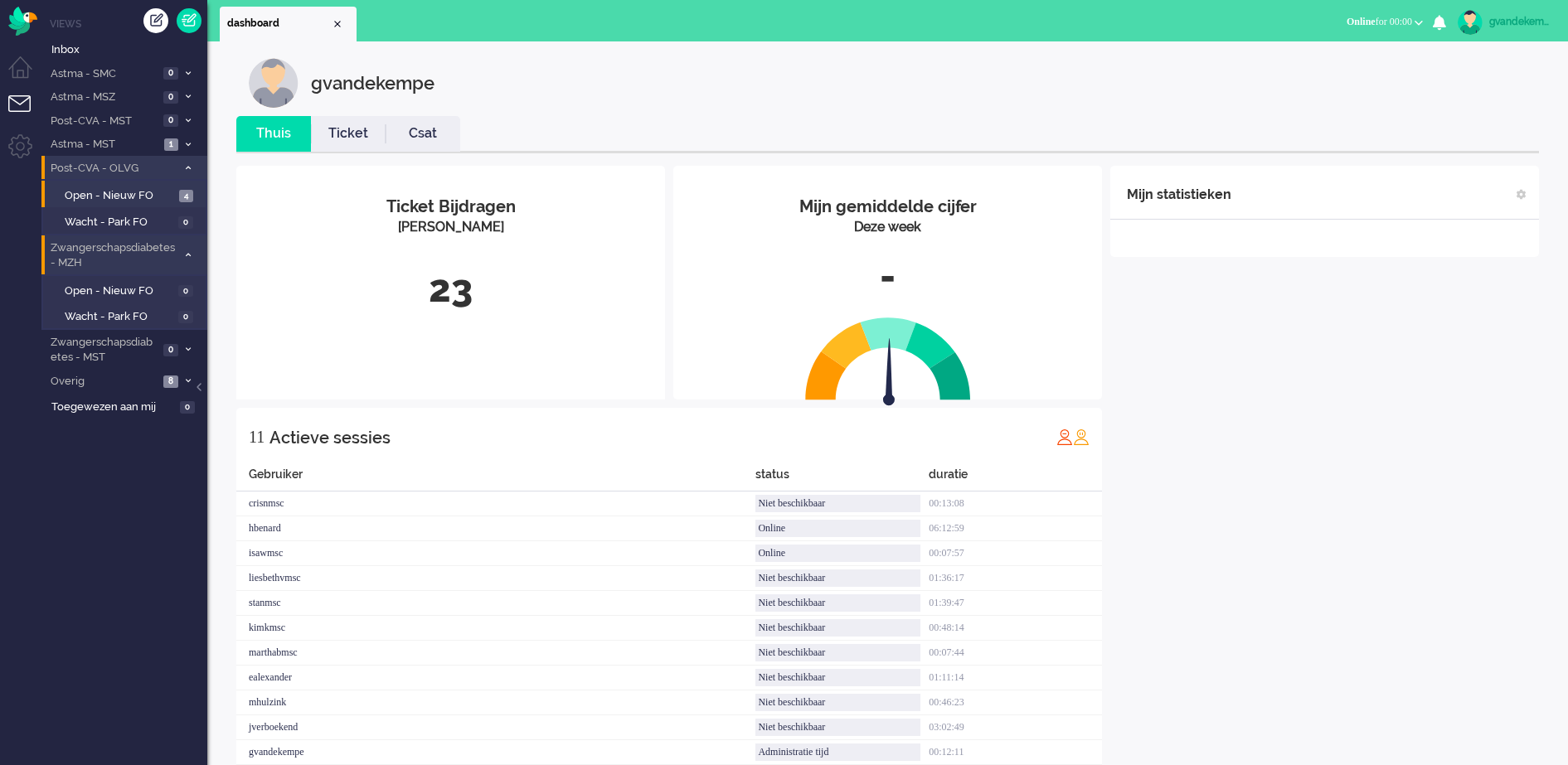
click at [1251, 427] on div "Mijn statistieken + Statistieken toevoegen Bel tijd (gemiddelde dag) Wrapup tij…" at bounding box center [1324, 474] width 428 height 617
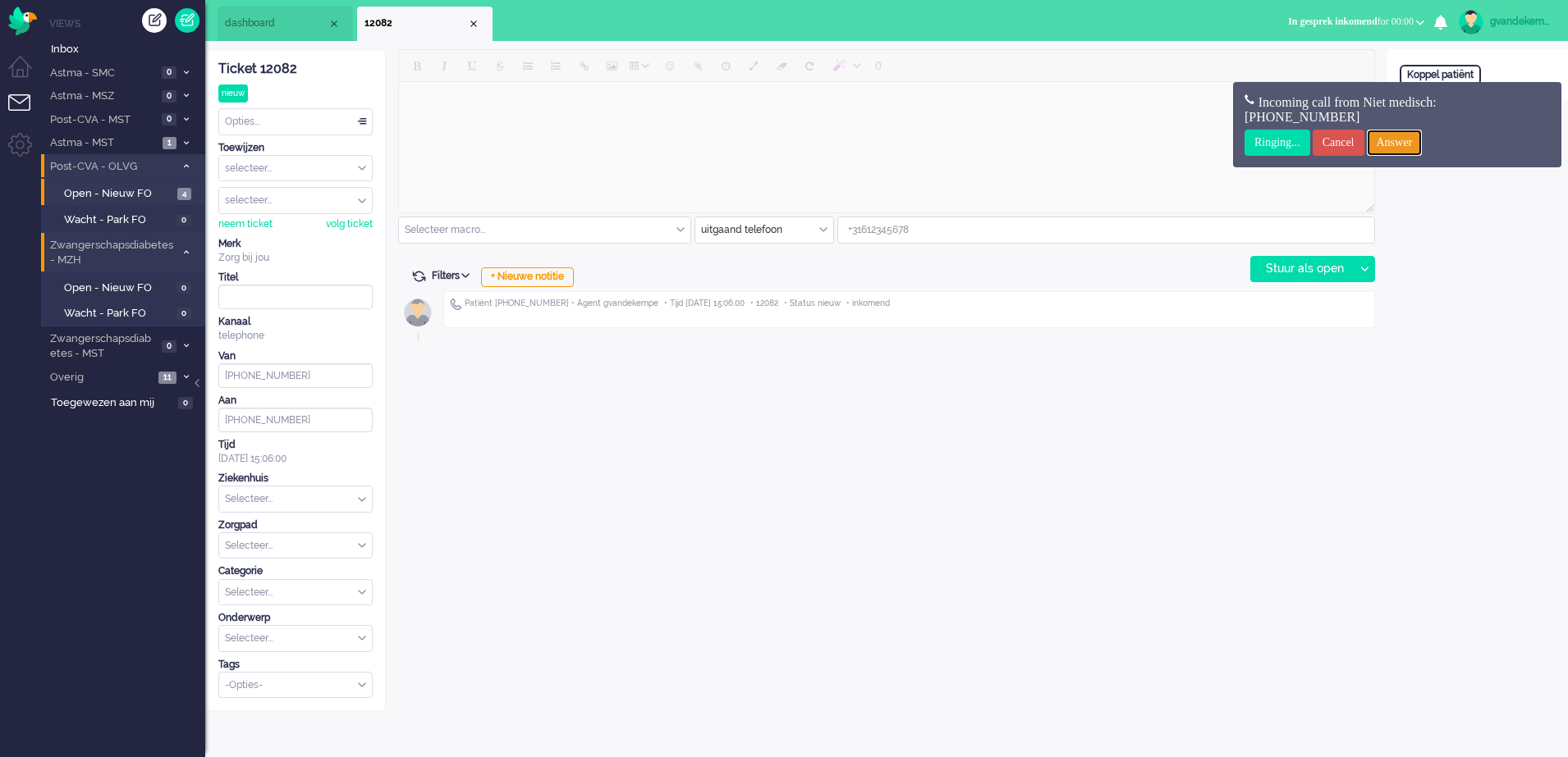
click at [1423, 145] on input "Answer" at bounding box center [1395, 143] width 56 height 26
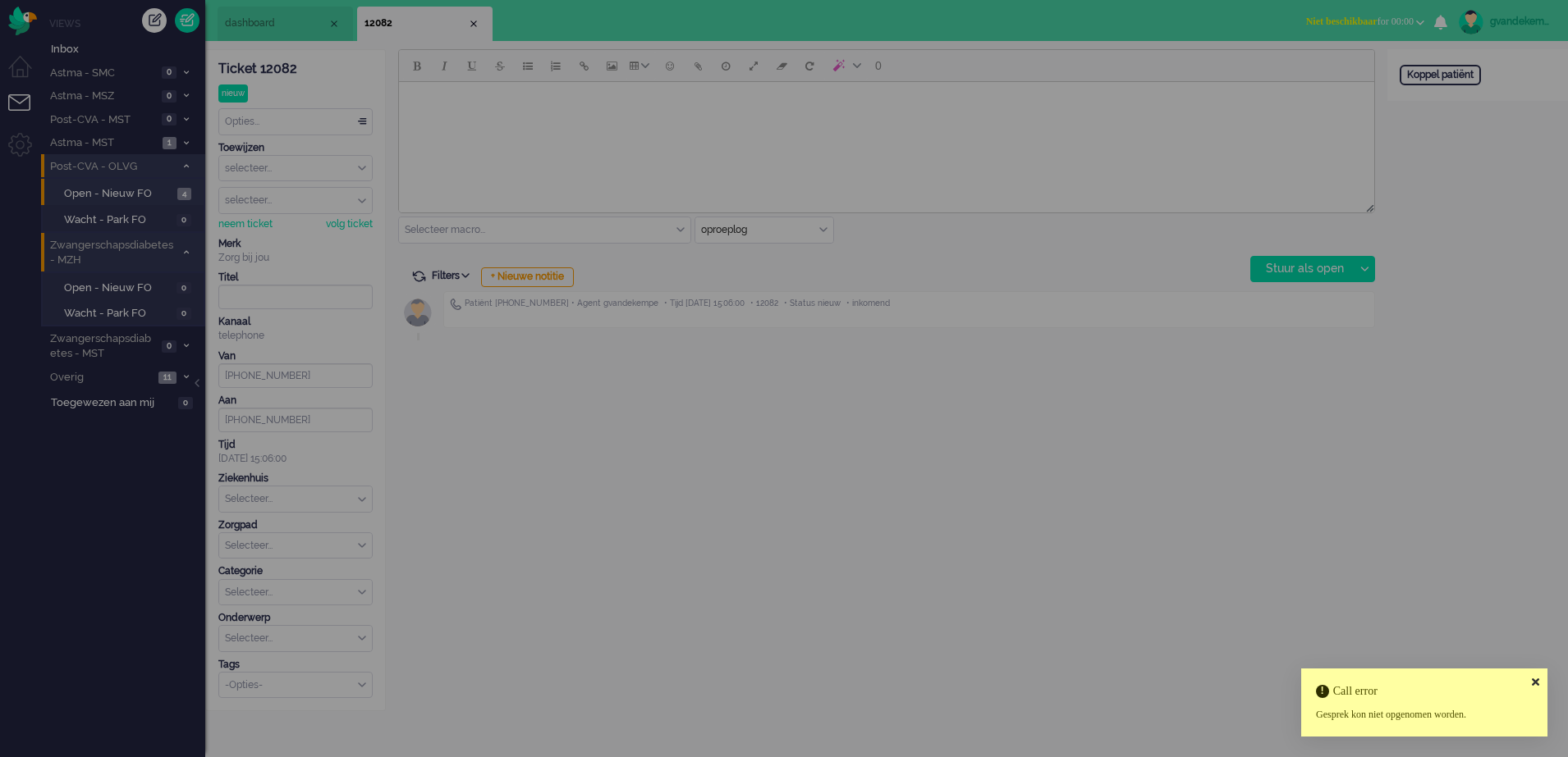
click at [1070, 524] on div at bounding box center [784, 378] width 1568 height 757
click at [22, 21] on div at bounding box center [784, 378] width 1568 height 757
click at [1140, 490] on div at bounding box center [784, 378] width 1568 height 757
click at [1535, 686] on icon at bounding box center [1535, 682] width 7 height 10
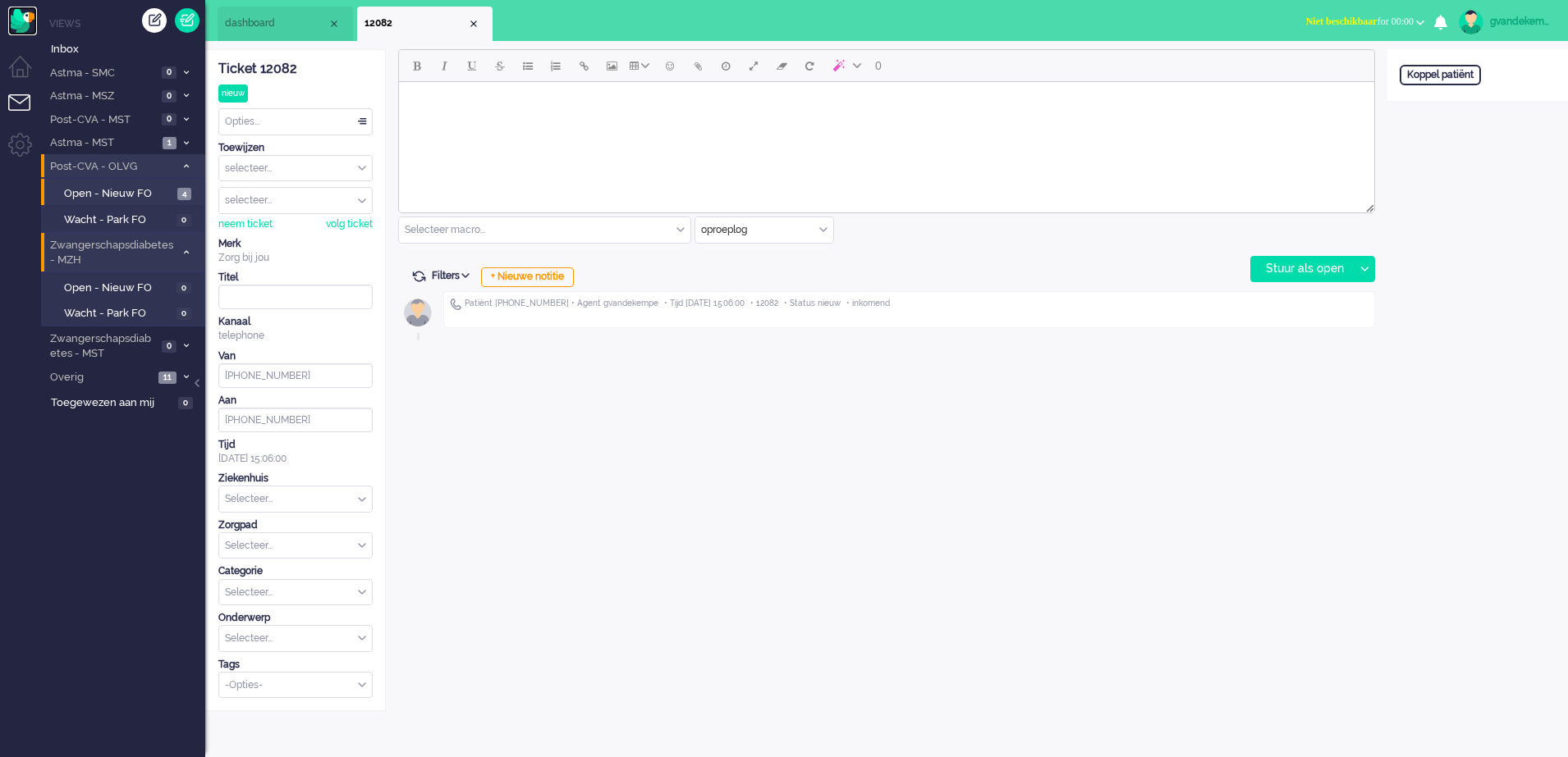
click at [22, 17] on img "Omnidesk" at bounding box center [22, 21] width 29 height 29
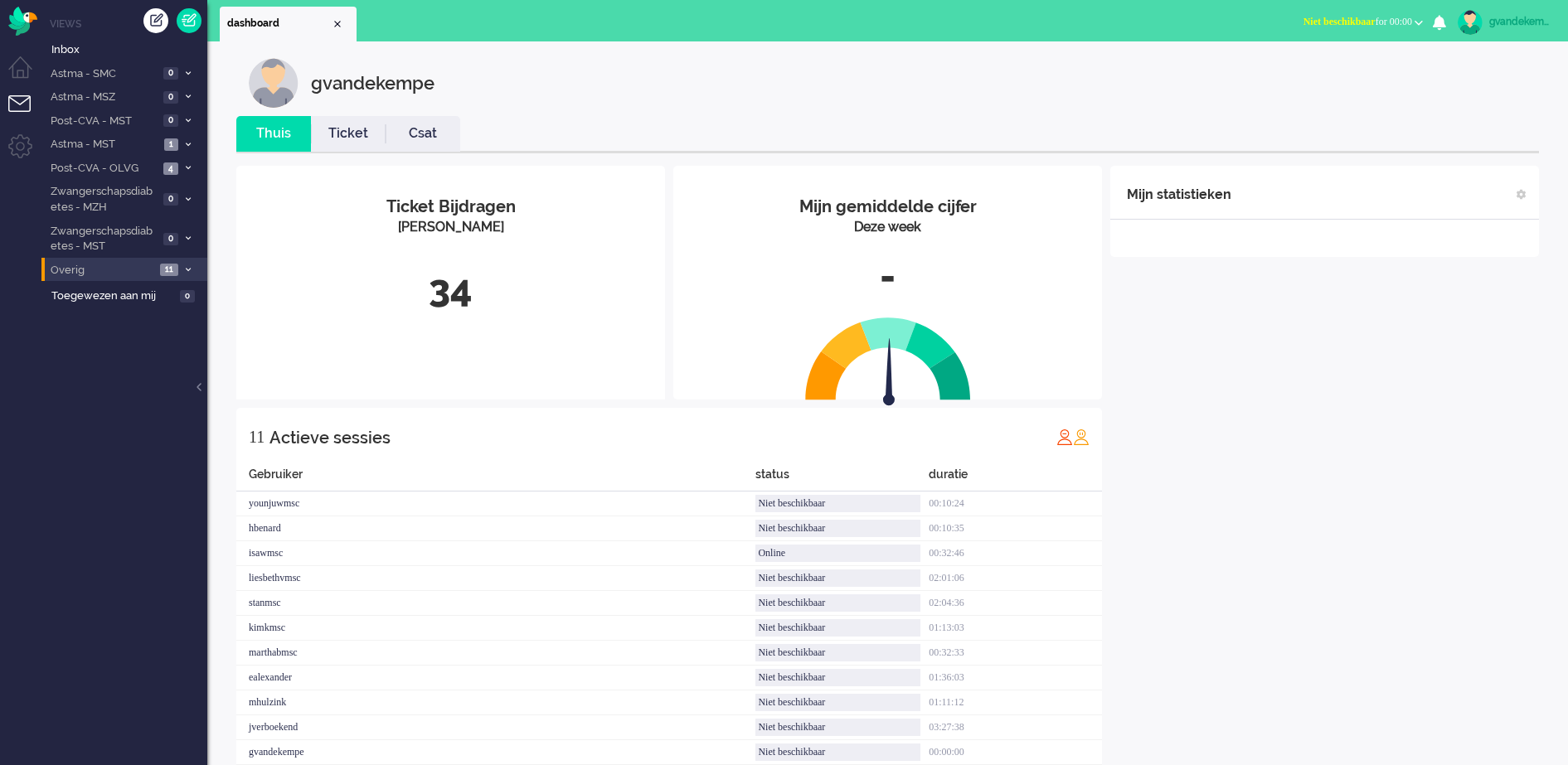
click at [185, 270] on icon at bounding box center [187, 269] width 5 height 6
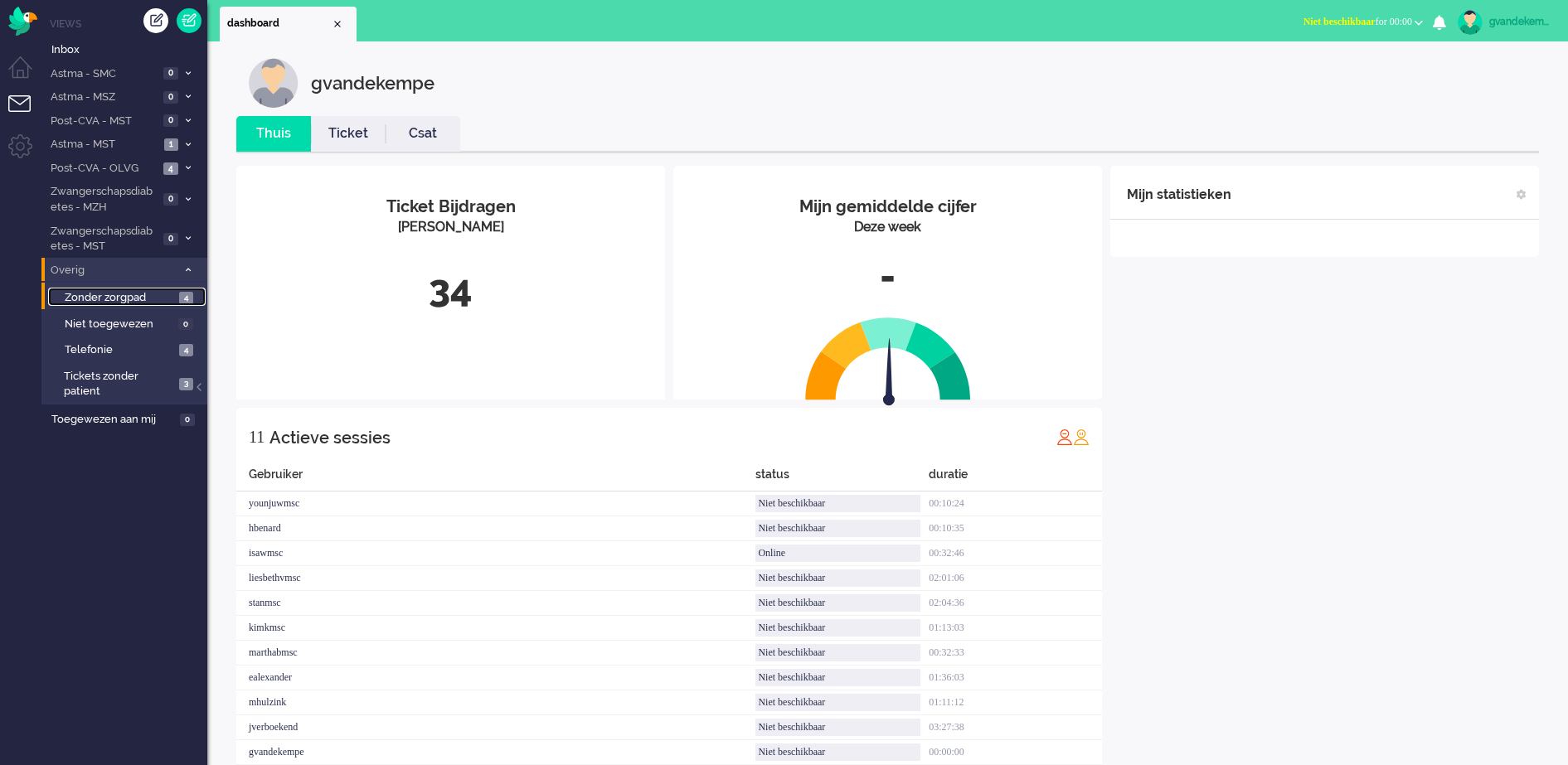
click at [185, 299] on span "4" at bounding box center [185, 298] width 14 height 12
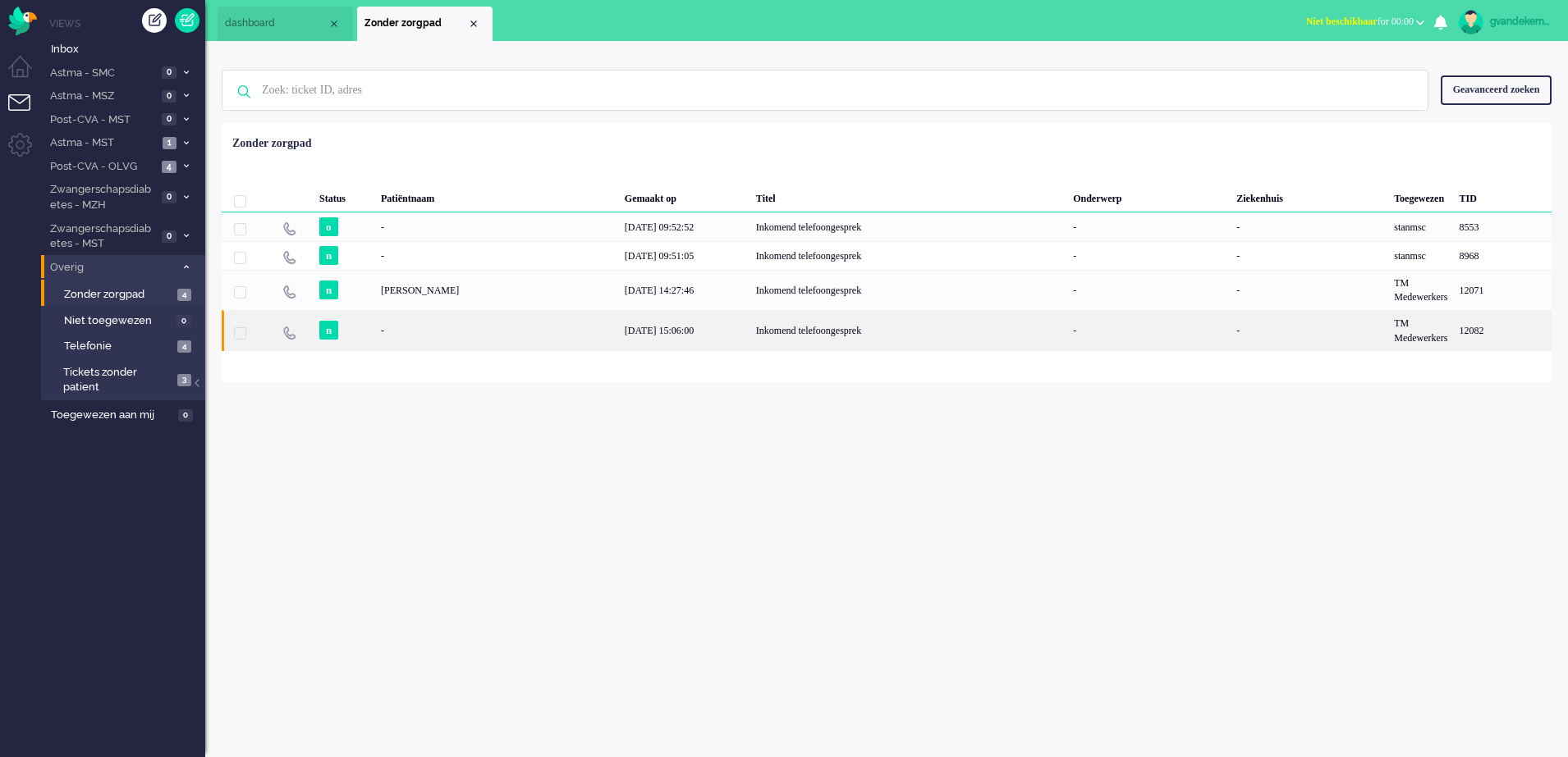
click at [619, 330] on div "[DATE] 15:06:00" at bounding box center [684, 329] width 131 height 40
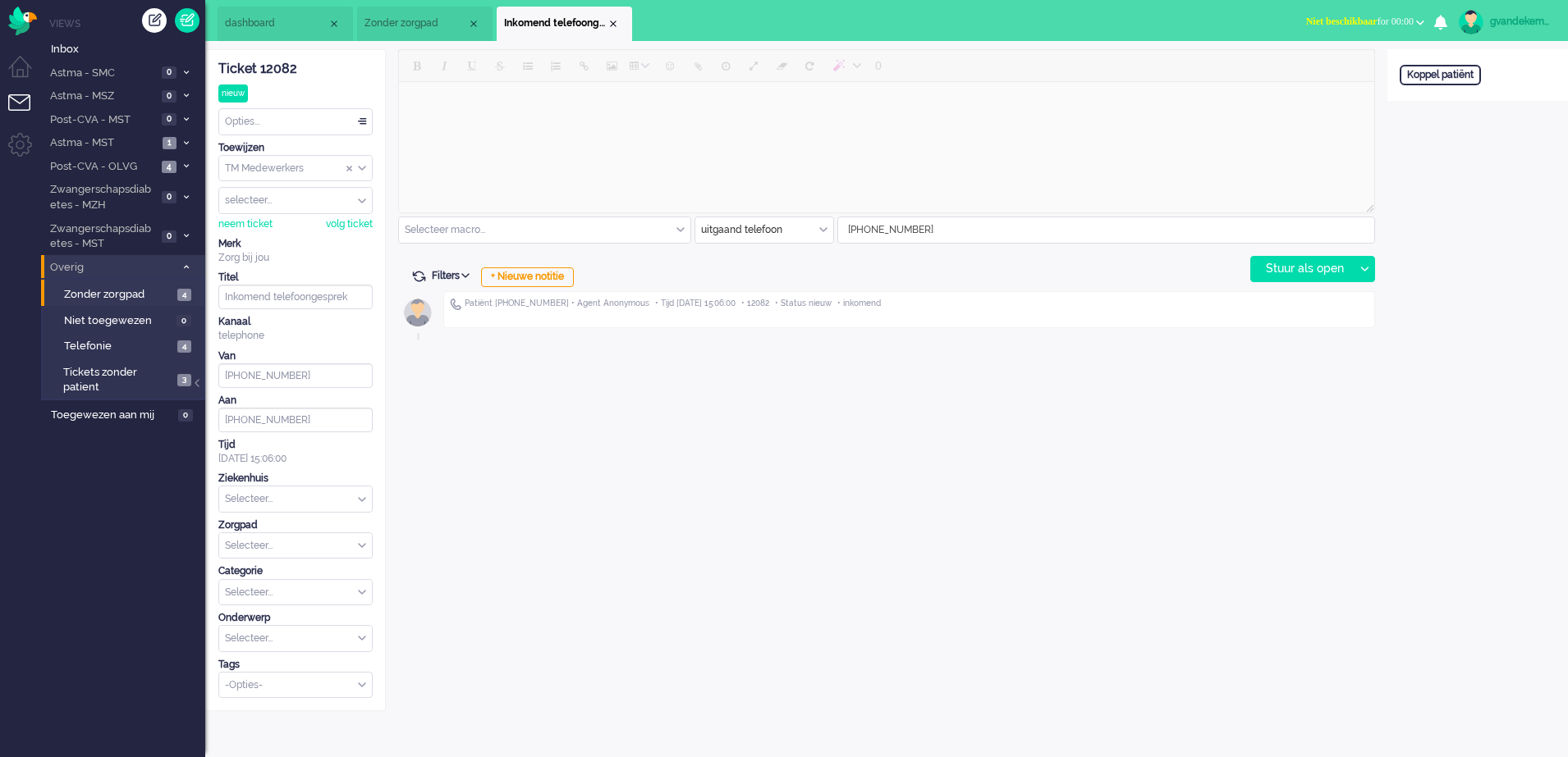
click at [823, 227] on div "uitgaand telefoon" at bounding box center [764, 229] width 138 height 25
click at [141, 166] on span "Post-CVA - OLVG" at bounding box center [102, 167] width 110 height 16
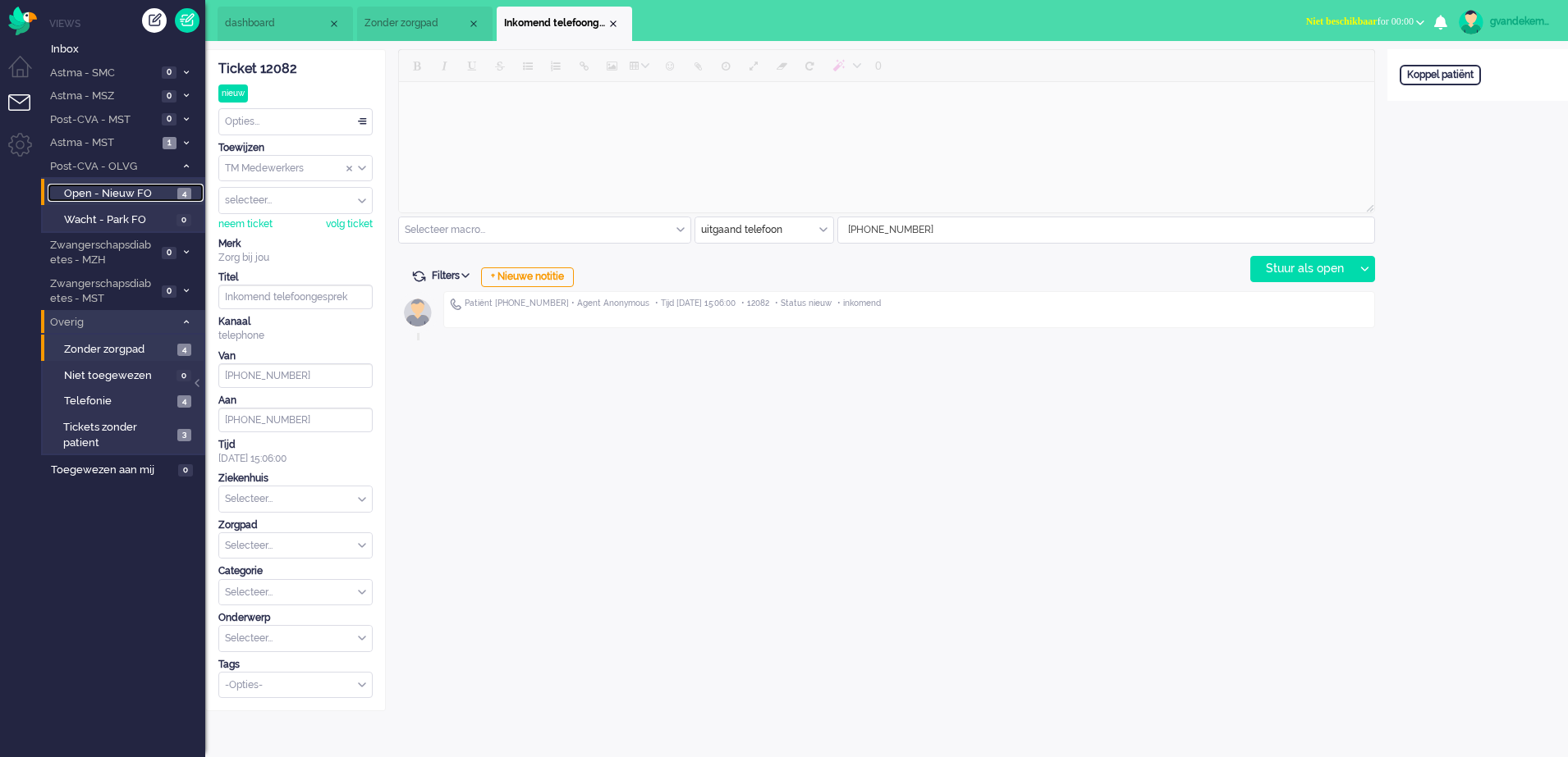
click at [135, 194] on span "Open - Nieuw FO" at bounding box center [118, 194] width 110 height 16
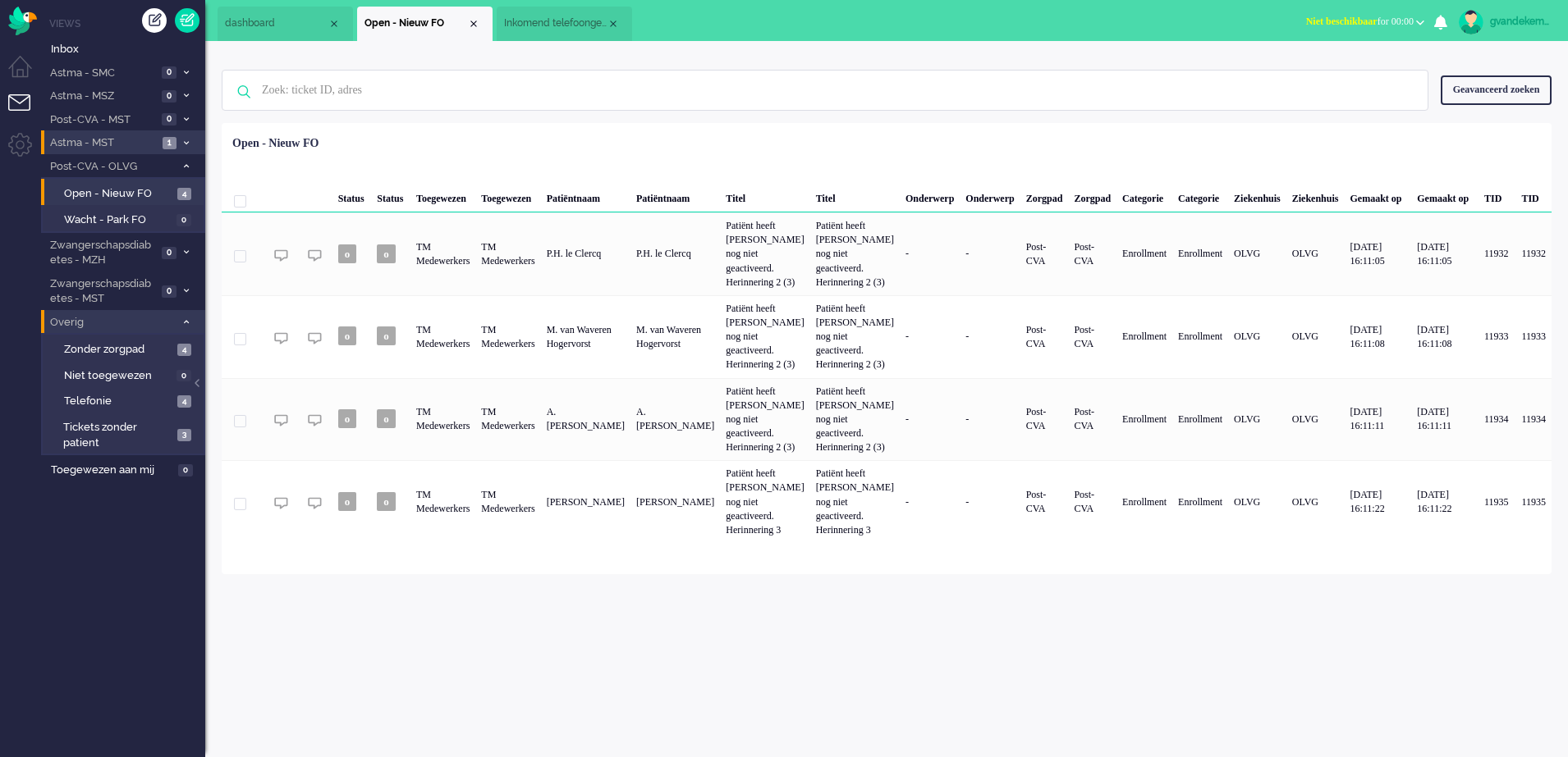
click at [140, 140] on span "Astma - MST" at bounding box center [103, 143] width 110 height 16
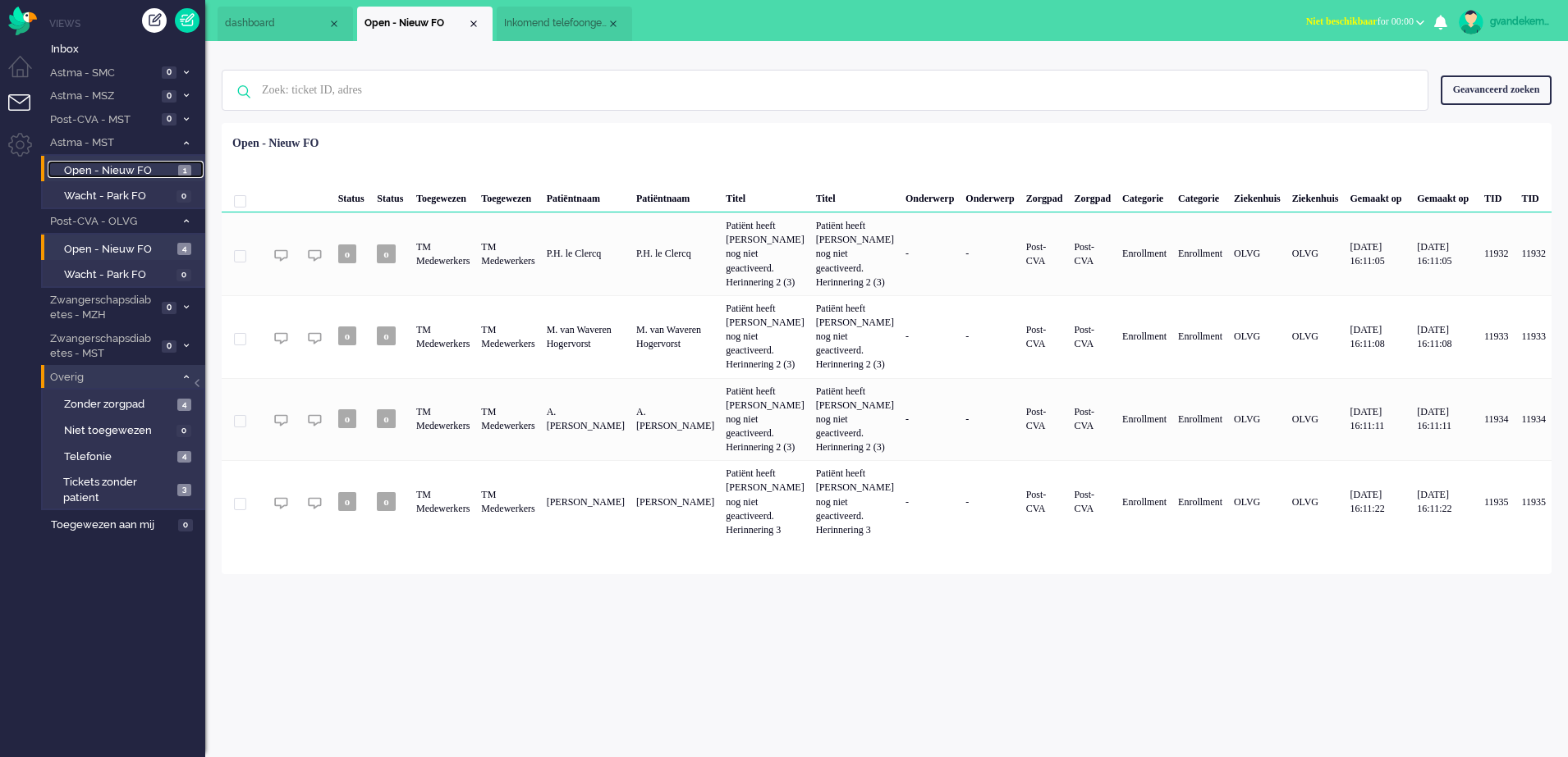
click at [152, 165] on span "Open - Nieuw FO" at bounding box center [119, 171] width 110 height 16
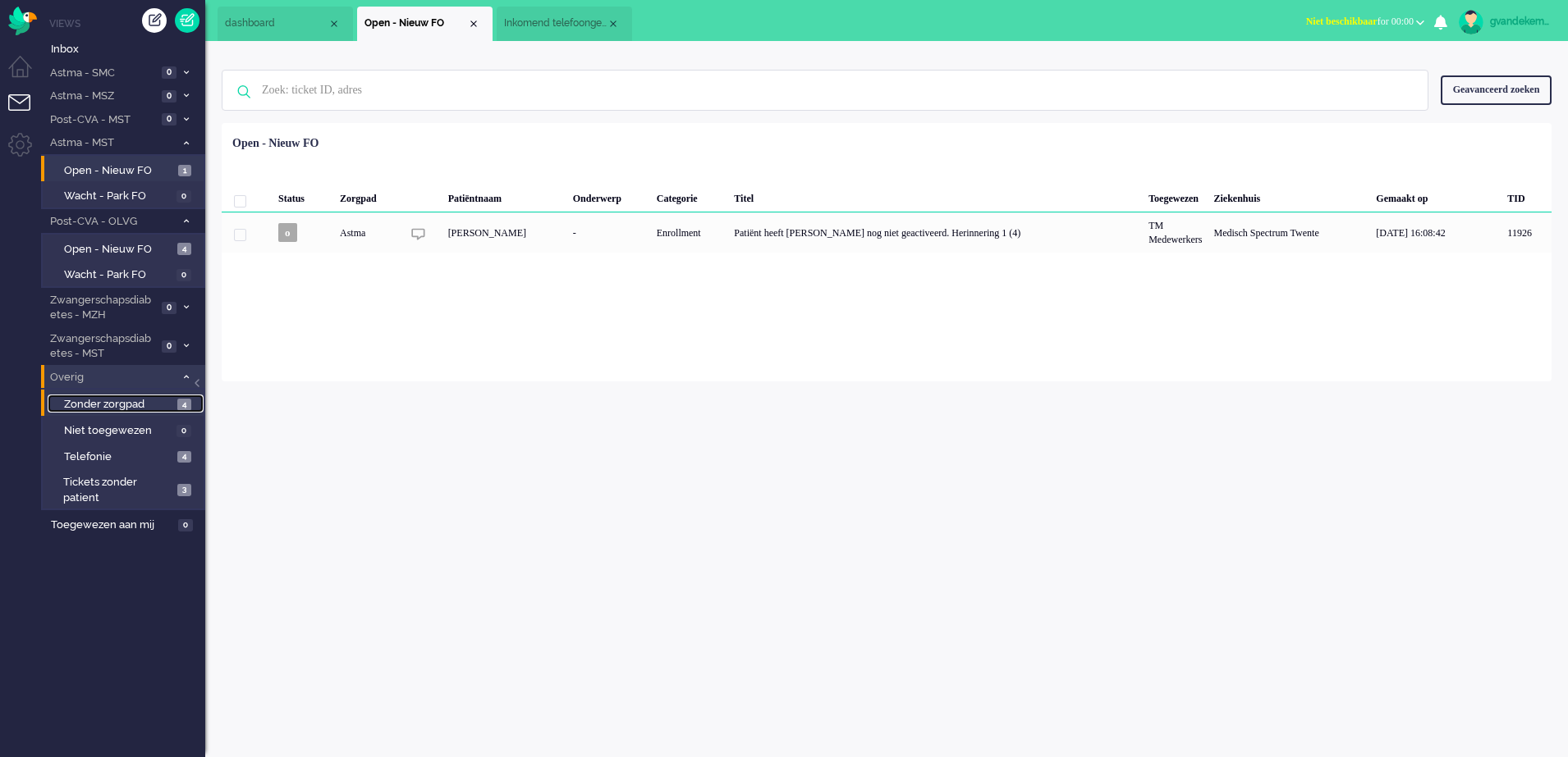
click at [168, 402] on span "Zonder zorgpad" at bounding box center [118, 404] width 110 height 16
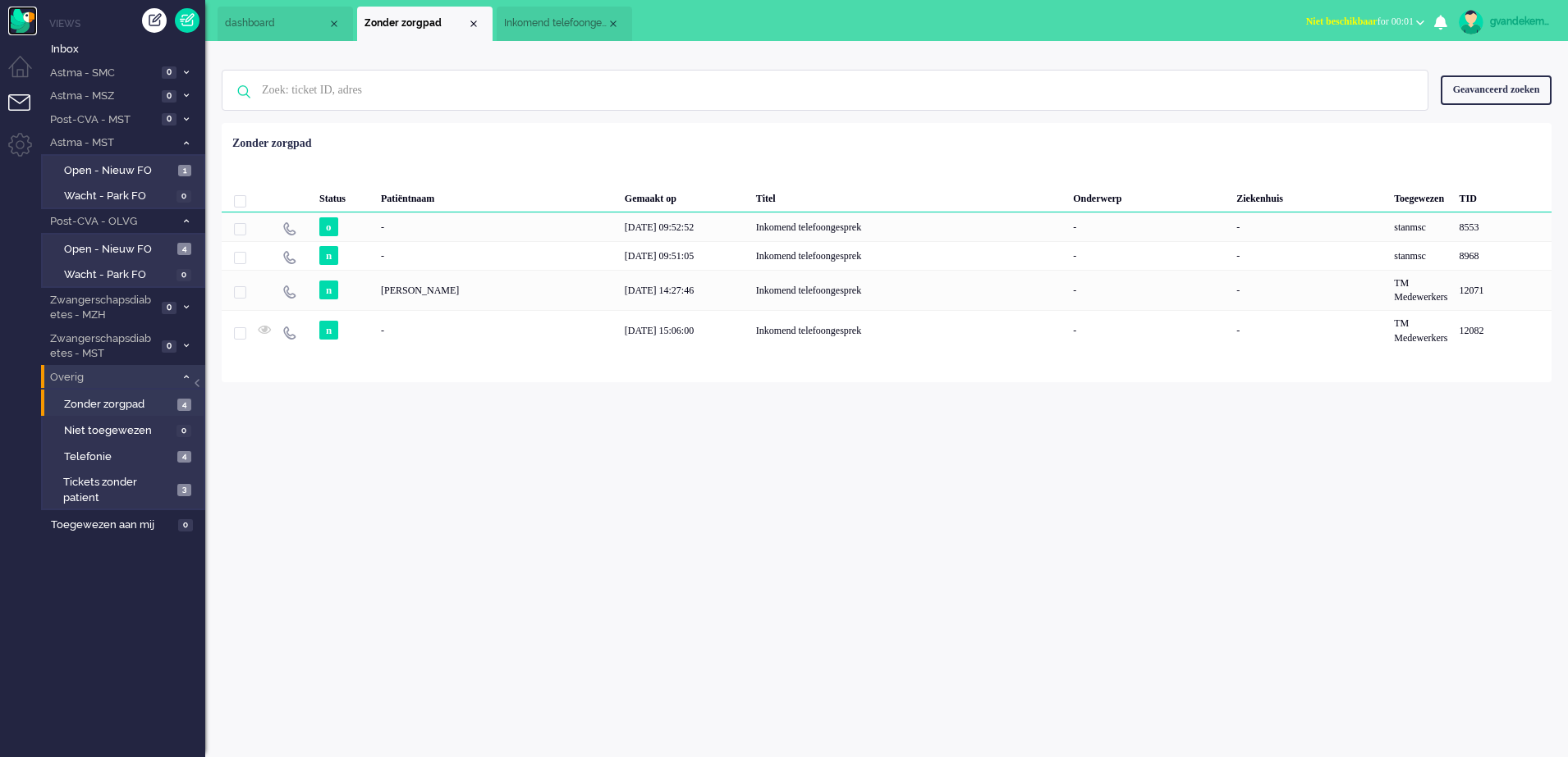
click at [25, 20] on img "Omnidesk" at bounding box center [22, 21] width 29 height 29
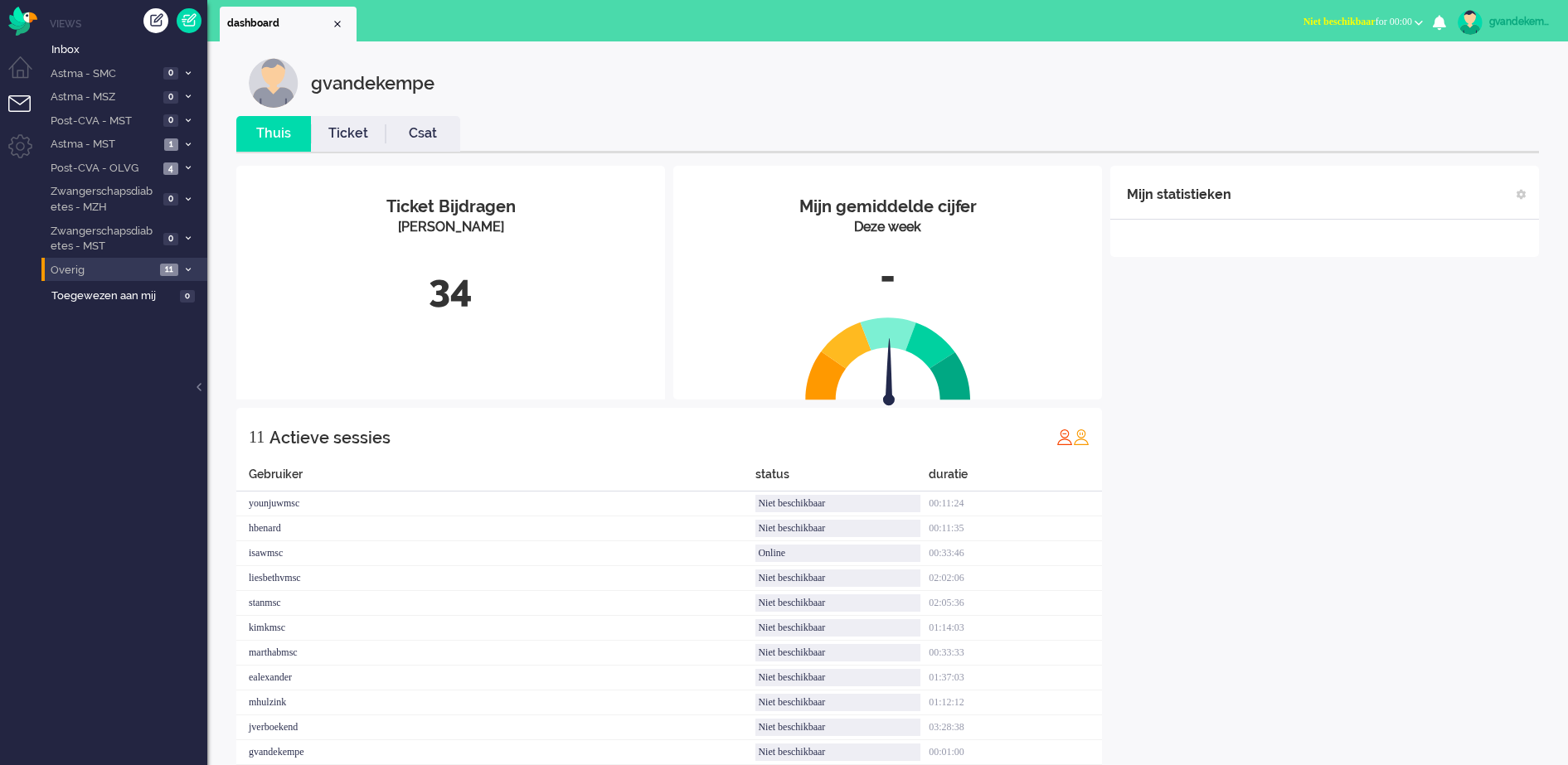
click at [138, 273] on span "Overig" at bounding box center [101, 270] width 107 height 16
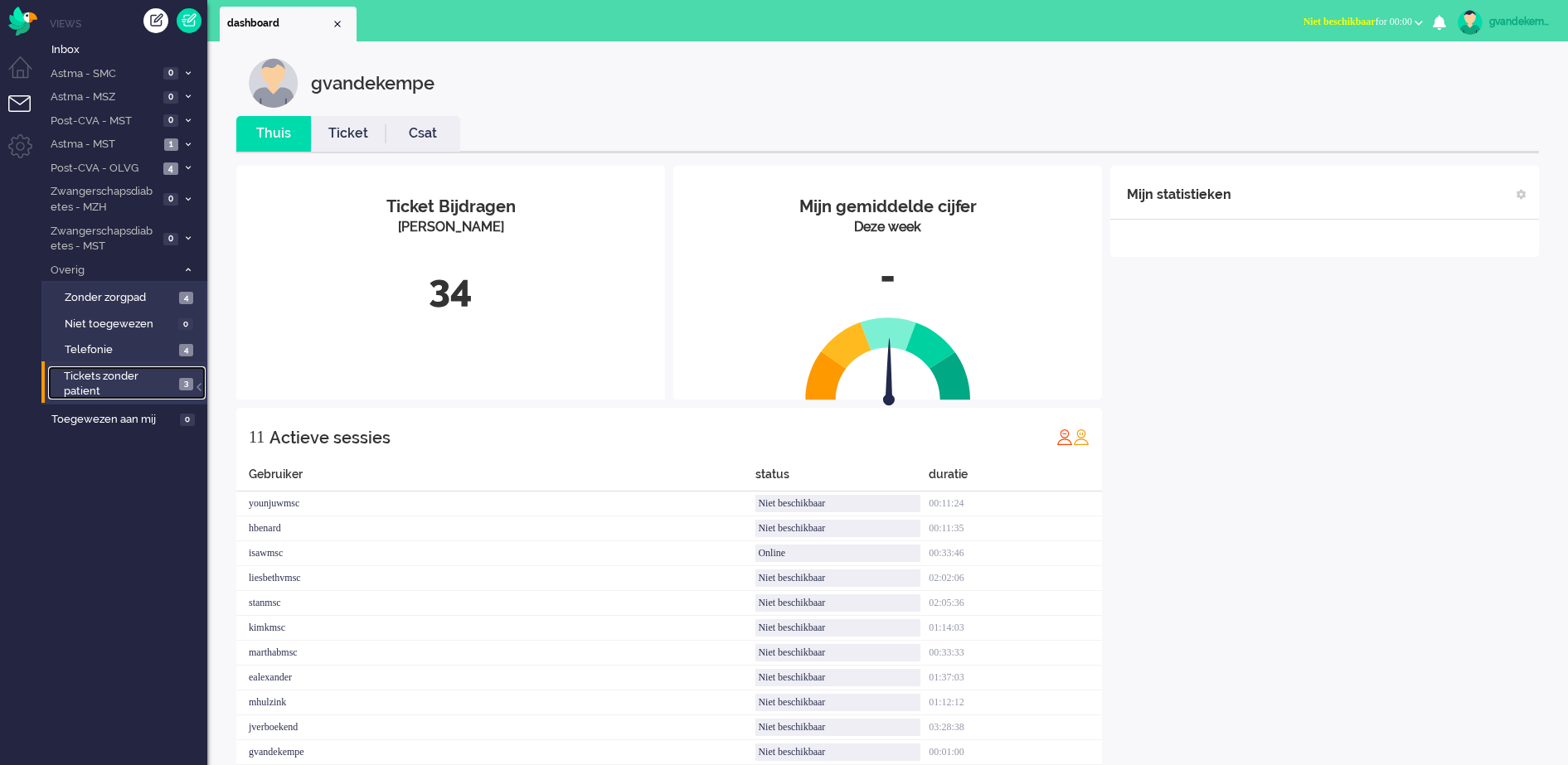
click at [155, 378] on span "Tickets zonder patient" at bounding box center [119, 384] width 111 height 30
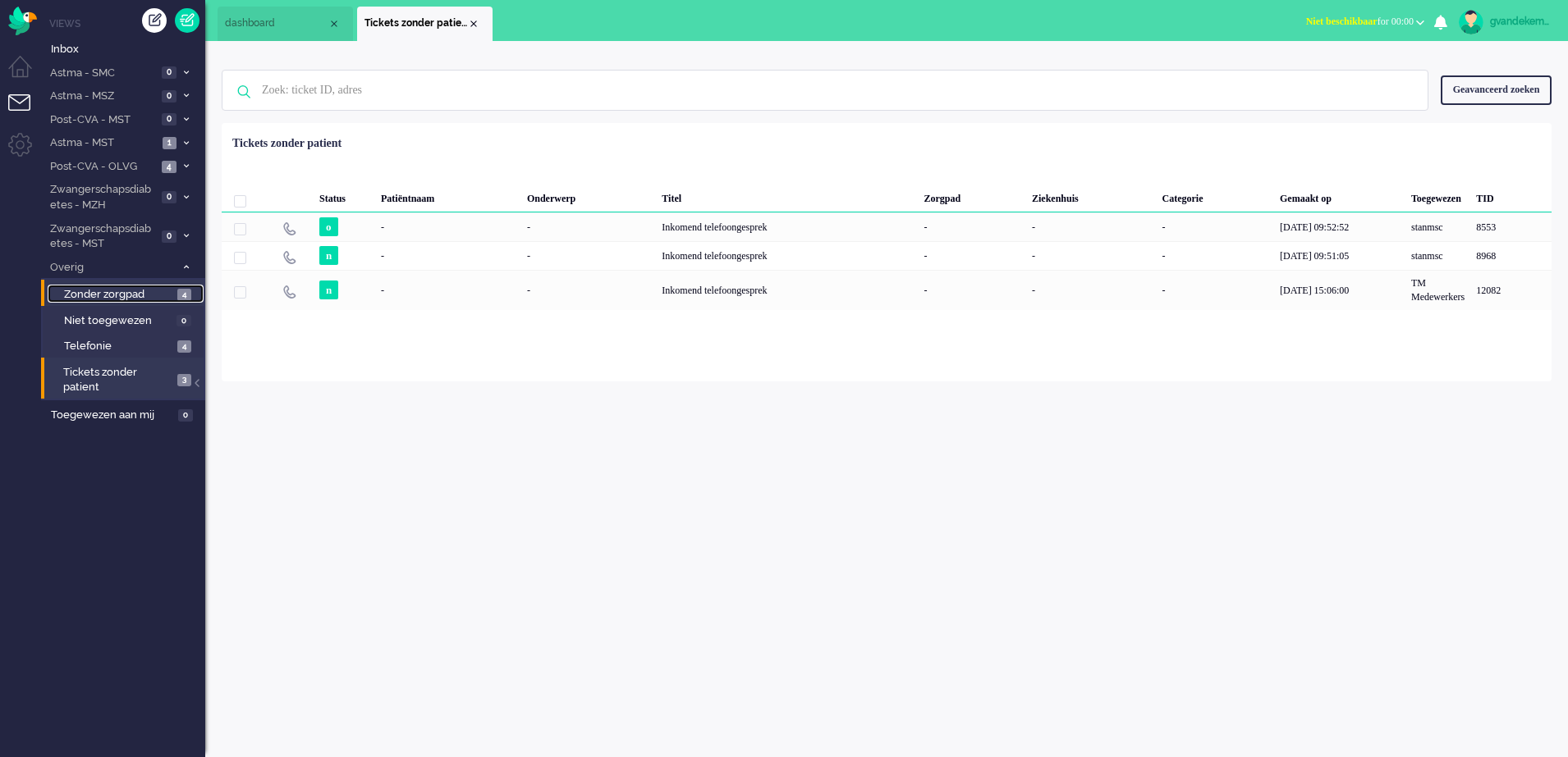
click at [166, 293] on span "Zonder zorgpad" at bounding box center [118, 295] width 110 height 16
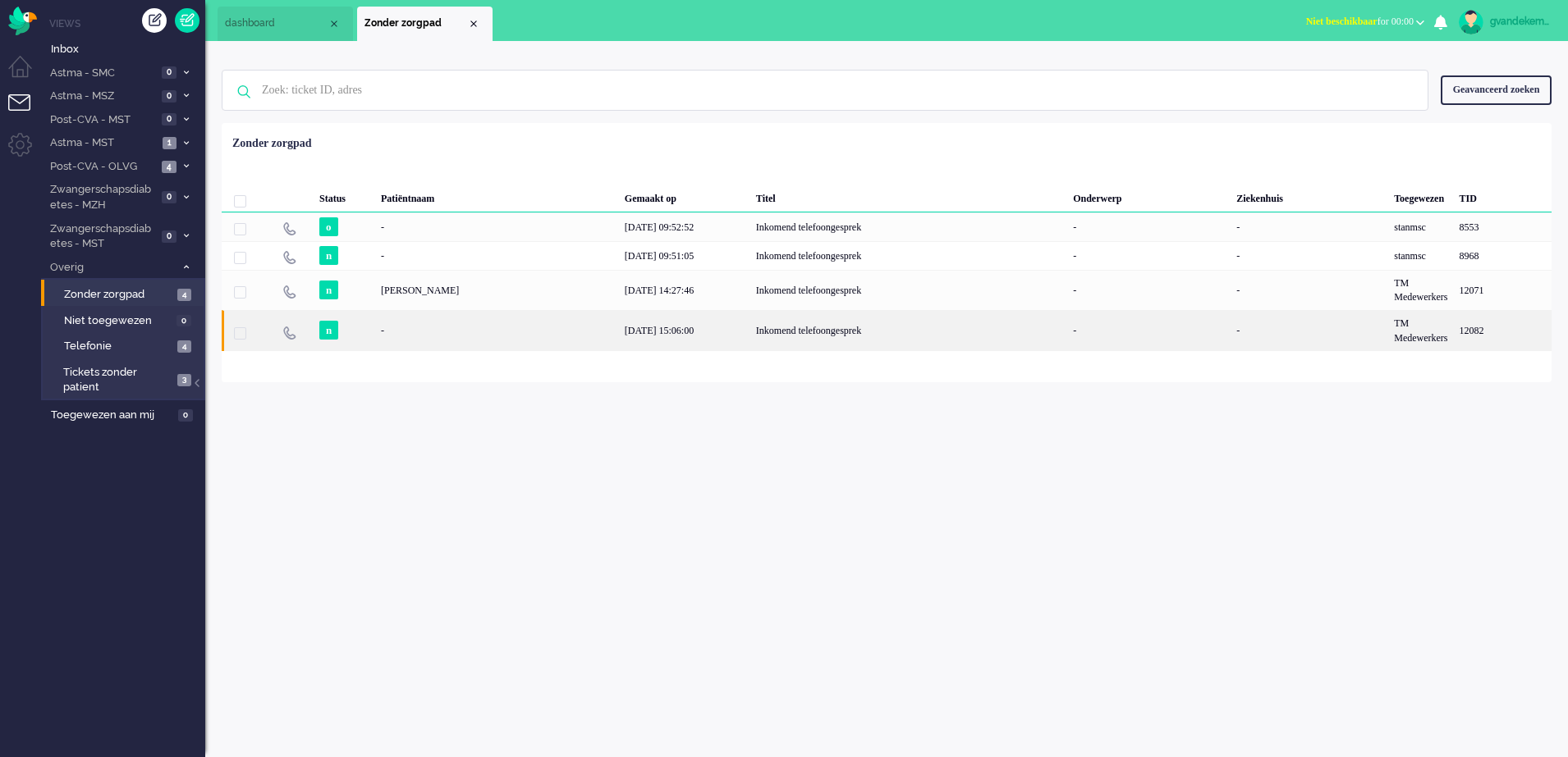
click at [660, 329] on div "18/09/2025 15:06:00" at bounding box center [684, 329] width 131 height 40
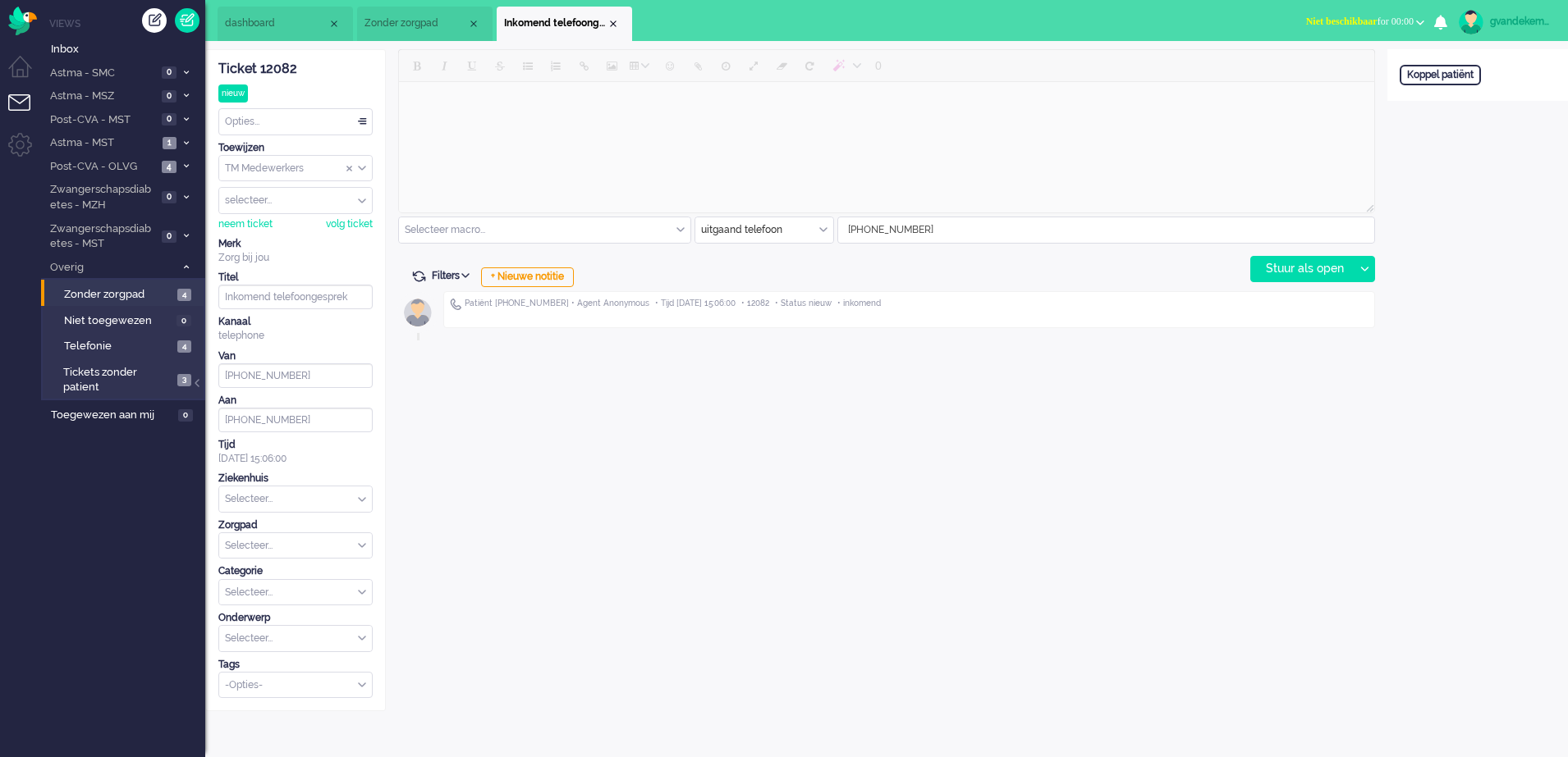
click at [1420, 22] on b "button" at bounding box center [1420, 22] width 8 height 6
click at [1310, 69] on label "Online" at bounding box center [1356, 73] width 130 height 14
click at [1431, 77] on div "Koppel patiënt" at bounding box center [1440, 75] width 81 height 21
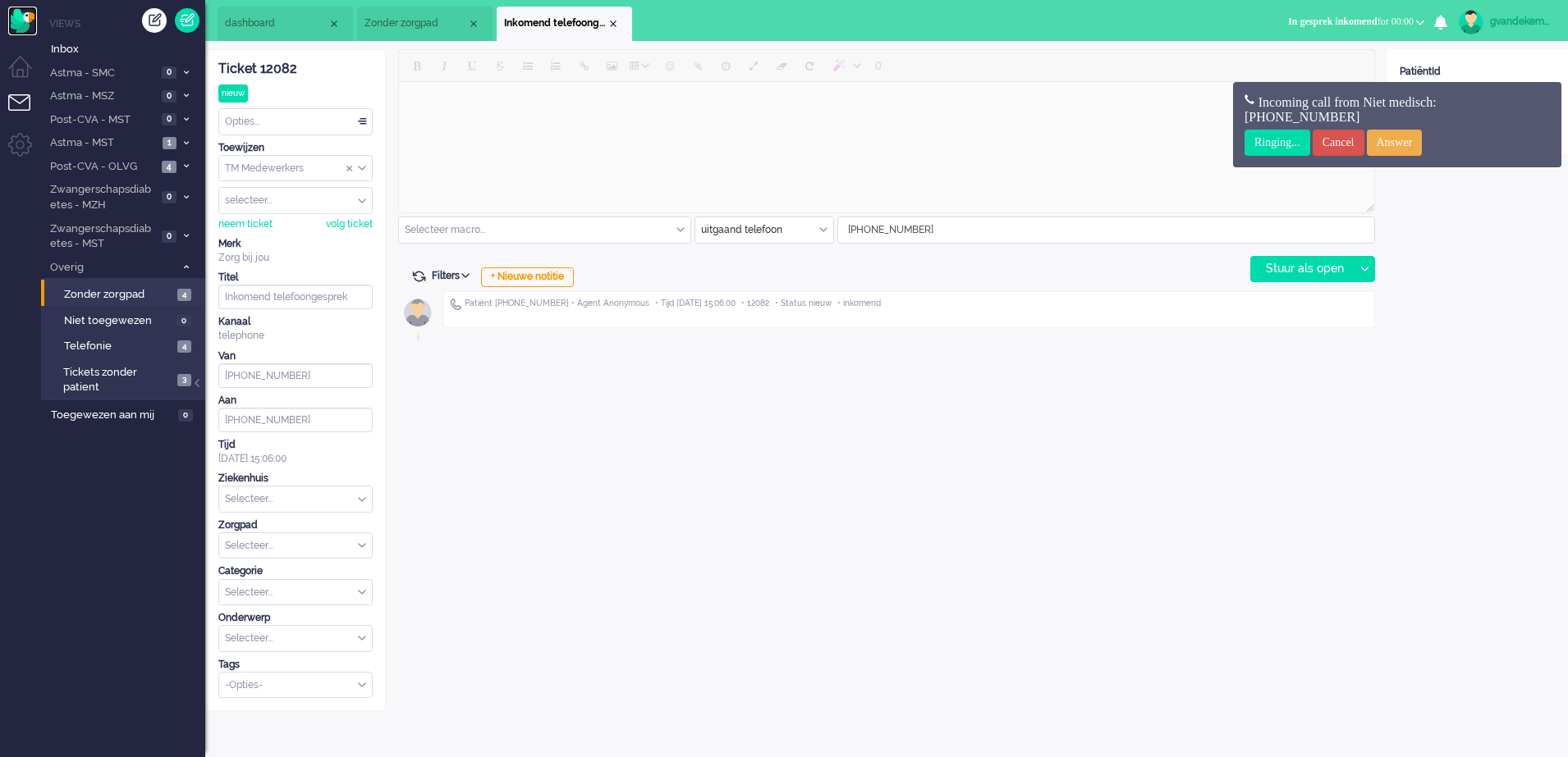
click at [17, 22] on img "Omnidesk" at bounding box center [22, 21] width 29 height 29
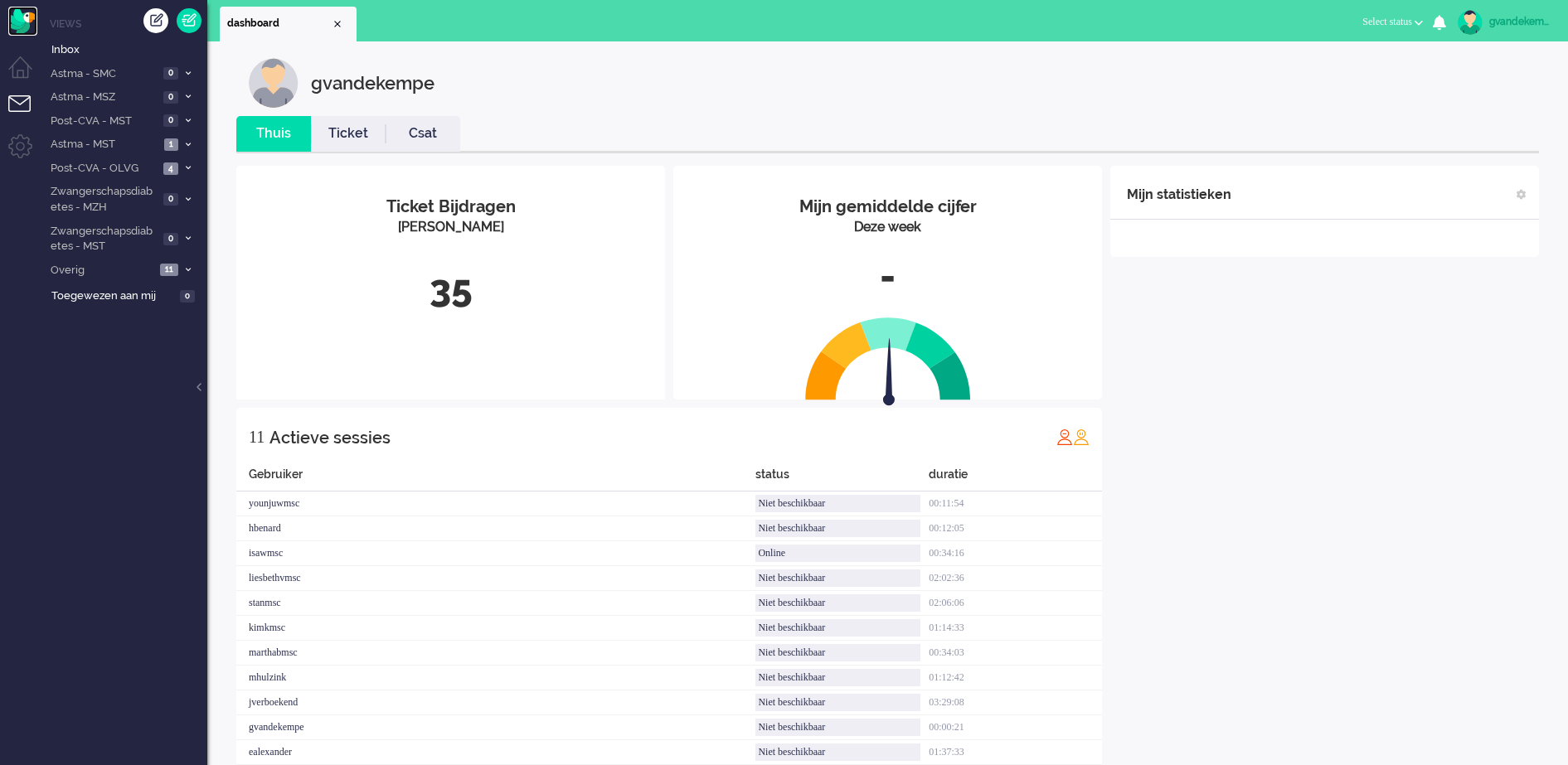
click at [17, 22] on img "Omnidesk" at bounding box center [23, 21] width 29 height 29
click at [183, 269] on span at bounding box center [187, 271] width 12 height 9
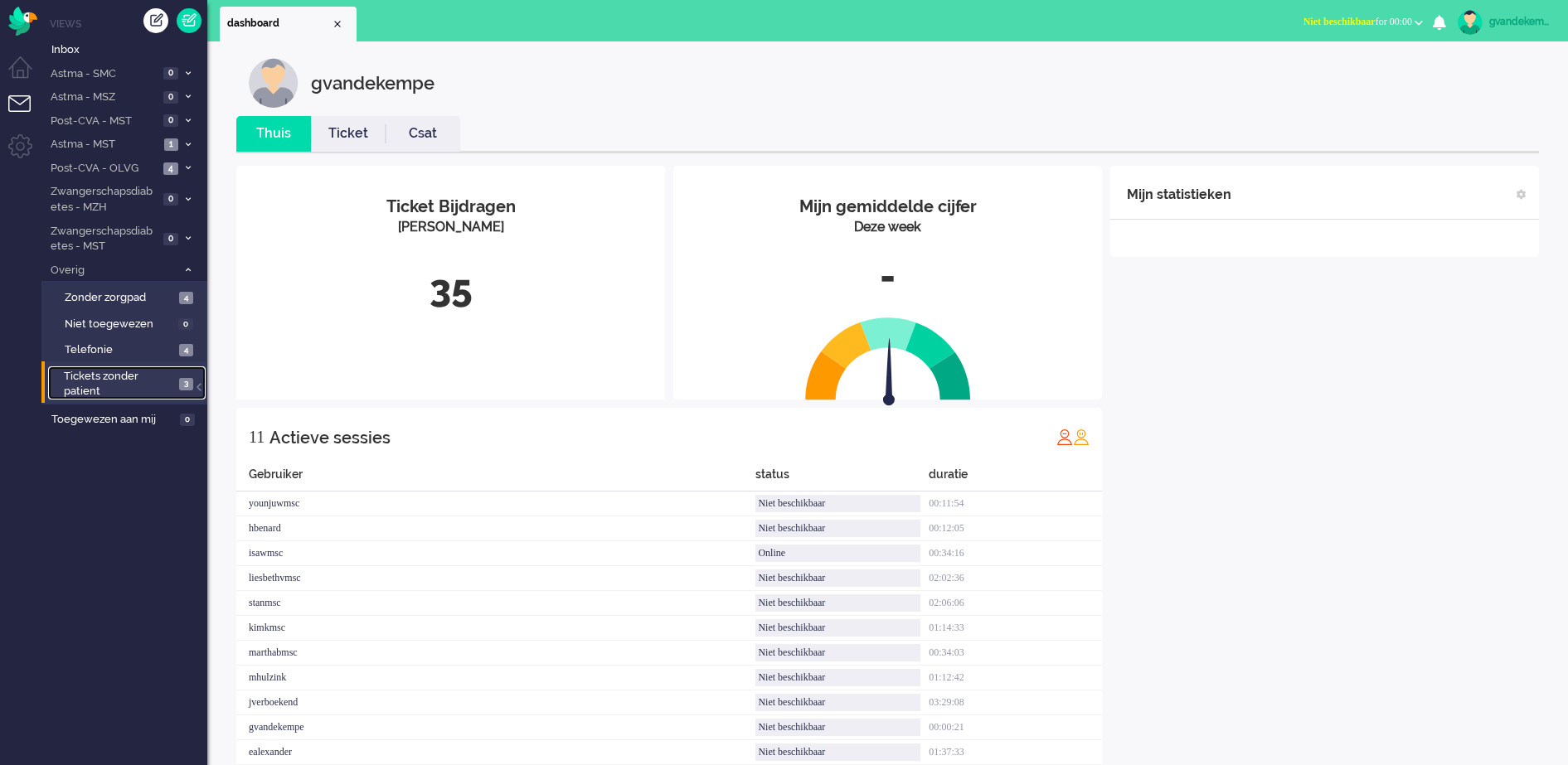
click at [178, 381] on link "Tickets zonder patient 3" at bounding box center [127, 383] width 158 height 33
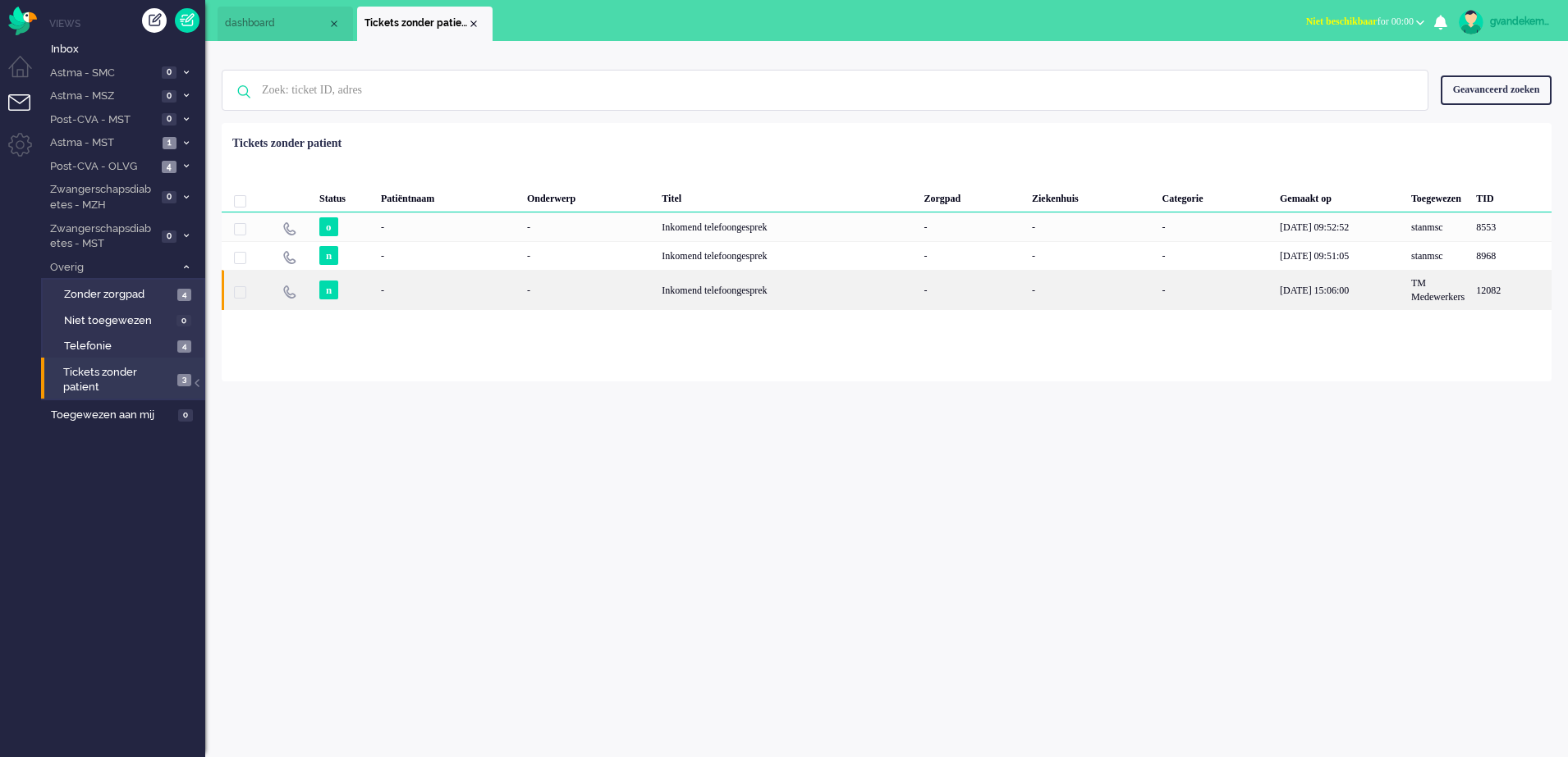
click at [1391, 297] on div "[DATE] 15:06:00" at bounding box center [1340, 290] width 131 height 40
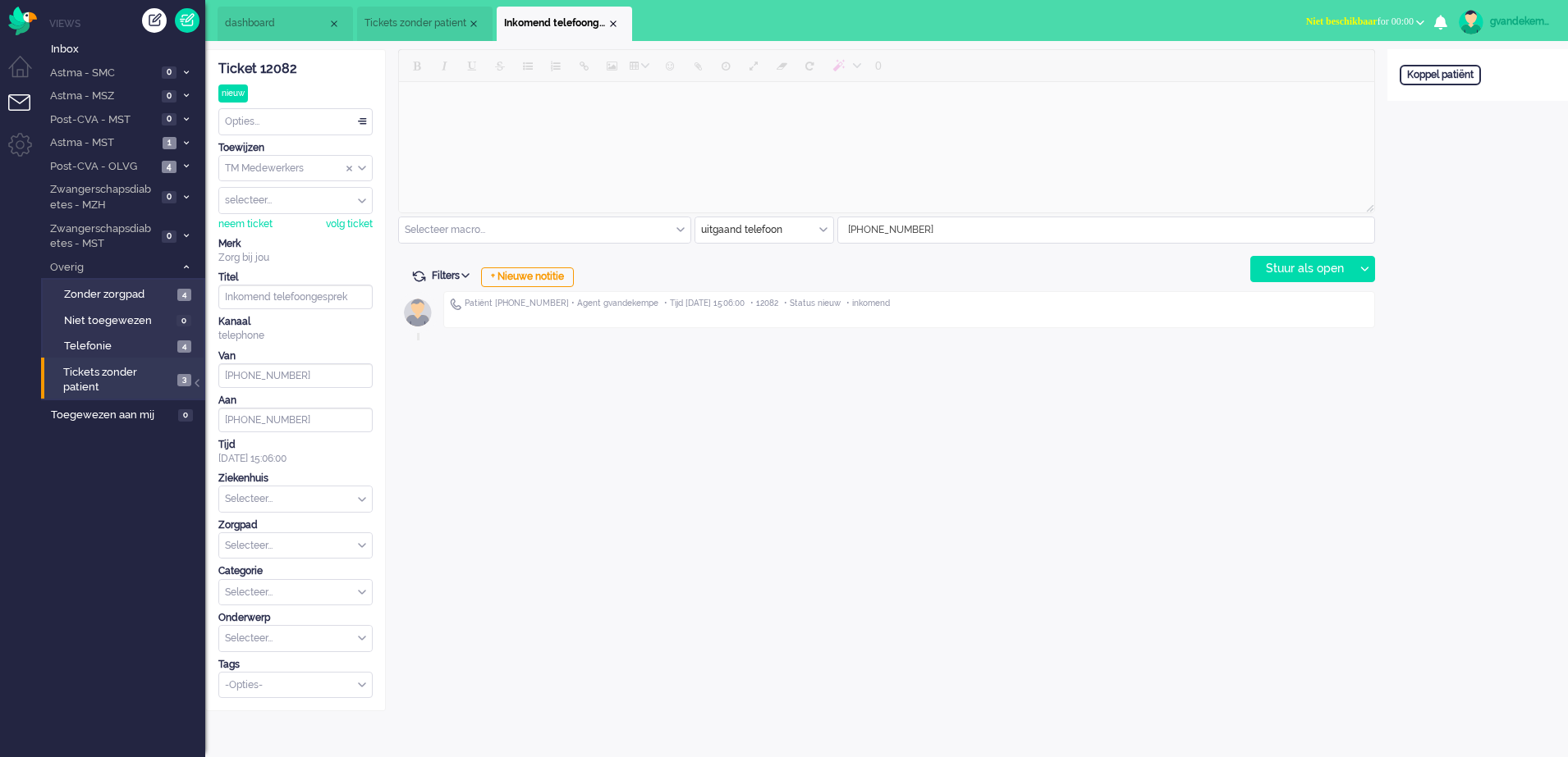
click at [1413, 17] on button "Niet beschikbaar for 00:00" at bounding box center [1365, 22] width 138 height 23
click at [1307, 75] on label "Online" at bounding box center [1356, 73] width 130 height 14
click at [971, 488] on div "0 Selecteer macro... Bericht: Intake Notitie: Beleid na supervisie Notitie: Coa…" at bounding box center [887, 381] width 1002 height 662
click at [146, 296] on span "Zonder zorgpad" at bounding box center [118, 295] width 110 height 16
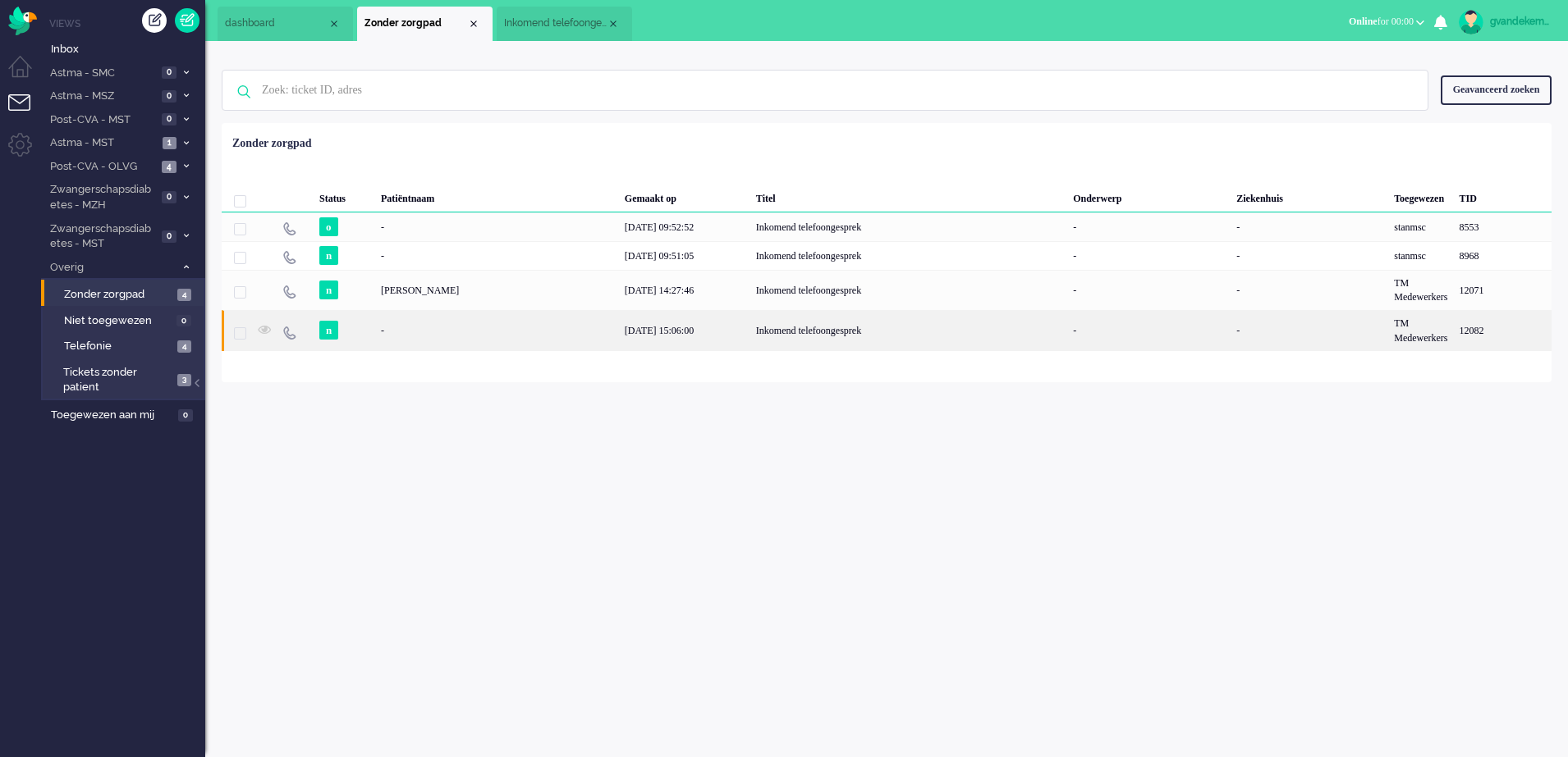
click at [751, 323] on div "Inkomend telefoongesprek" at bounding box center [909, 329] width 317 height 40
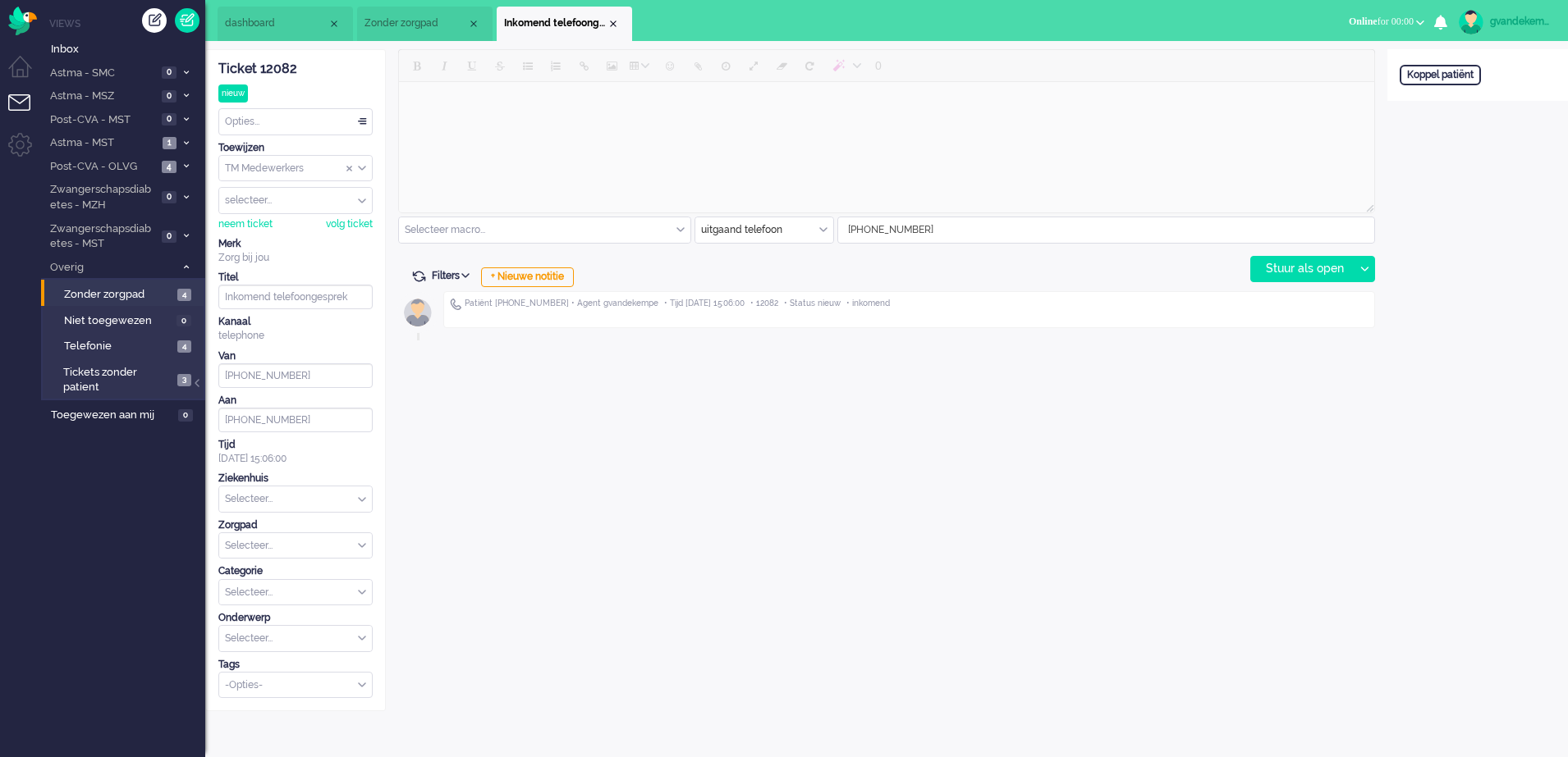
click at [824, 232] on div "uitgaand telefoon" at bounding box center [764, 229] width 138 height 25
click at [789, 277] on li "uitgaand telefoon" at bounding box center [764, 278] width 138 height 23
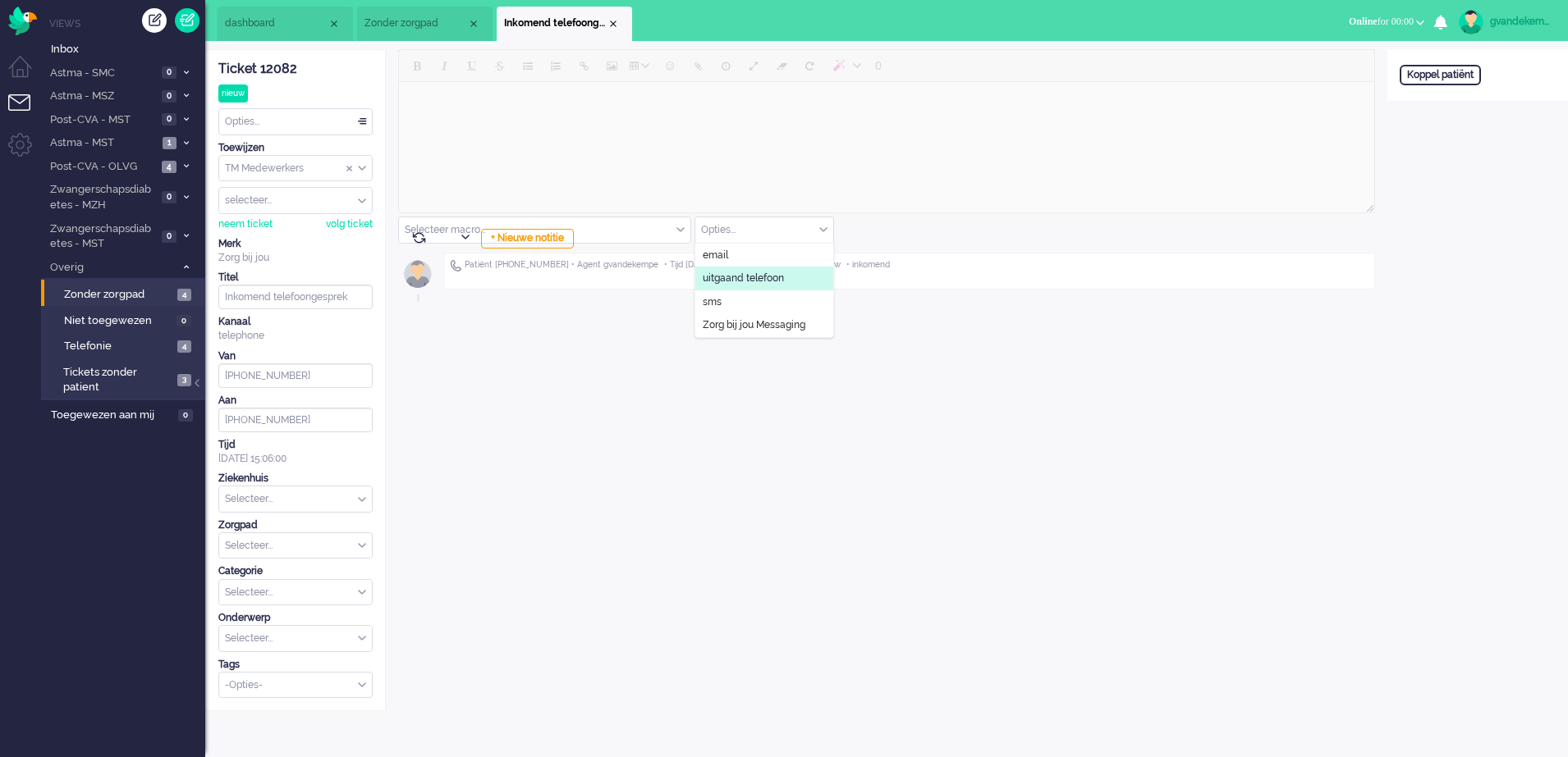
click at [789, 273] on li "uitgaand telefoon" at bounding box center [764, 278] width 138 height 23
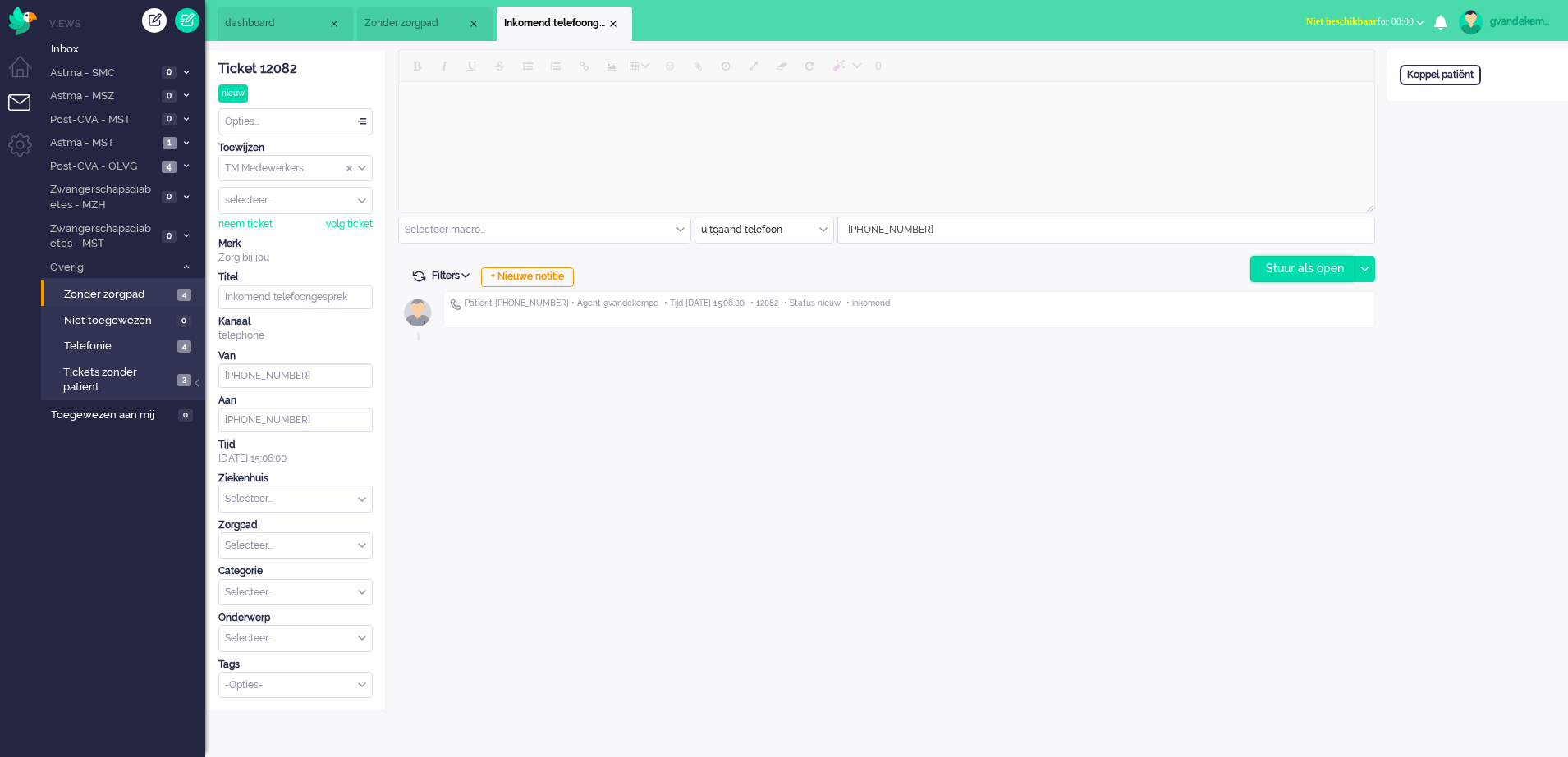
click at [1309, 269] on div "Stuur als open" at bounding box center [1303, 269] width 103 height 24
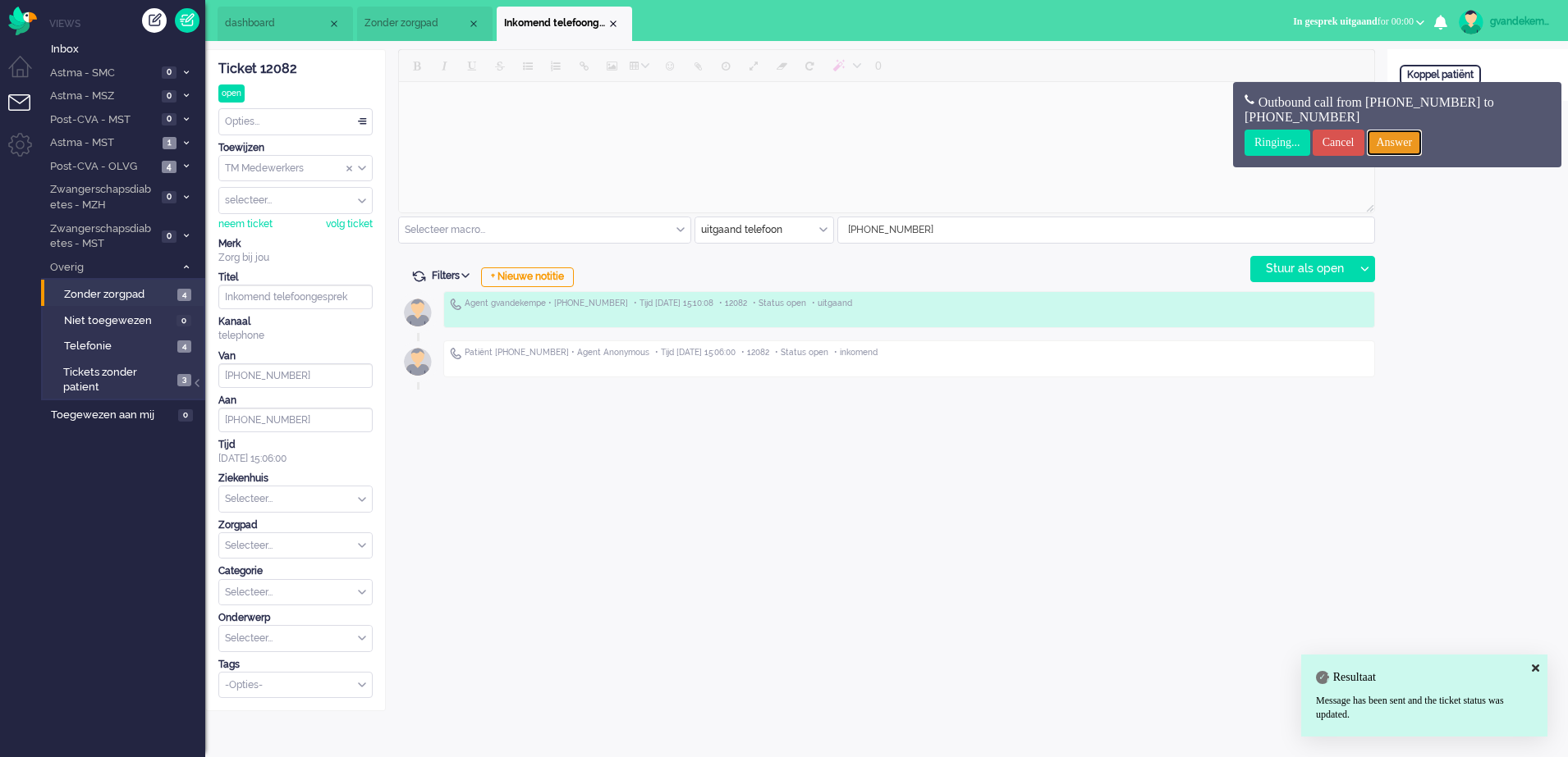
click at [1410, 143] on input "Answer" at bounding box center [1395, 143] width 56 height 26
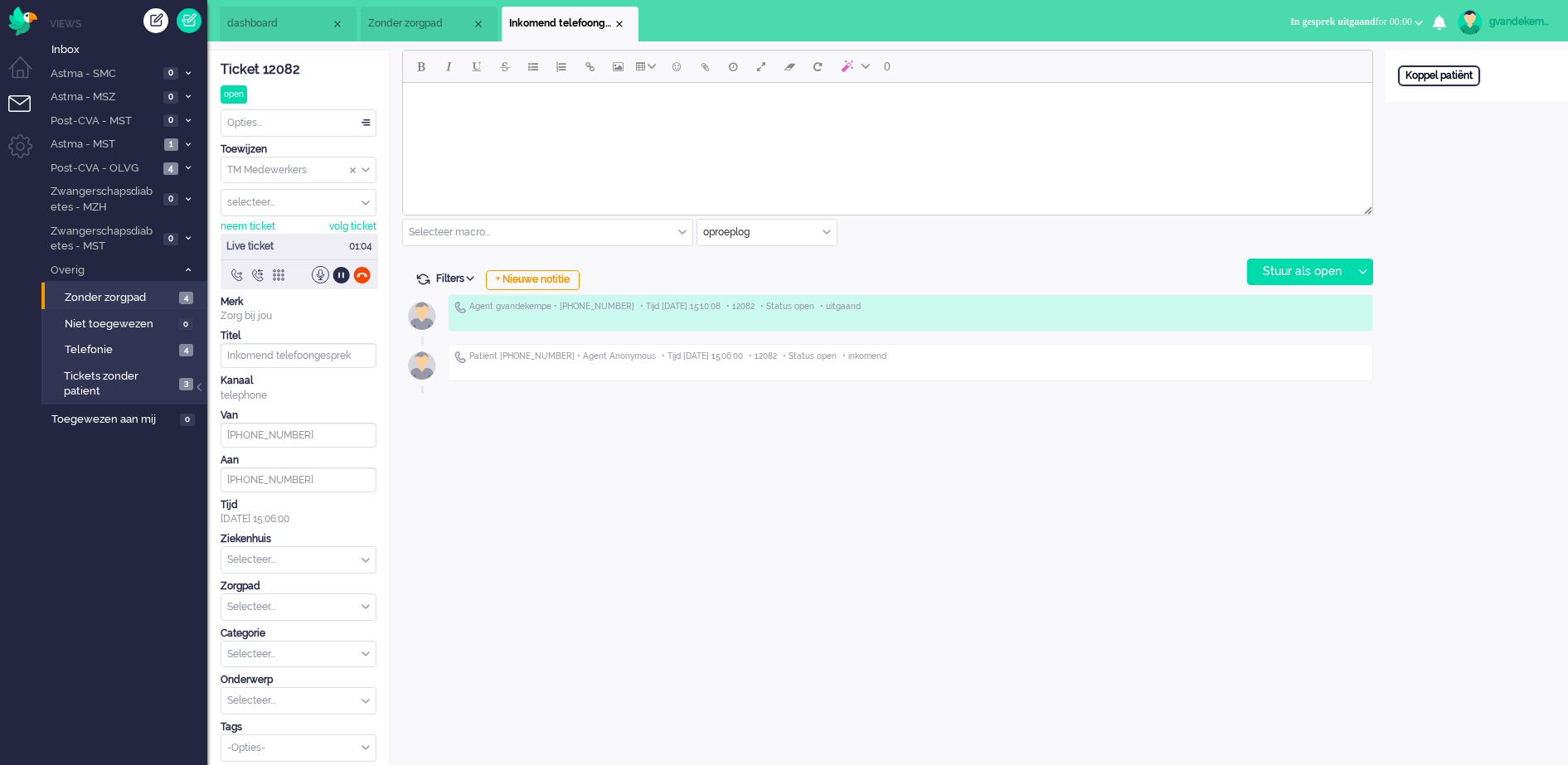
click at [1472, 76] on div "Koppel patiënt" at bounding box center [1439, 76] width 82 height 21
click at [1457, 97] on input "text" at bounding box center [1477, 97] width 158 height 25
click at [1426, 125] on div "Annuleren" at bounding box center [1433, 128] width 69 height 24
click at [71, 49] on span "Inbox" at bounding box center [129, 50] width 156 height 16
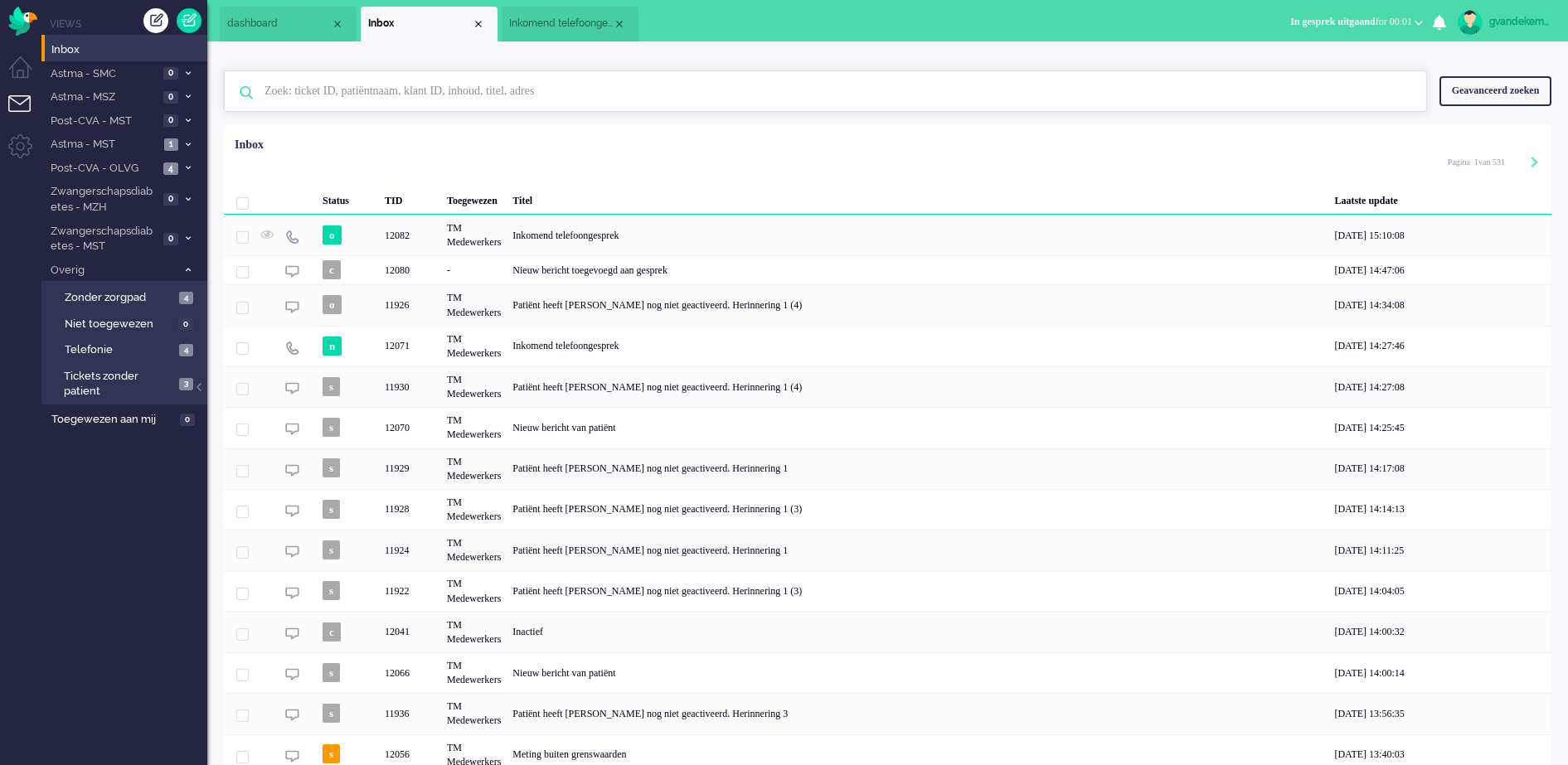
click at [322, 91] on input "text" at bounding box center [828, 91] width 1152 height 40
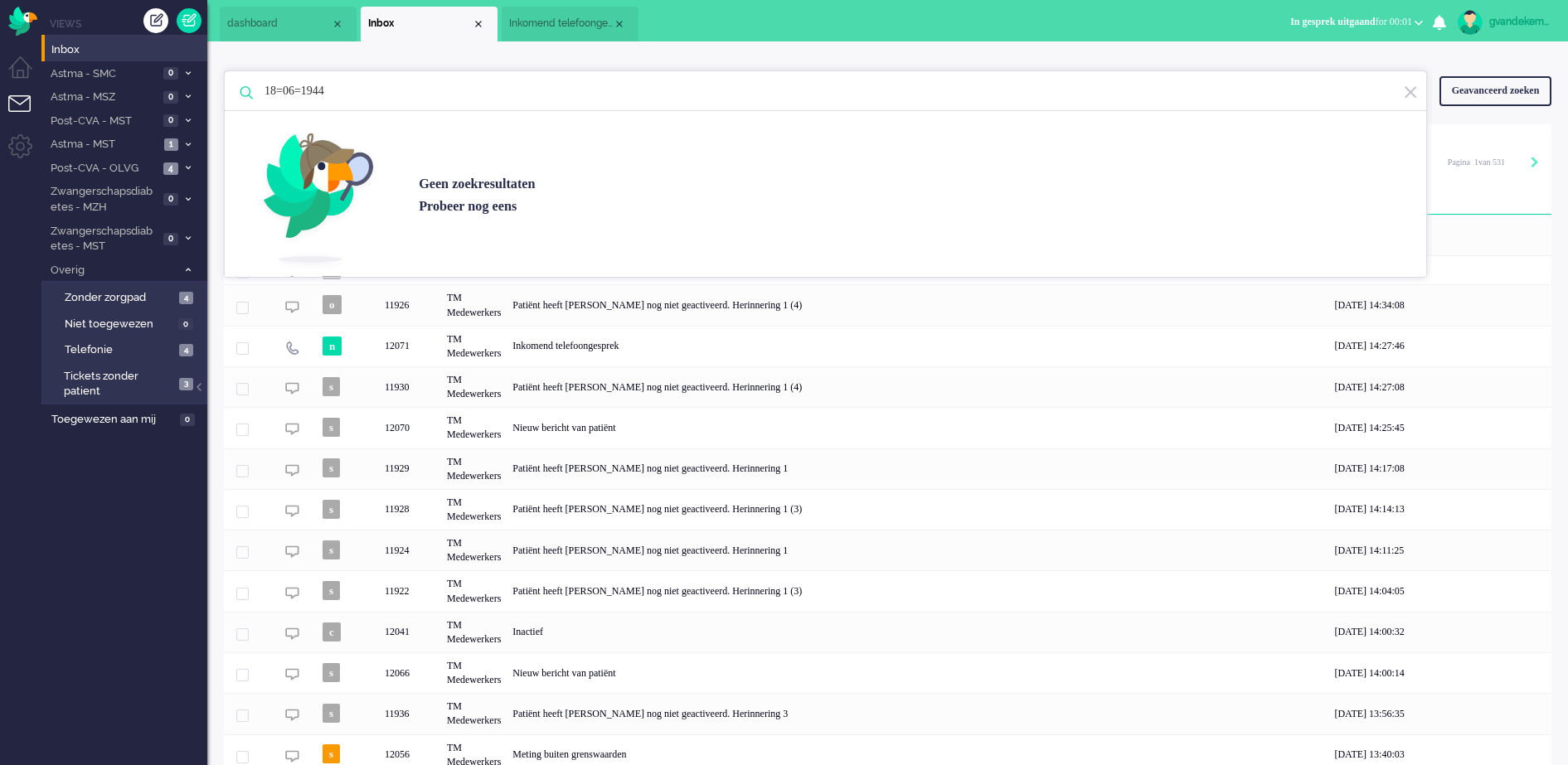
click at [310, 90] on input "18=06=1944" at bounding box center [828, 91] width 1152 height 40
click at [287, 91] on input "18=06-1944" at bounding box center [828, 91] width 1152 height 40
click at [636, 91] on input "[DATE]" at bounding box center [828, 91] width 1152 height 40
drag, startPoint x: 365, startPoint y: 96, endPoint x: 238, endPoint y: 93, distance: 127.0
click at [238, 93] on div "[DATE] Geen zoekresultaten [PERSON_NAME] nog eens" at bounding box center [826, 92] width 1203 height 42
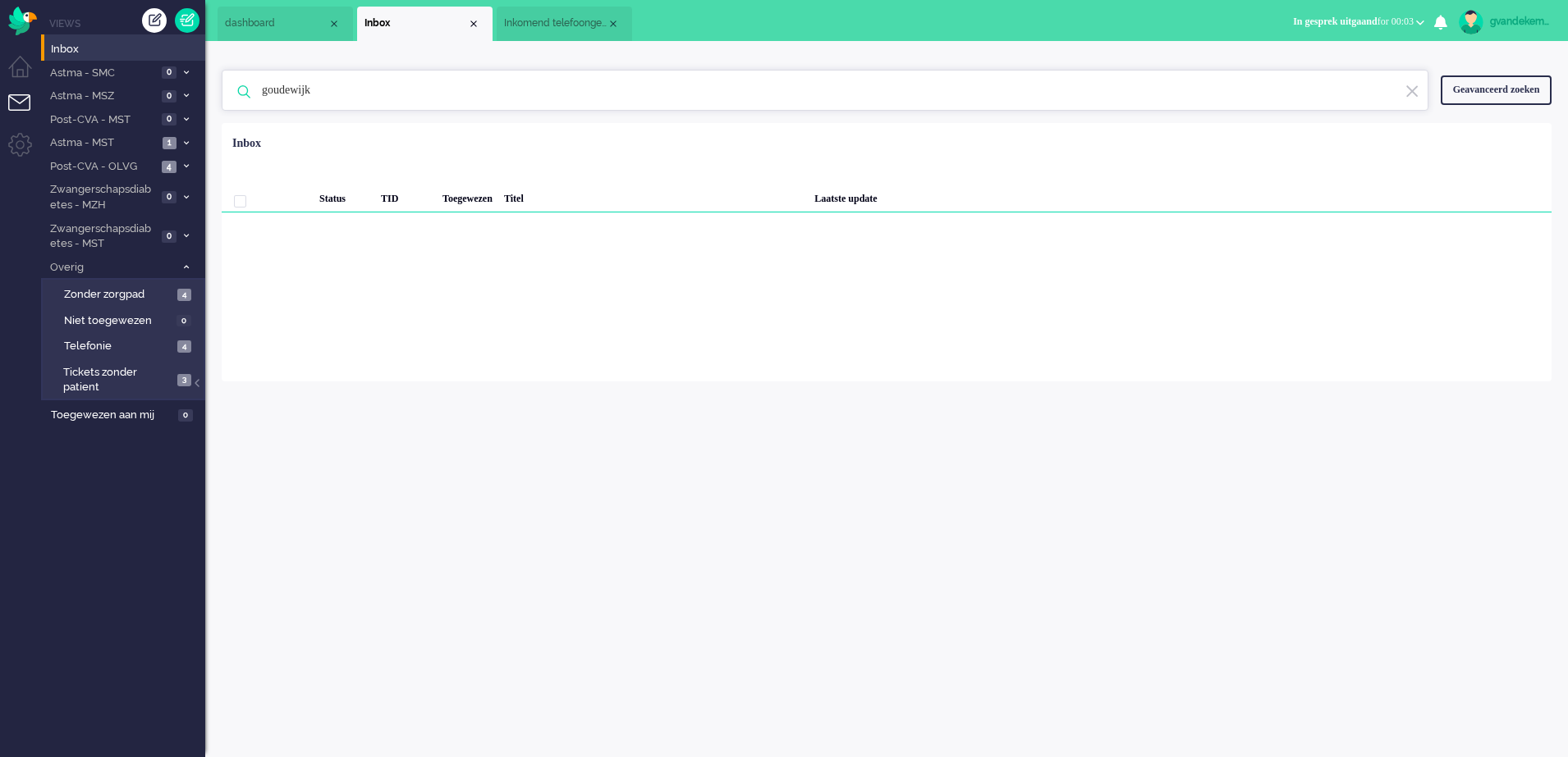
drag, startPoint x: 284, startPoint y: 96, endPoint x: 277, endPoint y: 90, distance: 9.2
click at [277, 90] on input "goudewijk" at bounding box center [828, 90] width 1156 height 39
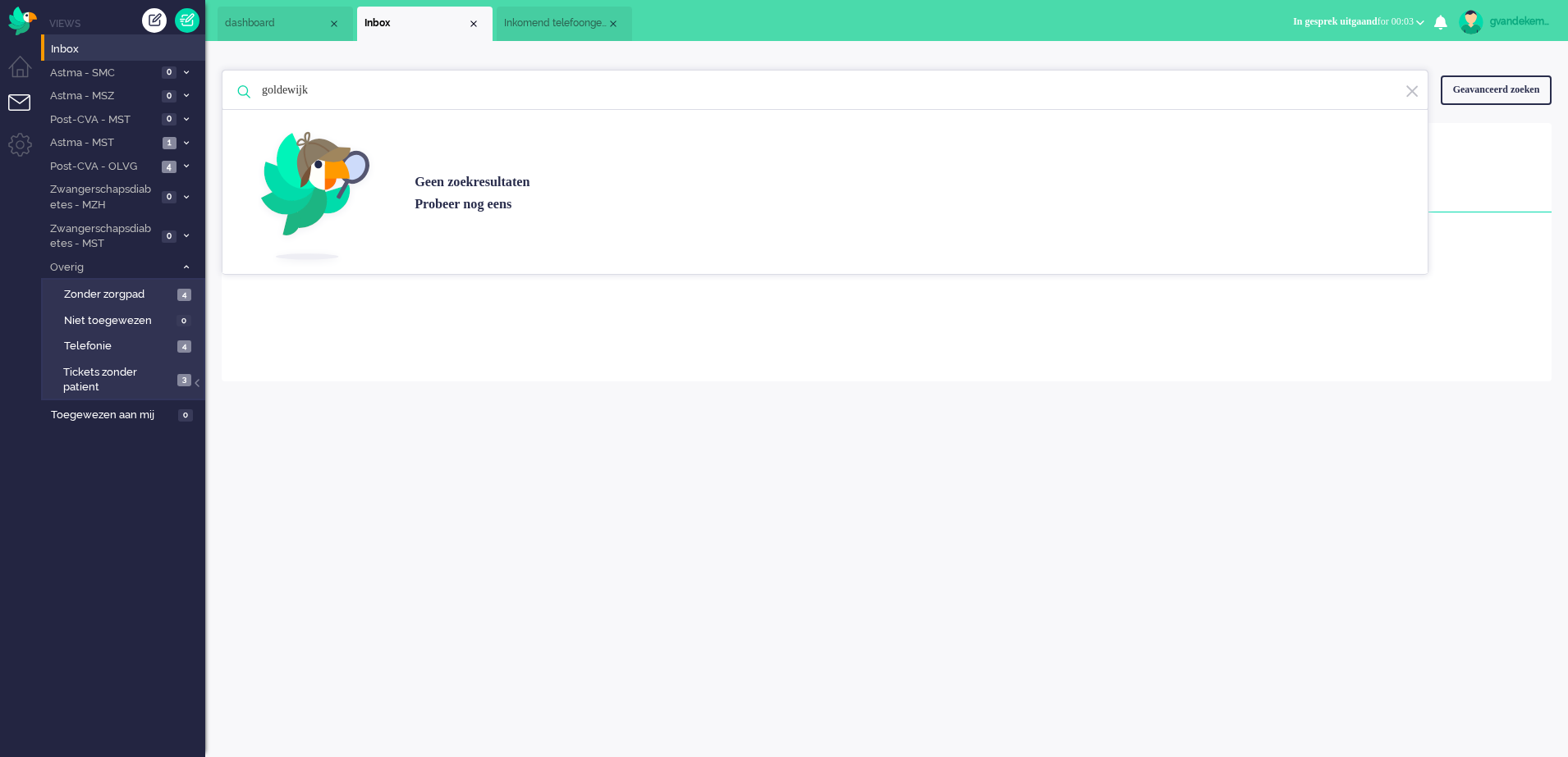
type input "goldewijk"
click at [1494, 100] on div "Geavanceerd zoeken" at bounding box center [1496, 90] width 110 height 29
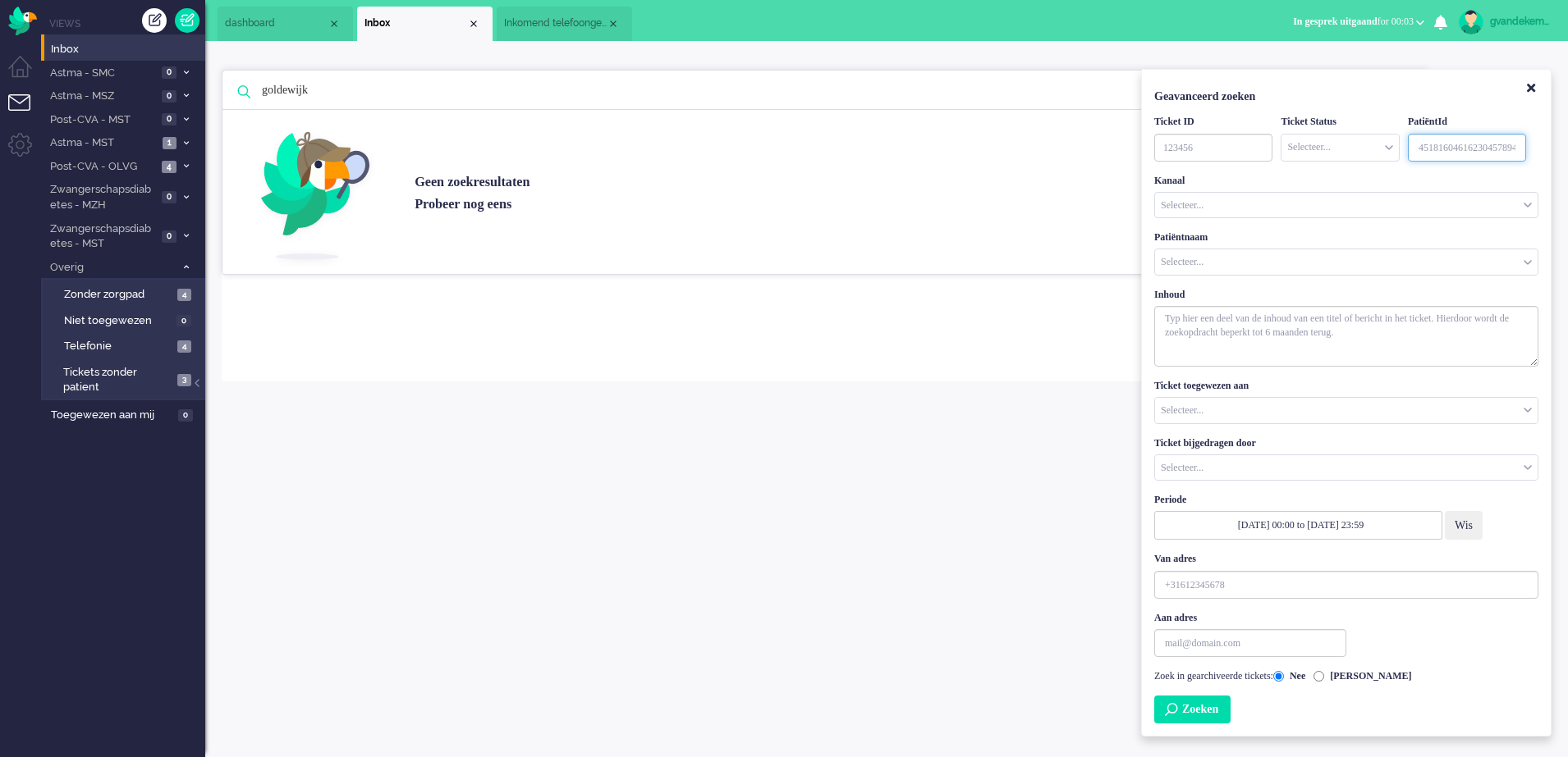
click at [1426, 149] on input "Customer ID" at bounding box center [1467, 148] width 118 height 28
click at [108, 142] on span "Astma - MST" at bounding box center [103, 143] width 110 height 16
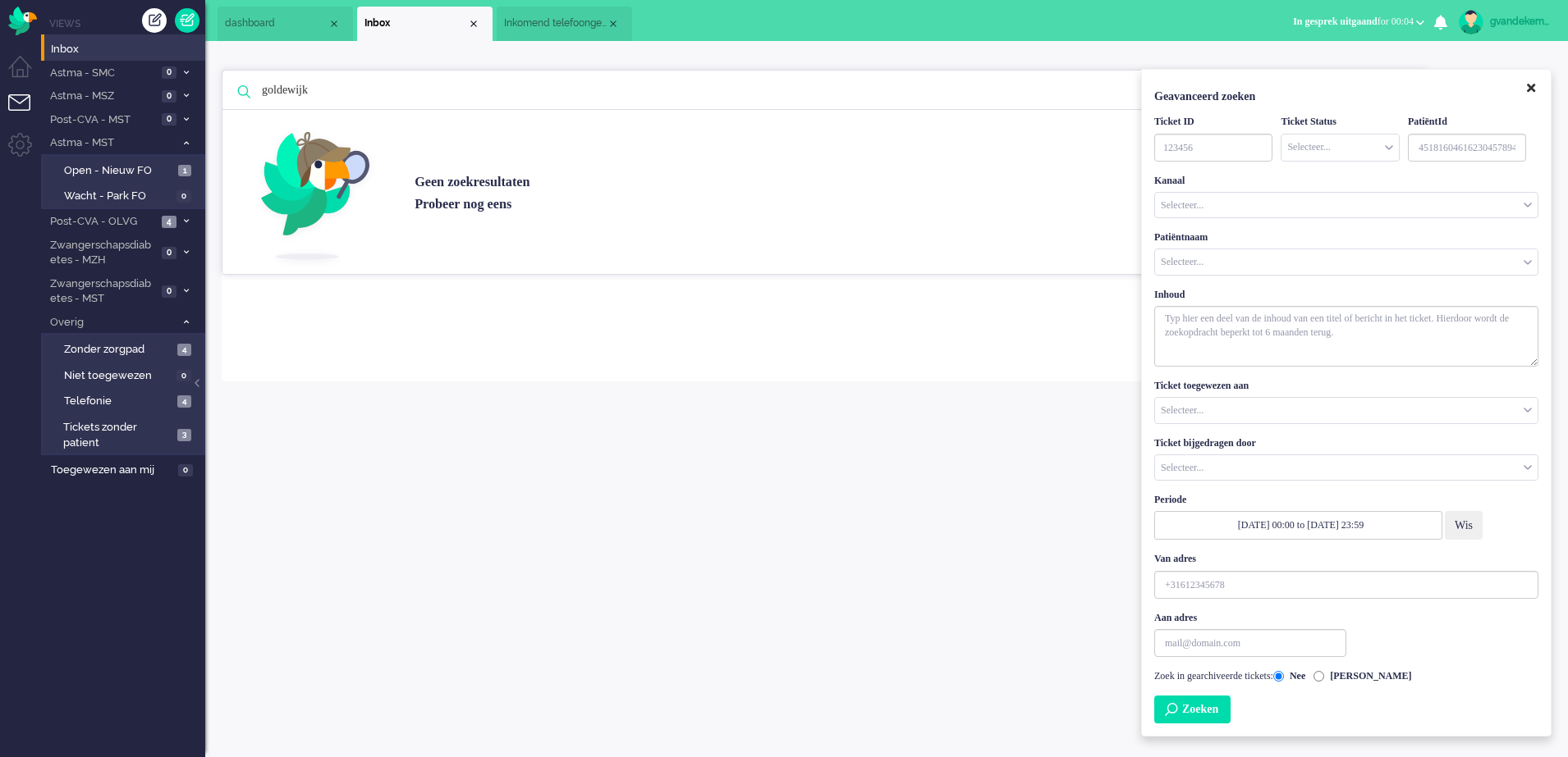
click at [1533, 88] on icon "Close" at bounding box center [1531, 88] width 8 height 12
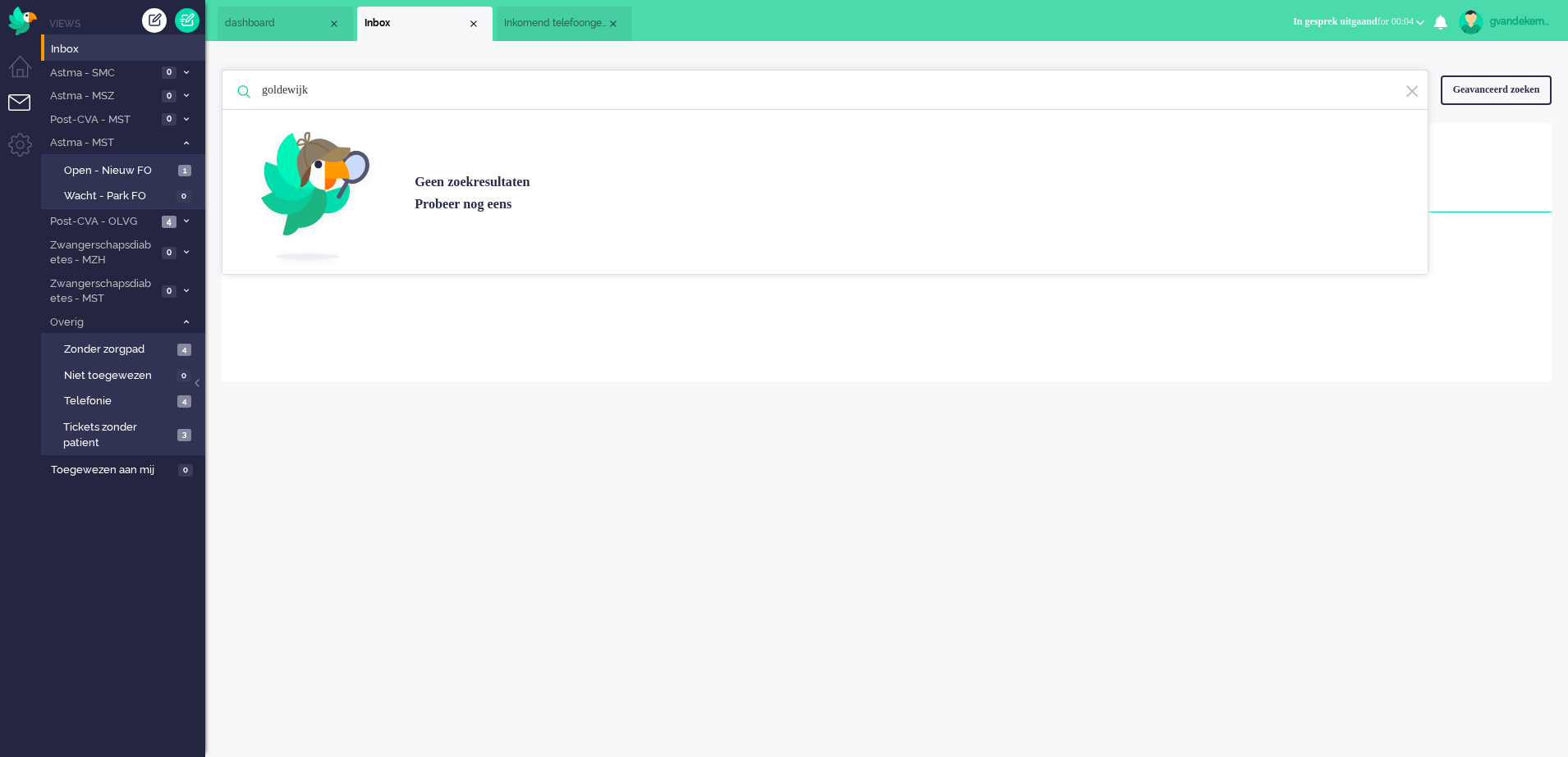
click at [1405, 417] on div "gvandekempe Thuis Ticket Csat Mijn gemiddelde cijfer Deze week - Ticket Bijdrag…" at bounding box center [887, 400] width 1363 height 717
click at [1412, 94] on img at bounding box center [1413, 91] width 15 height 16
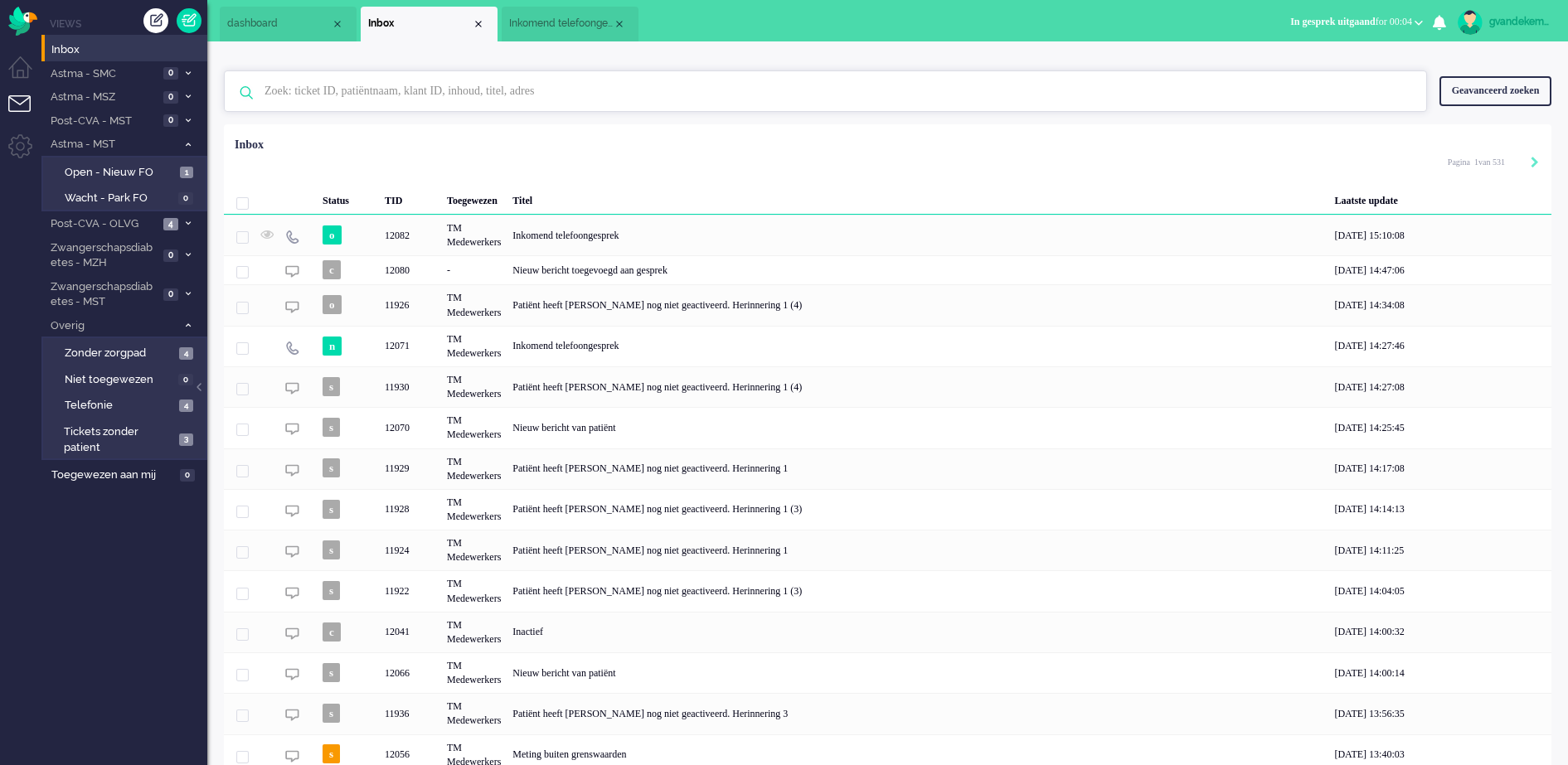
click at [593, 91] on input "text" at bounding box center [828, 91] width 1152 height 40
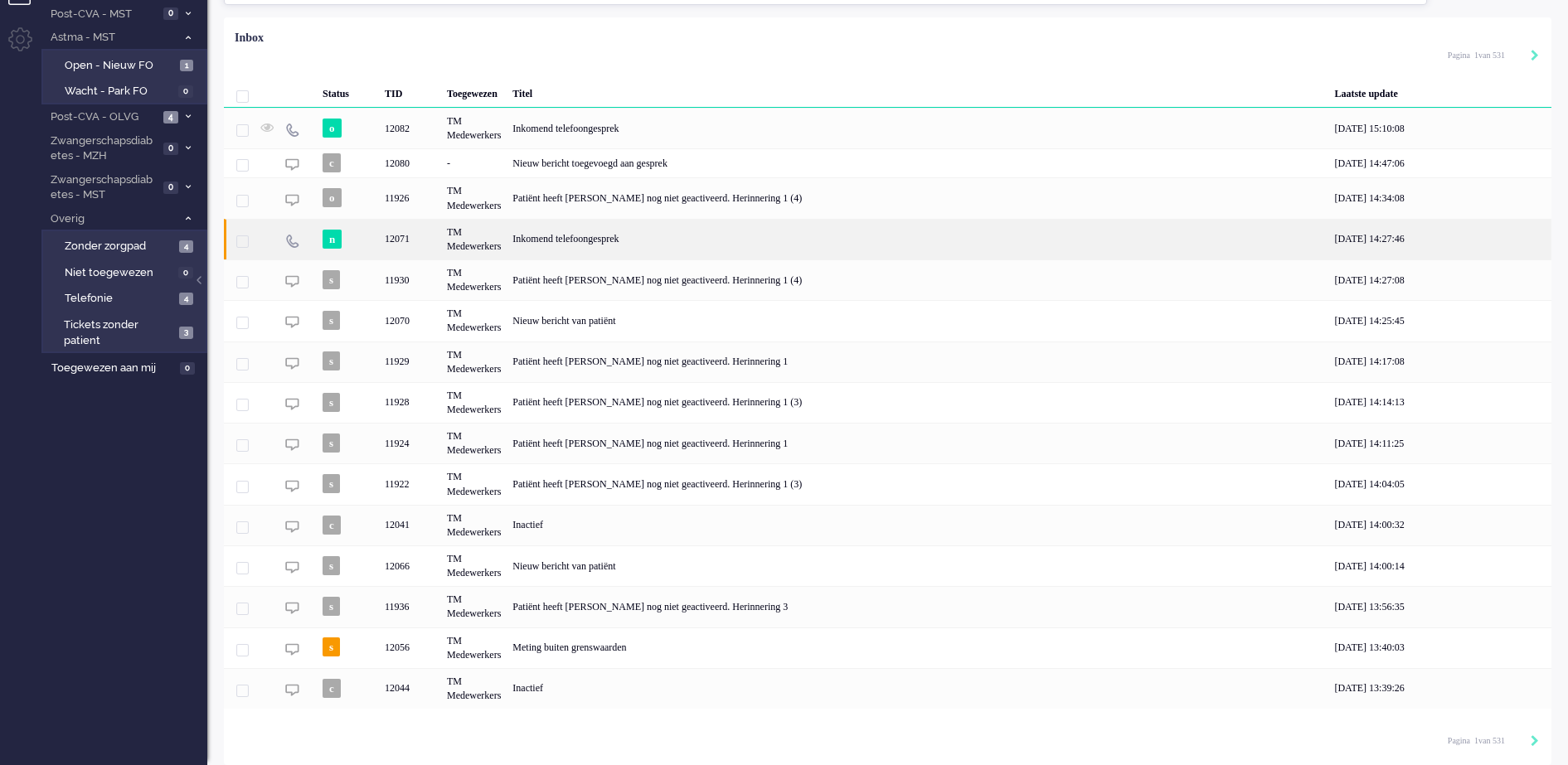
scroll to position [109, 0]
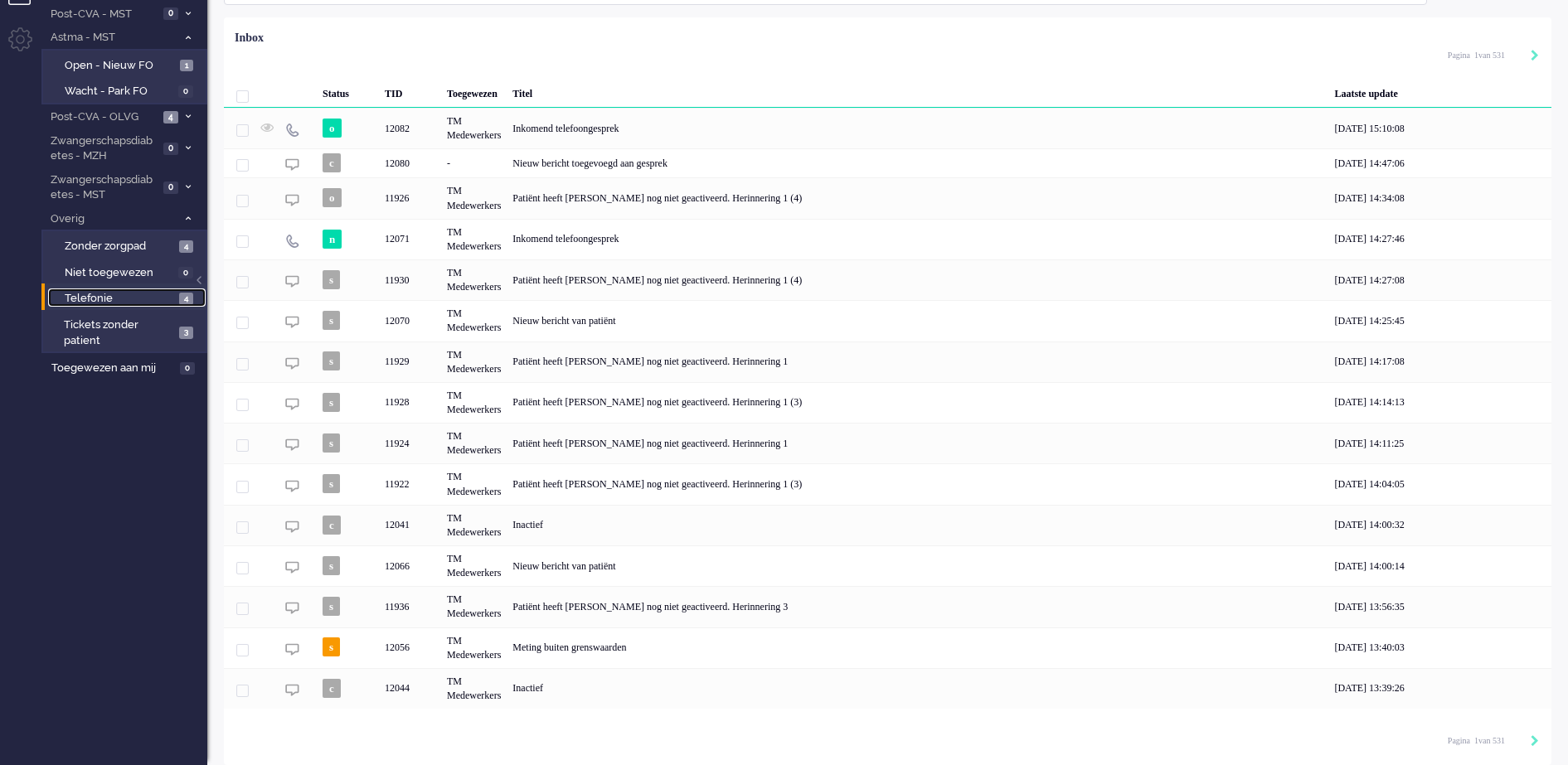
click at [131, 299] on span "Telefonie" at bounding box center [119, 299] width 111 height 16
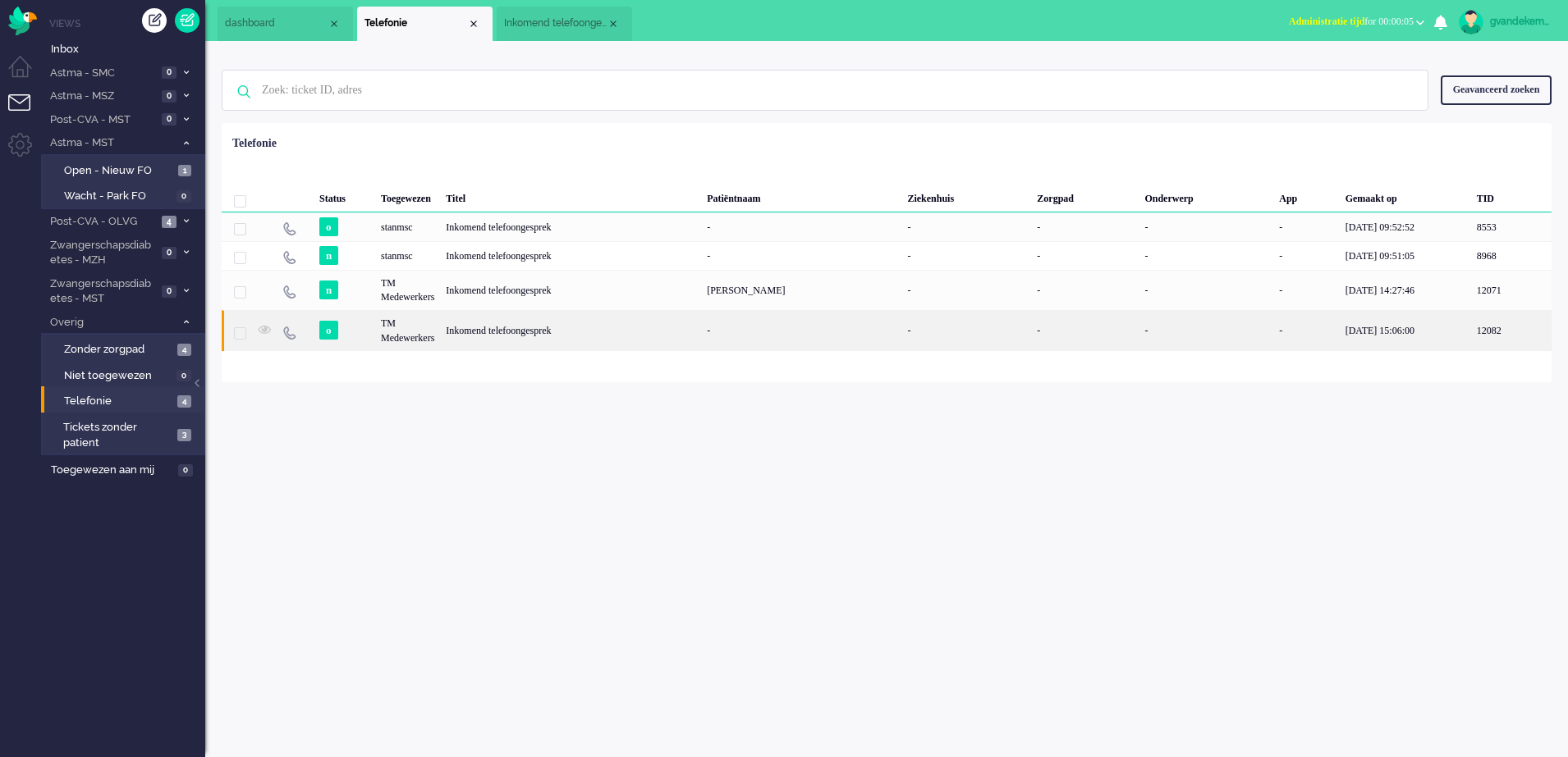
click at [579, 326] on div "Inkomend telefoongesprek" at bounding box center [570, 329] width 261 height 40
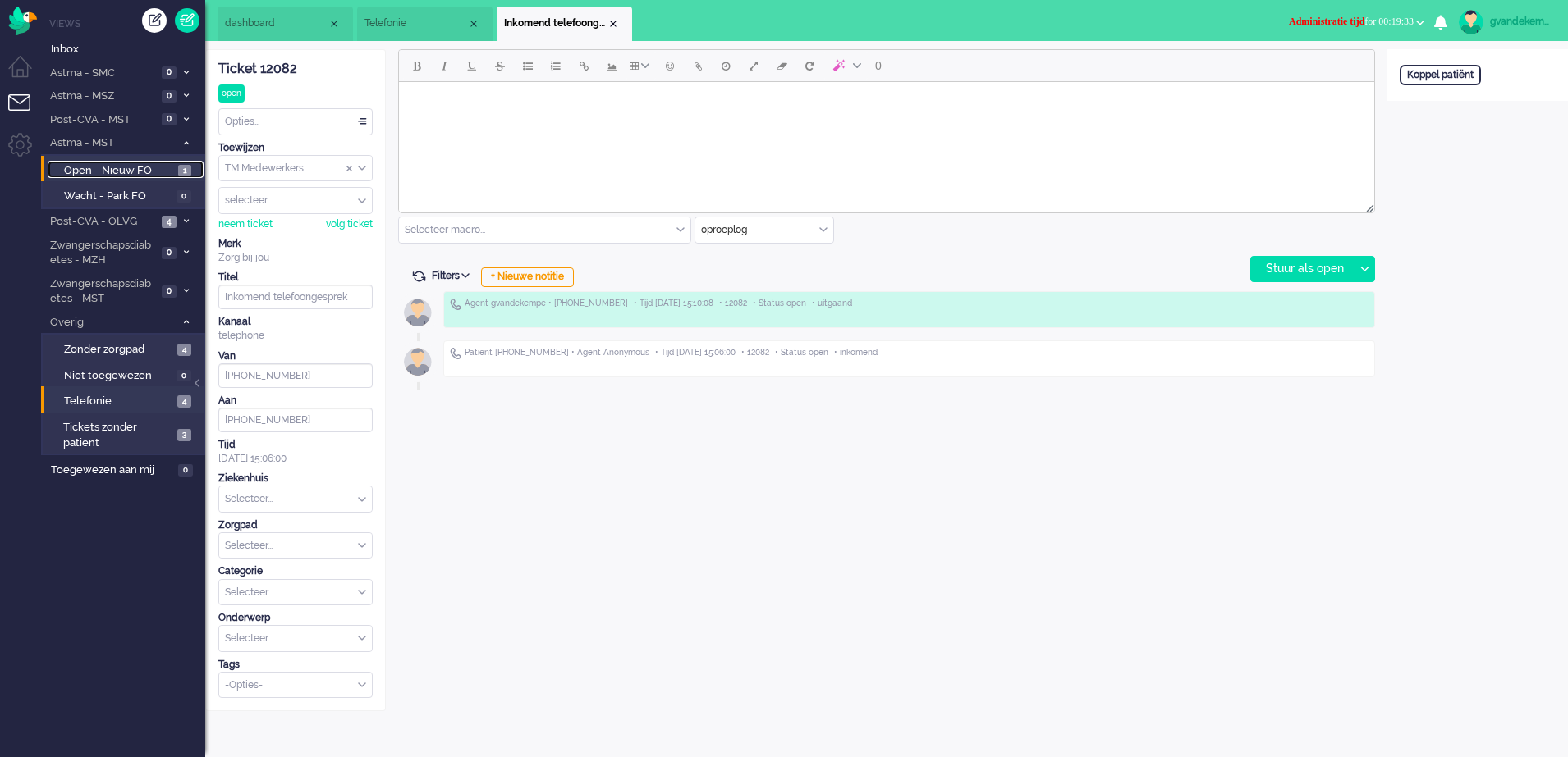
click at [150, 167] on span "Open - Nieuw FO" at bounding box center [119, 171] width 110 height 16
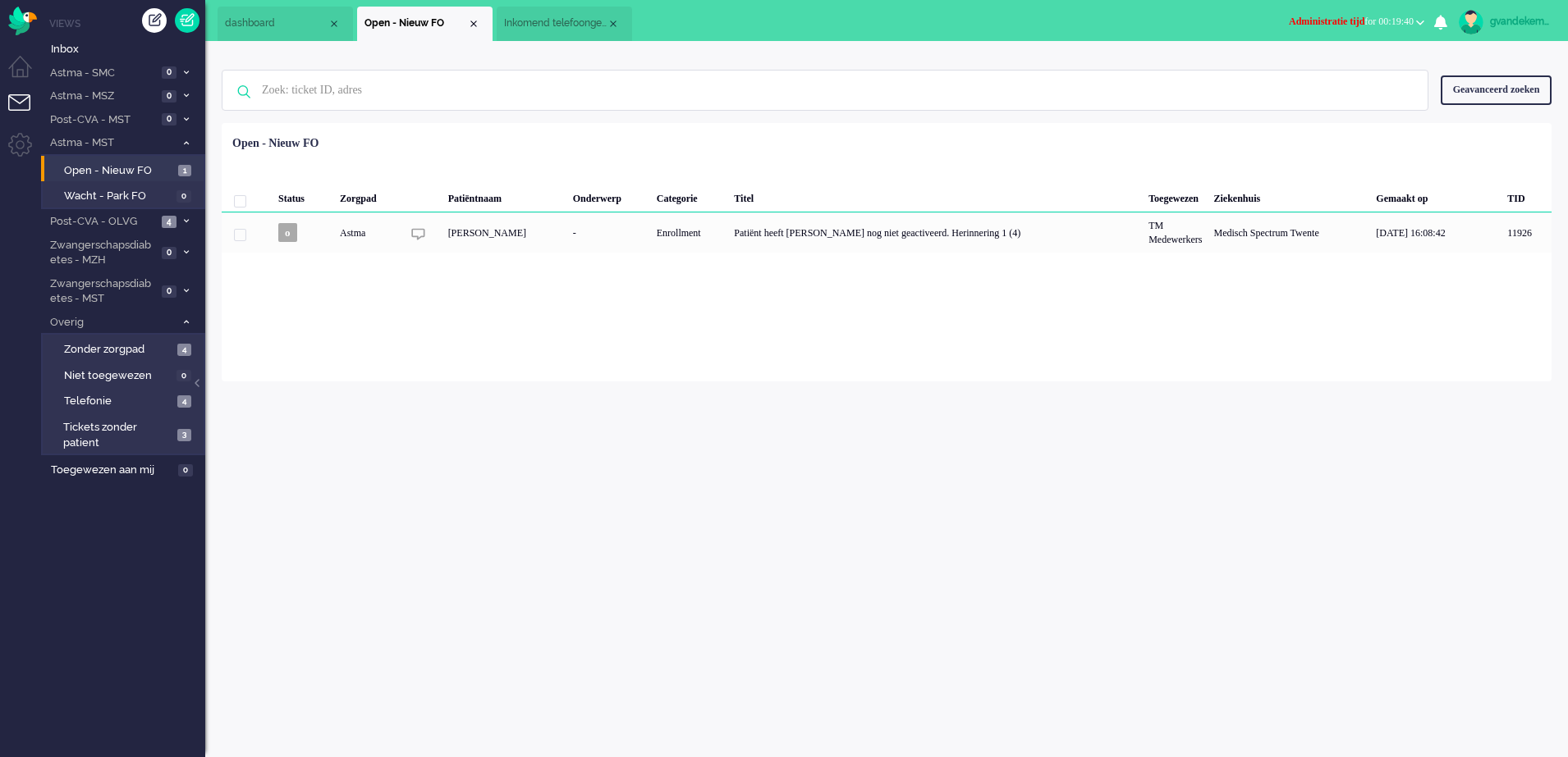
click at [1419, 22] on b "button" at bounding box center [1420, 22] width 8 height 6
click at [1312, 71] on label "Online" at bounding box center [1356, 73] width 130 height 14
click at [538, 27] on span "Inkomend telefoongesprek" at bounding box center [555, 23] width 103 height 14
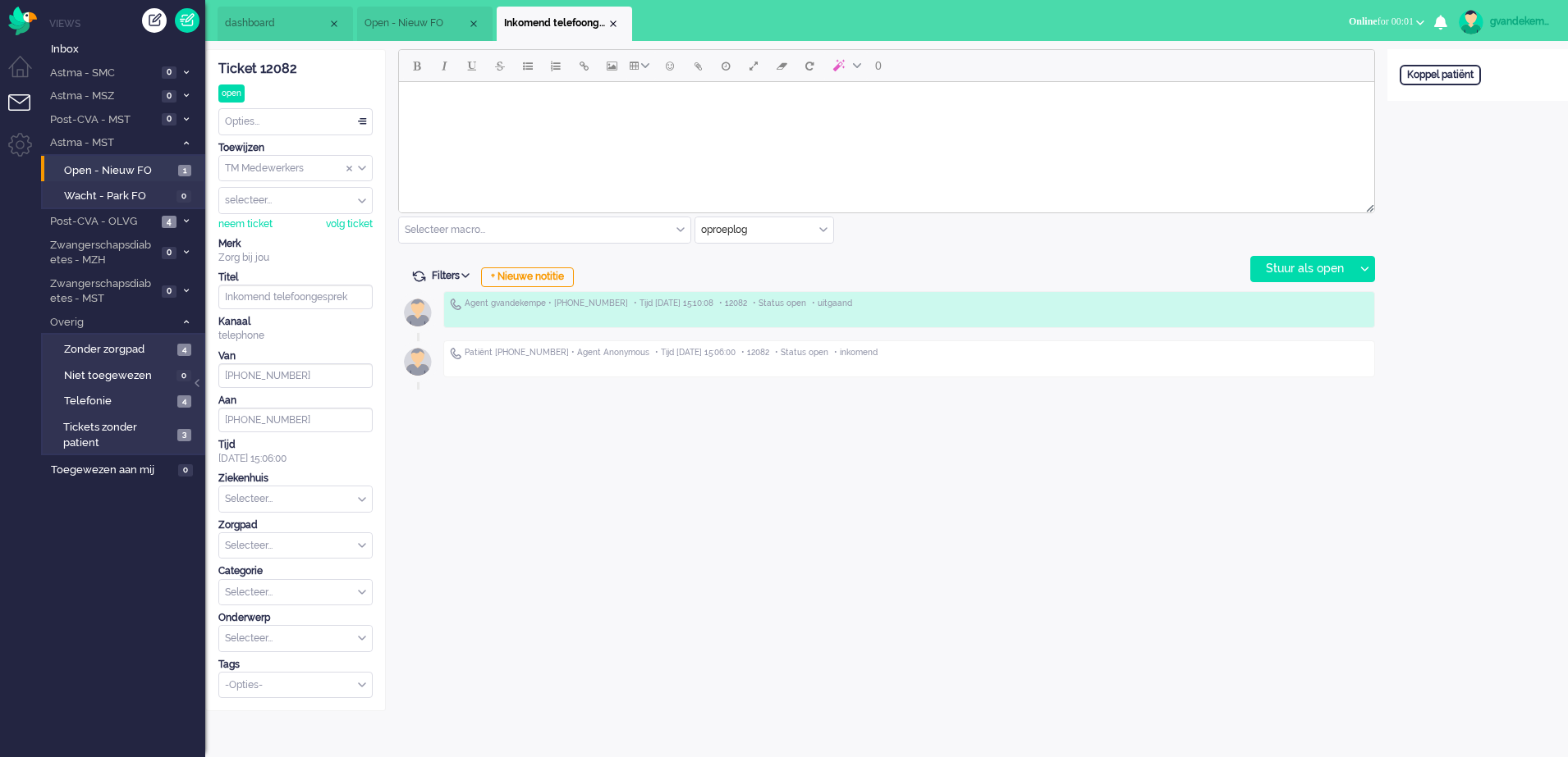
click at [363, 123] on div "Opties..." at bounding box center [295, 122] width 153 height 25
click at [278, 237] on li "Opgelost" at bounding box center [295, 238] width 153 height 23
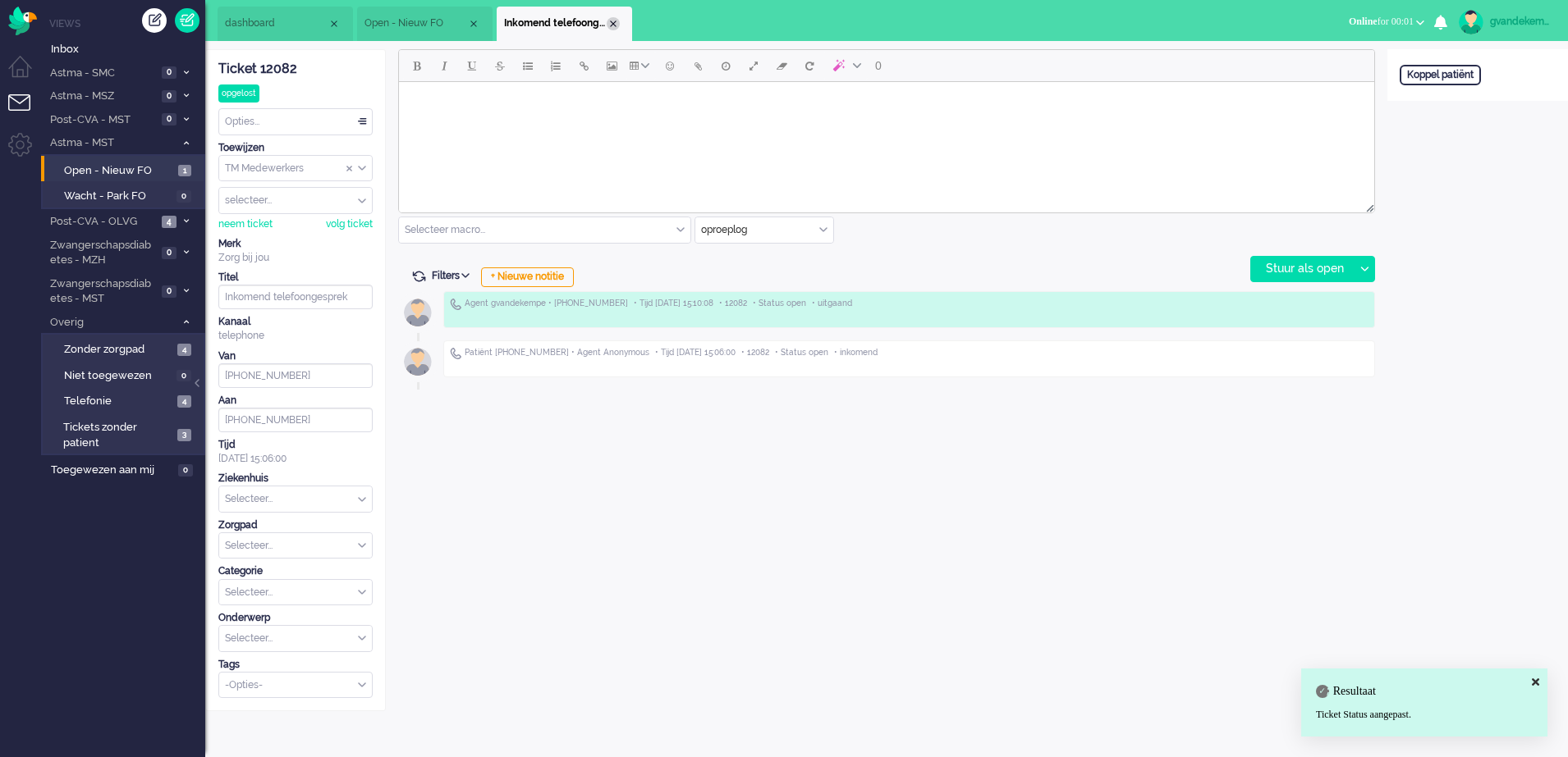
click at [614, 22] on div "Close tab" at bounding box center [613, 23] width 13 height 13
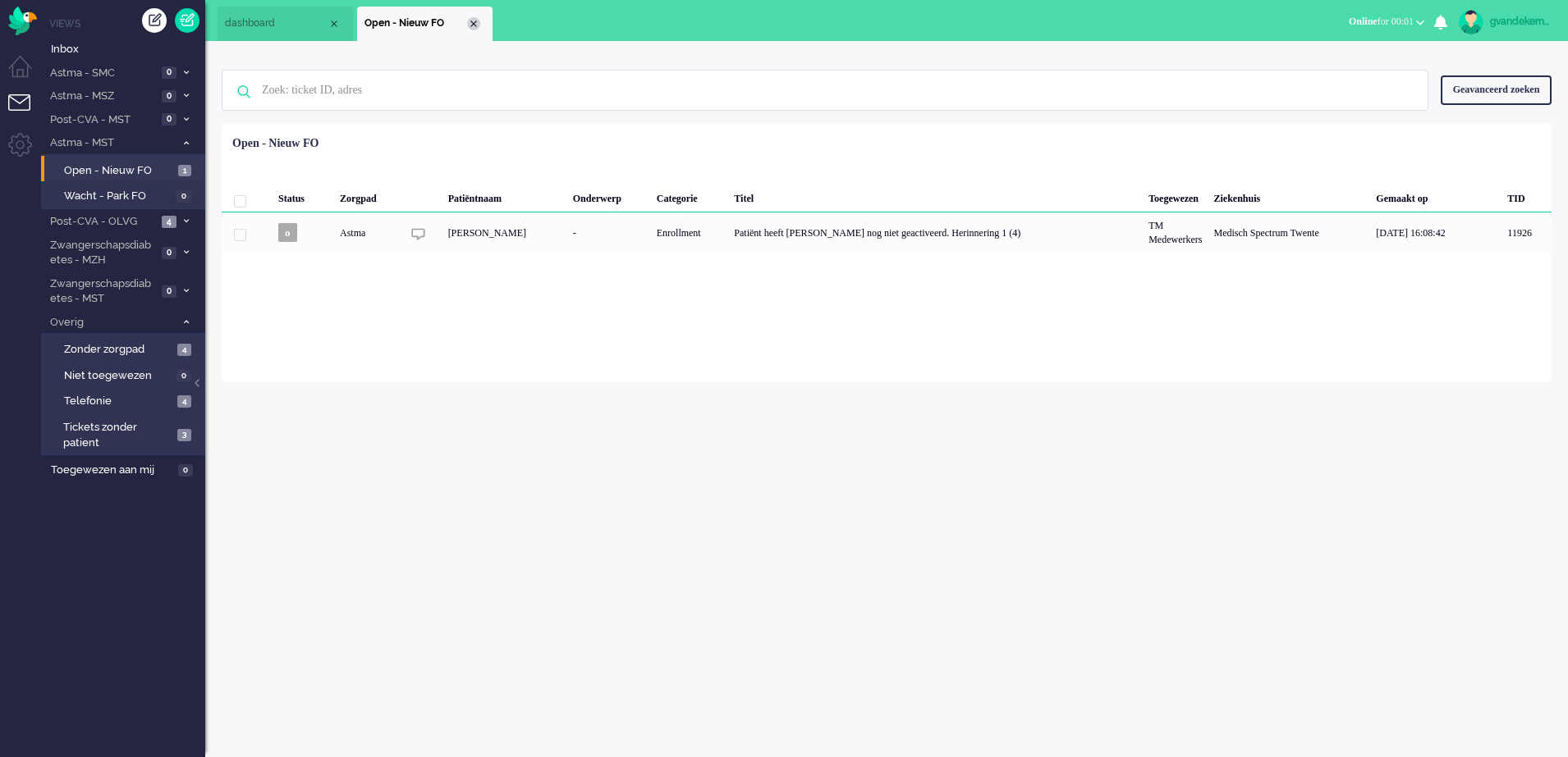
click at [471, 20] on div "Close tab" at bounding box center [474, 23] width 13 height 13
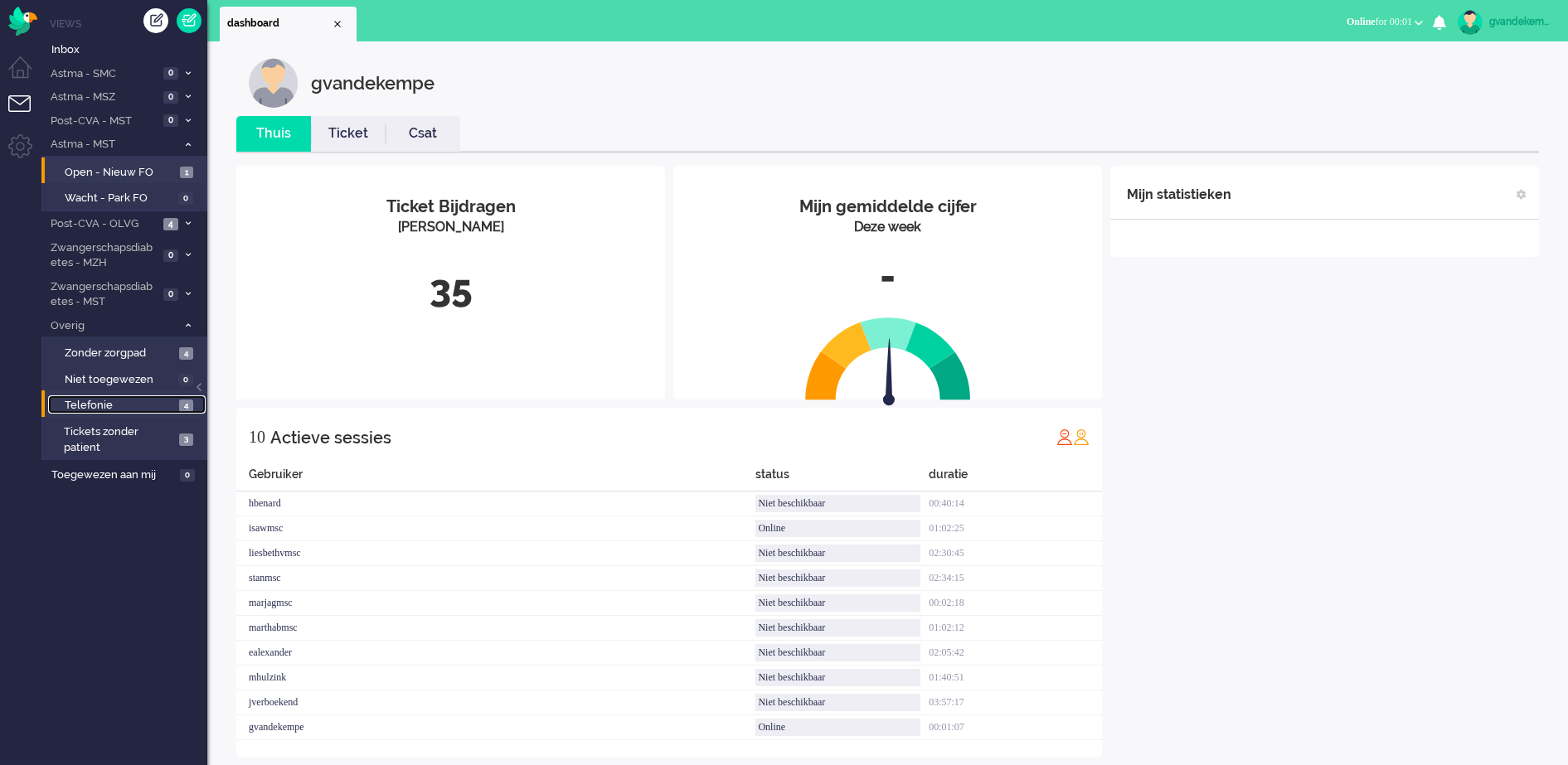
click at [166, 408] on span "Telefonie" at bounding box center [119, 406] width 111 height 16
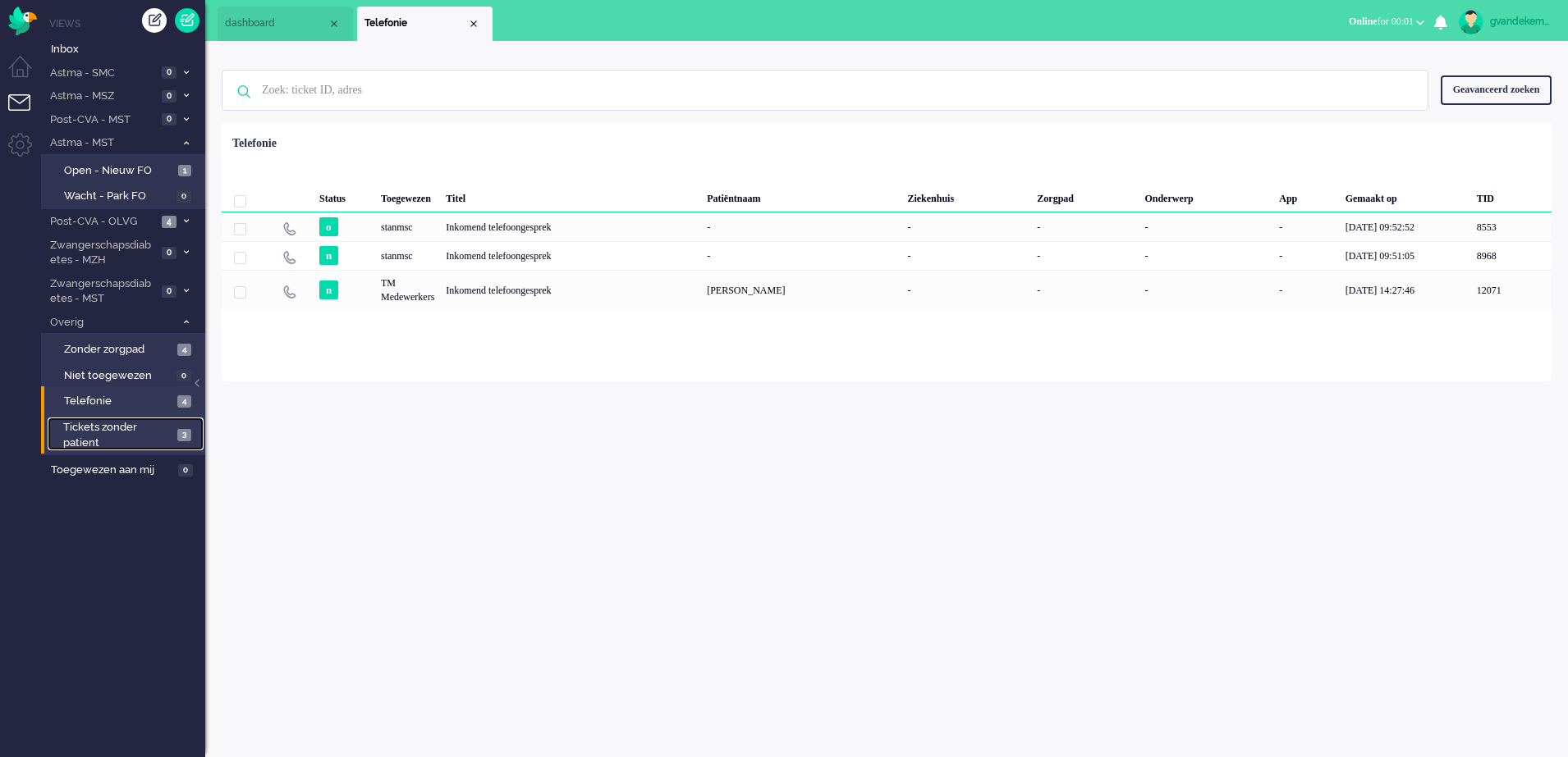
click at [175, 430] on link "Tickets zonder patient 3" at bounding box center [125, 433] width 156 height 33
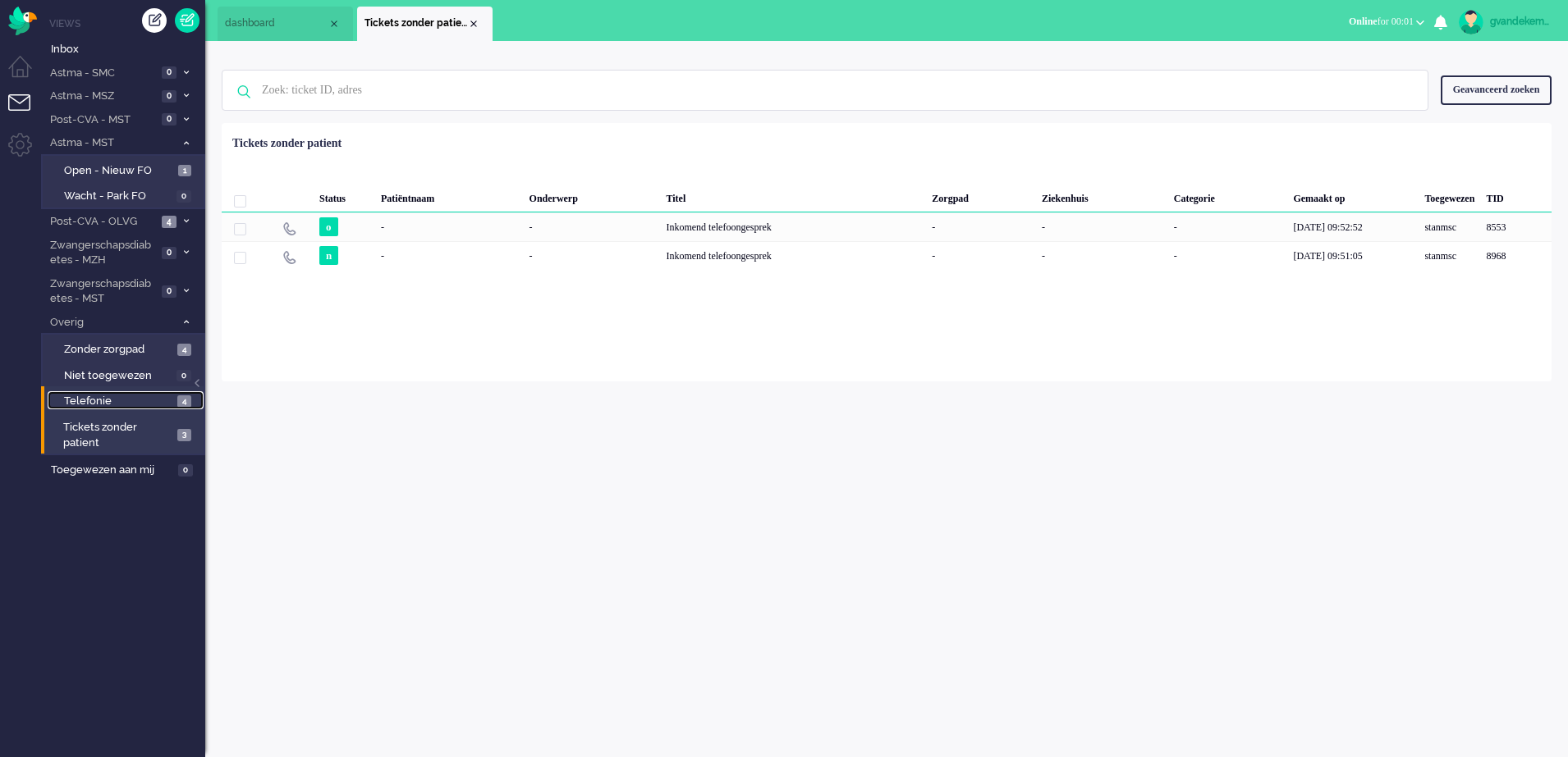
click at [180, 400] on span "4" at bounding box center [183, 401] width 14 height 12
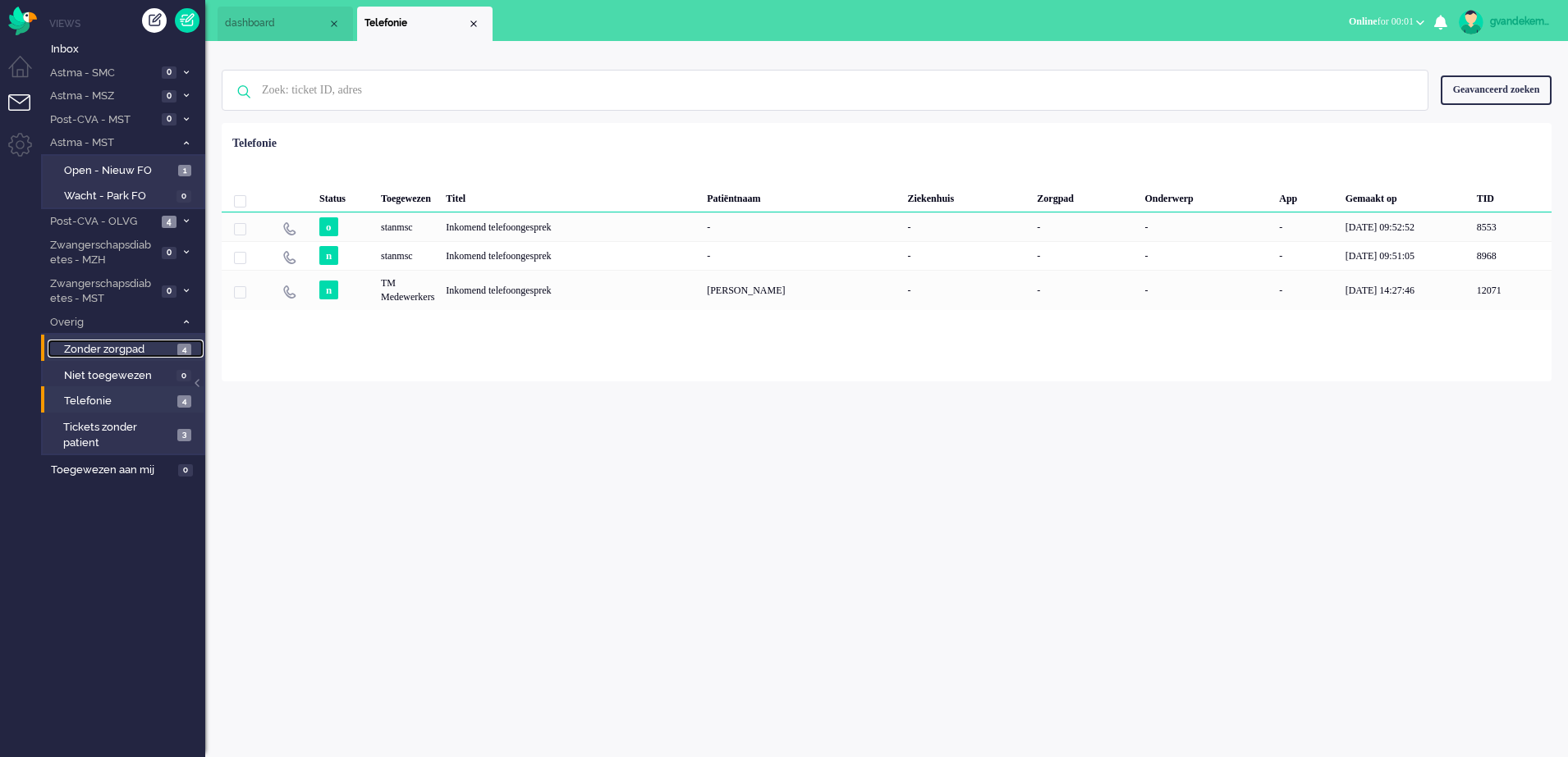
click at [170, 346] on span "Zonder zorgpad" at bounding box center [118, 350] width 110 height 16
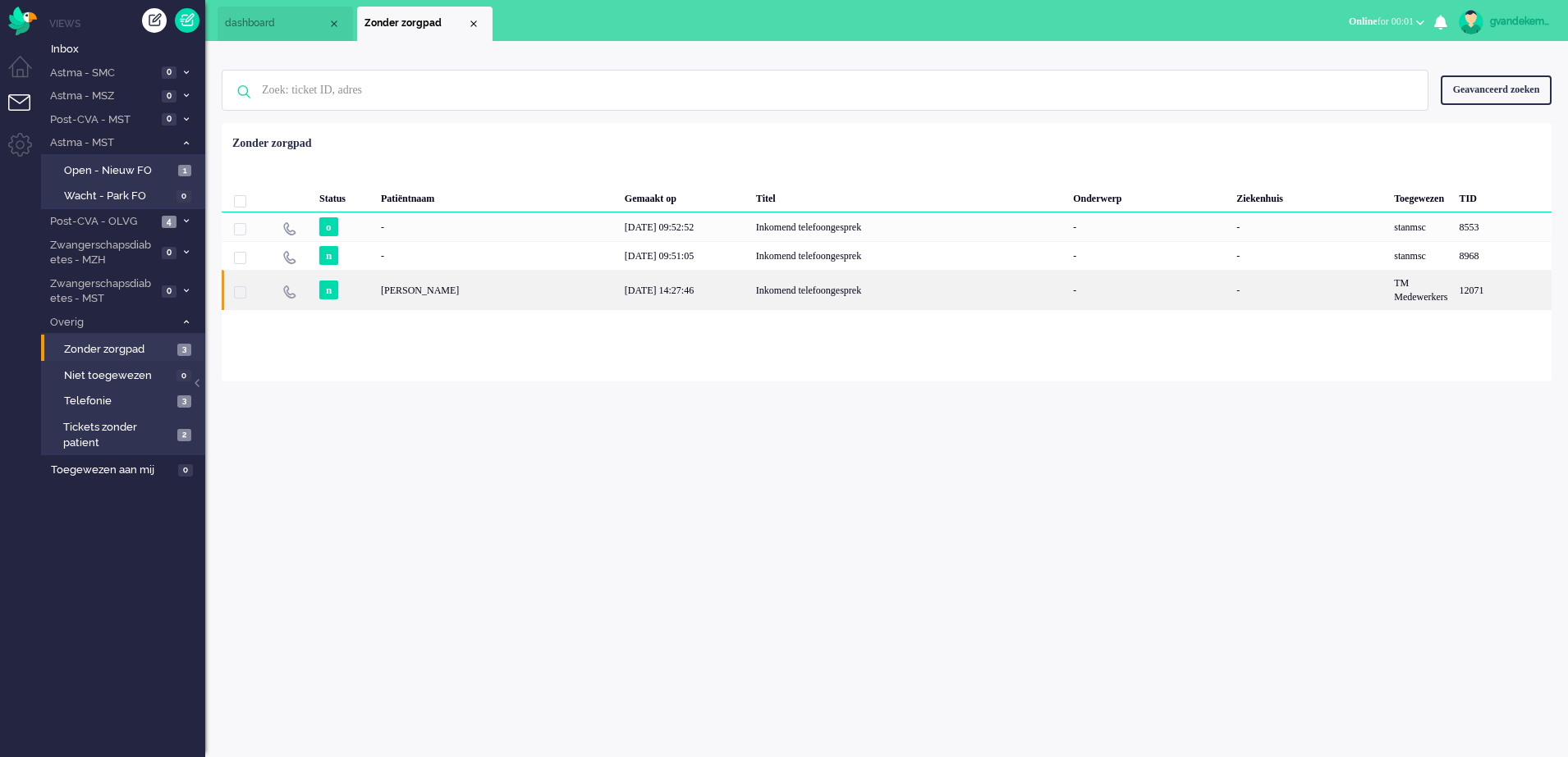
click at [431, 297] on div "[PERSON_NAME]" at bounding box center [497, 290] width 243 height 40
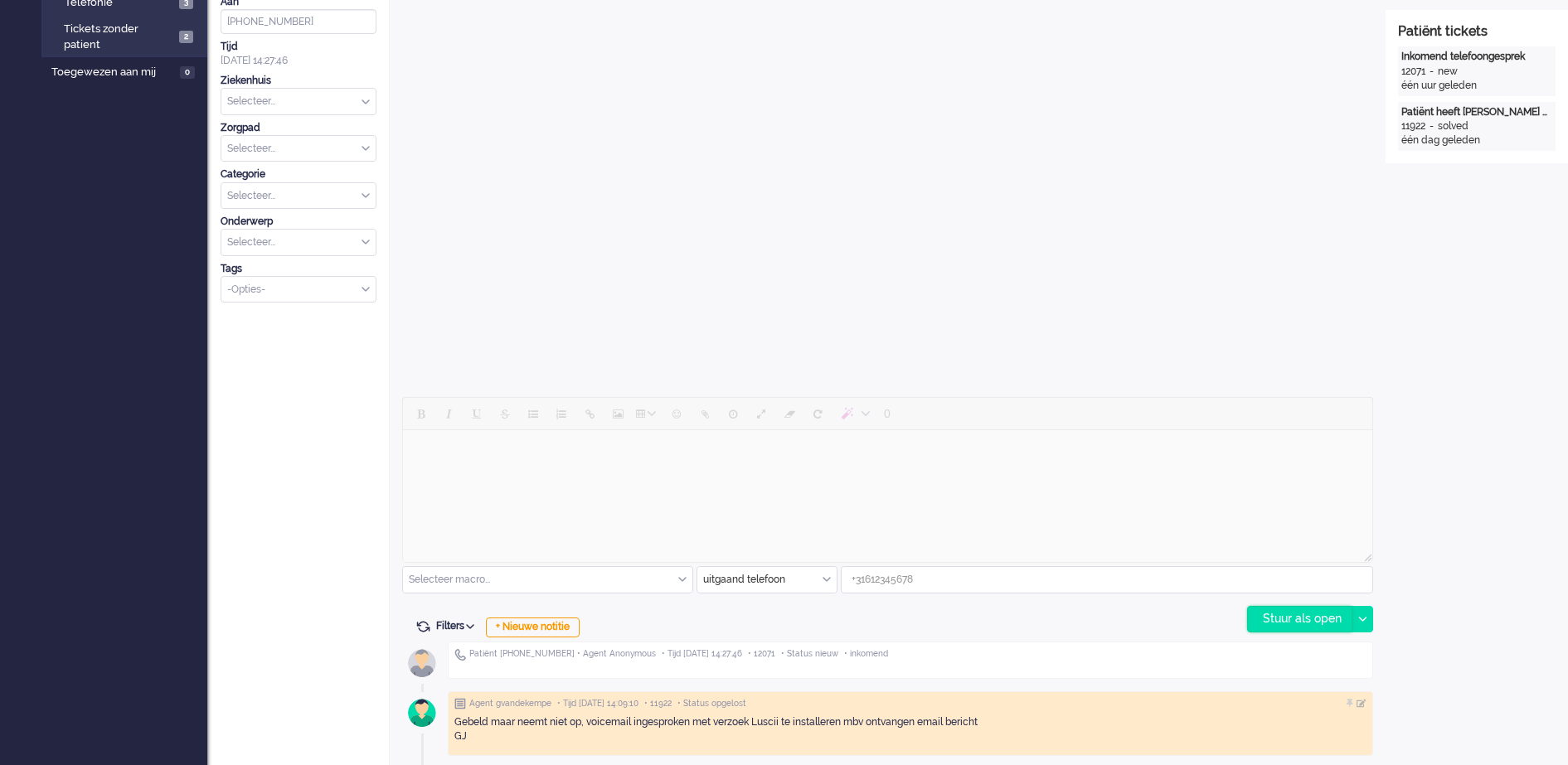
scroll to position [549, 0]
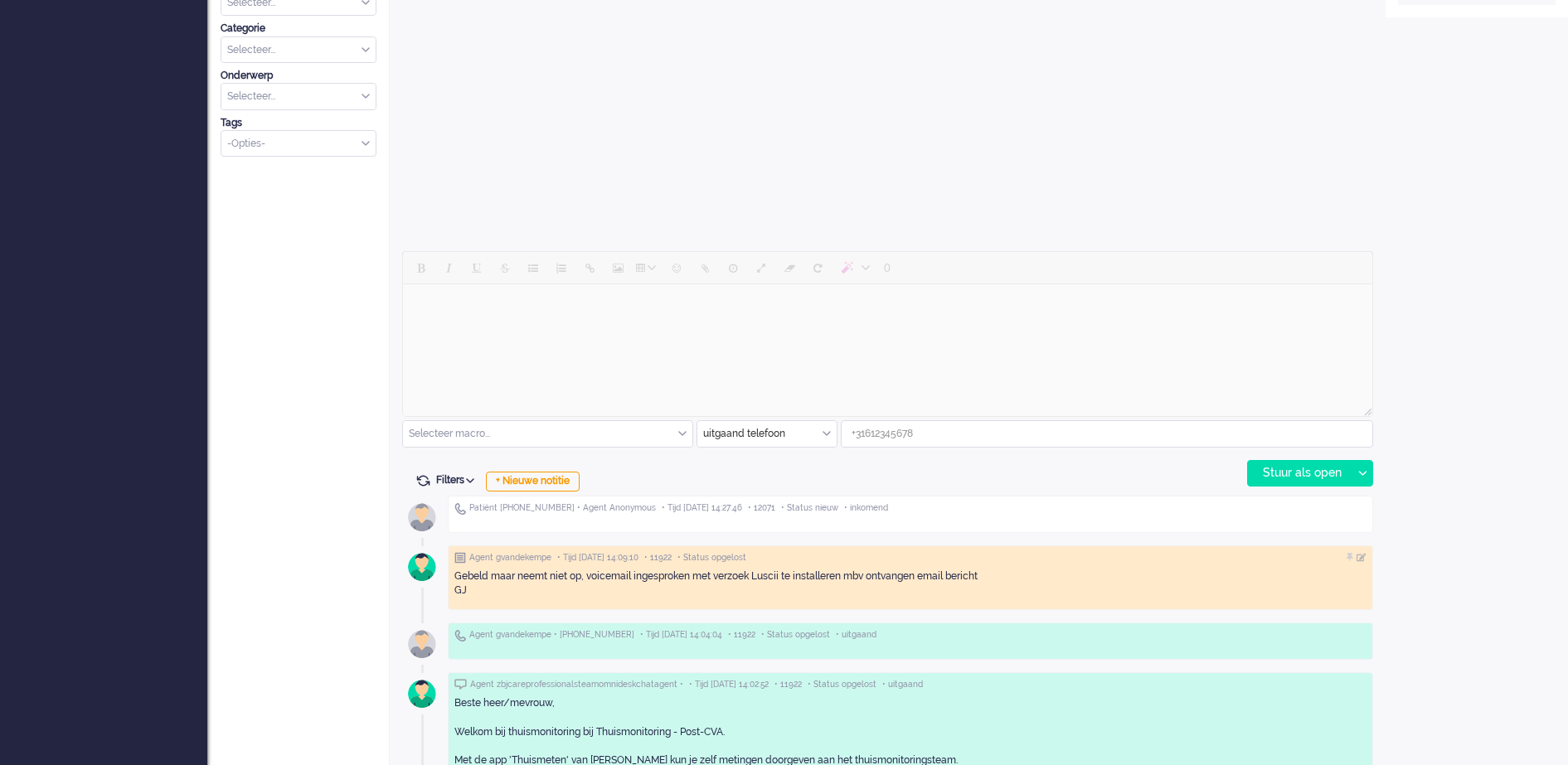
click at [828, 436] on div "uitgaand telefoon" at bounding box center [767, 434] width 139 height 26
click at [775, 482] on span "uitgaand telefoon" at bounding box center [745, 482] width 82 height 14
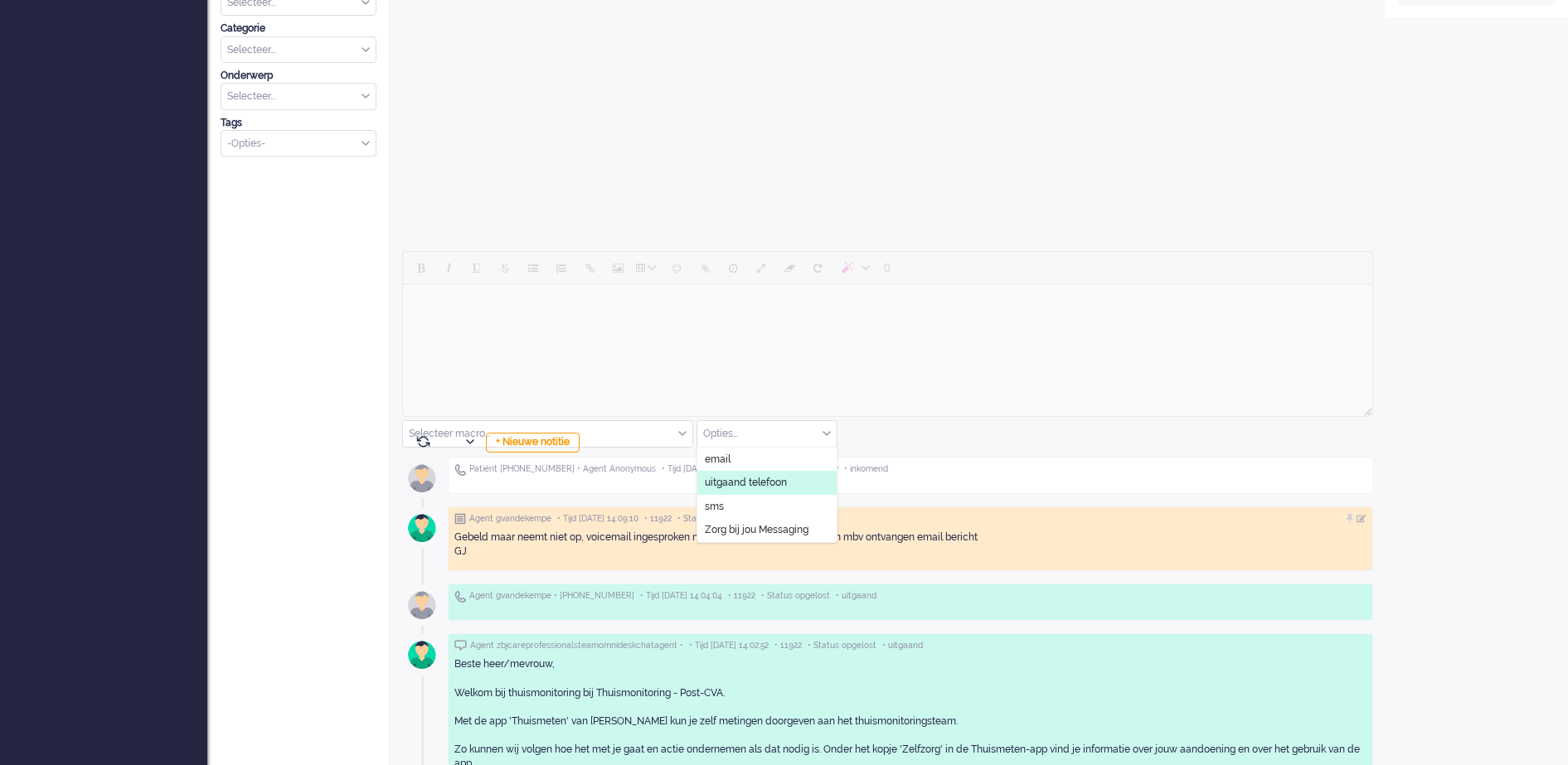
click at [739, 480] on span "uitgaand telefoon" at bounding box center [745, 482] width 82 height 14
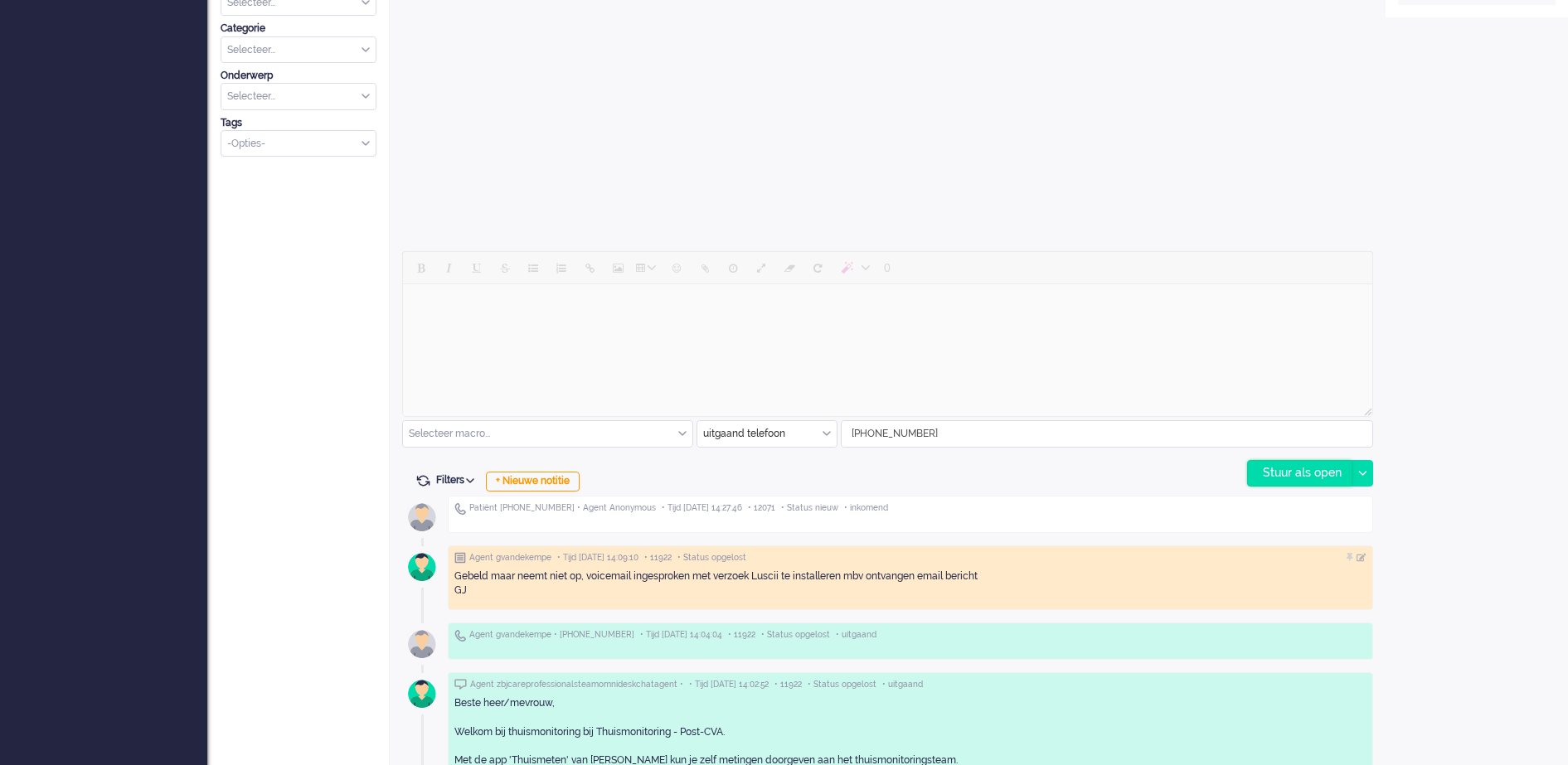
click at [1264, 472] on div "Stuur als open" at bounding box center [1300, 474] width 104 height 25
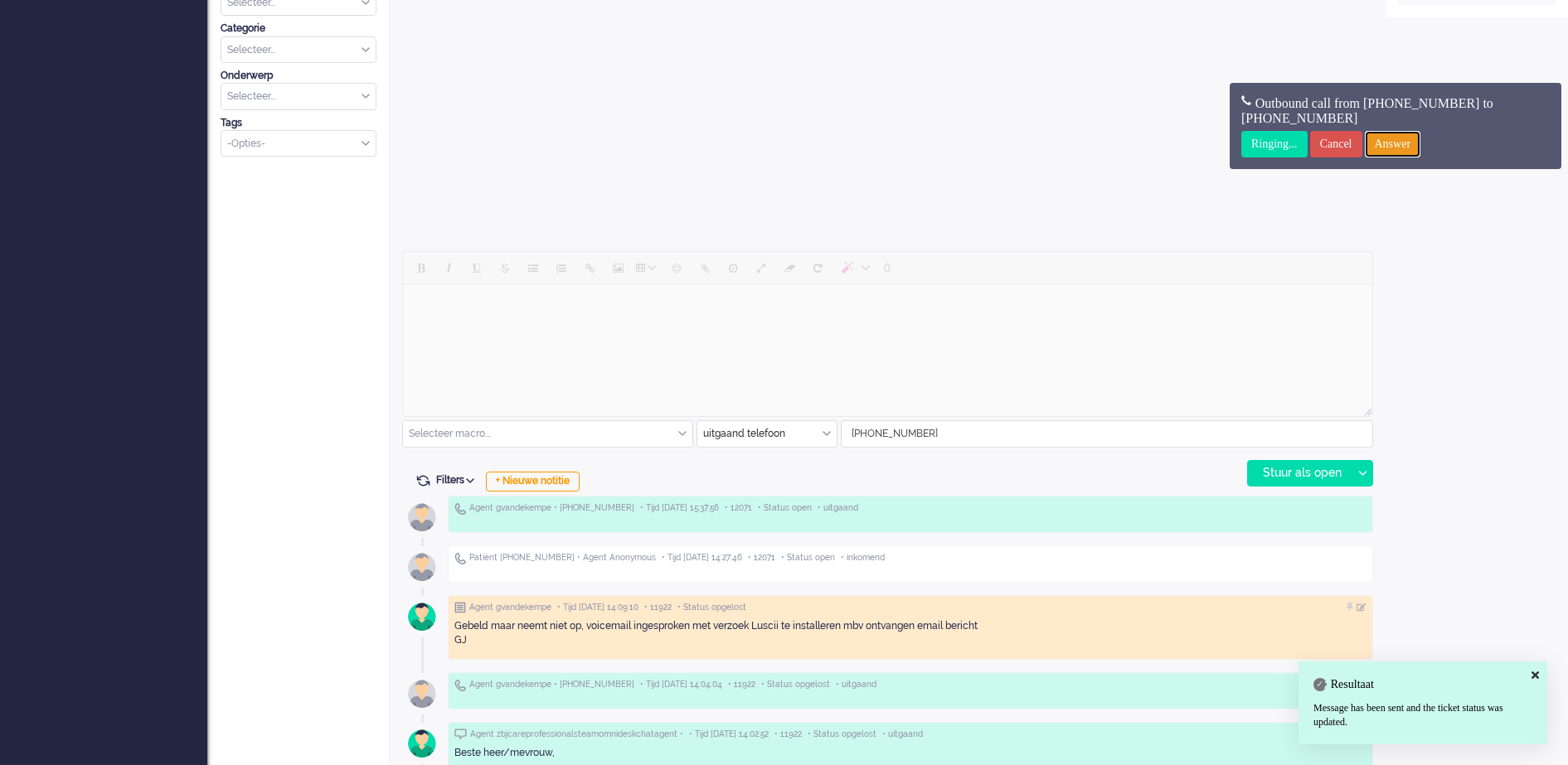
click at [1421, 145] on input "Answer" at bounding box center [1393, 145] width 57 height 26
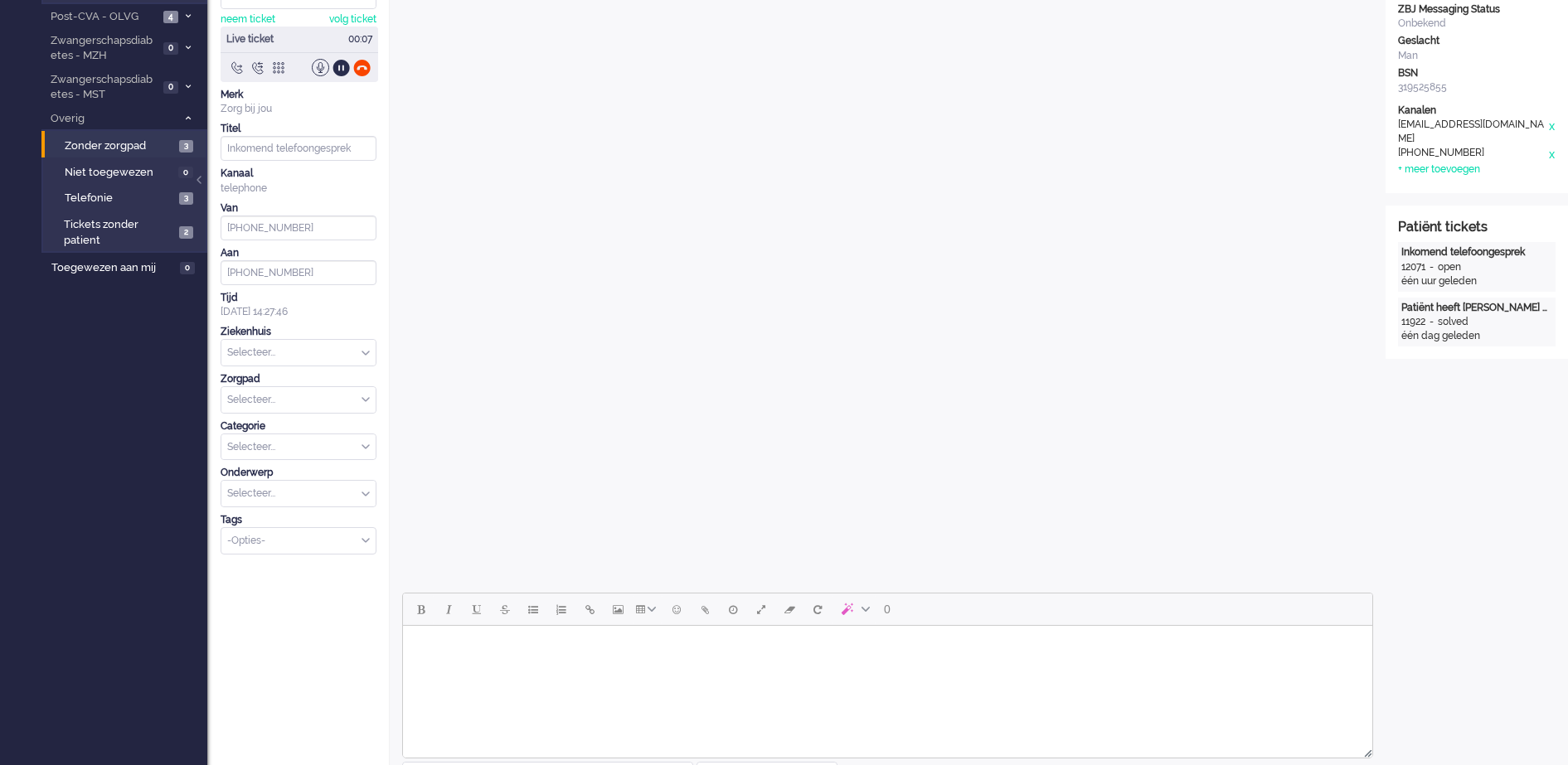
scroll to position [0, 0]
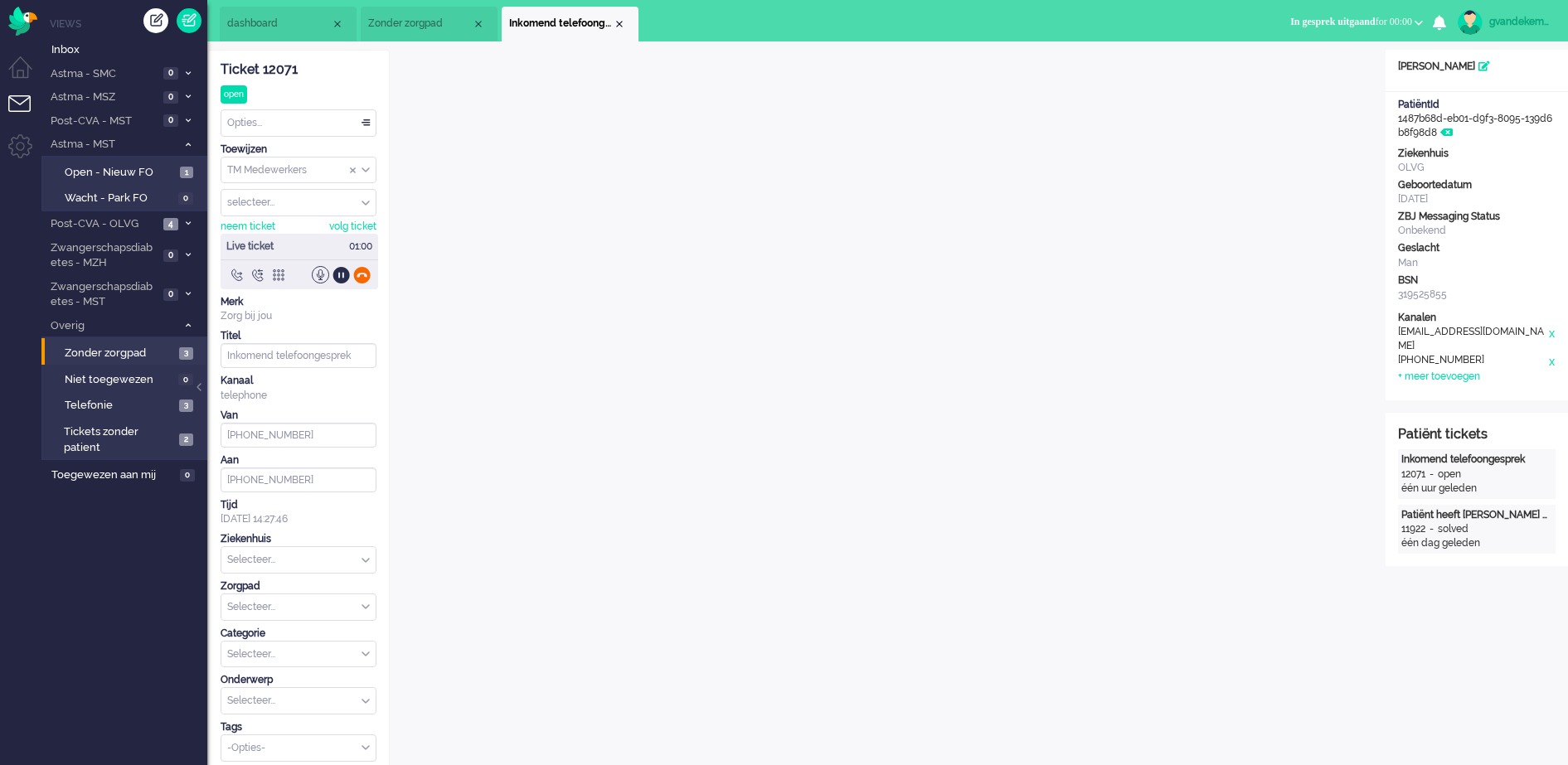
click at [363, 275] on div at bounding box center [362, 275] width 17 height 17
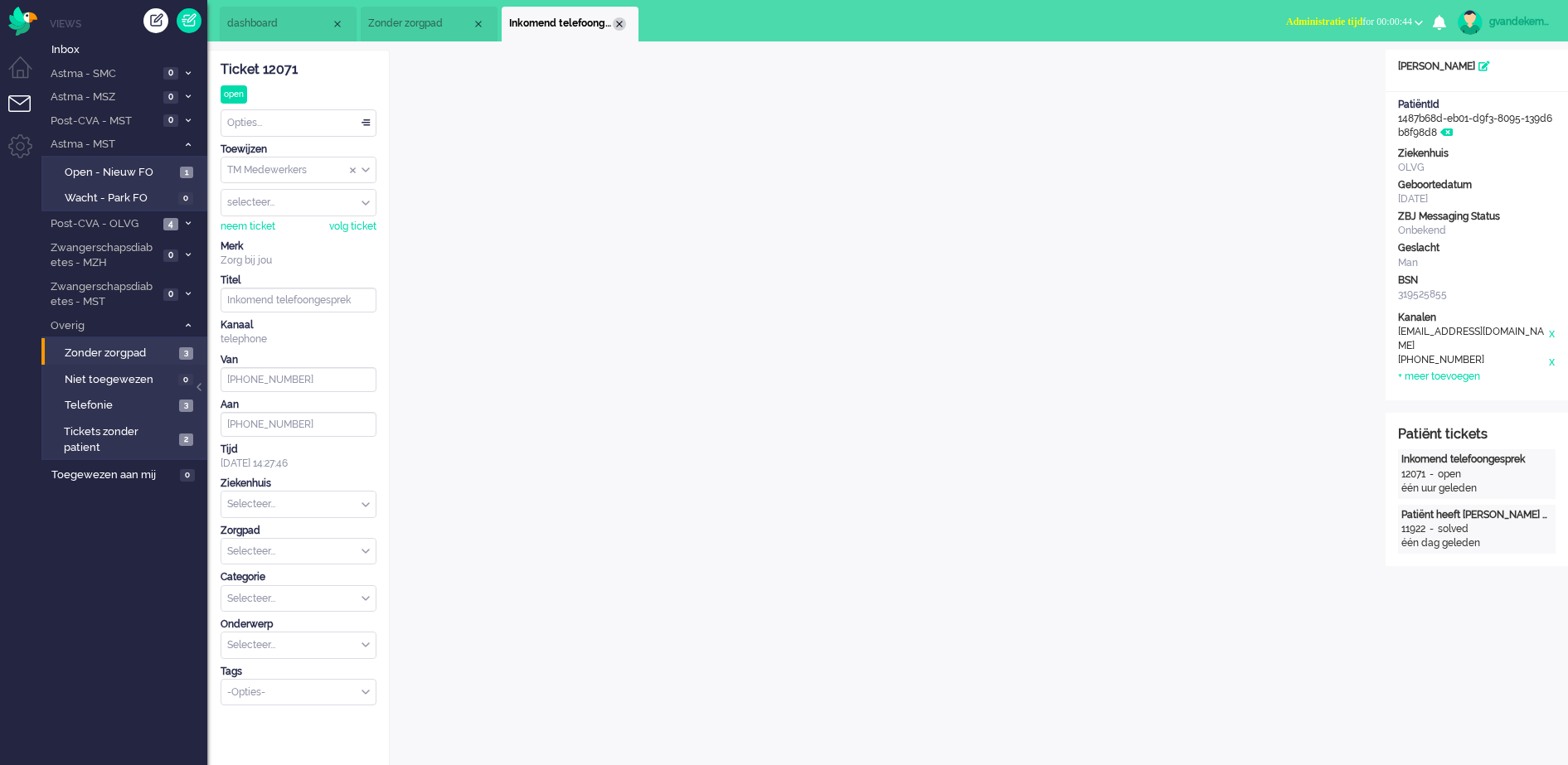
click at [620, 26] on div "Close tab" at bounding box center [619, 24] width 13 height 13
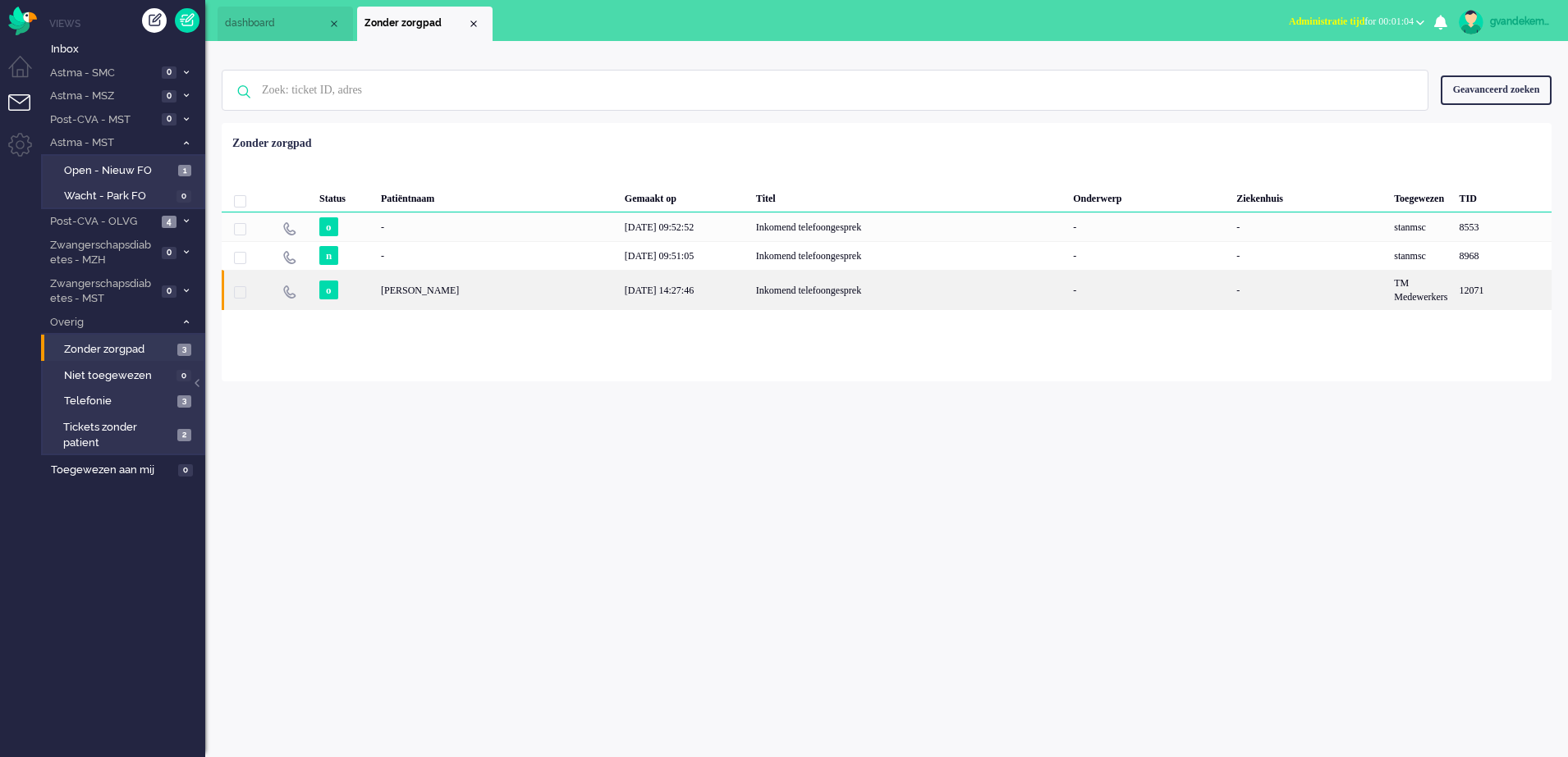
click at [671, 300] on div "[DATE] 14:27:46" at bounding box center [684, 290] width 131 height 40
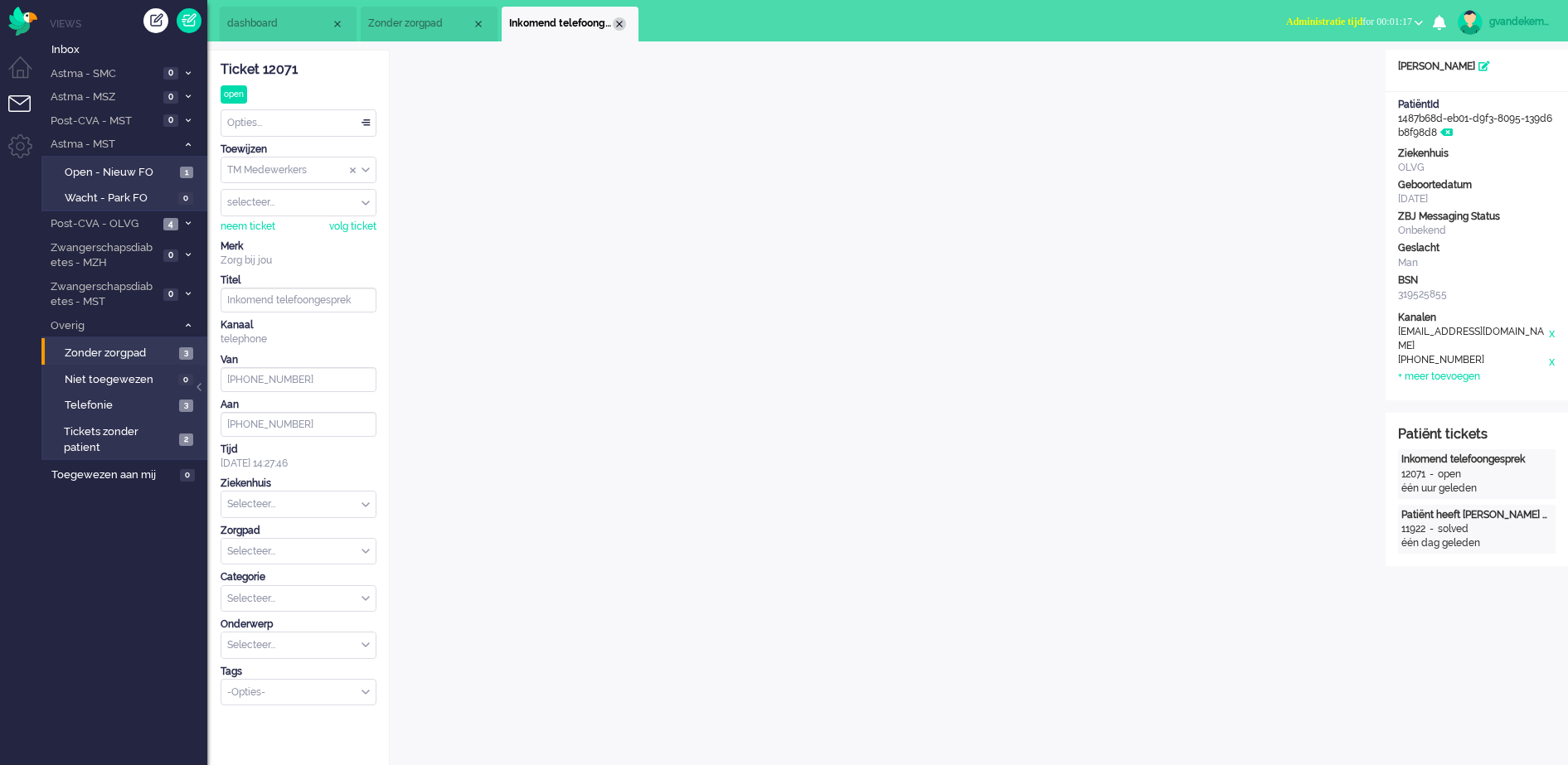
click at [617, 24] on div "Close tab" at bounding box center [619, 24] width 13 height 13
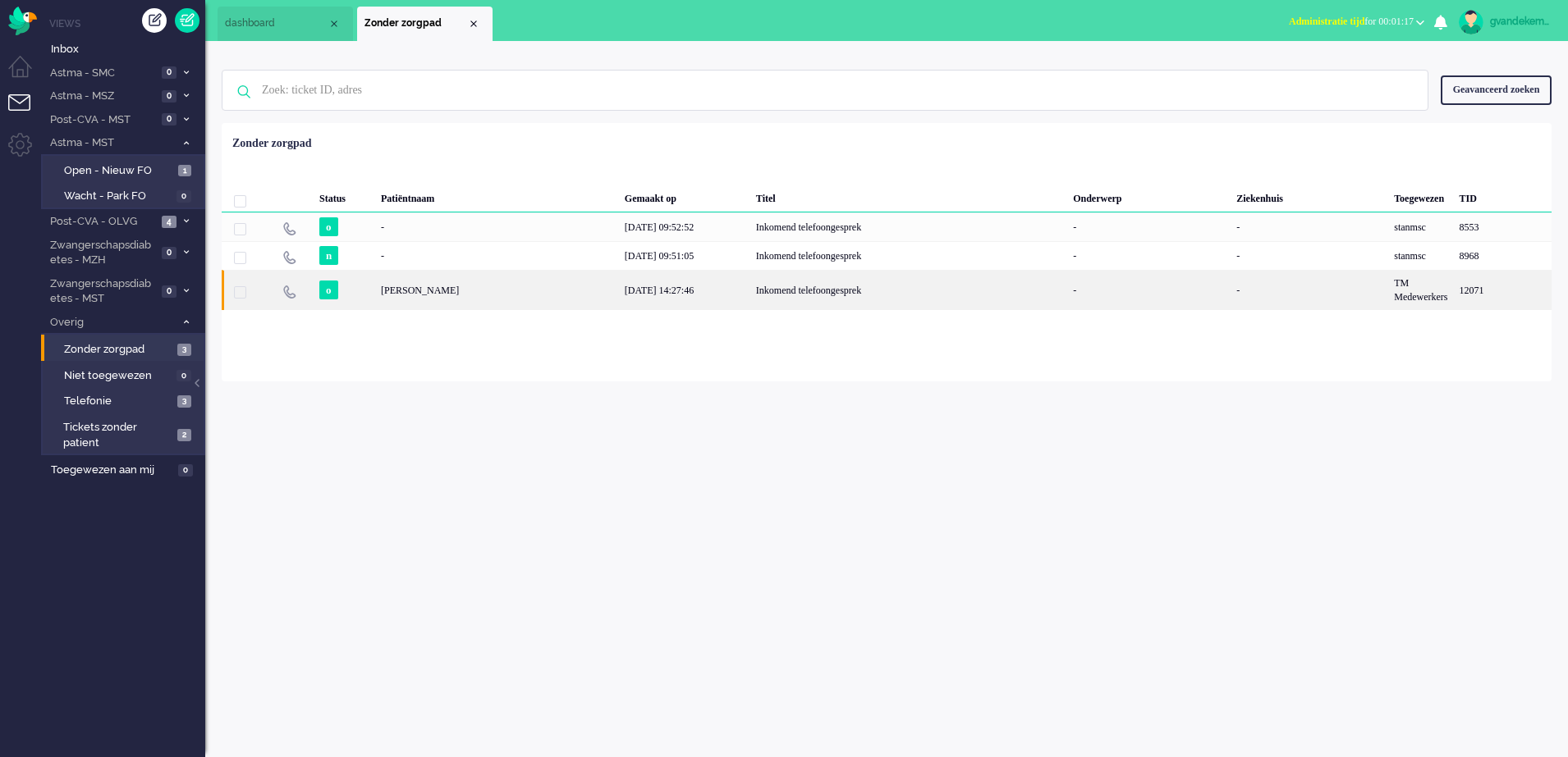
click at [508, 291] on div "[PERSON_NAME]" at bounding box center [497, 290] width 243 height 40
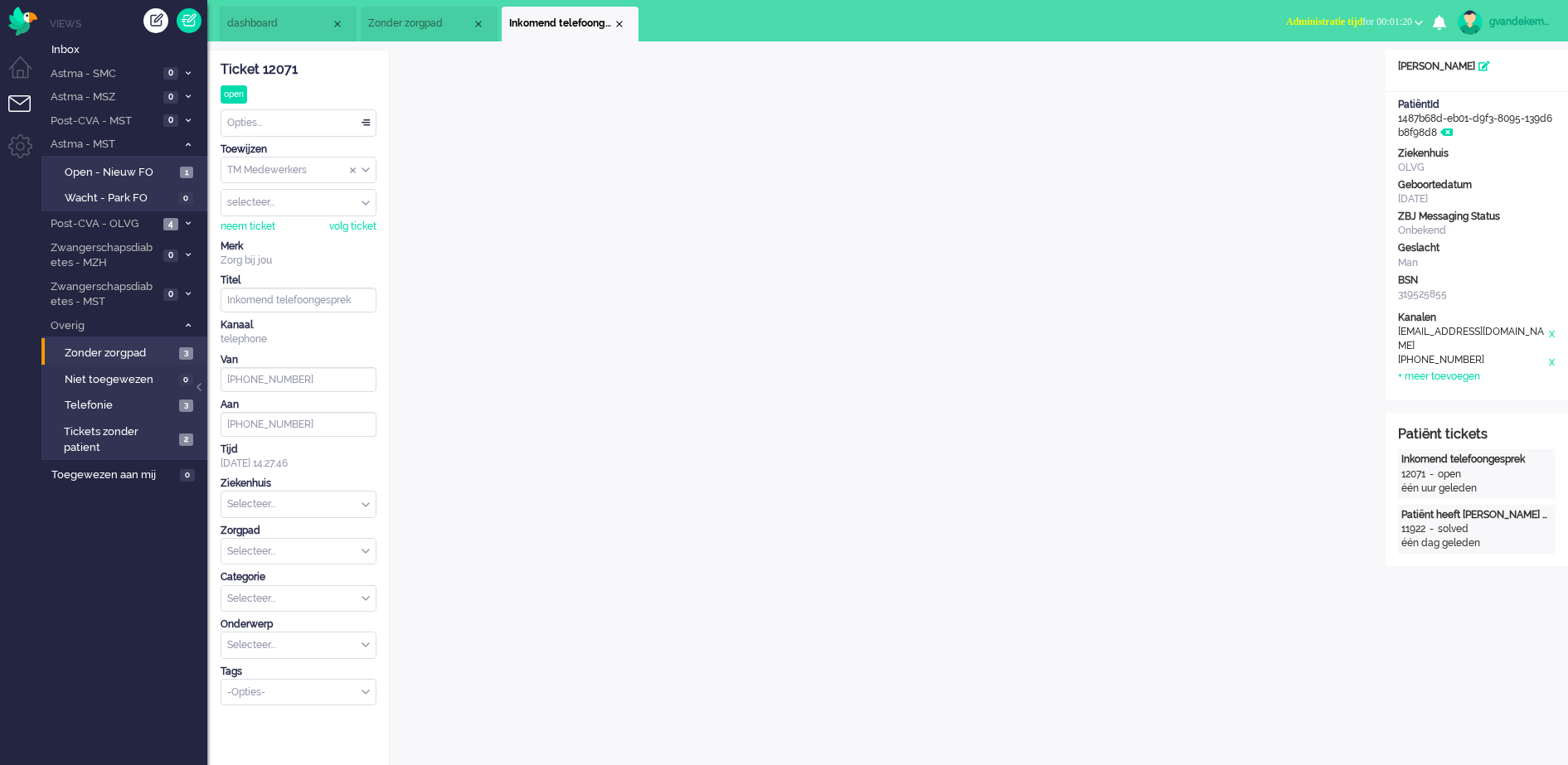
scroll to position [30, 0]
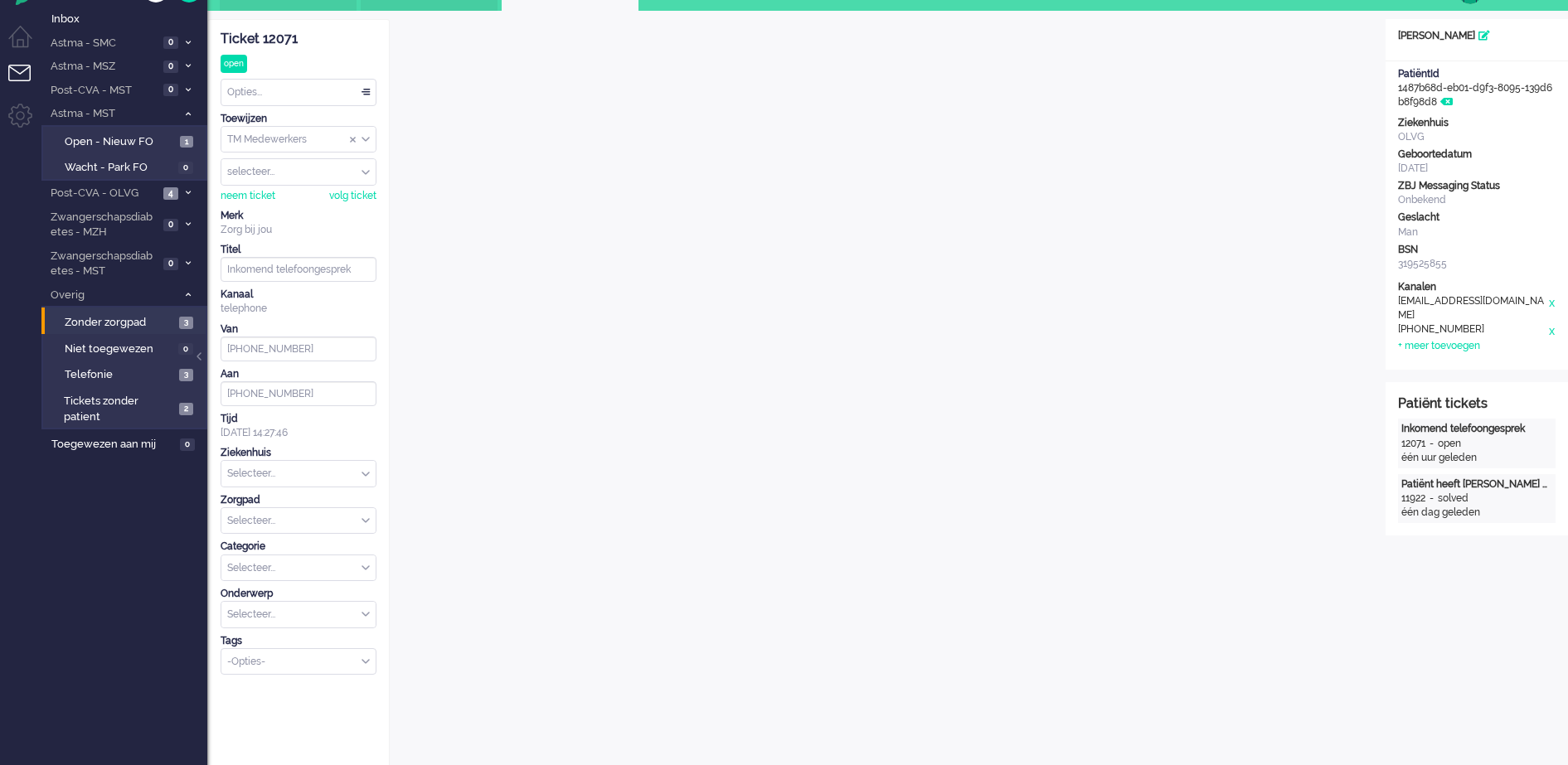
click at [369, 125] on div "Toewijzen" at bounding box center [298, 118] width 156 height 14
click at [366, 88] on div "Opties..." at bounding box center [298, 92] width 154 height 26
click at [327, 200] on li "Opgelost" at bounding box center [298, 210] width 154 height 24
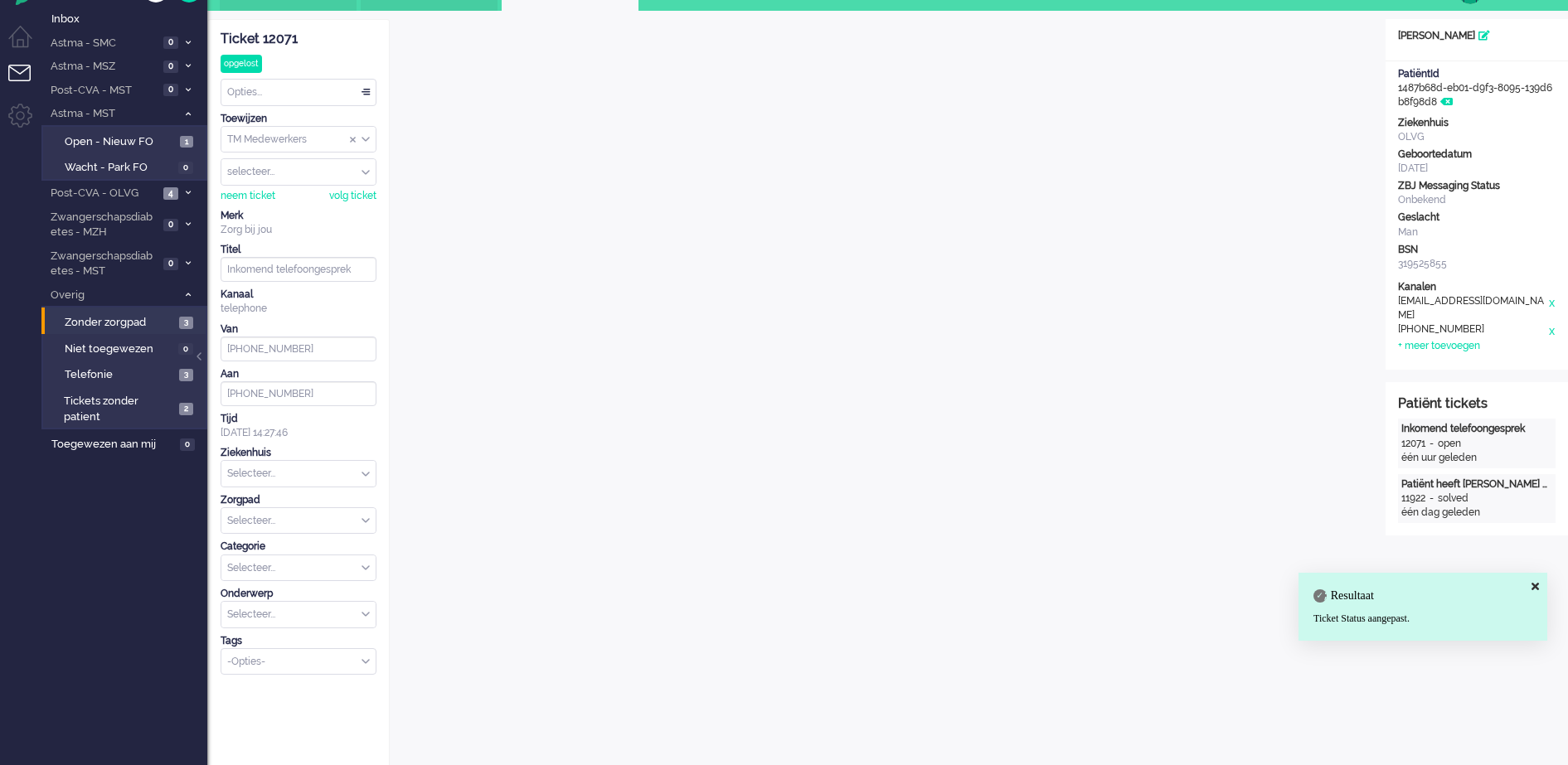
scroll to position [0, 0]
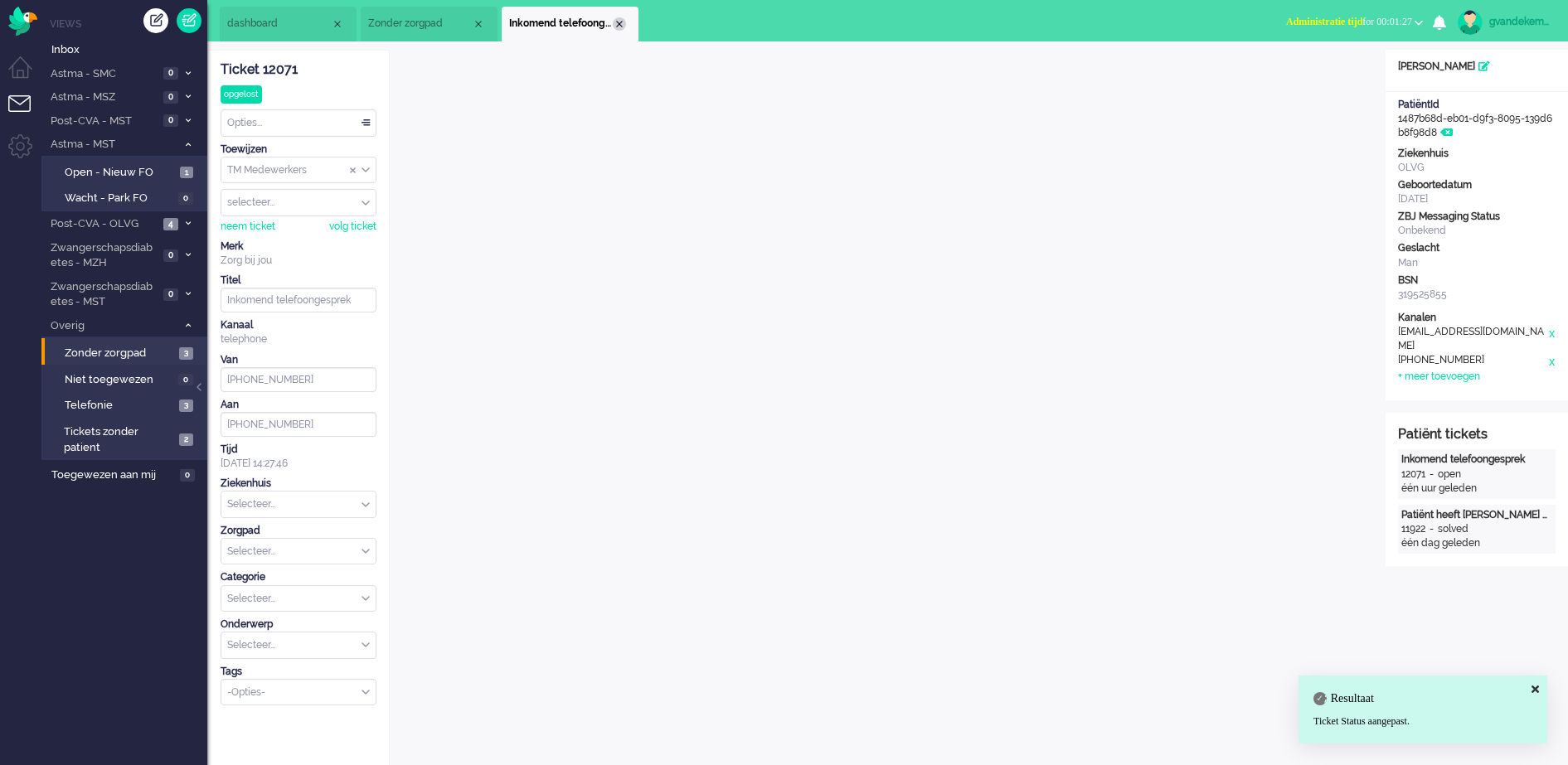
click at [619, 24] on div "Close tab" at bounding box center [619, 24] width 13 height 13
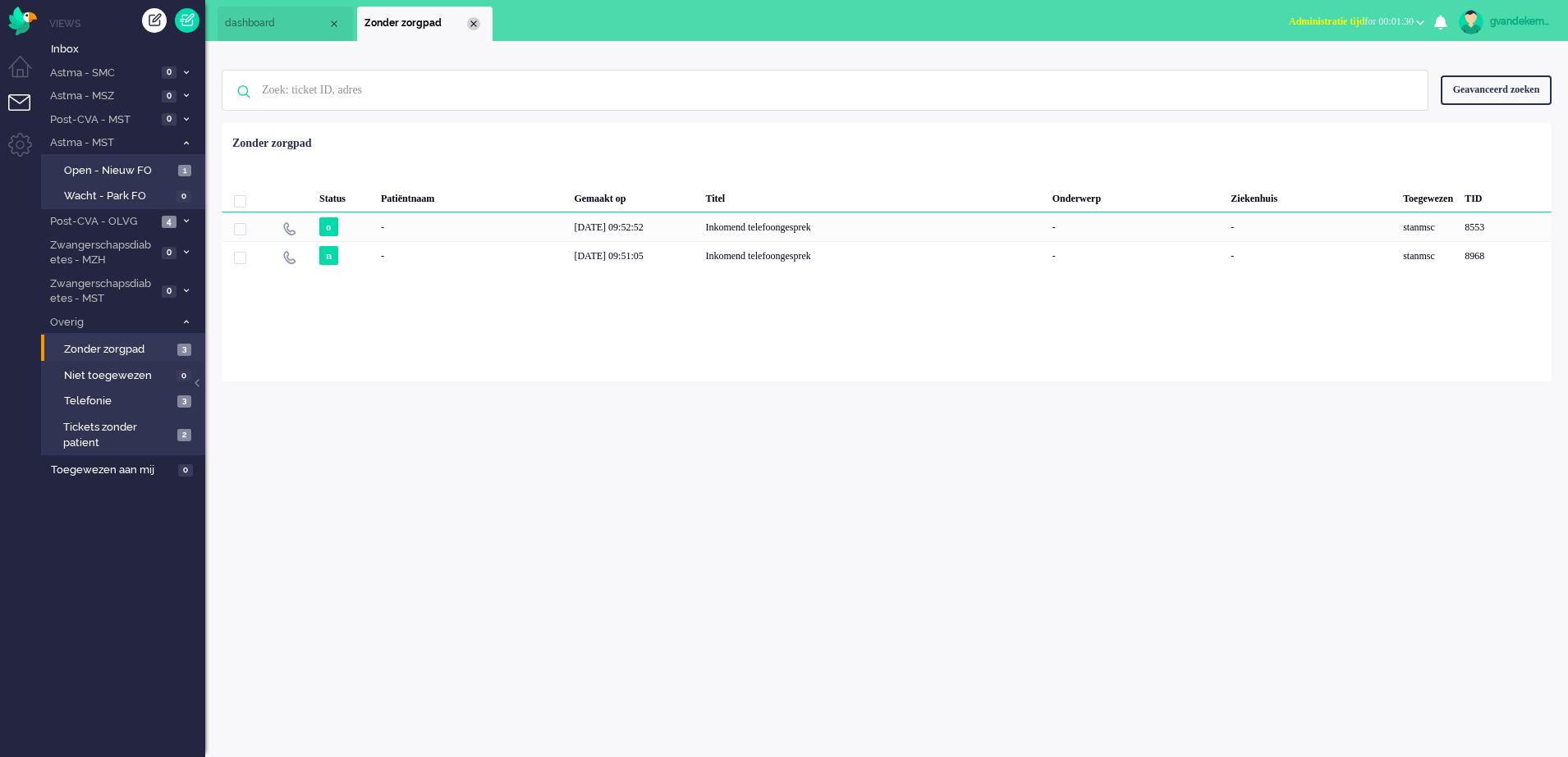
click at [476, 23] on div "Close tab" at bounding box center [474, 23] width 13 height 13
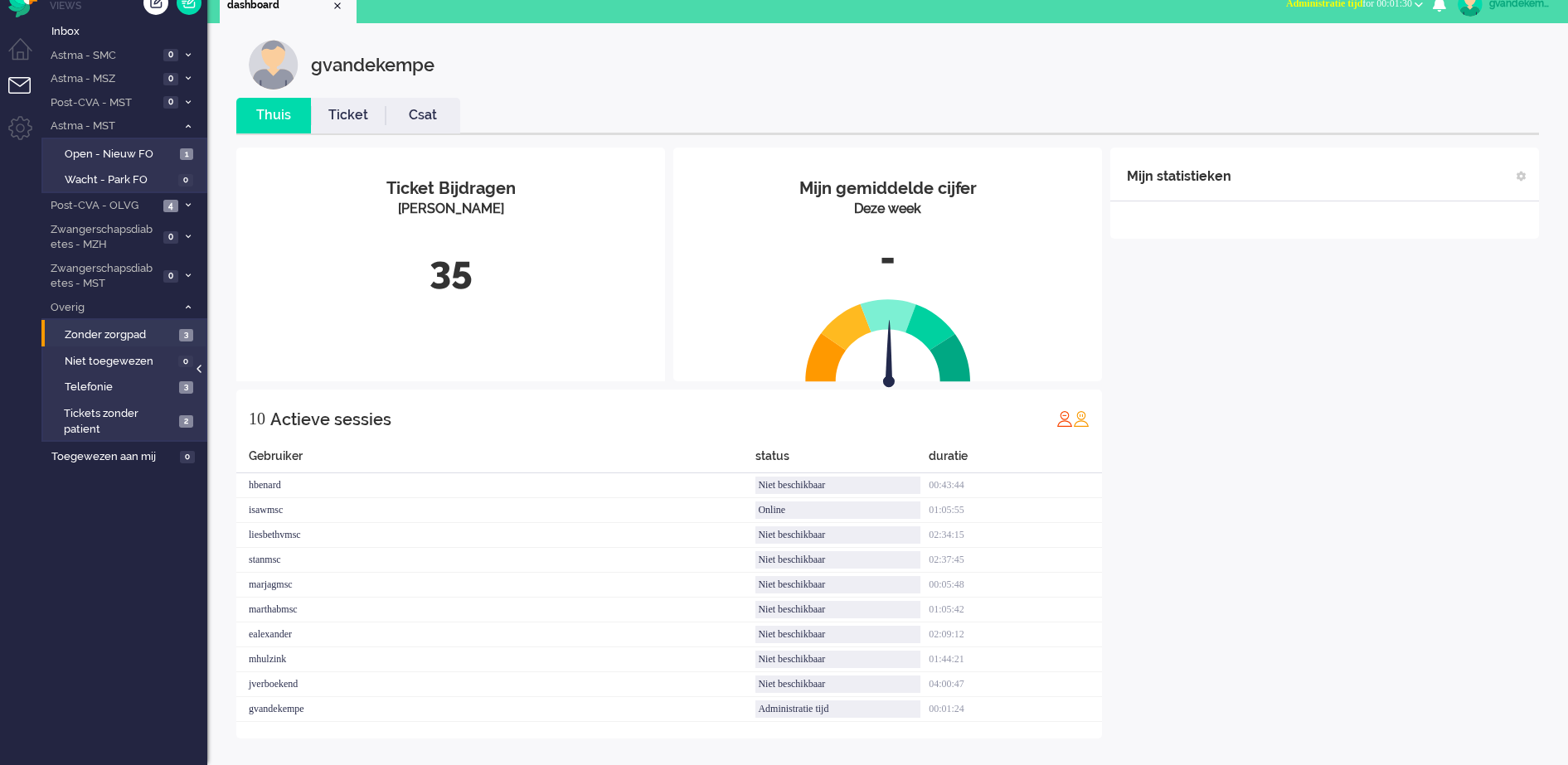
scroll to position [21, 0]
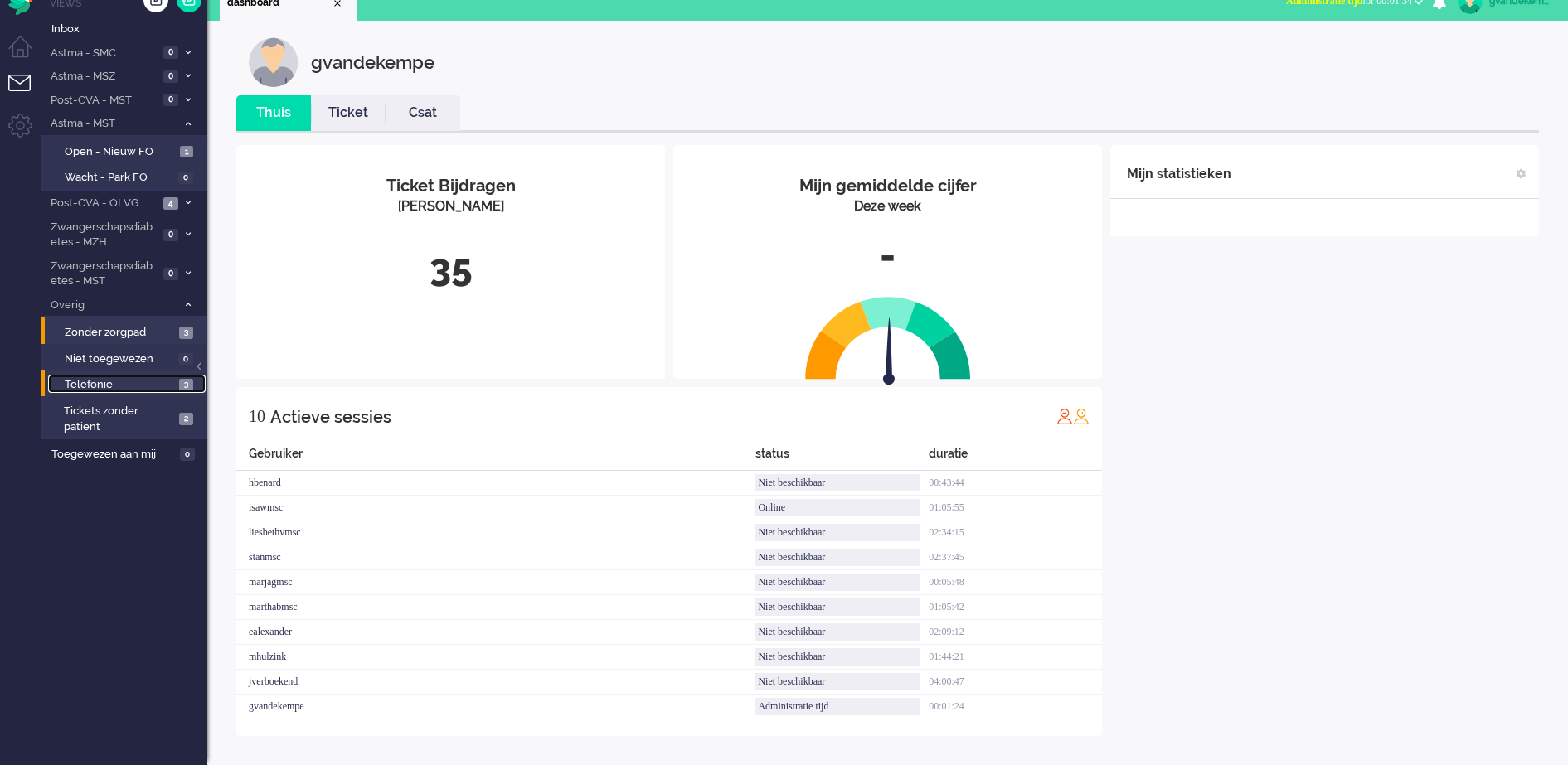
click at [156, 377] on span "Telefonie" at bounding box center [119, 385] width 111 height 16
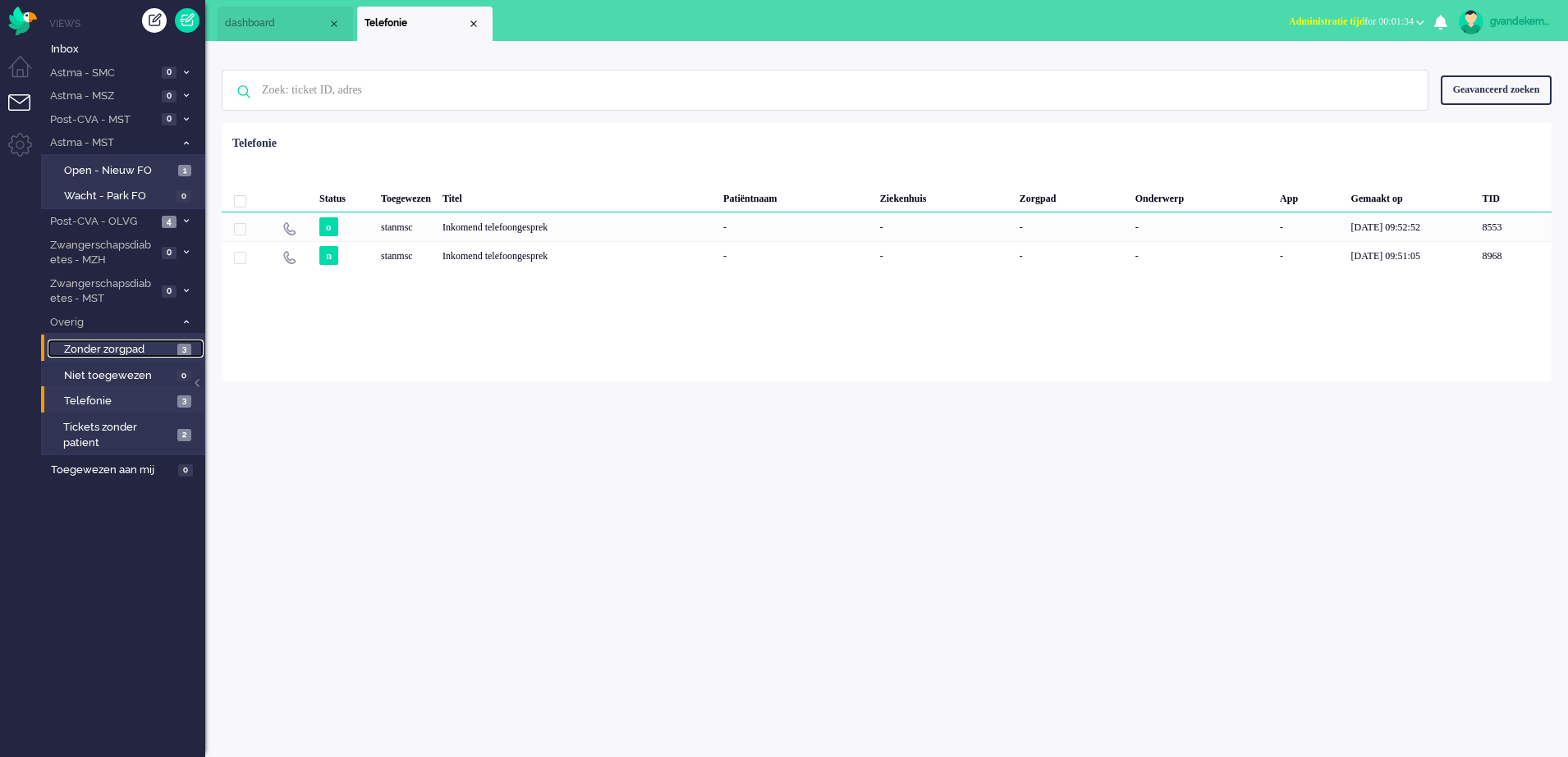
click at [170, 350] on span "Zonder zorgpad" at bounding box center [118, 350] width 110 height 16
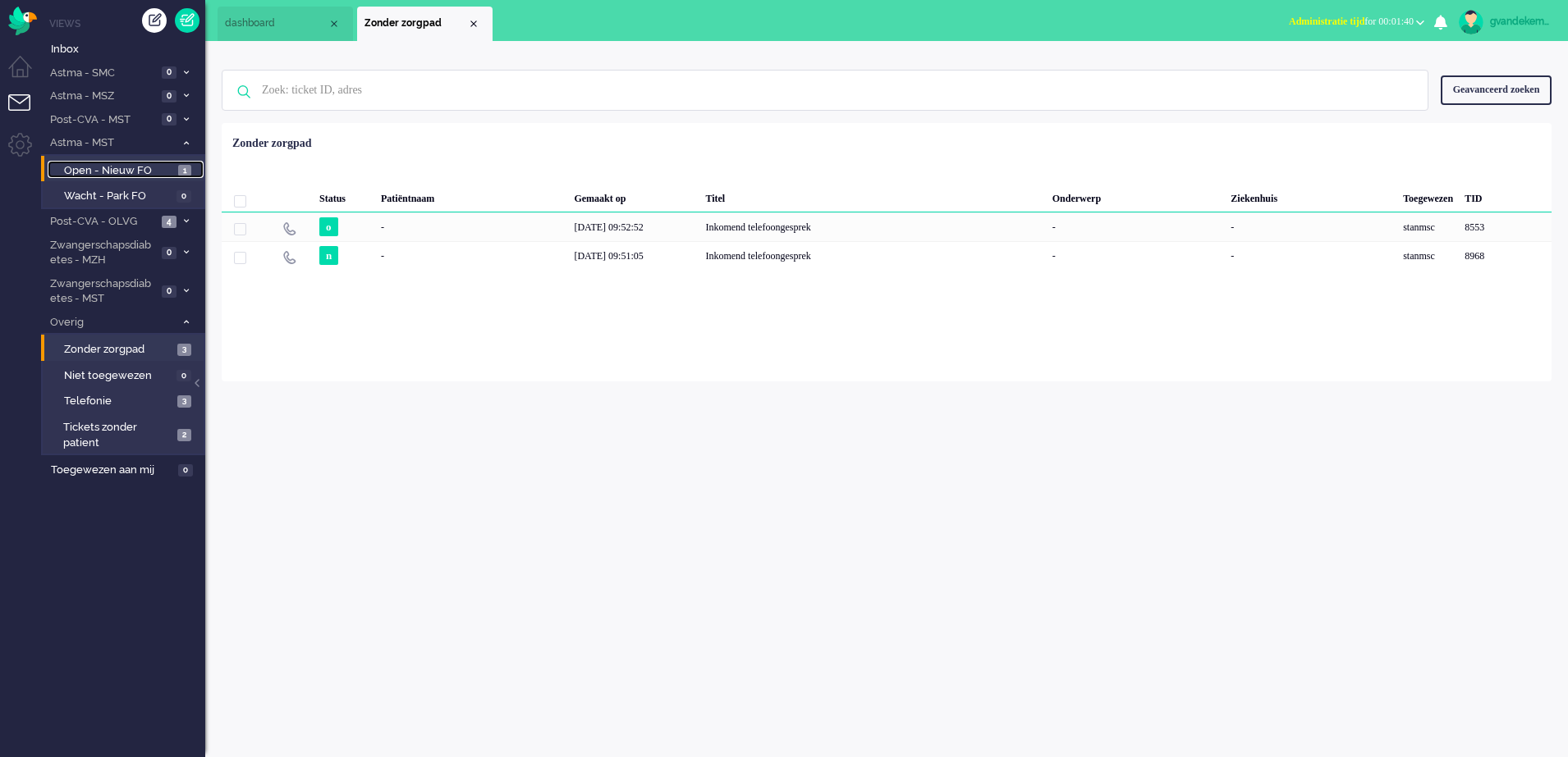
click at [142, 167] on span "Open - Nieuw FO" at bounding box center [119, 171] width 110 height 16
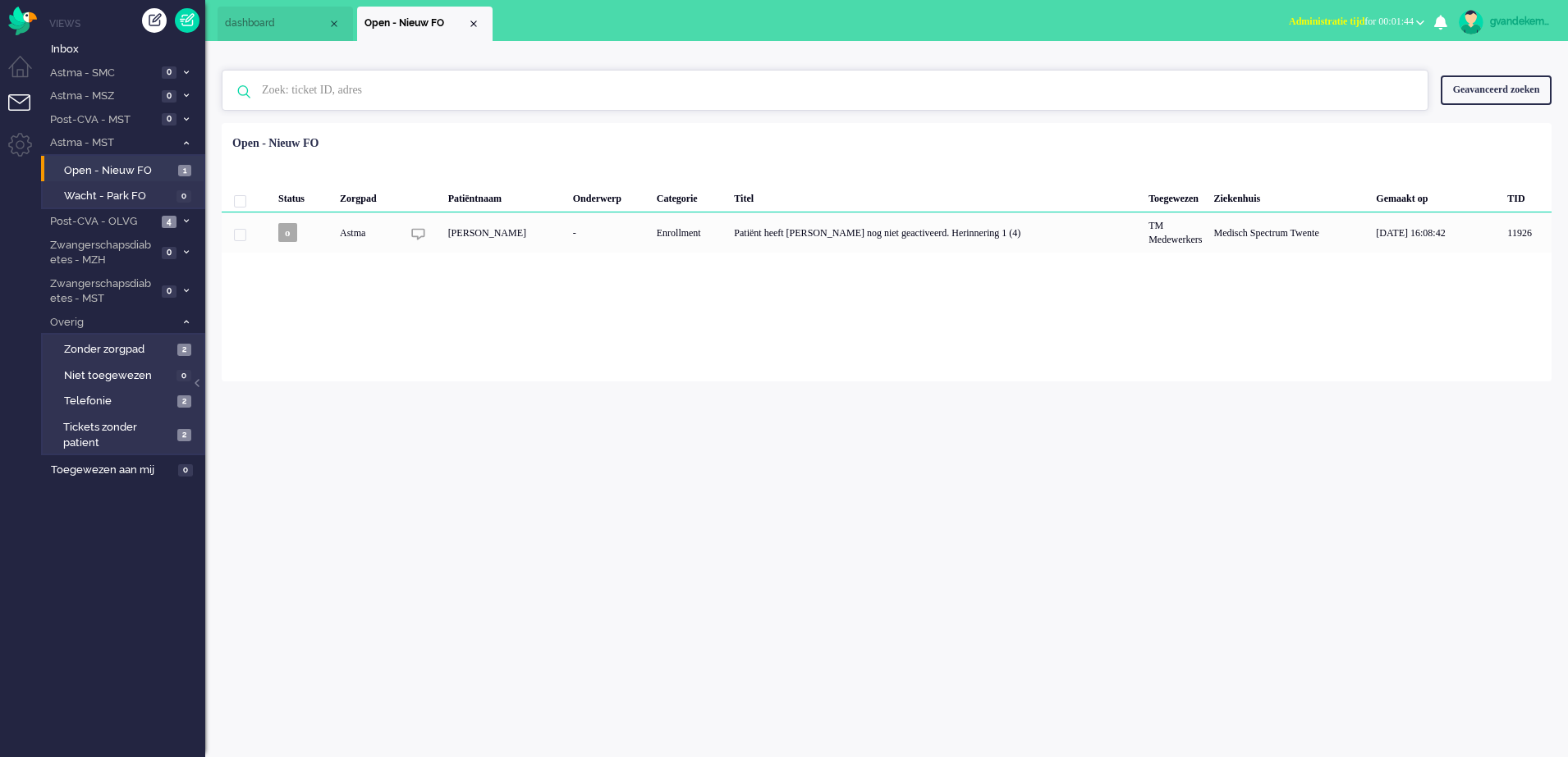
click at [331, 90] on input "text" at bounding box center [828, 90] width 1156 height 39
click at [1484, 87] on div "Geavanceerd zoeken" at bounding box center [1496, 90] width 110 height 29
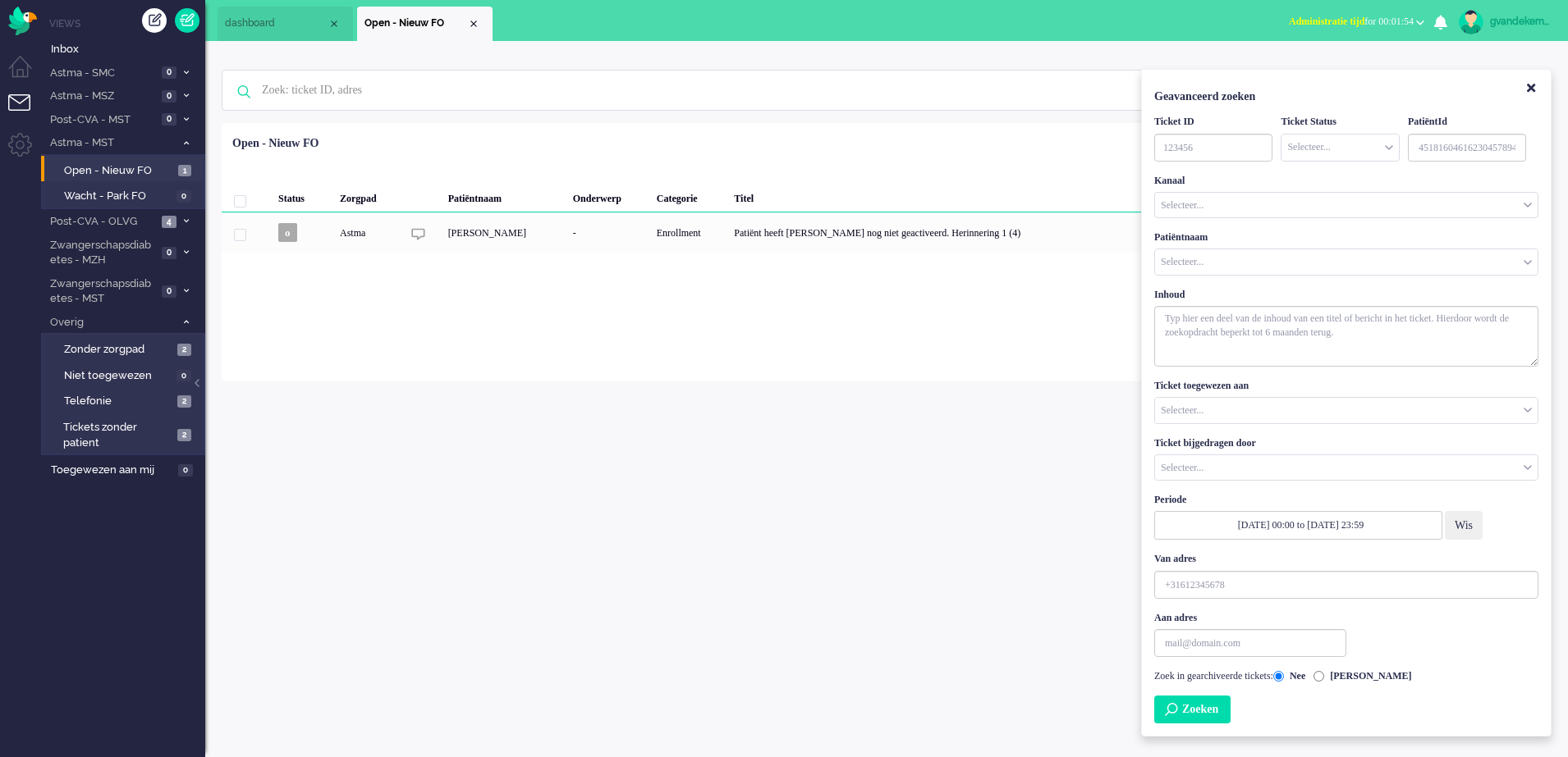
click at [1211, 264] on input "Customer Name" at bounding box center [1346, 262] width 383 height 25
click at [1193, 267] on input "goldewijk" at bounding box center [1346, 262] width 383 height 25
type input "bekkers"
click at [1535, 86] on button "Close" at bounding box center [1531, 89] width 28 height 27
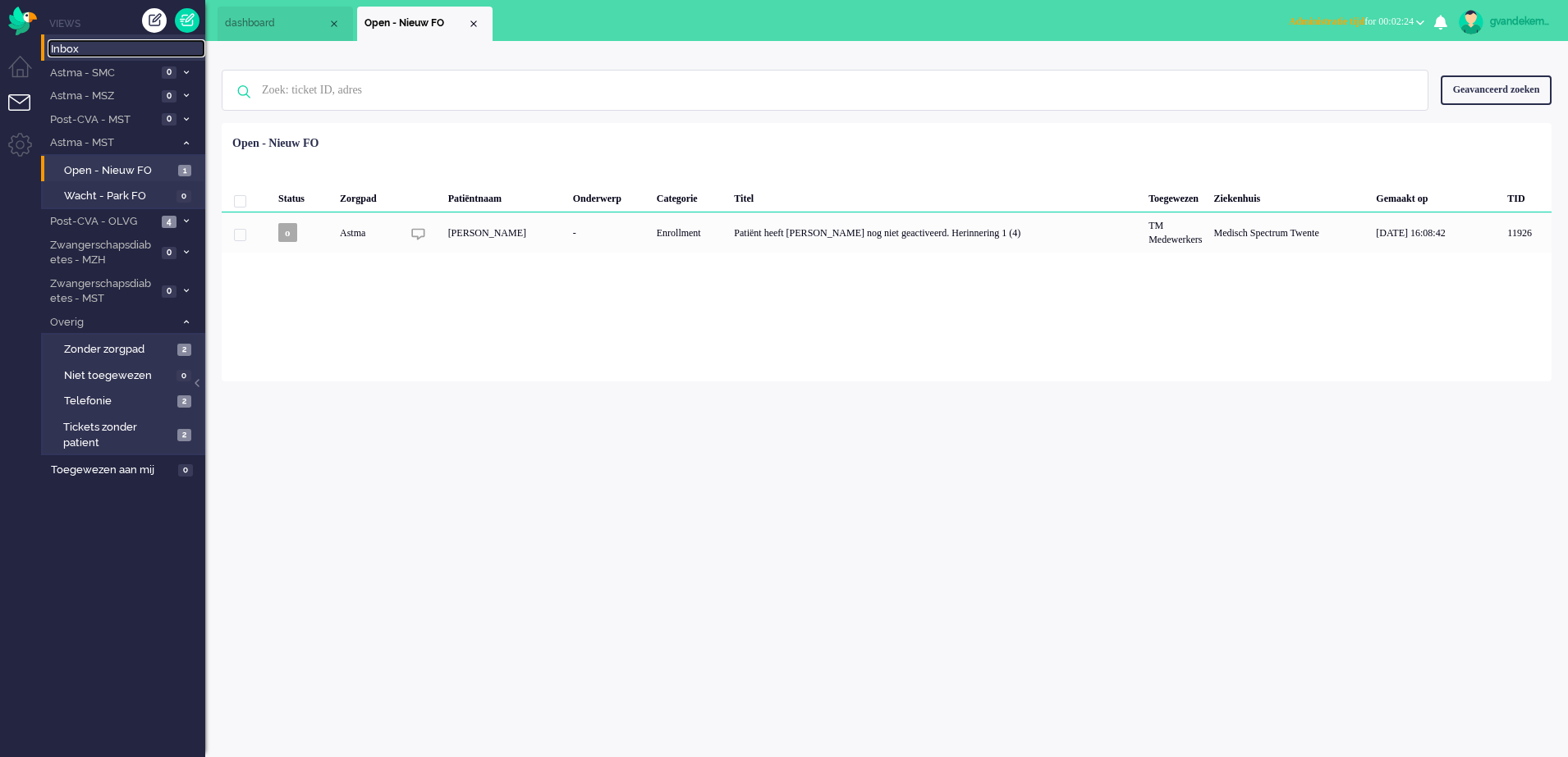
click at [71, 48] on span "Inbox" at bounding box center [127, 50] width 154 height 16
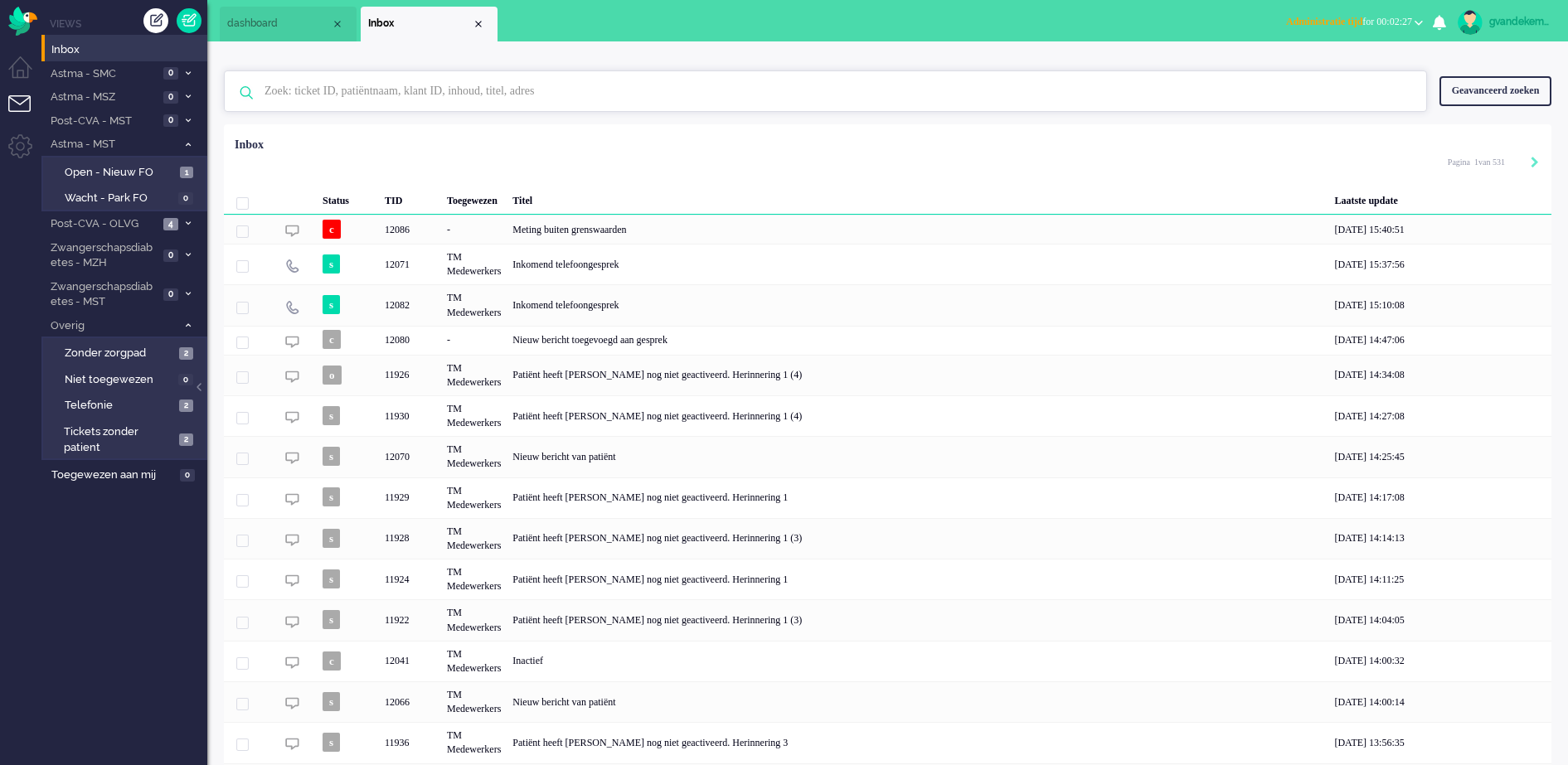
click at [496, 100] on input "text" at bounding box center [828, 91] width 1152 height 40
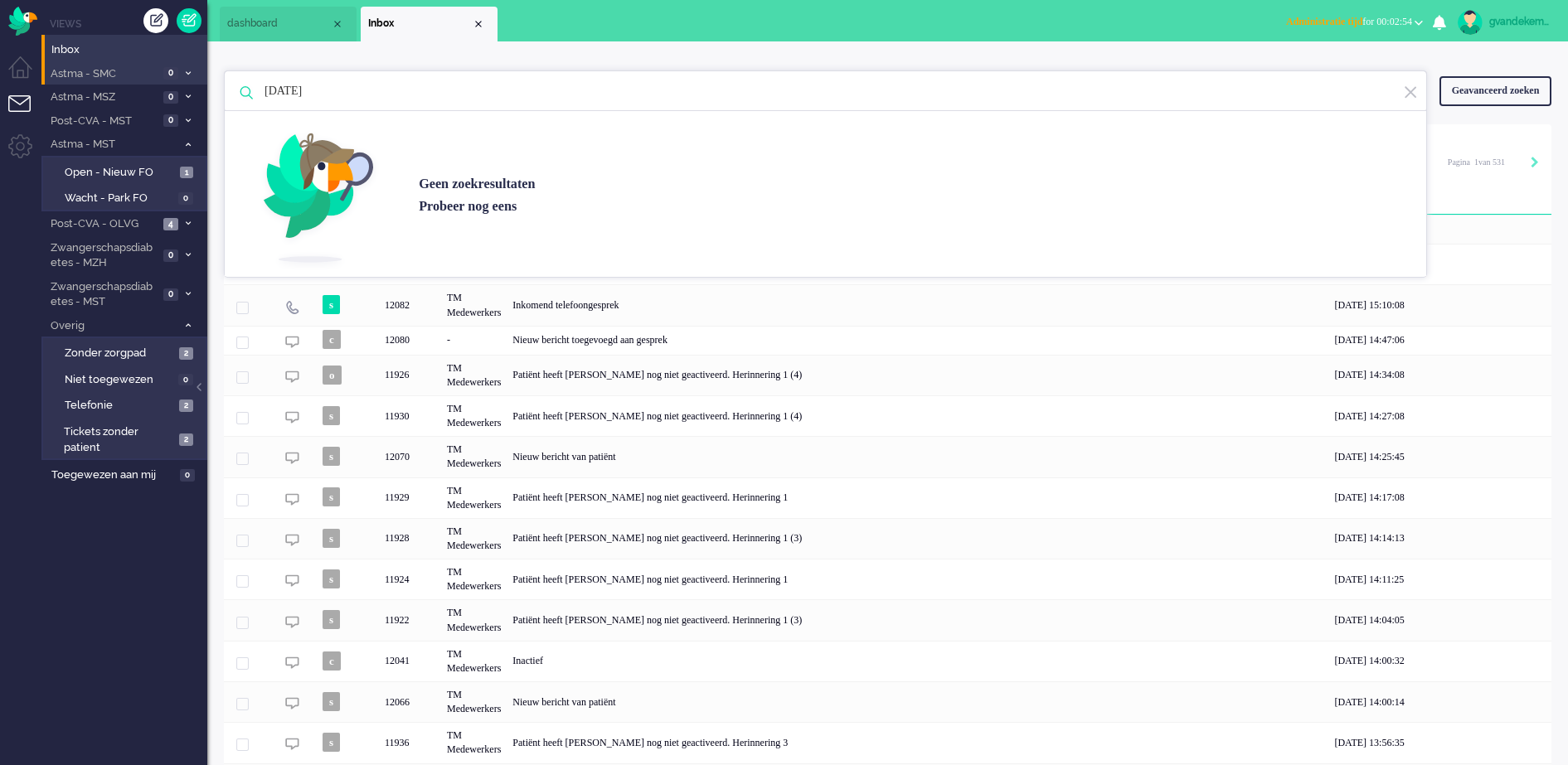
drag, startPoint x: 352, startPoint y: 91, endPoint x: 166, endPoint y: 75, distance: 186.7
click at [166, 75] on div "Thuis Dashboard [GEOGRAPHIC_DATA] Volgen [GEOGRAPHIC_DATA] release_2.1.2 Views …" at bounding box center [784, 382] width 1568 height 765
click at [277, 97] on input "goldewijk" at bounding box center [828, 91] width 1152 height 40
type input "bekkers"
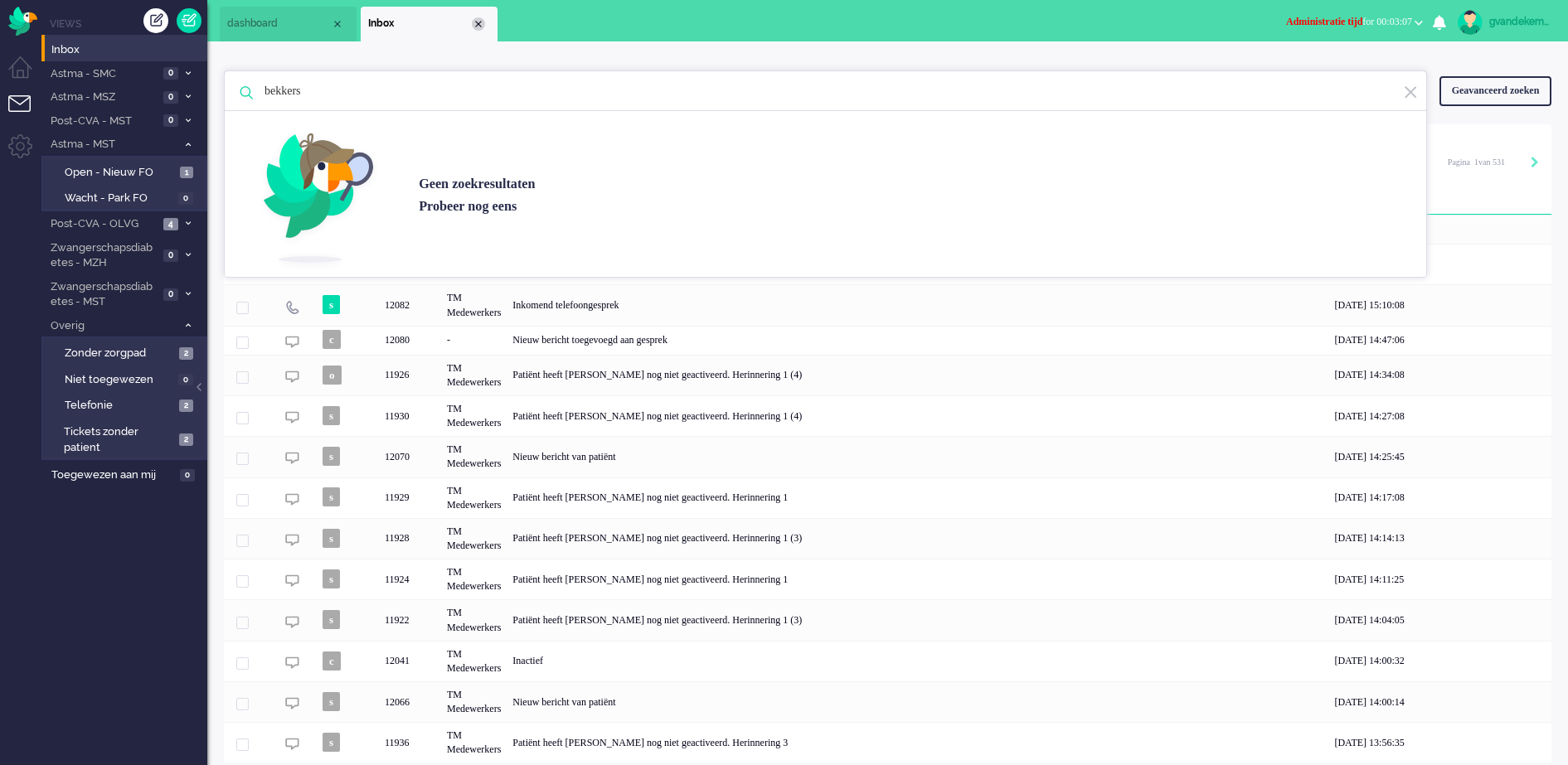
click at [480, 19] on div "Close tab" at bounding box center [479, 24] width 13 height 13
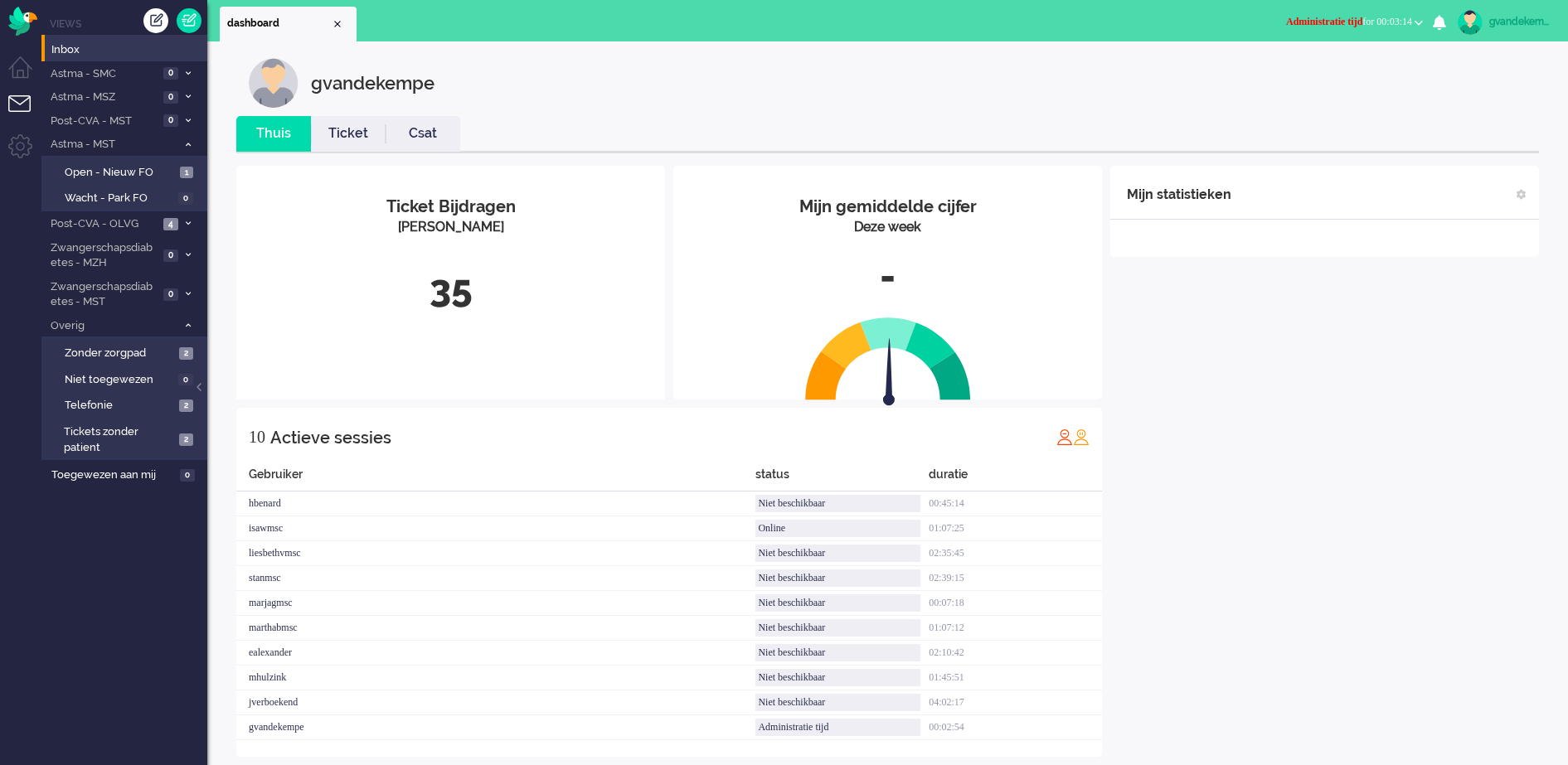
click at [1423, 20] on b "button" at bounding box center [1419, 23] width 9 height 6
click at [1318, 73] on label "Online" at bounding box center [1354, 74] width 131 height 14
click at [1289, 411] on div "Mijn statistieken + Statistieken toevoegen Bel tijd (gemiddelde dag) Wrapup tij…" at bounding box center [1324, 461] width 428 height 591
click at [66, 49] on span "Inbox" at bounding box center [129, 50] width 156 height 16
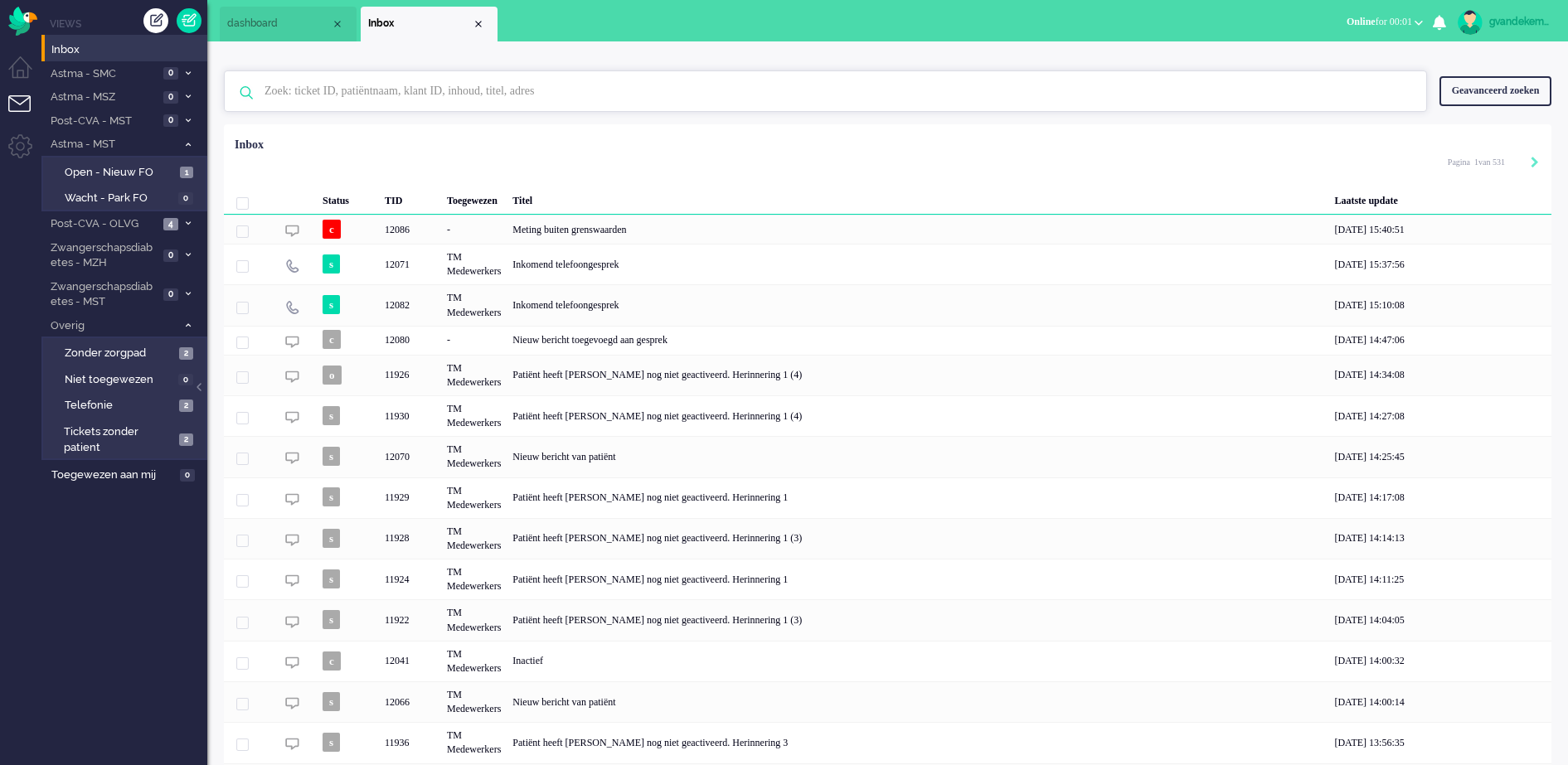
click at [406, 91] on input "text" at bounding box center [828, 91] width 1152 height 40
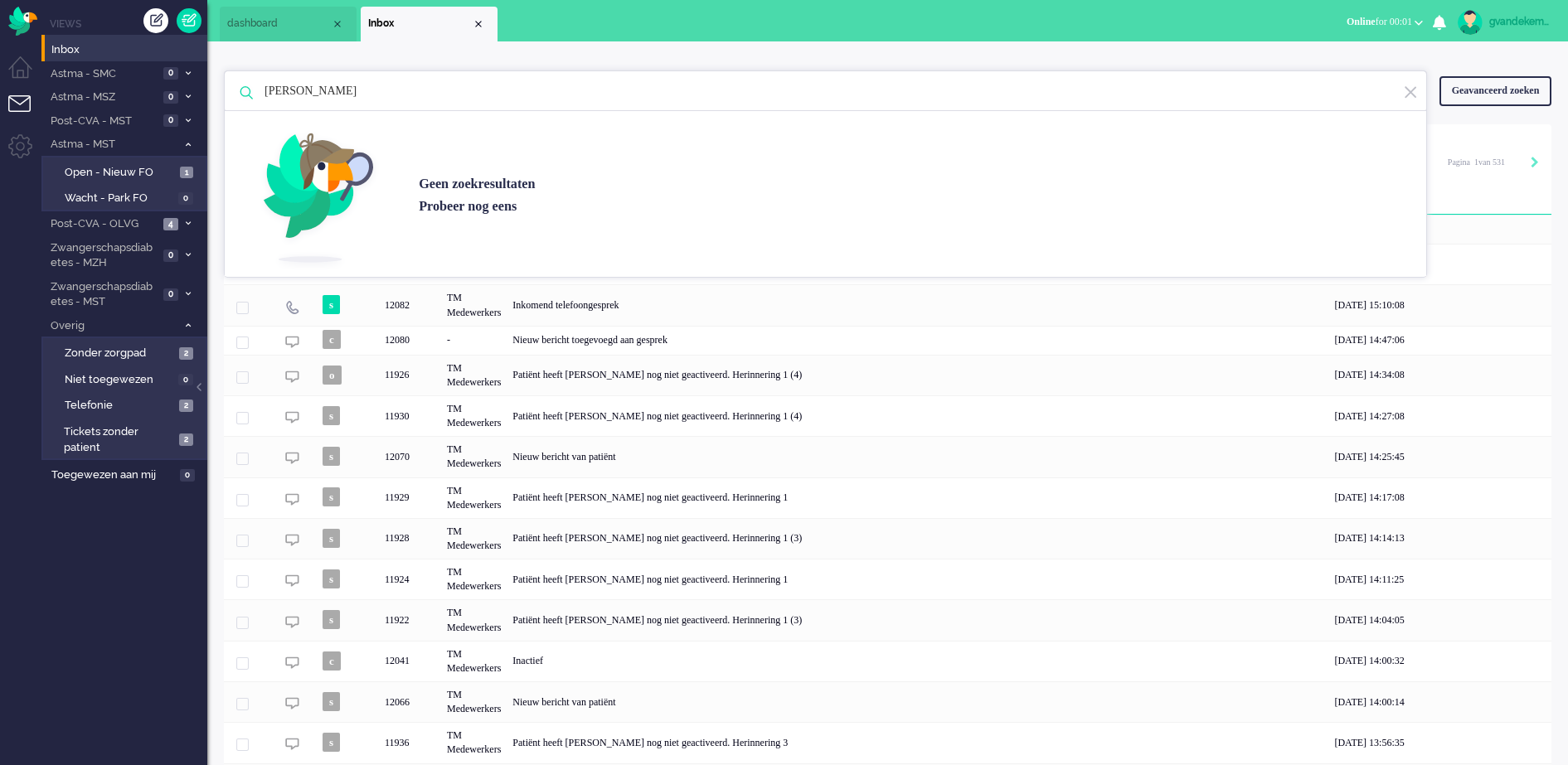
drag, startPoint x: 382, startPoint y: 89, endPoint x: 226, endPoint y: 80, distance: 156.3
click at [226, 80] on div "[PERSON_NAME] zoekresultaten [PERSON_NAME] nog eens" at bounding box center [826, 92] width 1203 height 42
click at [951, 102] on input "bevers" at bounding box center [828, 91] width 1152 height 40
type input "bevers"
click at [657, 195] on div "Geen zoekresultaten [PERSON_NAME] nog eens" at bounding box center [826, 193] width 1202 height 165
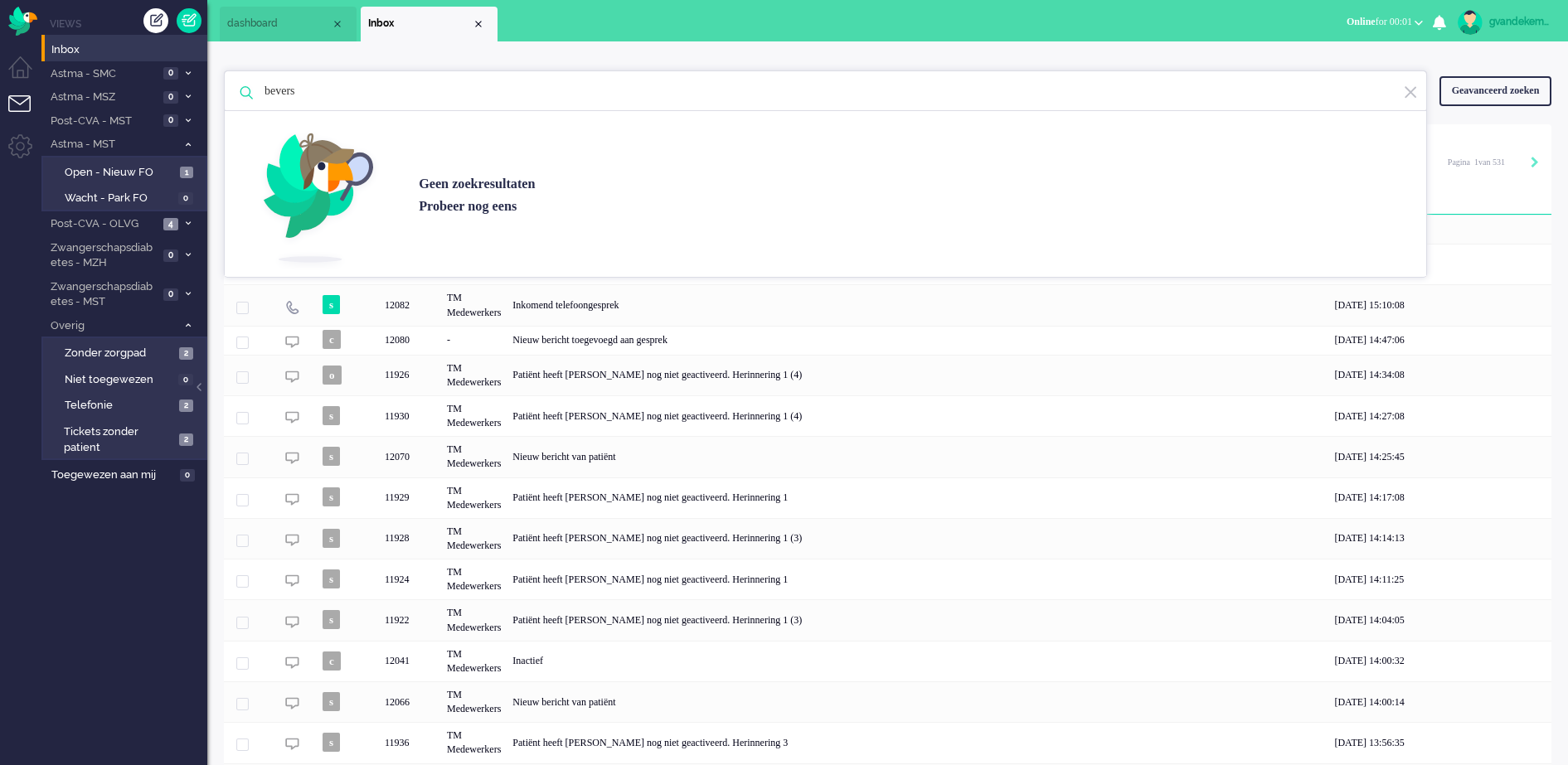
click at [1412, 96] on img at bounding box center [1411, 92] width 15 height 16
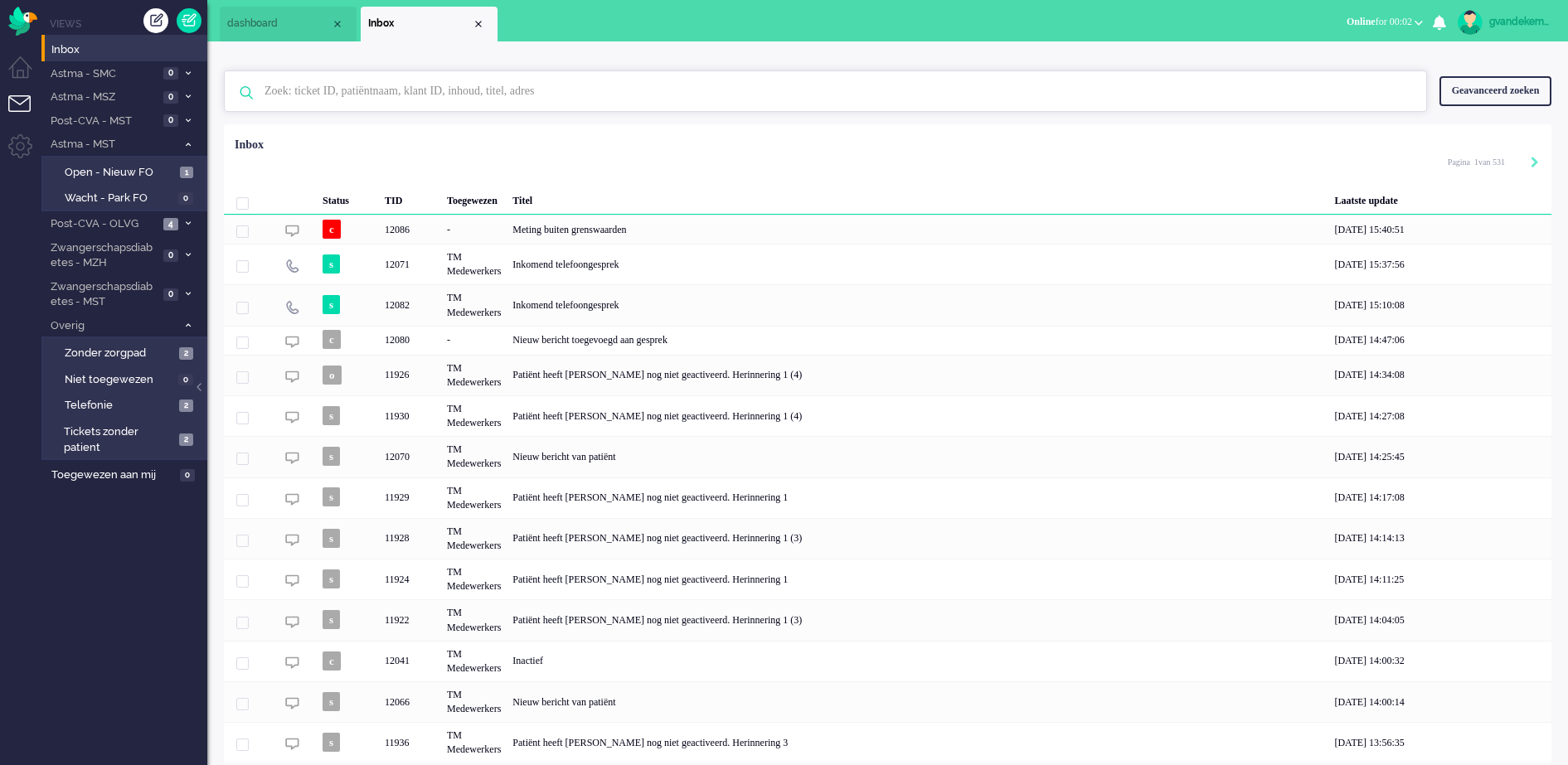
click at [382, 90] on input "text" at bounding box center [828, 91] width 1152 height 40
paste input "01097656"
type input "01097656"
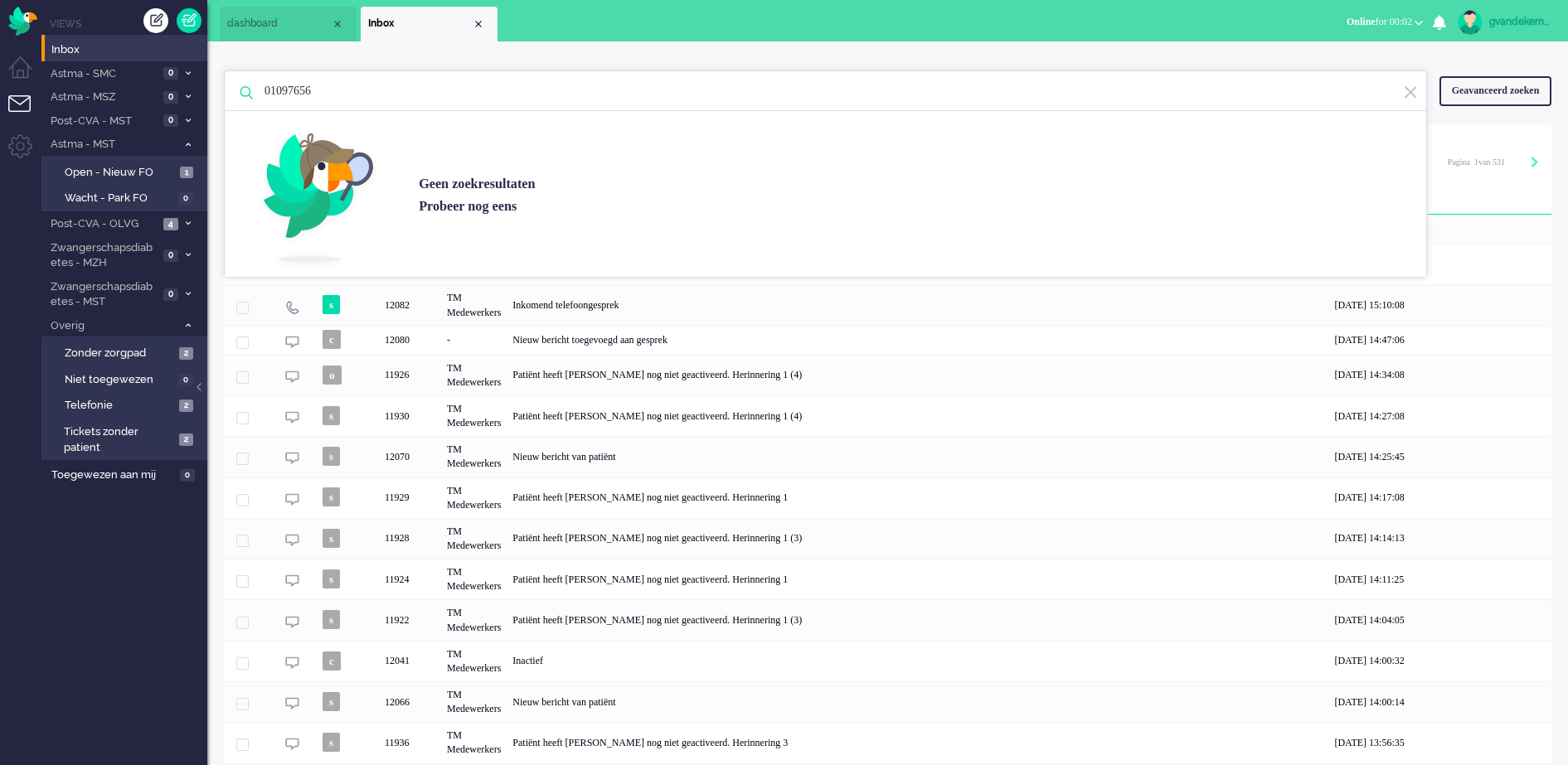
drag, startPoint x: 362, startPoint y: 89, endPoint x: 270, endPoint y: 105, distance: 93.4
click at [270, 105] on input "01097656" at bounding box center [828, 91] width 1152 height 40
drag, startPoint x: 375, startPoint y: 91, endPoint x: 214, endPoint y: 95, distance: 161.0
click at [214, 95] on div "01097656 Geen zoekresultaten [PERSON_NAME] nog eens Geavanceerd zoeken Geavance…" at bounding box center [887, 451] width 1361 height 819
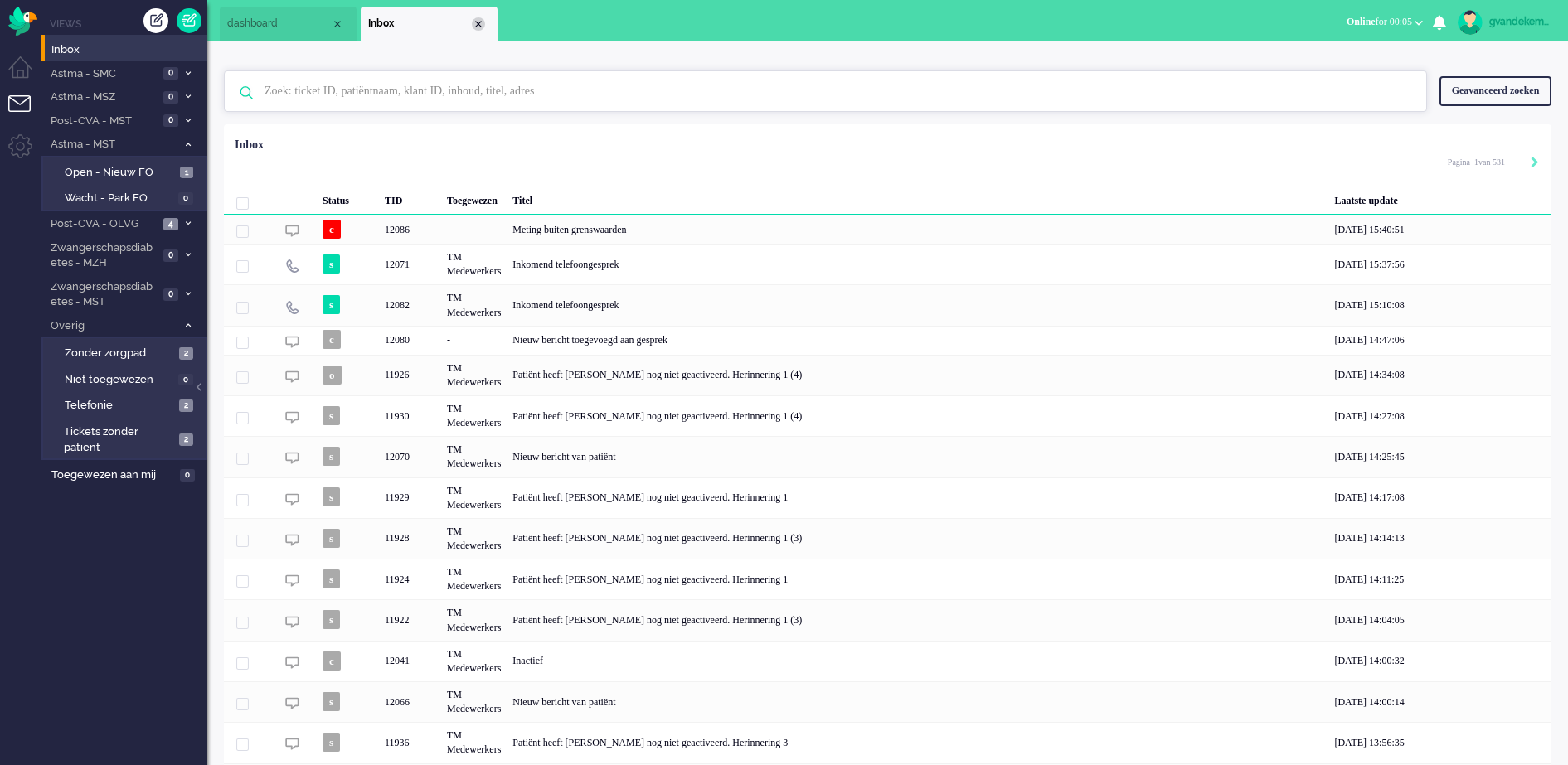
click at [473, 21] on div "Close tab" at bounding box center [479, 24] width 13 height 13
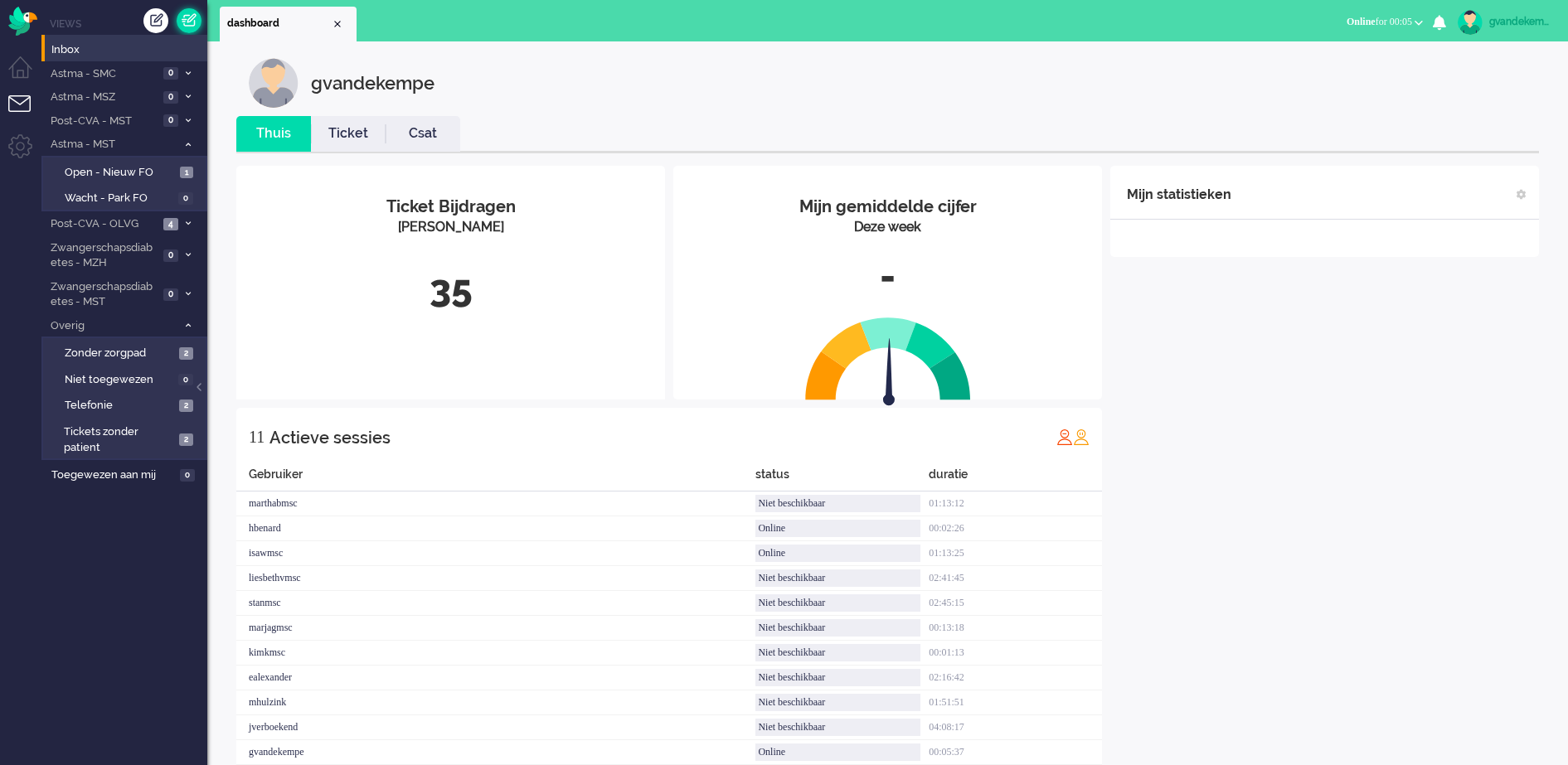
click at [189, 20] on link at bounding box center [189, 21] width 25 height 25
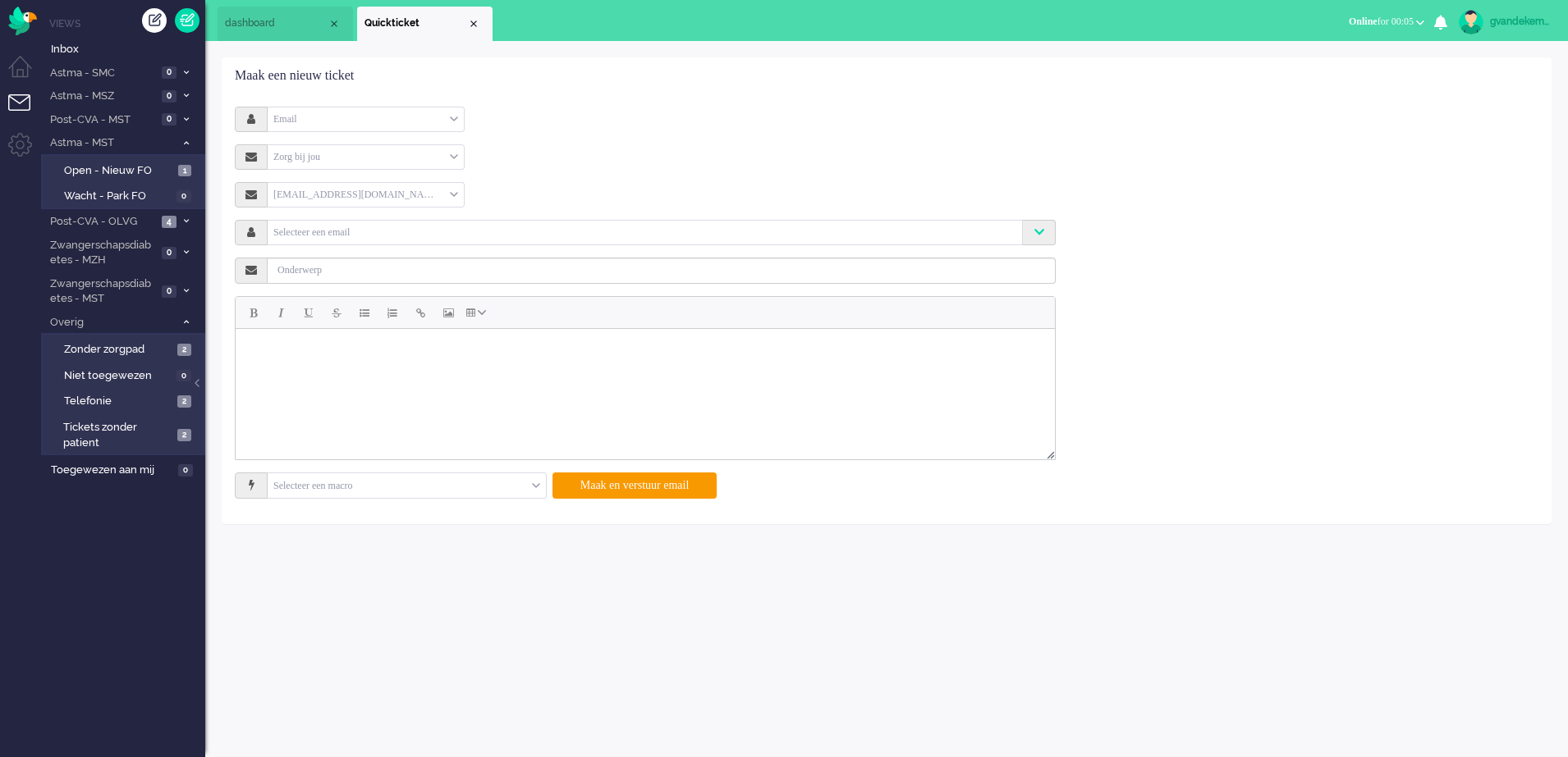
click at [450, 121] on div "Email" at bounding box center [366, 119] width 197 height 25
click at [337, 164] on li "Telefoon" at bounding box center [366, 167] width 197 height 23
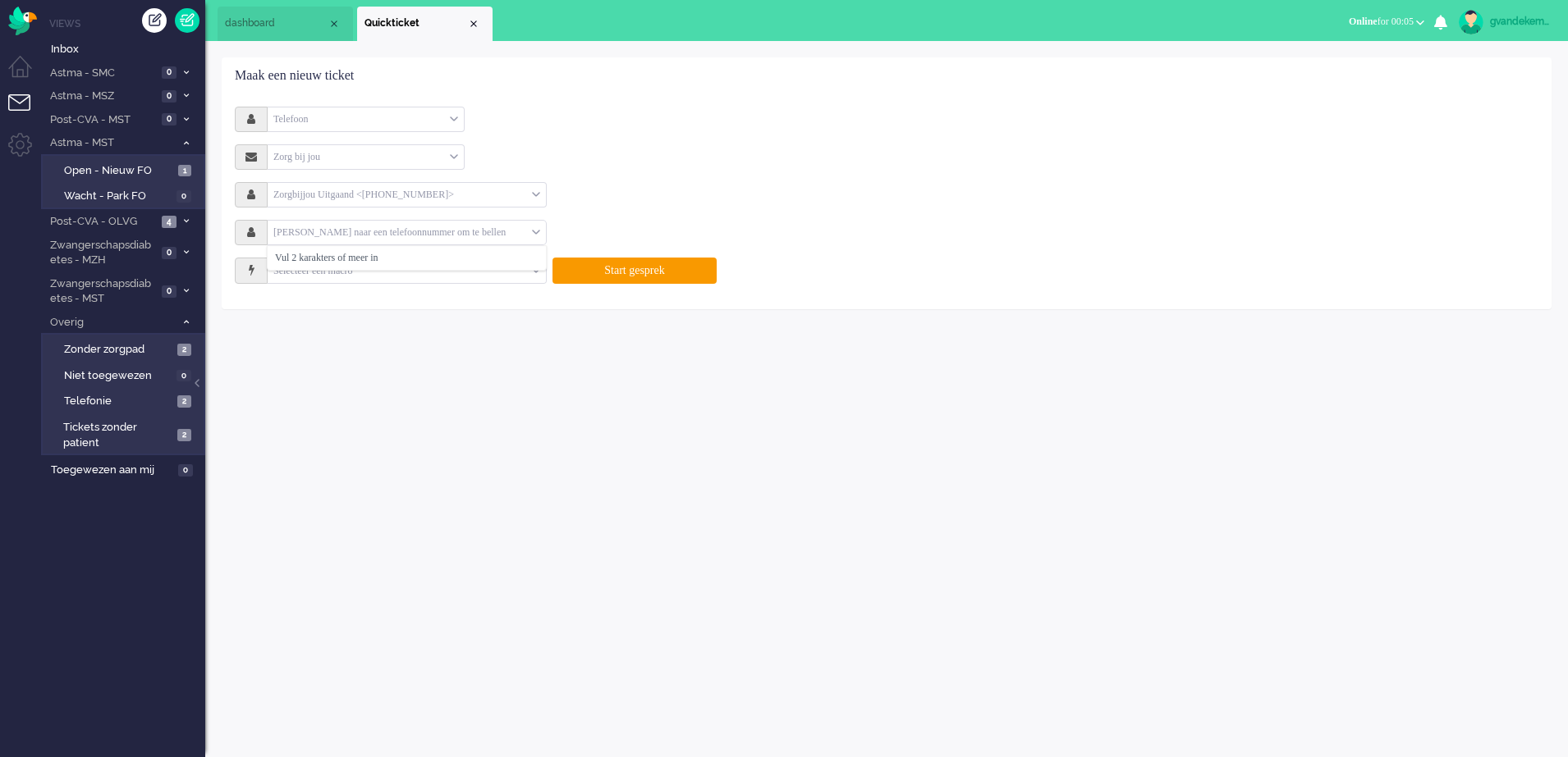
click at [461, 233] on input "text" at bounding box center [400, 233] width 264 height 19
type input "[PHONE_NUMBER]"
click at [450, 257] on li "[PHONE_NUMBER]" at bounding box center [406, 257] width 278 height 23
click at [633, 270] on button "Start gesprek" at bounding box center [634, 270] width 164 height 26
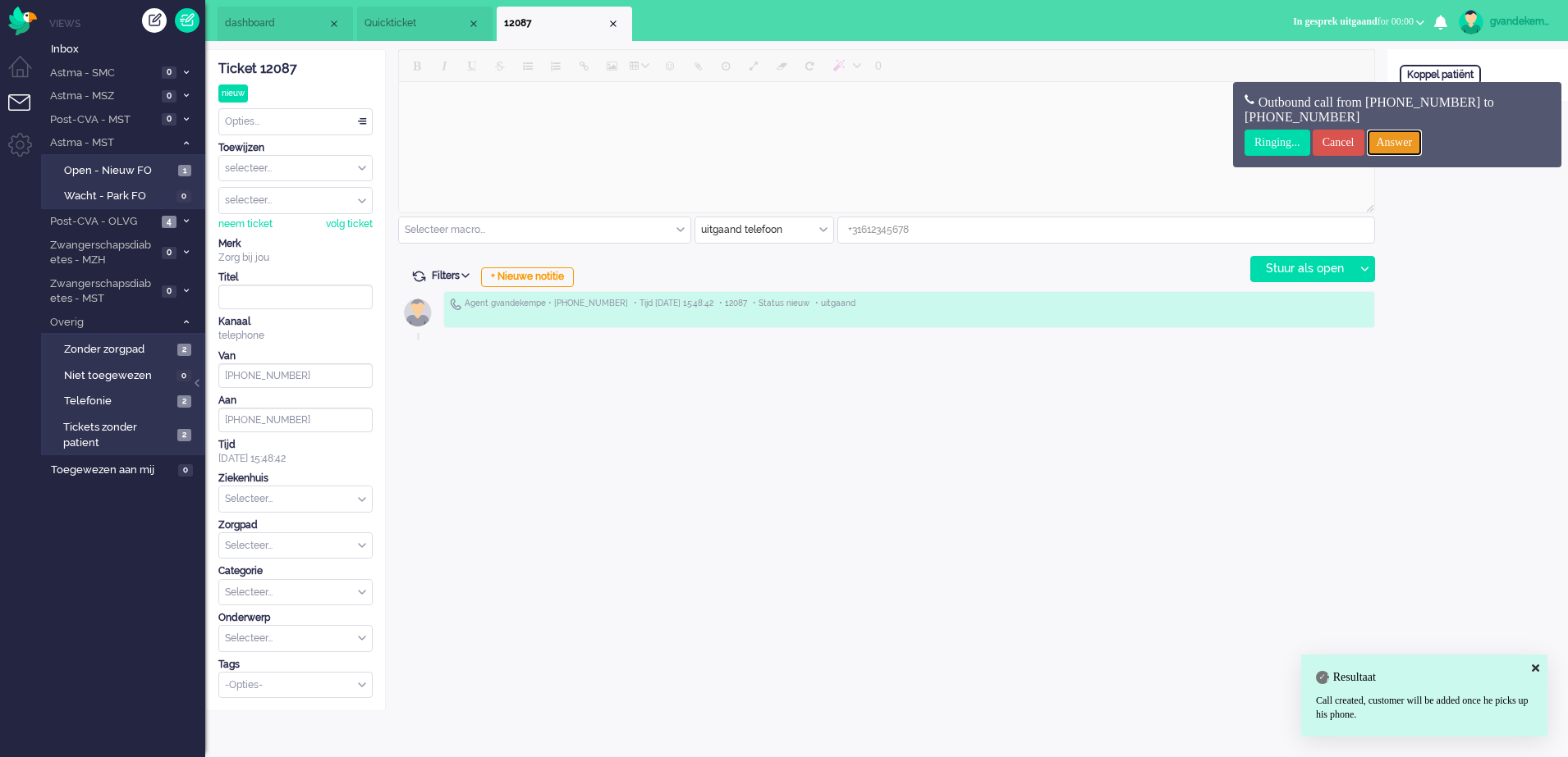
click at [1416, 143] on input "Answer" at bounding box center [1395, 143] width 56 height 26
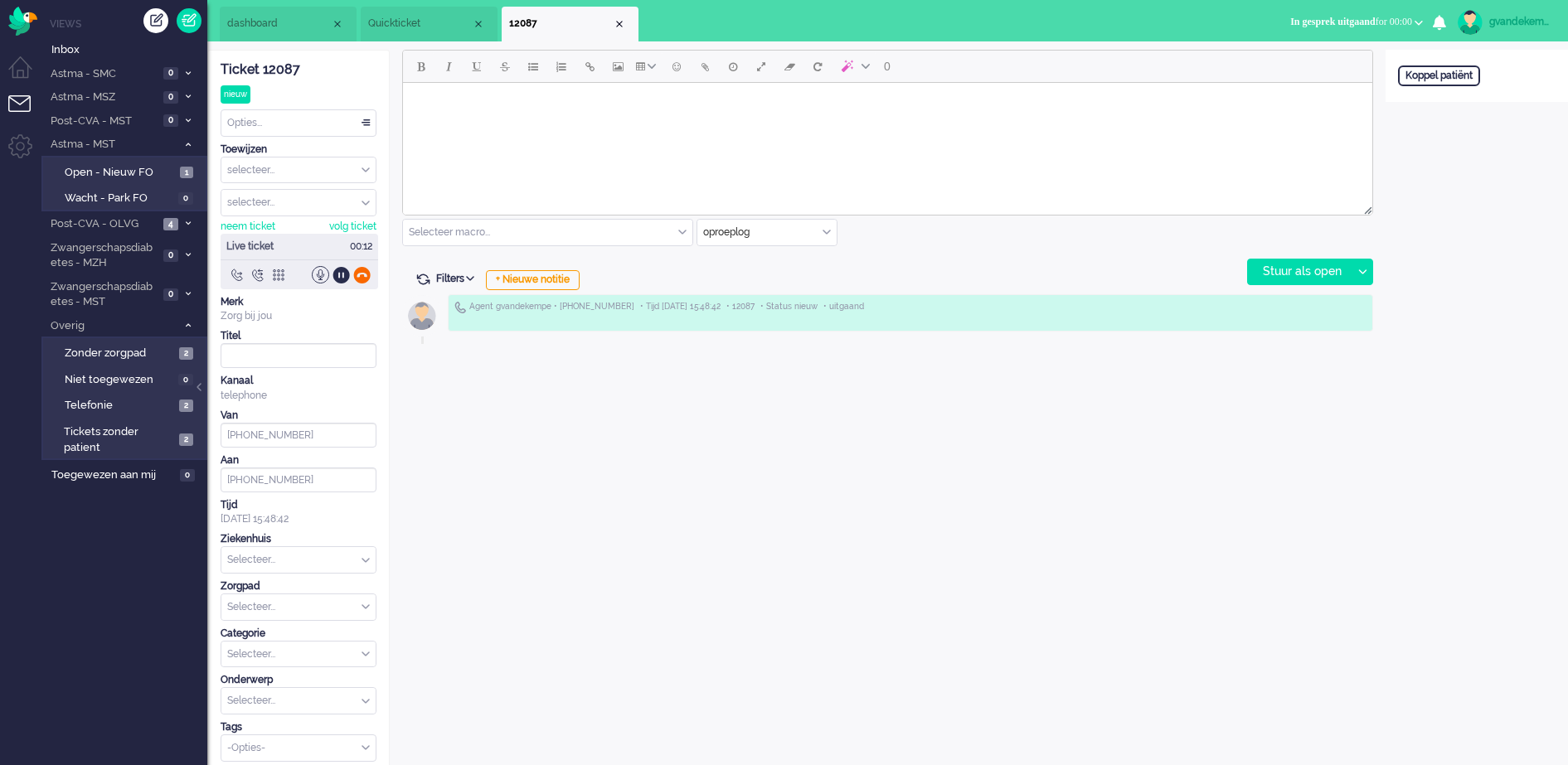
click at [363, 273] on div at bounding box center [362, 275] width 17 height 17
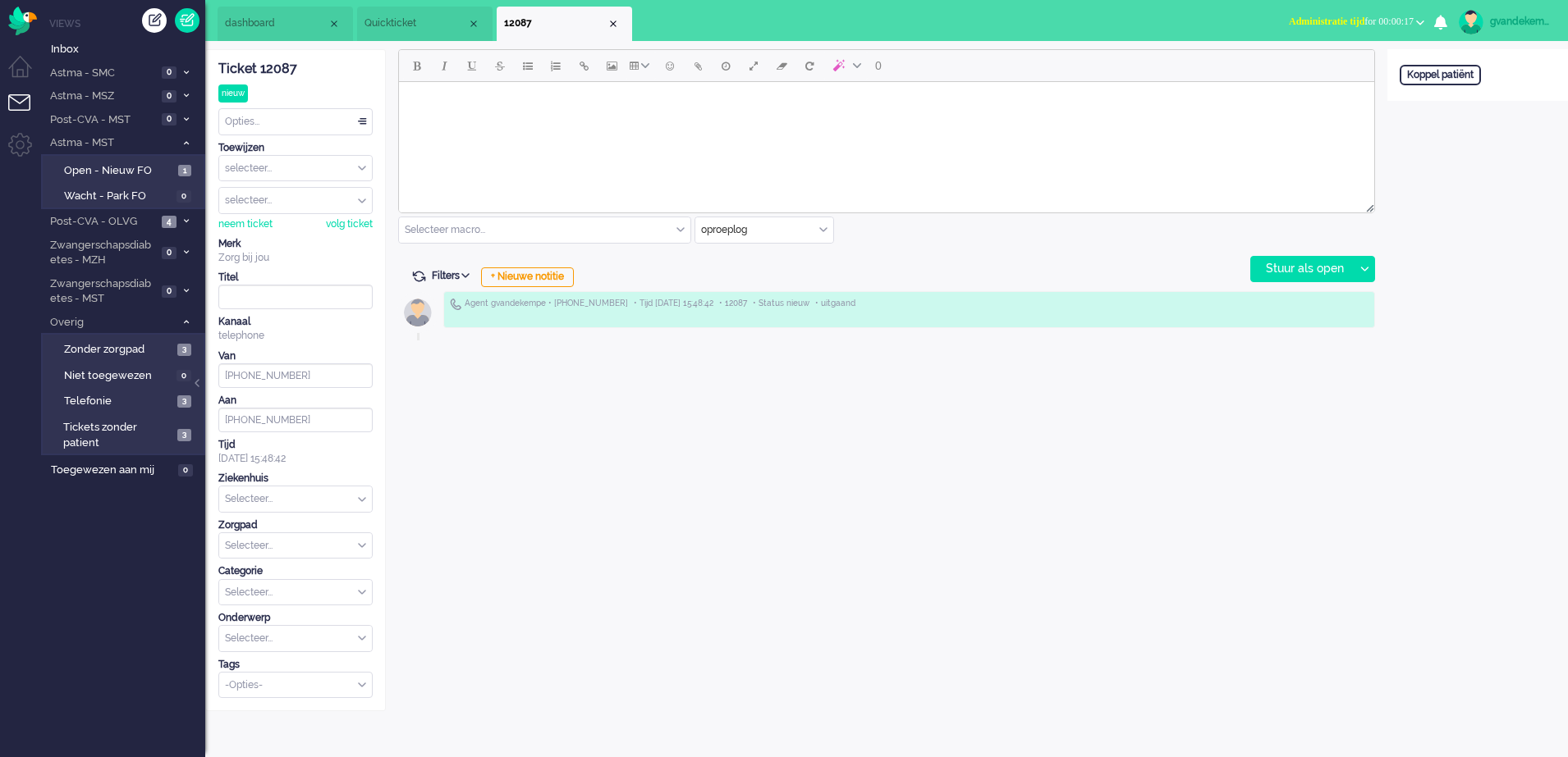
click at [821, 229] on div "oproeplog" at bounding box center [764, 229] width 138 height 25
click at [759, 272] on span "uitgaand telefoon" at bounding box center [743, 278] width 81 height 14
click at [1294, 269] on div "Stuur als open" at bounding box center [1303, 269] width 103 height 24
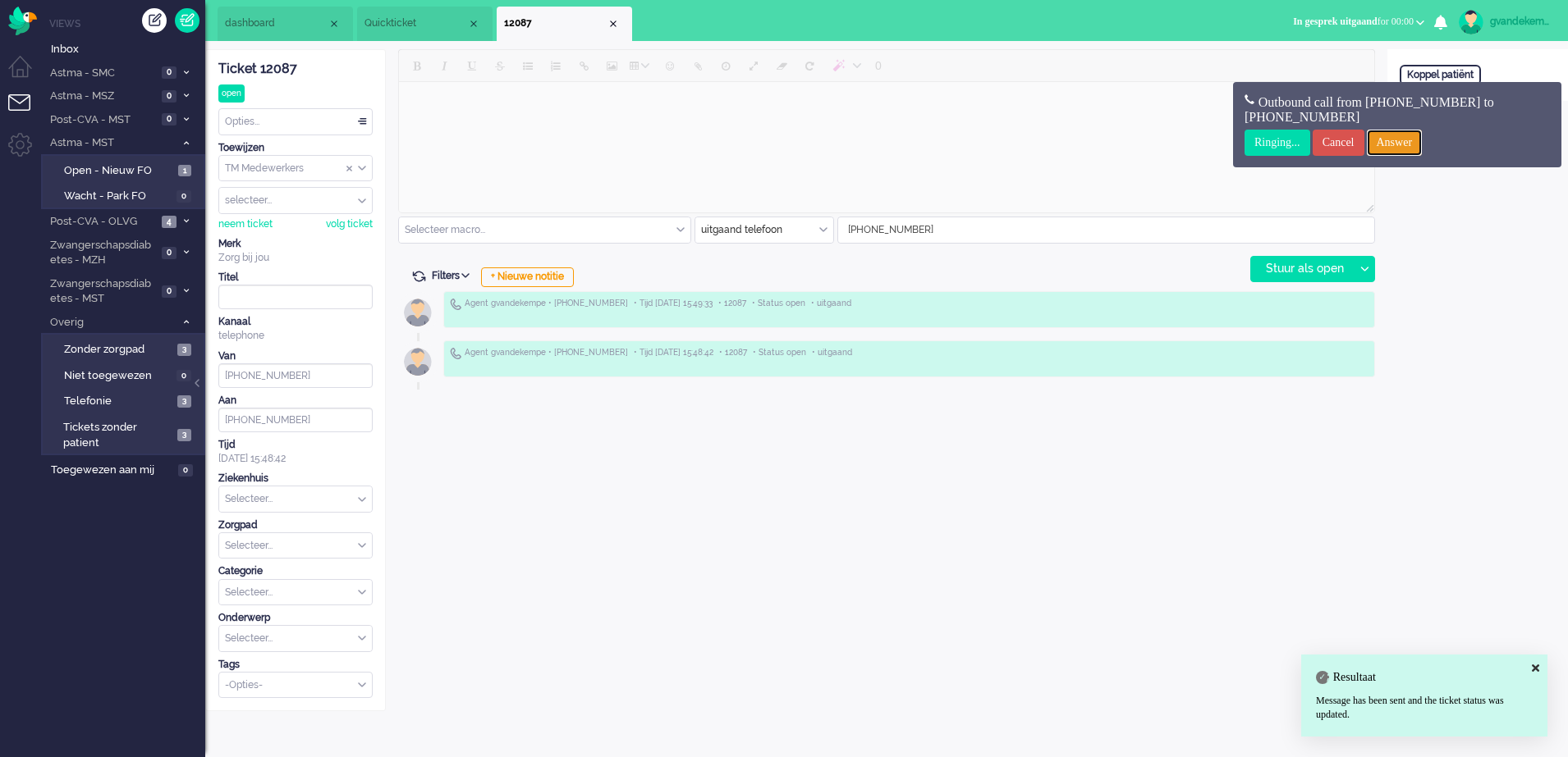
click at [1421, 136] on input "Answer" at bounding box center [1395, 143] width 56 height 26
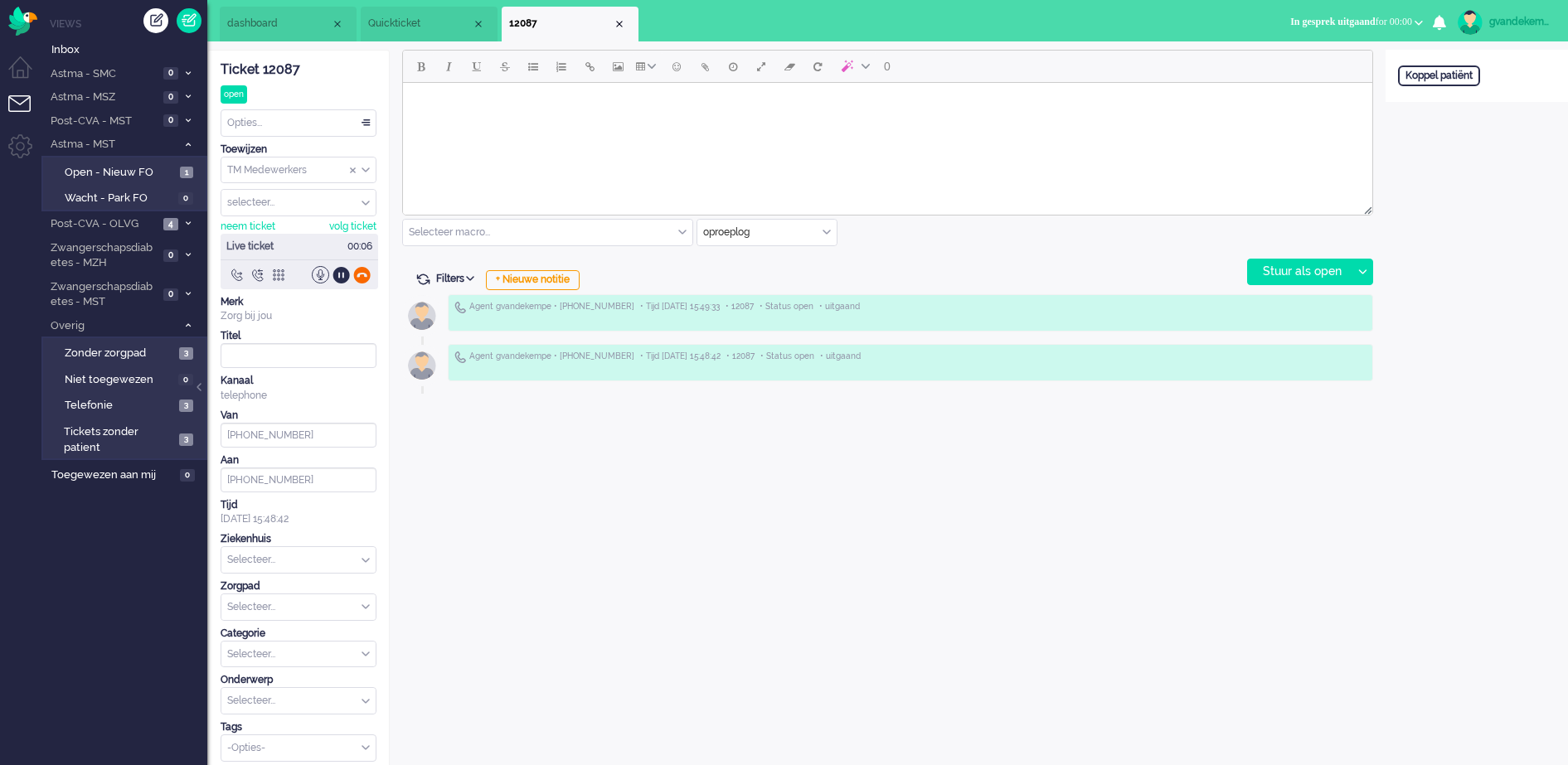
click at [360, 274] on div at bounding box center [362, 275] width 17 height 17
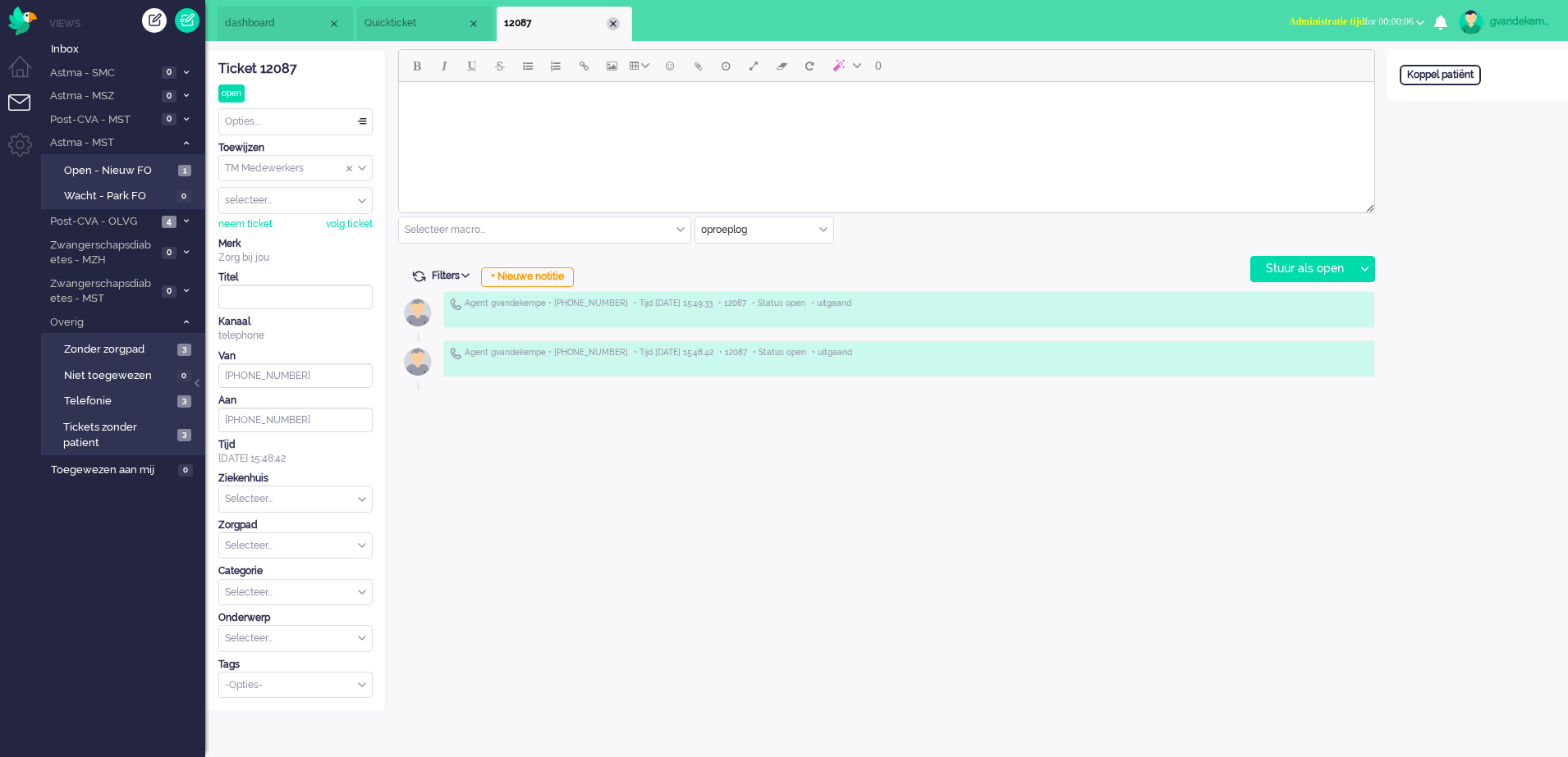
click at [611, 17] on div "Close tab" at bounding box center [613, 23] width 13 height 13
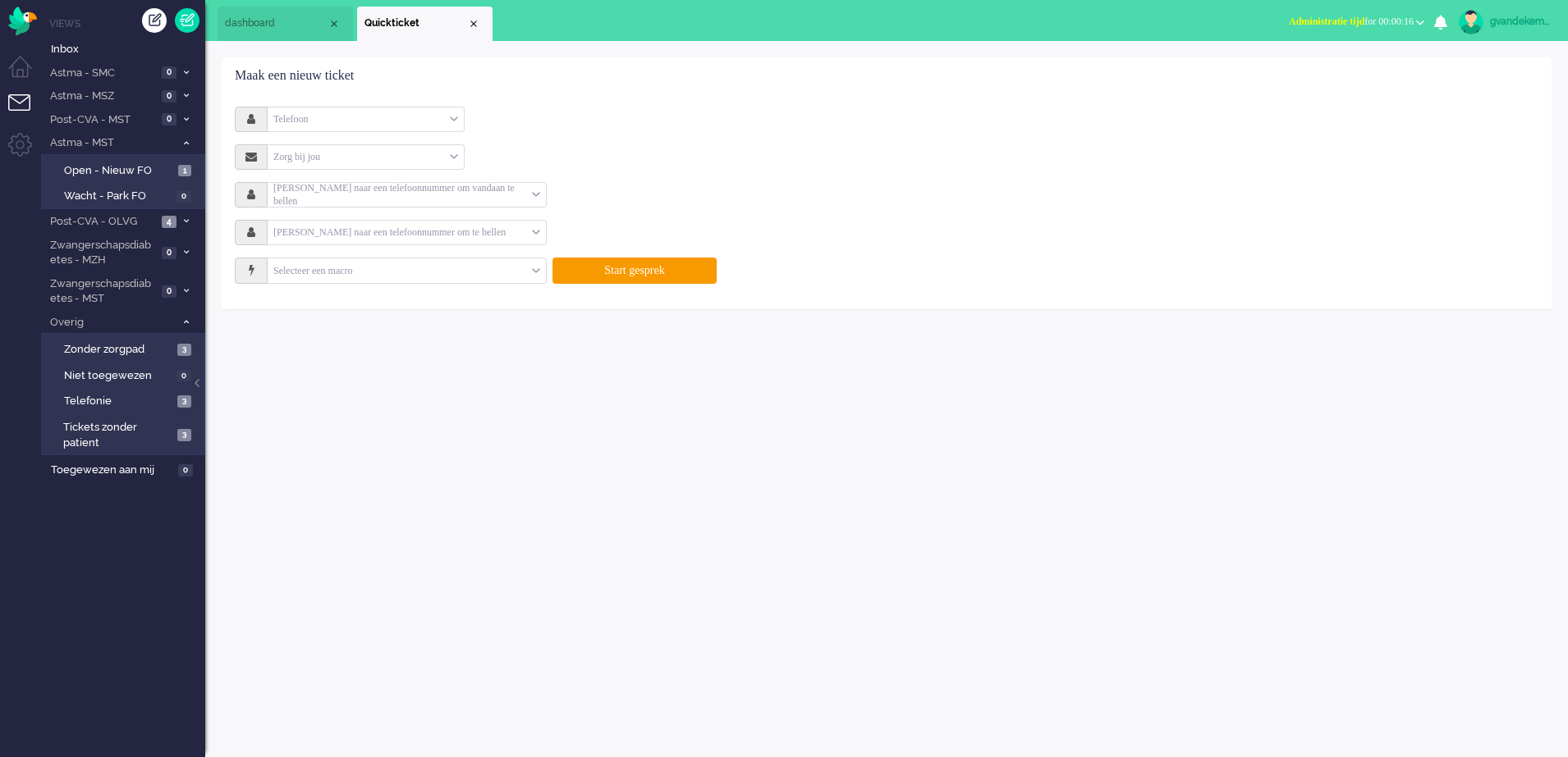
click at [508, 231] on input "text" at bounding box center [400, 233] width 264 height 19
click at [467, 18] on li "Quickticket" at bounding box center [424, 23] width 136 height 35
click at [474, 23] on div "Close tab" at bounding box center [474, 23] width 13 height 13
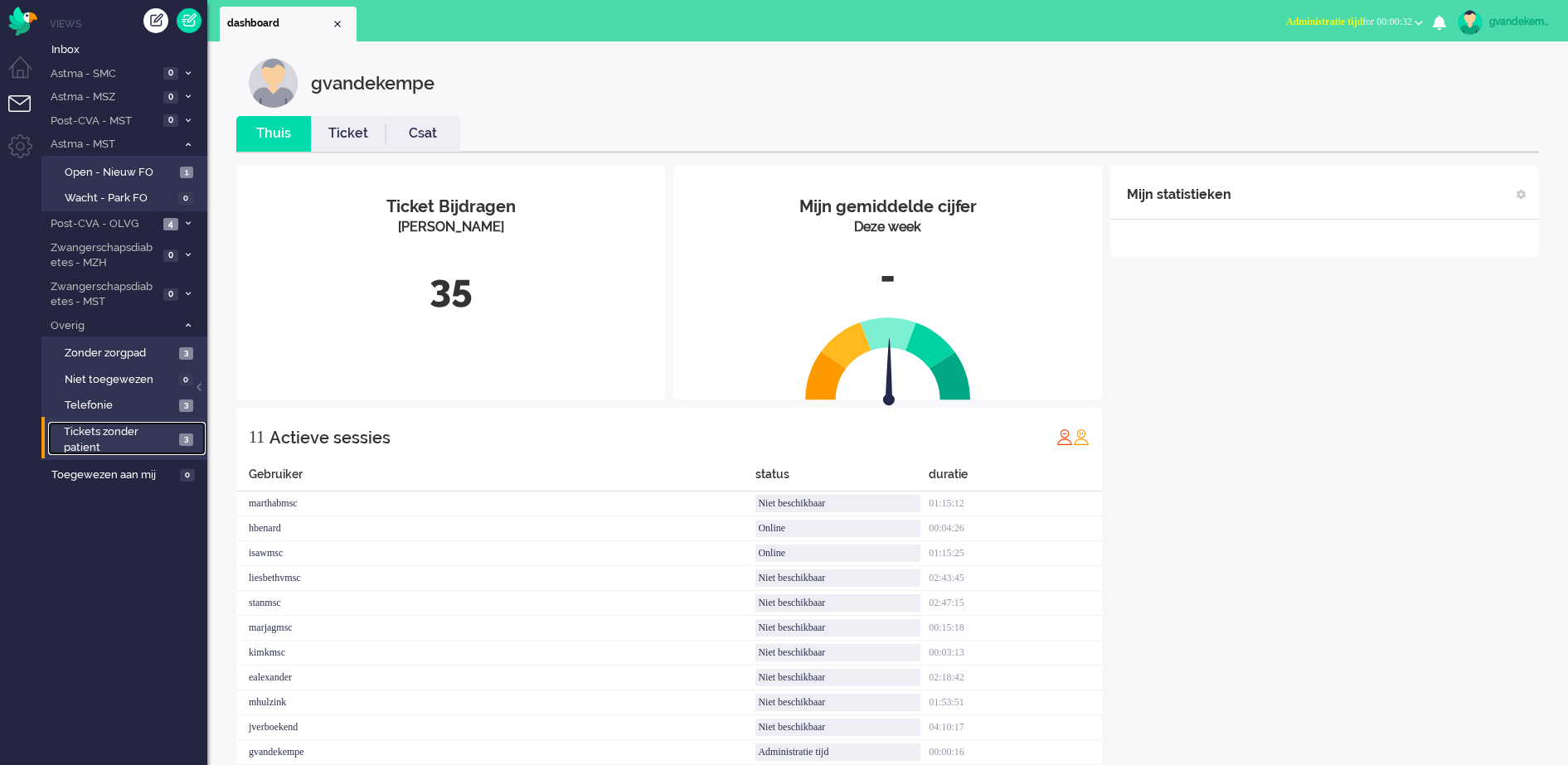
click at [183, 438] on span "3" at bounding box center [185, 440] width 14 height 12
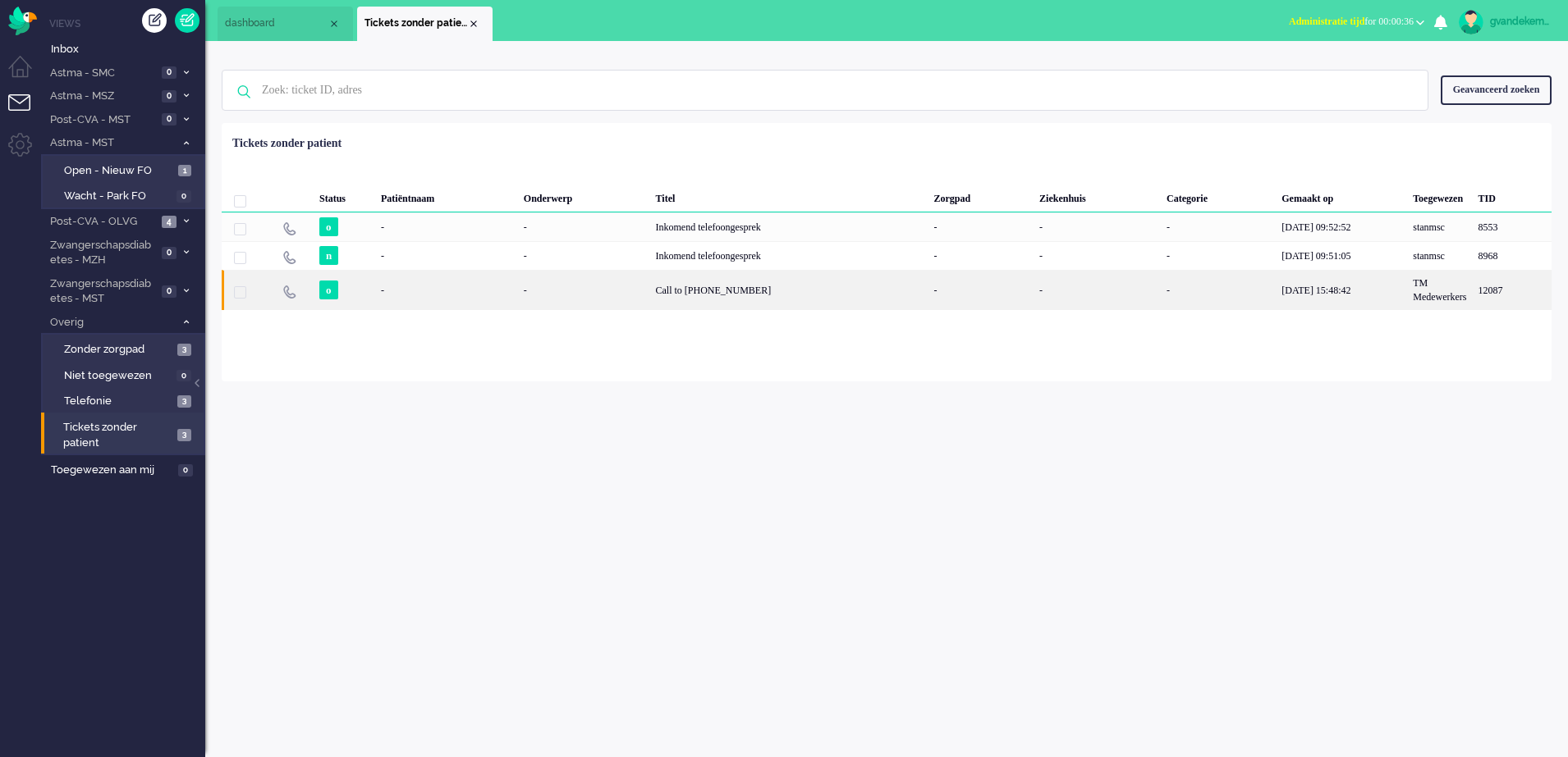
click at [725, 290] on div "Call to [PHONE_NUMBER]" at bounding box center [789, 290] width 278 height 40
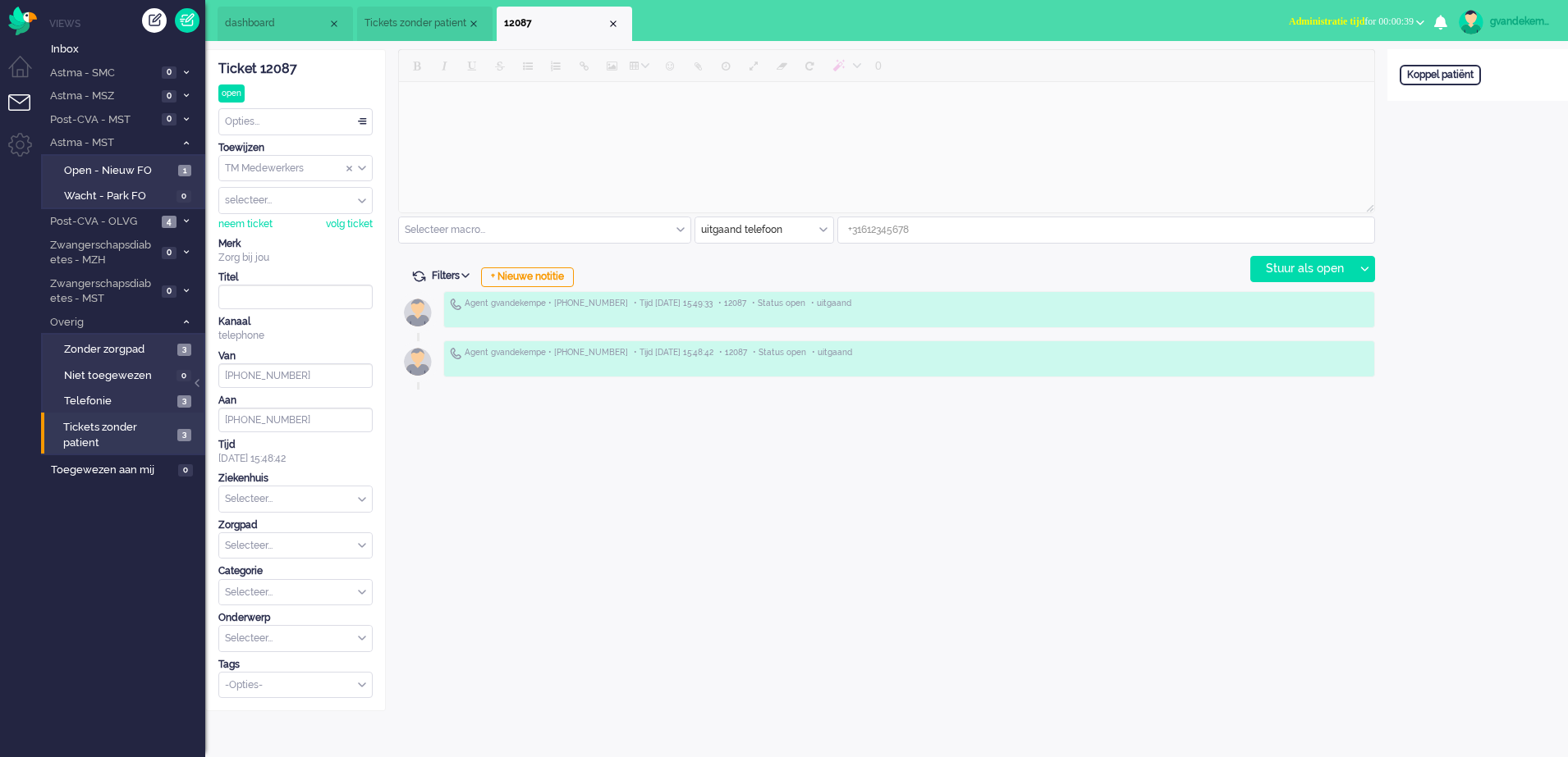
click at [375, 114] on div "Ticket 12087 open Kijkend Opties... Zet Status Open In afwachting Geparkeerd Op…" at bounding box center [295, 381] width 181 height 662
click at [359, 124] on span at bounding box center [362, 123] width 17 height 11
click at [359, 124] on div "Opties..." at bounding box center [295, 122] width 153 height 25
click at [363, 121] on span at bounding box center [362, 123] width 17 height 11
click at [359, 121] on div "Opties..." at bounding box center [295, 122] width 153 height 25
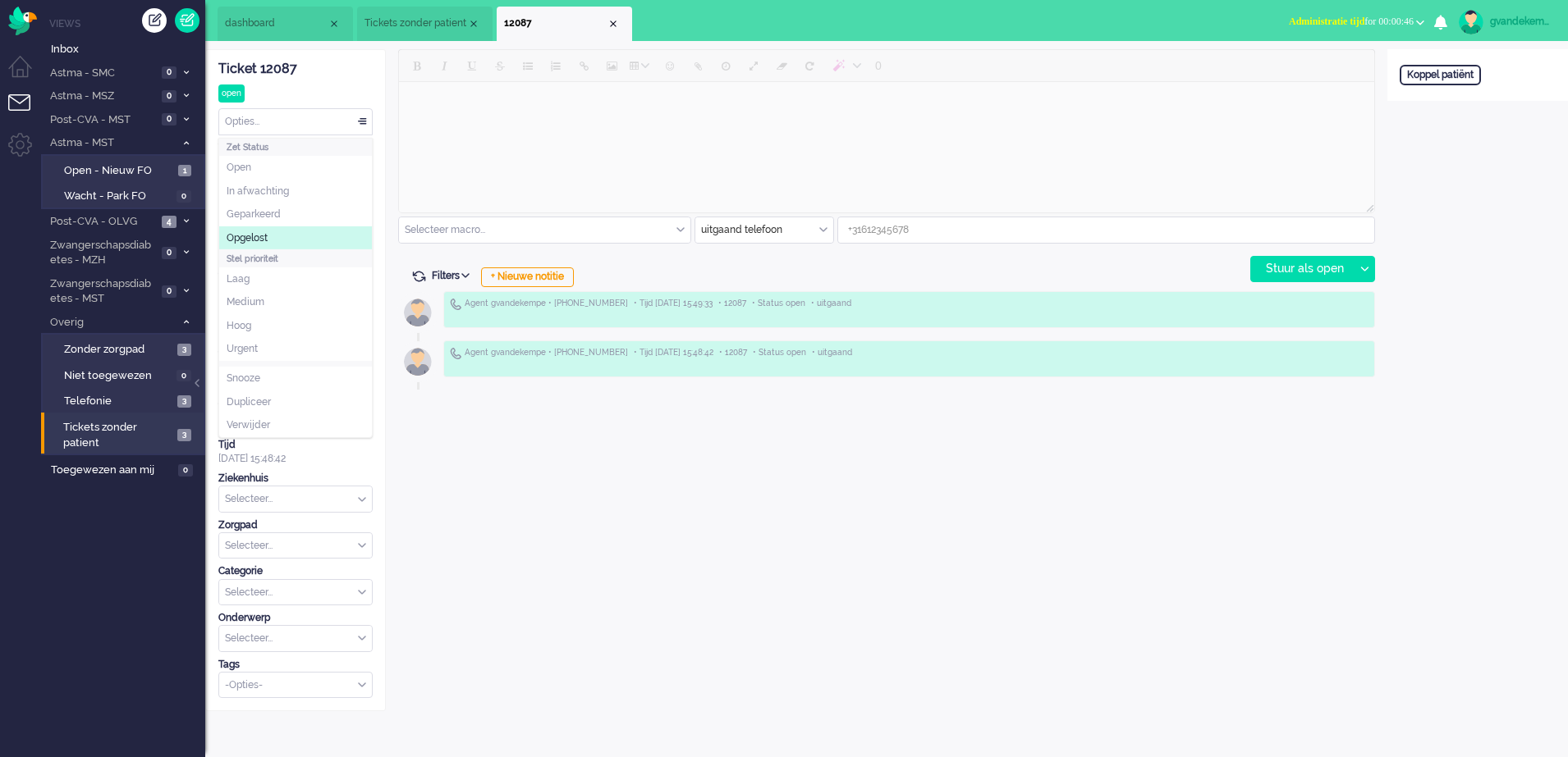
click at [256, 231] on span "Opgelost" at bounding box center [247, 238] width 41 height 14
click at [610, 19] on div "Close tab" at bounding box center [613, 23] width 13 height 13
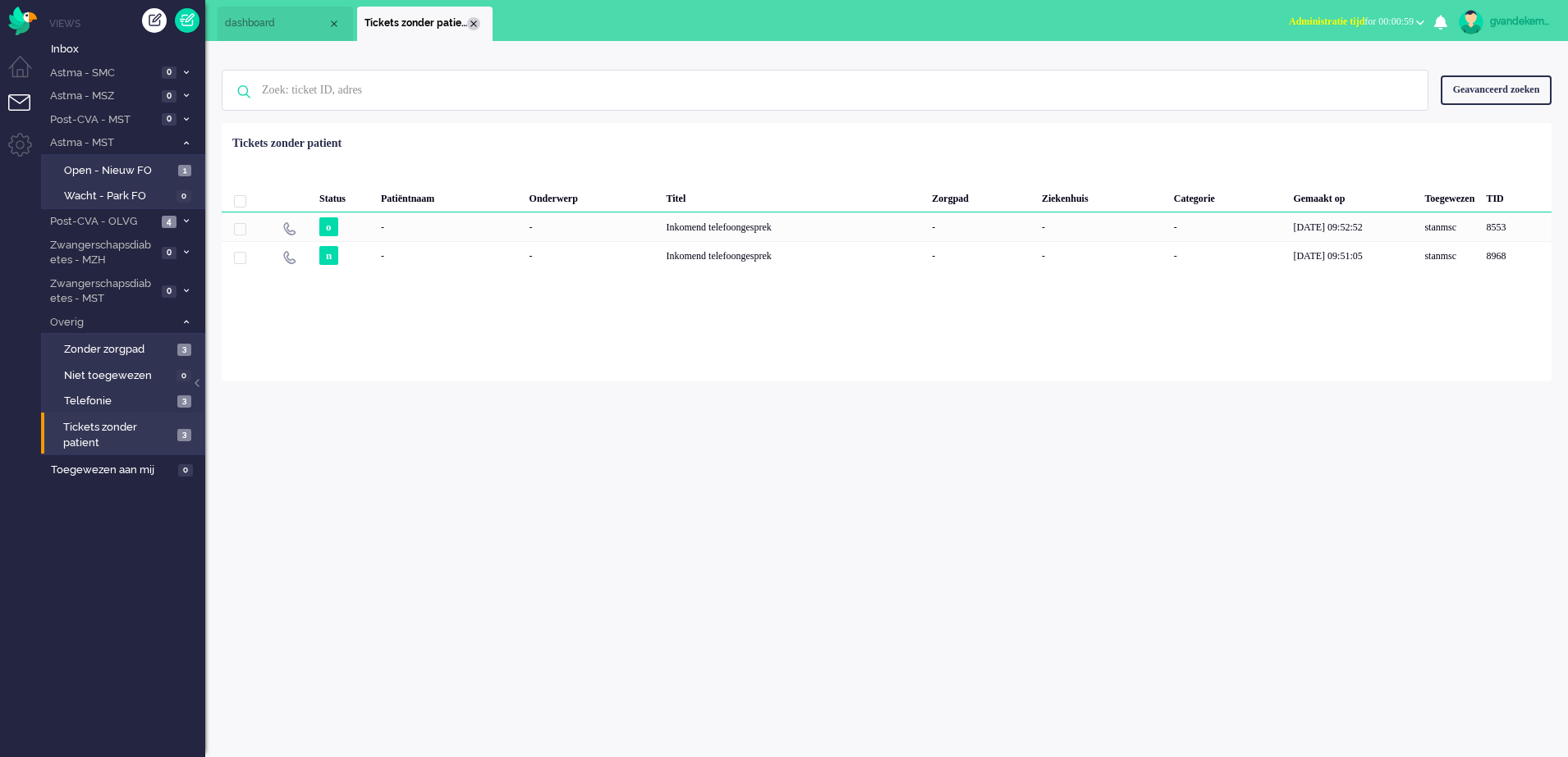
click at [475, 23] on div "Close tab" at bounding box center [474, 23] width 13 height 13
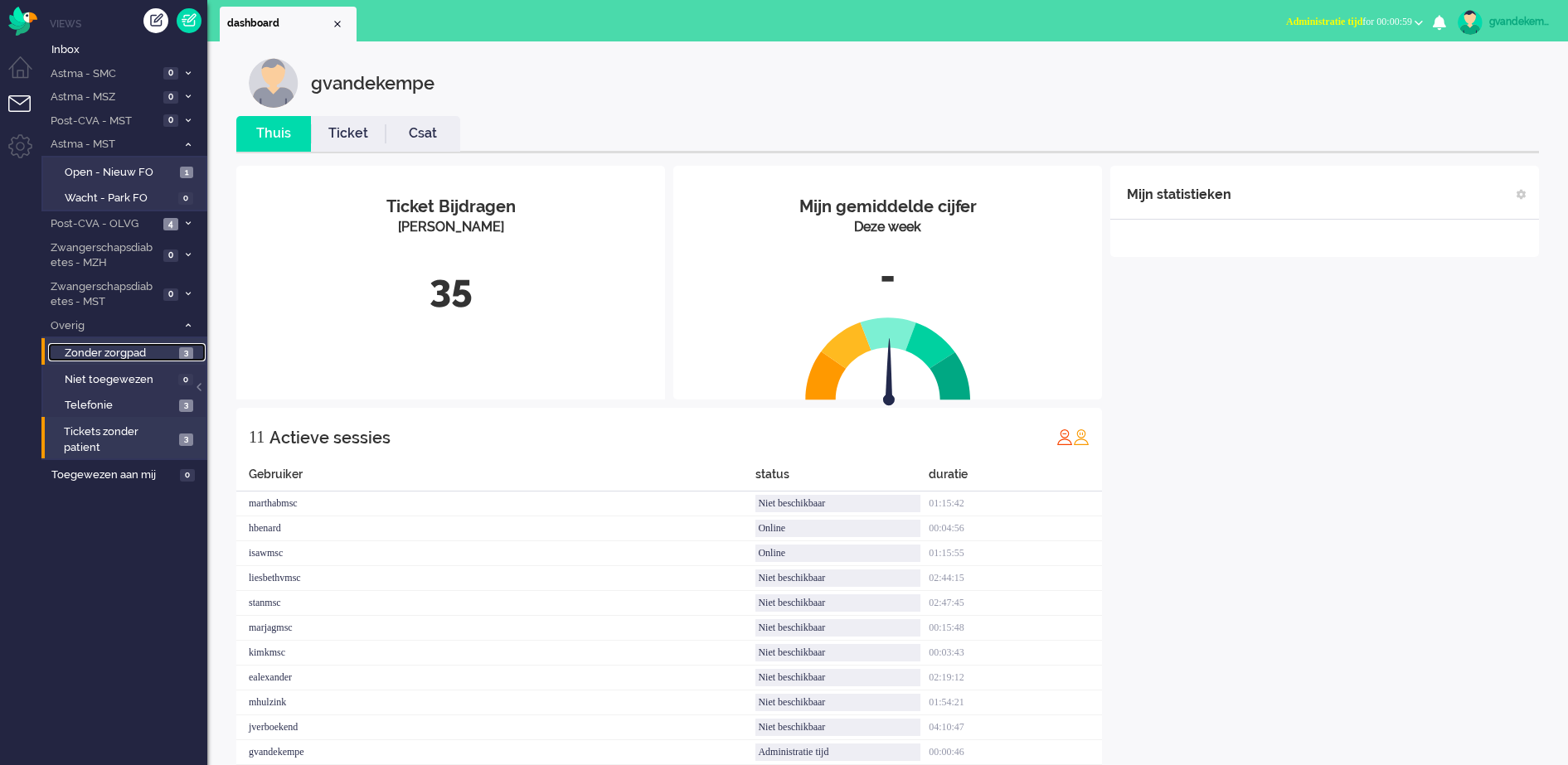
click at [175, 348] on link "Zonder zorgpad 3" at bounding box center [127, 352] width 158 height 18
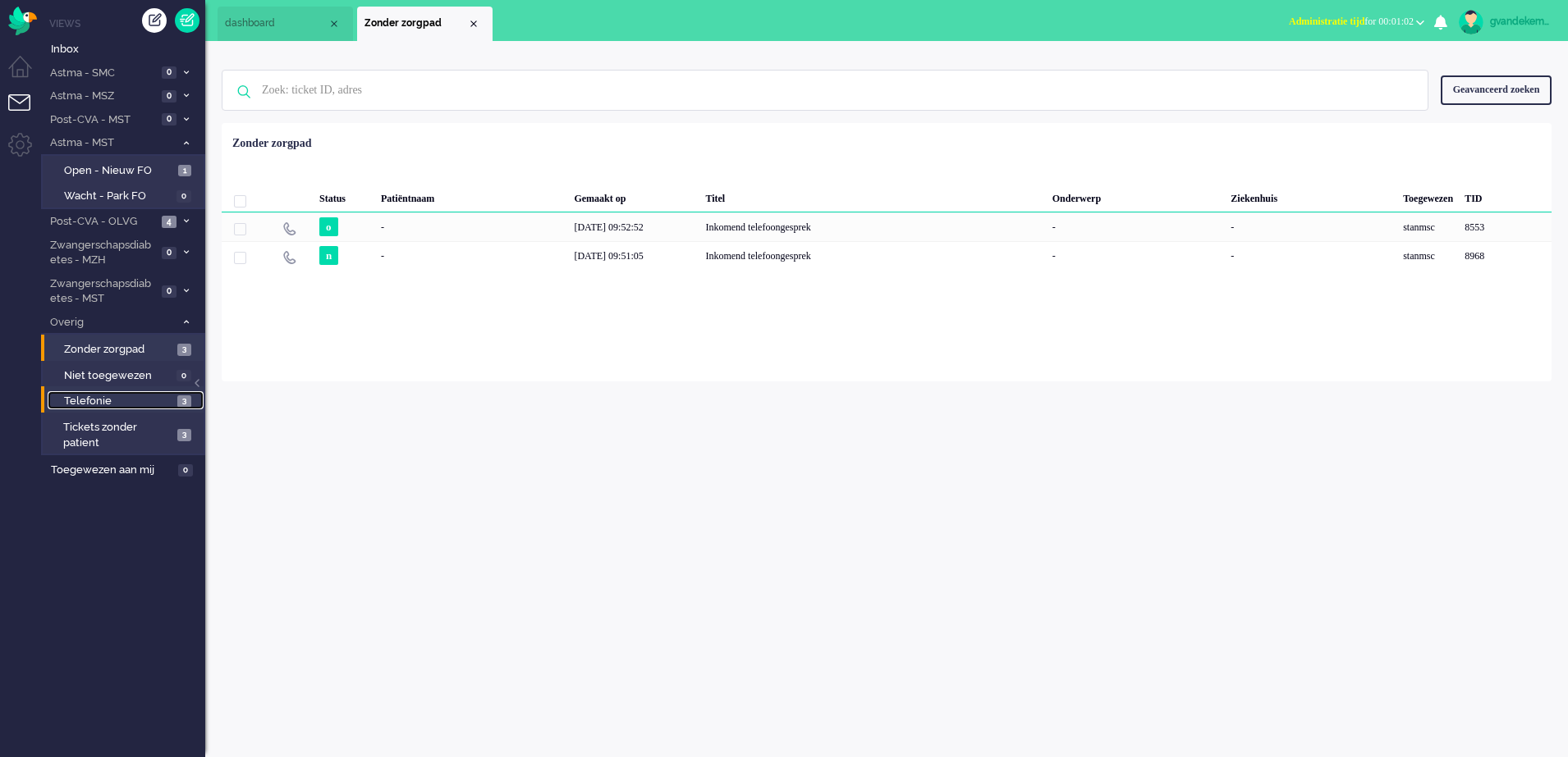
click at [180, 403] on span "3" at bounding box center [183, 401] width 14 height 12
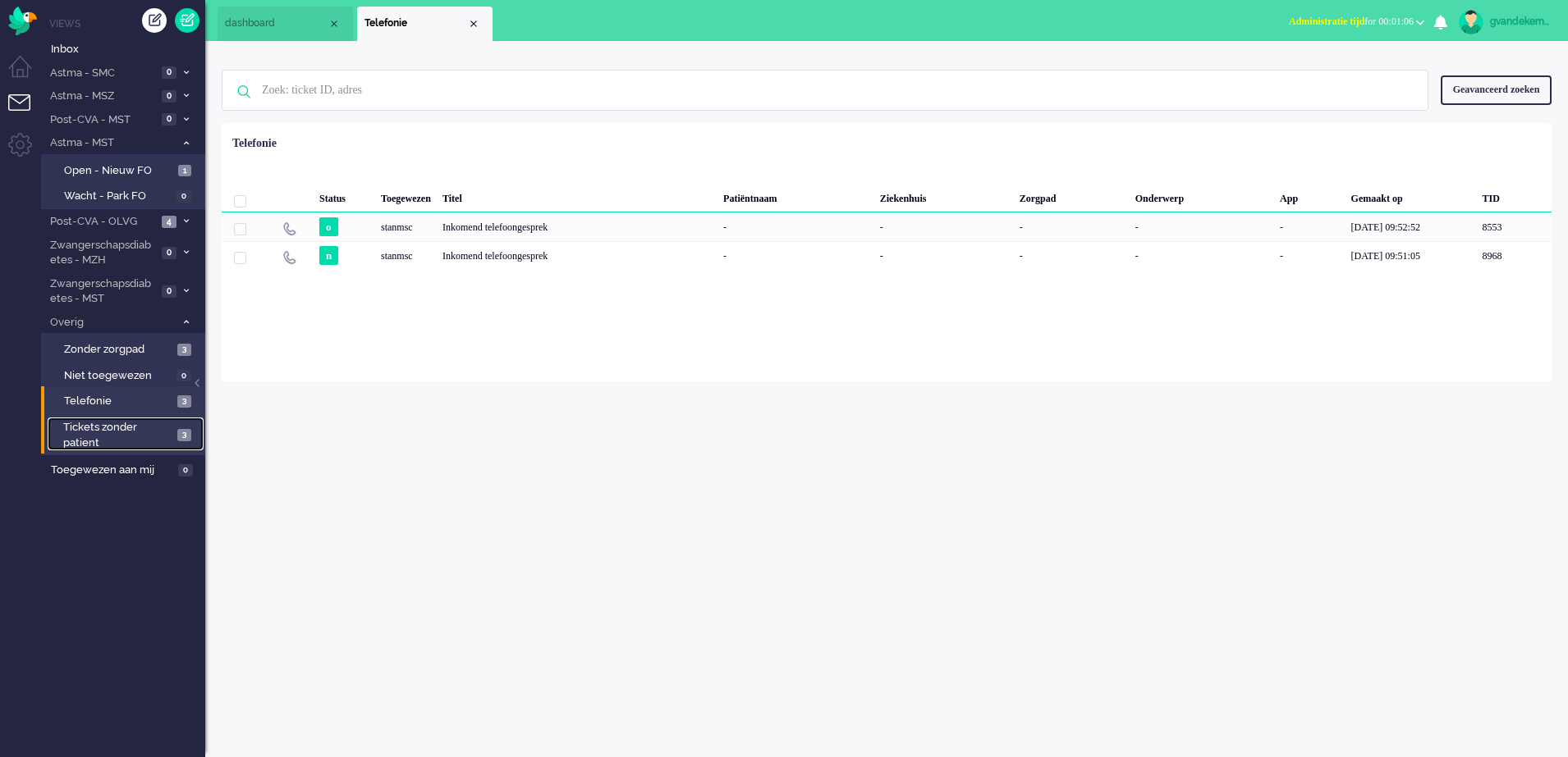
click at [170, 433] on span "Tickets zonder patient" at bounding box center [118, 435] width 110 height 30
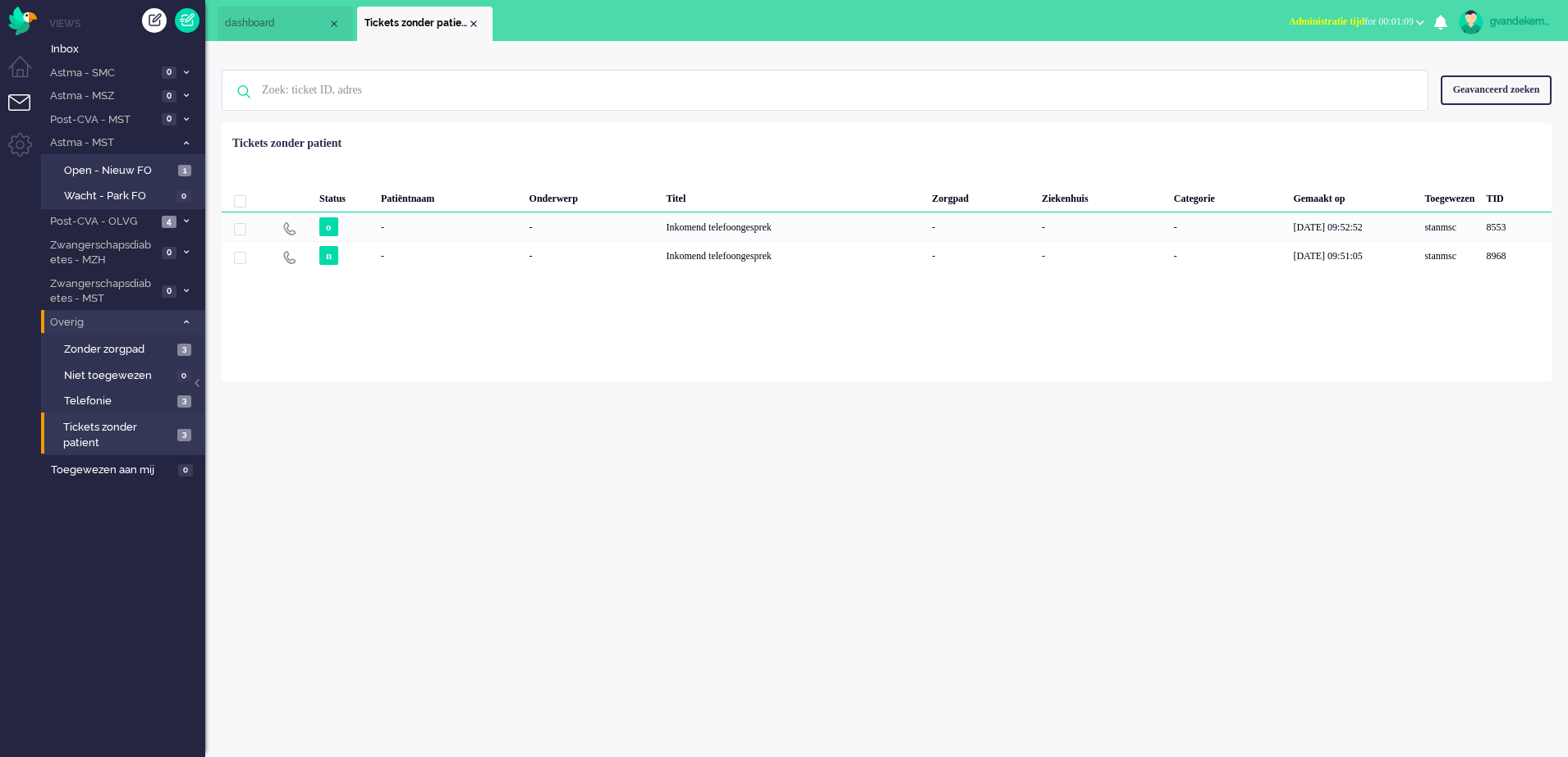
click at [188, 320] on icon at bounding box center [185, 322] width 5 height 6
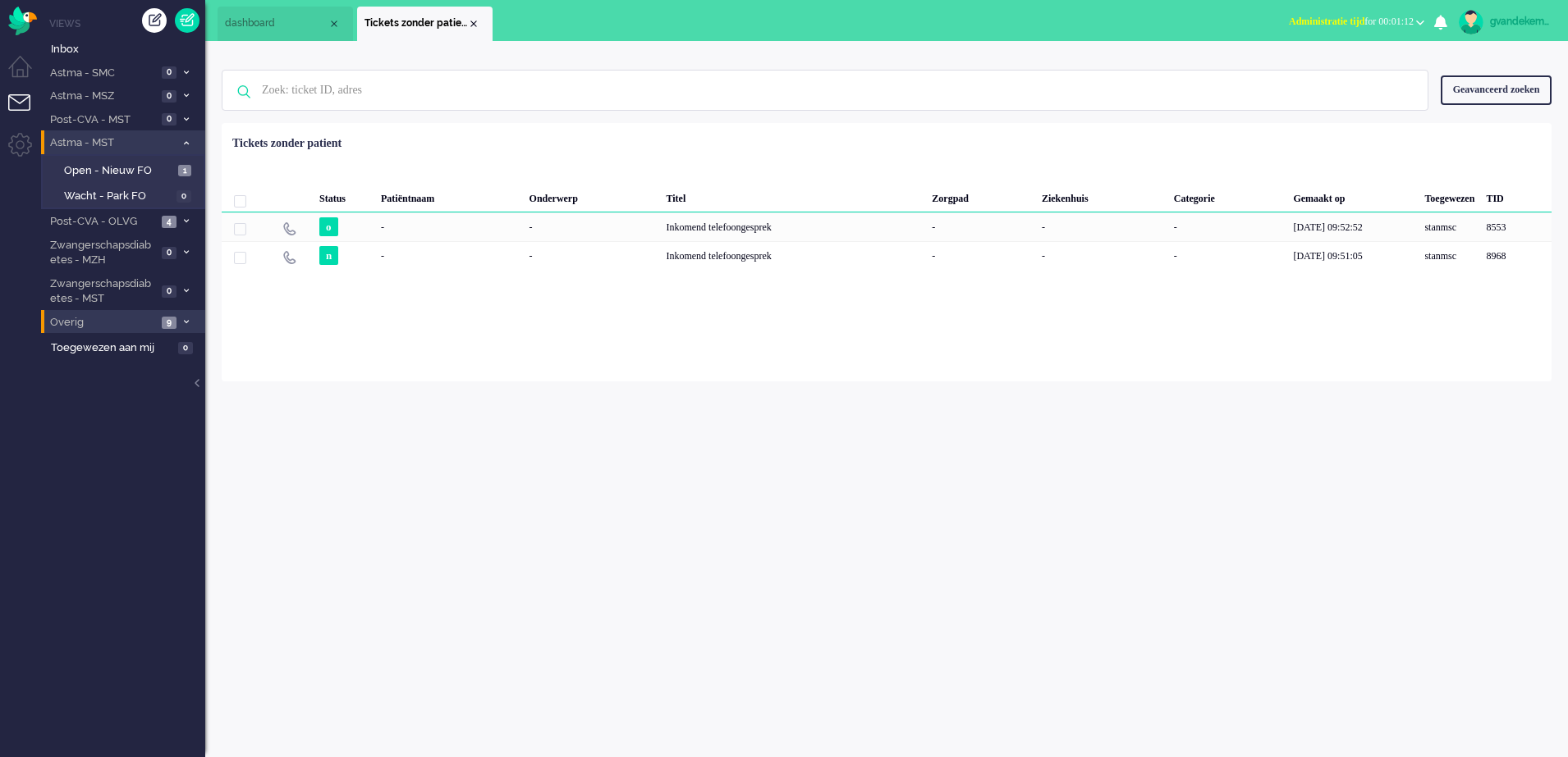
click at [183, 138] on span at bounding box center [185, 143] width 12 height 9
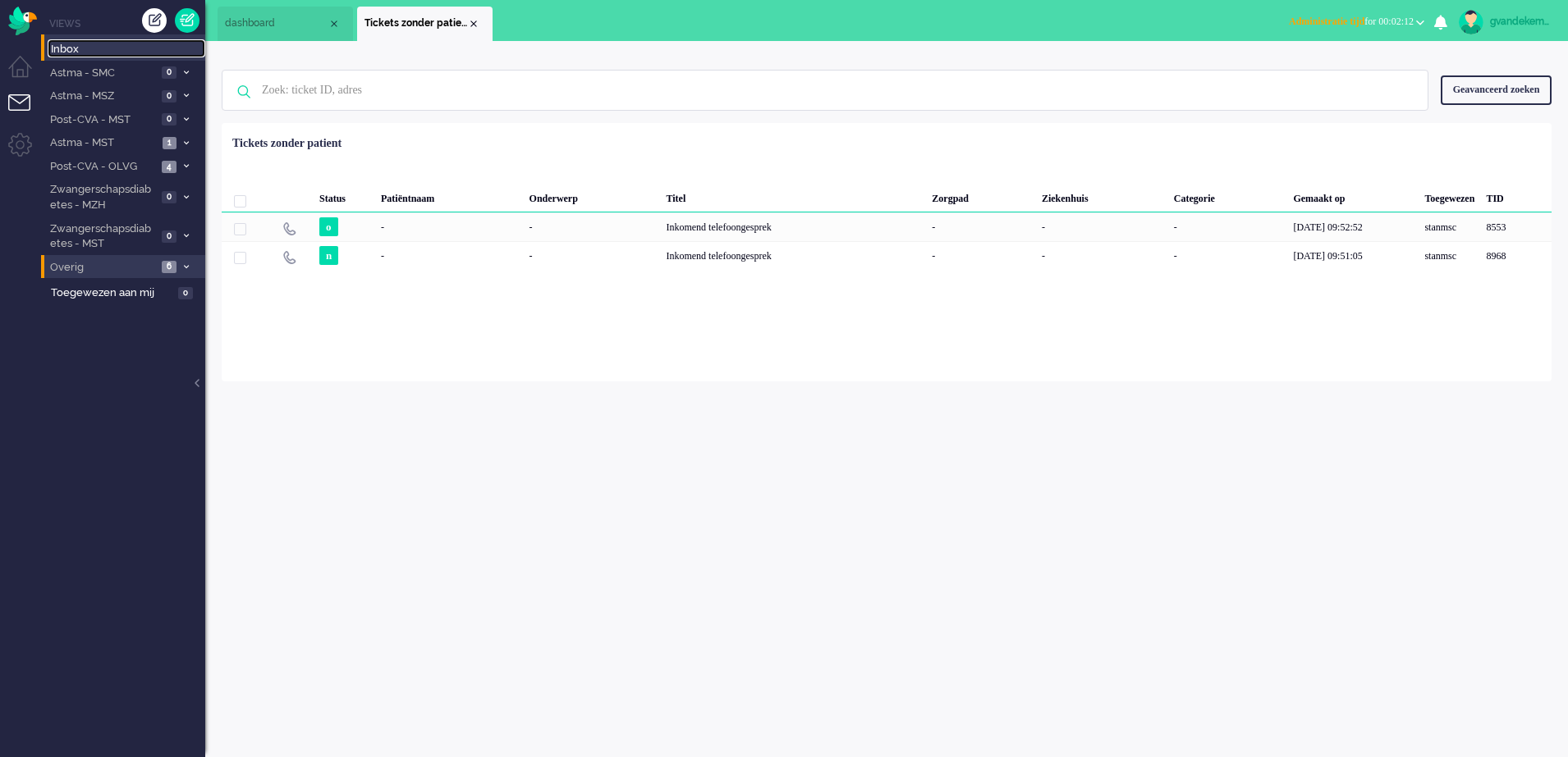
click at [70, 48] on span "Inbox" at bounding box center [127, 50] width 154 height 16
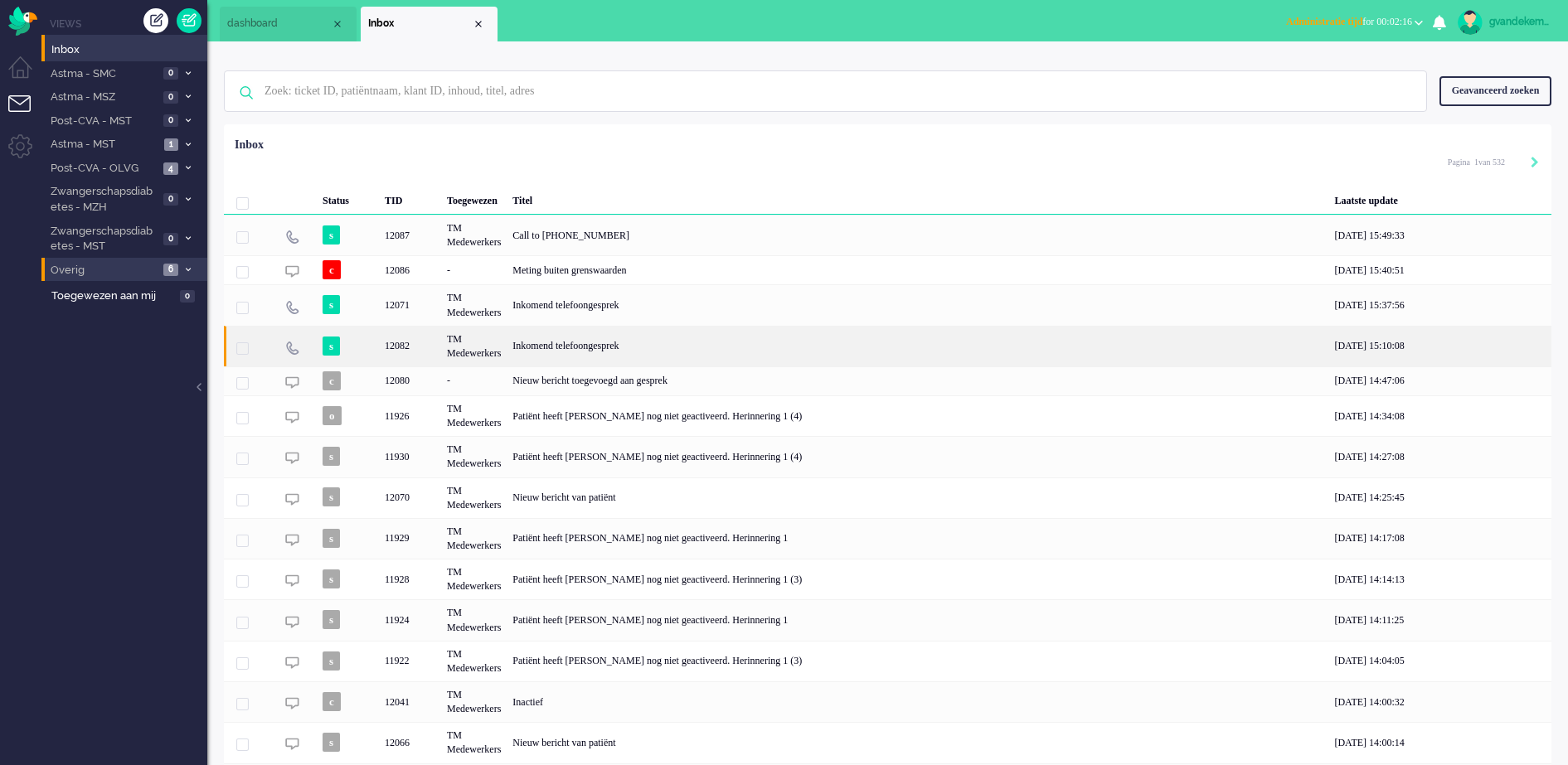
click at [597, 346] on div "Inkomend telefoongesprek" at bounding box center [917, 346] width 822 height 41
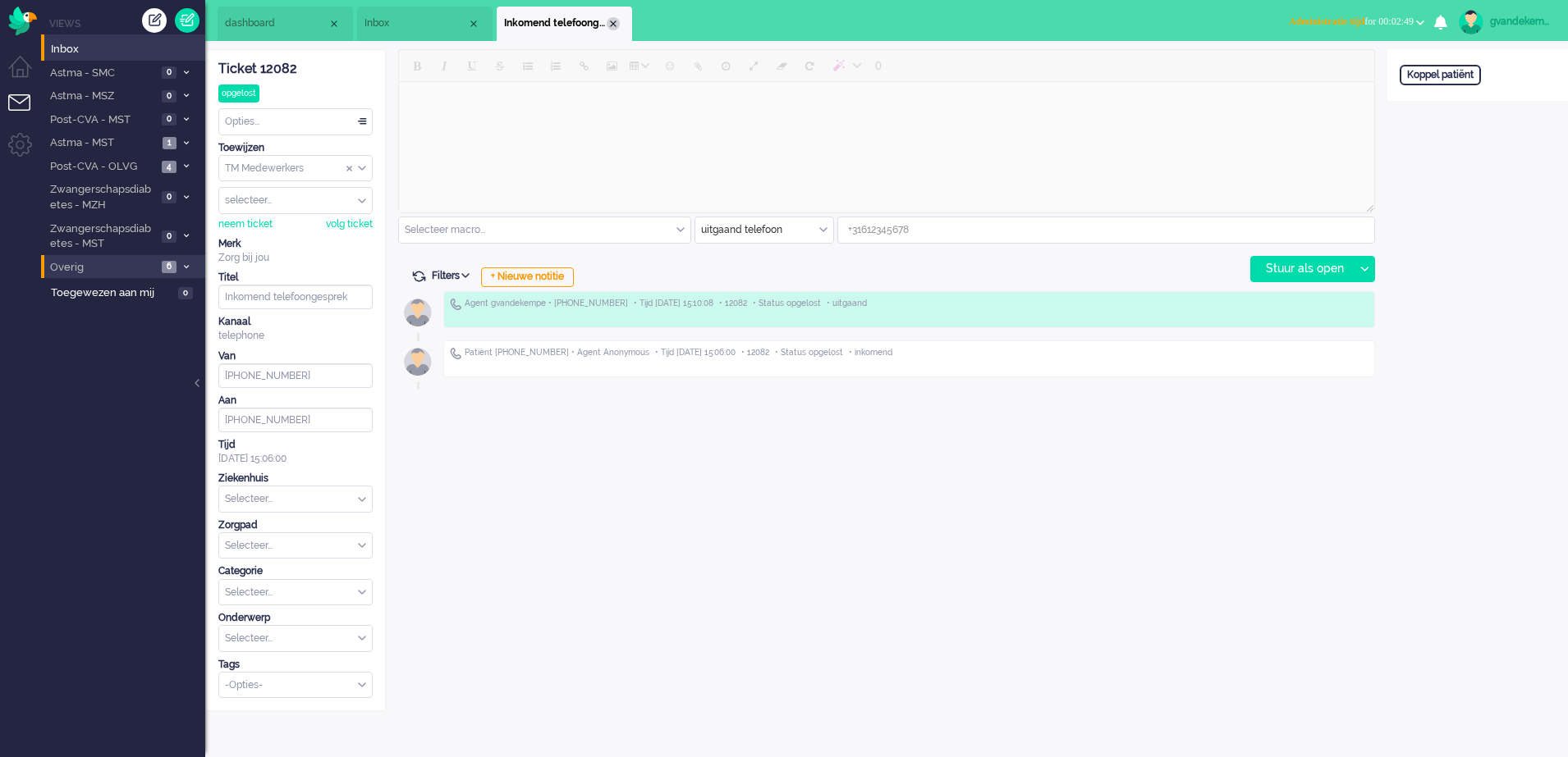
click at [612, 19] on div "Close tab" at bounding box center [613, 23] width 13 height 13
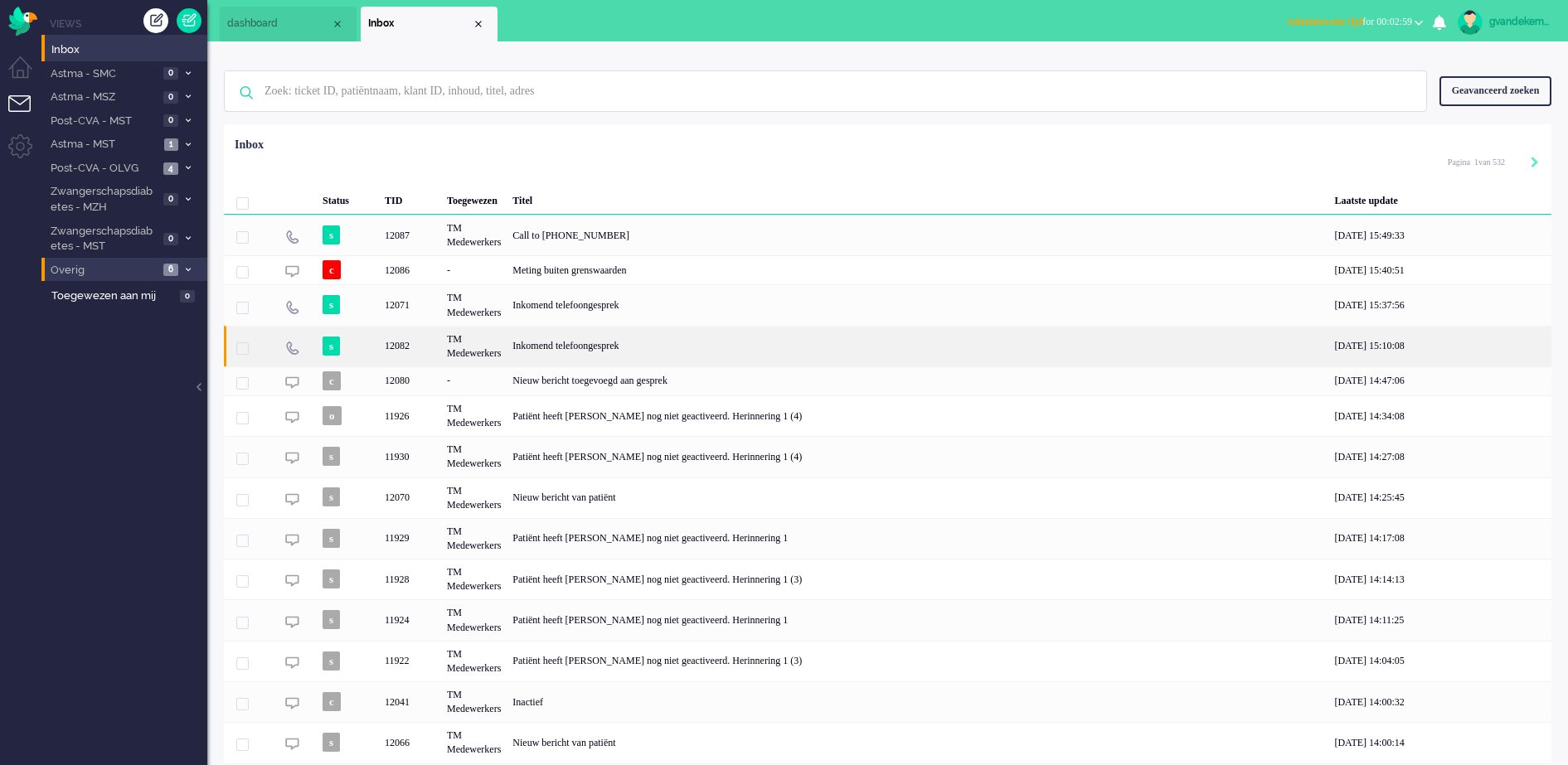
click at [581, 347] on div "Inkomend telefoongesprek" at bounding box center [917, 346] width 822 height 41
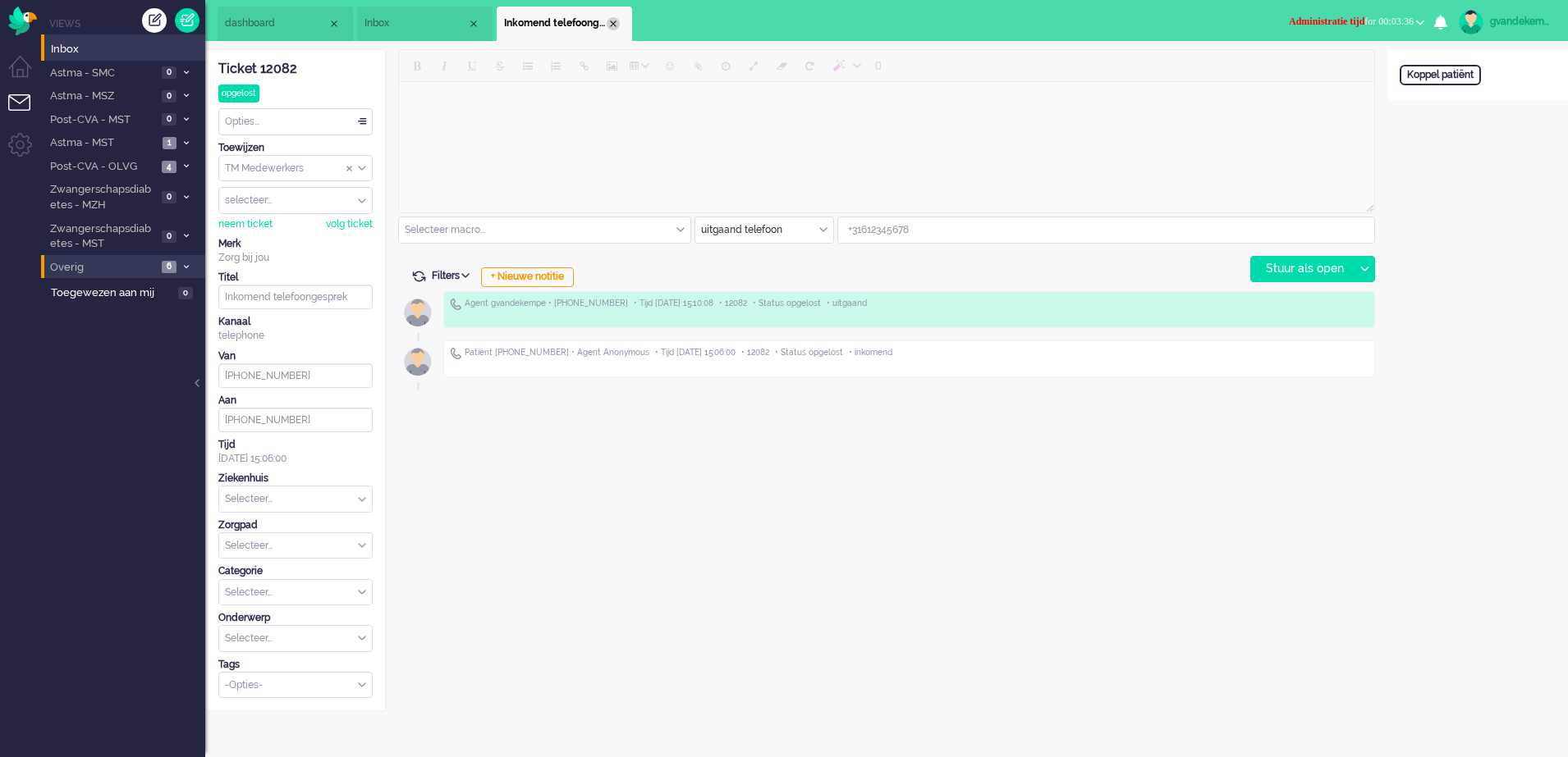
click at [613, 19] on div "Close tab" at bounding box center [613, 23] width 13 height 13
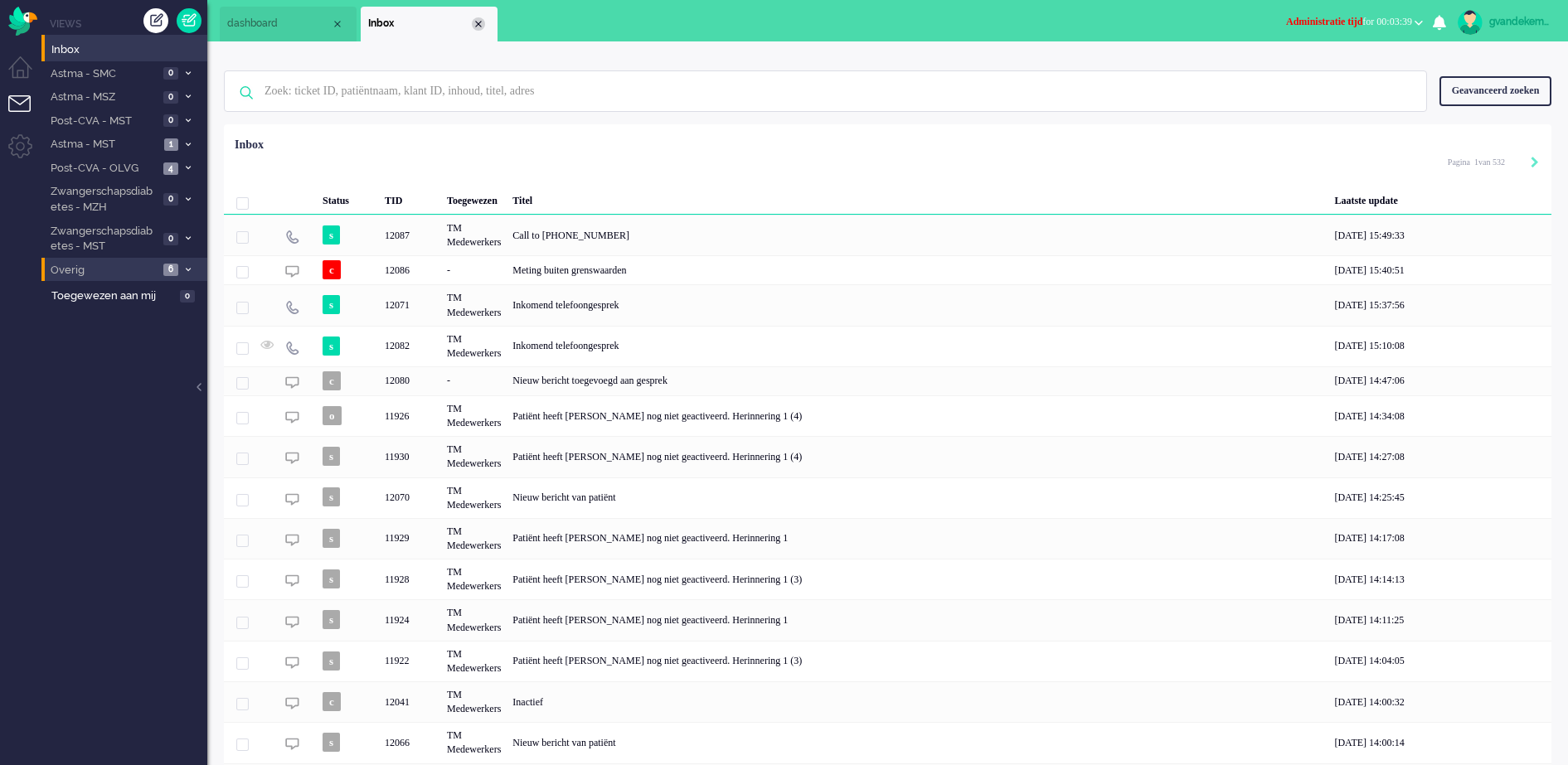
click at [479, 18] on div "Close tab" at bounding box center [479, 24] width 13 height 13
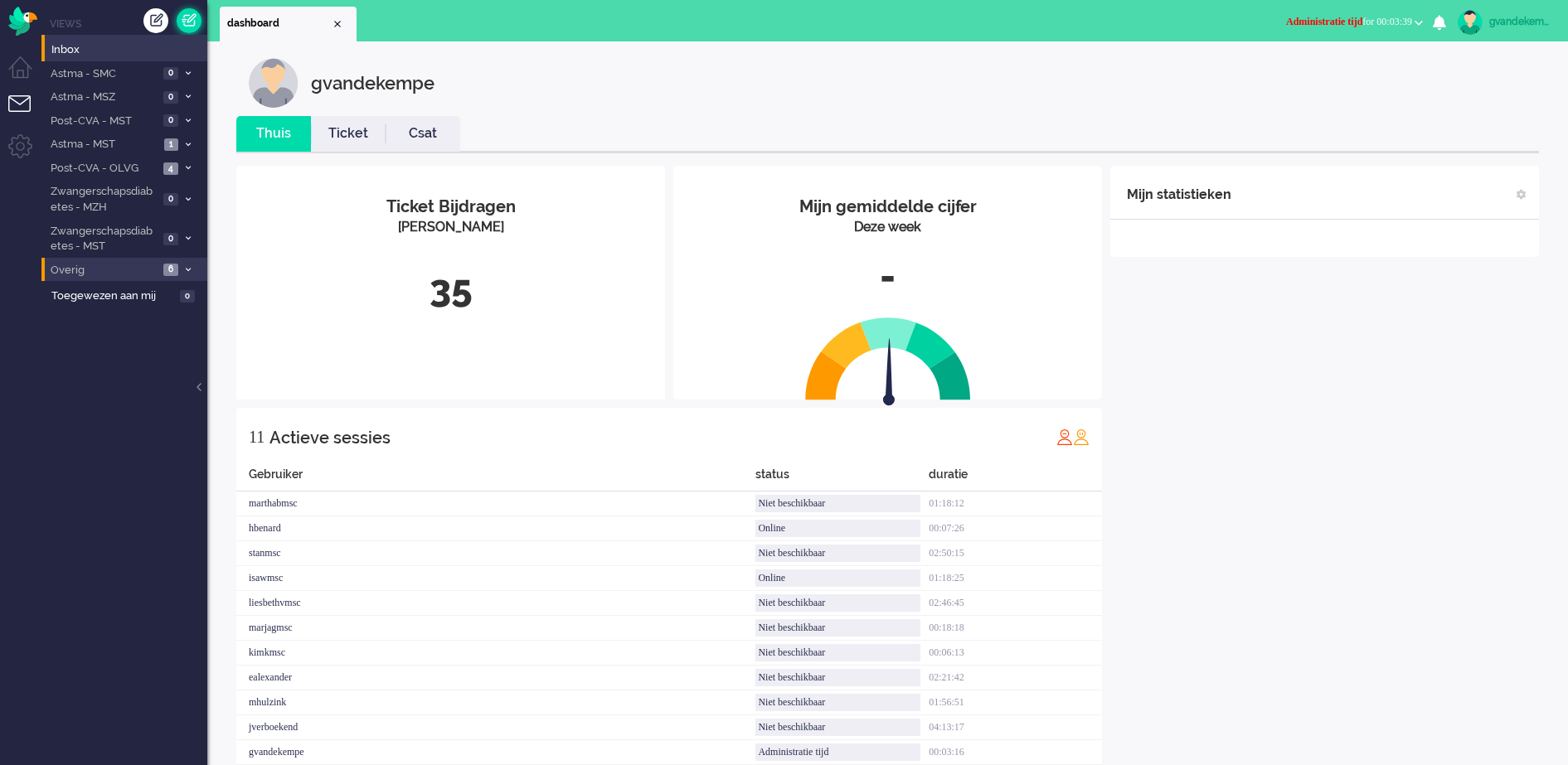
click at [189, 18] on link at bounding box center [189, 21] width 25 height 25
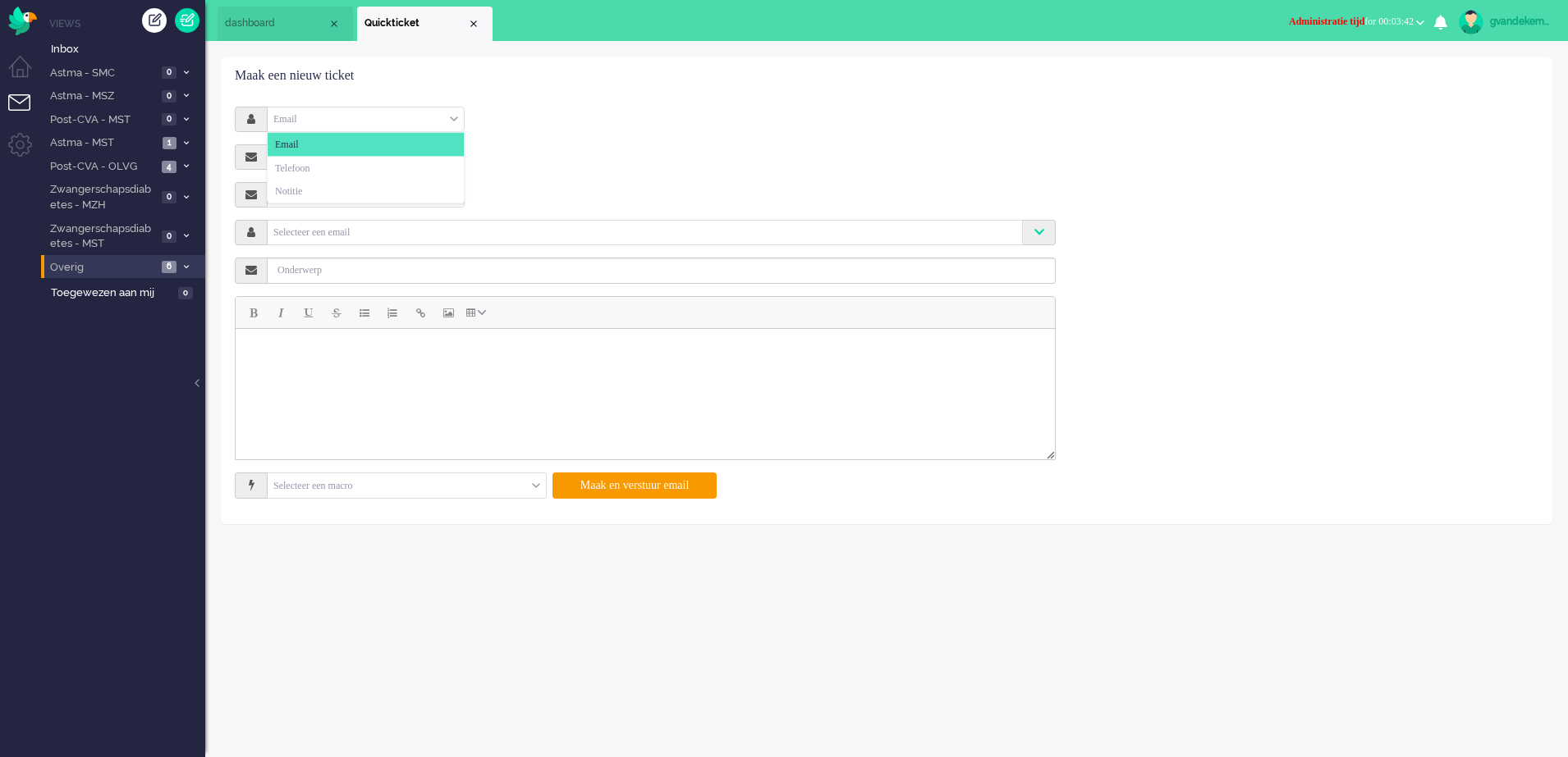
click at [453, 114] on div "Email" at bounding box center [366, 119] width 197 height 25
click at [353, 159] on li "Telefoon" at bounding box center [366, 167] width 197 height 23
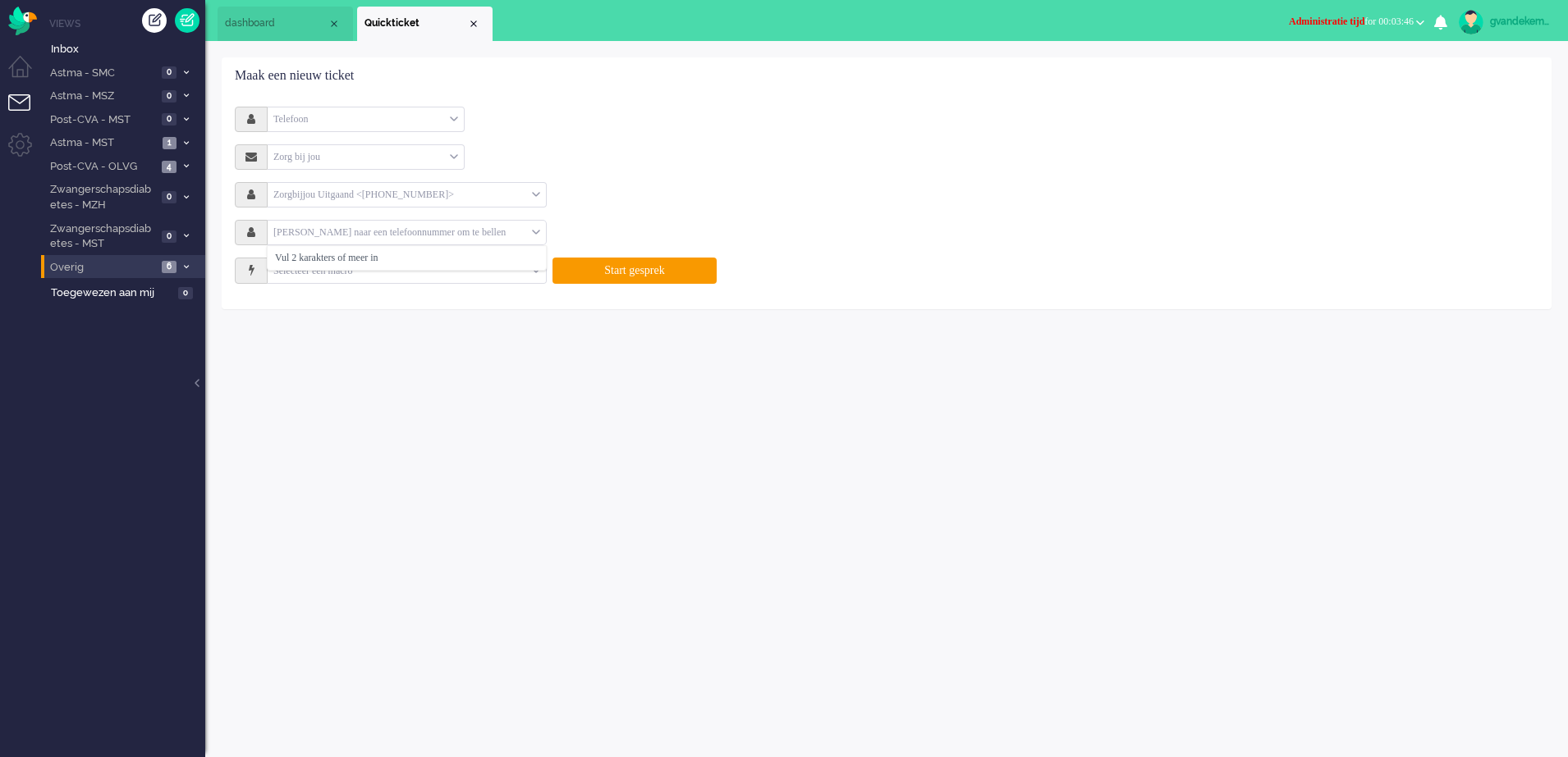
click at [402, 229] on input "text" at bounding box center [400, 233] width 264 height 19
type input "[PHONE_NUMBER]"
click at [465, 248] on li "[PHONE_NUMBER]" at bounding box center [406, 257] width 278 height 23
click at [608, 263] on button "Start gesprek" at bounding box center [634, 270] width 164 height 26
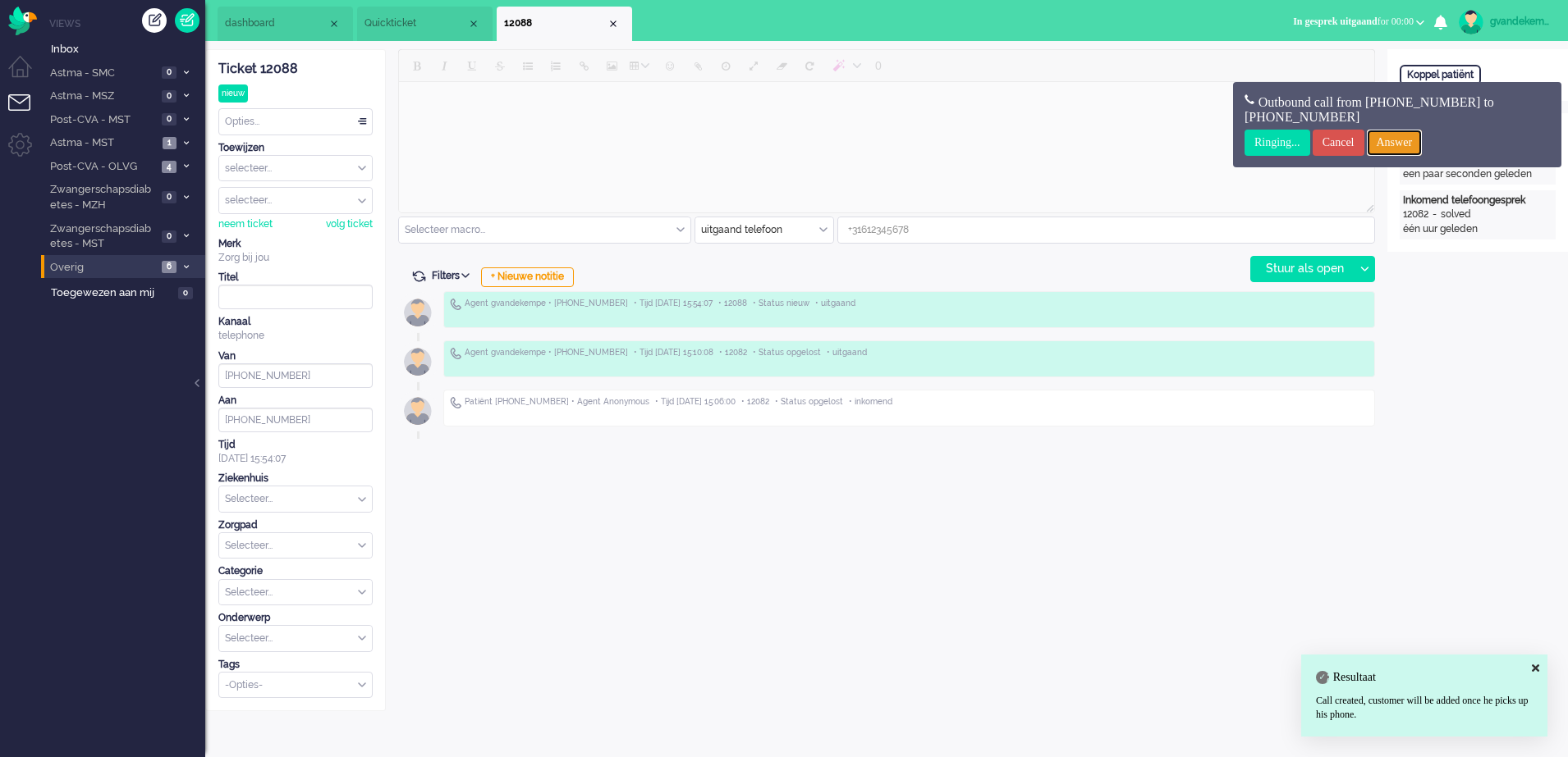
click at [1423, 136] on input "Answer" at bounding box center [1395, 143] width 56 height 26
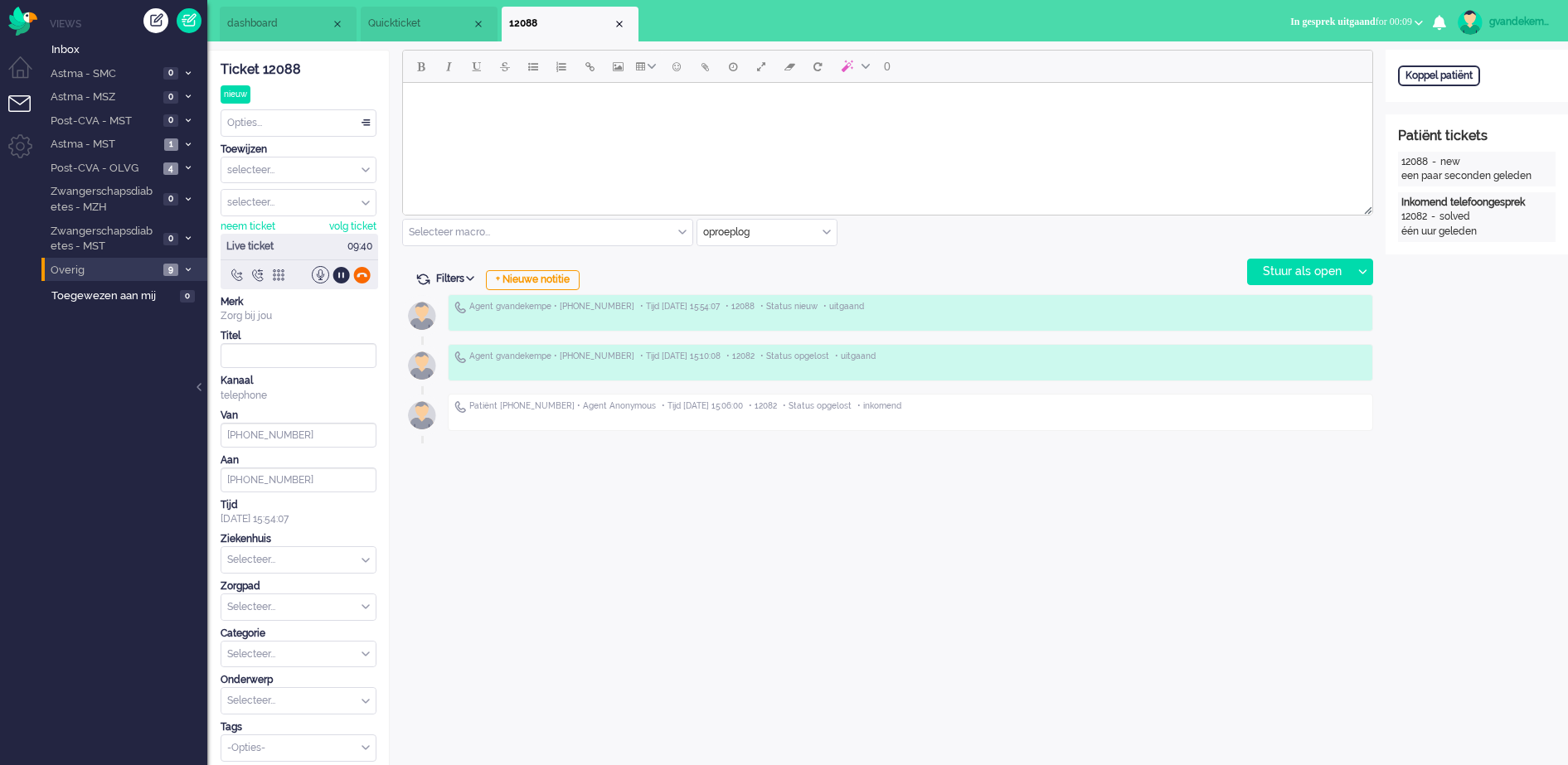
click at [364, 275] on div at bounding box center [362, 275] width 17 height 17
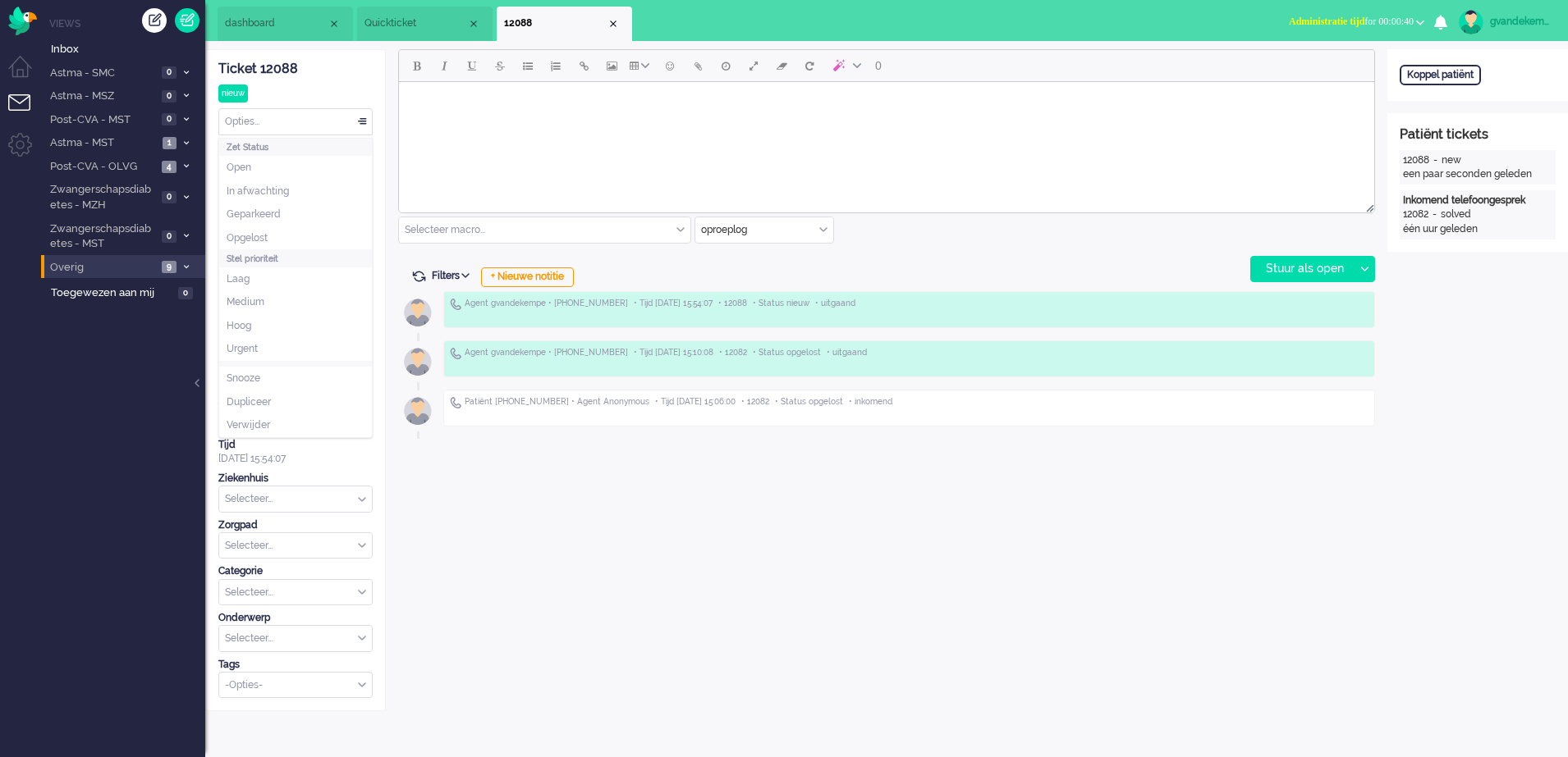
click at [357, 121] on div "Opties..." at bounding box center [295, 122] width 153 height 25
click at [256, 235] on span "Opgelost" at bounding box center [247, 238] width 41 height 14
click at [1419, 18] on button "Administratie tijd for 00:00:47" at bounding box center [1356, 22] width 155 height 23
click at [1305, 66] on label "Online" at bounding box center [1356, 73] width 130 height 14
click at [610, 16] on li "12088" at bounding box center [564, 23] width 136 height 35
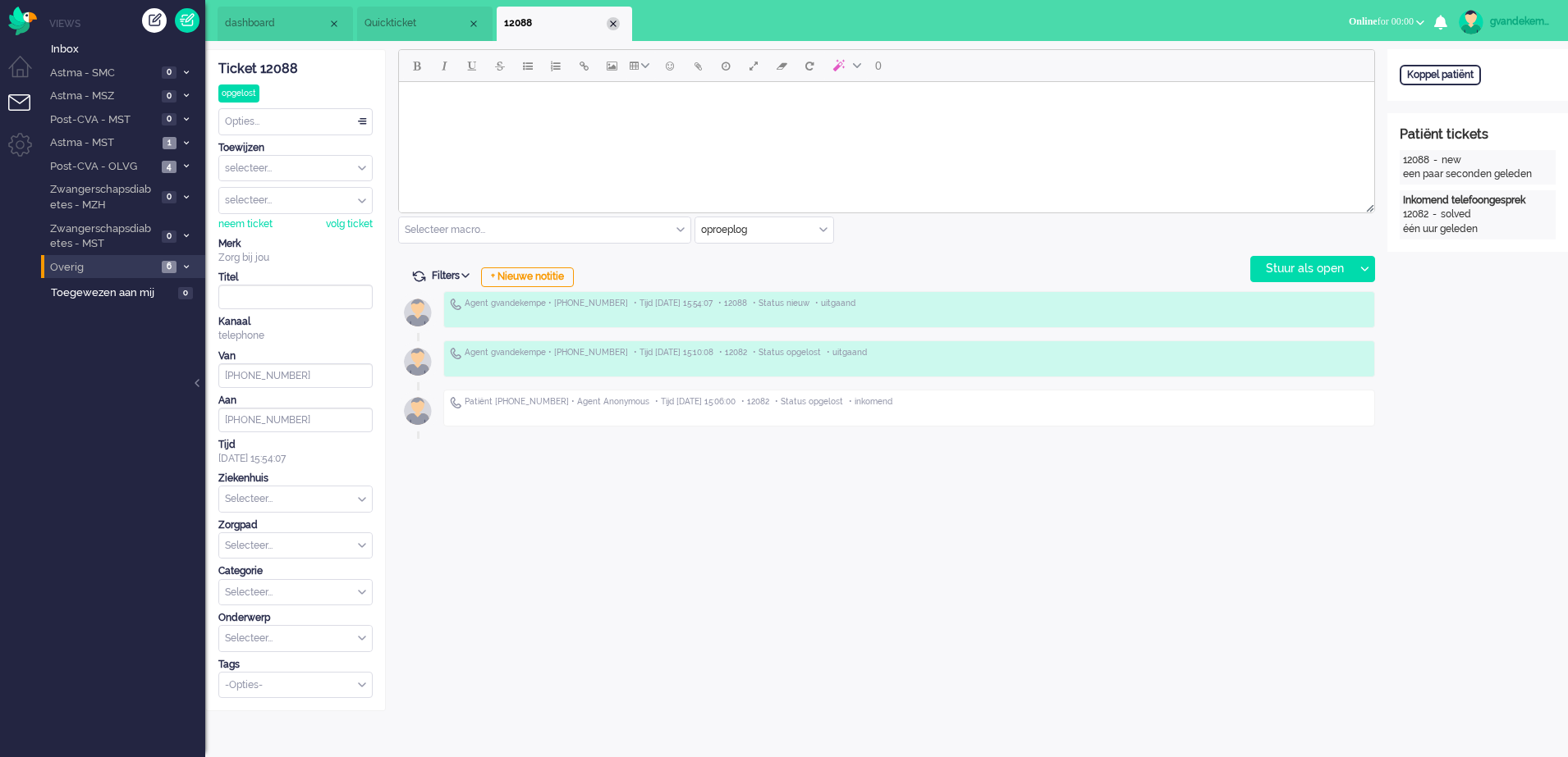
click at [610, 24] on div "Close tab" at bounding box center [613, 23] width 13 height 13
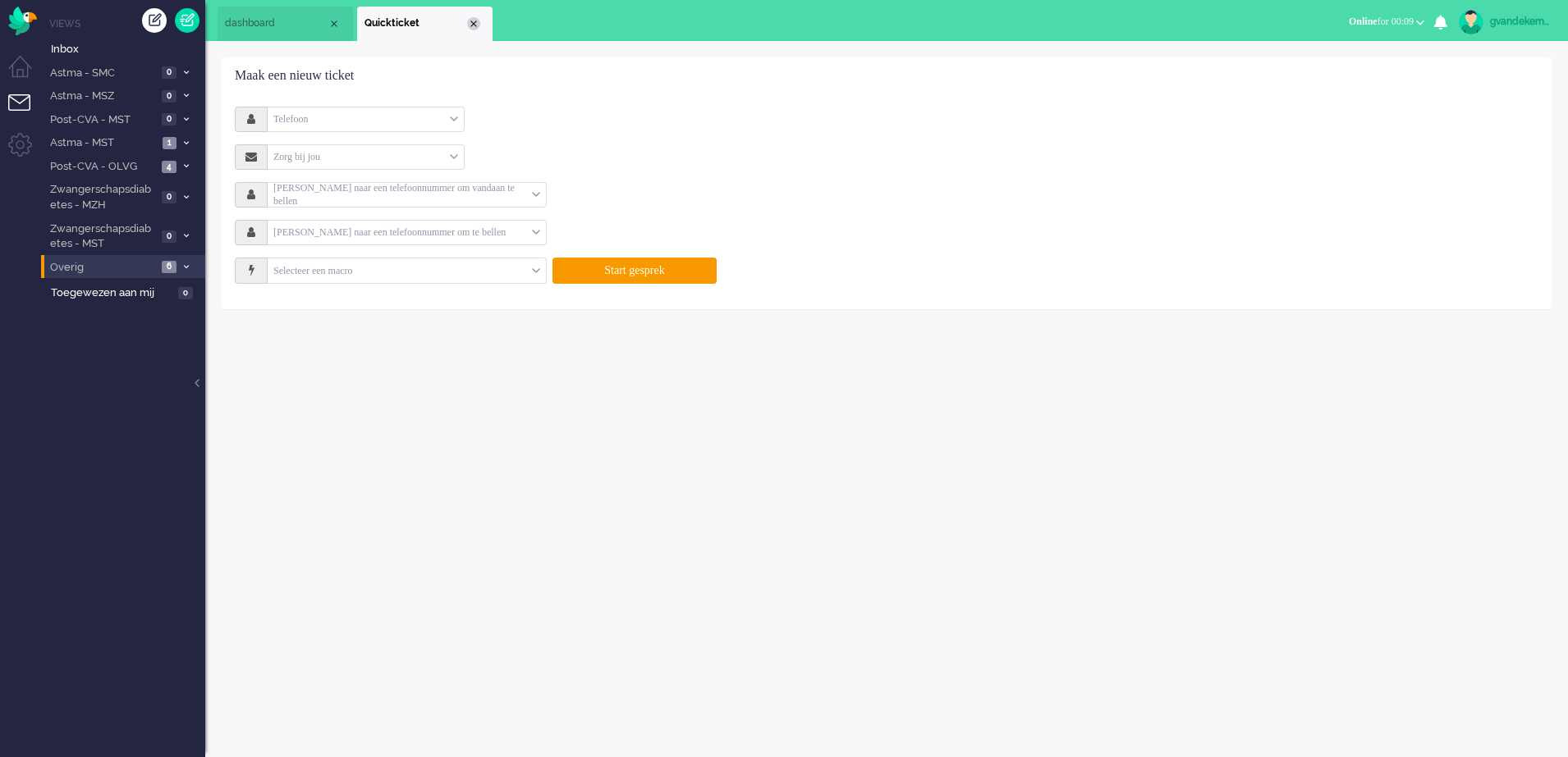
click at [473, 26] on div "Close tab" at bounding box center [474, 23] width 13 height 13
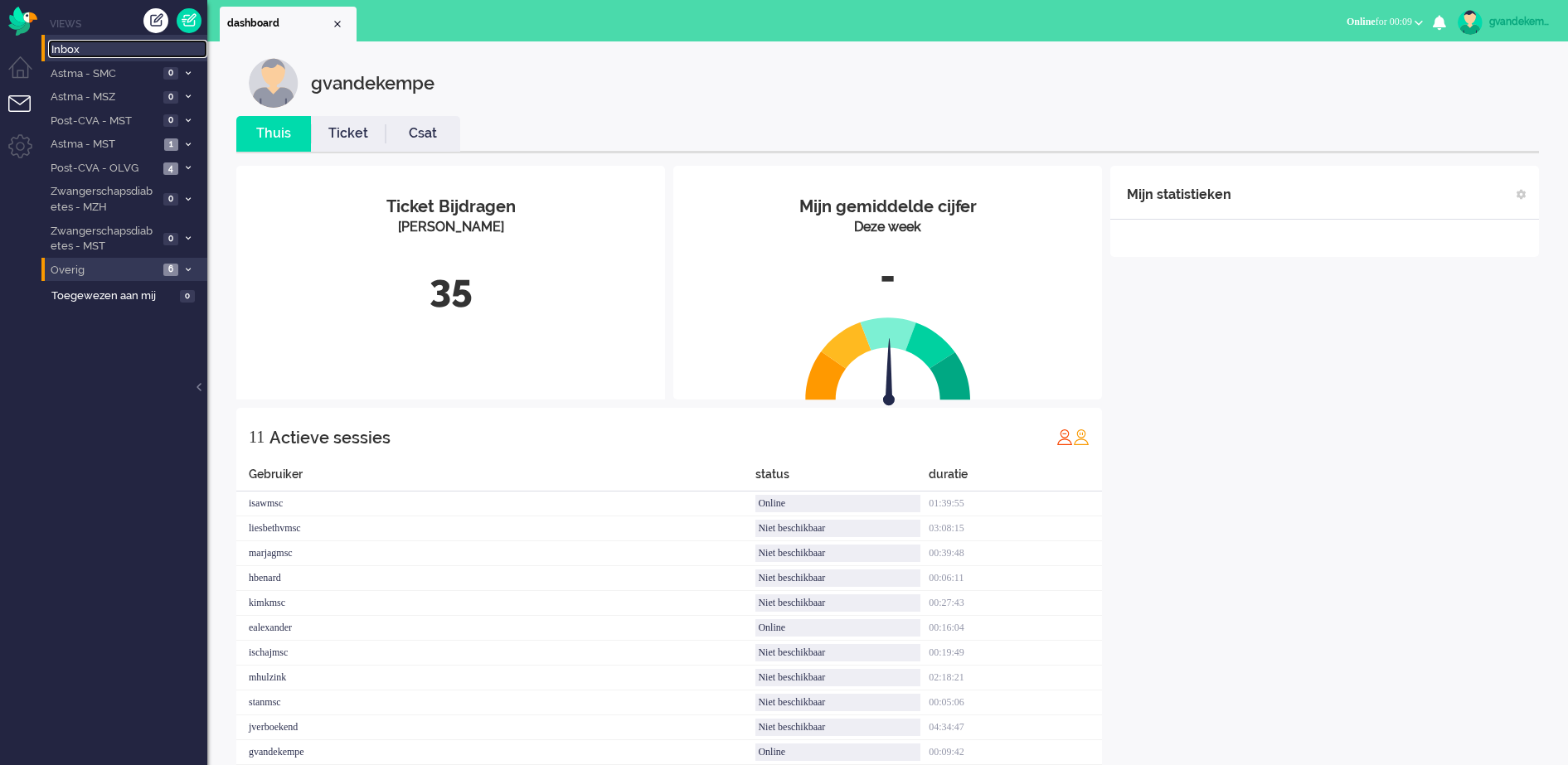
click at [61, 46] on span "Inbox" at bounding box center [129, 50] width 156 height 16
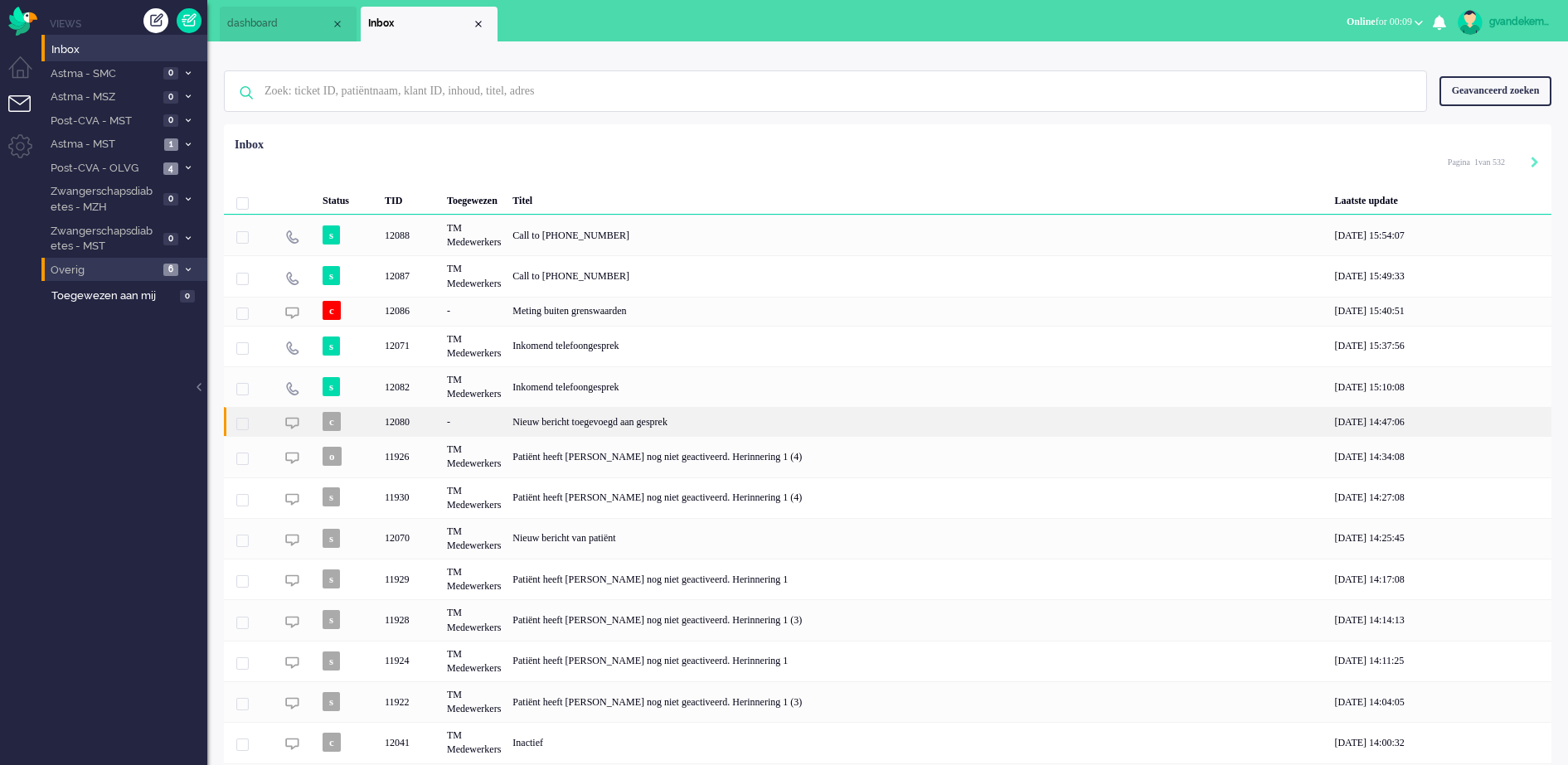
click at [712, 435] on div "Nieuw bericht toegevoegd aan gesprek" at bounding box center [917, 422] width 822 height 29
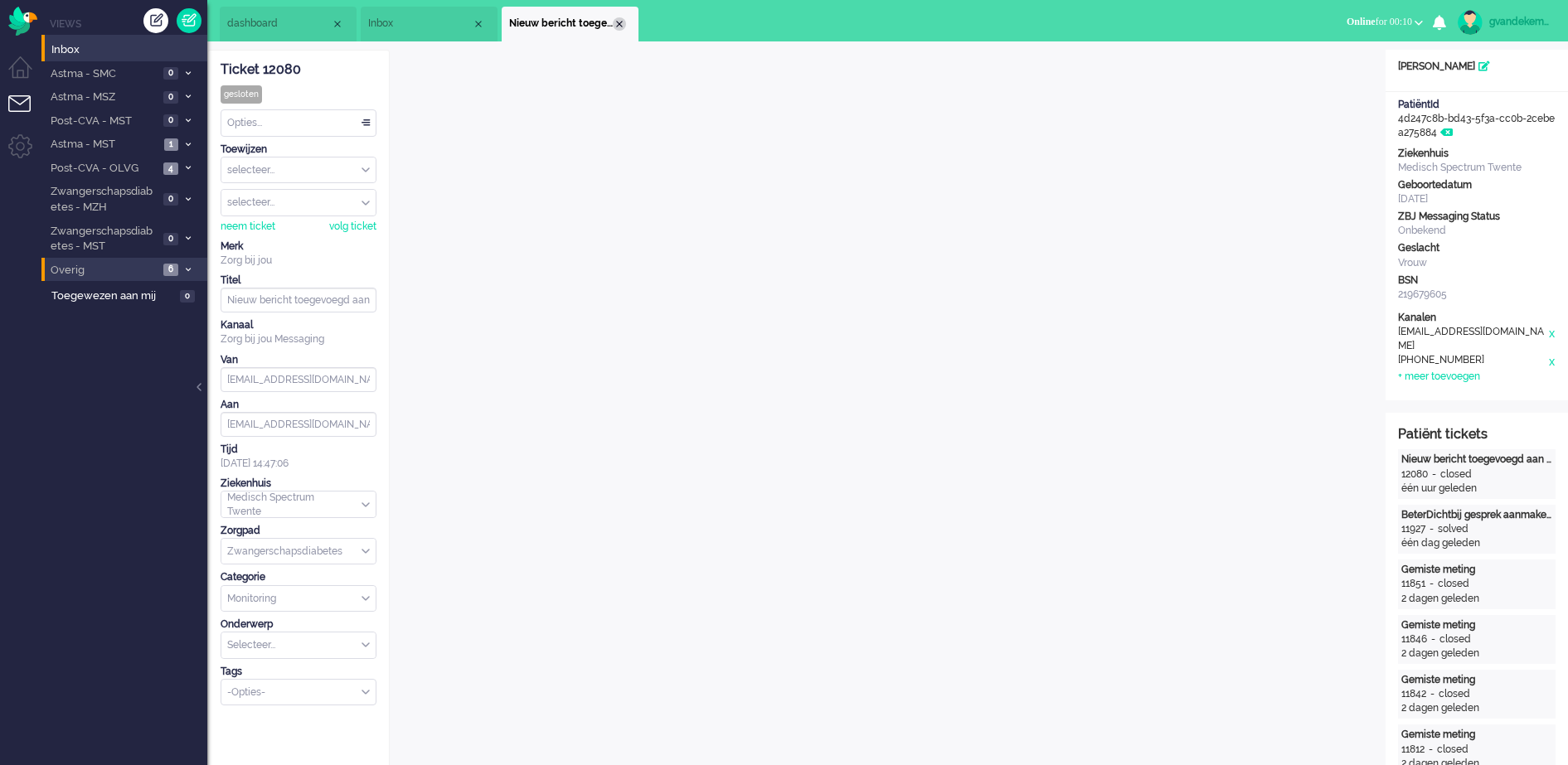
click at [623, 23] on div "Close tab" at bounding box center [619, 24] width 13 height 13
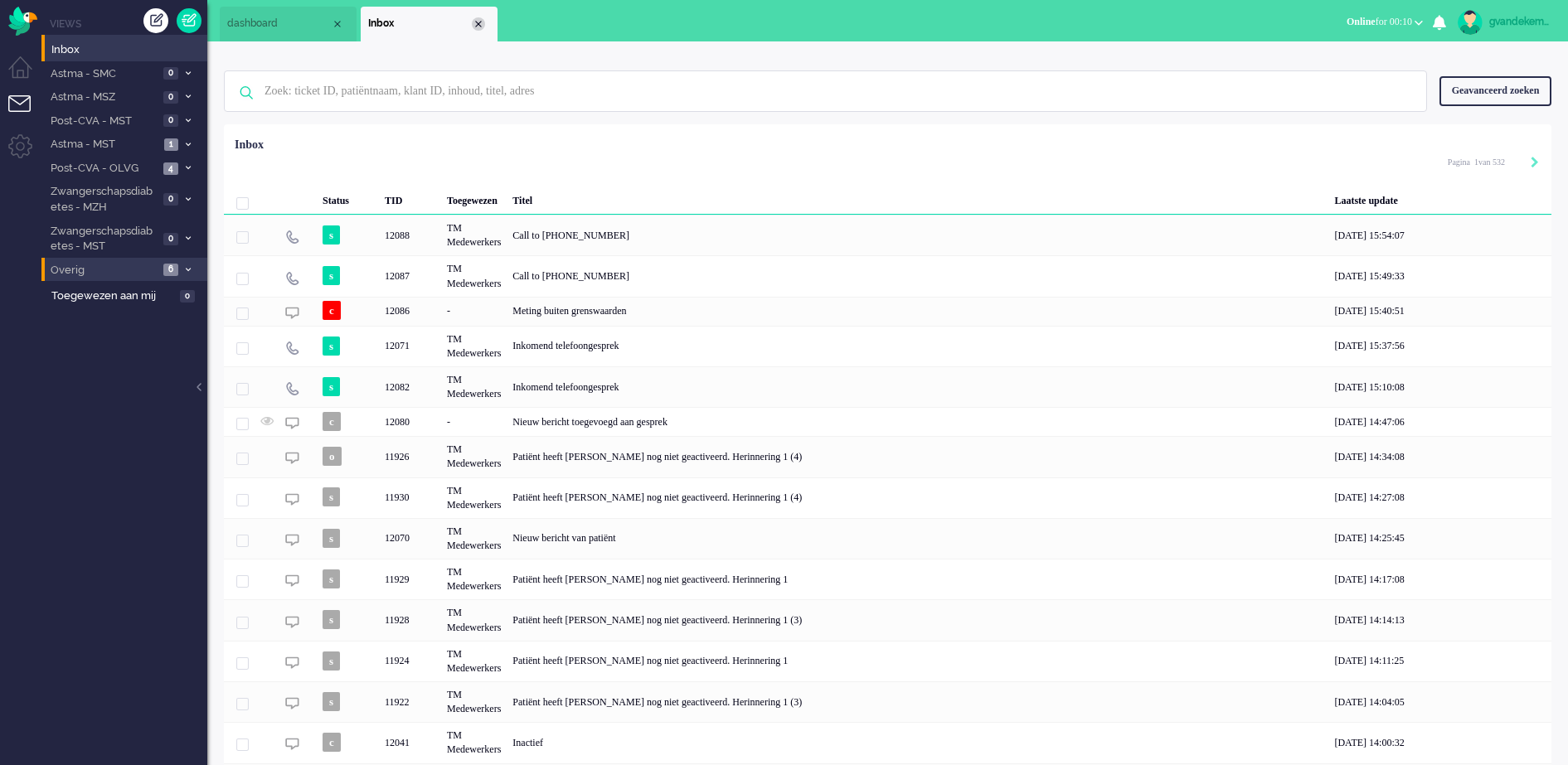
click at [482, 28] on div "Close tab" at bounding box center [479, 24] width 13 height 13
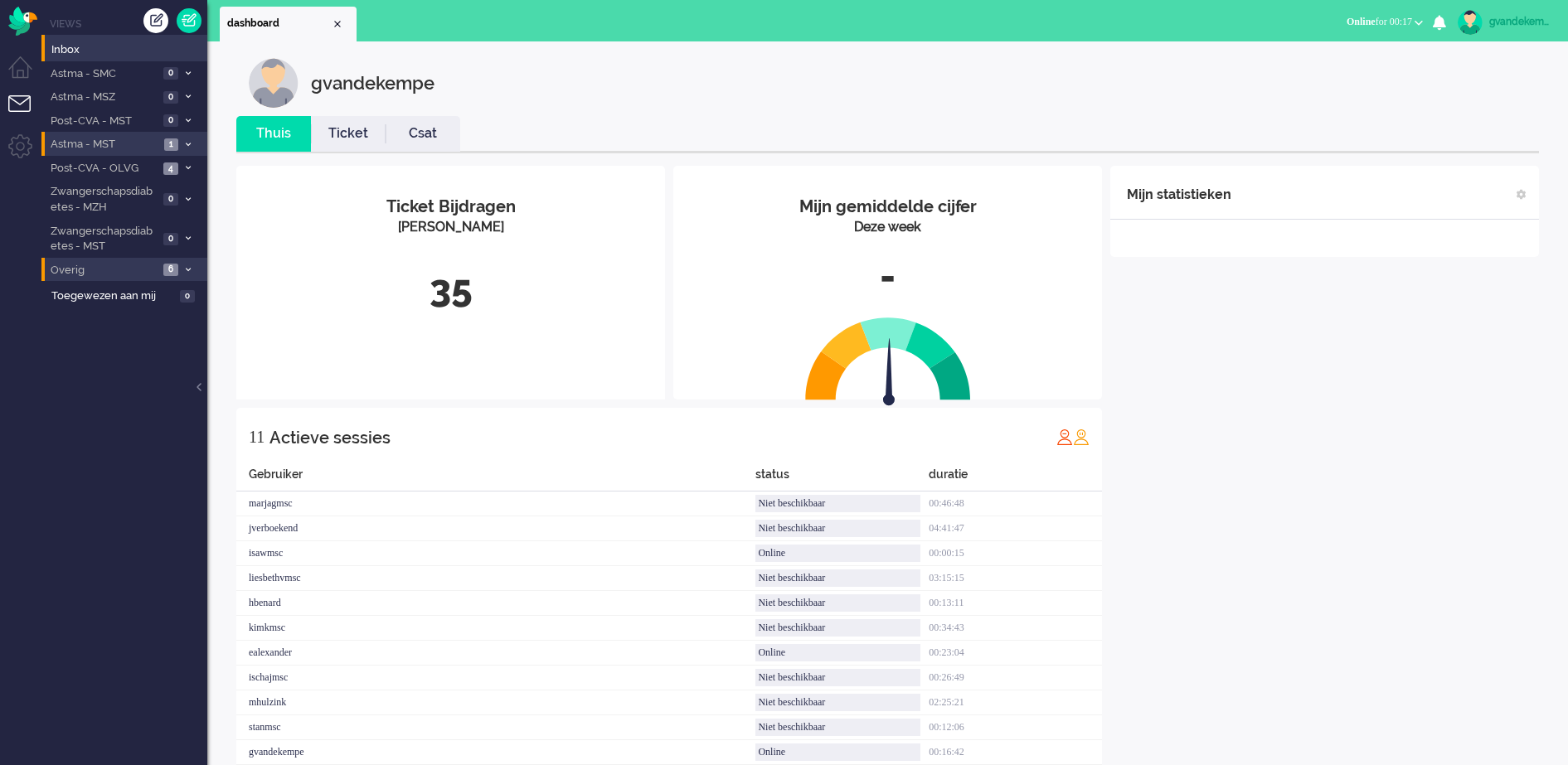
click at [177, 142] on span "1" at bounding box center [171, 144] width 14 height 12
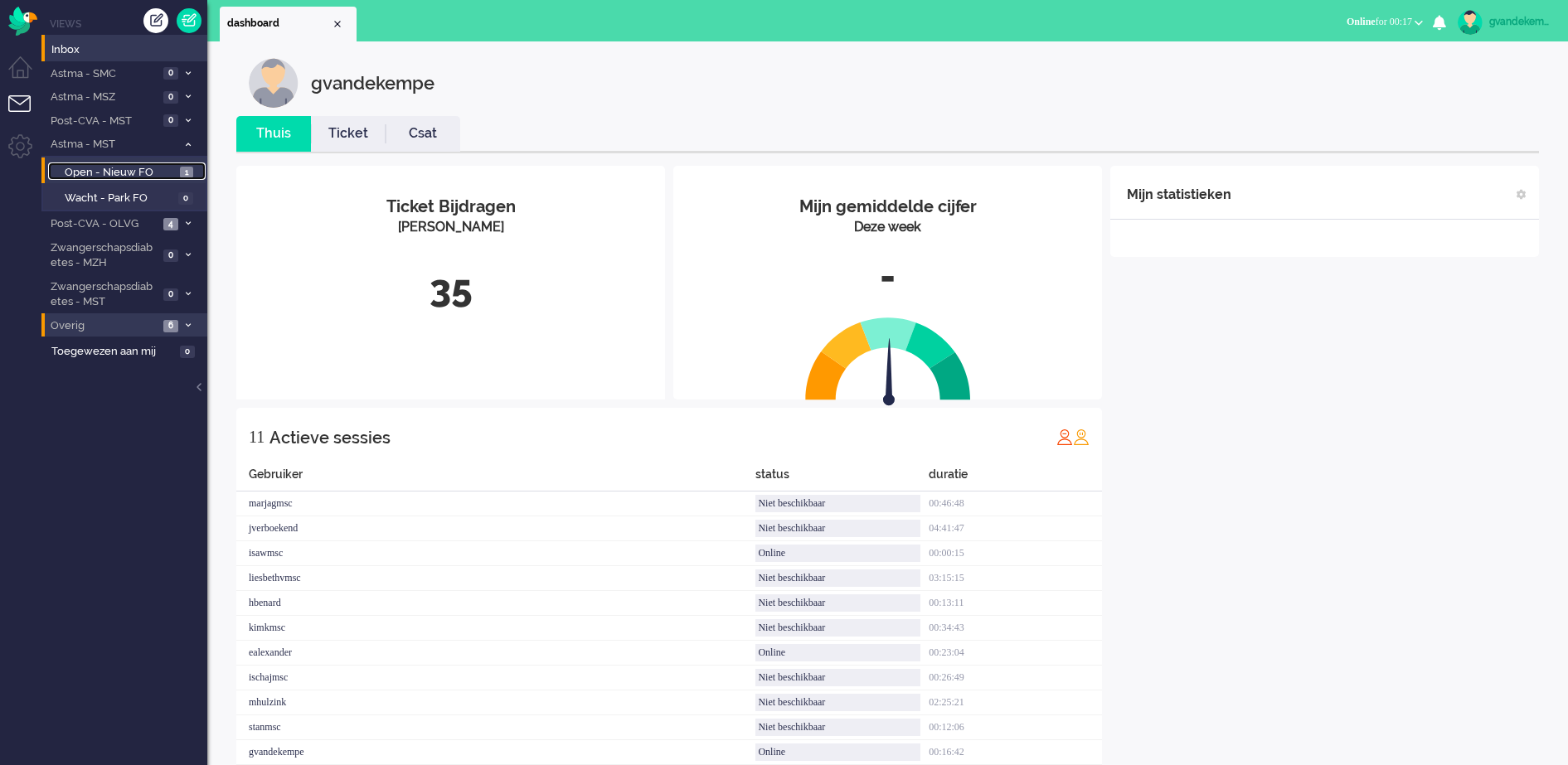
click at [140, 171] on span "Open - Nieuw FO" at bounding box center [120, 173] width 112 height 16
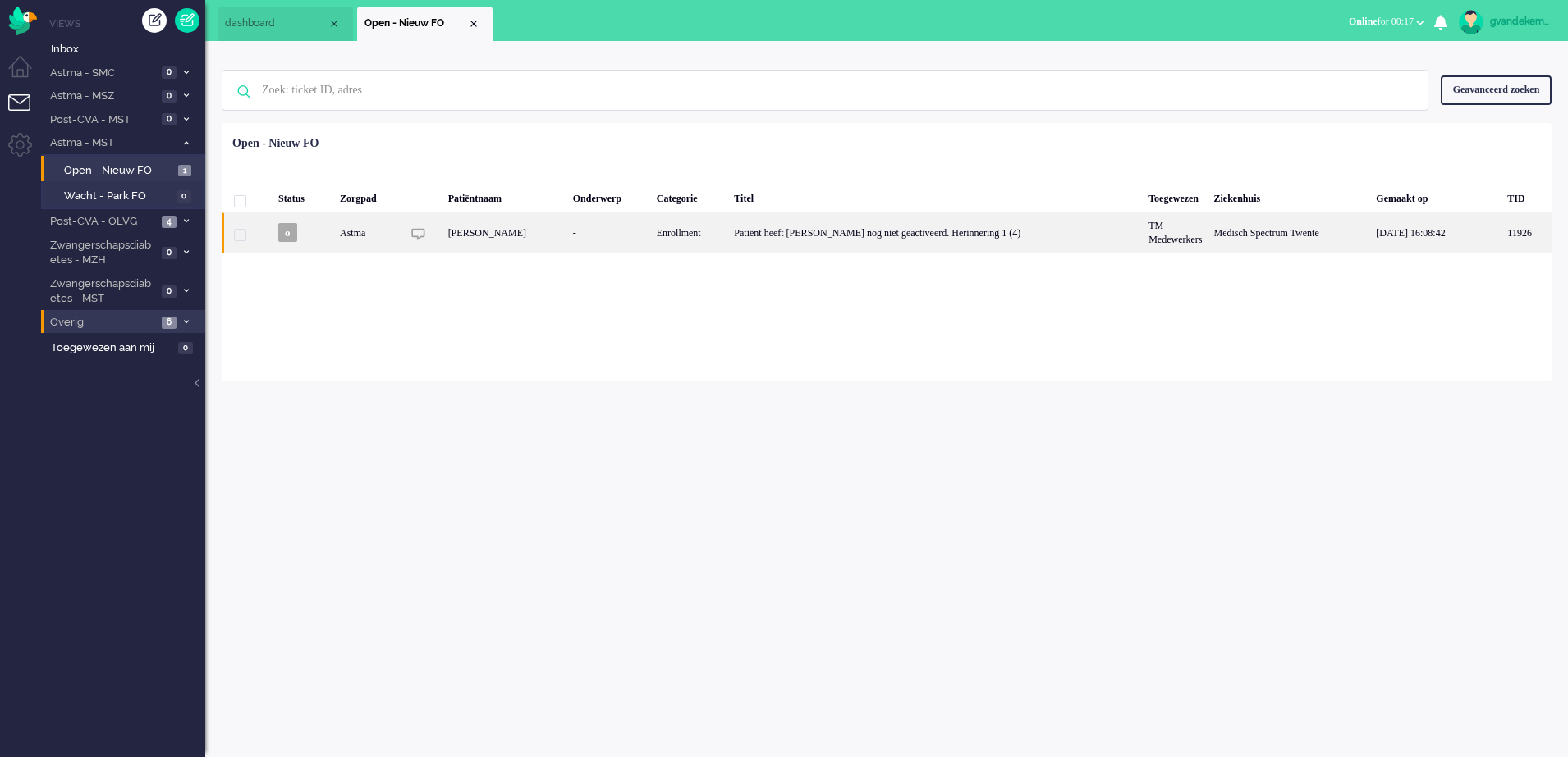
click at [1009, 235] on div "Patiënt heeft [PERSON_NAME] nog niet geactiveerd. Herinnering 1 (4)" at bounding box center [935, 232] width 415 height 40
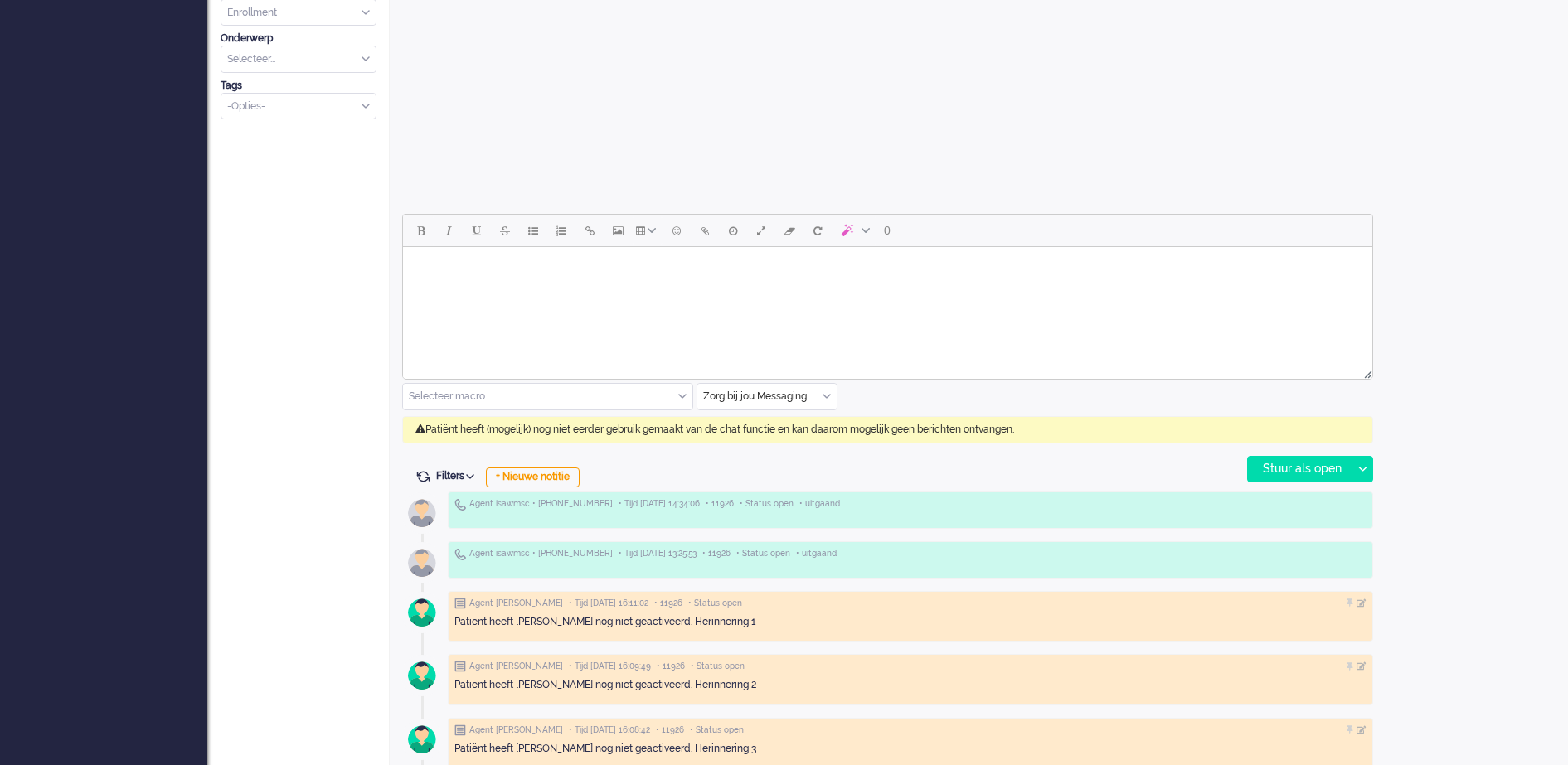
scroll to position [602, 0]
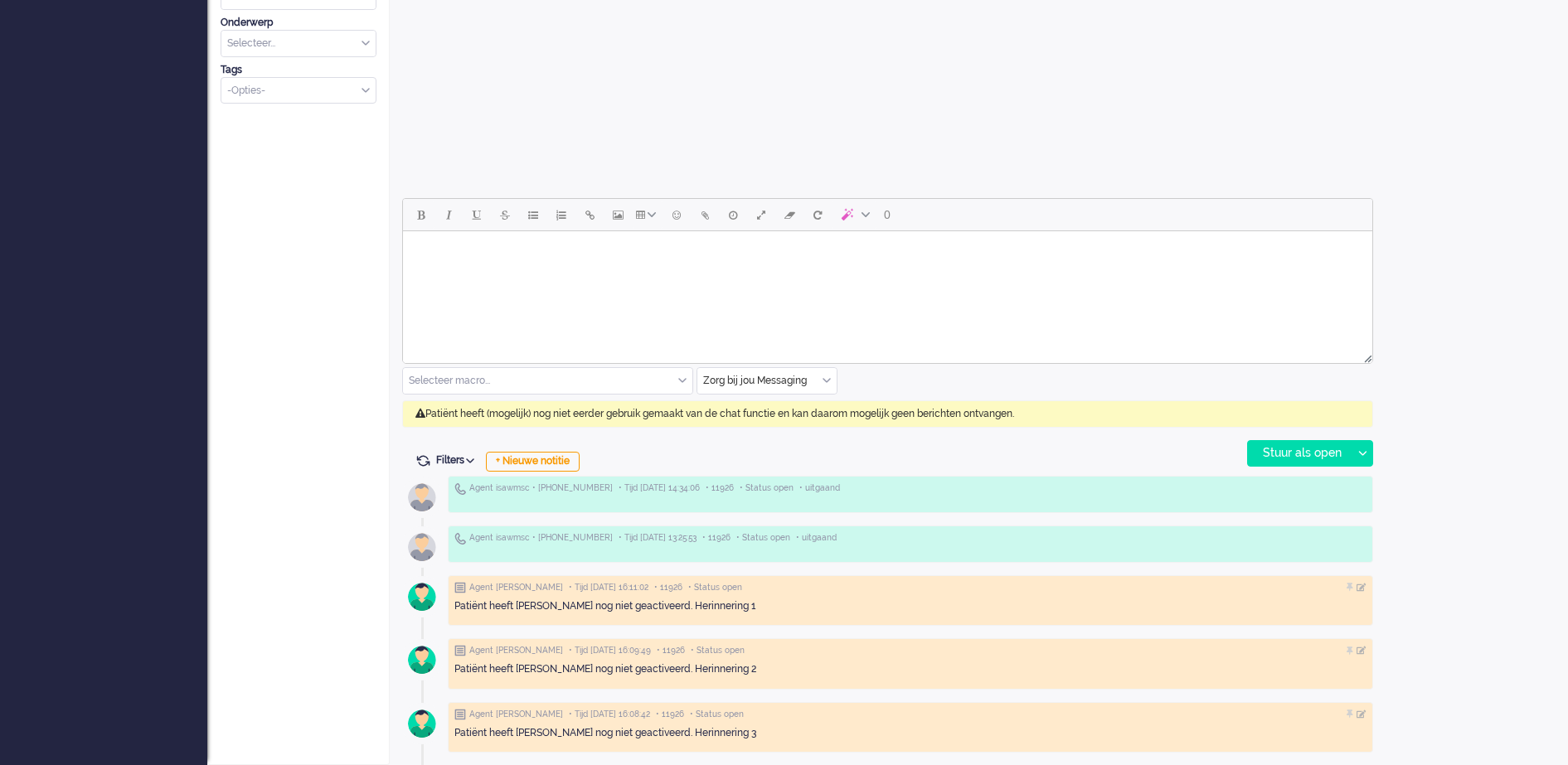
click at [825, 381] on div "Zorg bij jou Messaging" at bounding box center [767, 380] width 139 height 26
click at [781, 426] on span "uitgaand telefoon" at bounding box center [745, 429] width 82 height 14
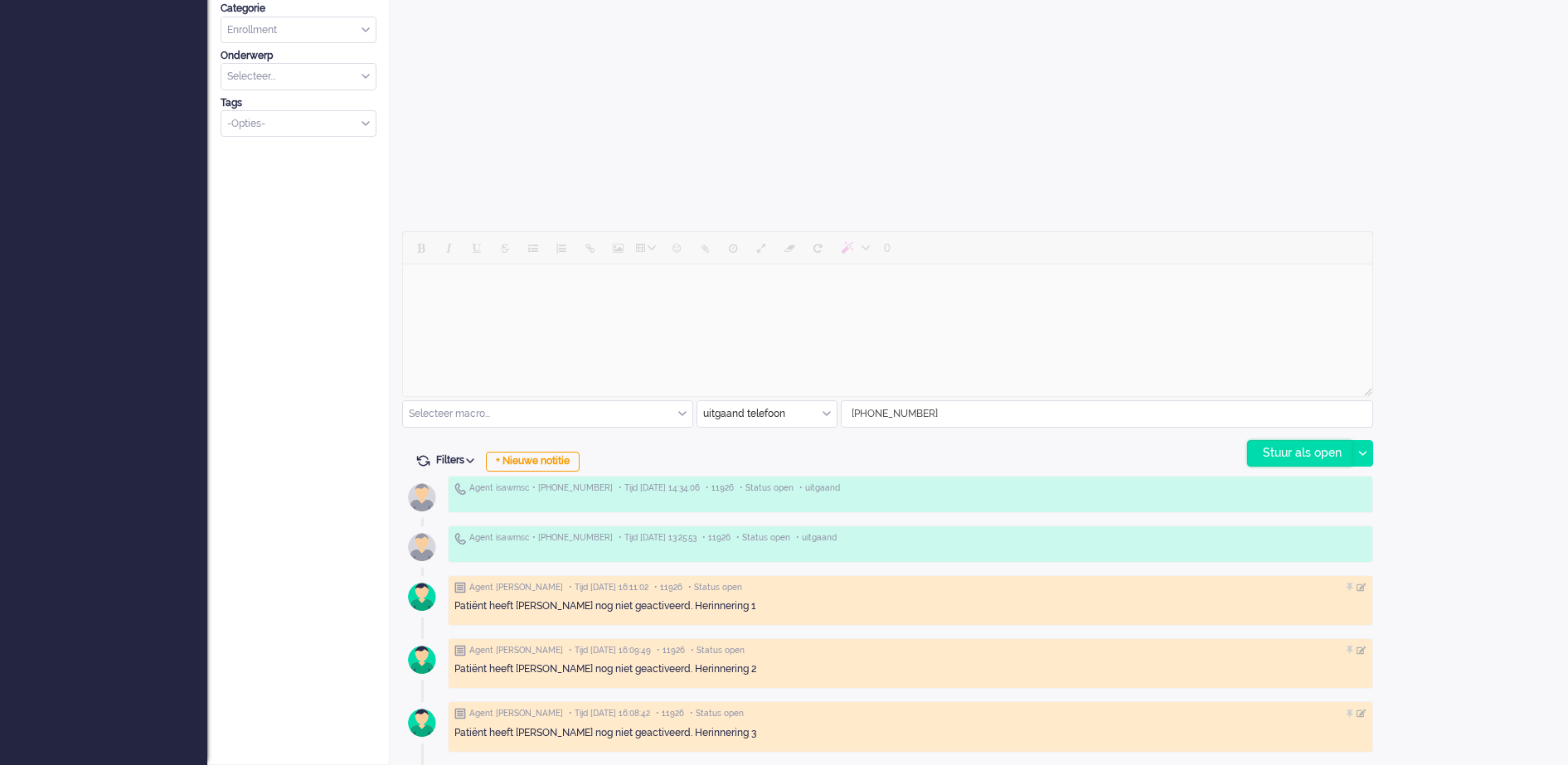
click at [1295, 452] on div "Stuur als open" at bounding box center [1300, 454] width 104 height 25
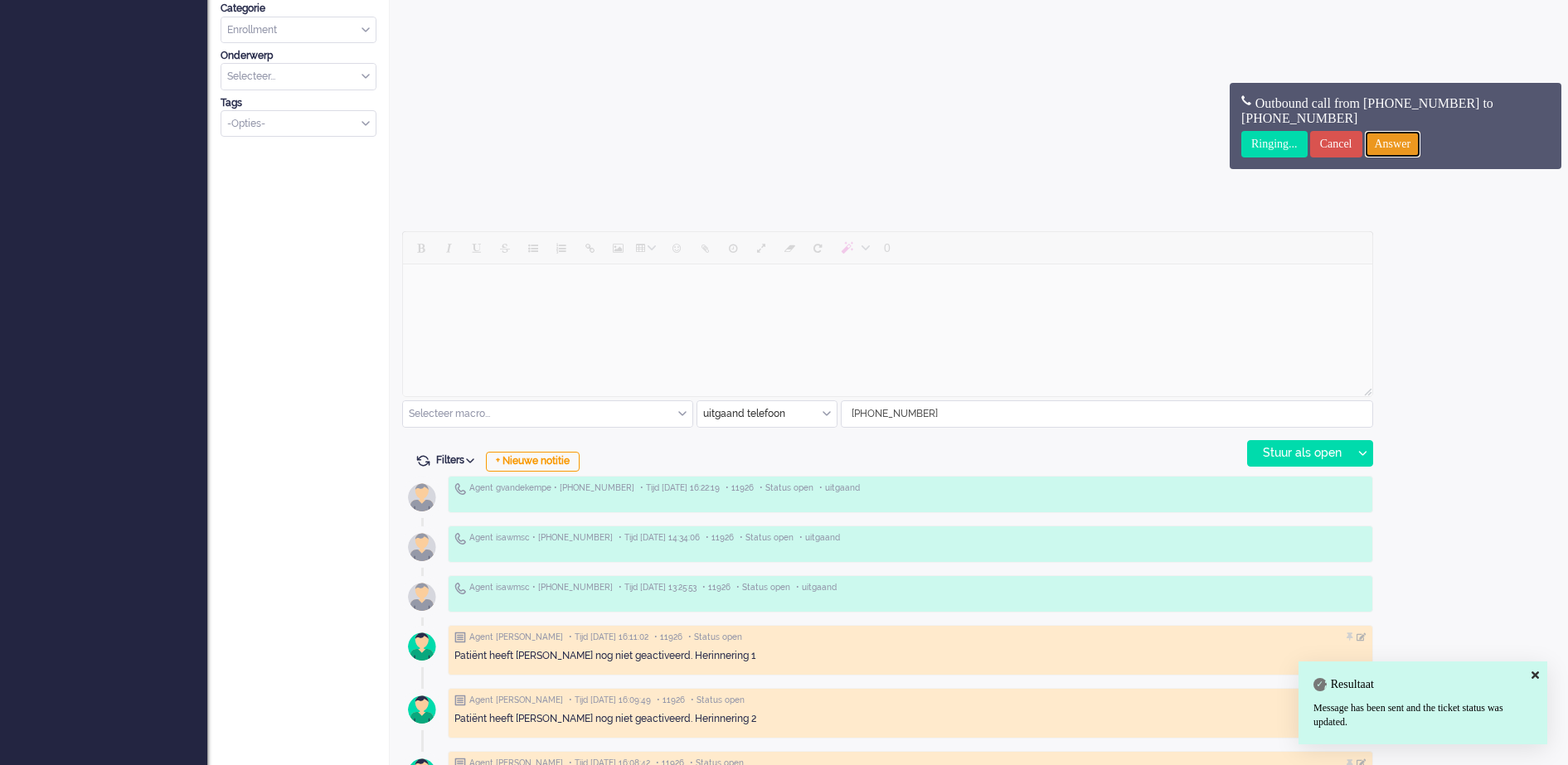
click at [1412, 145] on input "Answer" at bounding box center [1393, 145] width 57 height 26
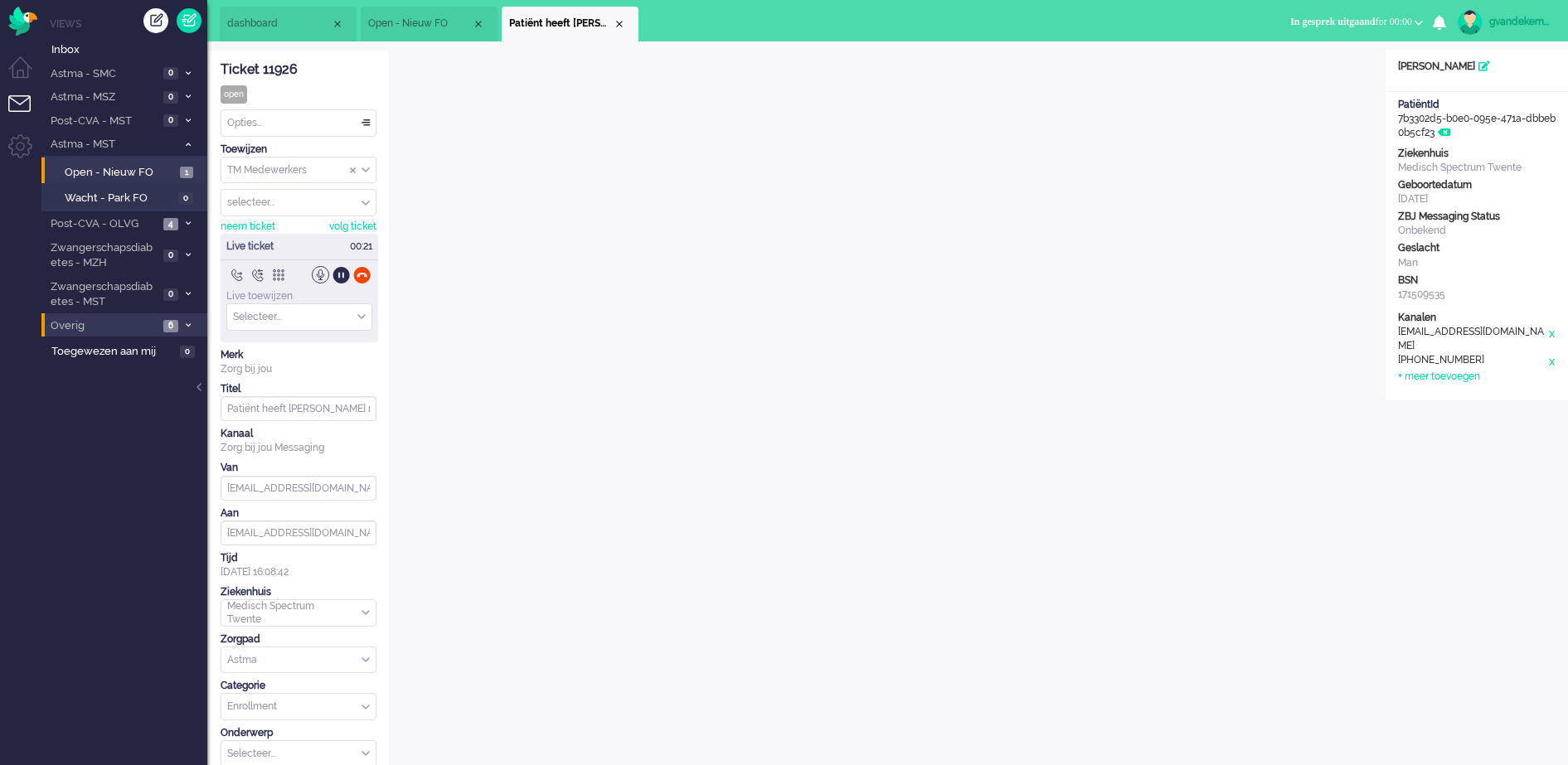
click at [366, 273] on div at bounding box center [362, 275] width 17 height 17
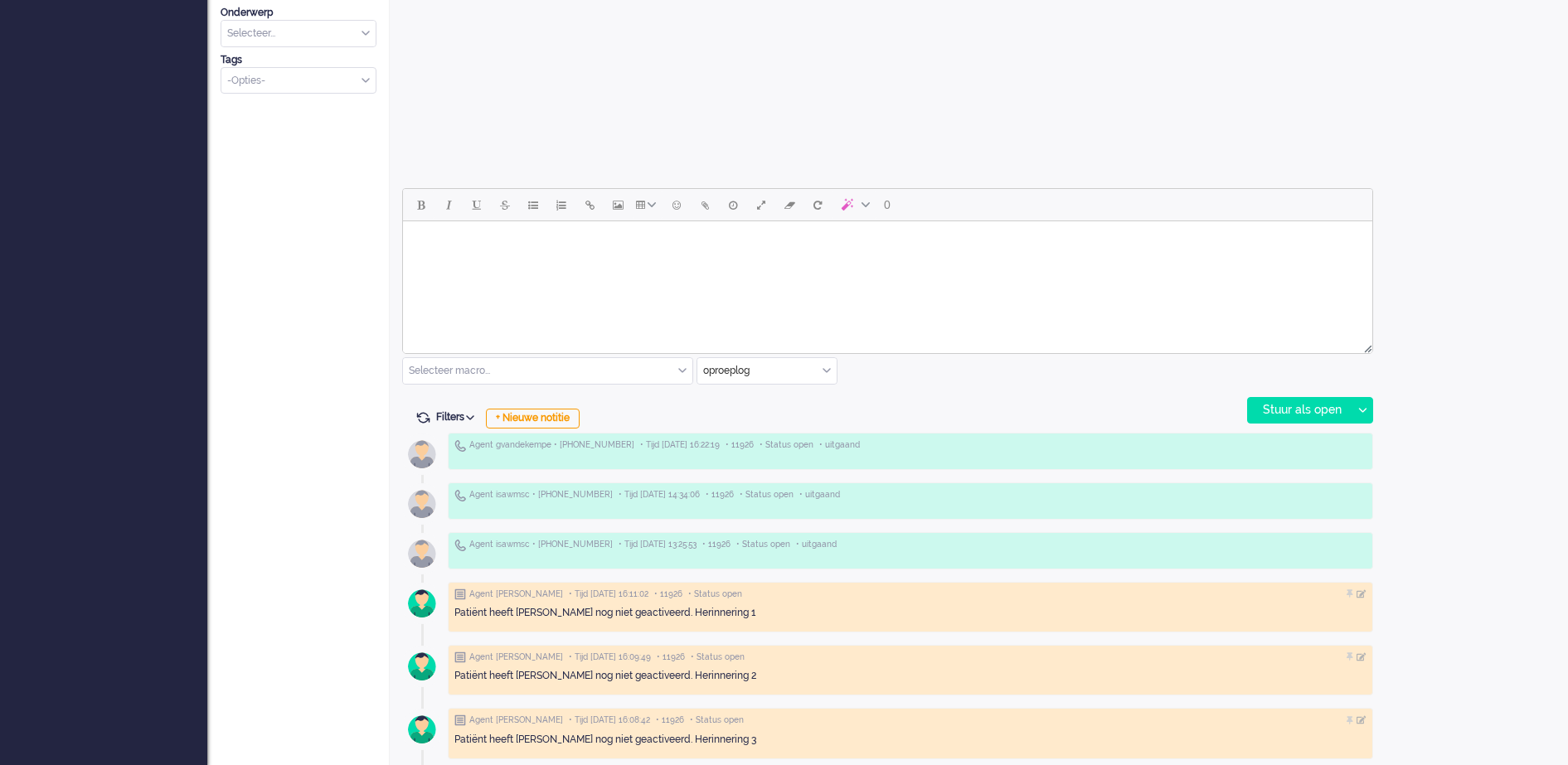
scroll to position [618, 0]
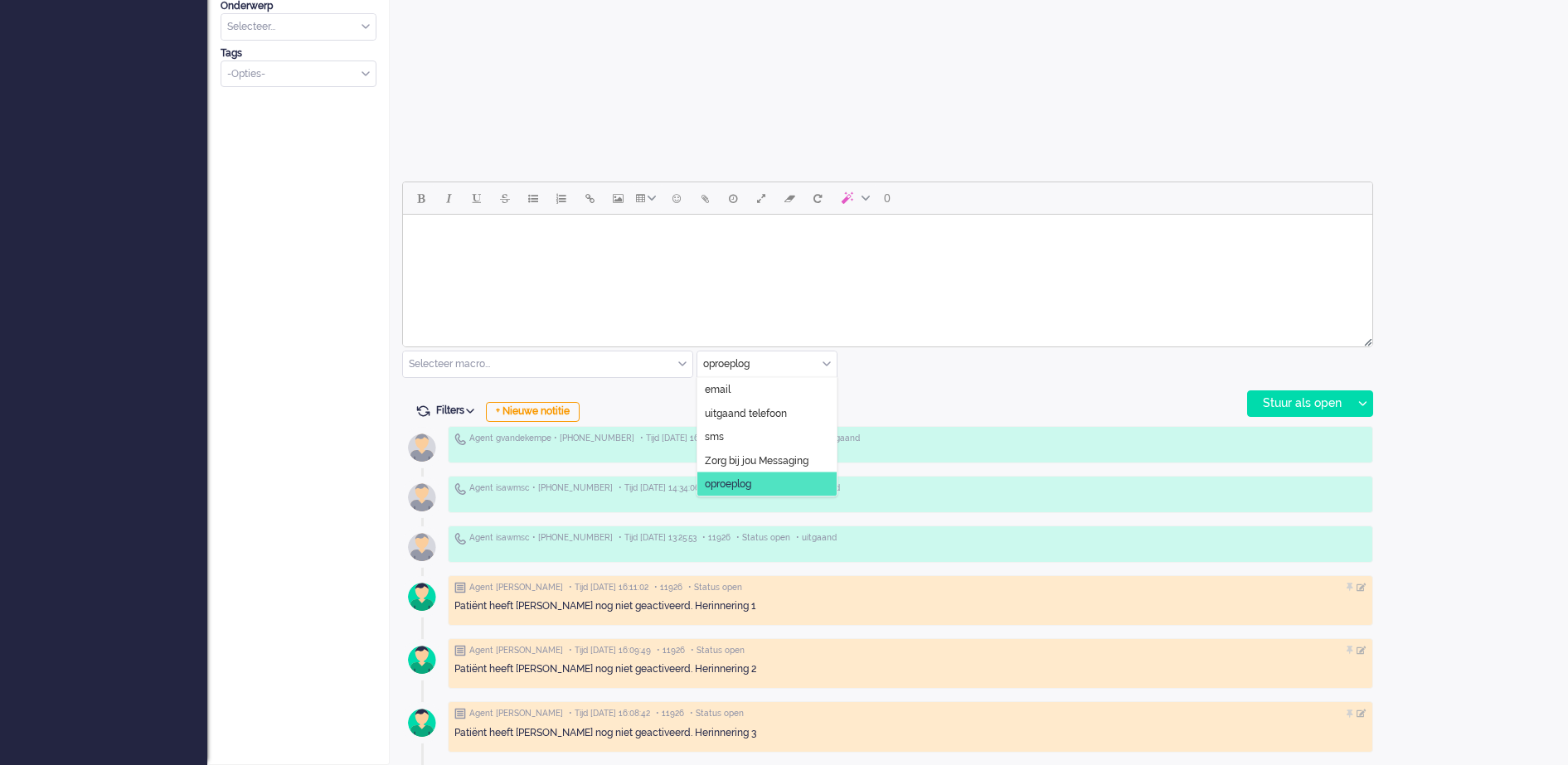
click at [827, 366] on div "oproeplog" at bounding box center [767, 364] width 139 height 26
click at [795, 410] on li "uitgaand telefoon" at bounding box center [767, 412] width 139 height 24
click at [1311, 403] on div "Stuur als open" at bounding box center [1300, 404] width 104 height 25
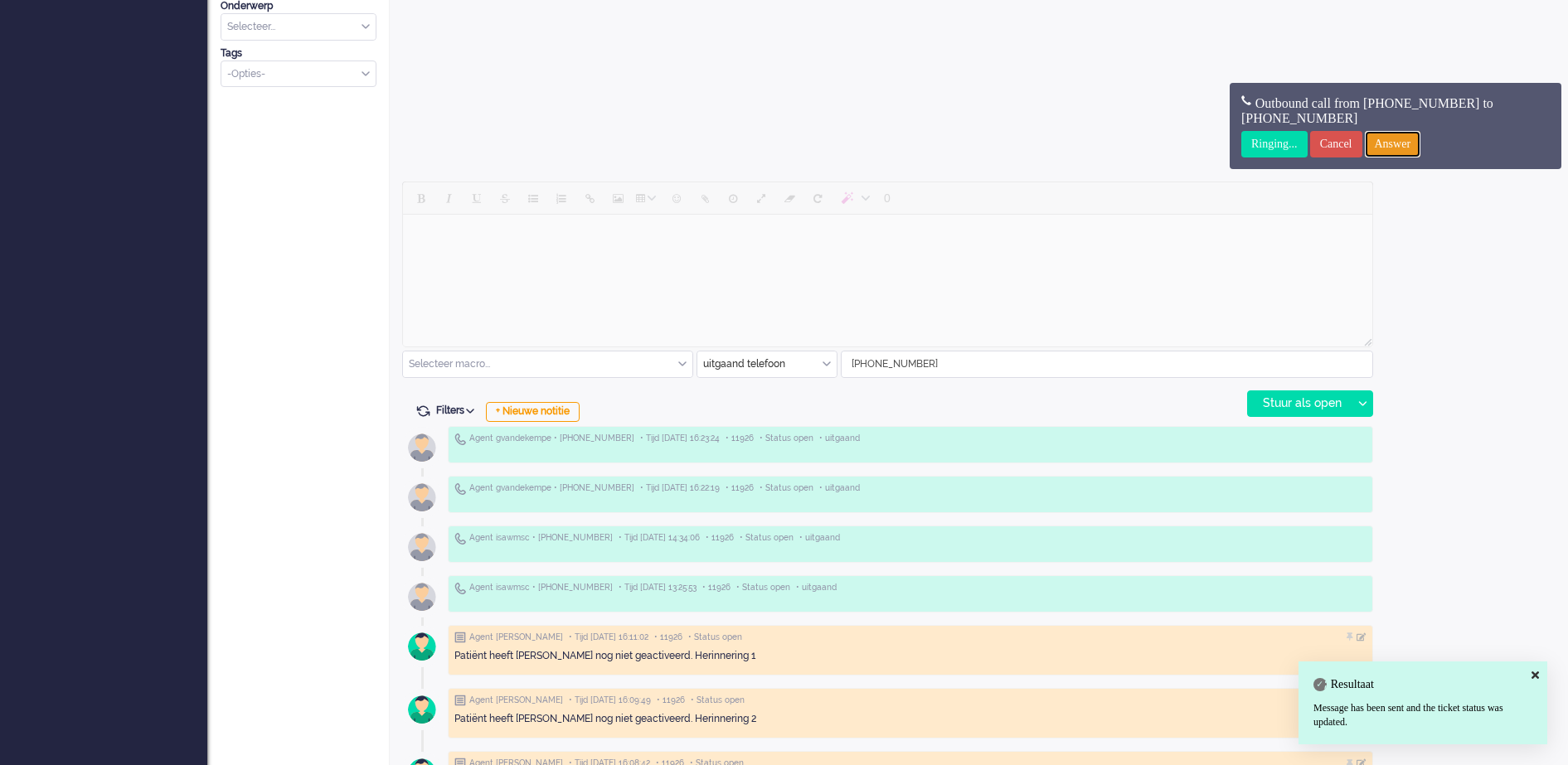
click at [1421, 142] on input "Answer" at bounding box center [1393, 145] width 57 height 26
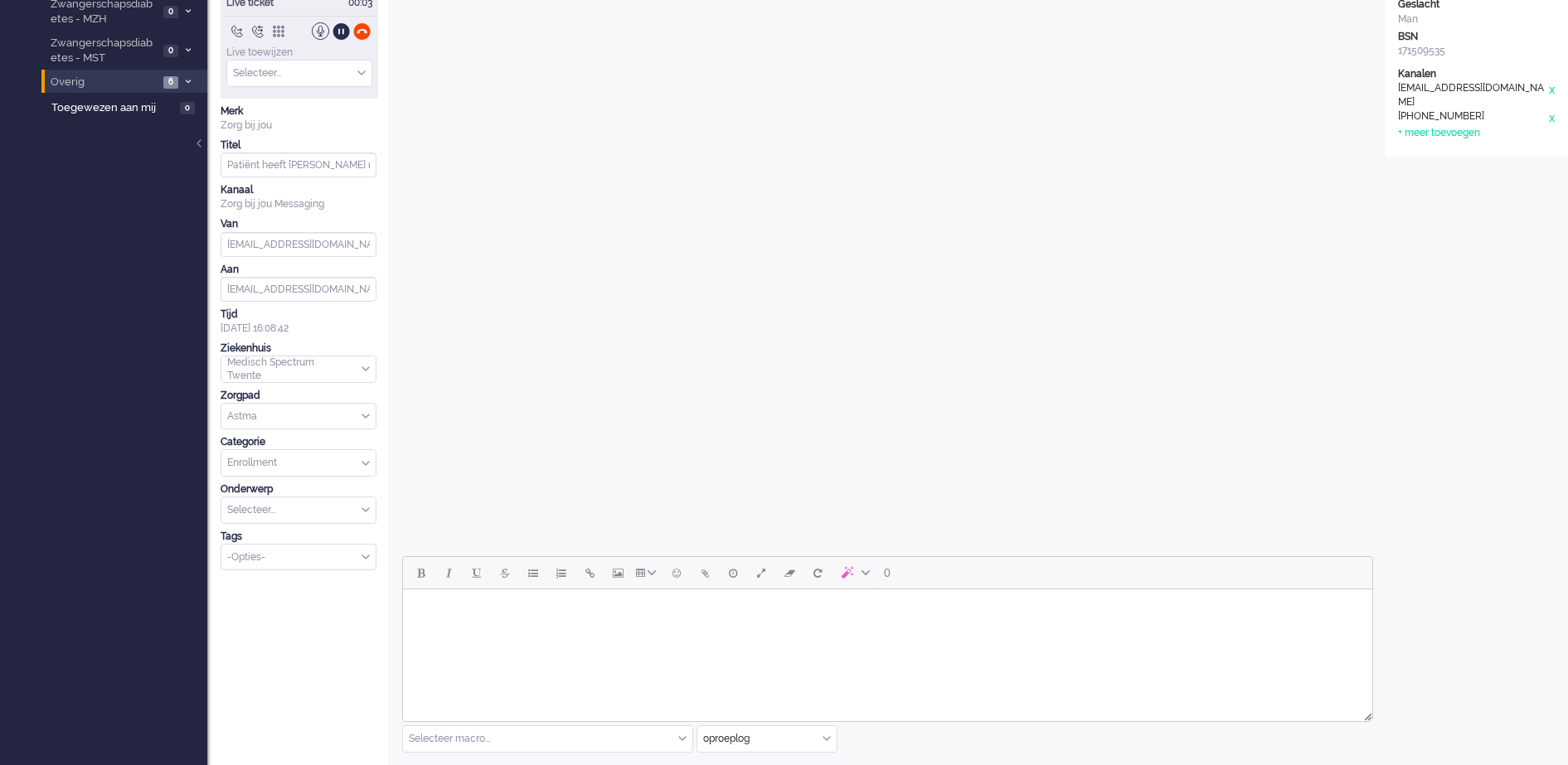
scroll to position [0, 0]
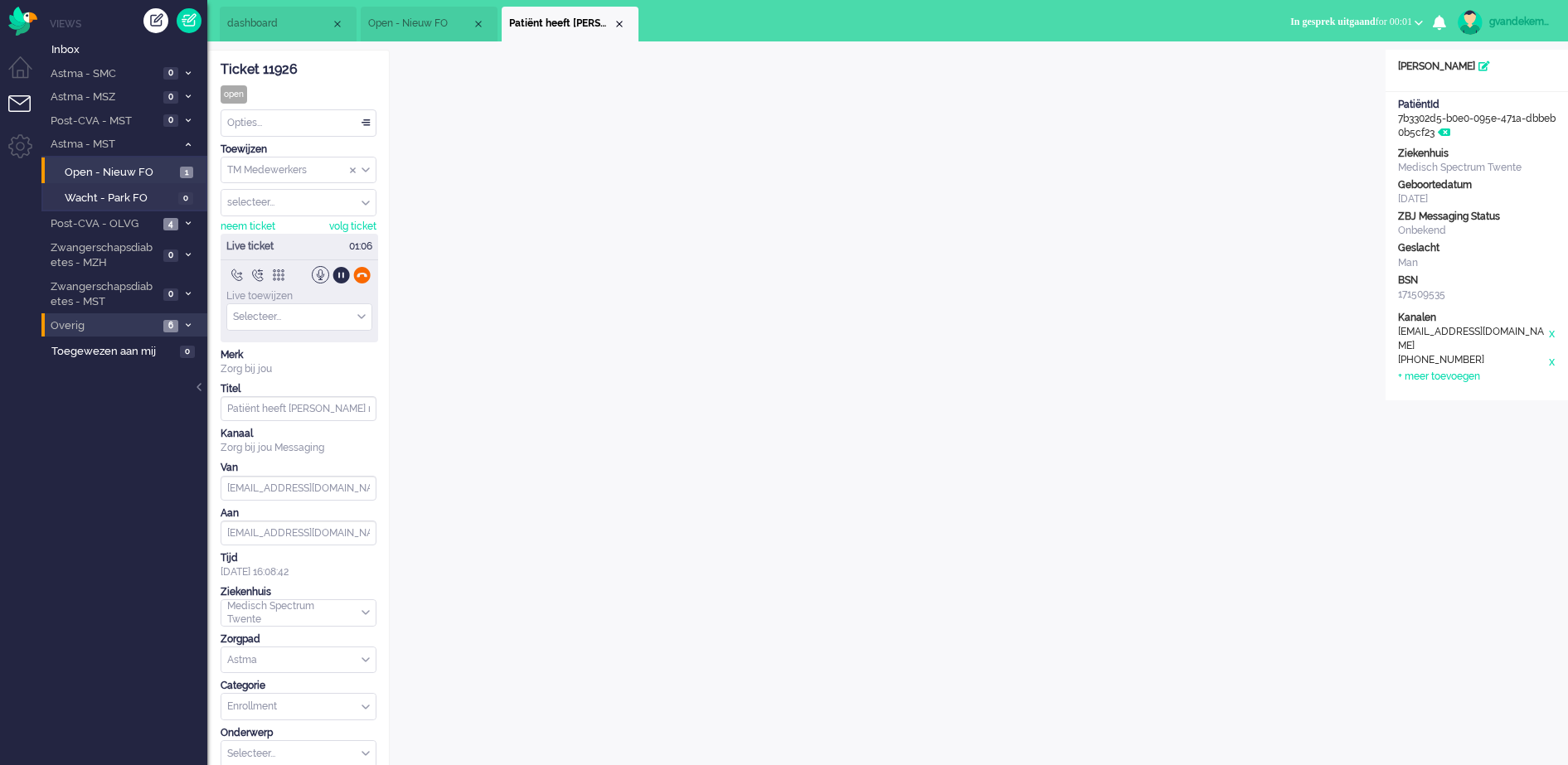
click at [364, 273] on div at bounding box center [362, 275] width 17 height 17
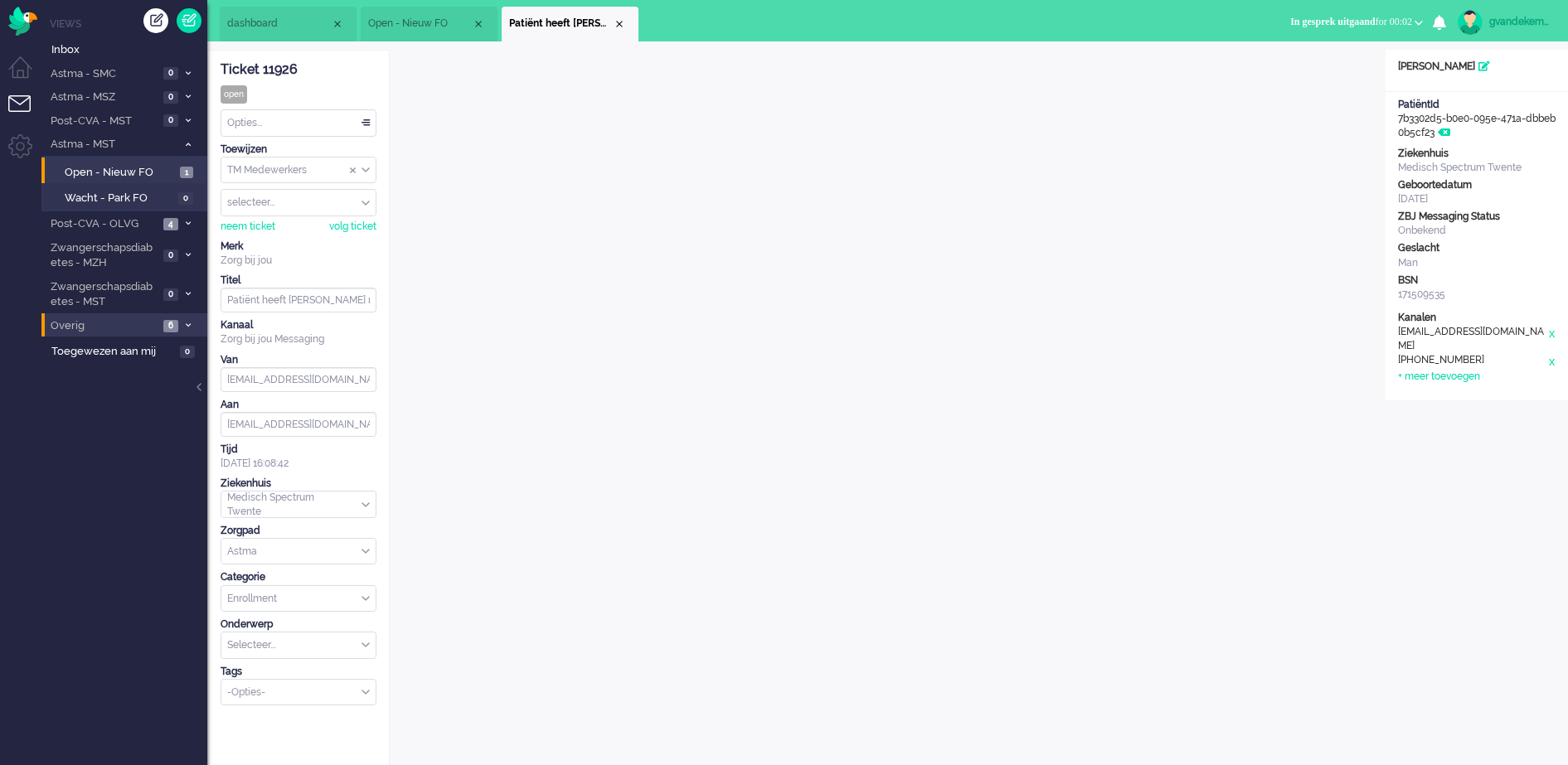
click at [364, 123] on div "Opties..." at bounding box center [298, 123] width 154 height 26
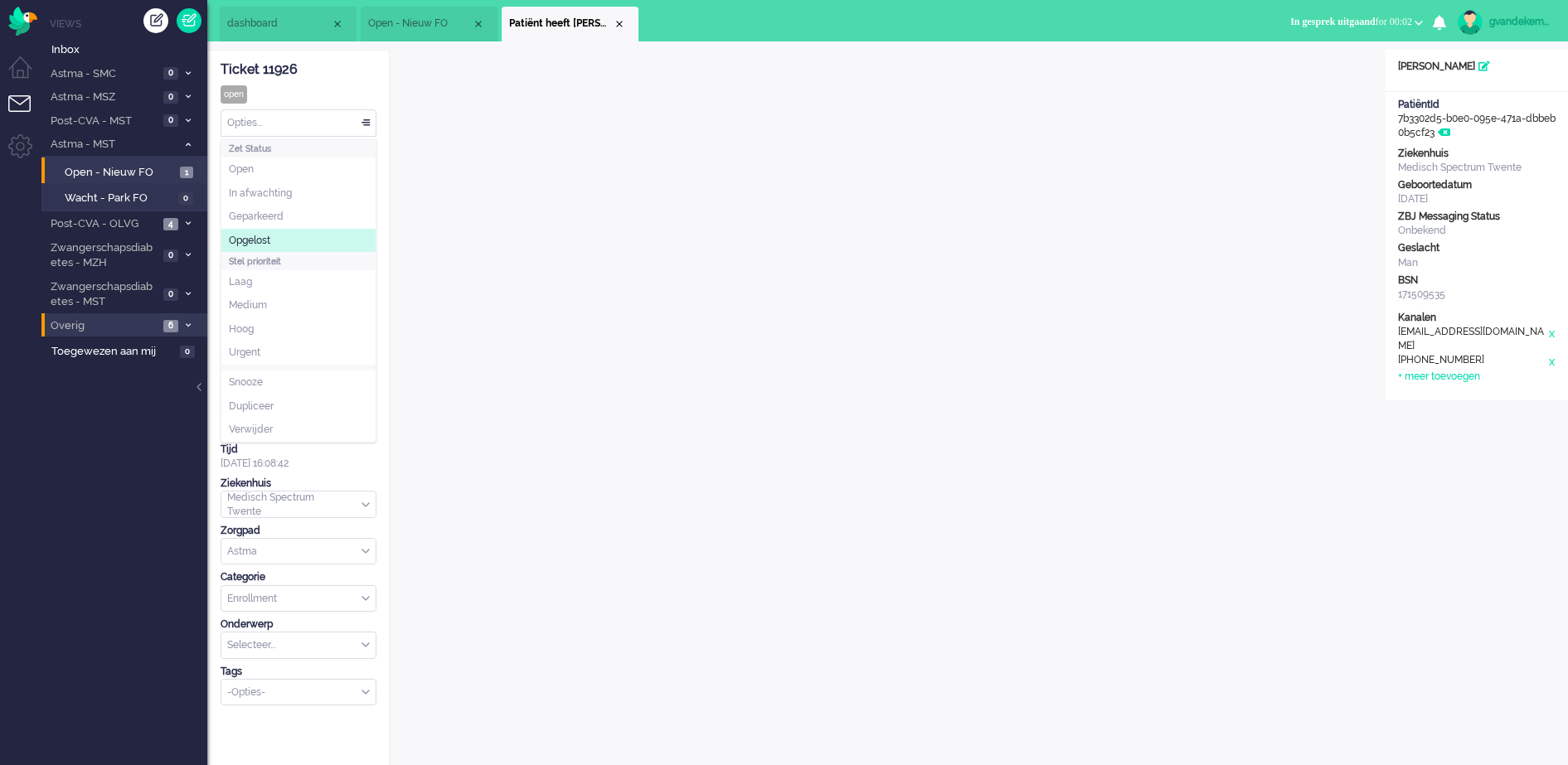
click at [300, 233] on li "Opgelost" at bounding box center [298, 240] width 154 height 24
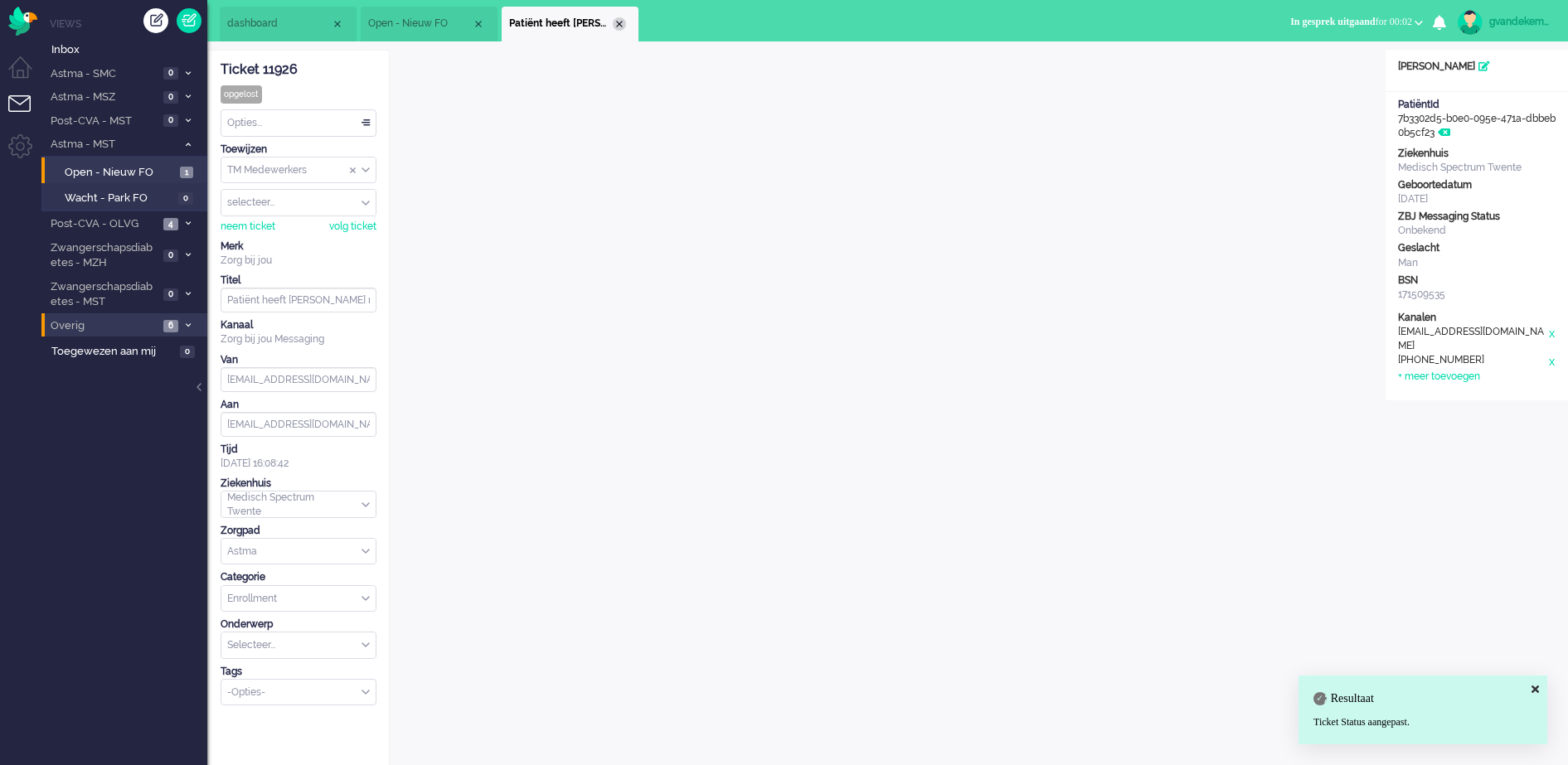
click at [616, 23] on div "Close tab" at bounding box center [619, 24] width 13 height 13
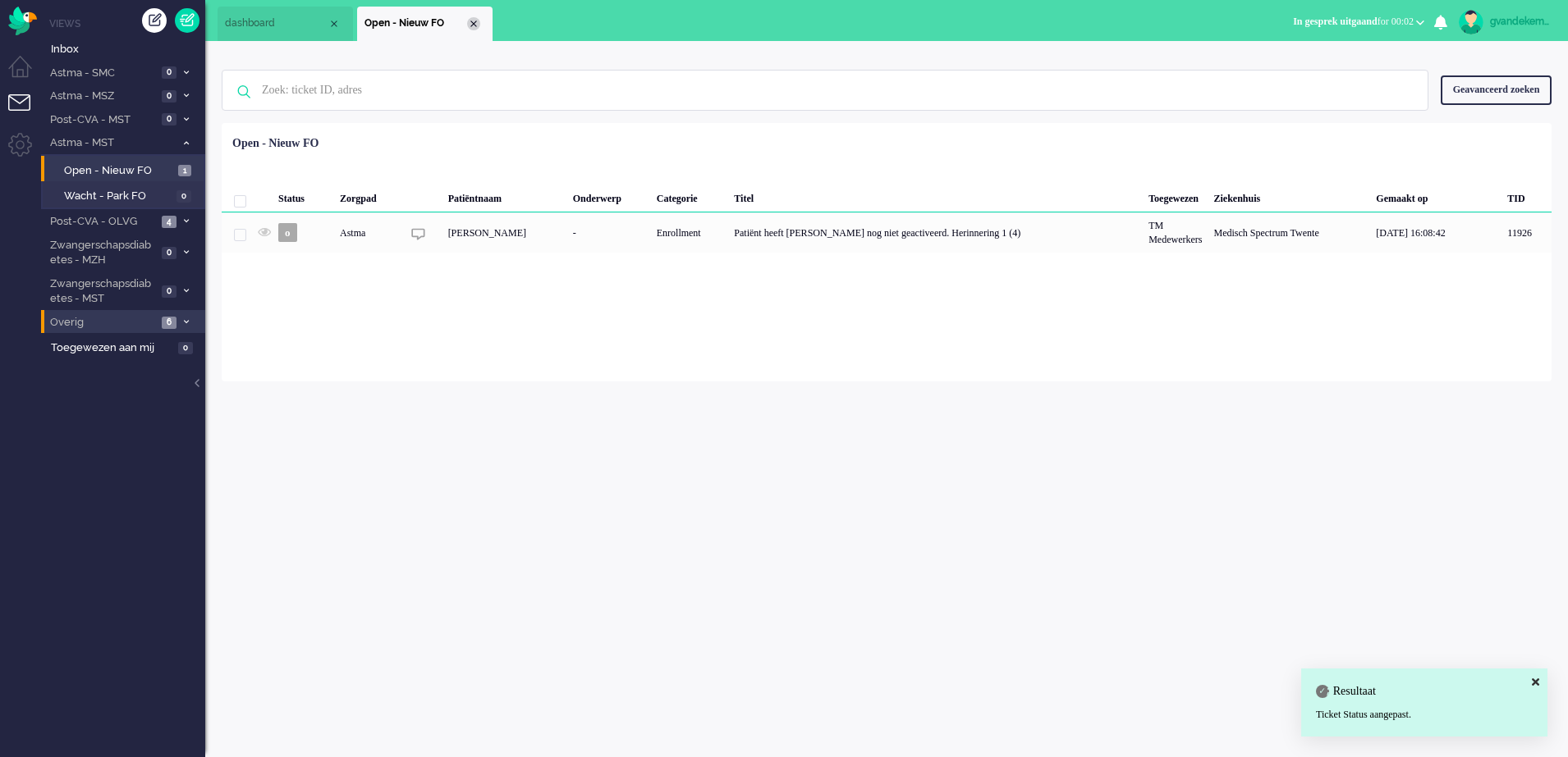
click at [473, 22] on div "Close tab" at bounding box center [474, 23] width 13 height 13
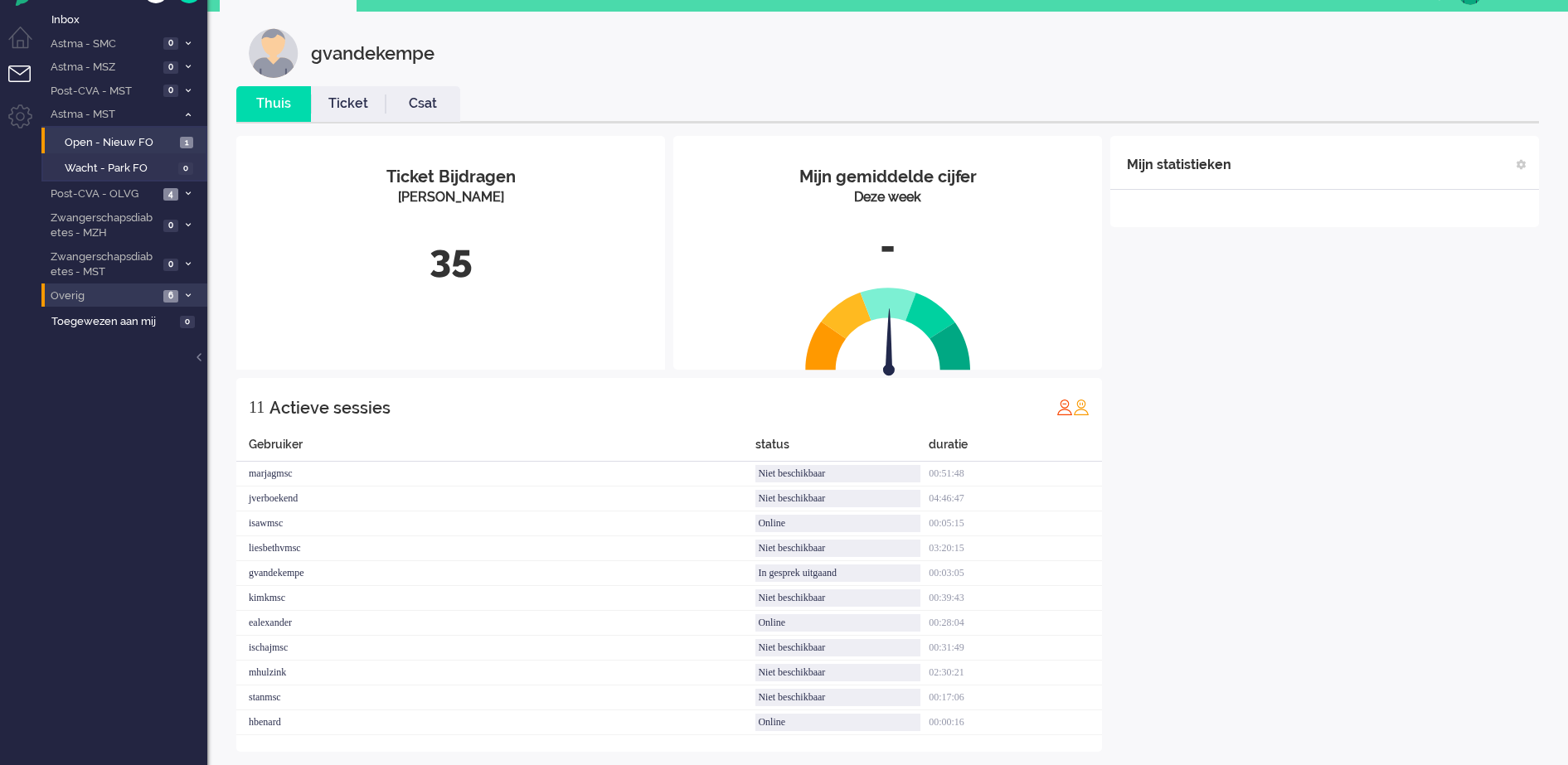
scroll to position [45, 0]
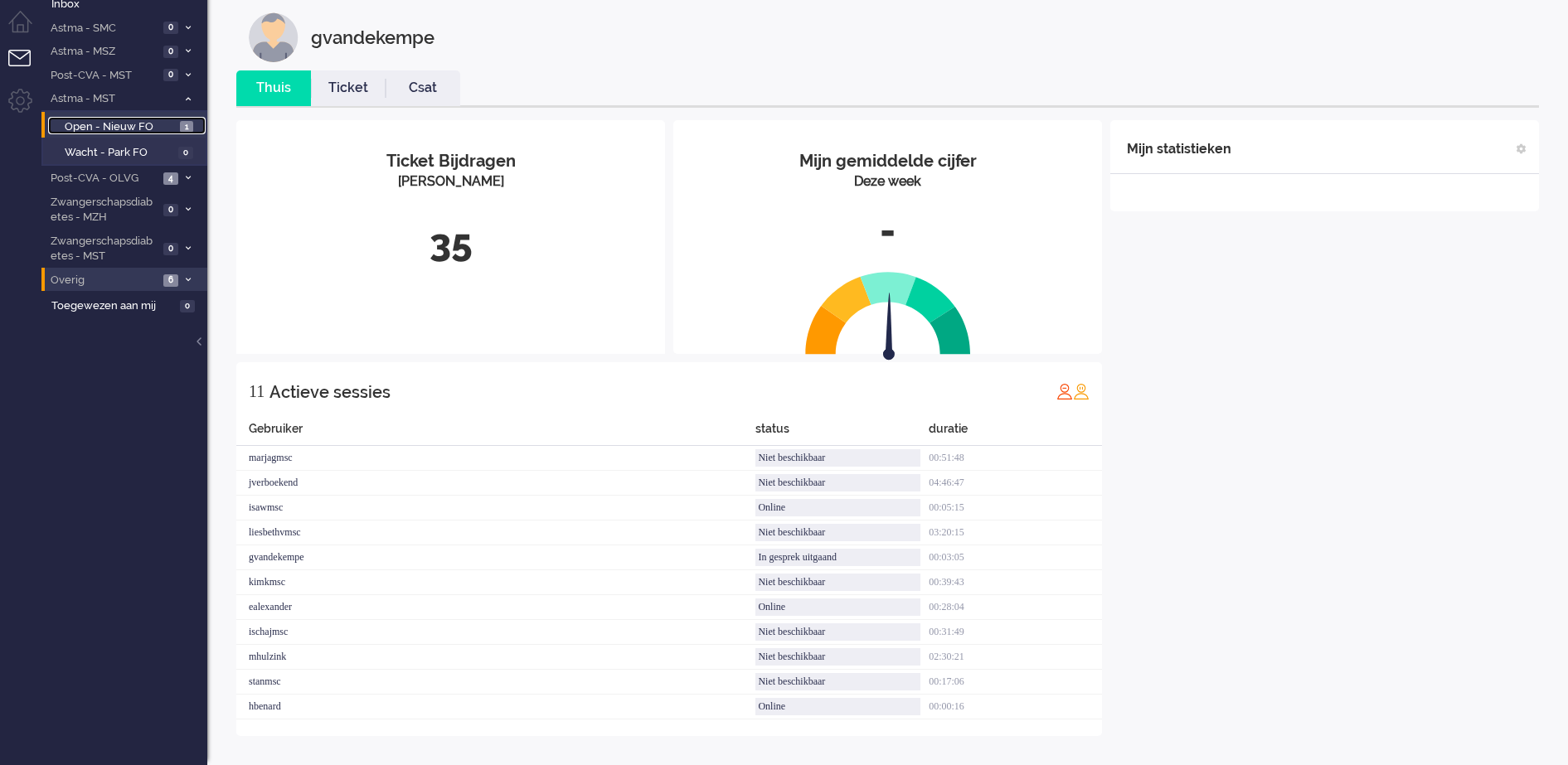
click at [169, 127] on span "Open - Nieuw FO" at bounding box center [120, 127] width 112 height 16
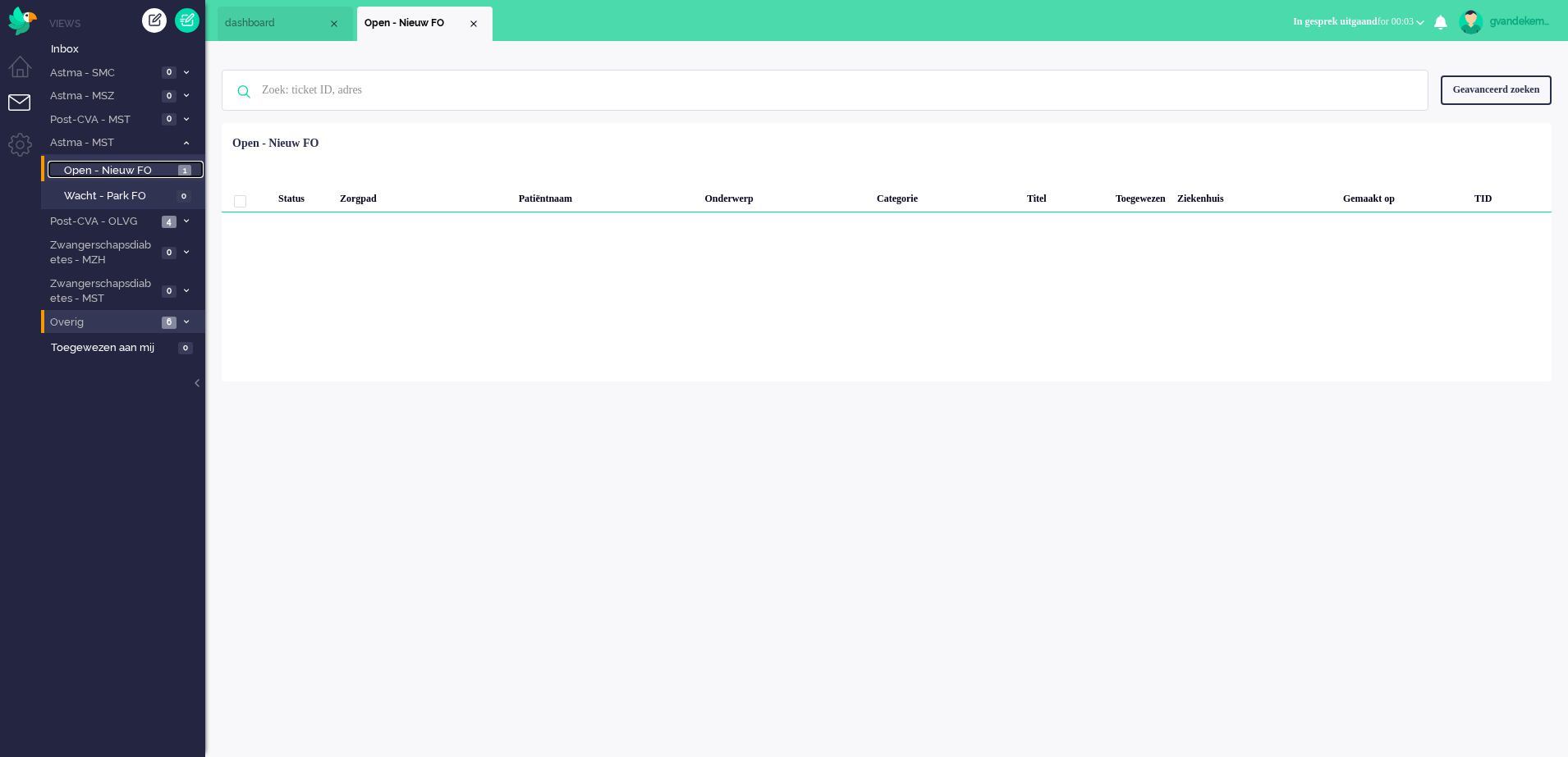
click at [155, 170] on span "Open - Nieuw FO" at bounding box center [119, 171] width 110 height 16
click at [183, 143] on icon at bounding box center [185, 143] width 5 height 6
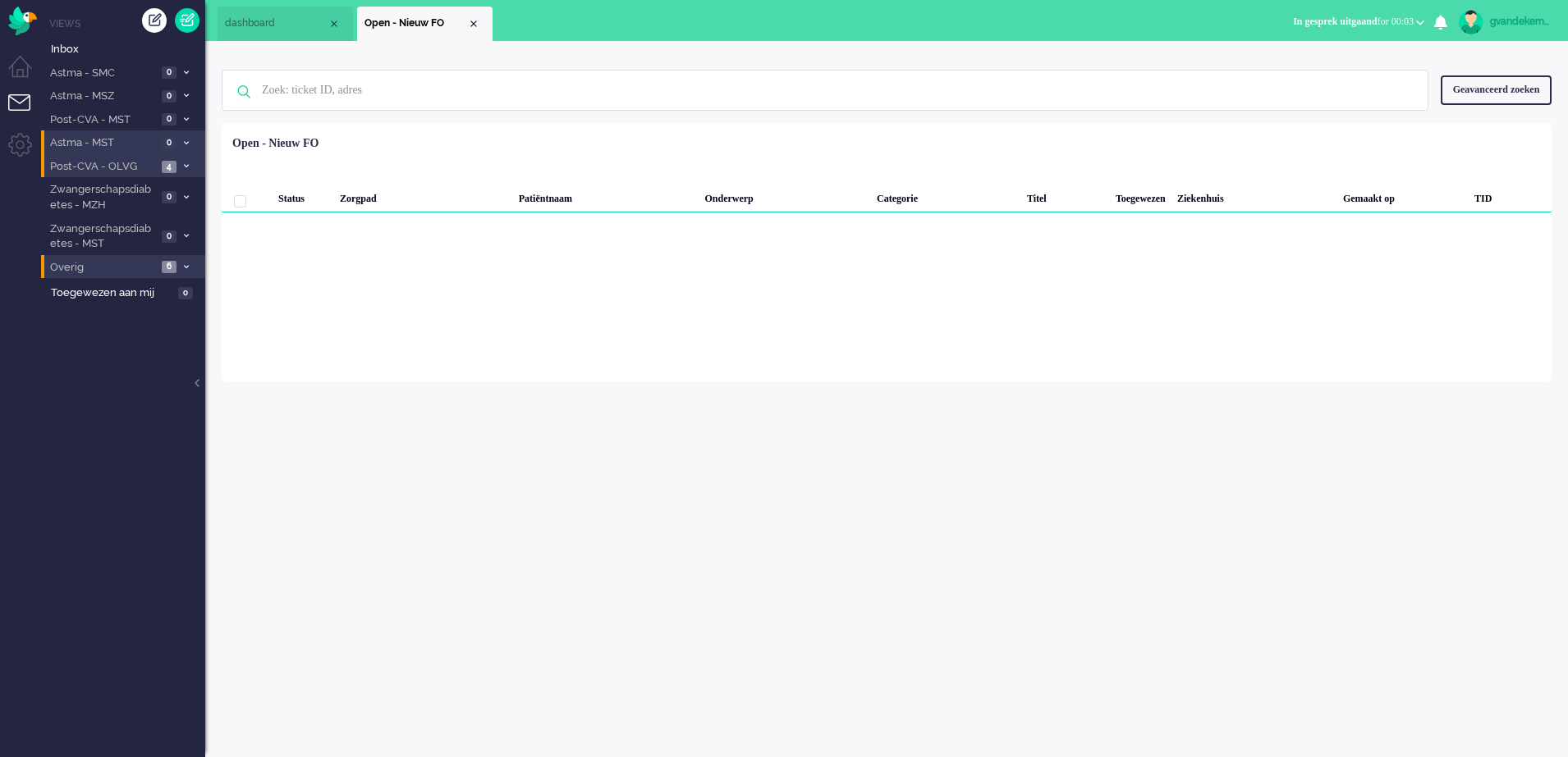
click at [157, 166] on span "Post-CVA - OLVG" at bounding box center [102, 167] width 110 height 16
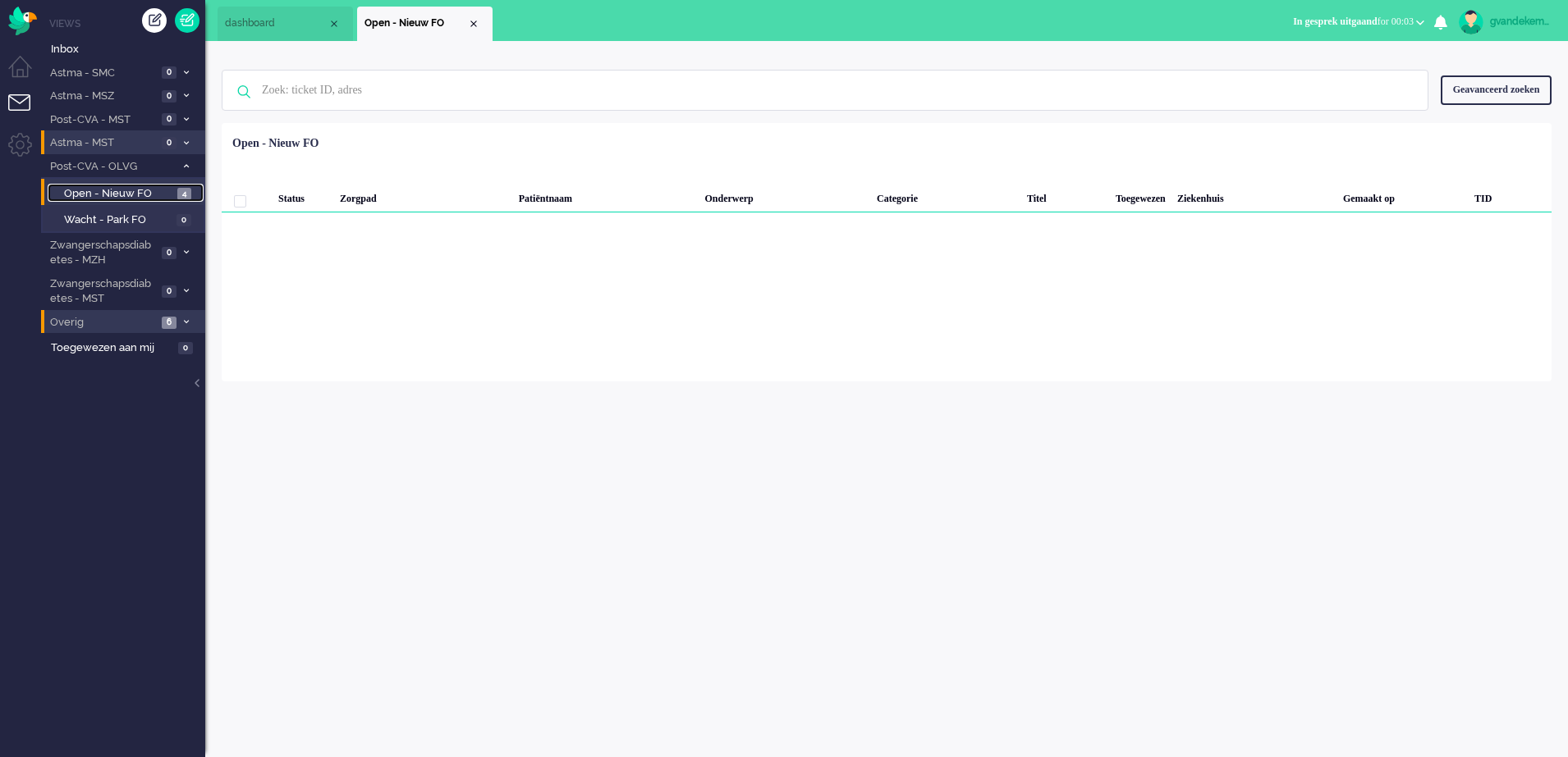
click at [158, 193] on span "Open - Nieuw FO" at bounding box center [118, 194] width 110 height 16
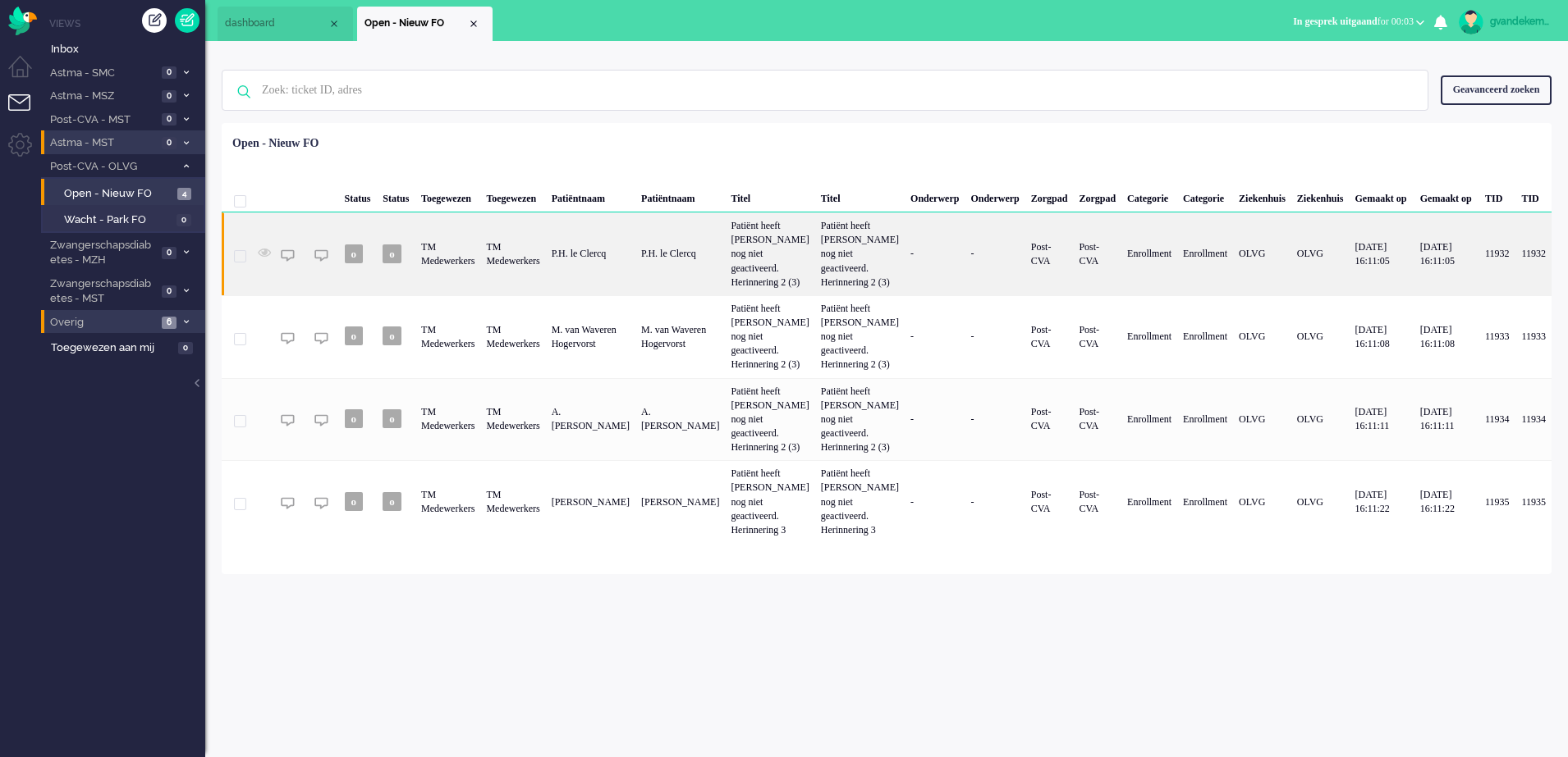
click at [636, 264] on div "P.H. le Clercq" at bounding box center [591, 254] width 90 height 83
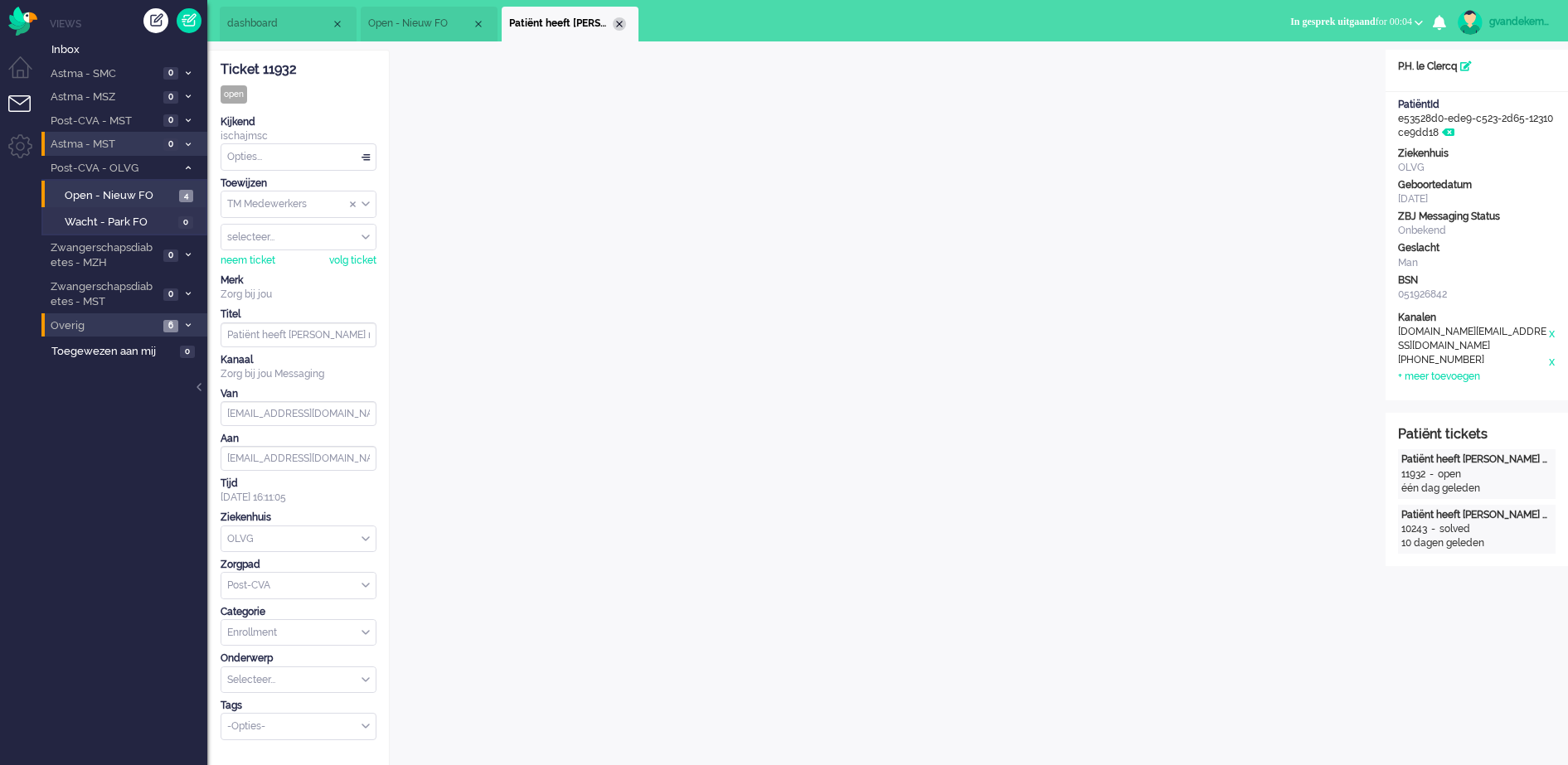
click at [619, 24] on div "Close tab" at bounding box center [619, 24] width 13 height 13
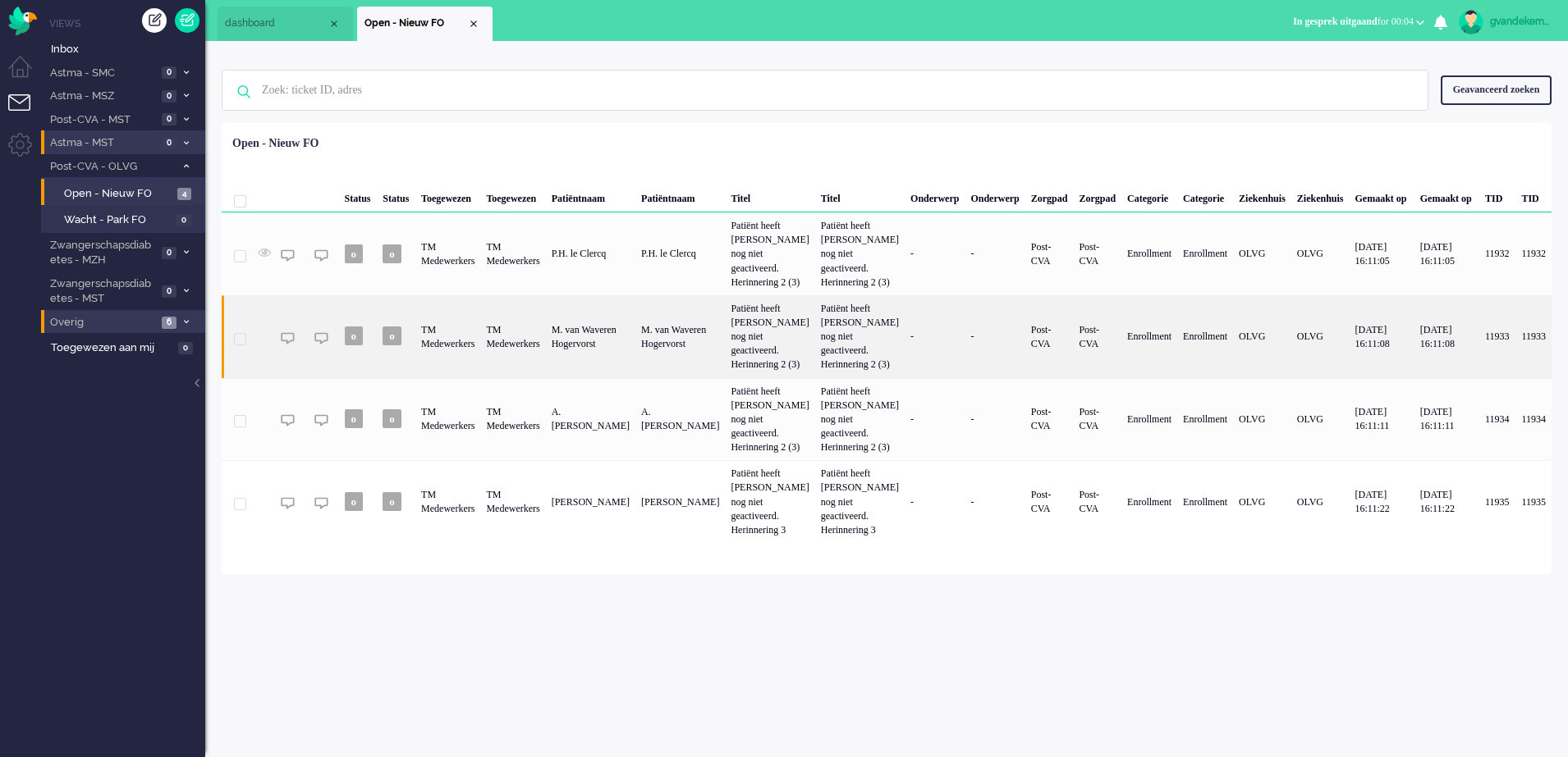
click at [530, 356] on div "TM Medewerkers" at bounding box center [512, 337] width 65 height 83
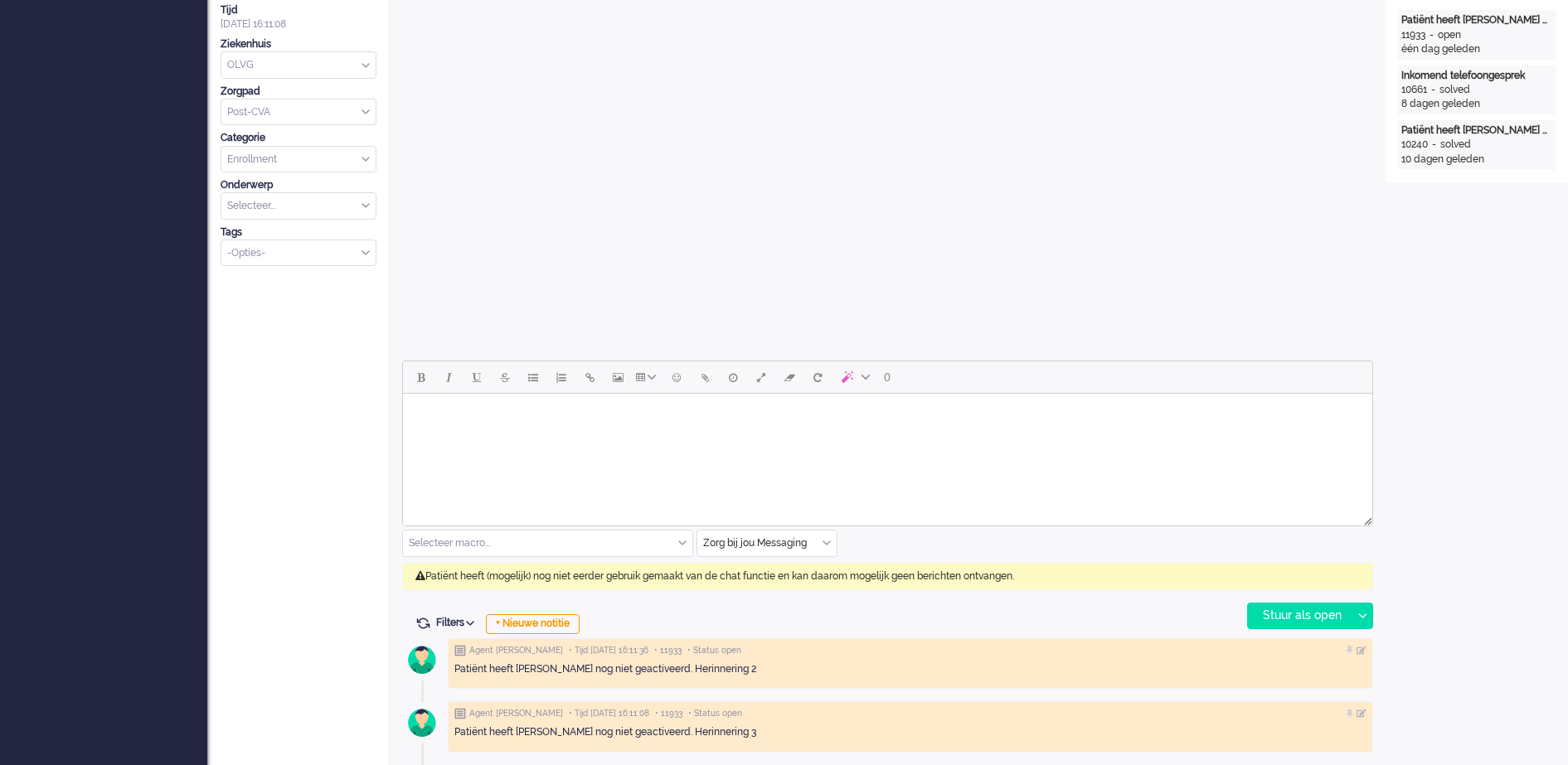
scroll to position [50, 0]
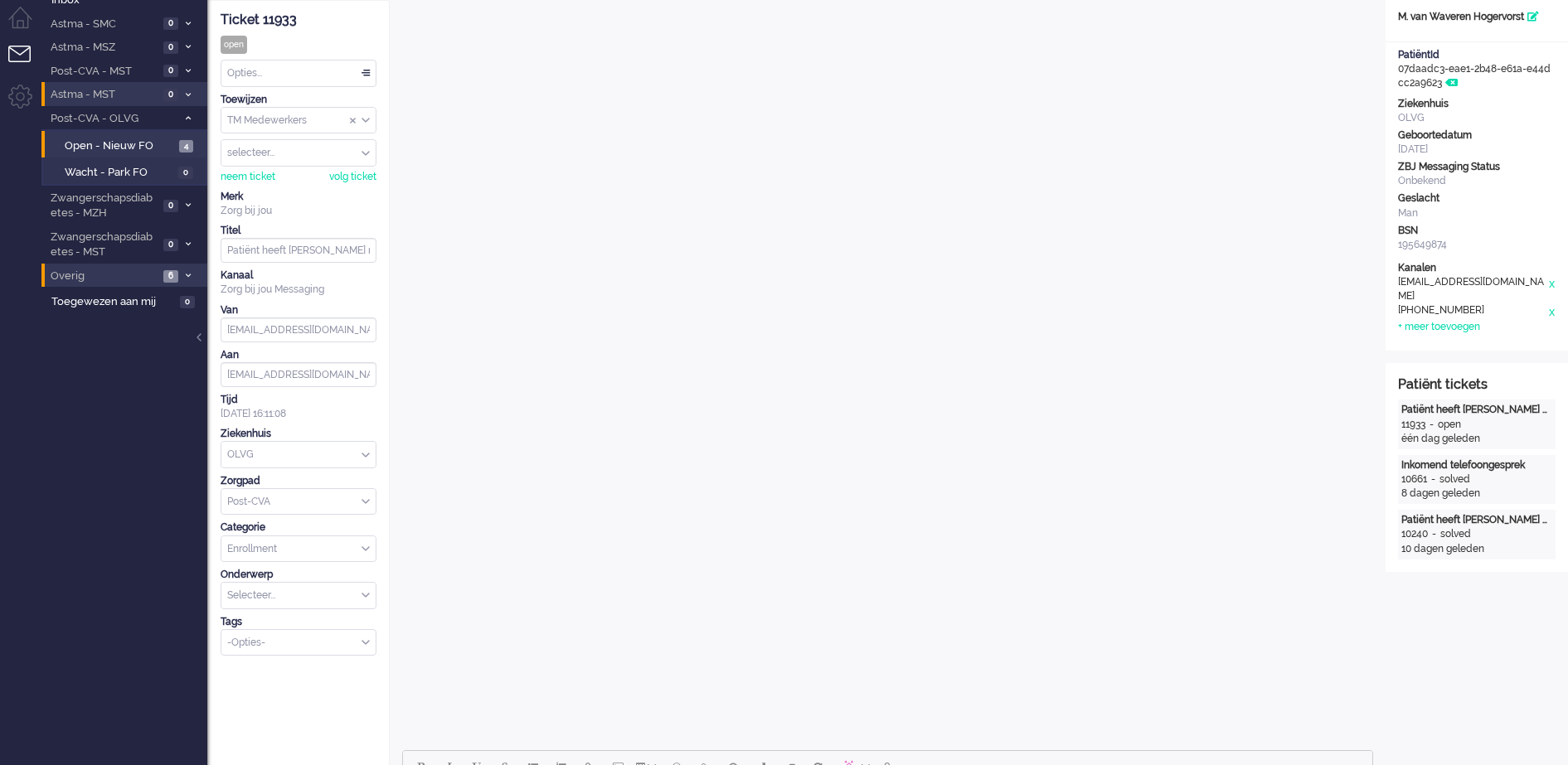
click at [365, 71] on div "Opties..." at bounding box center [298, 73] width 154 height 26
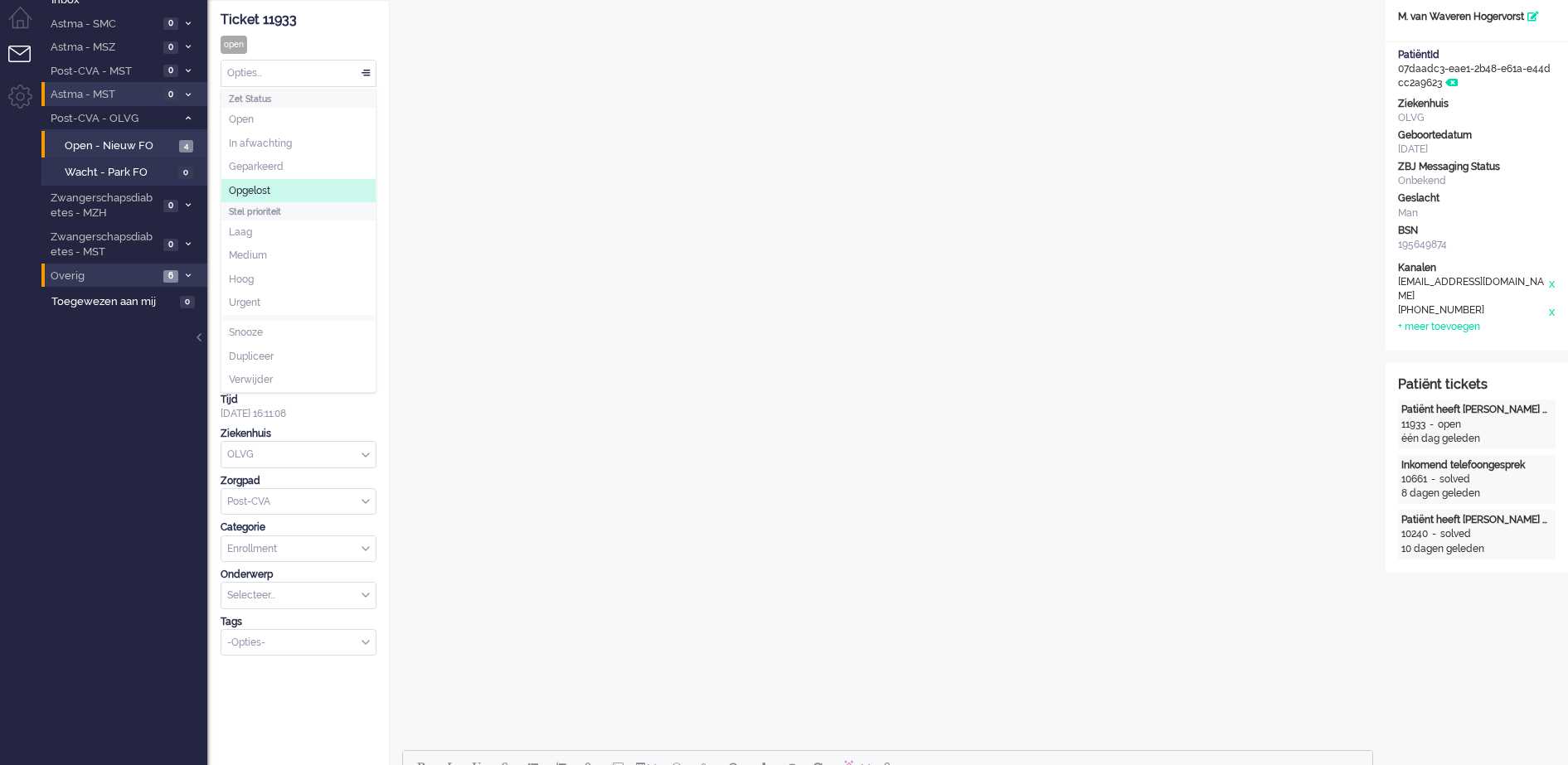
click at [293, 188] on li "Opgelost" at bounding box center [298, 190] width 154 height 24
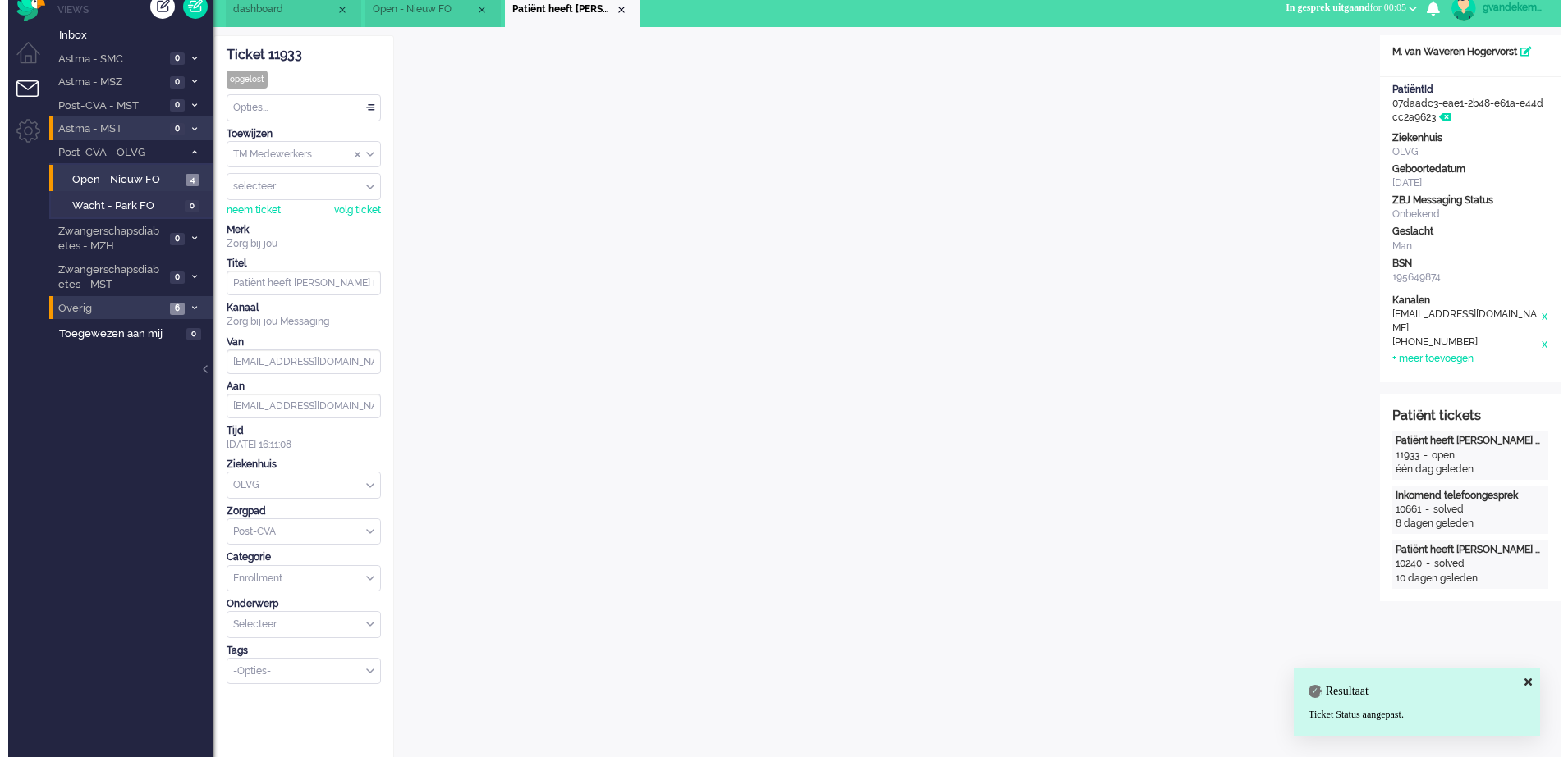
scroll to position [0, 0]
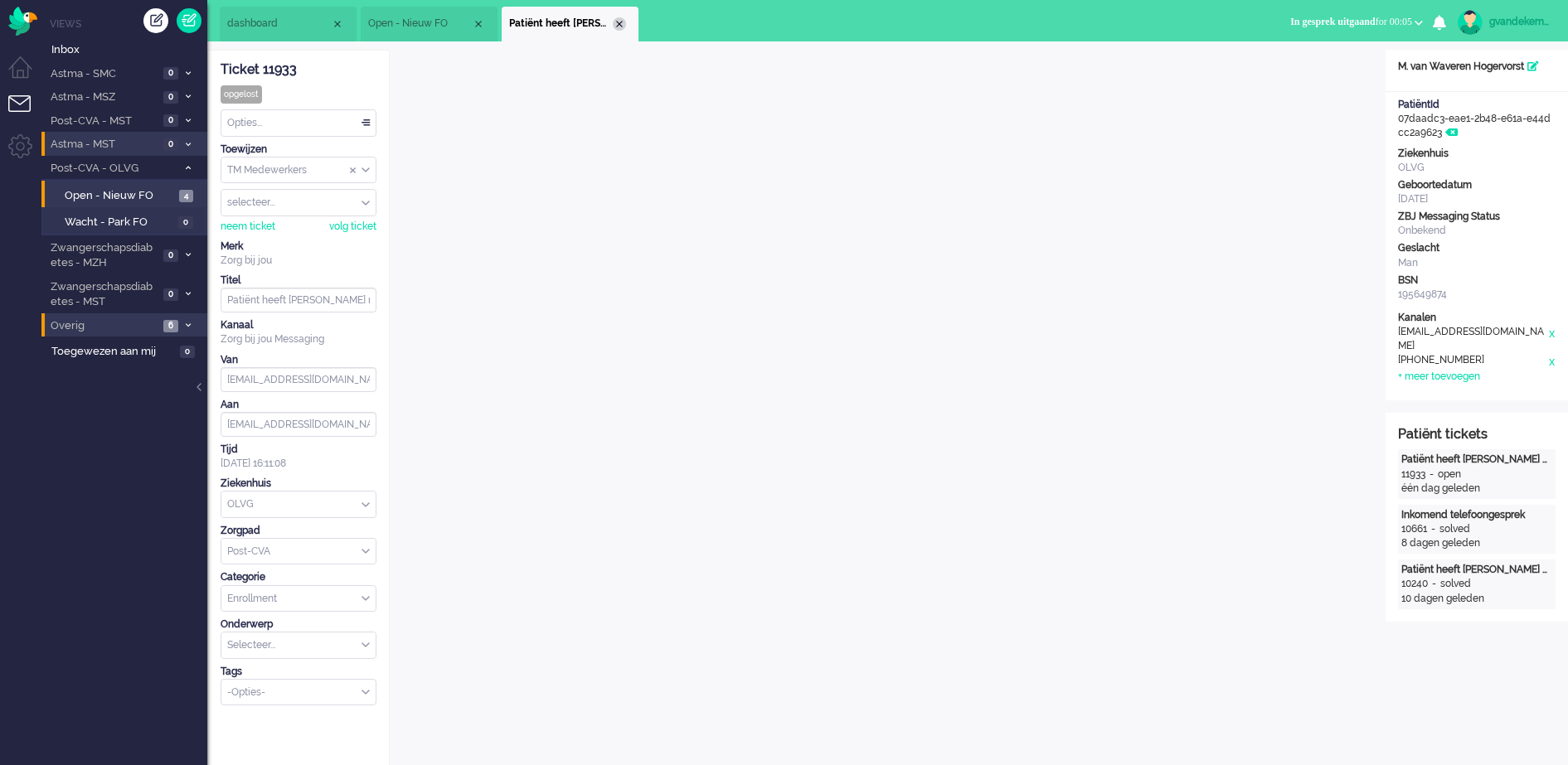
click at [621, 22] on div "Close tab" at bounding box center [619, 24] width 13 height 13
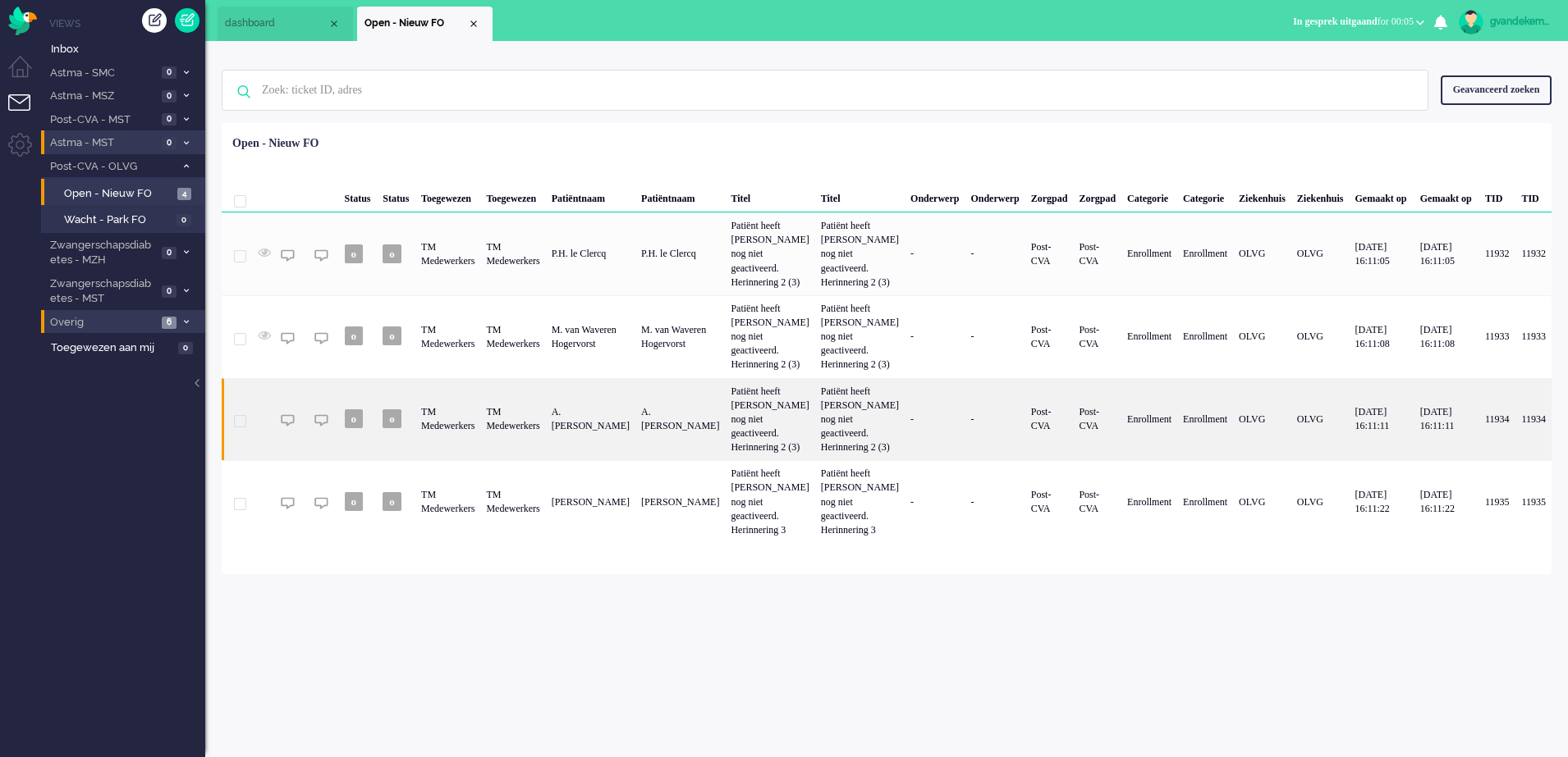
click at [725, 449] on div "A. [PERSON_NAME]" at bounding box center [681, 419] width 90 height 83
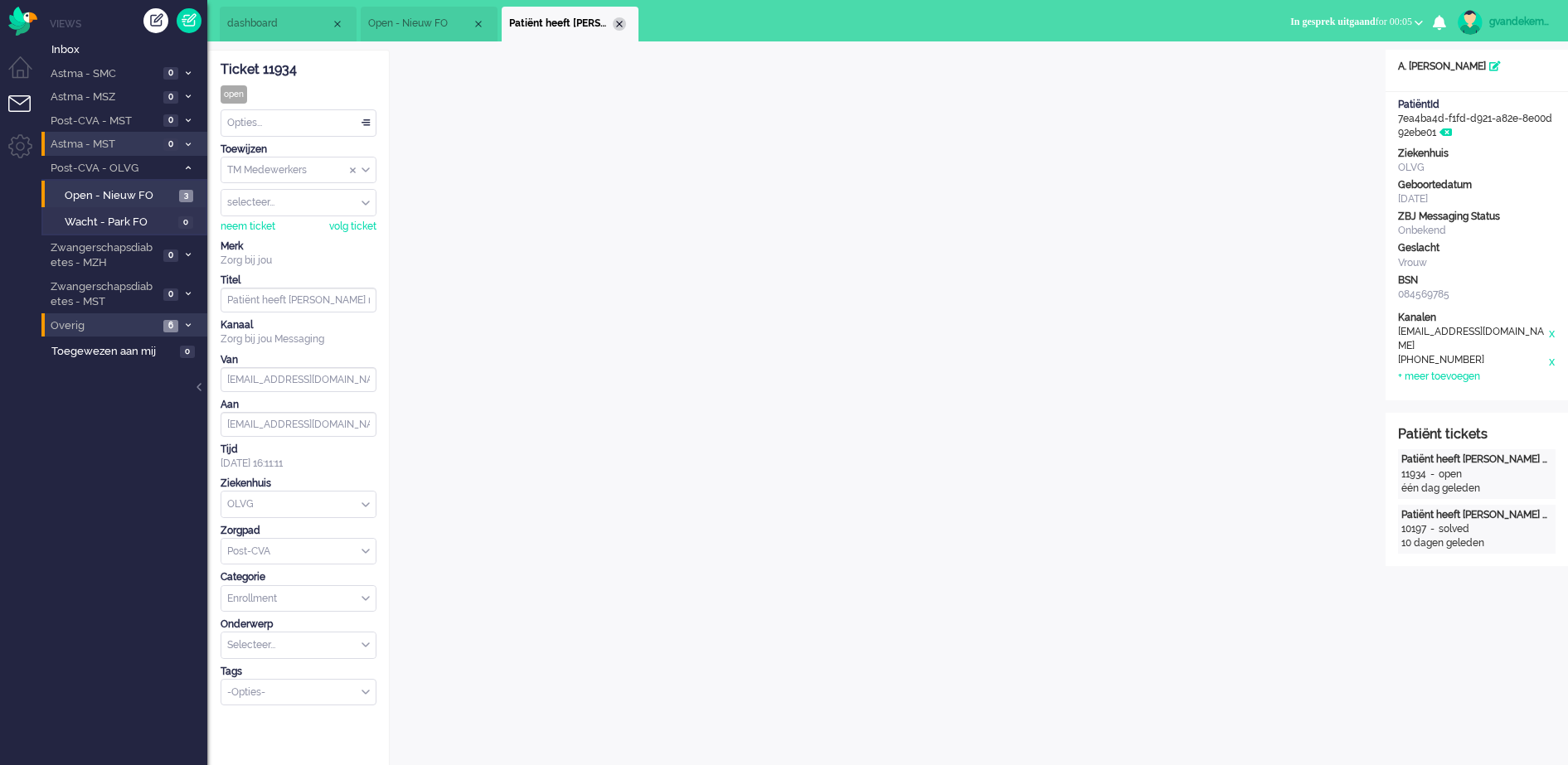
click at [620, 22] on div "Close tab" at bounding box center [619, 24] width 13 height 13
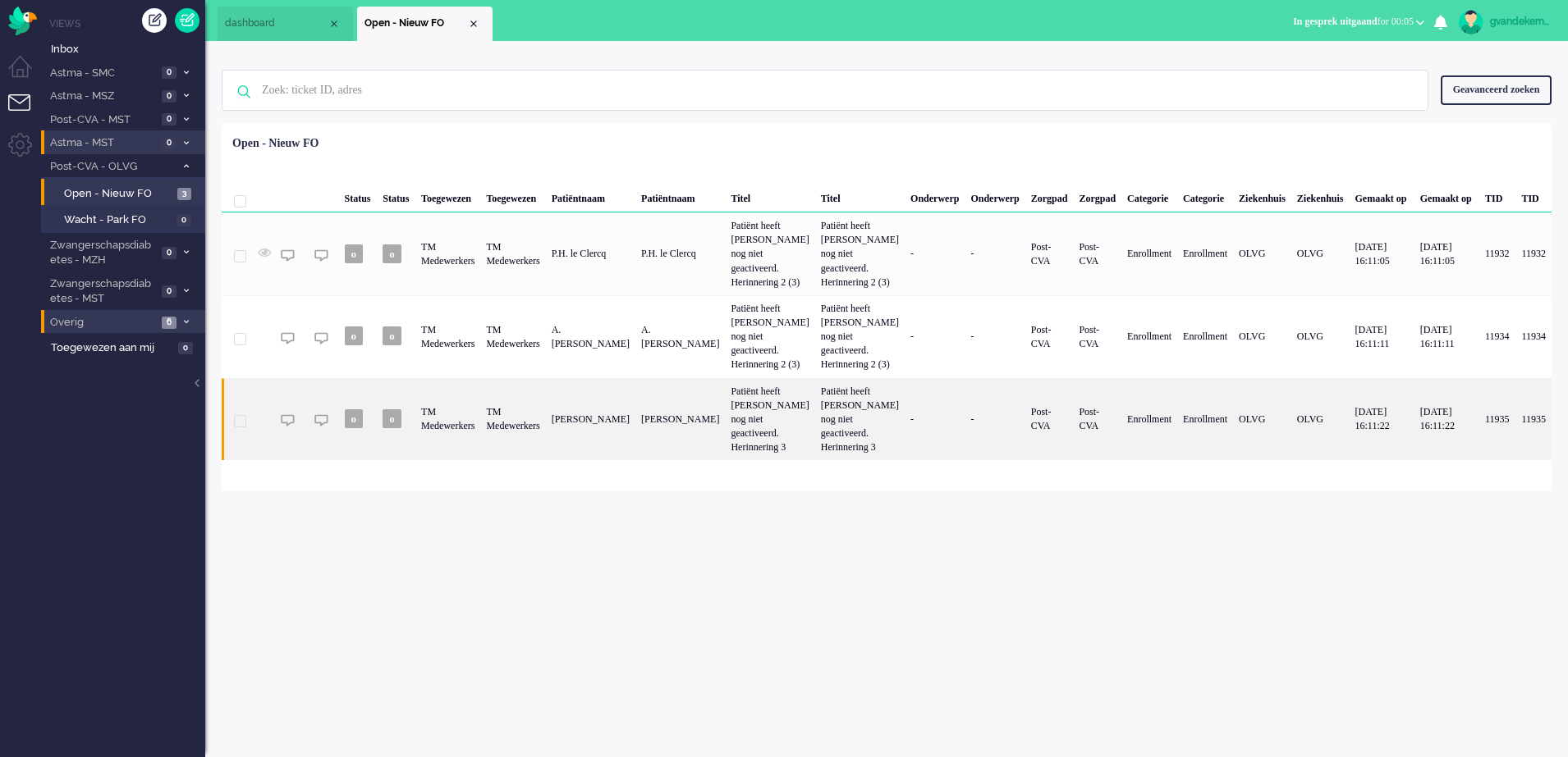
click at [636, 461] on div "[PERSON_NAME]" at bounding box center [591, 419] width 90 height 83
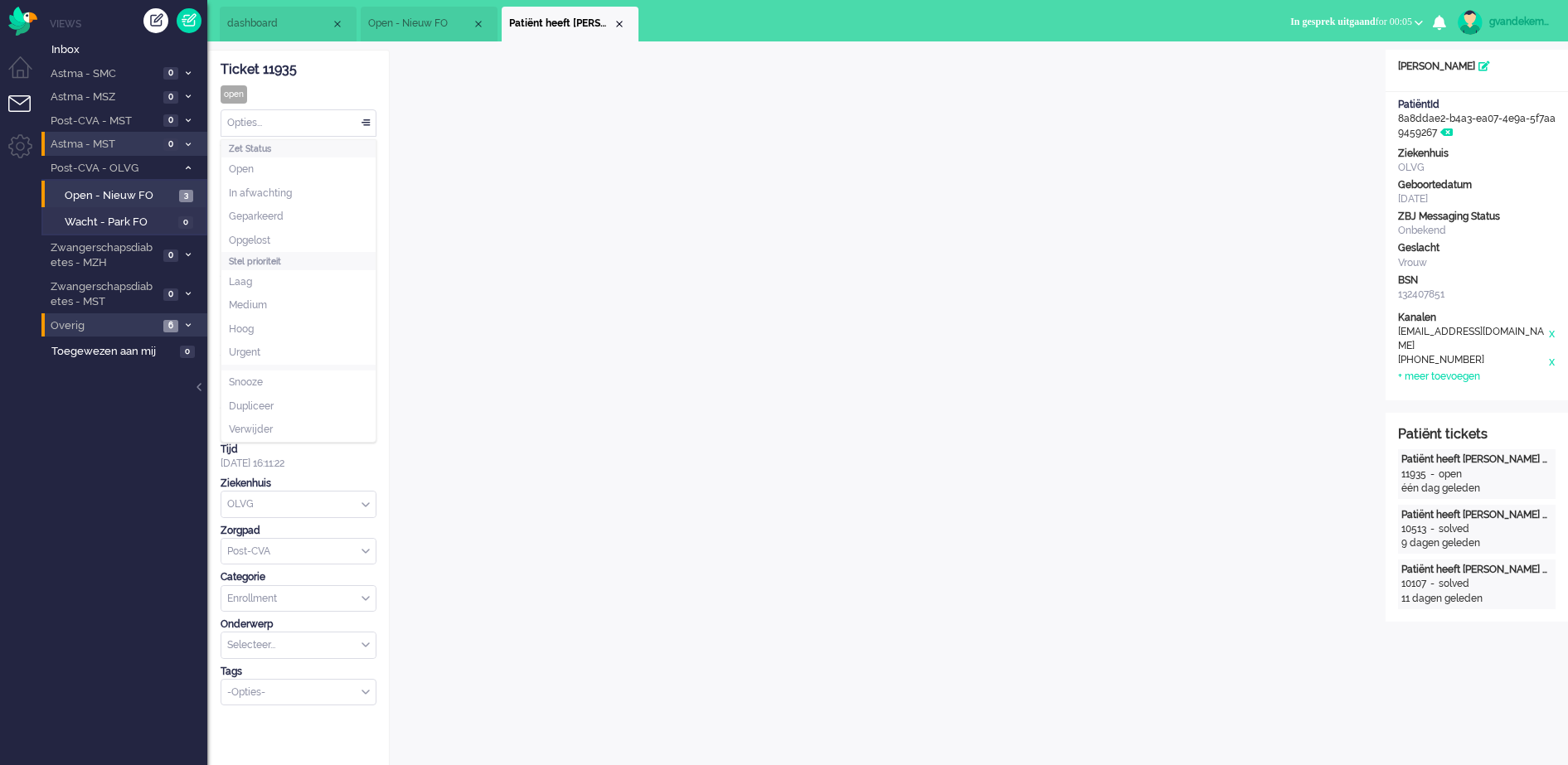
click at [370, 121] on div "Opties..." at bounding box center [298, 123] width 154 height 26
click at [237, 234] on span "Opgelost" at bounding box center [250, 240] width 42 height 14
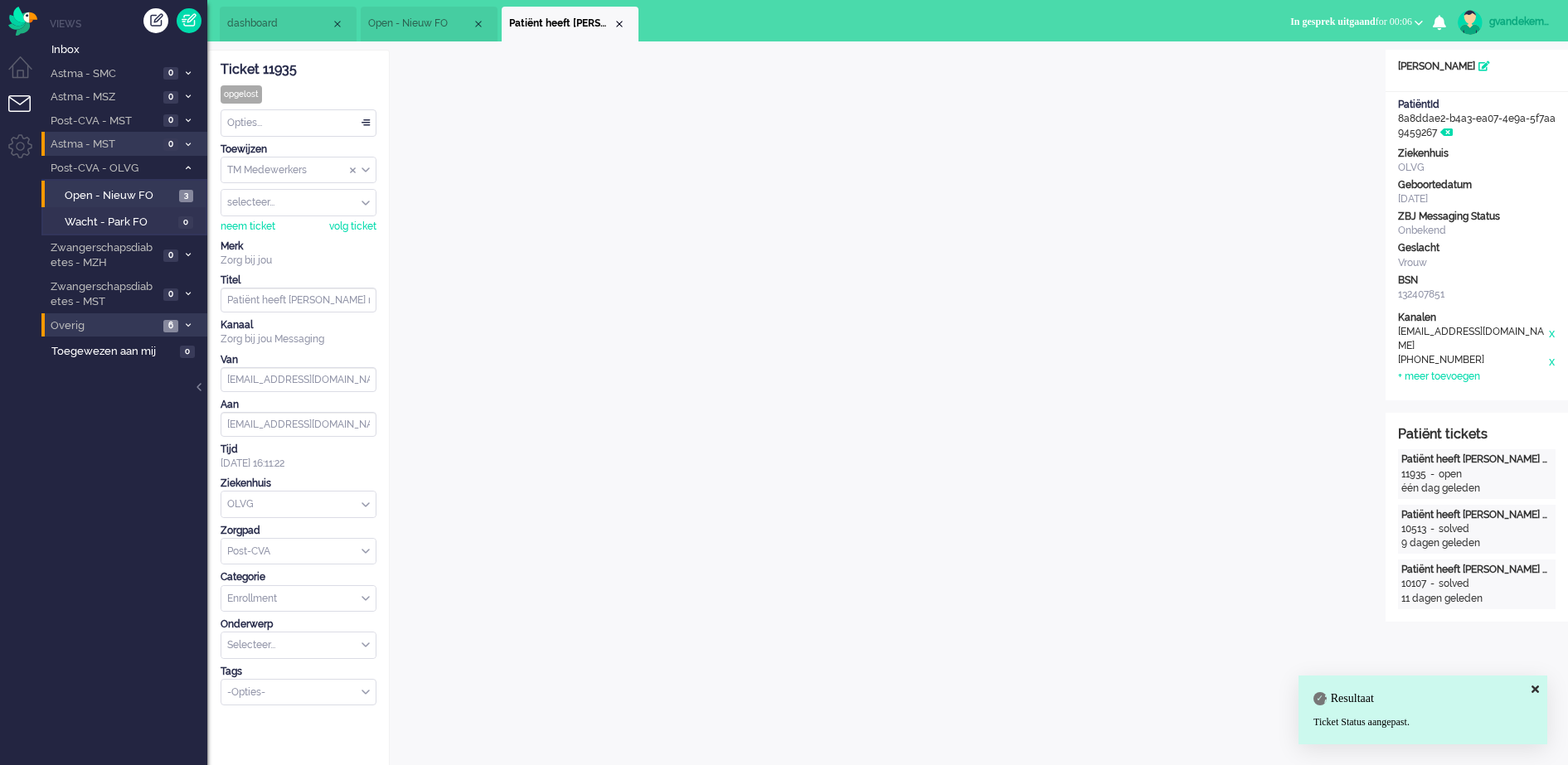
click at [619, 24] on div "Close tab" at bounding box center [619, 24] width 13 height 13
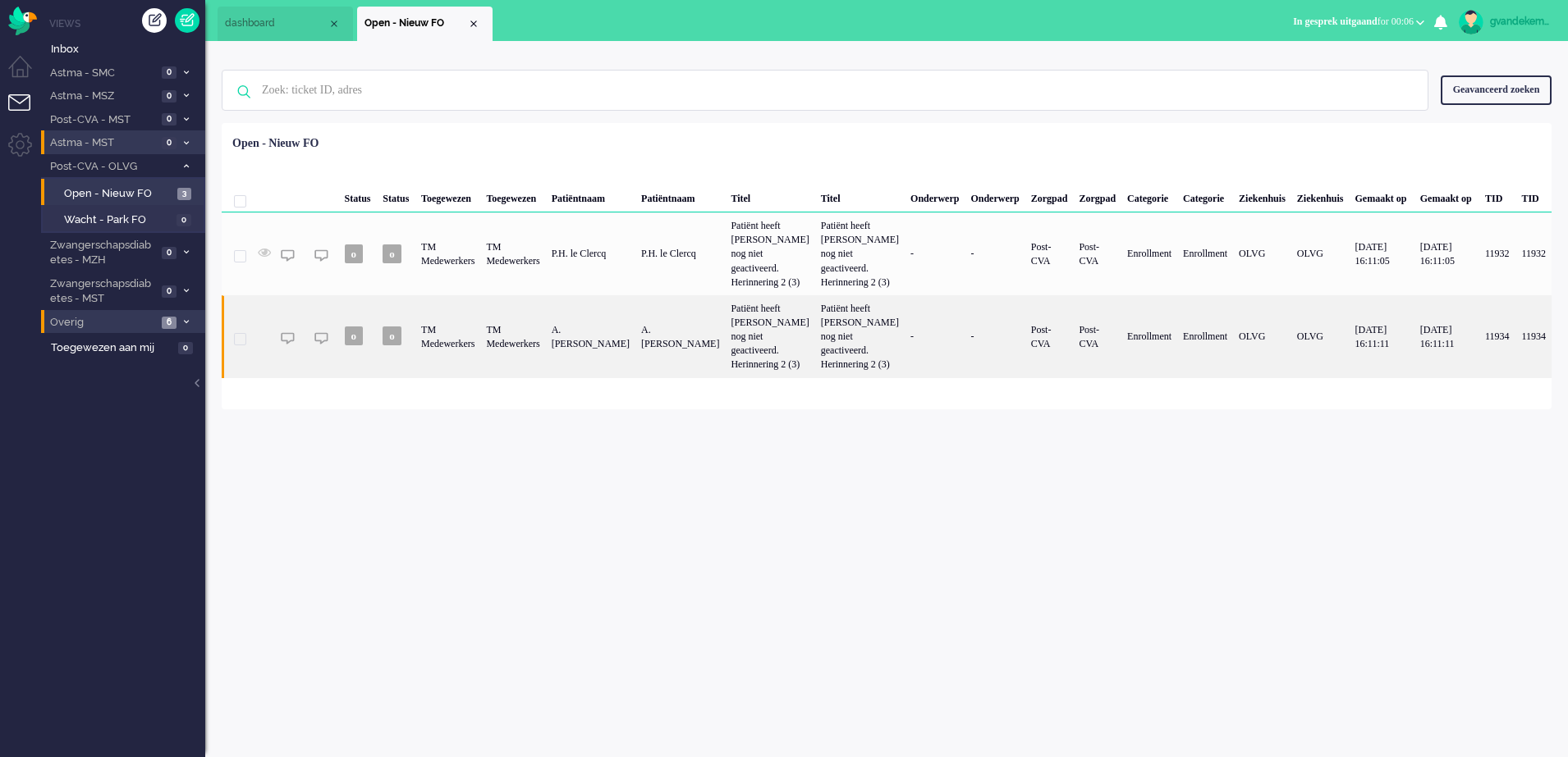
click at [615, 358] on div "A. [PERSON_NAME]" at bounding box center [591, 337] width 90 height 83
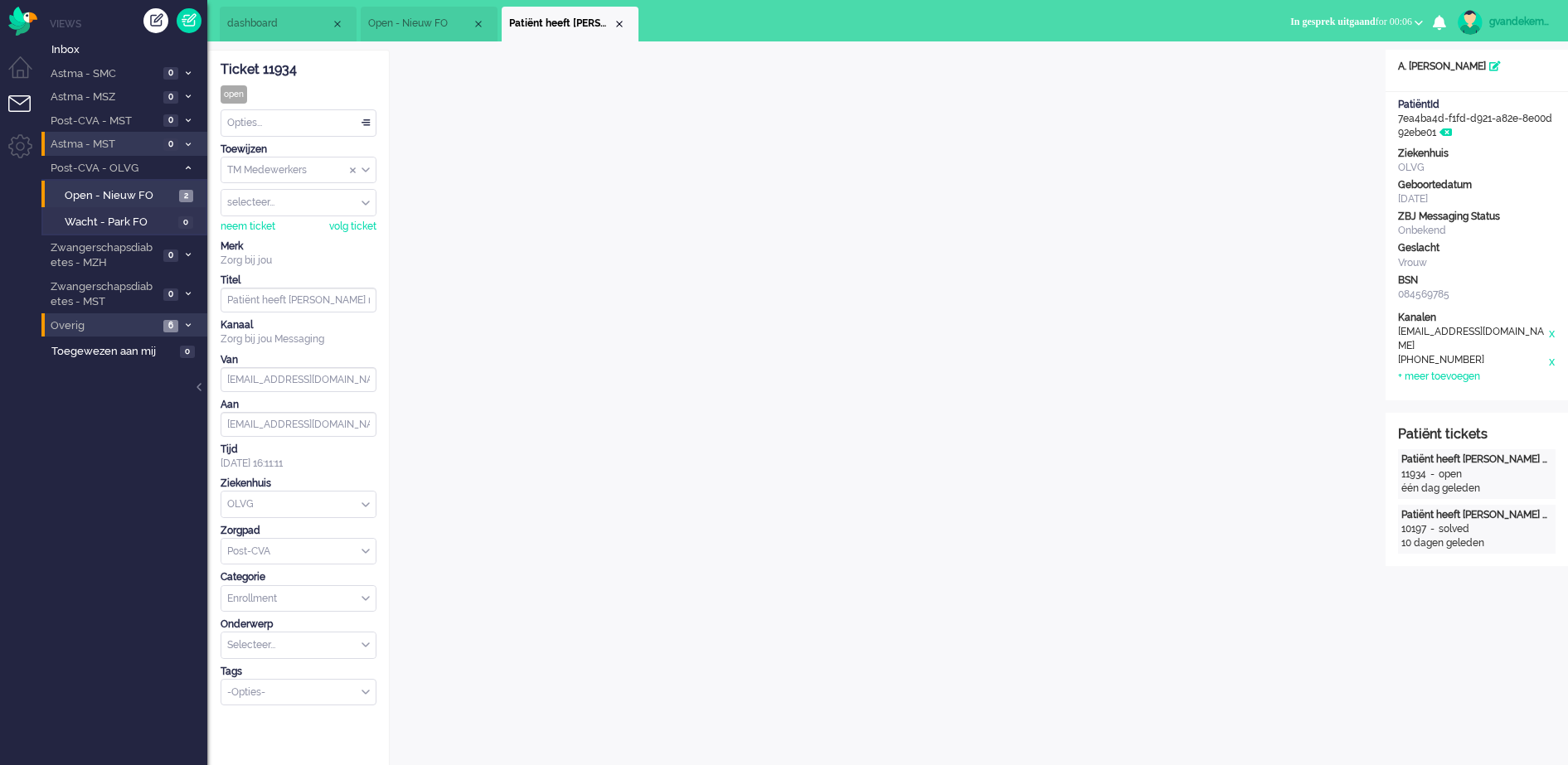
click at [1421, 24] on b "button" at bounding box center [1419, 23] width 9 height 6
click at [623, 21] on div "Close tab" at bounding box center [619, 24] width 13 height 13
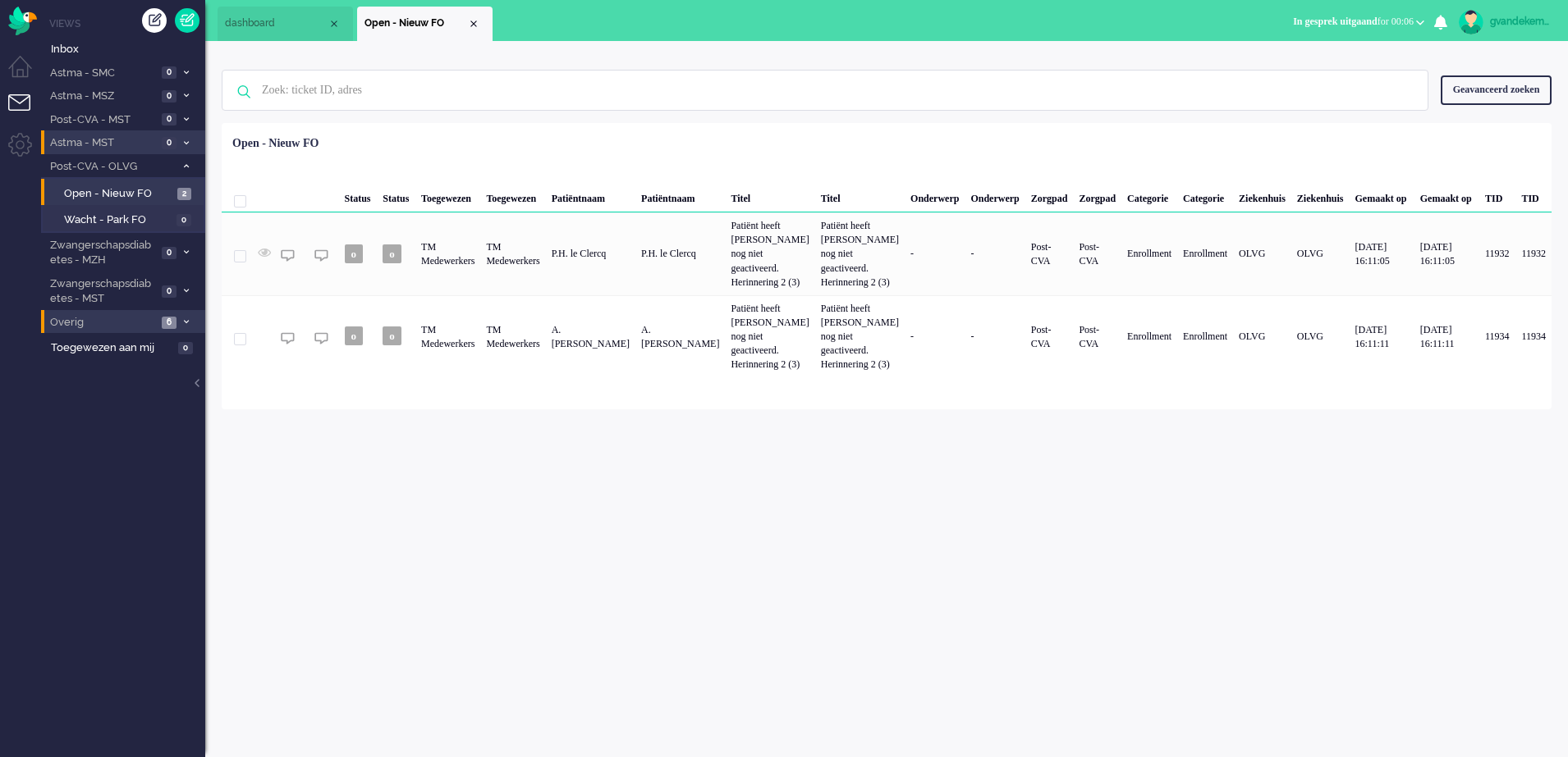
click at [1415, 22] on button "In gesprek uitgaand for 00:06" at bounding box center [1358, 22] width 151 height 23
click at [1299, 70] on label "Online" at bounding box center [1356, 73] width 130 height 14
click at [472, 25] on div "Close tab" at bounding box center [474, 23] width 13 height 13
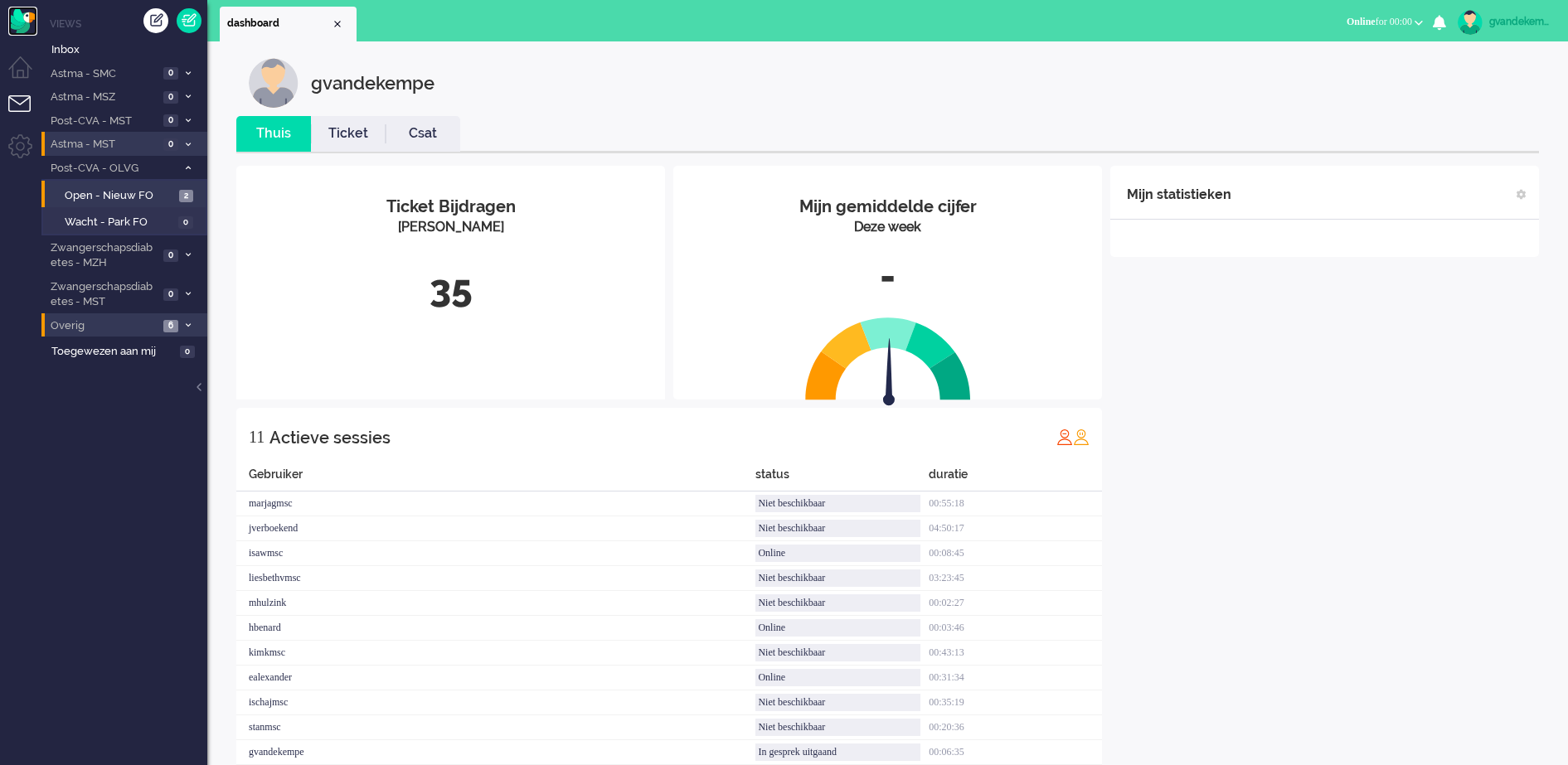
click at [20, 17] on img "Omnidesk" at bounding box center [23, 21] width 29 height 29
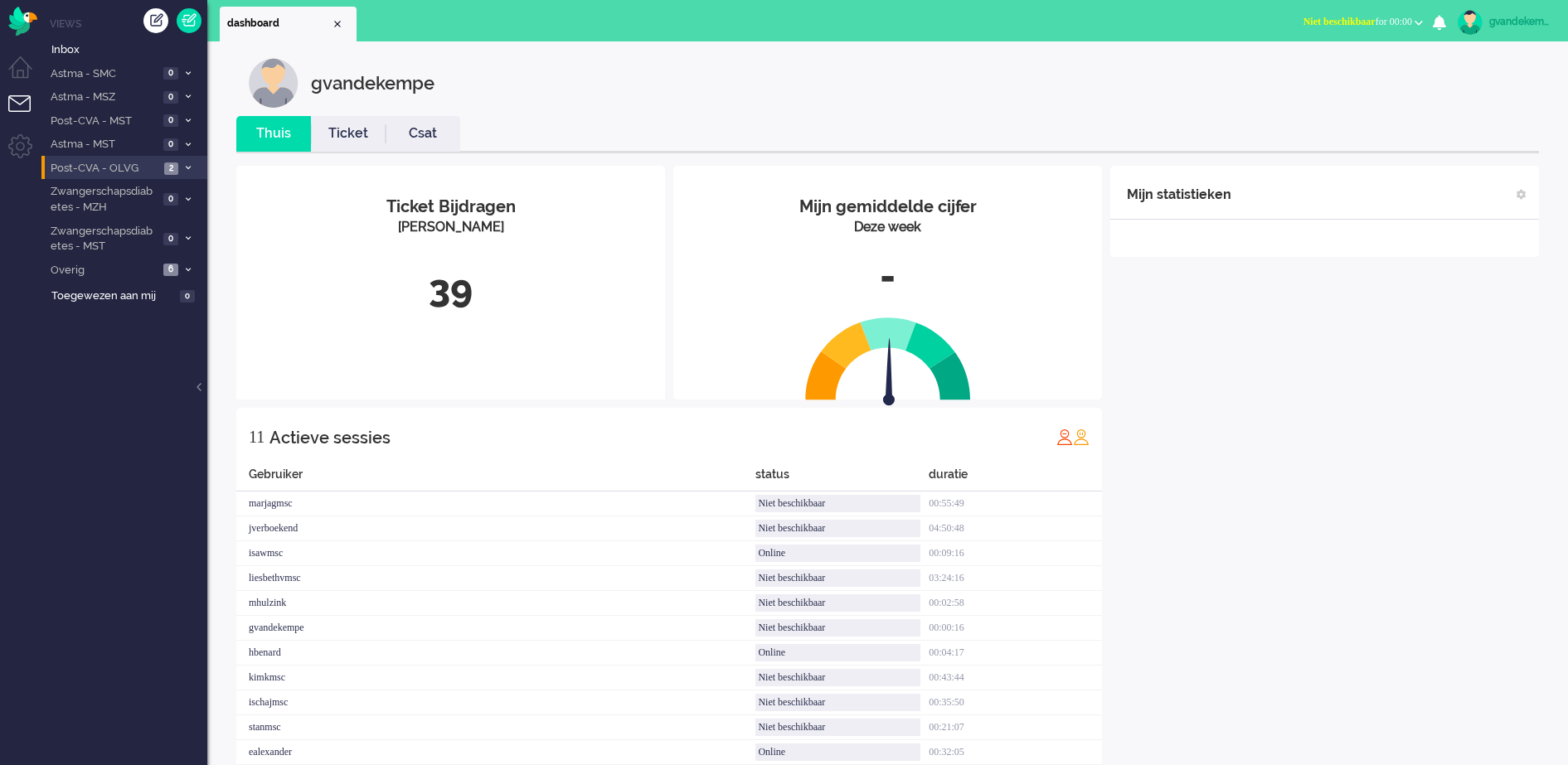
click at [180, 165] on li "Post-CVA - OLVG 2" at bounding box center [124, 167] width 166 height 24
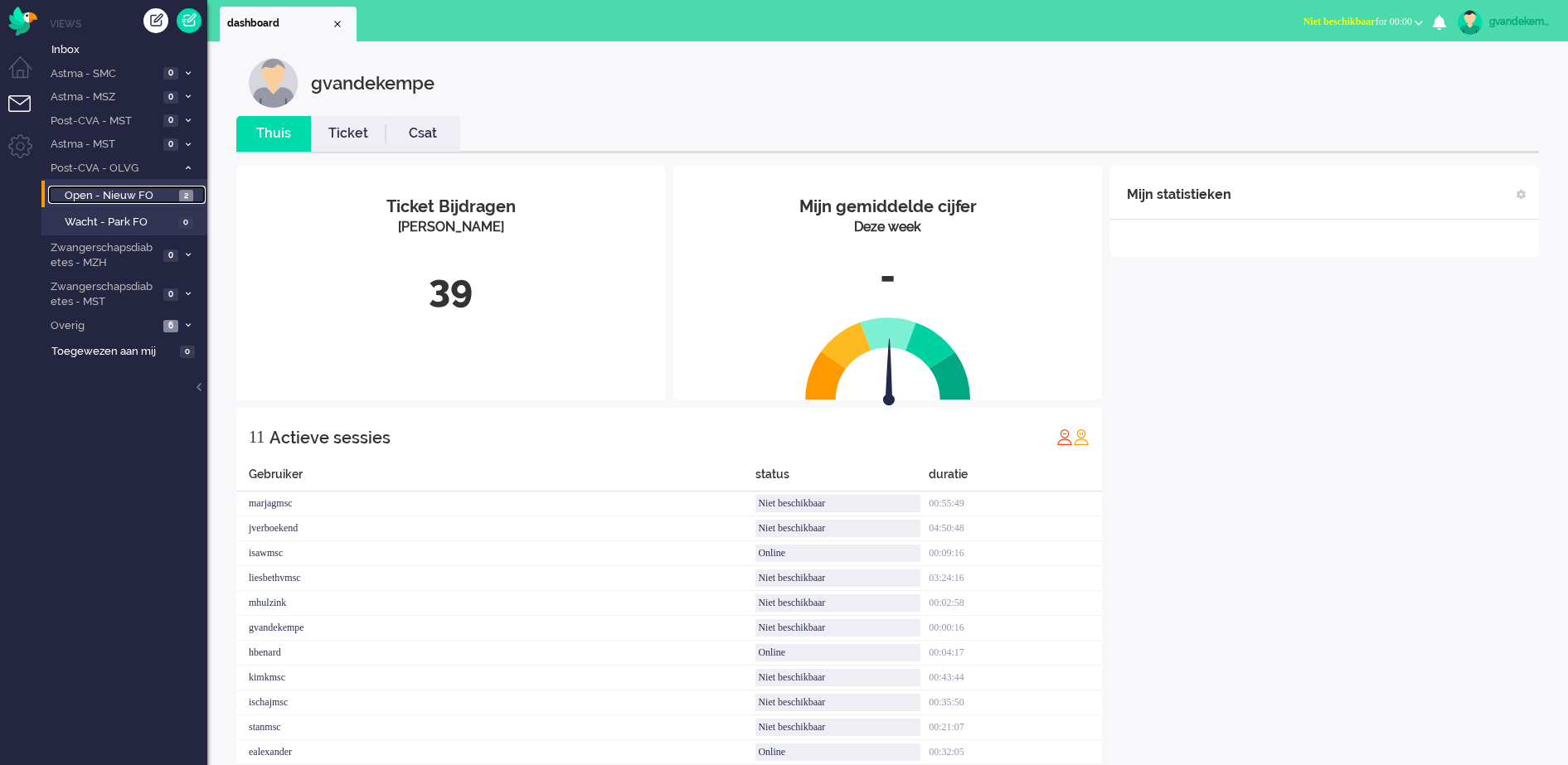
click at [180, 198] on span "2" at bounding box center [185, 196] width 14 height 12
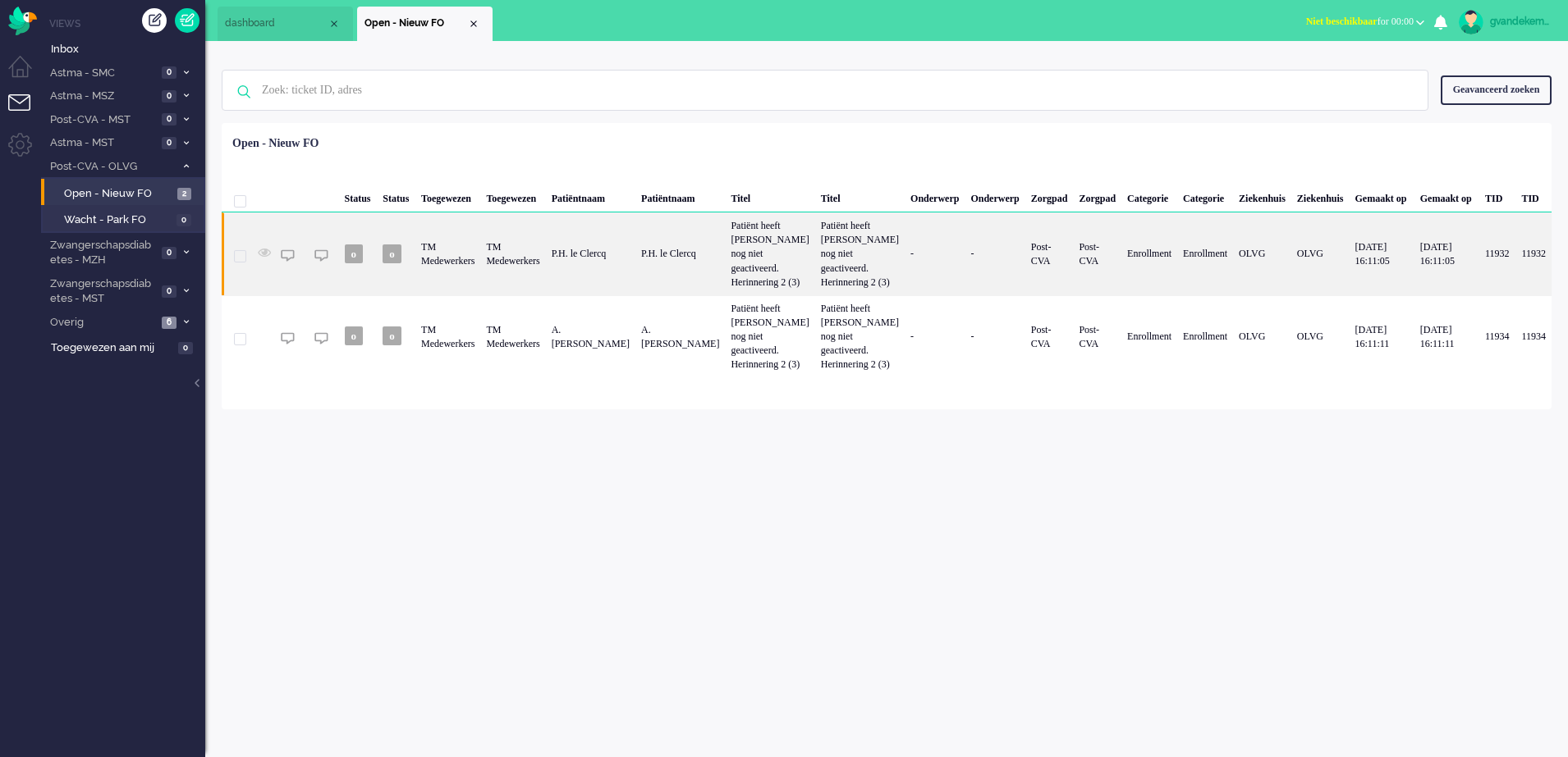
click at [725, 248] on div "P.H. le Clercq" at bounding box center [681, 254] width 90 height 83
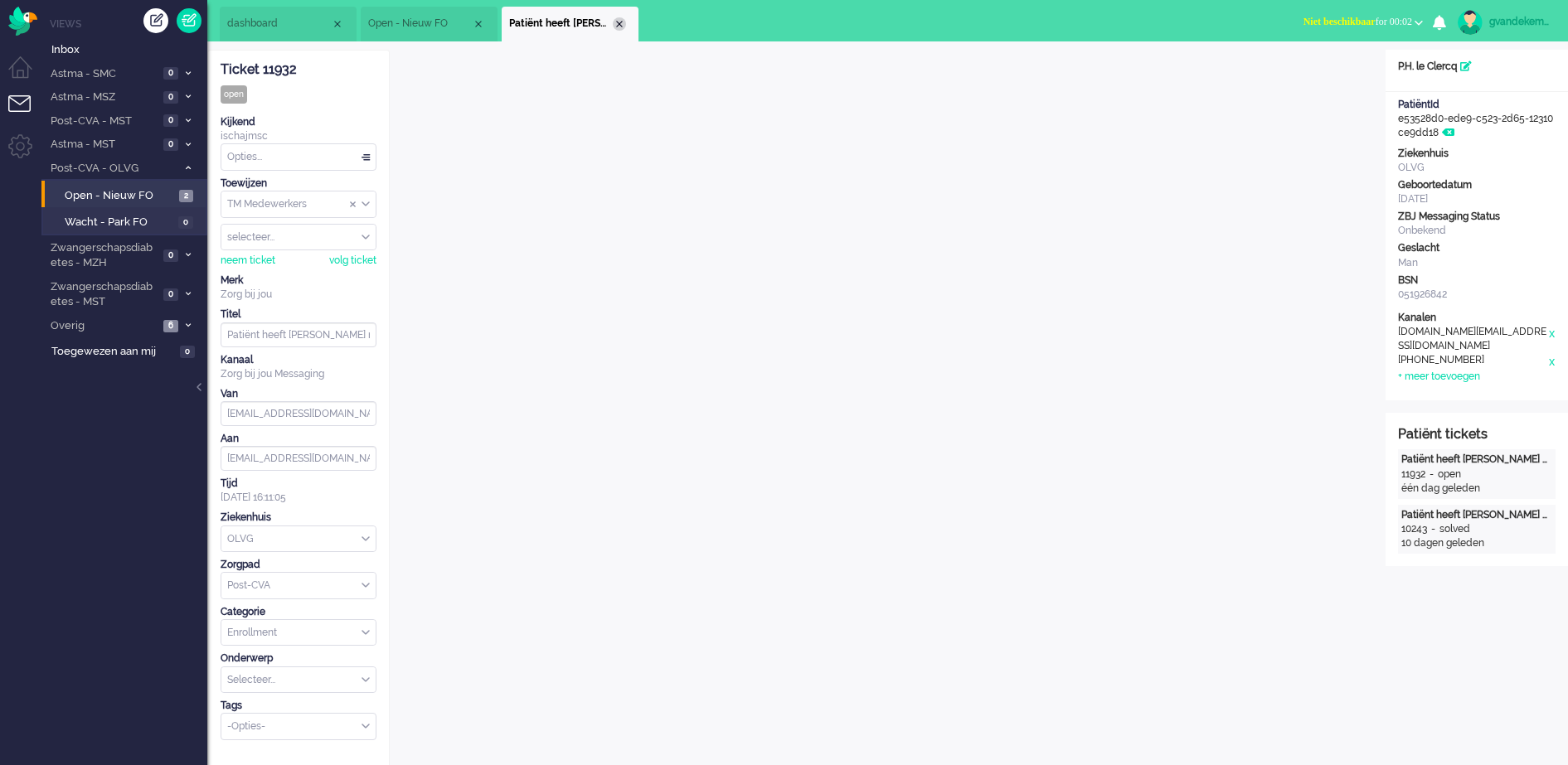
click at [619, 23] on div "Close tab" at bounding box center [619, 24] width 13 height 13
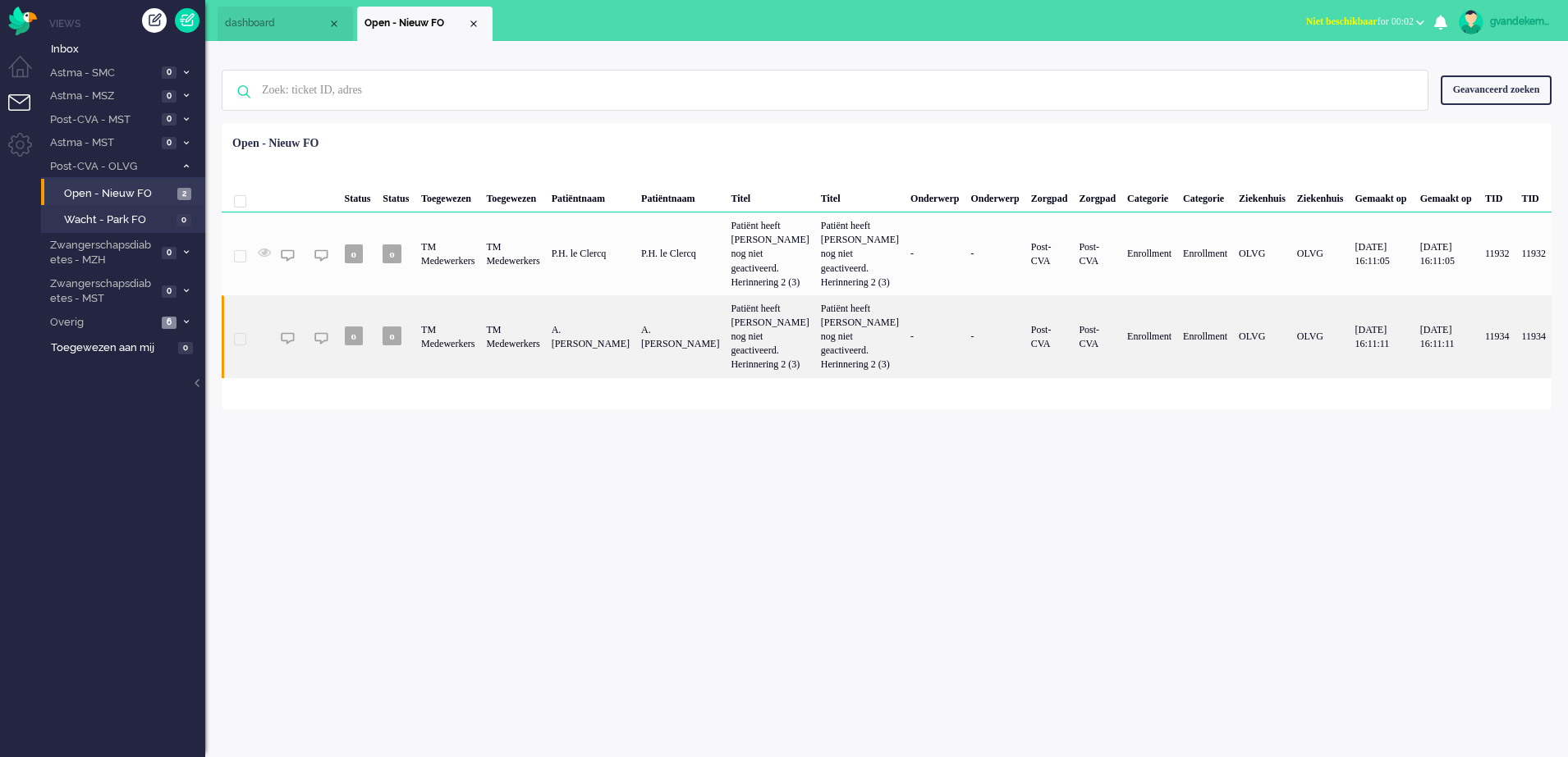
click at [725, 337] on div "A. [PERSON_NAME]" at bounding box center [681, 337] width 90 height 83
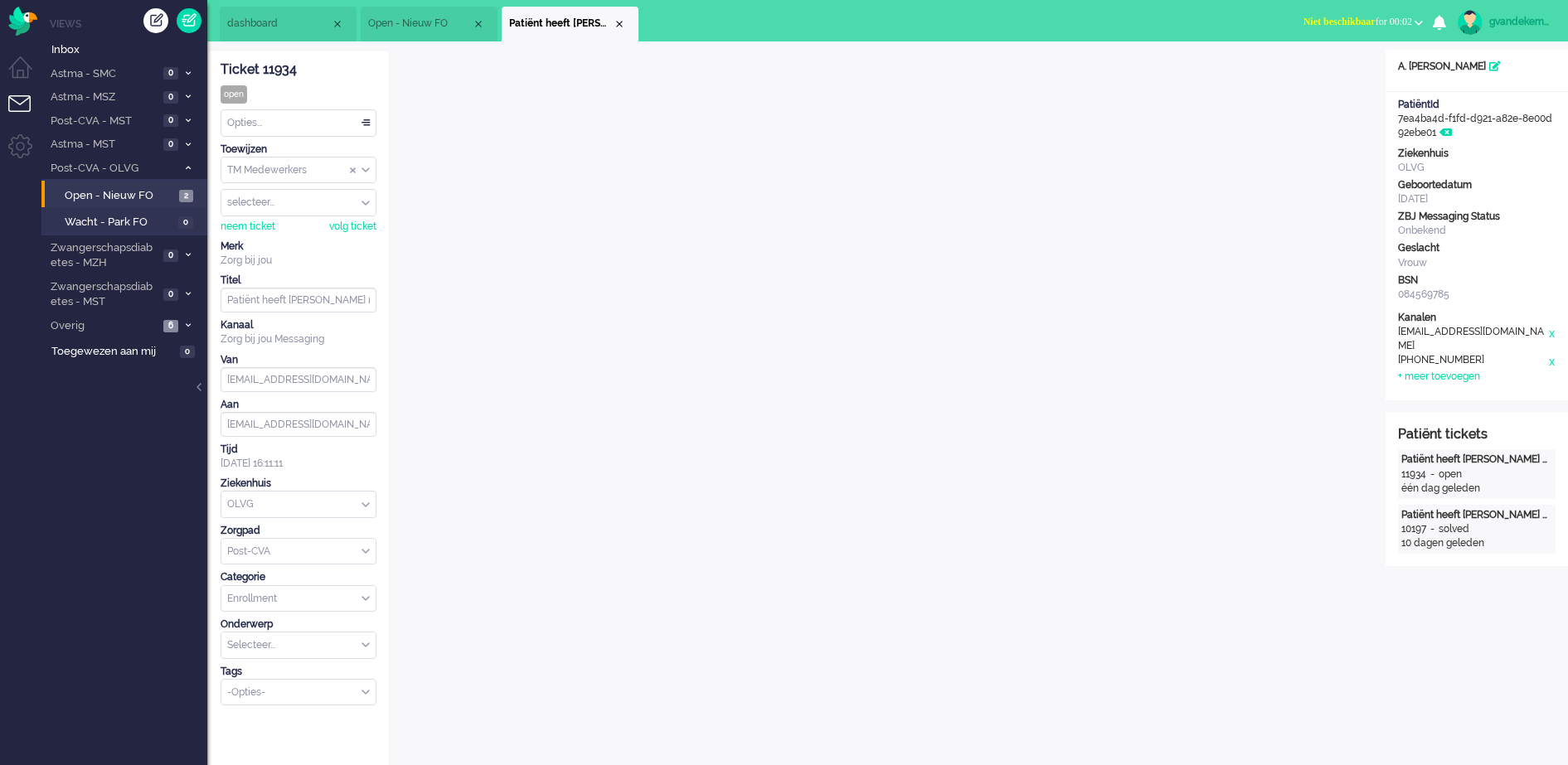
click at [1416, 18] on button "Niet beschikbaar for 00:02" at bounding box center [1363, 22] width 139 height 24
click at [1306, 76] on label "Online" at bounding box center [1354, 74] width 131 height 14
click at [618, 21] on div "Close tab" at bounding box center [619, 24] width 13 height 13
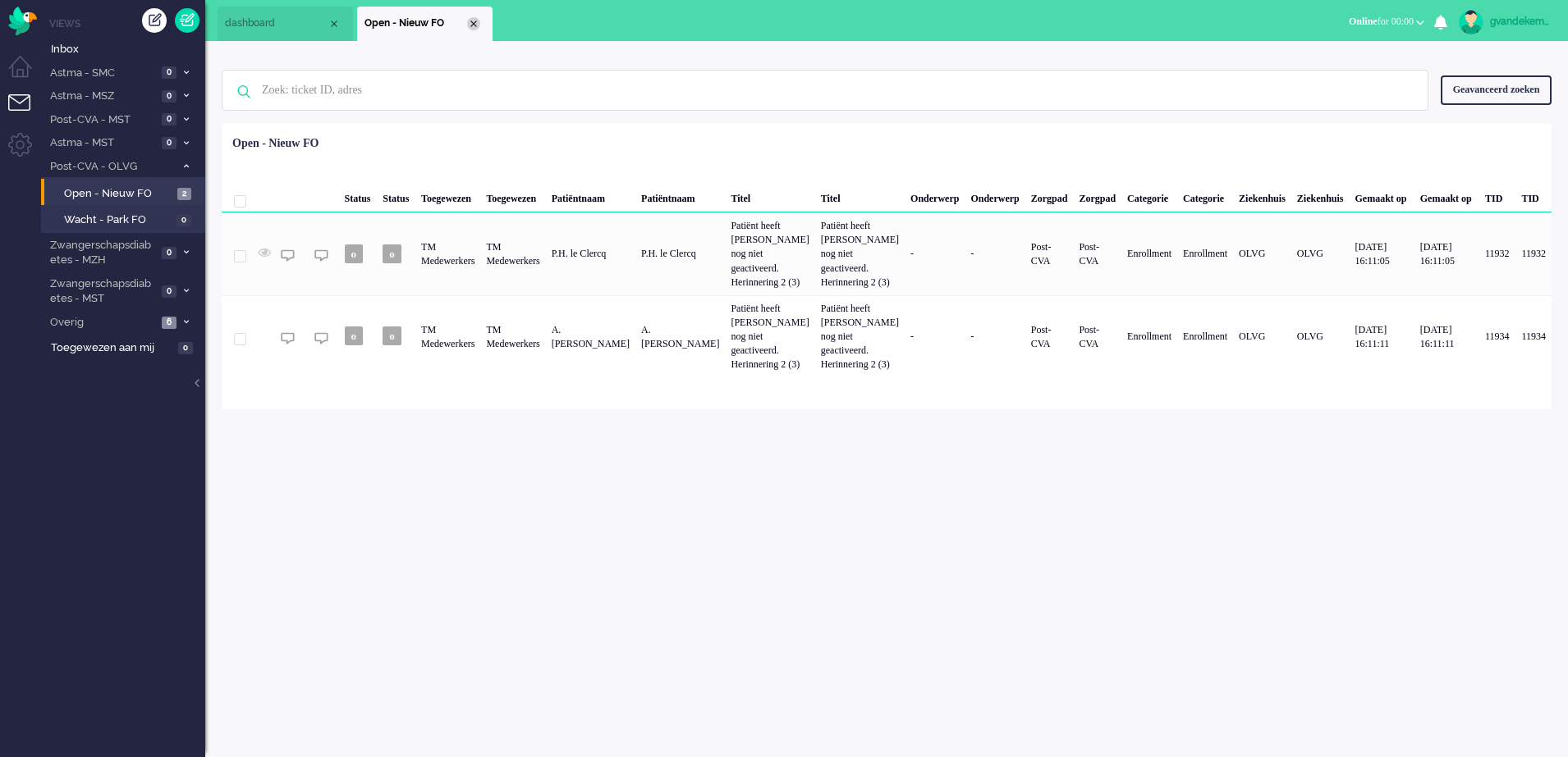
click at [471, 22] on div "Close tab" at bounding box center [474, 23] width 13 height 13
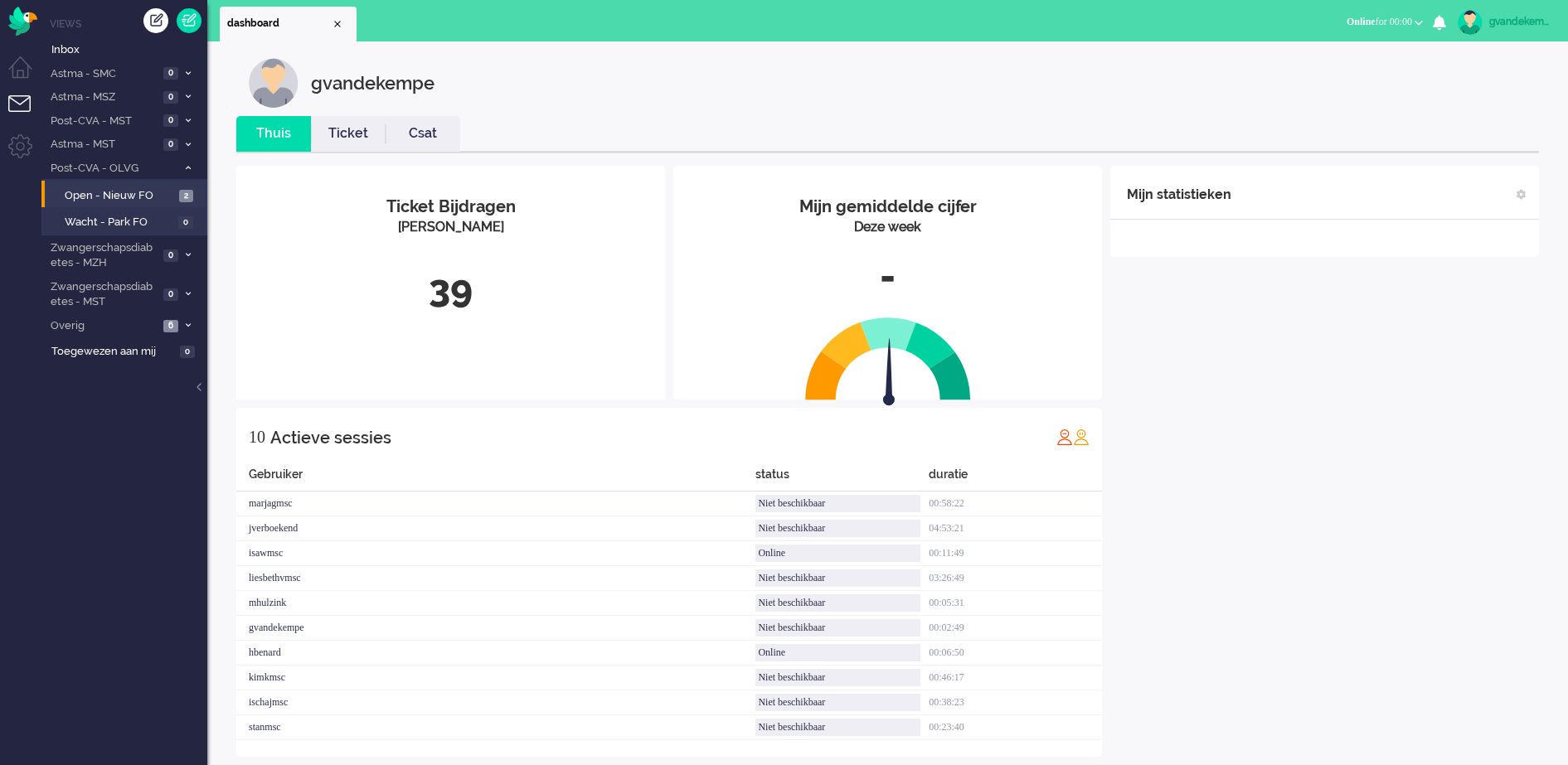
click at [1258, 536] on div "Mijn statistieken + Statistieken toevoegen Bel tijd (gemiddelde dag) Wrapup tij…" at bounding box center [1324, 461] width 428 height 591
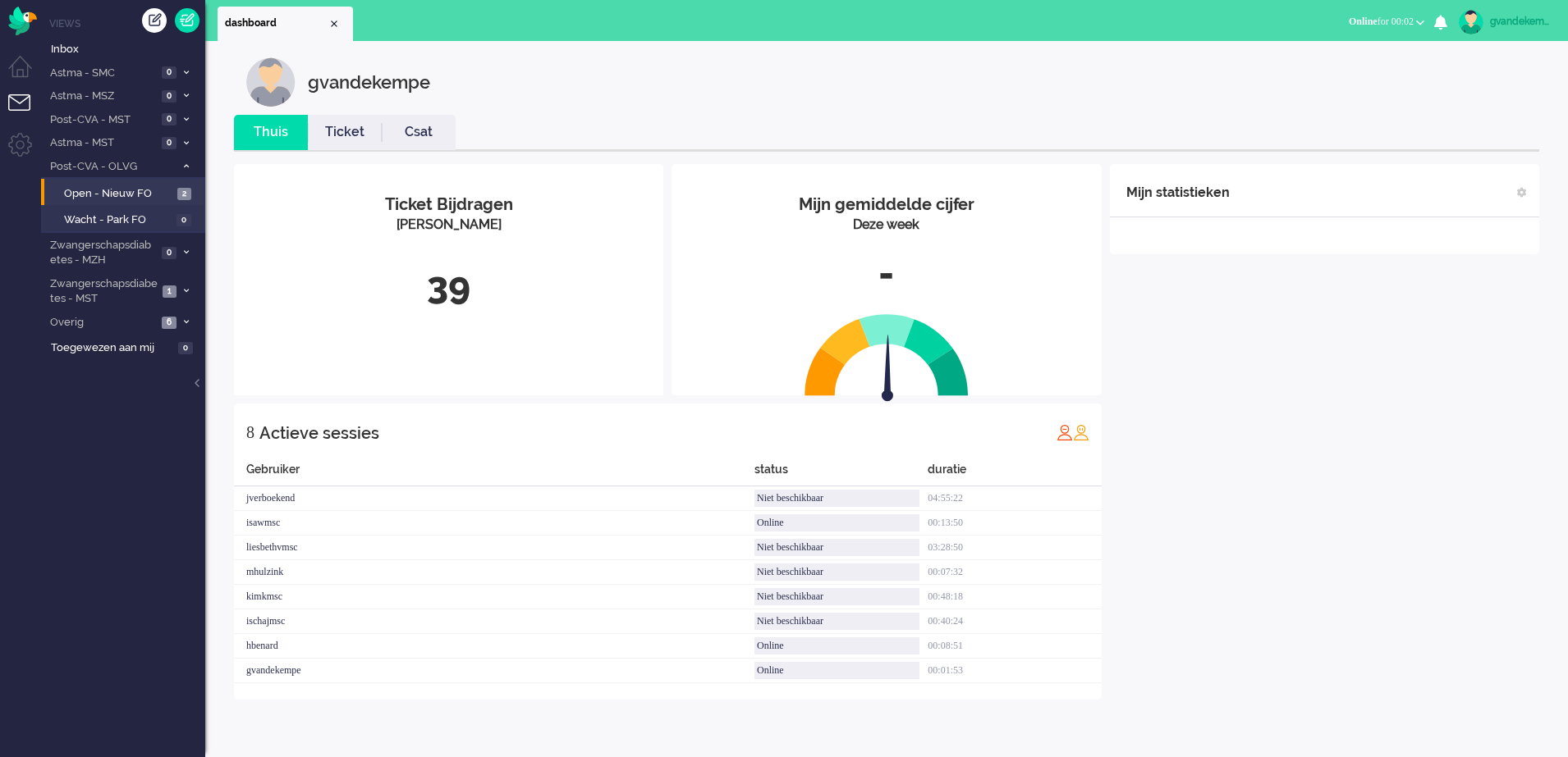
click at [1429, 435] on div "Mijn statistieken + Statistieken toevoegen Bel tijd (gemiddelde dag) Wrapup tij…" at bounding box center [1325, 431] width 430 height 536
click at [183, 288] on icon at bounding box center [185, 291] width 5 height 6
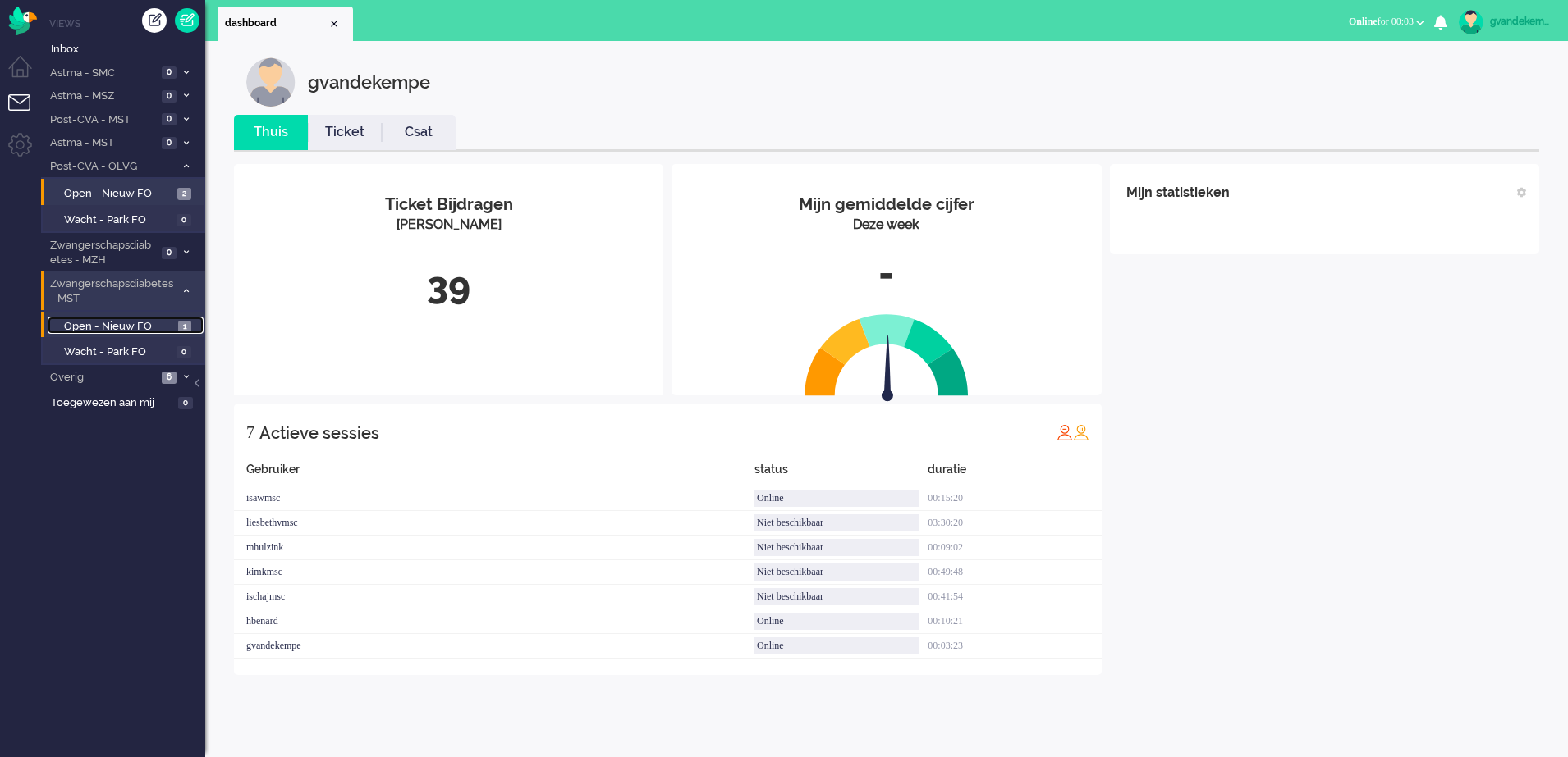
click at [162, 325] on span "Open - Nieuw FO" at bounding box center [119, 327] width 110 height 16
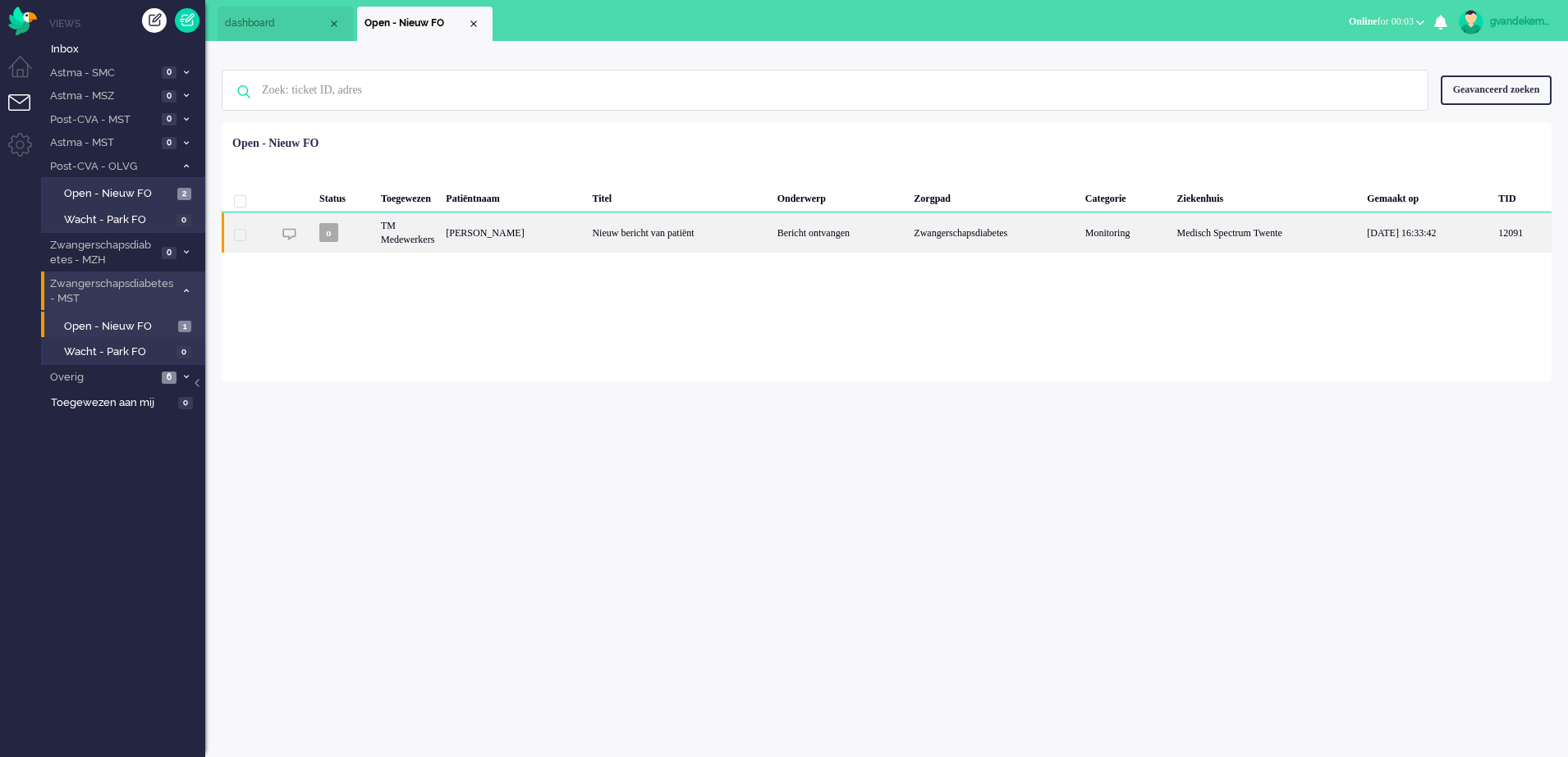
click at [517, 231] on div "[PERSON_NAME]" at bounding box center [513, 232] width 146 height 40
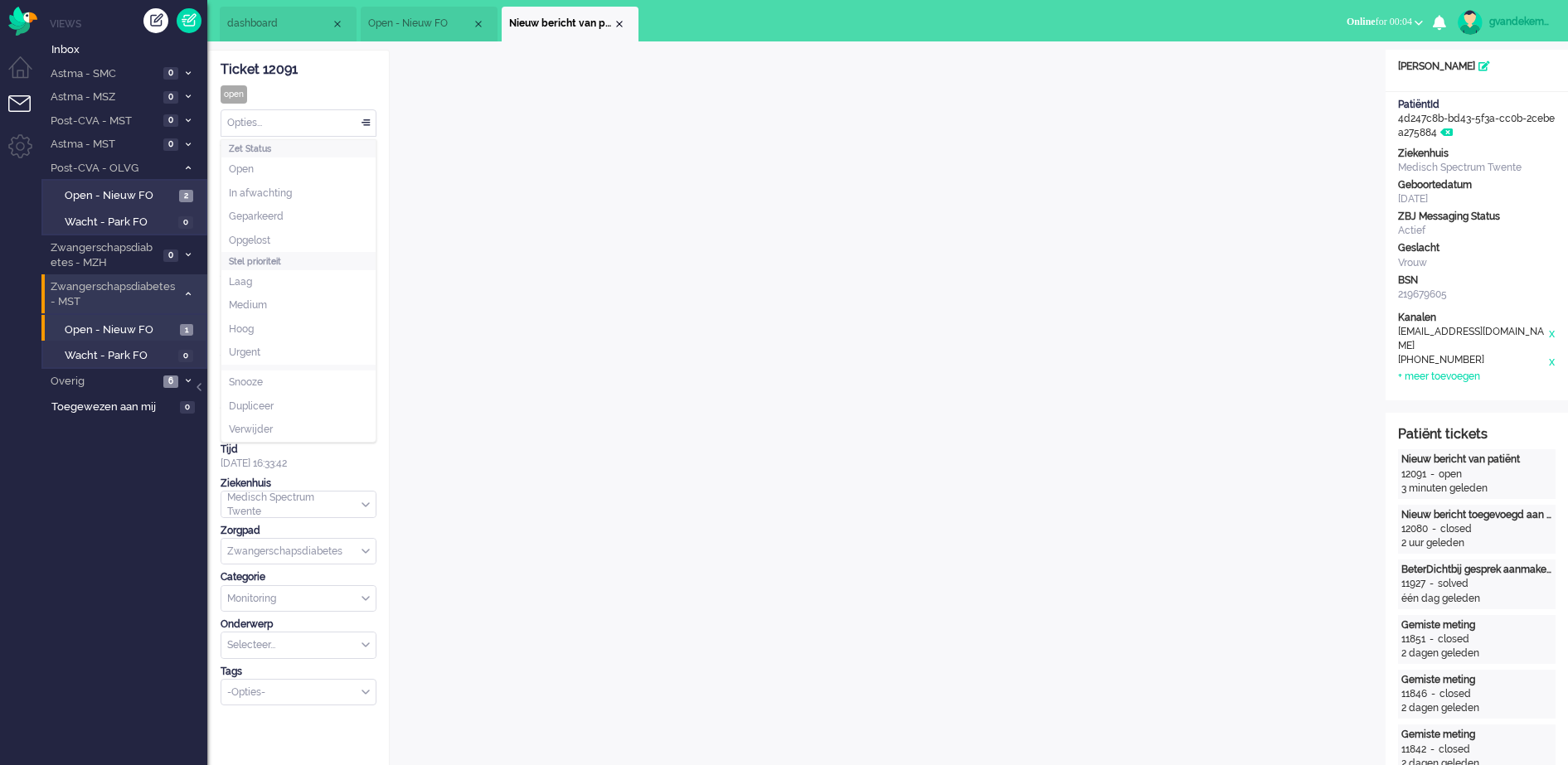
click at [366, 120] on div "Opties..." at bounding box center [298, 123] width 154 height 26
click at [281, 239] on li "Opgelost" at bounding box center [298, 240] width 154 height 24
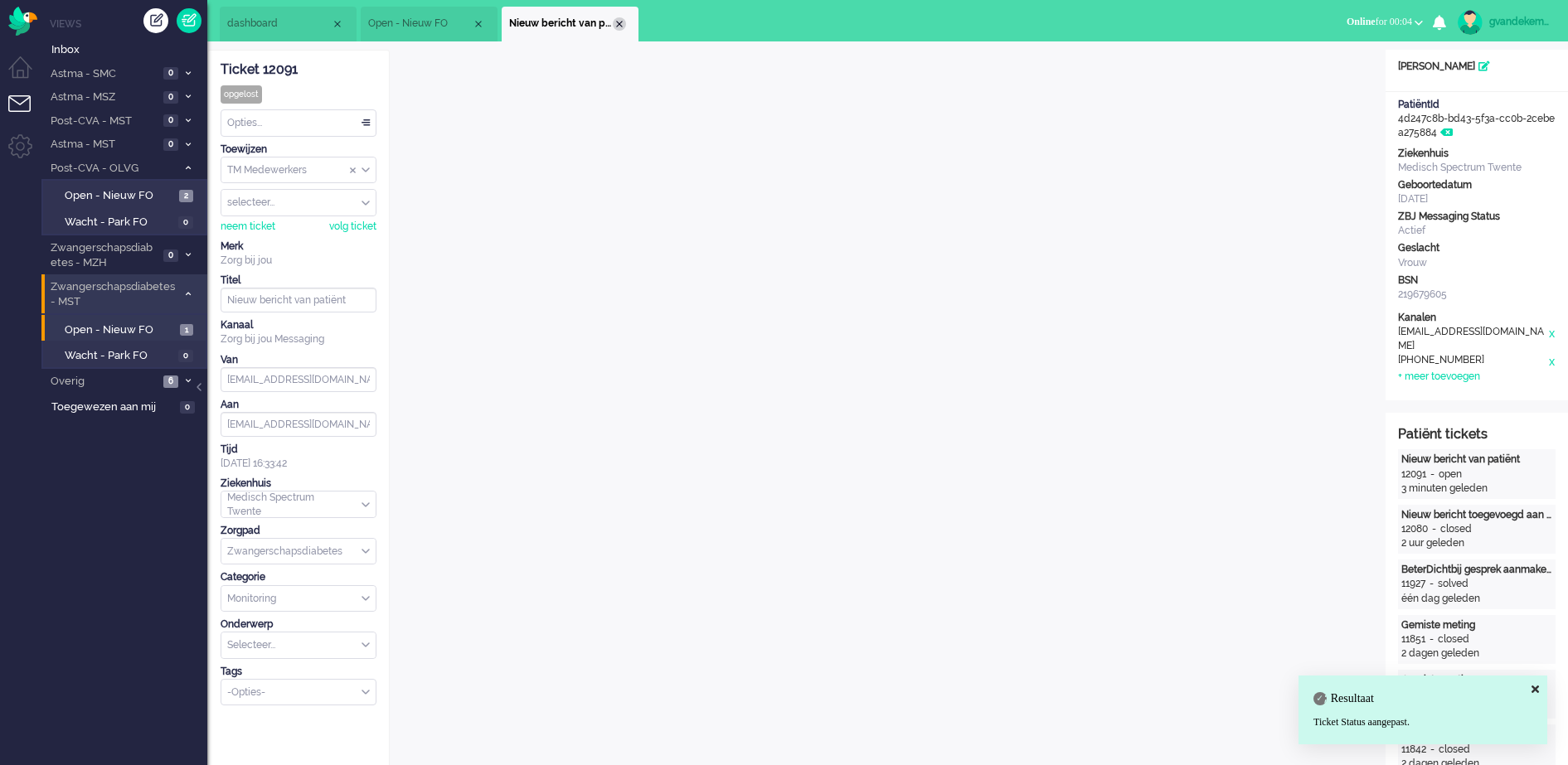
click at [615, 22] on div "Close tab" at bounding box center [619, 24] width 13 height 13
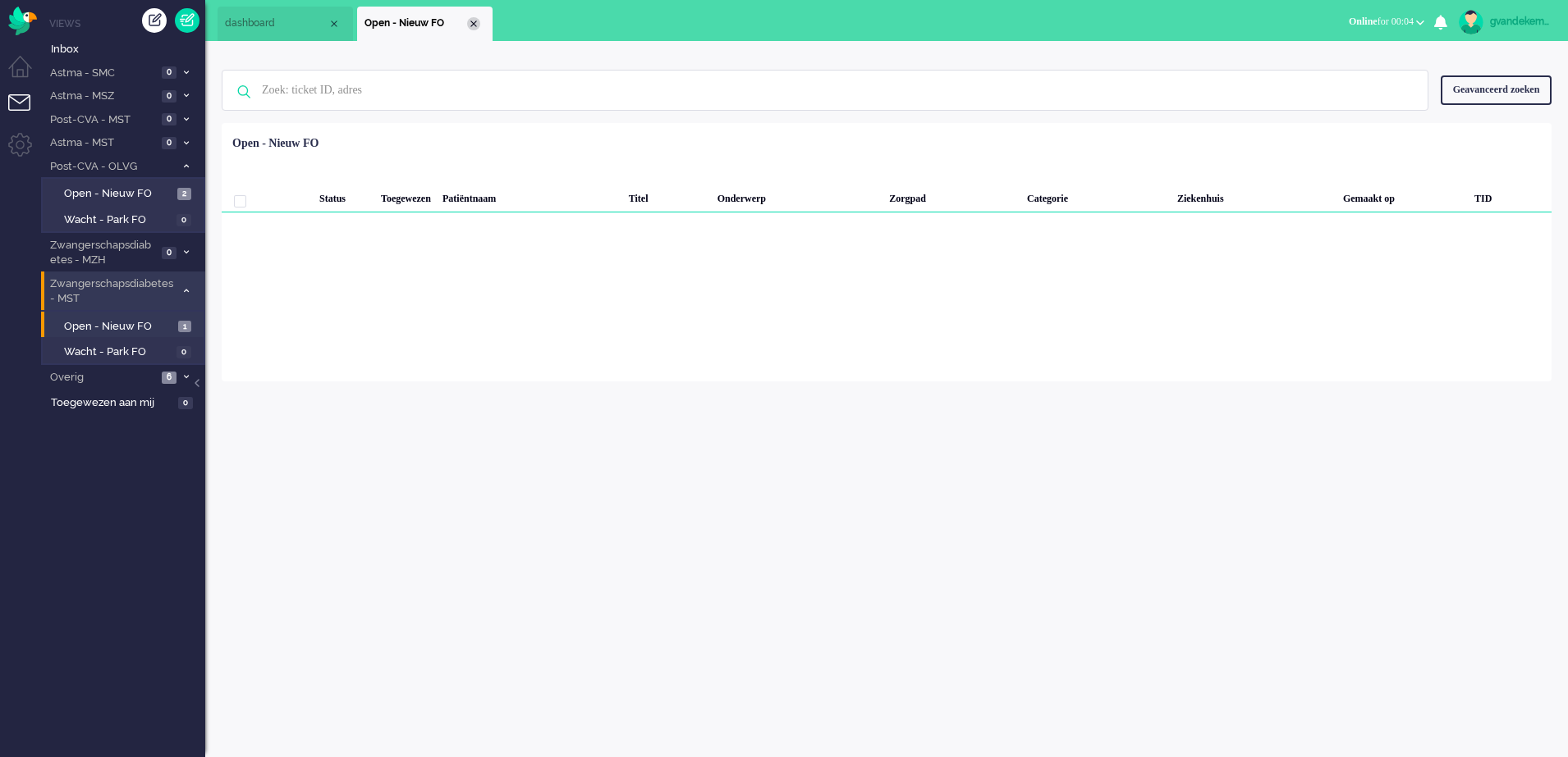
click at [475, 19] on div "Close tab" at bounding box center [474, 23] width 13 height 13
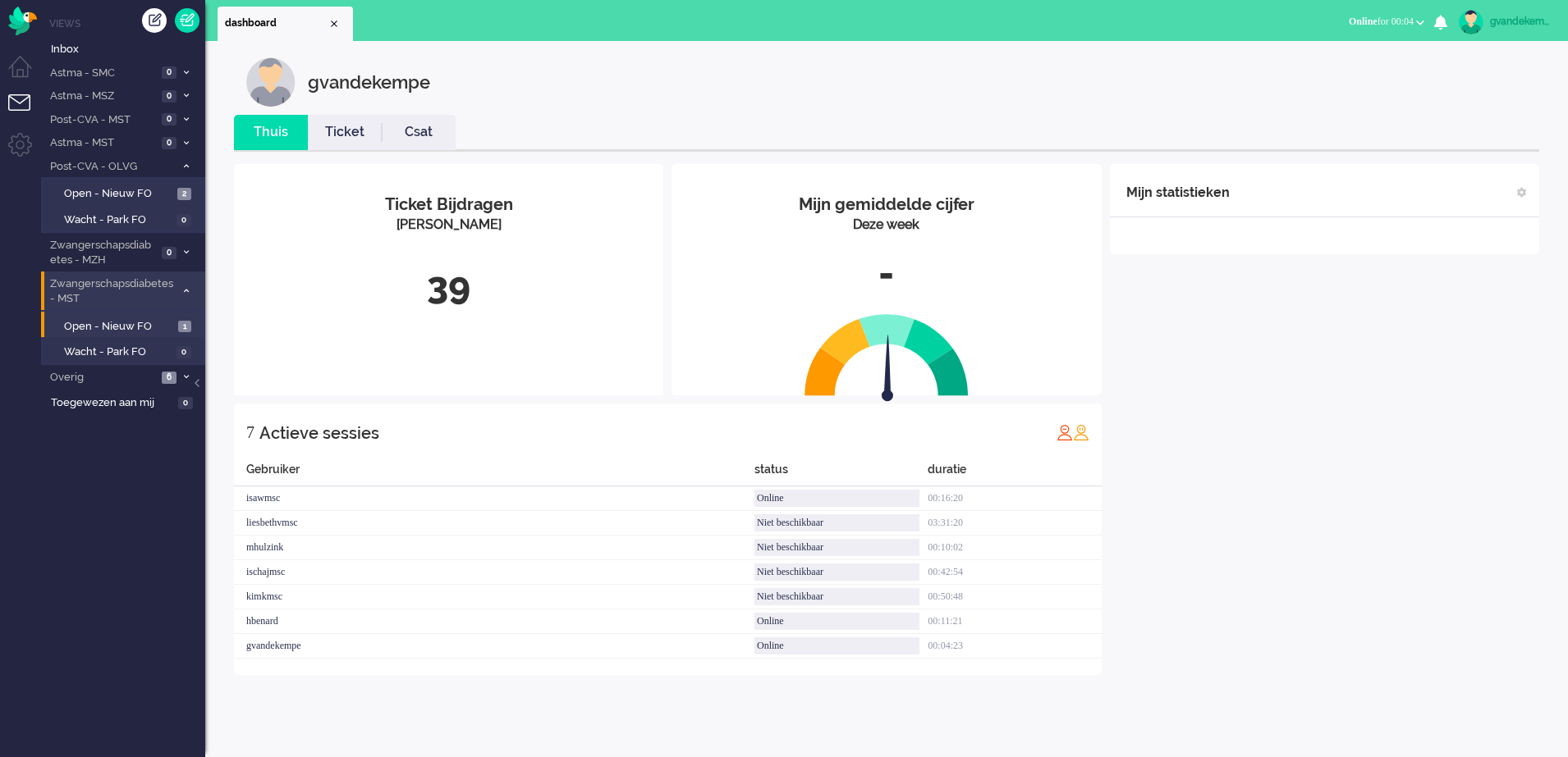
click at [183, 292] on icon at bounding box center [185, 291] width 5 height 6
click at [164, 192] on span "Open - Nieuw FO" at bounding box center [118, 194] width 110 height 16
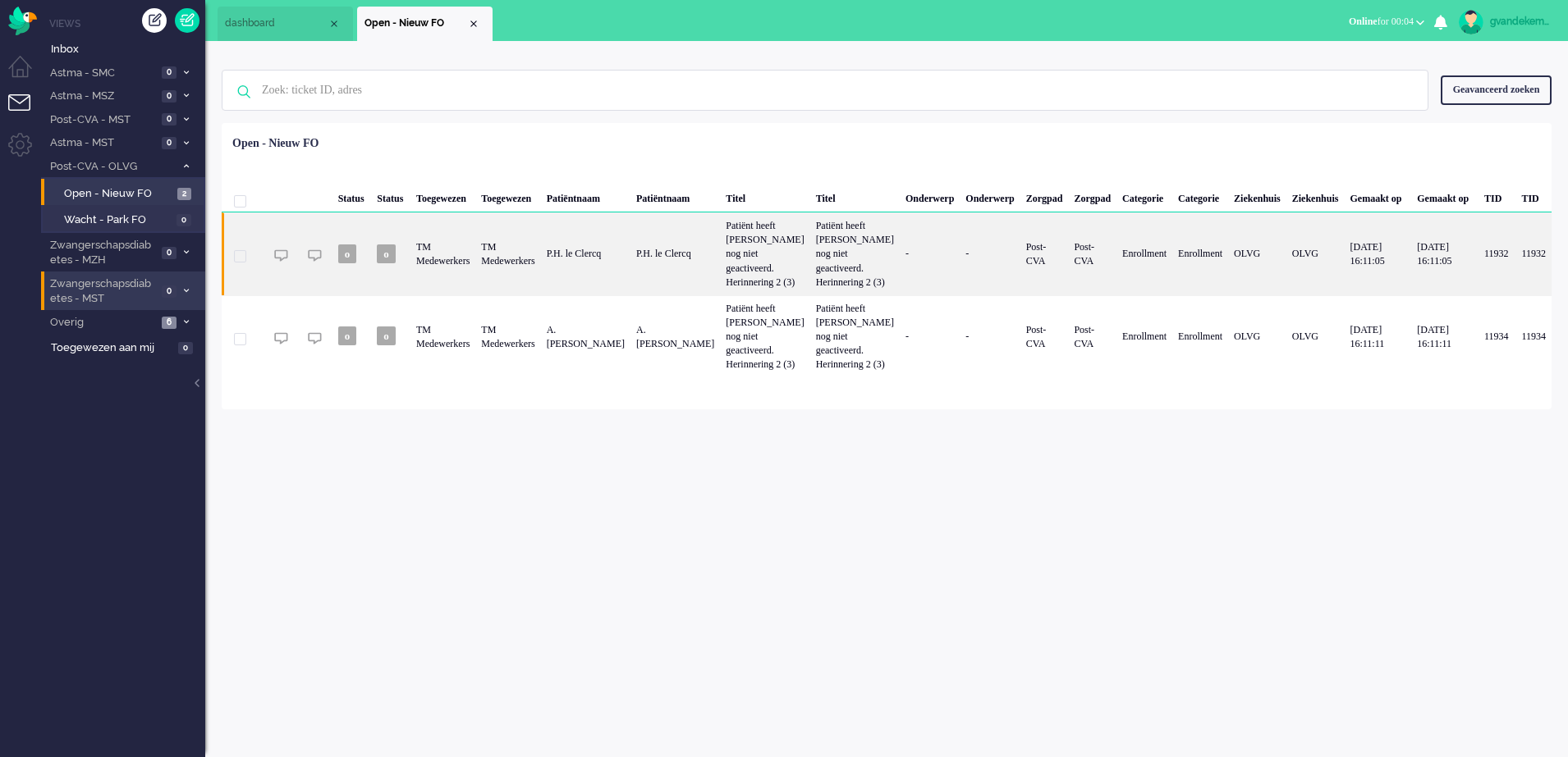
click at [765, 265] on div "Patiënt heeft [PERSON_NAME] nog niet geactiveerd. Herinnering 2 (3)" at bounding box center [765, 254] width 90 height 83
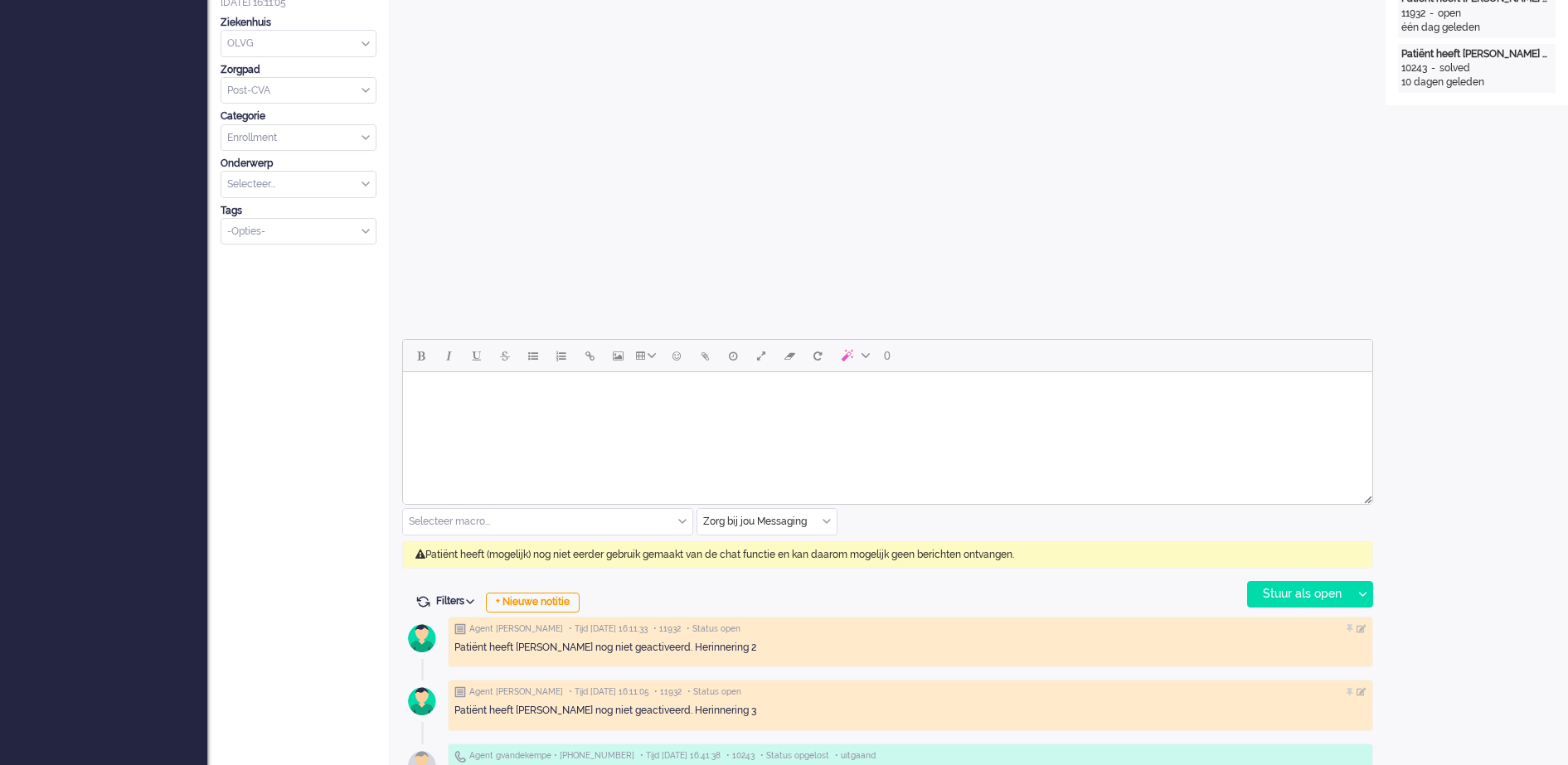
scroll to position [552, 0]
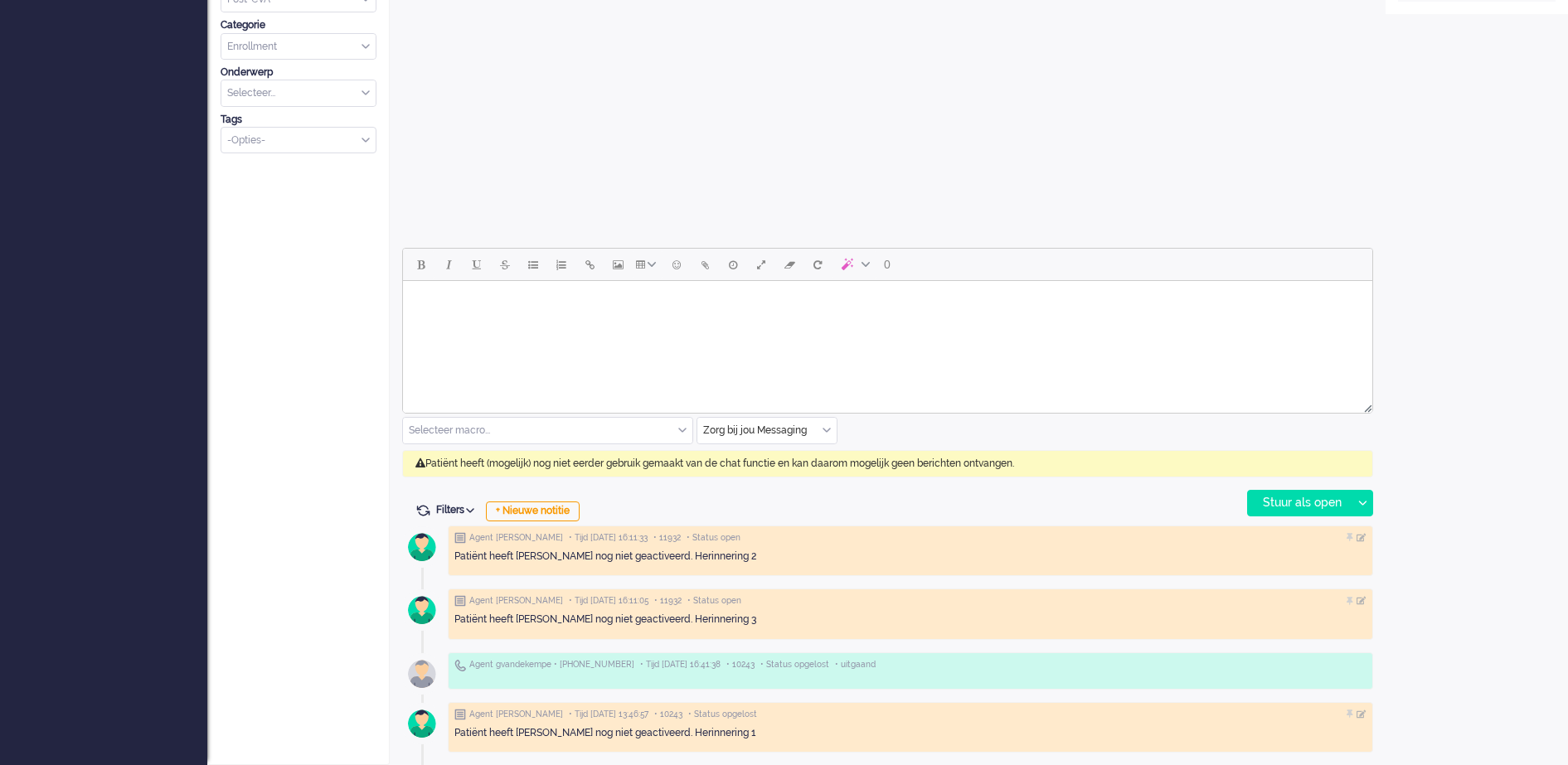
click at [828, 427] on div "Zorg bij jou Messaging" at bounding box center [767, 430] width 139 height 26
click at [781, 478] on span "uitgaand telefoon" at bounding box center [745, 479] width 82 height 14
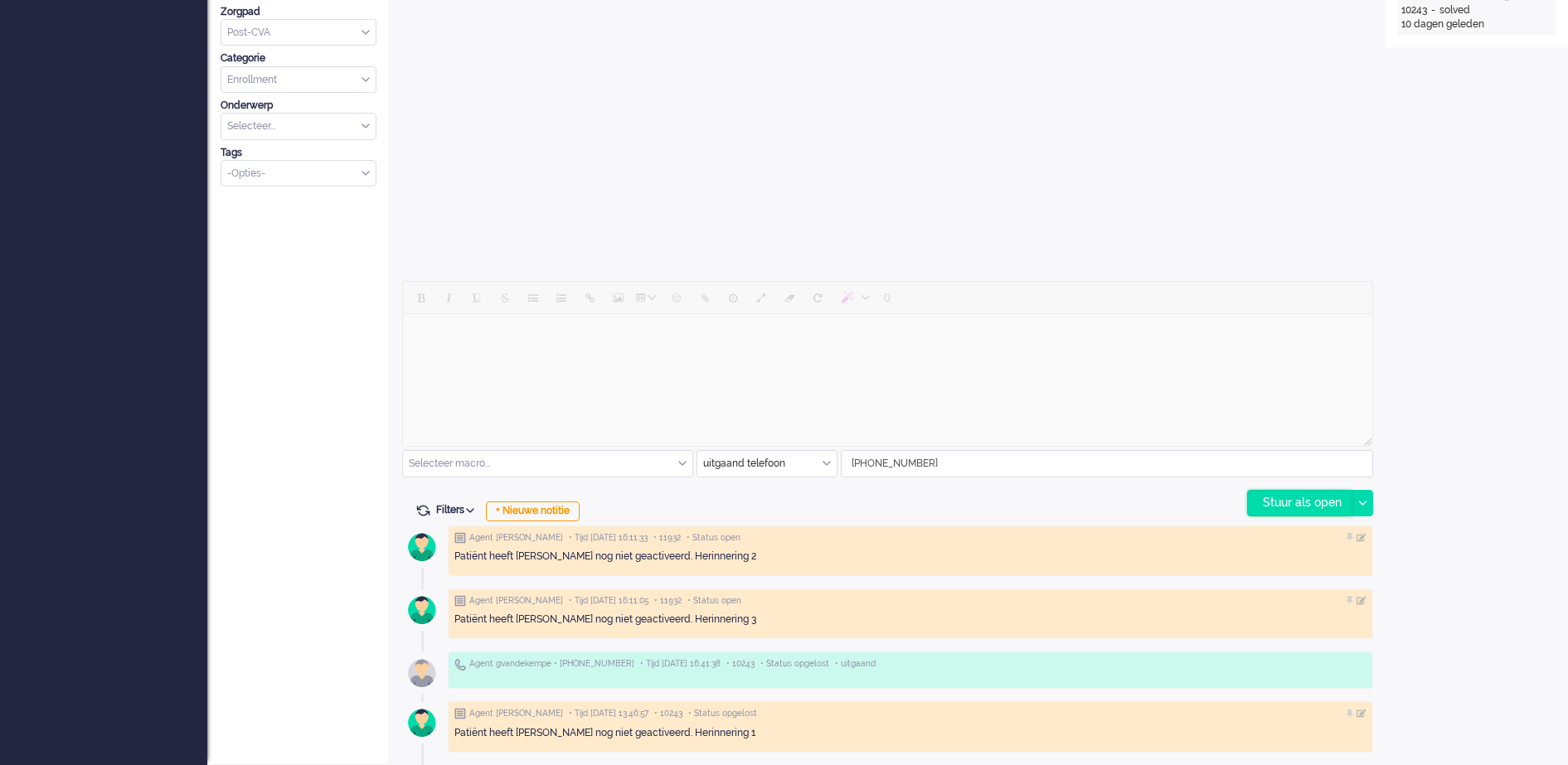
click at [1298, 503] on div "Stuur als open" at bounding box center [1300, 503] width 104 height 25
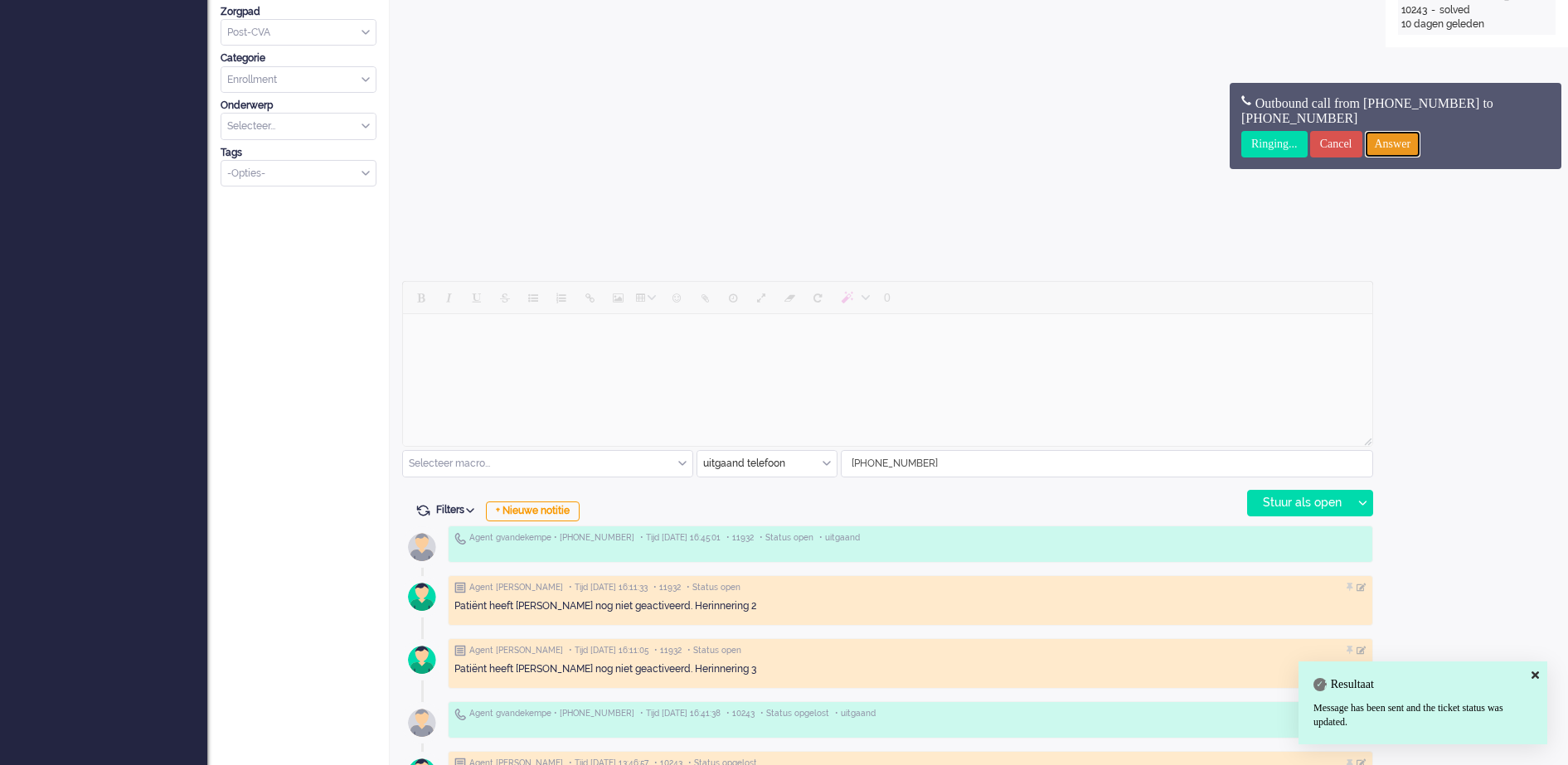
click at [1397, 145] on input "Answer" at bounding box center [1393, 145] width 57 height 26
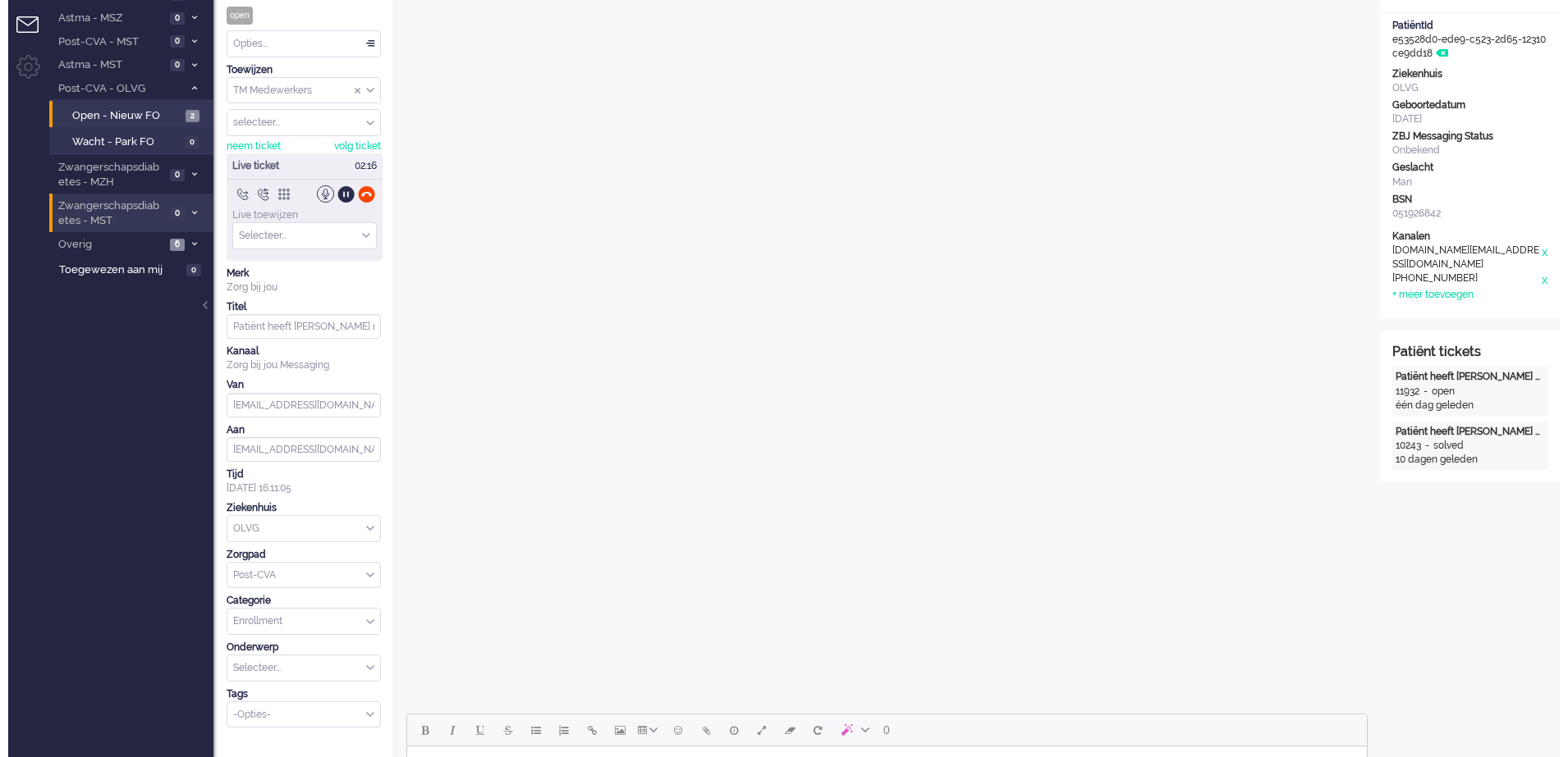
scroll to position [0, 0]
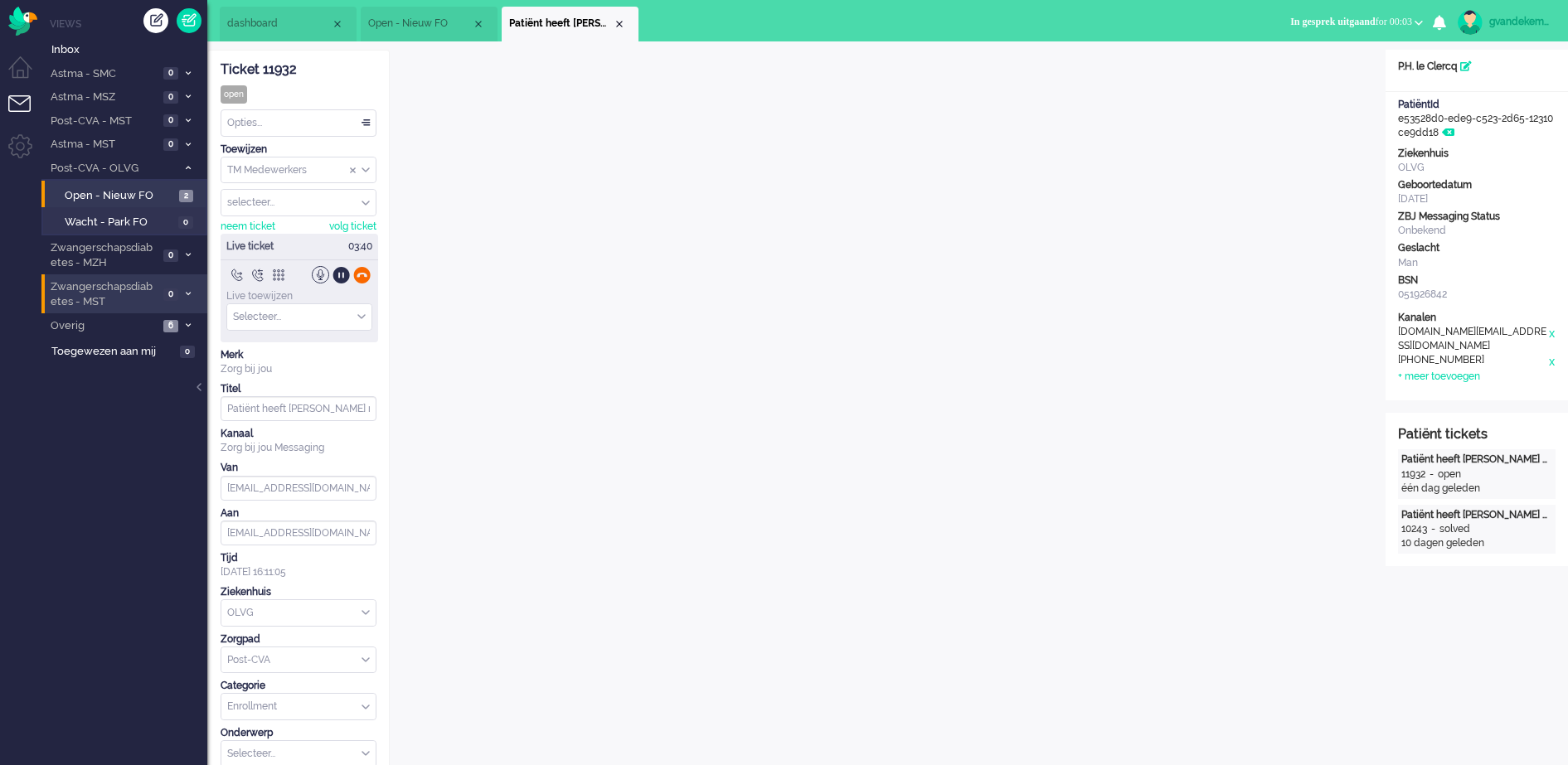
click at [364, 275] on div at bounding box center [362, 275] width 17 height 17
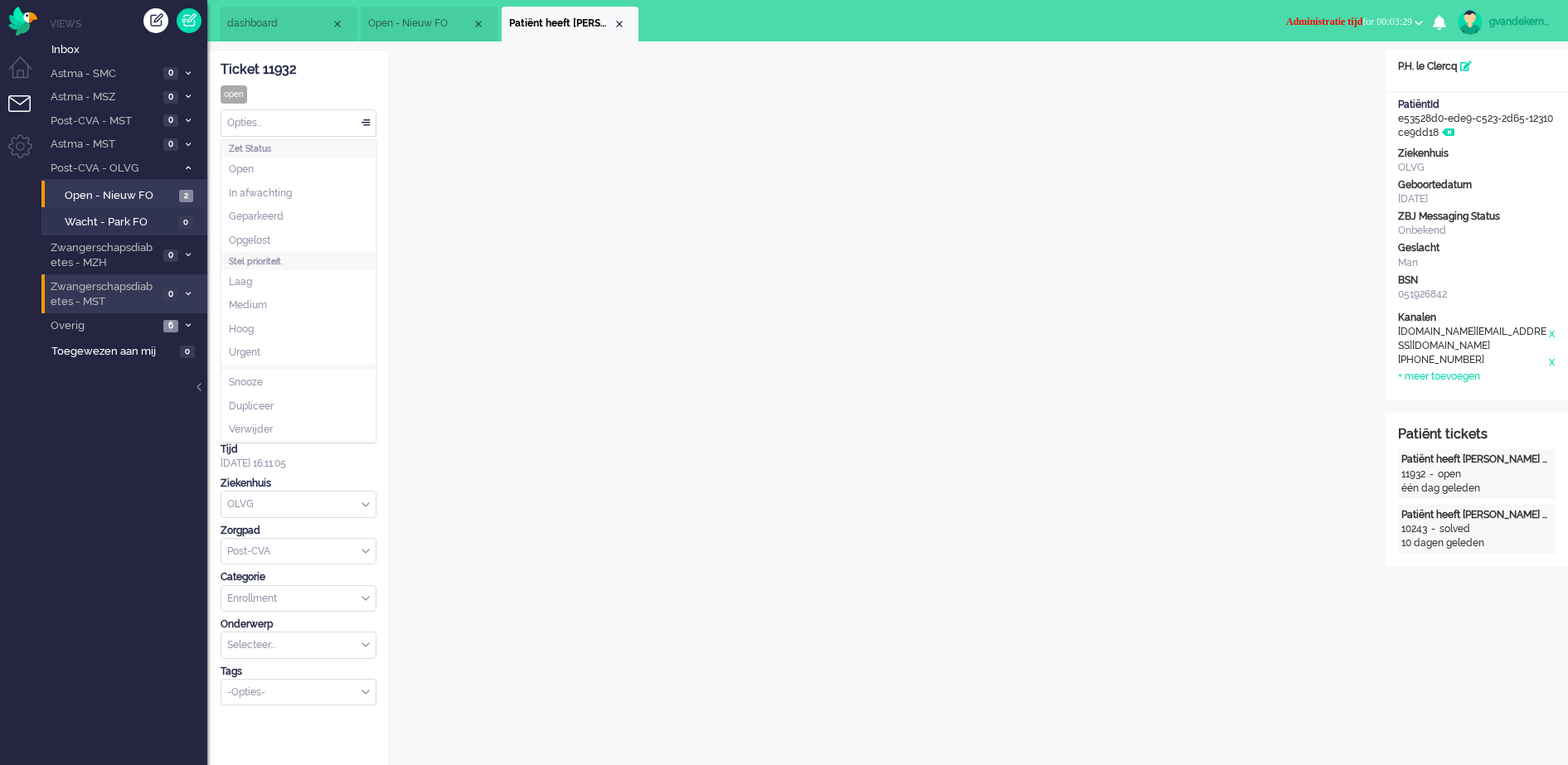
click at [362, 124] on div "Opties..." at bounding box center [298, 123] width 154 height 26
click at [294, 239] on li "Opgelost" at bounding box center [298, 240] width 154 height 24
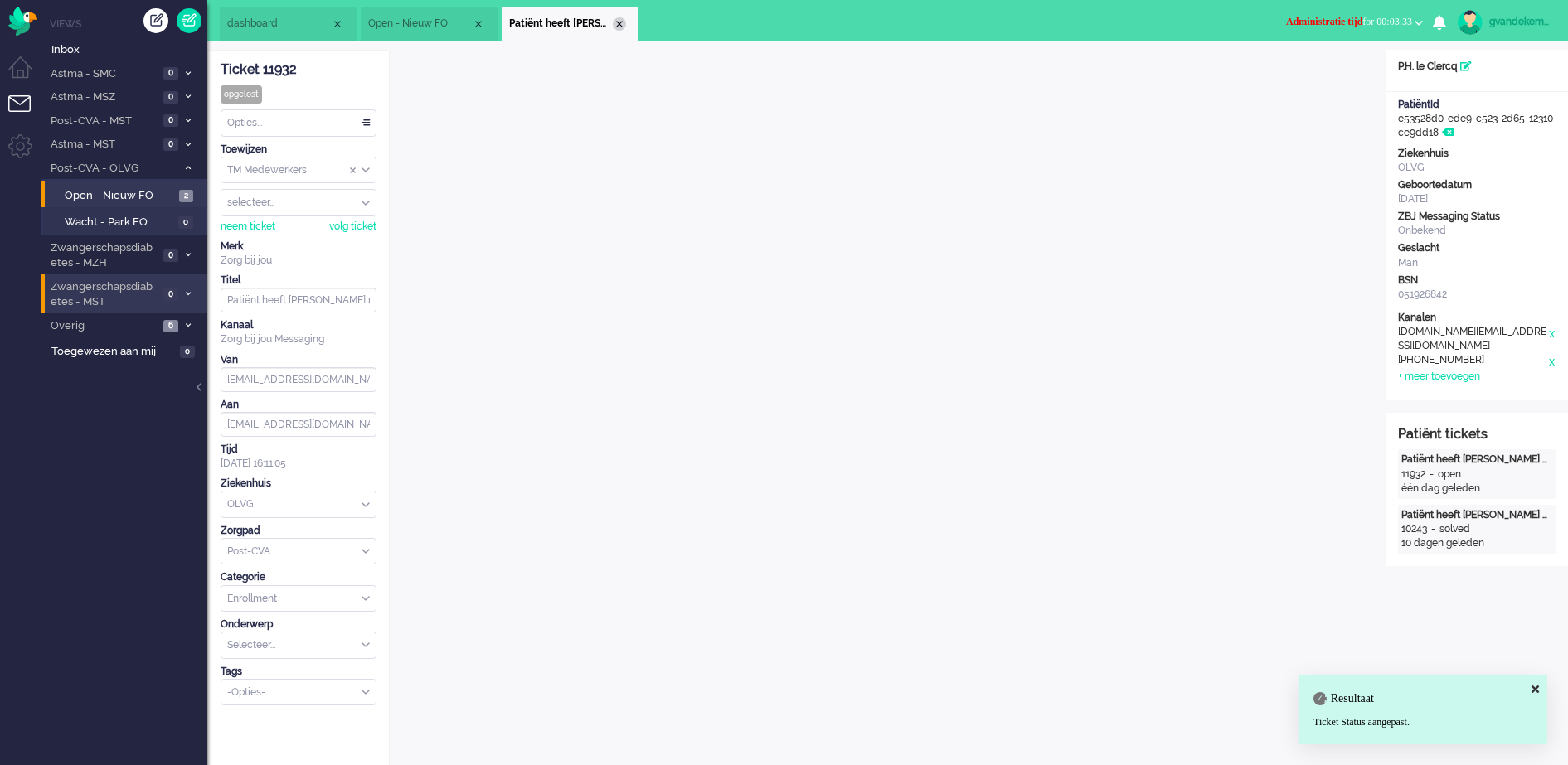
click at [619, 20] on div "Close tab" at bounding box center [619, 24] width 13 height 13
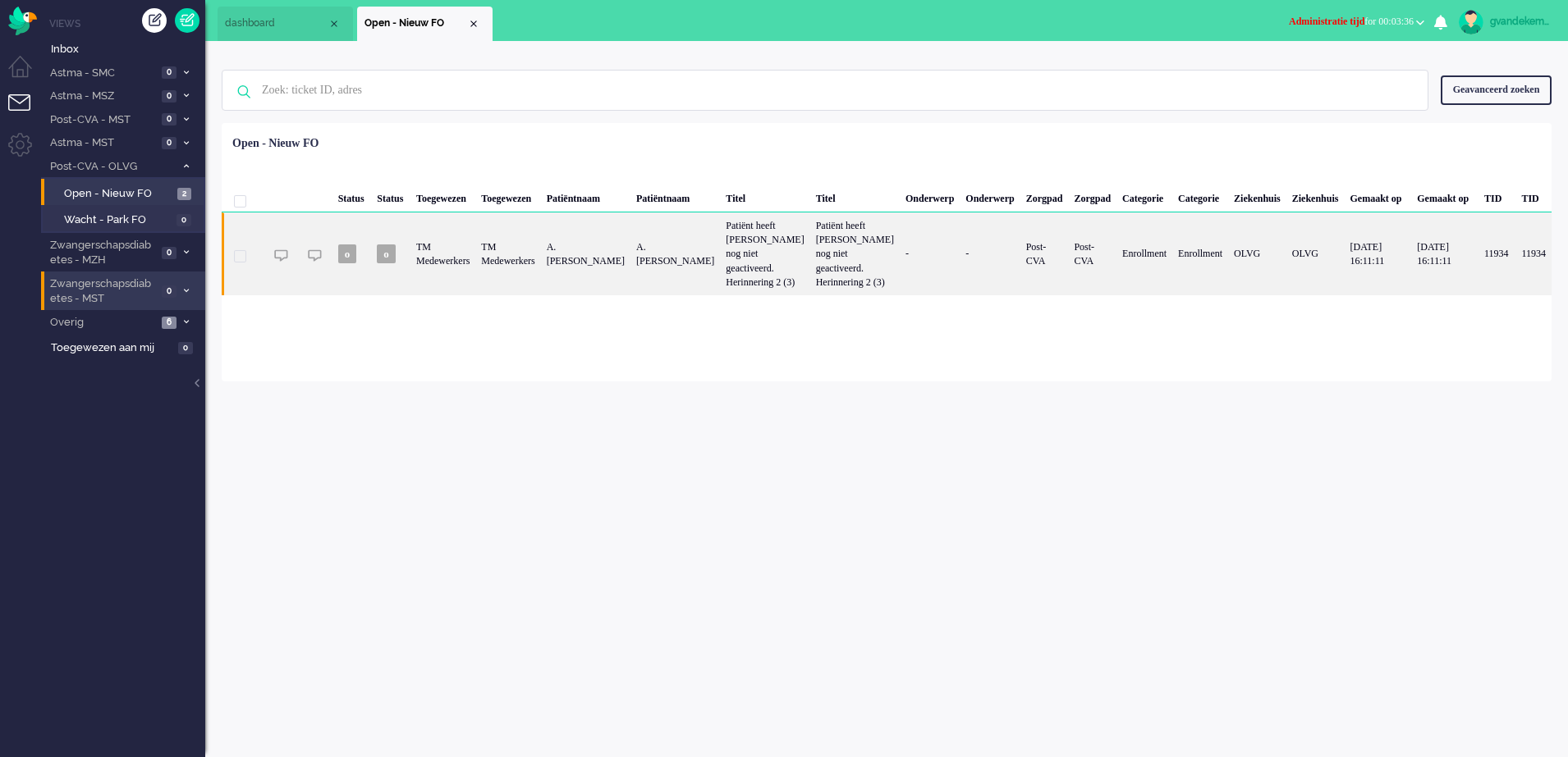
click at [540, 250] on div "TM Medewerkers" at bounding box center [507, 254] width 65 height 83
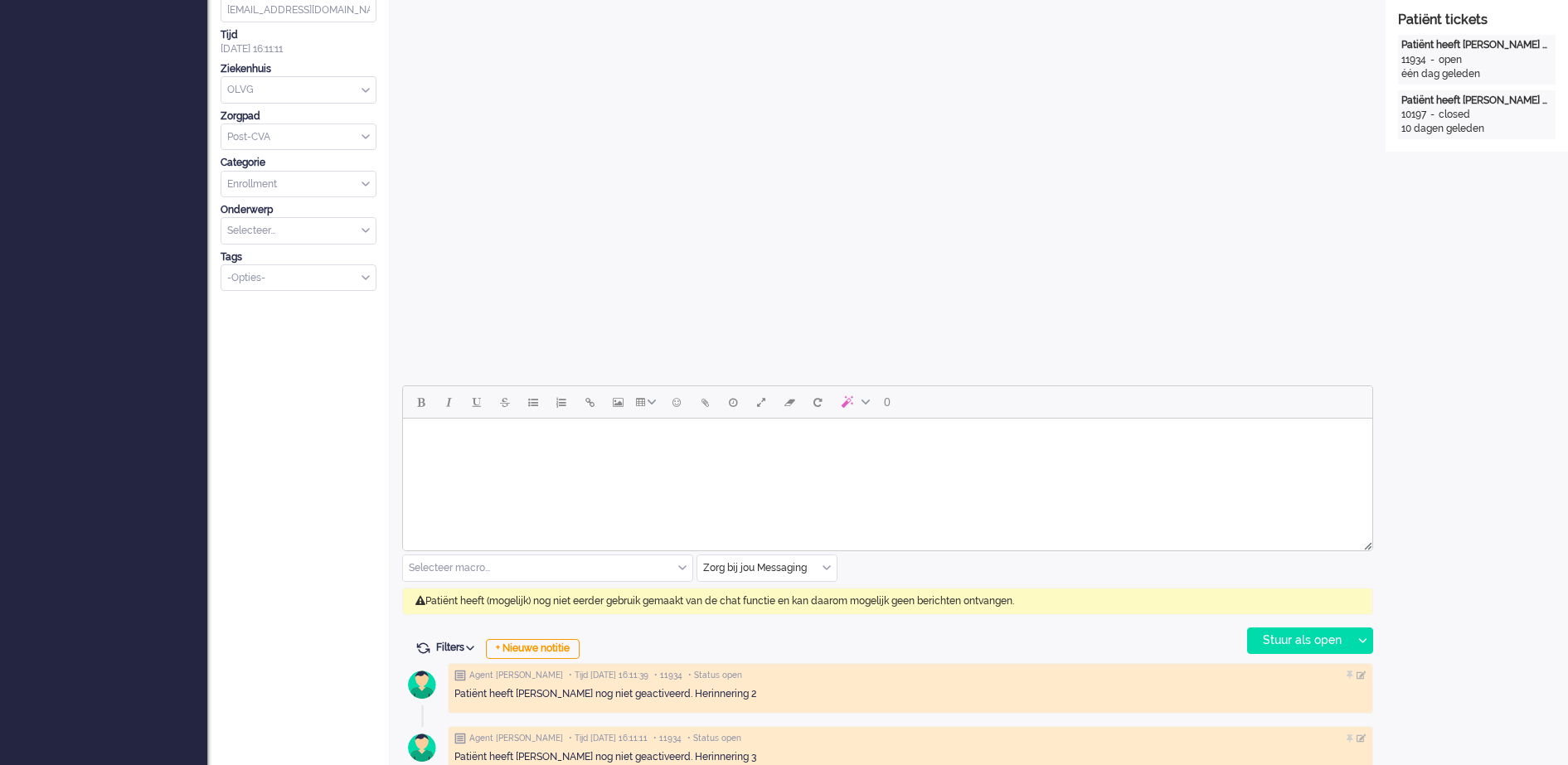
scroll to position [518, 0]
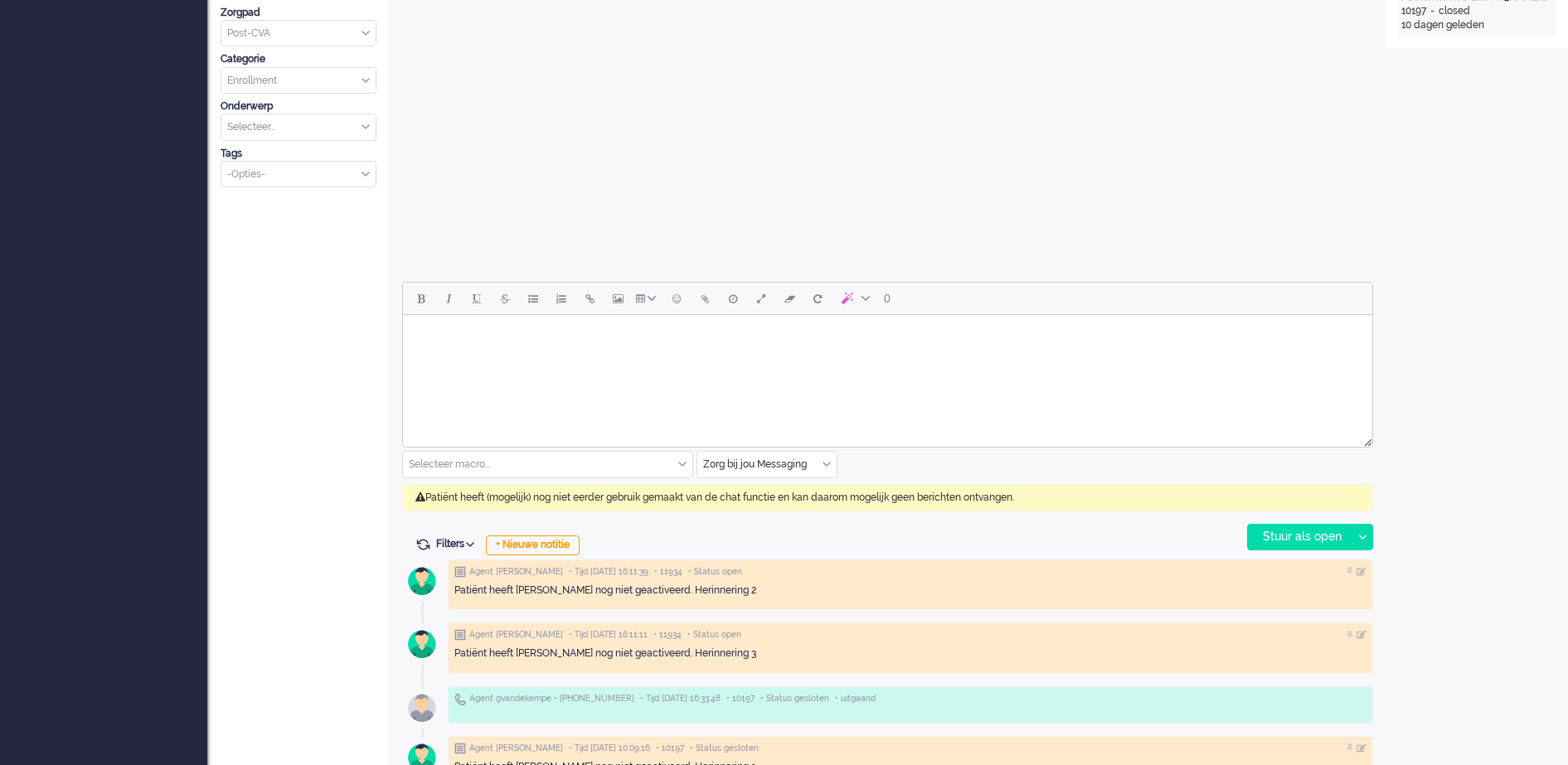
click at [825, 466] on div "Zorg bij jou Messaging" at bounding box center [767, 464] width 139 height 26
click at [770, 511] on span "uitgaand telefoon" at bounding box center [745, 513] width 82 height 14
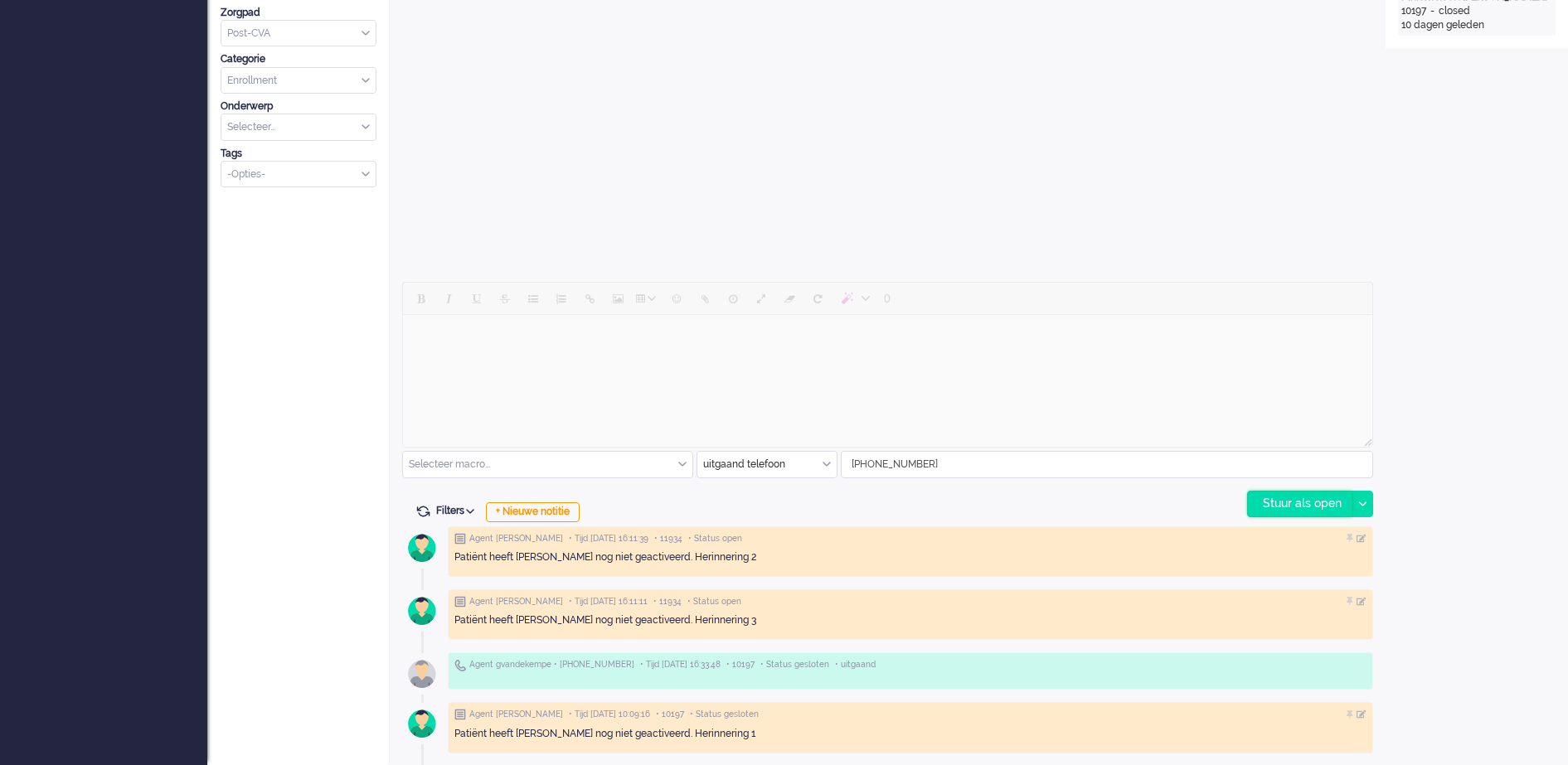
click at [1311, 506] on div "Stuur als open" at bounding box center [1300, 504] width 104 height 25
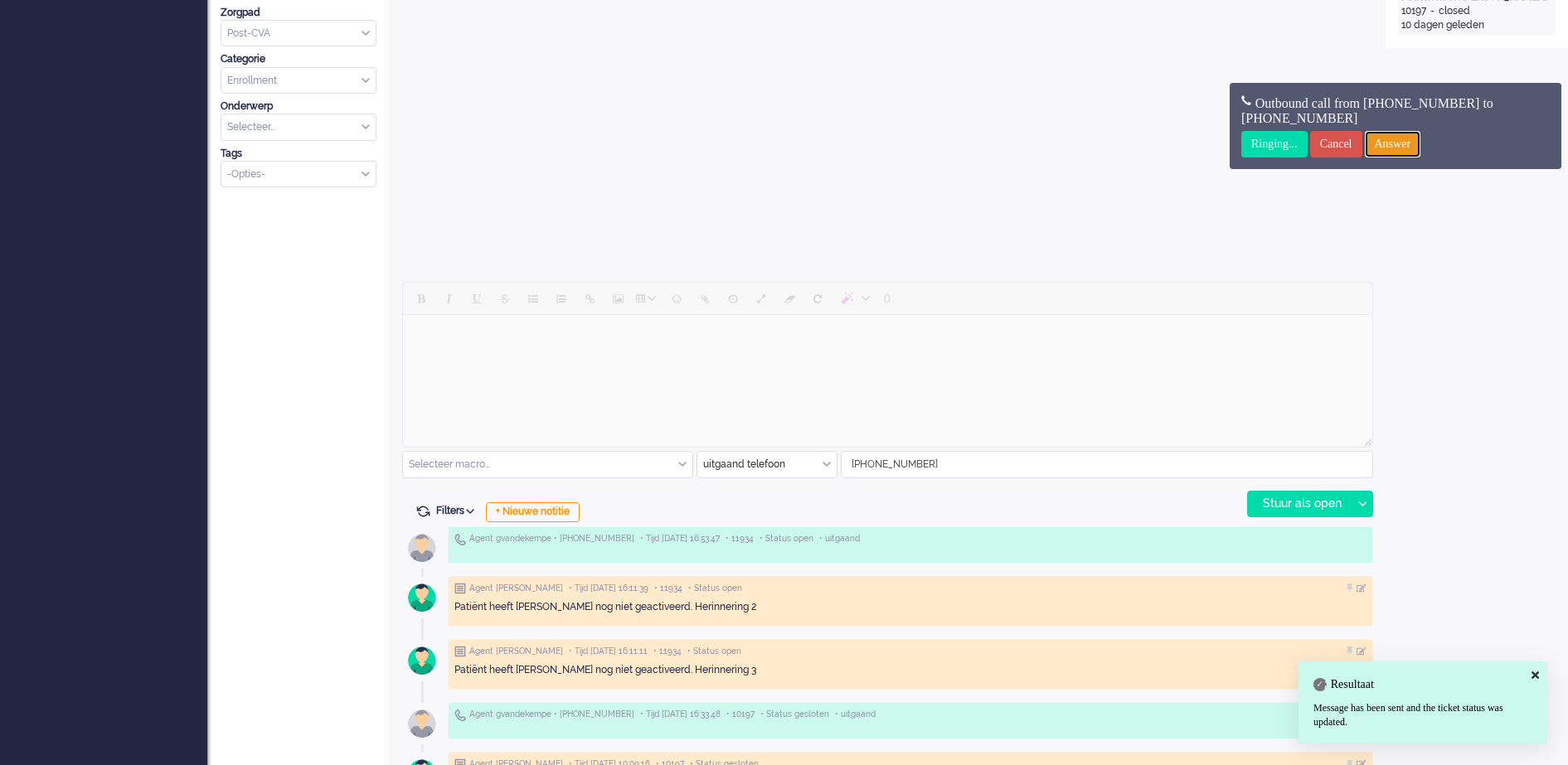
click at [1418, 141] on input "Answer" at bounding box center [1393, 145] width 57 height 26
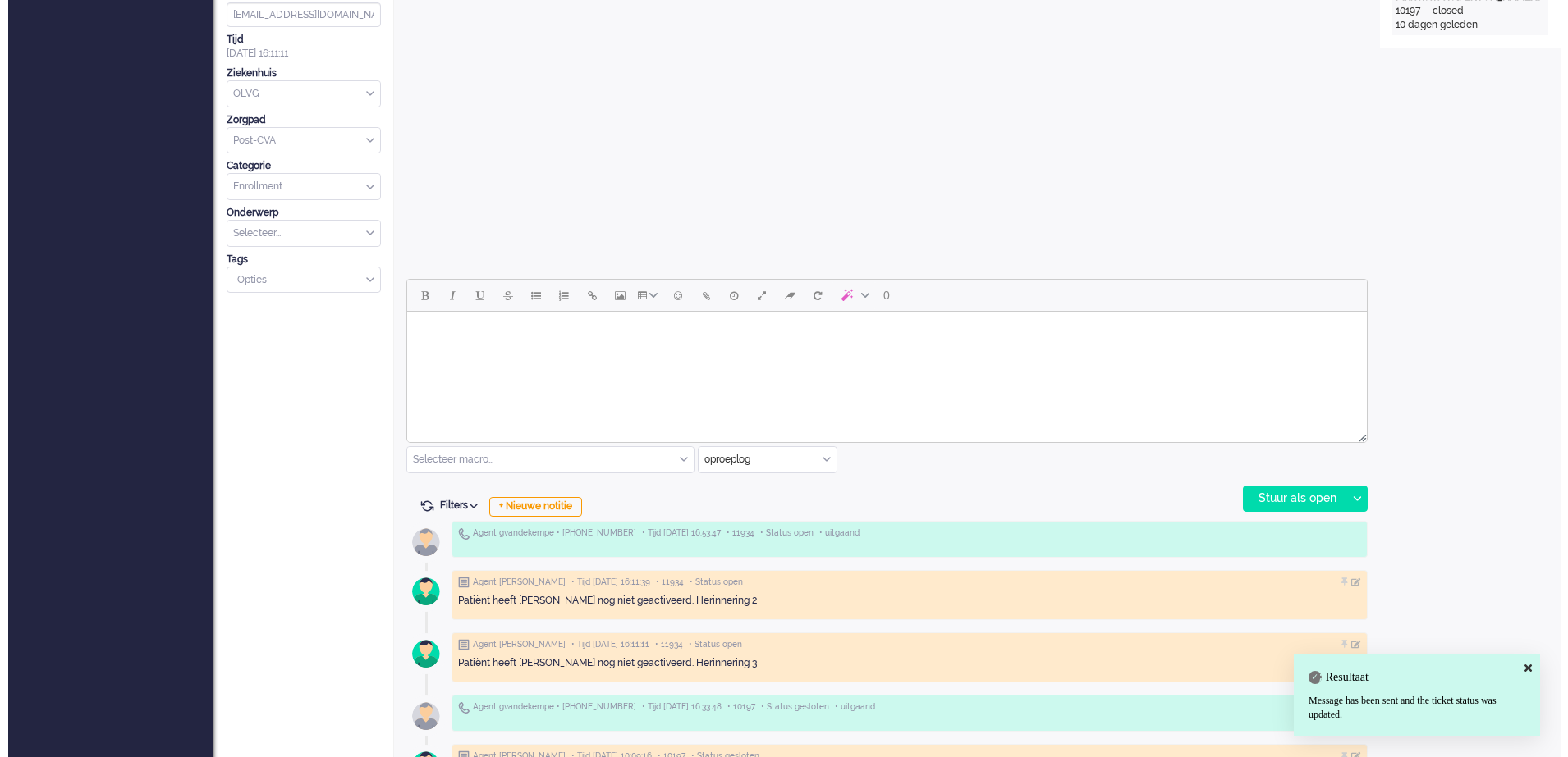
scroll to position [0, 0]
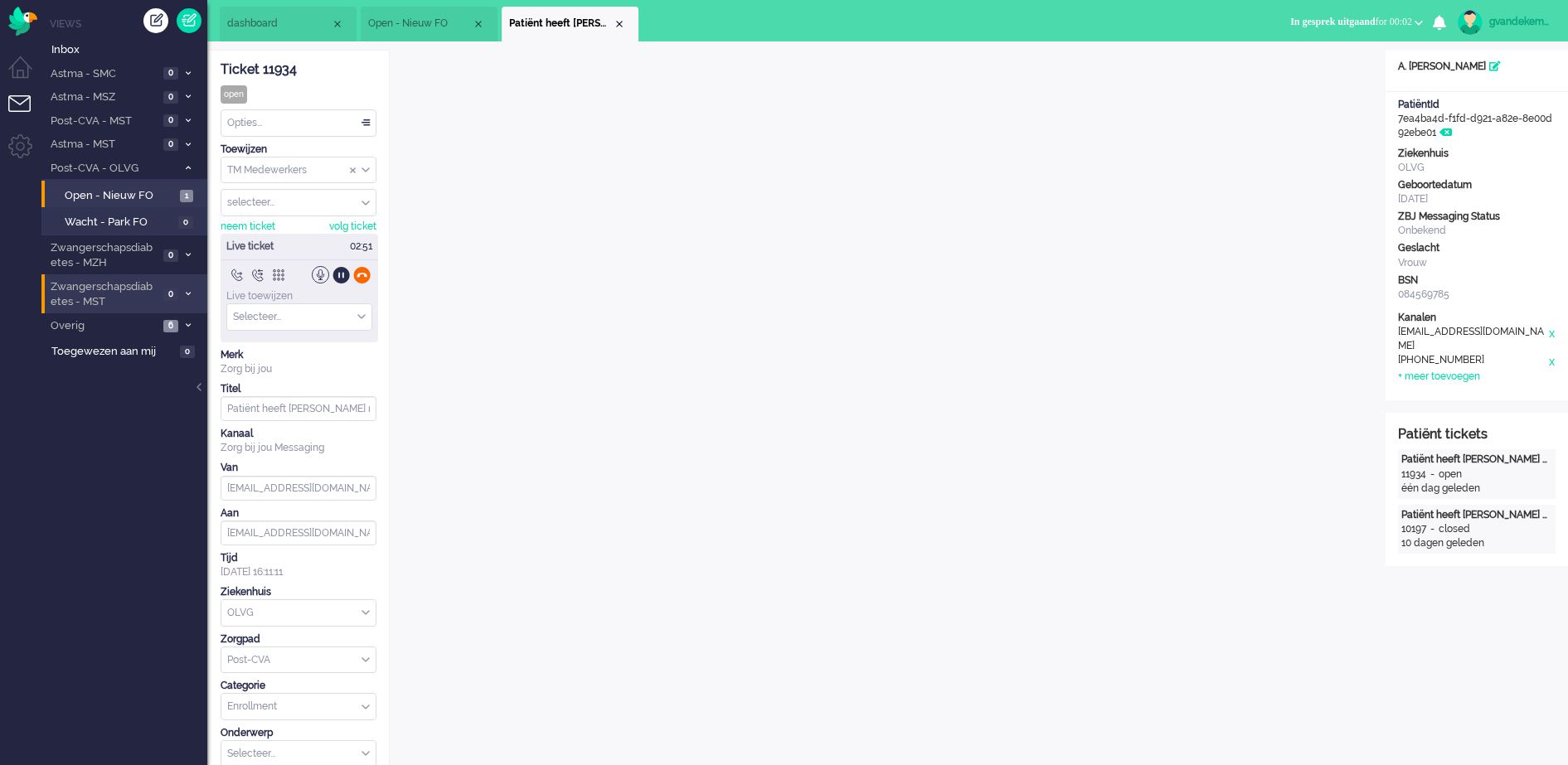
click at [364, 277] on div at bounding box center [362, 275] width 17 height 17
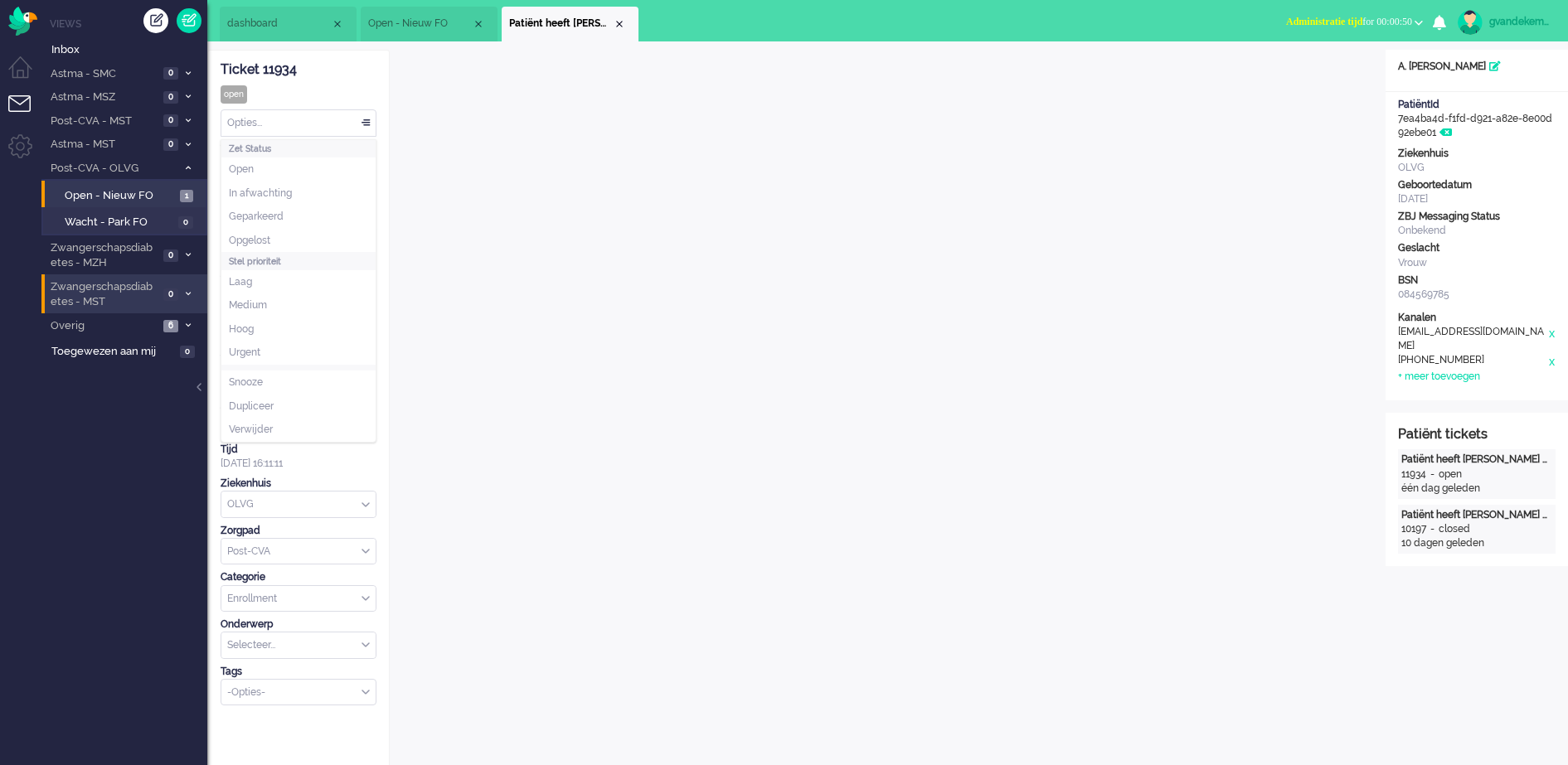
click at [363, 122] on div "Opties..." at bounding box center [298, 123] width 154 height 26
click at [280, 235] on li "Opgelost" at bounding box center [298, 240] width 154 height 24
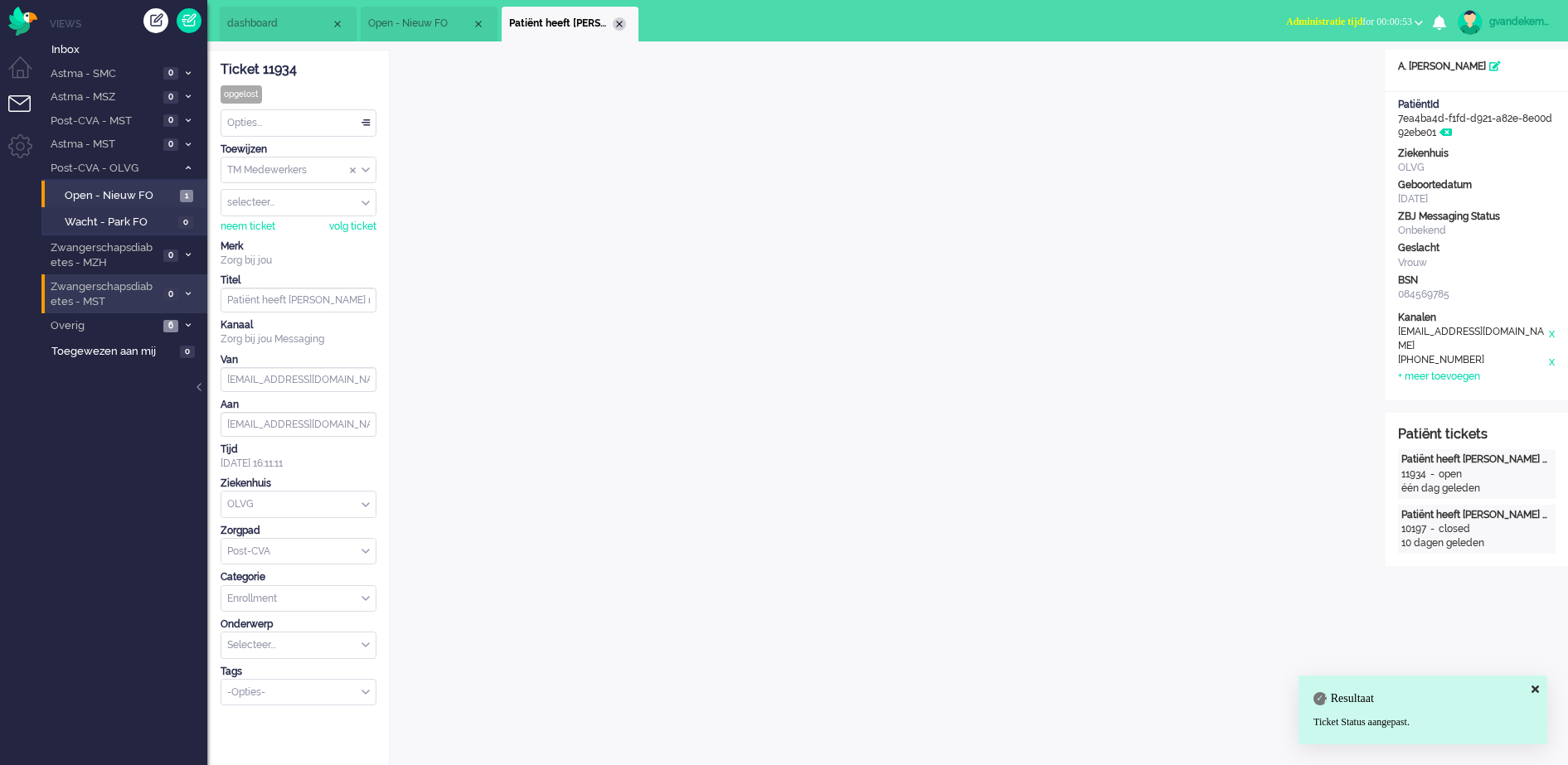
click at [618, 24] on div "Close tab" at bounding box center [619, 24] width 13 height 13
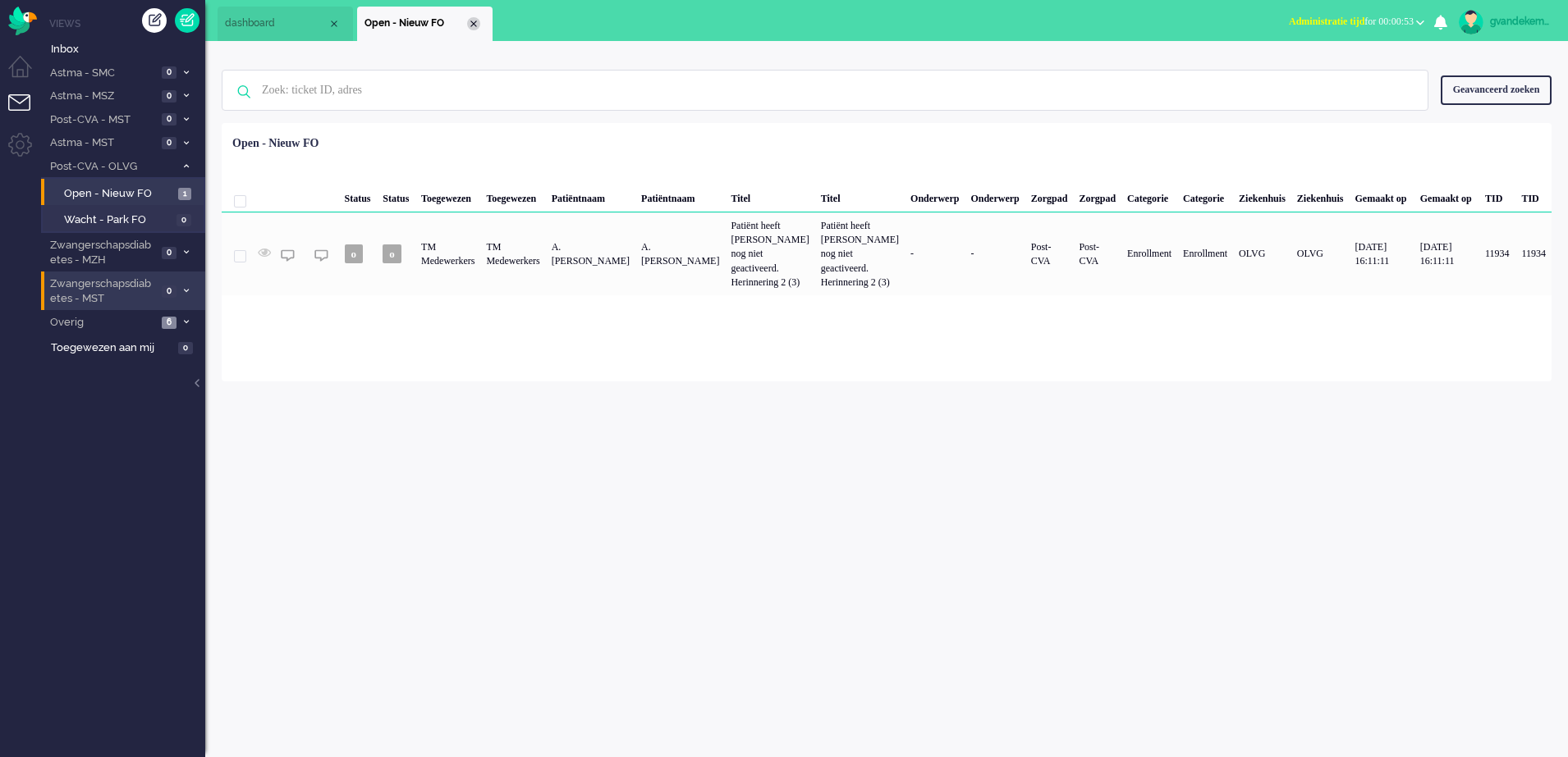
click at [475, 22] on div "Close tab" at bounding box center [474, 23] width 13 height 13
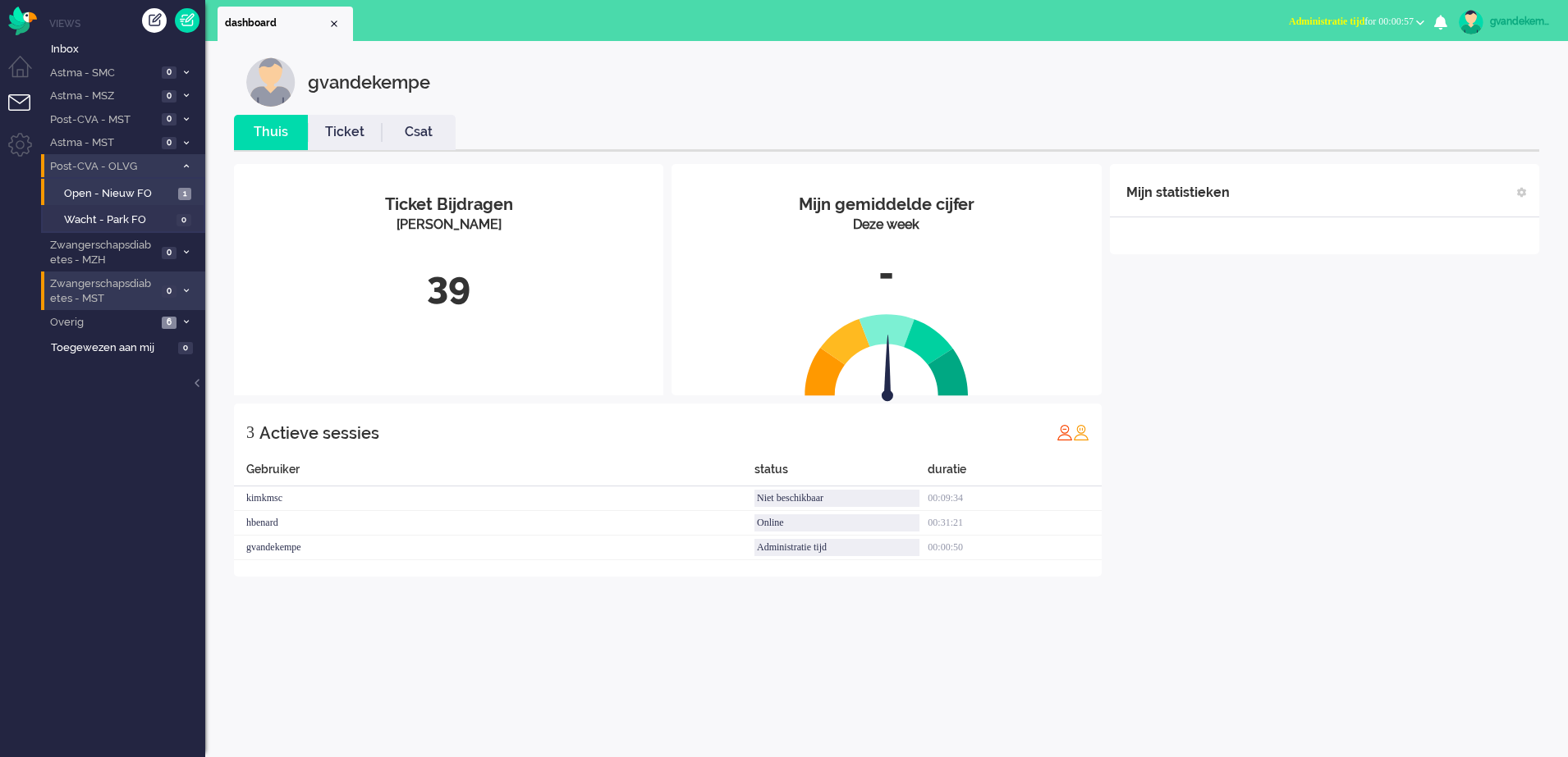
click at [184, 166] on icon at bounding box center [185, 167] width 5 height 6
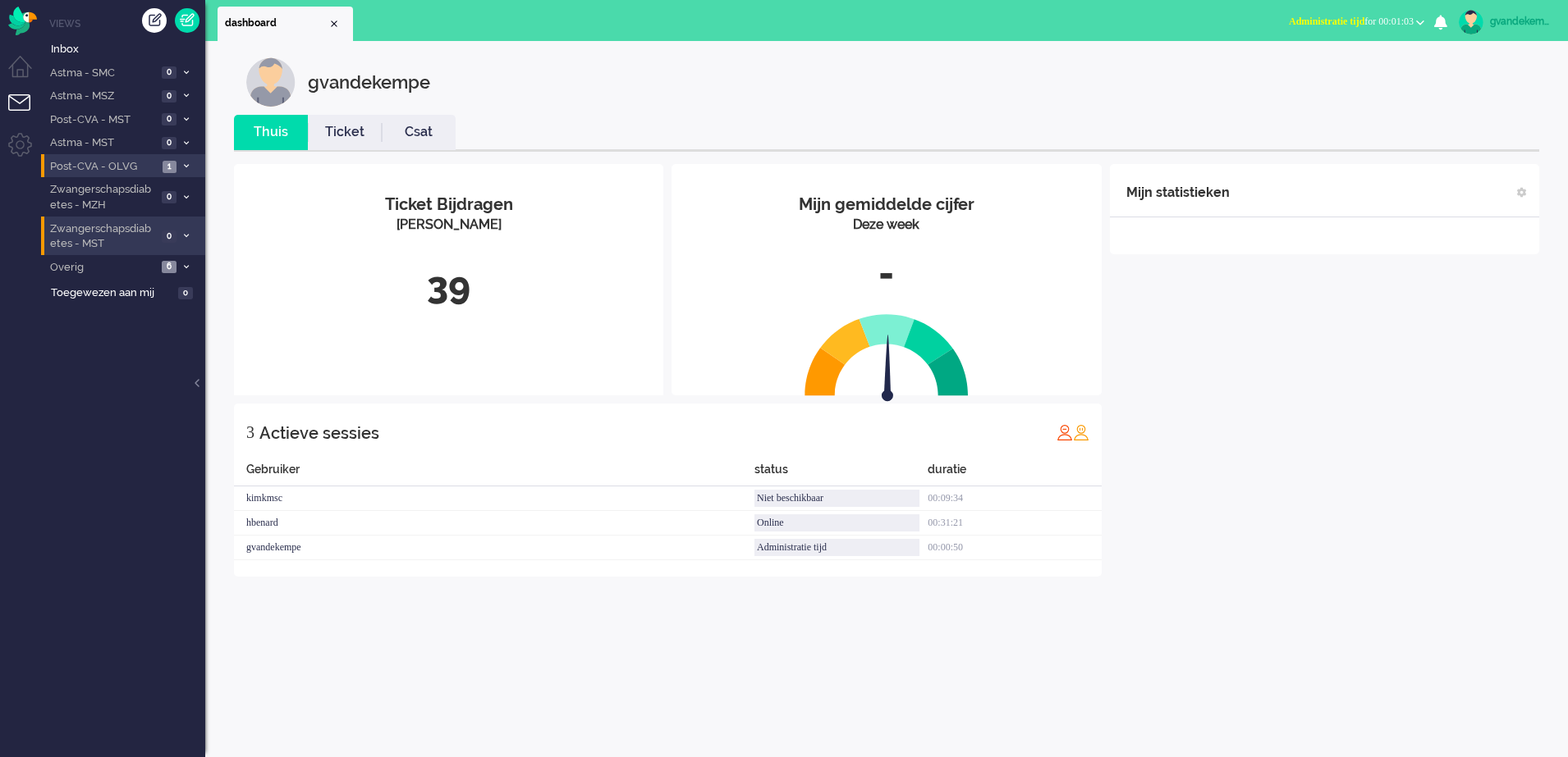
click at [1281, 368] on div "Mijn statistieken + Statistieken toevoegen Bel tijd (gemiddelde dag) Wrapup tij…" at bounding box center [1325, 370] width 430 height 413
click at [160, 169] on li "Post-CVA - OLVG 0" at bounding box center [123, 166] width 164 height 23
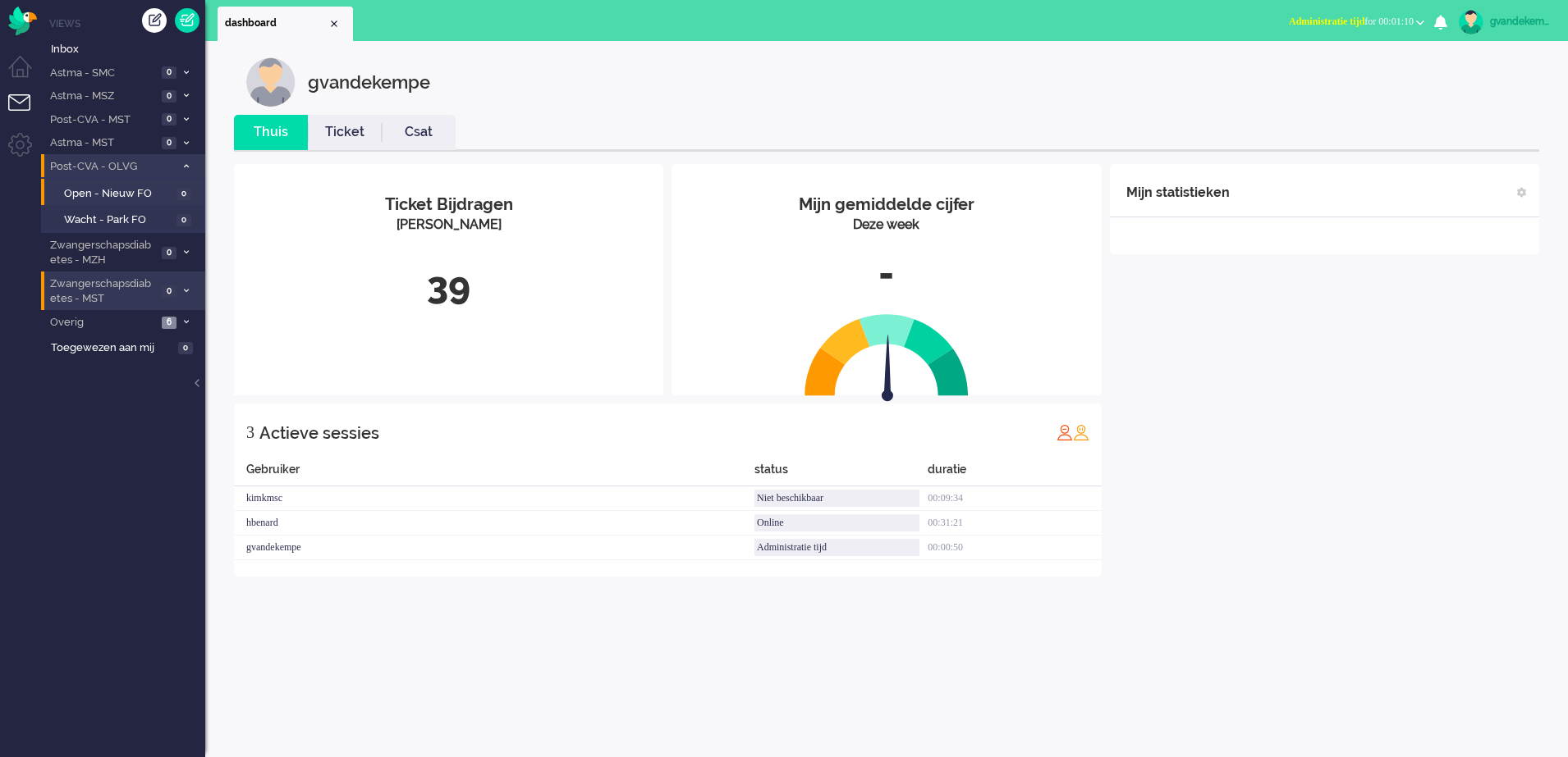
click at [183, 160] on li "Post-CVA - OLVG 0" at bounding box center [123, 166] width 164 height 23
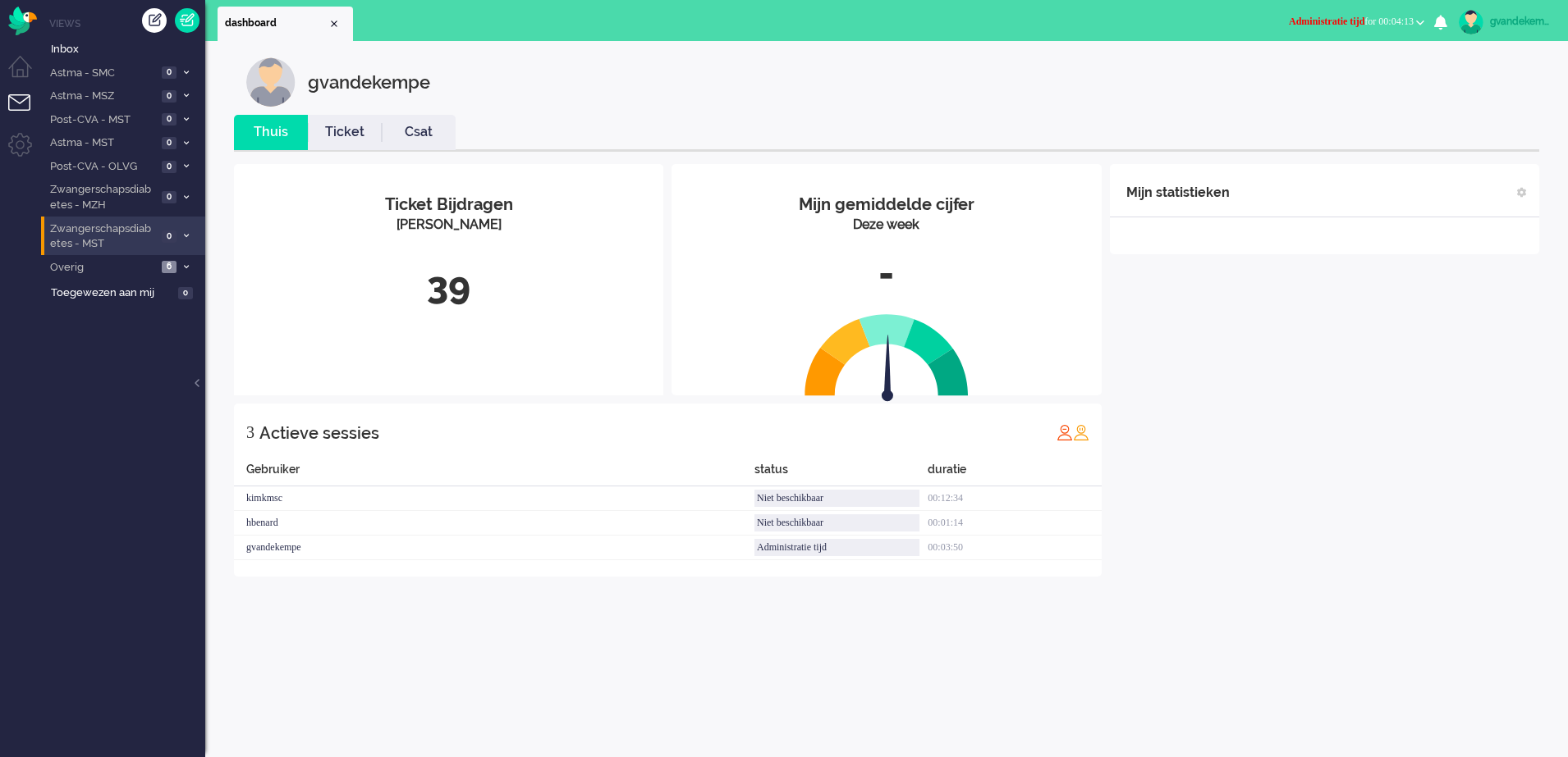
click at [1417, 20] on b "button" at bounding box center [1420, 22] width 8 height 6
click at [1458, 434] on div "Mijn statistieken + Statistieken toevoegen Bel tijd (gemiddelde dag) Wrapup tij…" at bounding box center [1325, 370] width 430 height 413
click at [1536, 16] on div "gvandekempe" at bounding box center [1521, 22] width 62 height 17
click at [1450, 131] on link "Uitloggen" at bounding box center [1498, 132] width 123 height 17
